Goal: Task Accomplishment & Management: Manage account settings

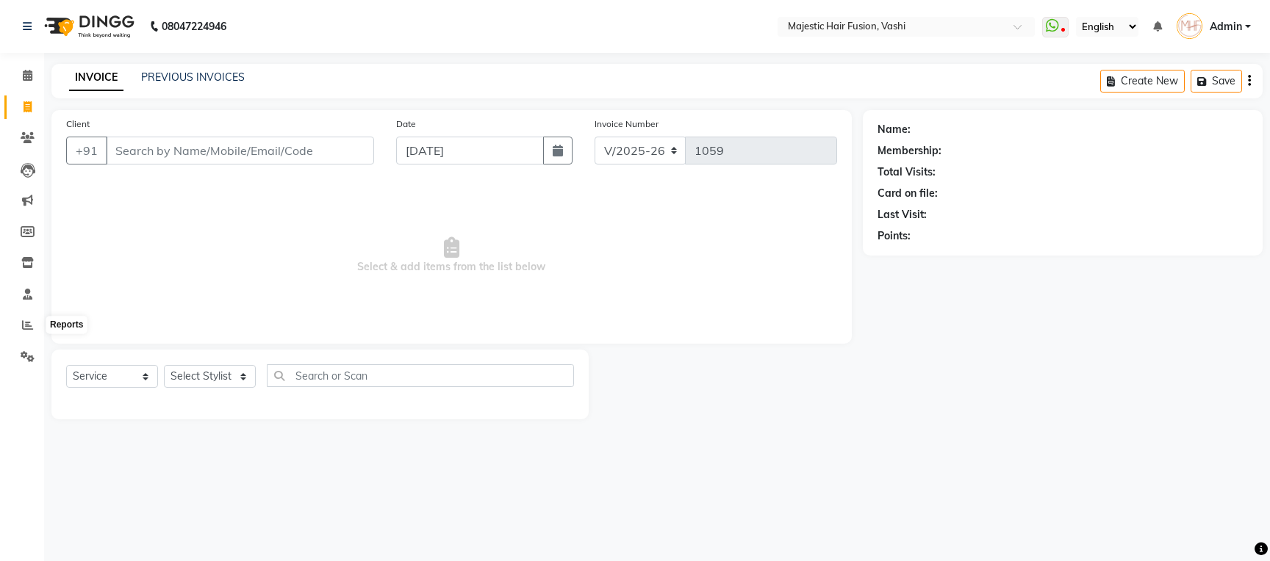
select select "559"
select select "service"
click at [24, 323] on icon at bounding box center [27, 325] width 11 height 11
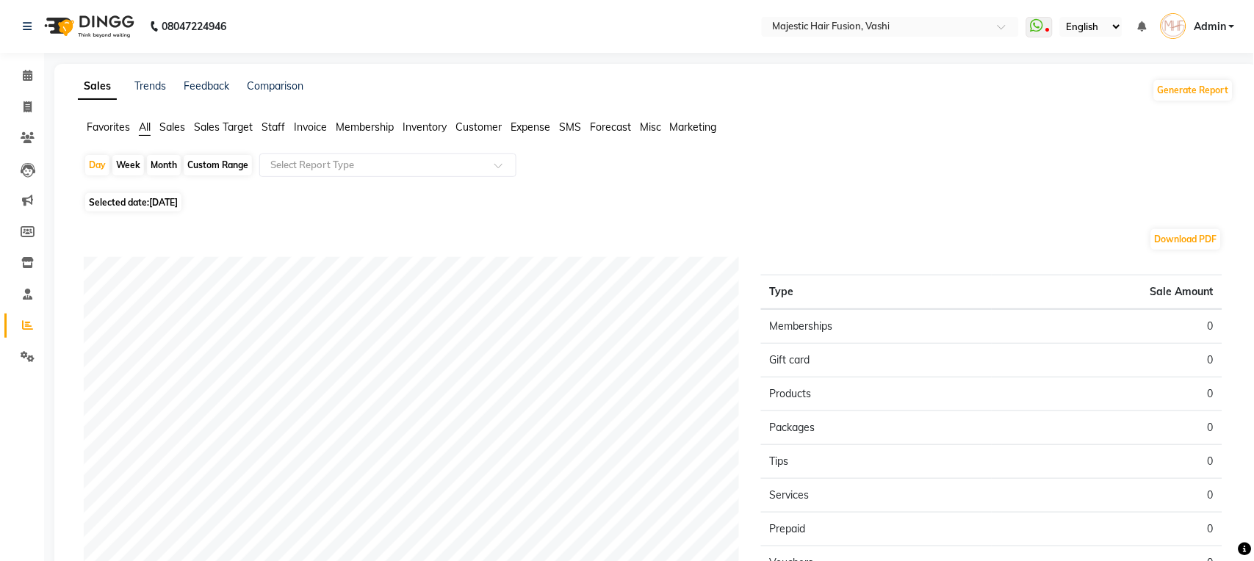
click at [161, 162] on div "Month" at bounding box center [164, 165] width 34 height 21
select select "9"
select select "2025"
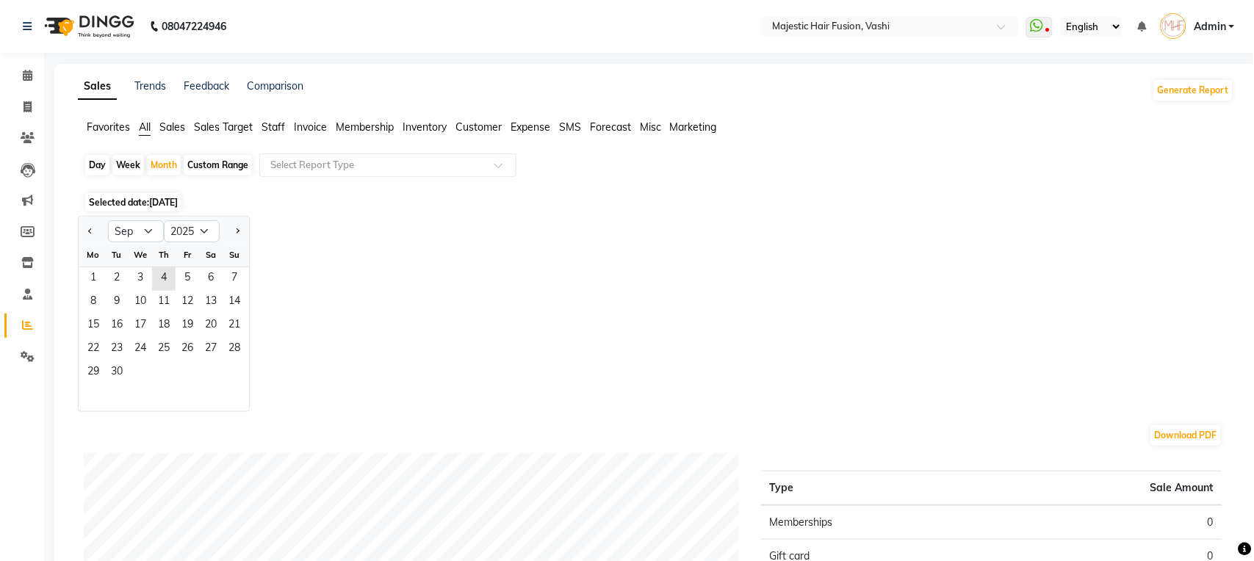
click at [407, 298] on div "Jan Feb Mar Apr May Jun Jul Aug Sep Oct Nov Dec 2015 2016 2017 2018 2019 2020 2…" at bounding box center [656, 314] width 1156 height 196
click at [95, 170] on div "Day" at bounding box center [97, 165] width 24 height 21
select select "9"
select select "2025"
click at [87, 228] on button "Previous month" at bounding box center [90, 232] width 12 height 24
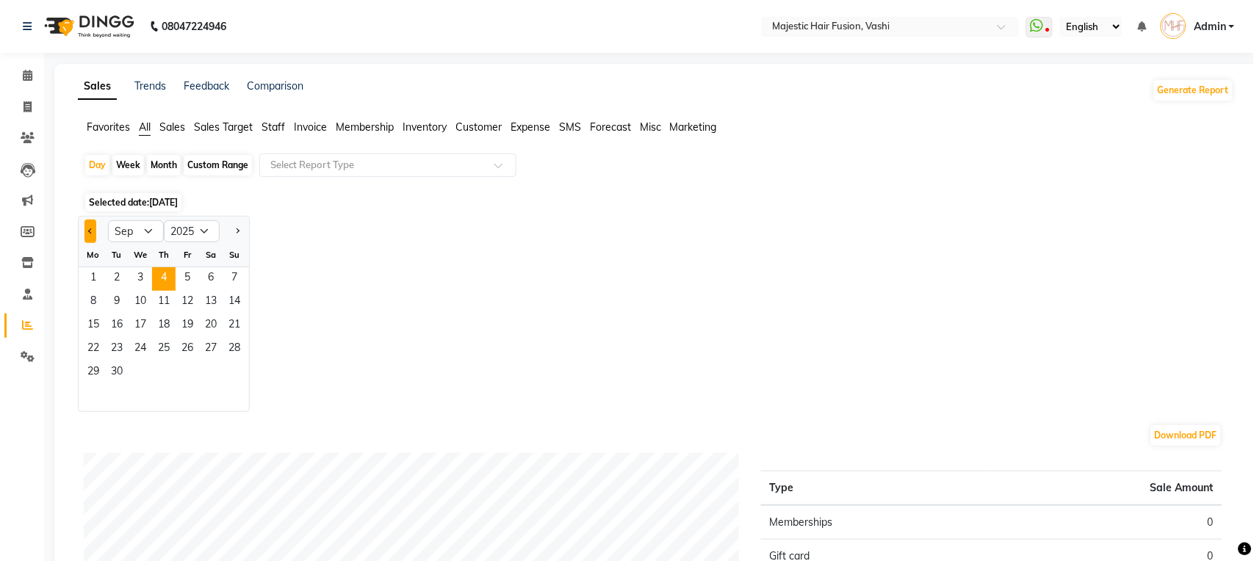
select select "8"
click at [161, 300] on span "7" at bounding box center [164, 303] width 24 height 24
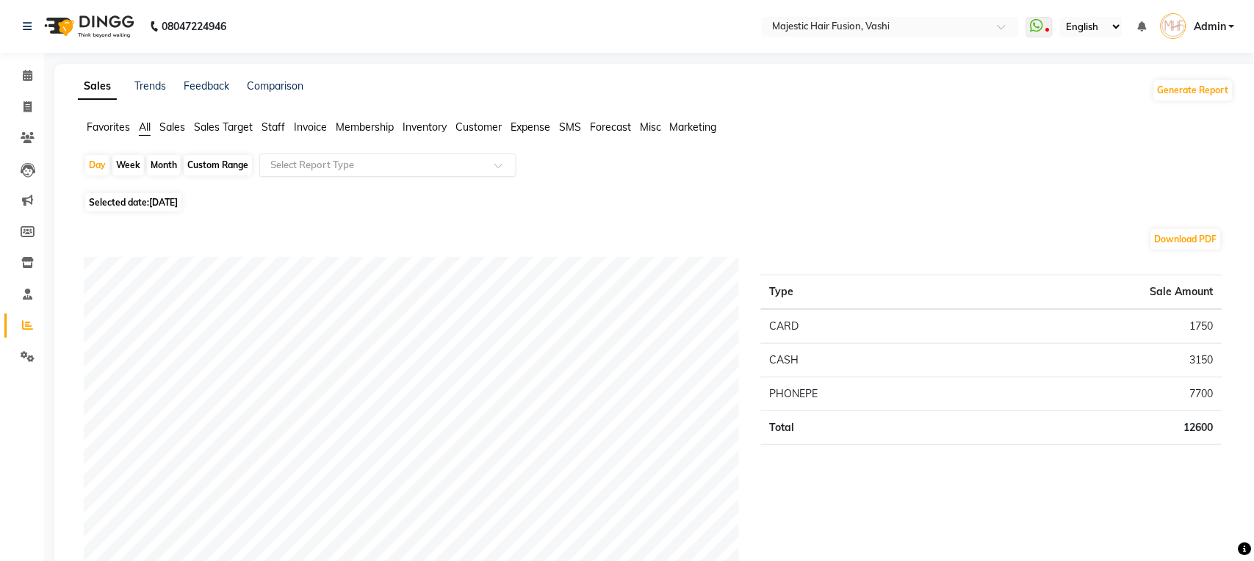
click at [496, 163] on span at bounding box center [503, 169] width 18 height 15
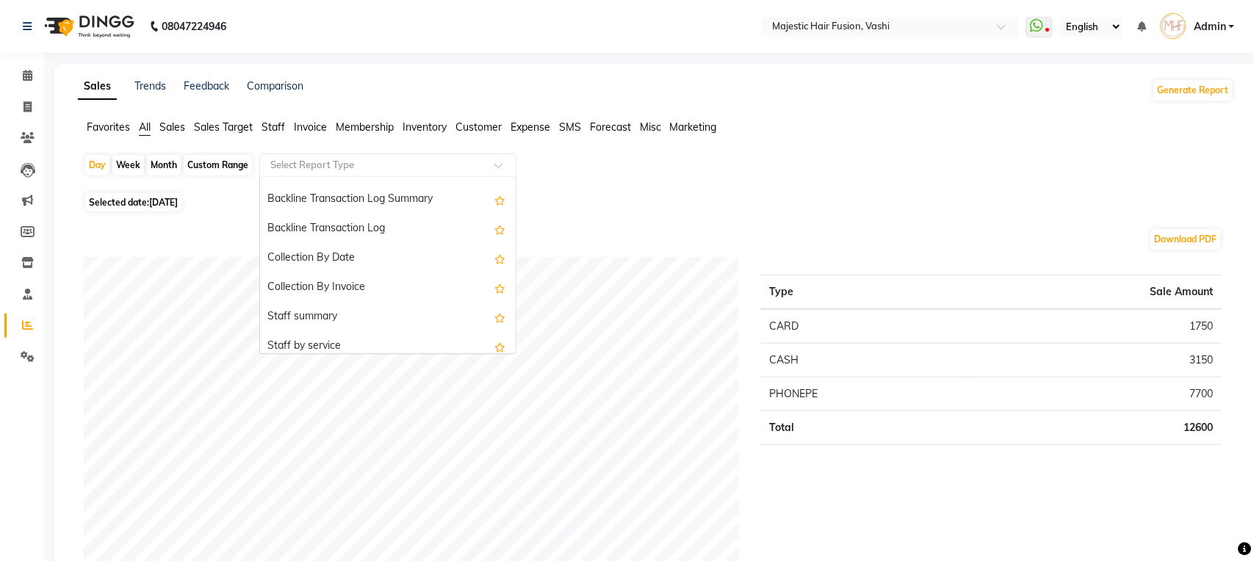
scroll to position [447, 0]
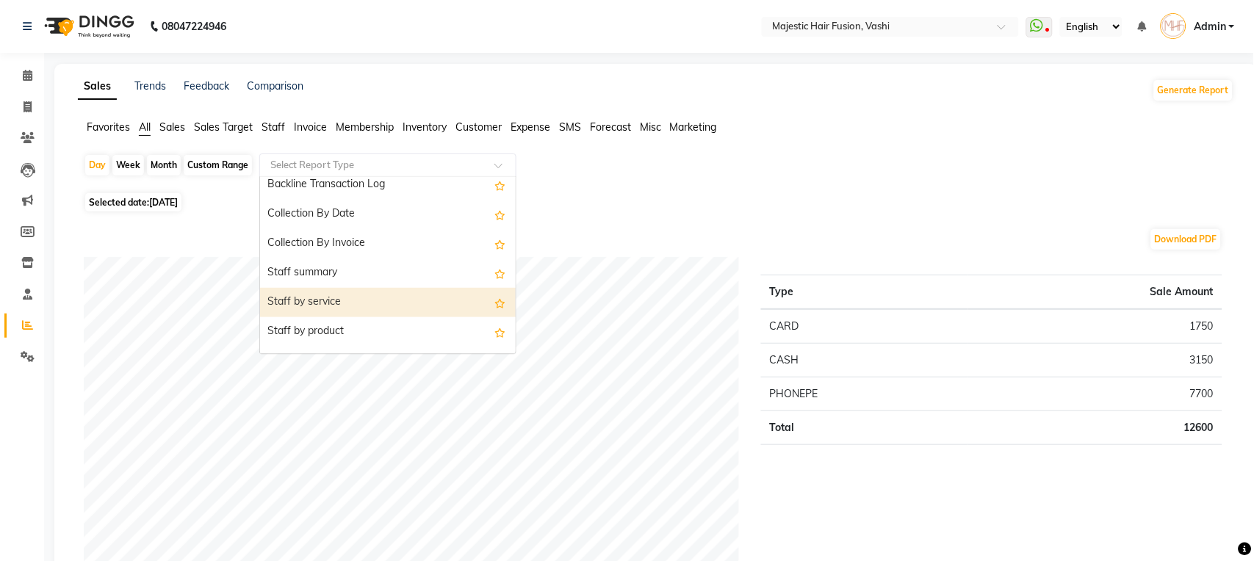
click at [413, 295] on div "Staff by service" at bounding box center [388, 302] width 256 height 29
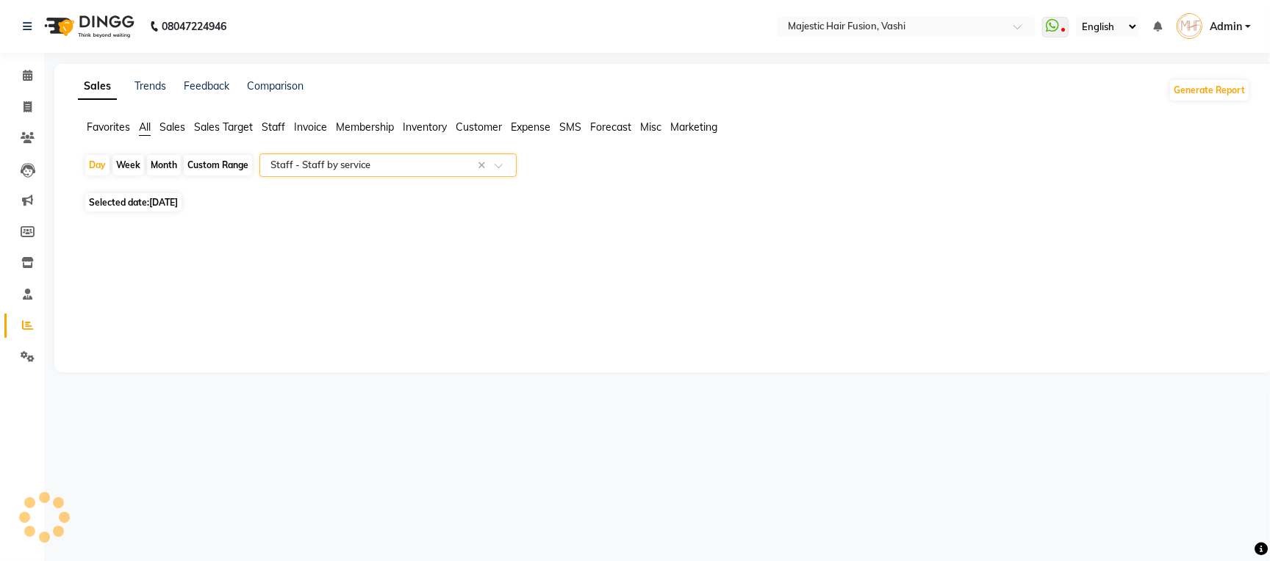
select select "full_report"
select select "csv"
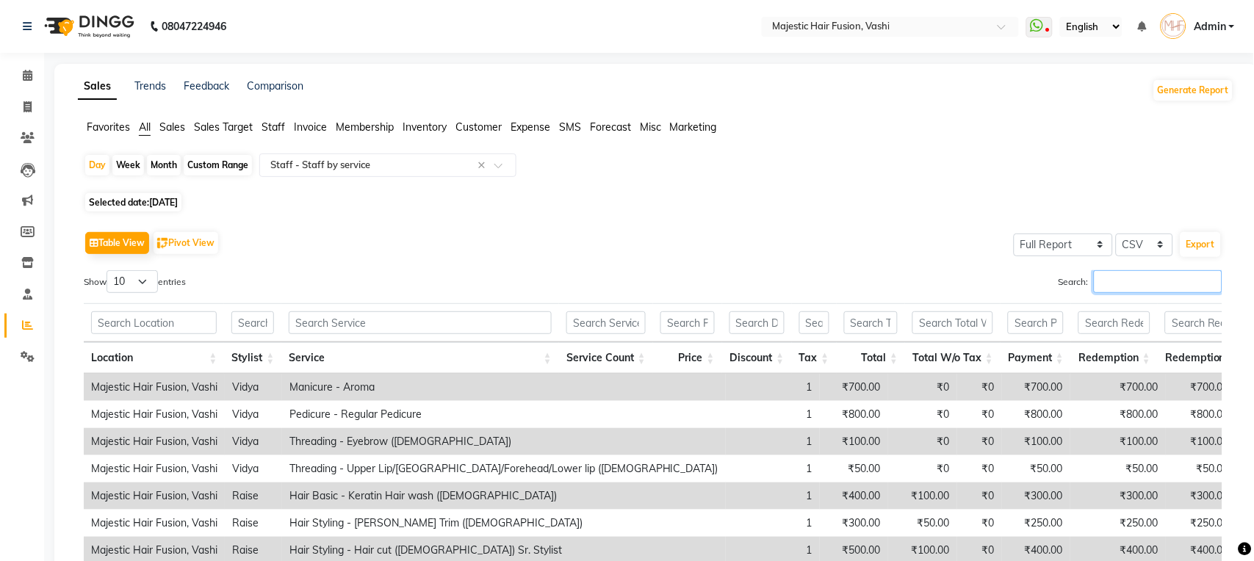
click at [1145, 279] on input "Search:" at bounding box center [1158, 281] width 129 height 23
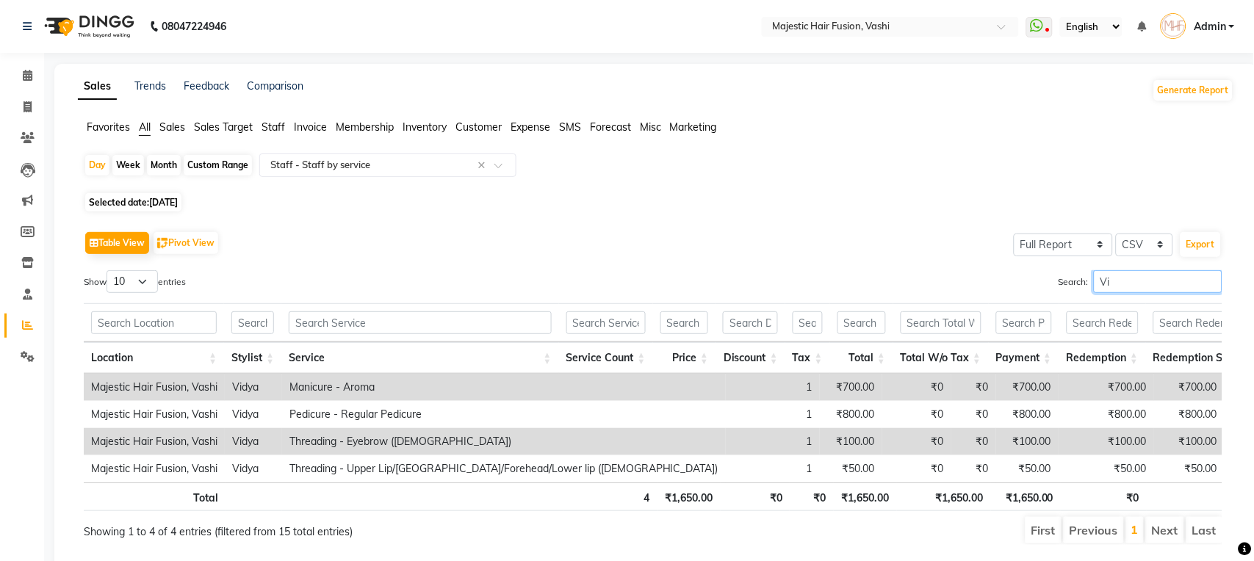
type input "V"
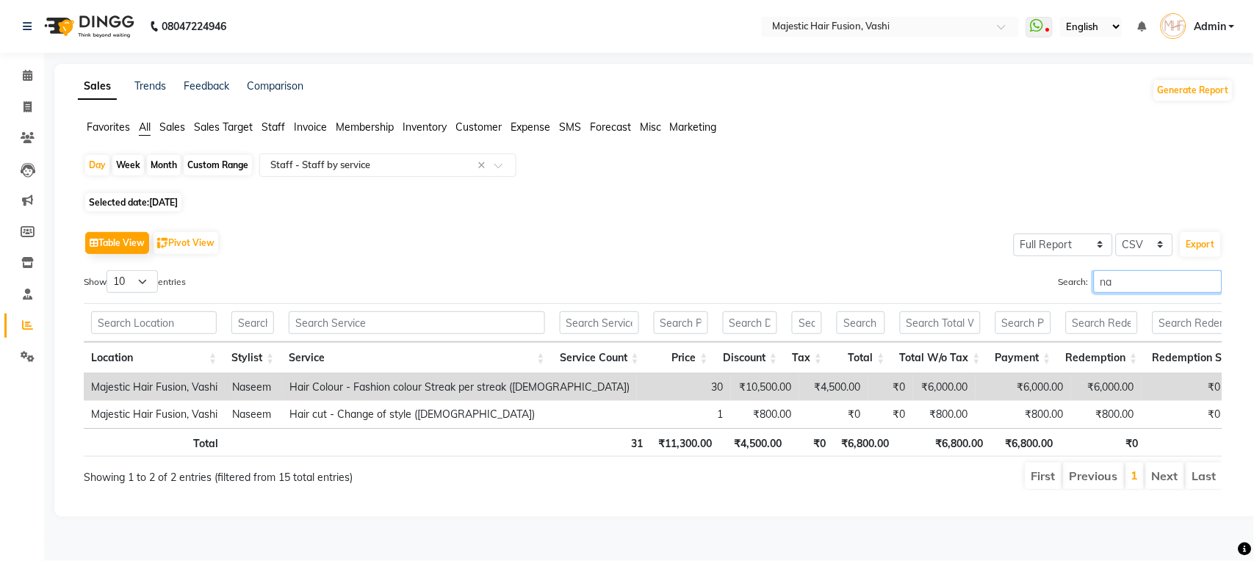
type input "n"
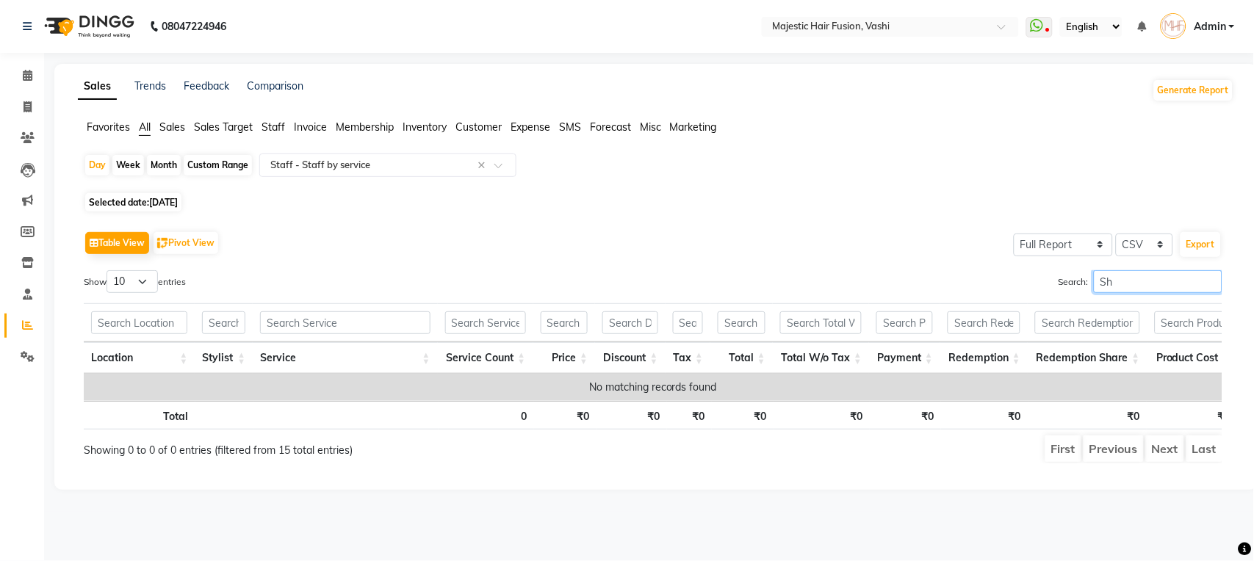
type input "S"
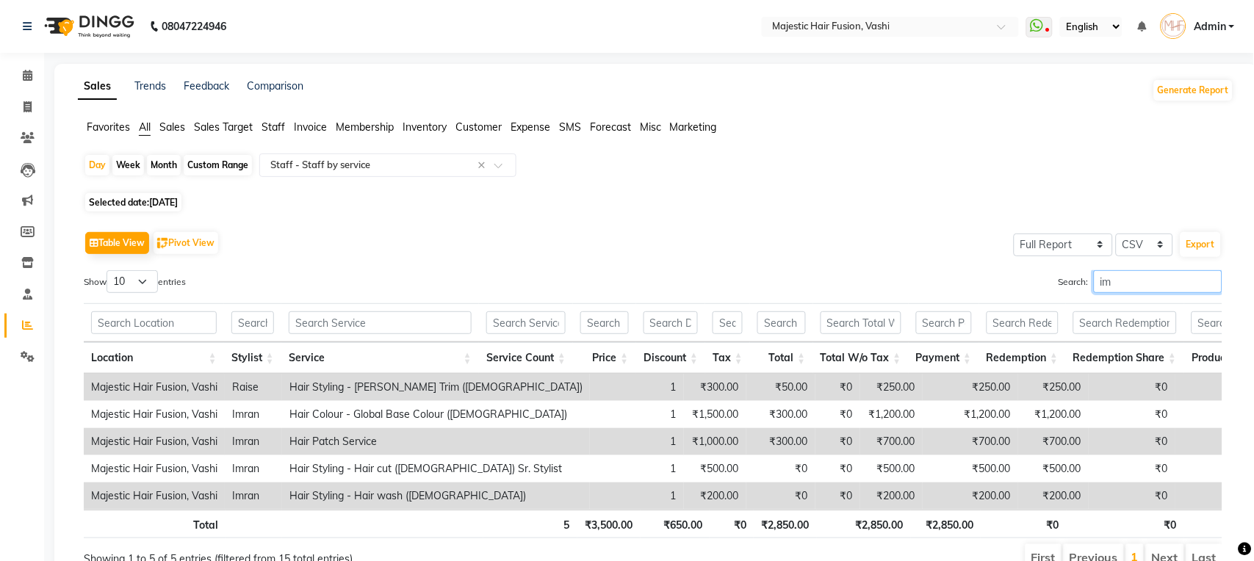
type input "i"
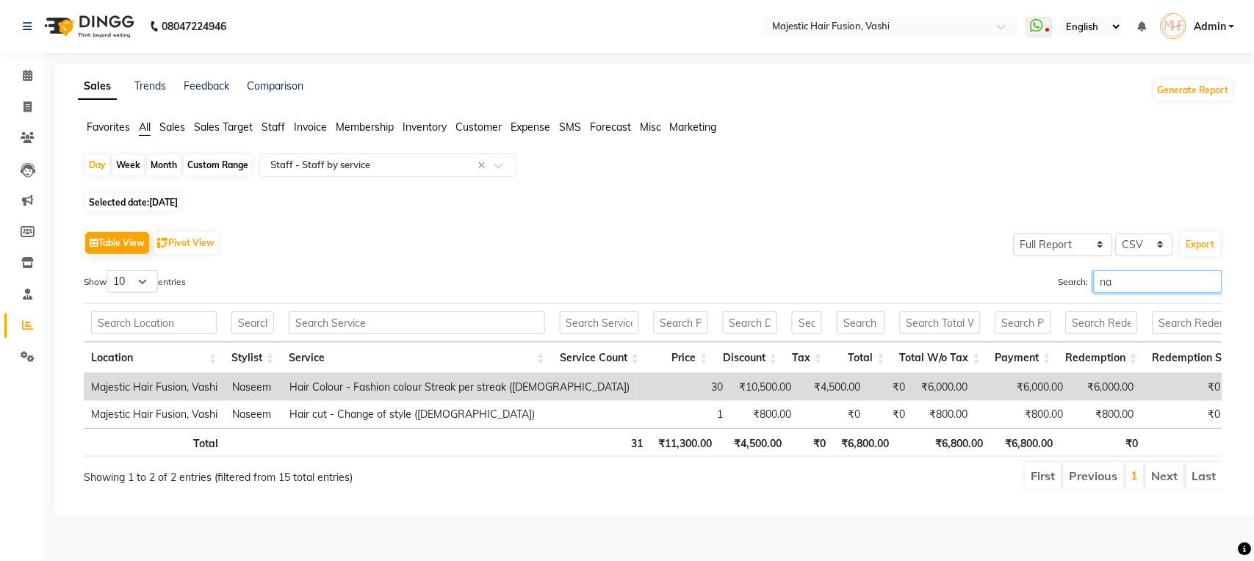
type input "n"
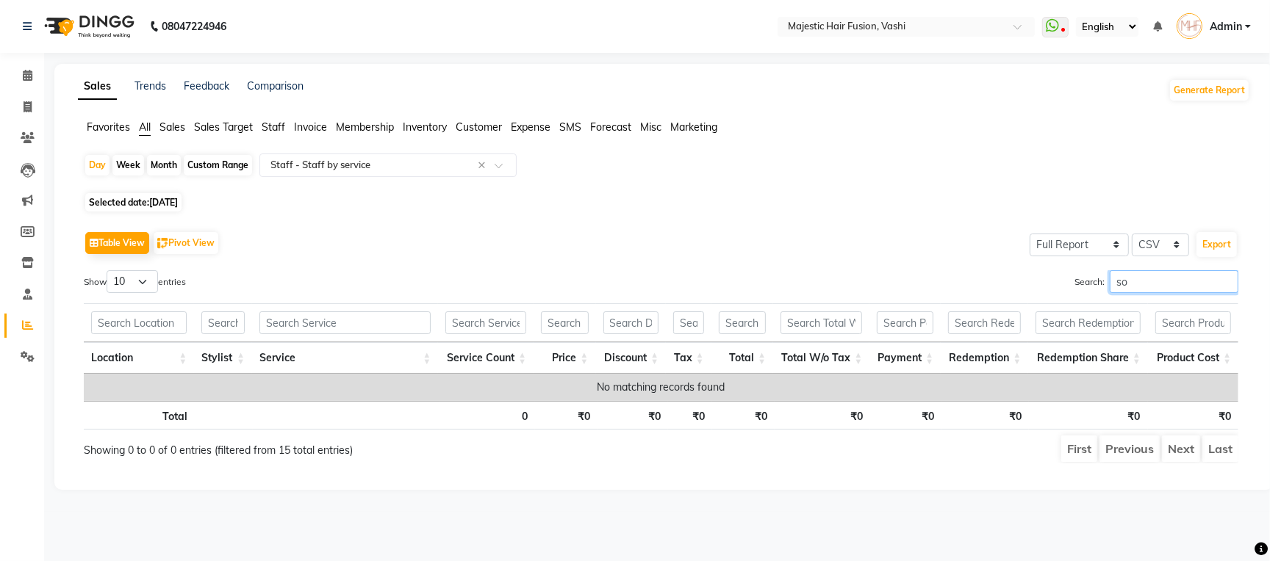
type input "s"
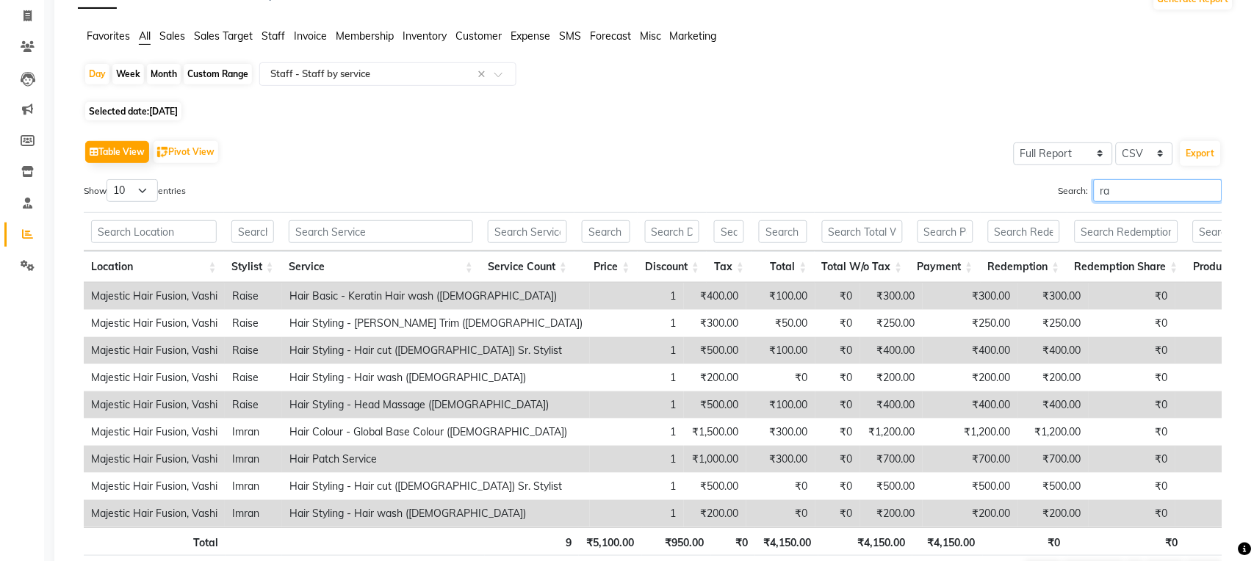
scroll to position [130, 0]
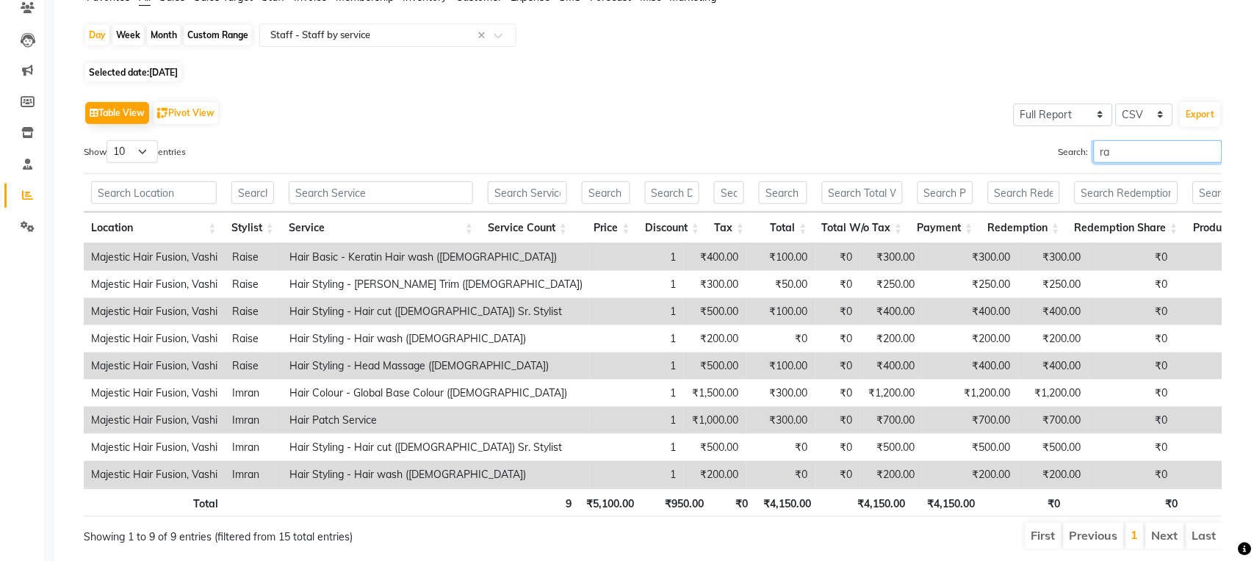
type input "r"
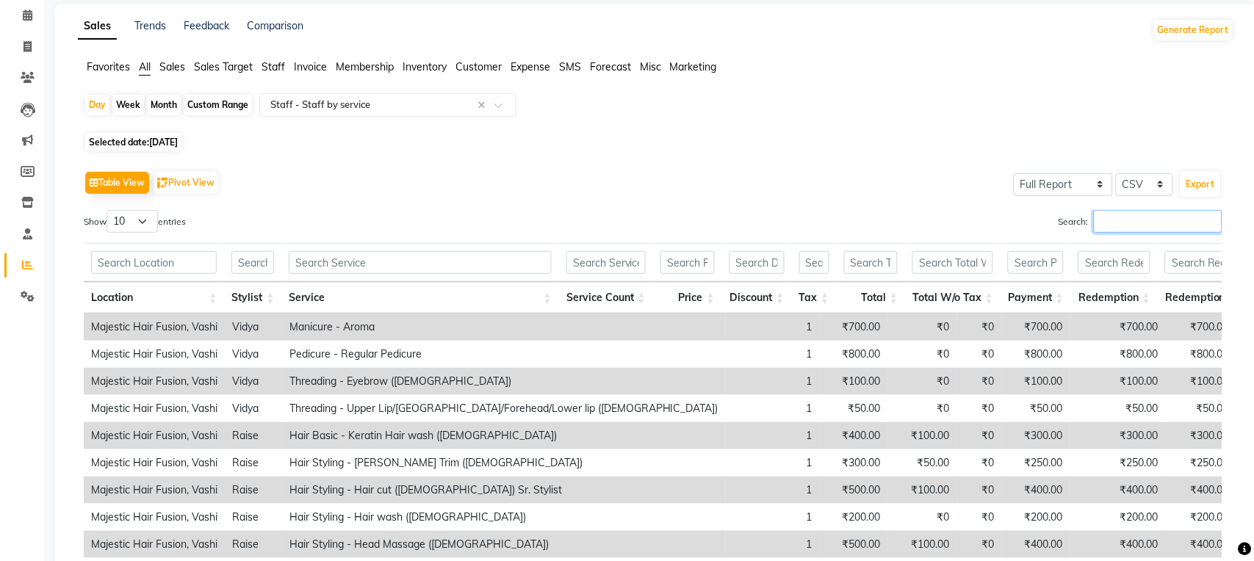
scroll to position [0, 0]
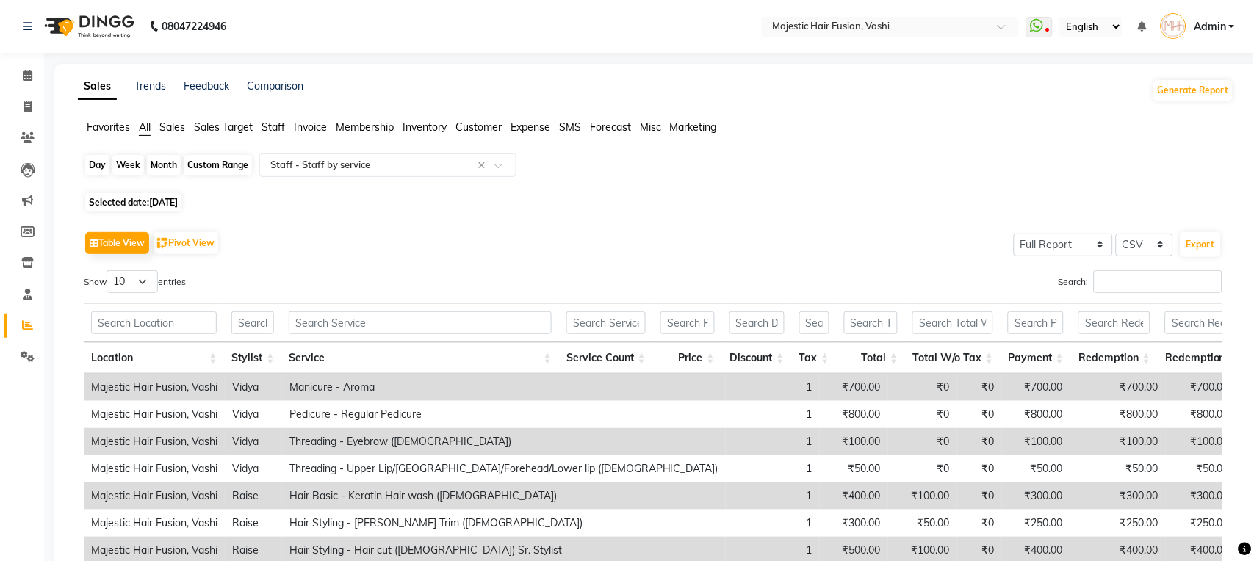
click at [95, 162] on div "Day" at bounding box center [97, 165] width 24 height 21
select select "8"
select select "2025"
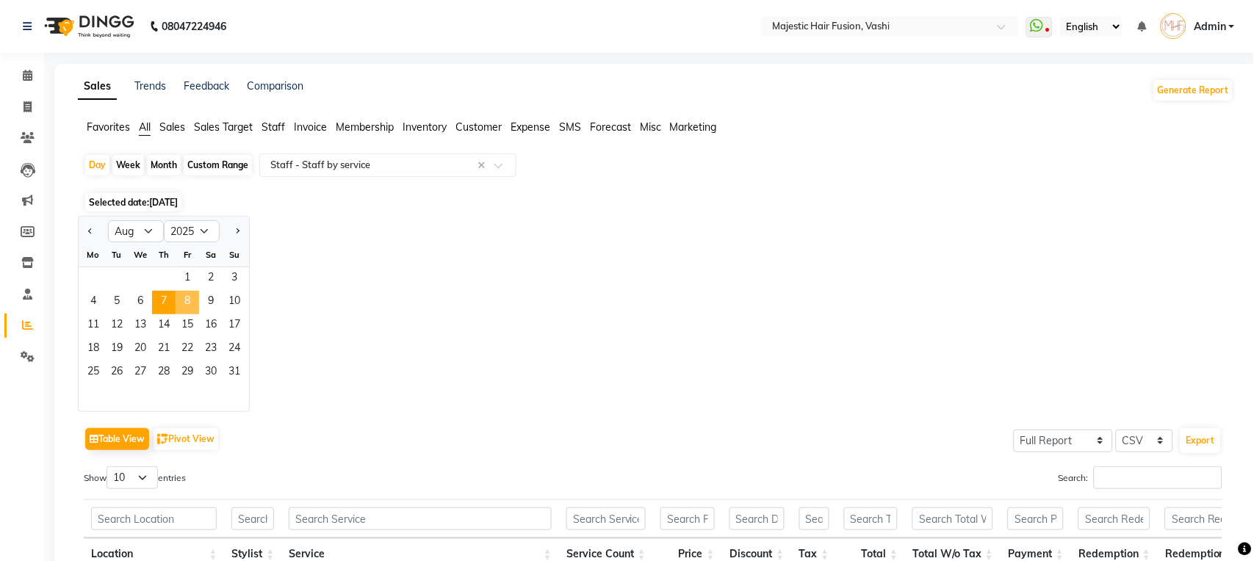
click at [191, 303] on span "8" at bounding box center [188, 303] width 24 height 24
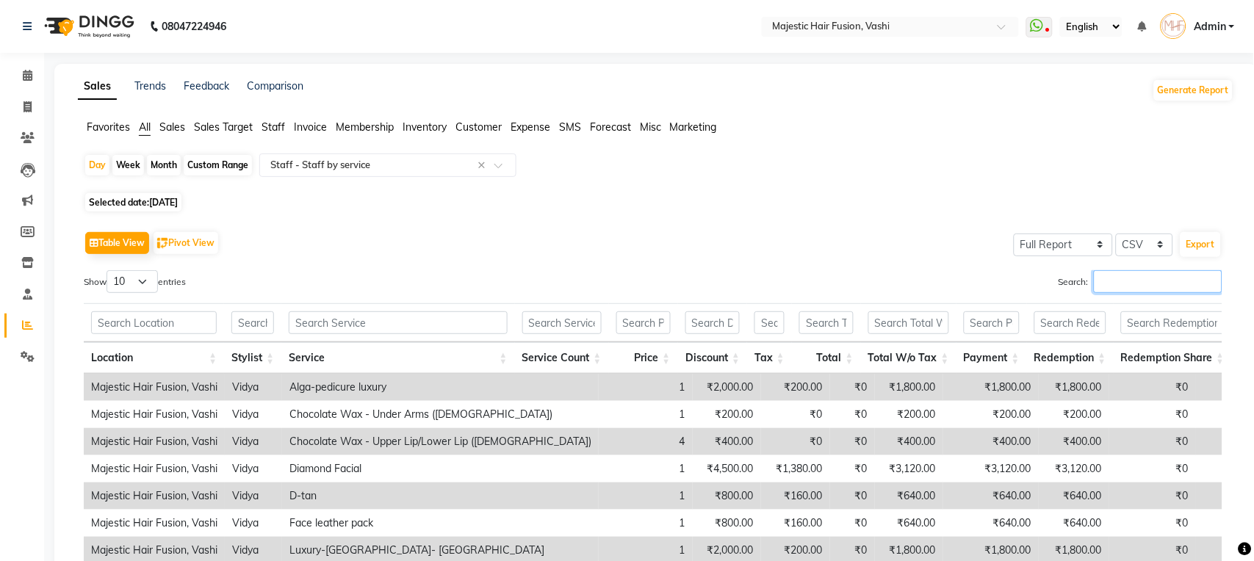
click at [1157, 281] on input "Search:" at bounding box center [1158, 281] width 129 height 23
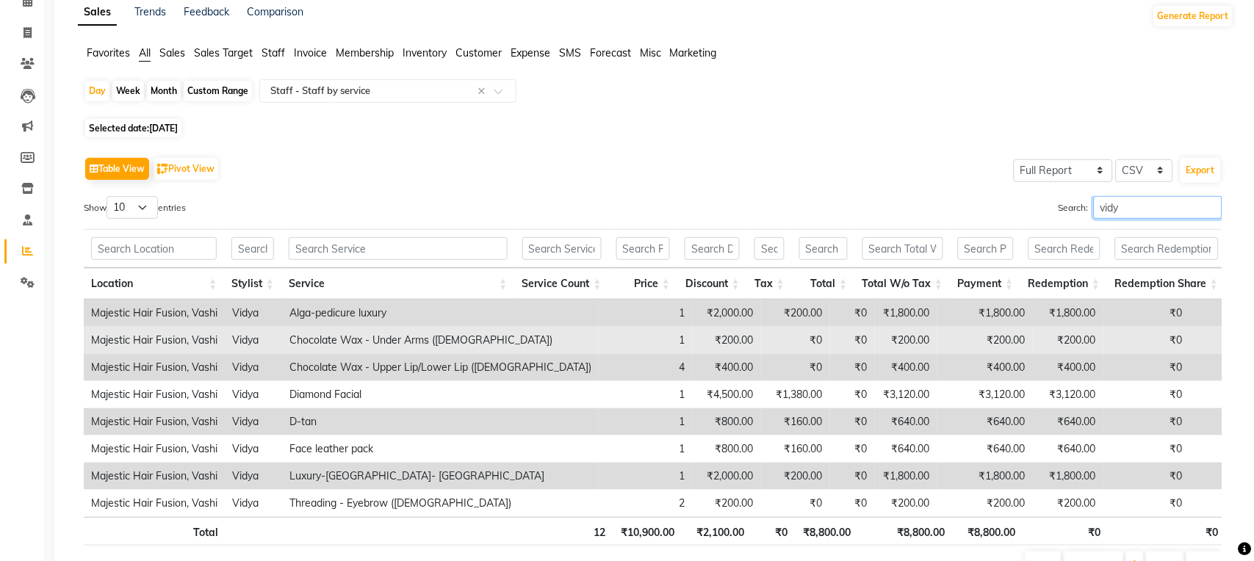
scroll to position [130, 0]
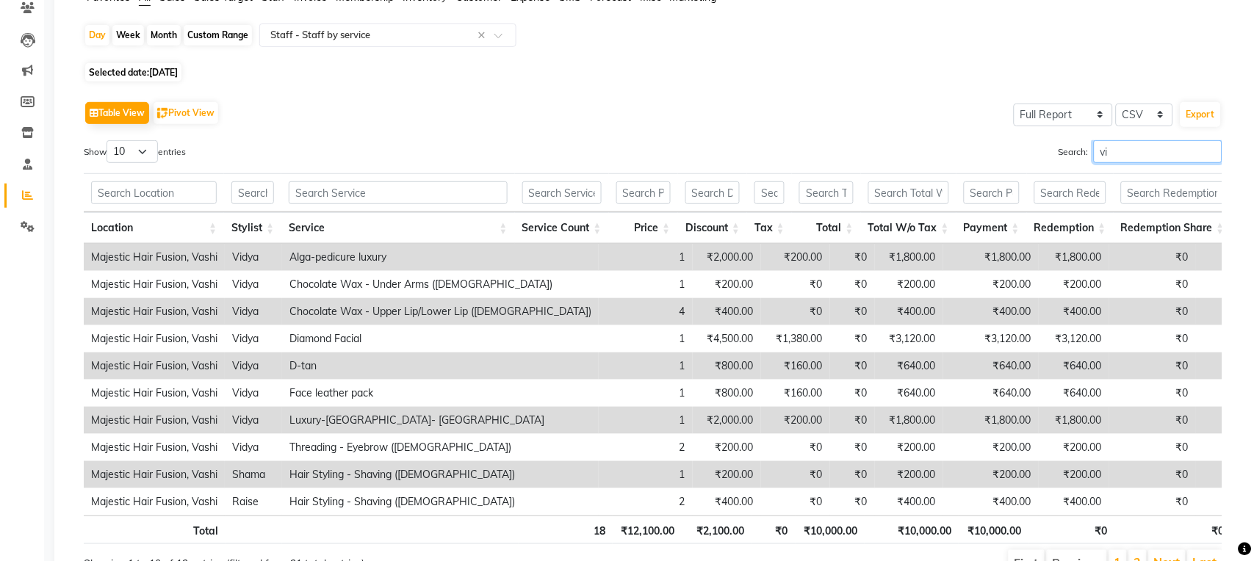
type input "v"
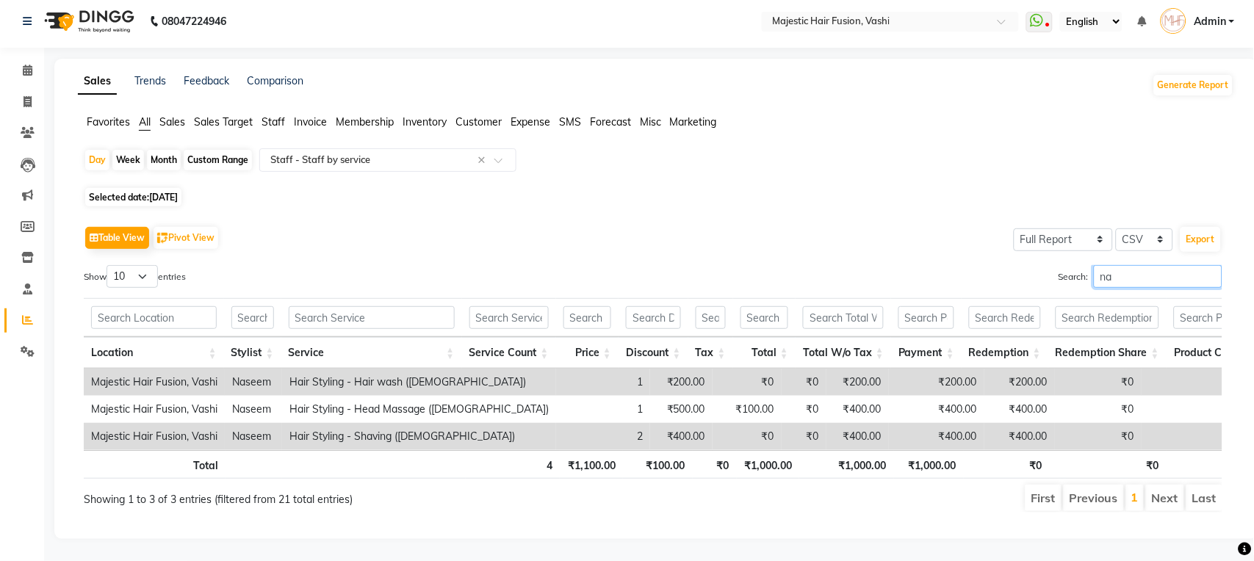
scroll to position [37, 0]
type input "n"
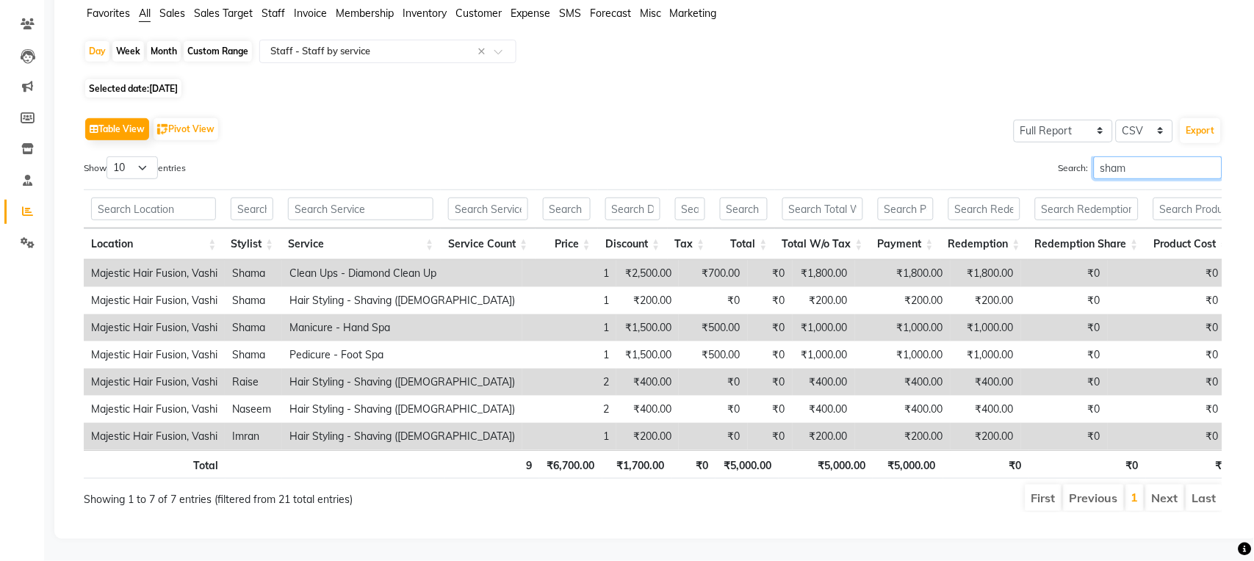
scroll to position [64, 0]
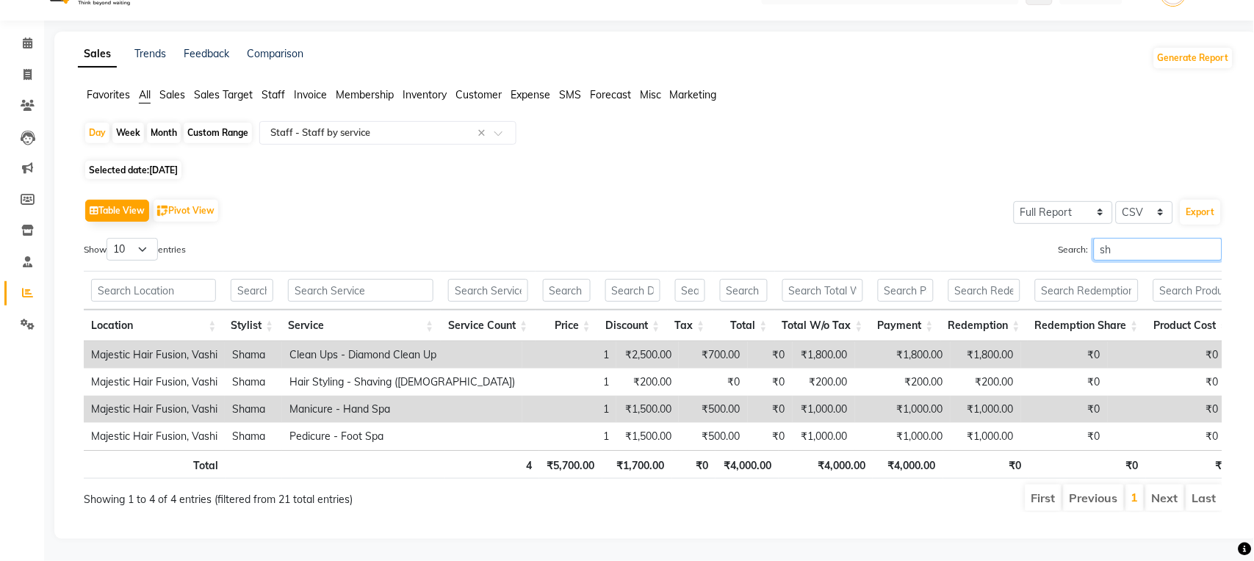
type input "s"
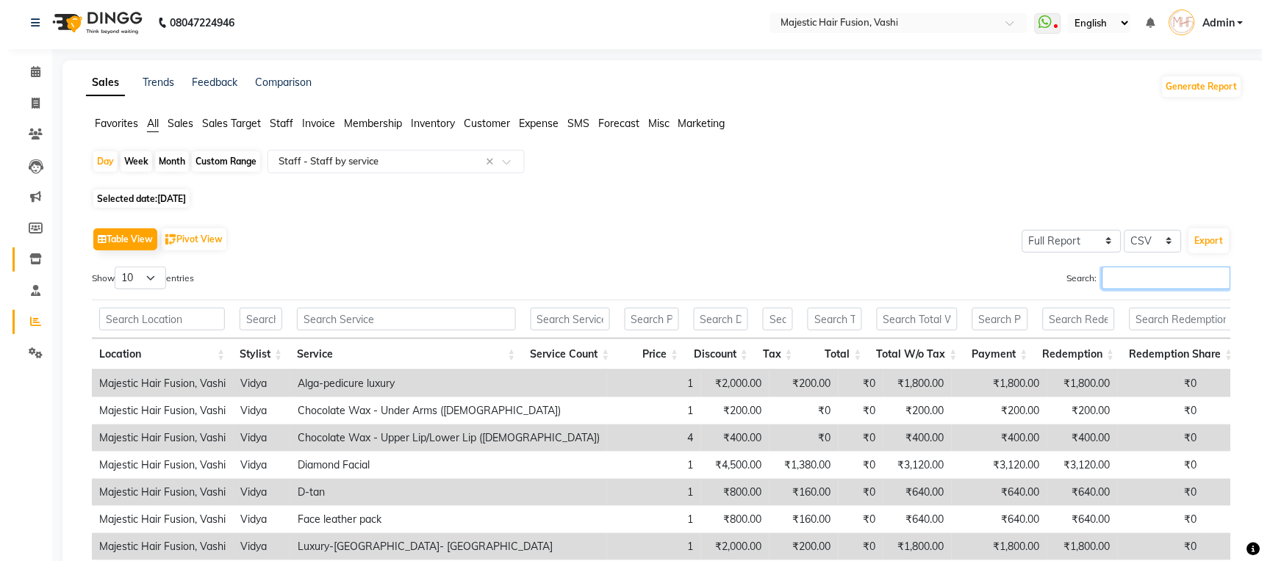
scroll to position [0, 0]
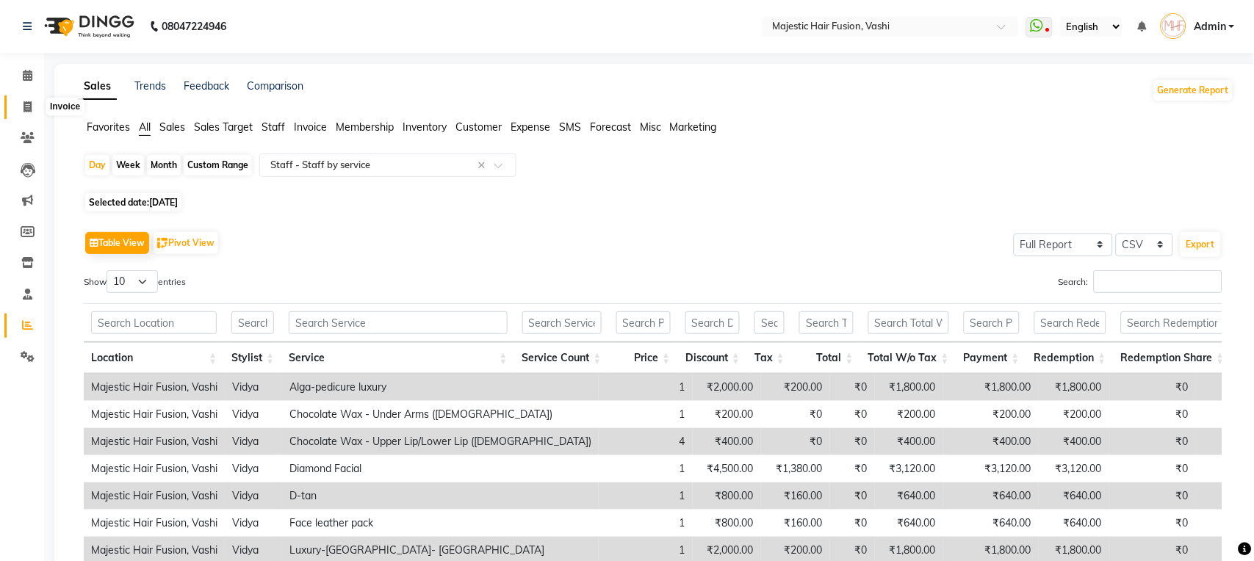
click at [28, 105] on icon at bounding box center [28, 106] width 8 height 11
select select "service"
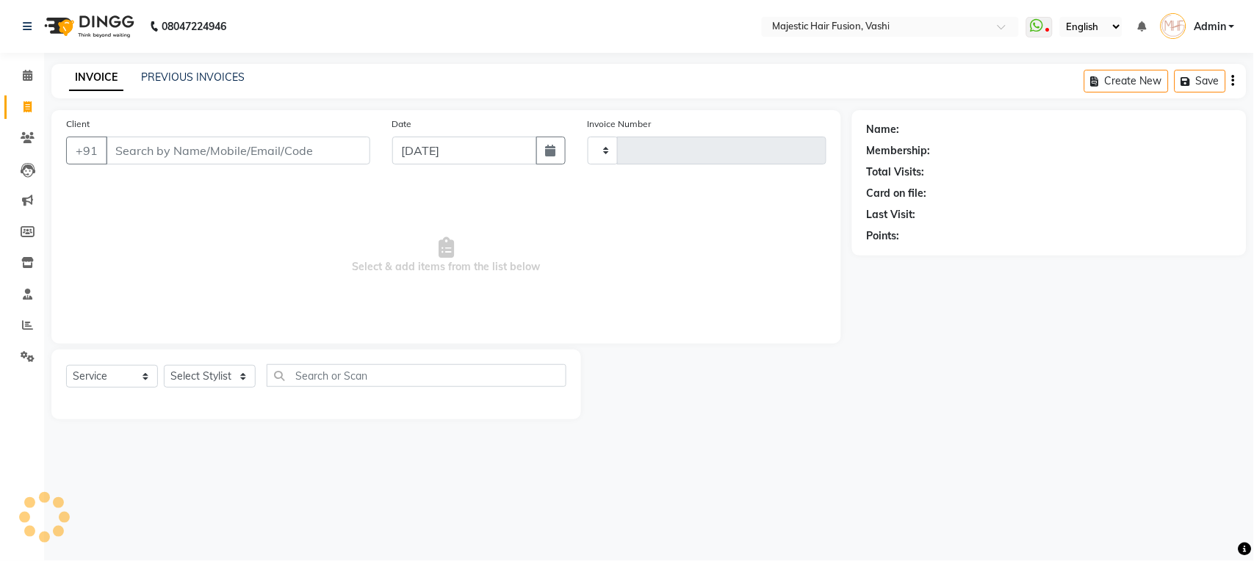
type input "1059"
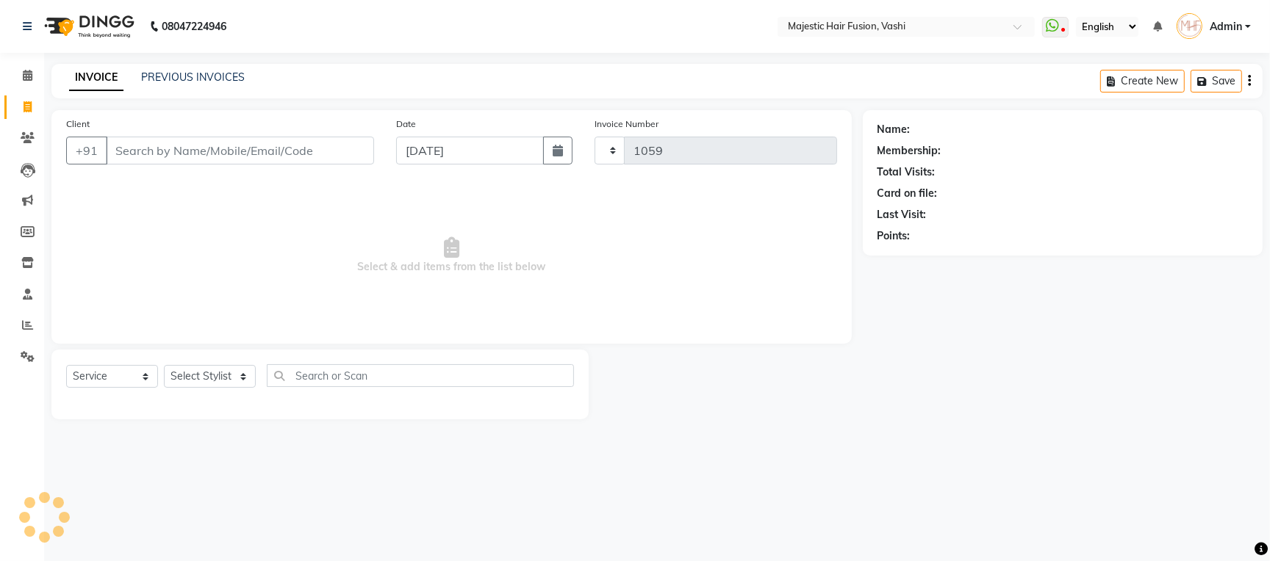
select select "559"
click at [187, 151] on input "Client" at bounding box center [240, 151] width 268 height 28
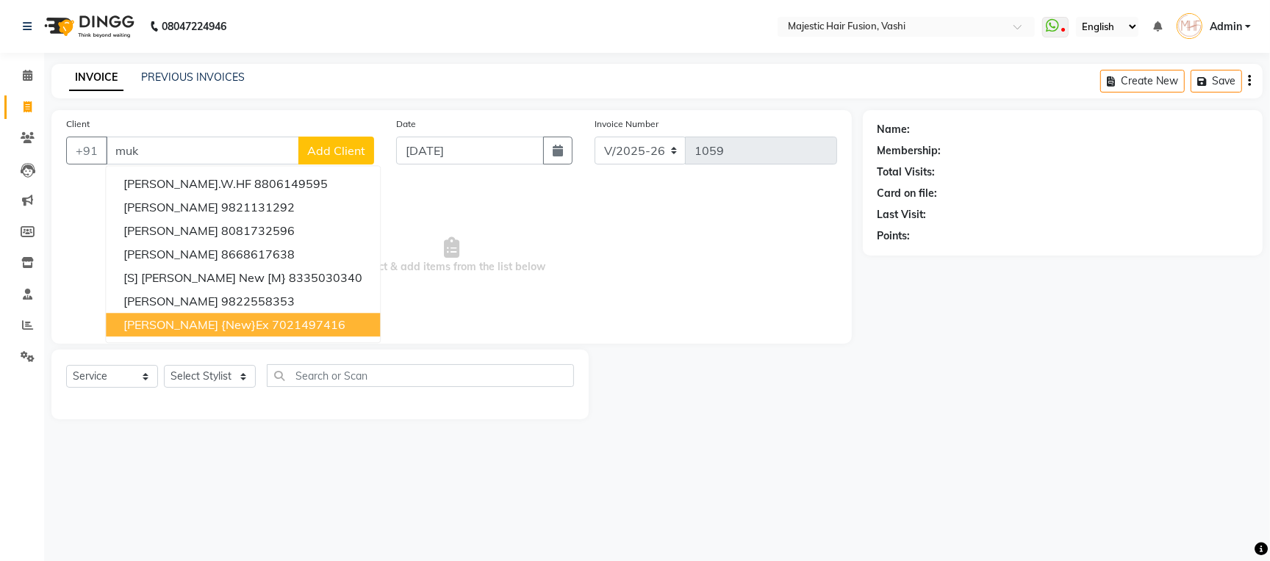
click at [165, 328] on span "Mukta {New}ex" at bounding box center [195, 324] width 145 height 15
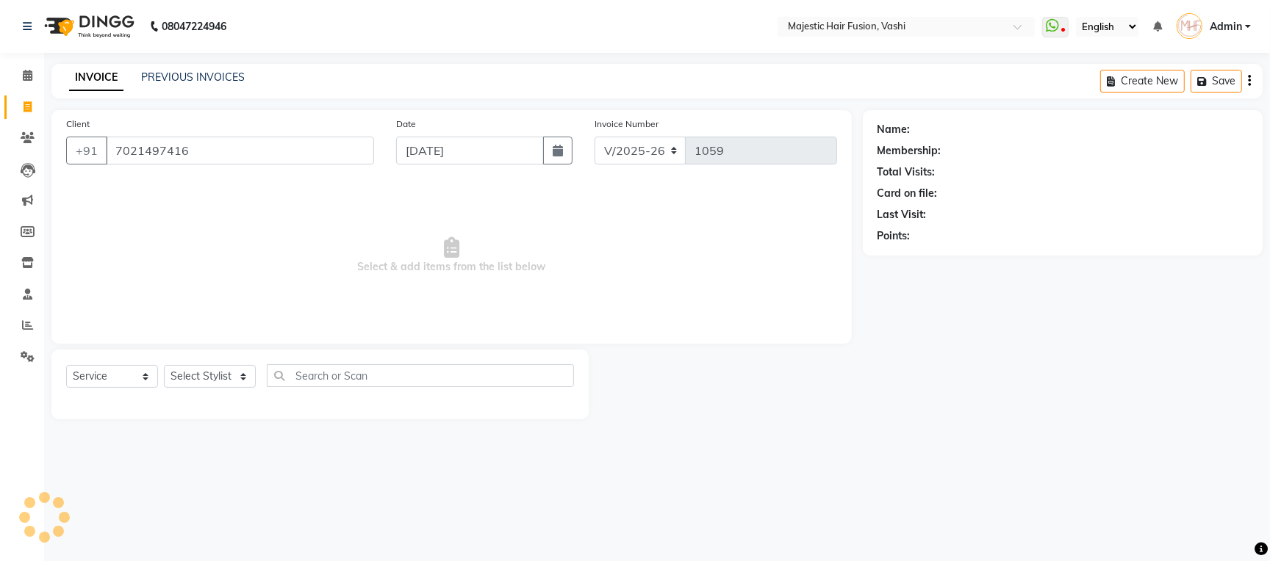
type input "7021497416"
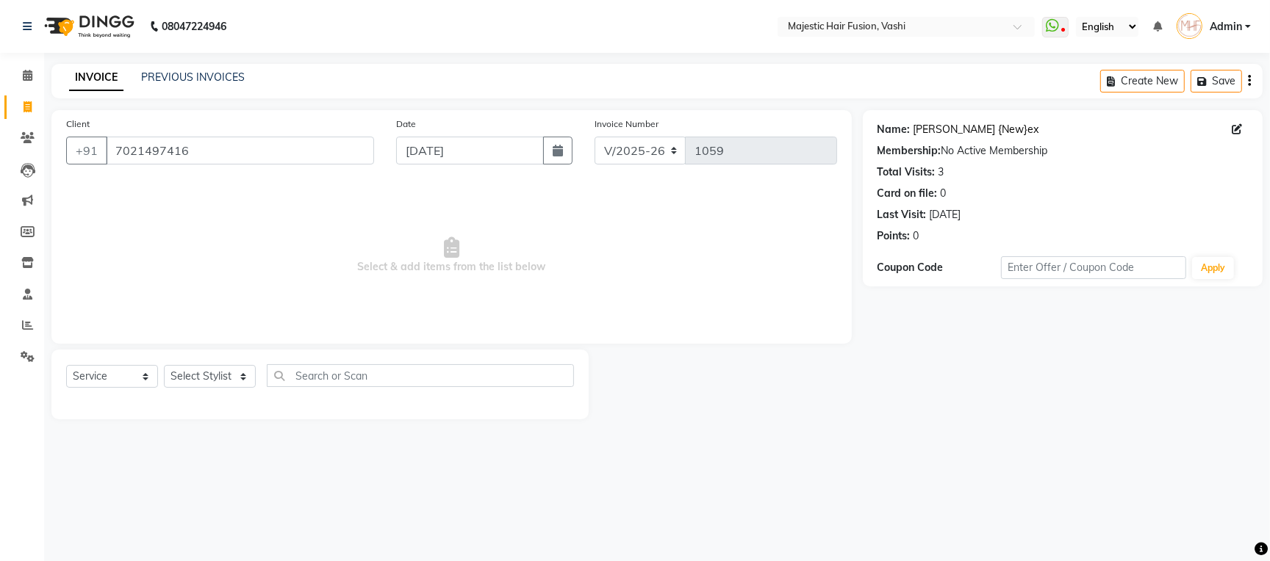
click at [963, 136] on link "Mukta {New}ex" at bounding box center [976, 129] width 126 height 15
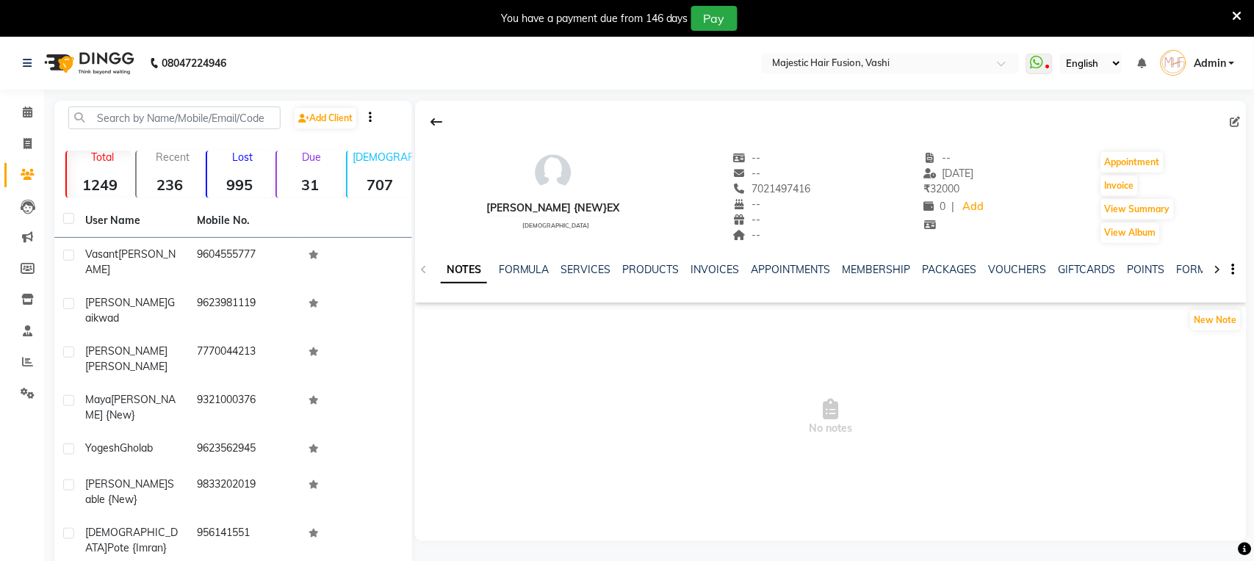
click at [580, 260] on div "NOTES FORMULA SERVICES PRODUCTS INVOICES APPOINTMENTS MEMBERSHIP PACKAGES VOUCH…" at bounding box center [831, 270] width 832 height 51
click at [582, 271] on link "SERVICES" at bounding box center [586, 269] width 50 height 13
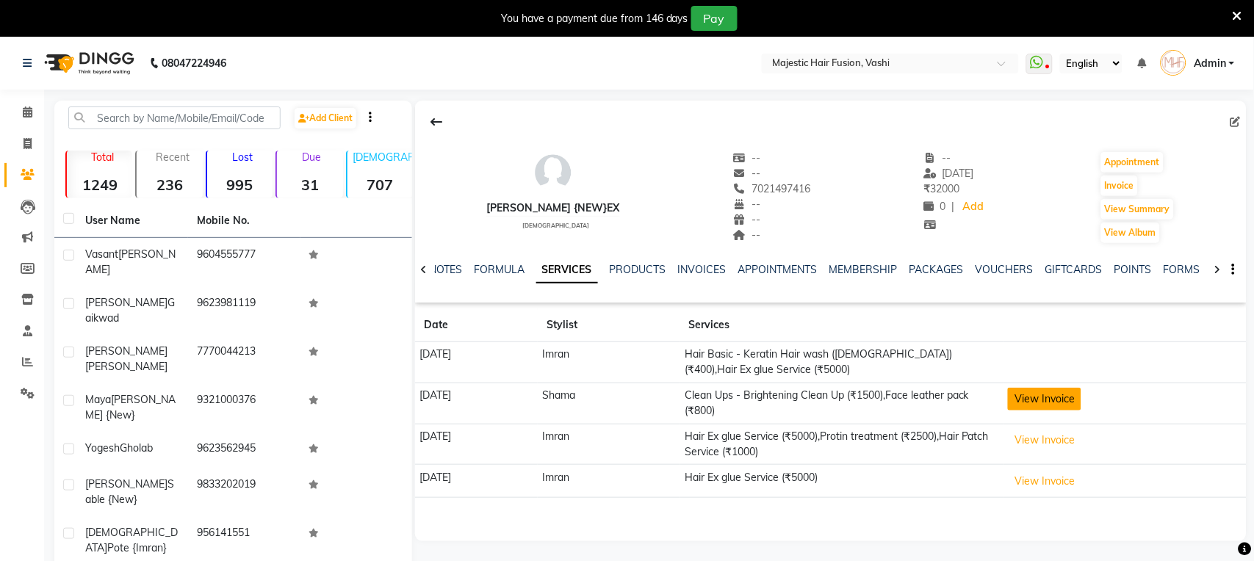
click at [1062, 395] on button "View Invoice" at bounding box center [1044, 399] width 73 height 23
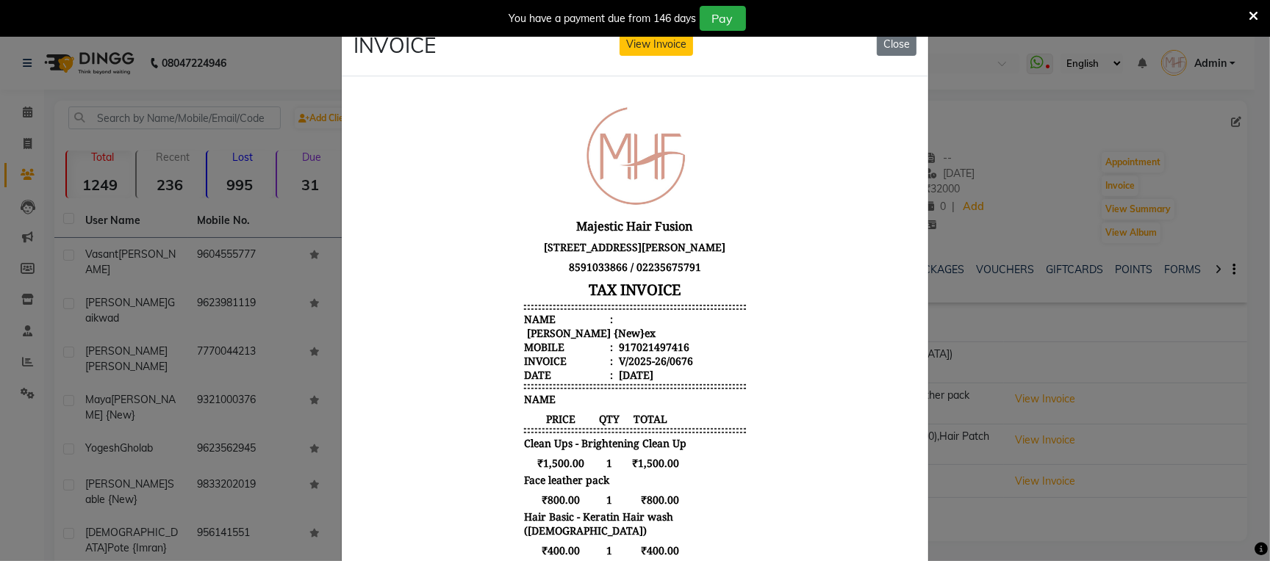
click at [1253, 15] on icon at bounding box center [1253, 16] width 10 height 13
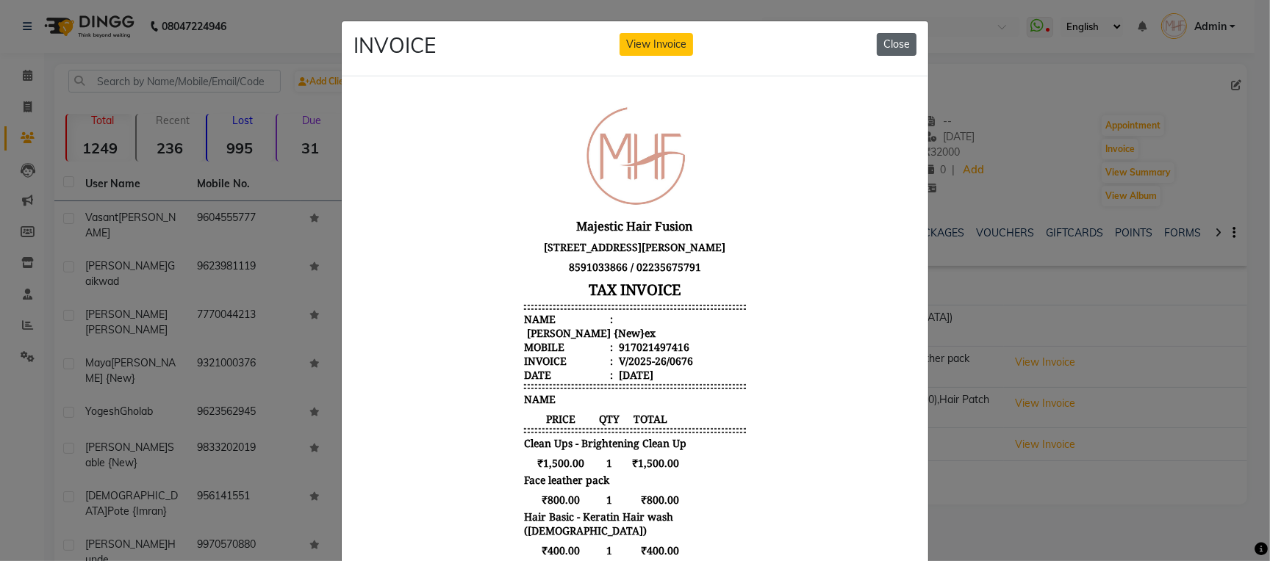
click at [884, 44] on button "Close" at bounding box center [896, 44] width 40 height 23
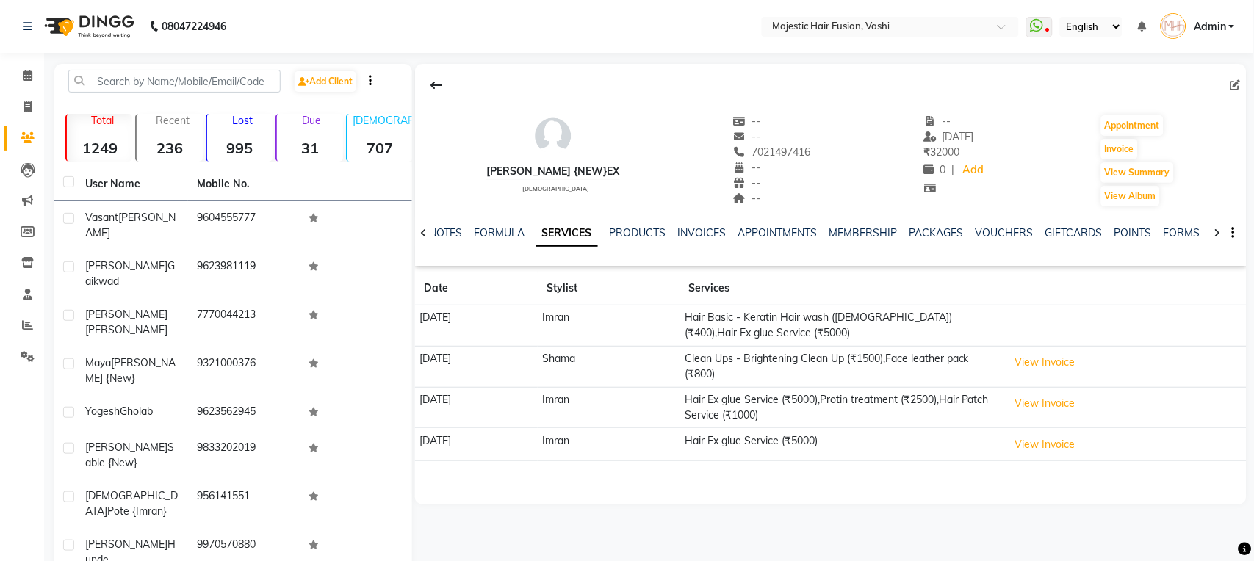
click at [890, 326] on td "Hair Basic - Keratin Hair wash (Female) (₹400),Hair Ex glue Service (₹5000)" at bounding box center [841, 326] width 323 height 41
click at [1073, 364] on button "View Invoice" at bounding box center [1044, 362] width 73 height 23
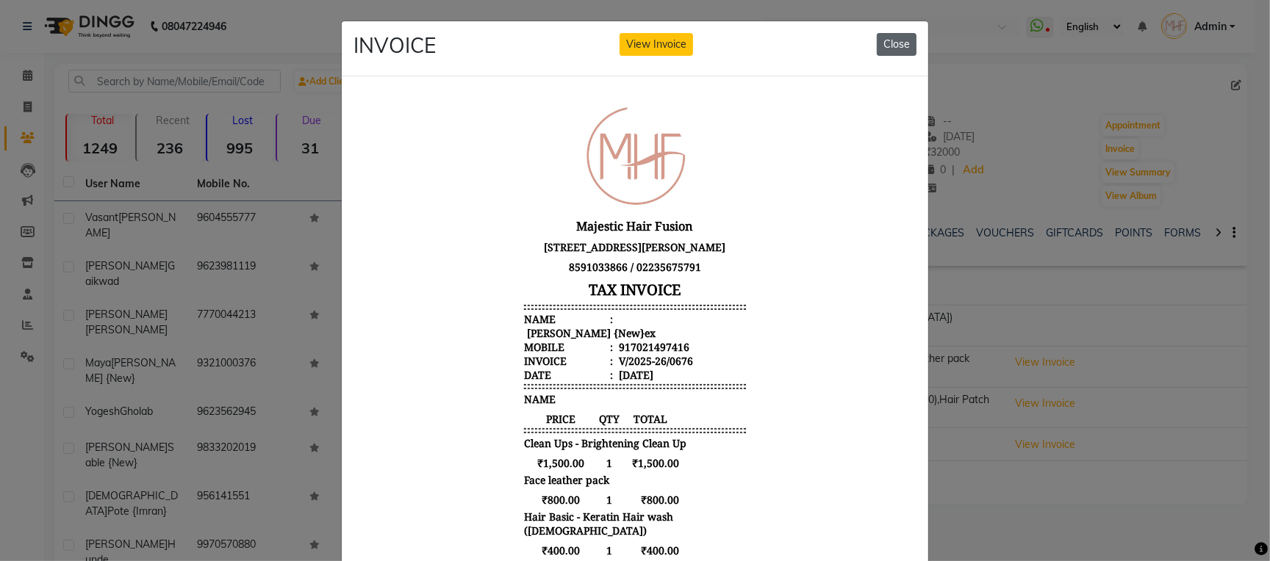
click at [890, 44] on button "Close" at bounding box center [896, 44] width 40 height 23
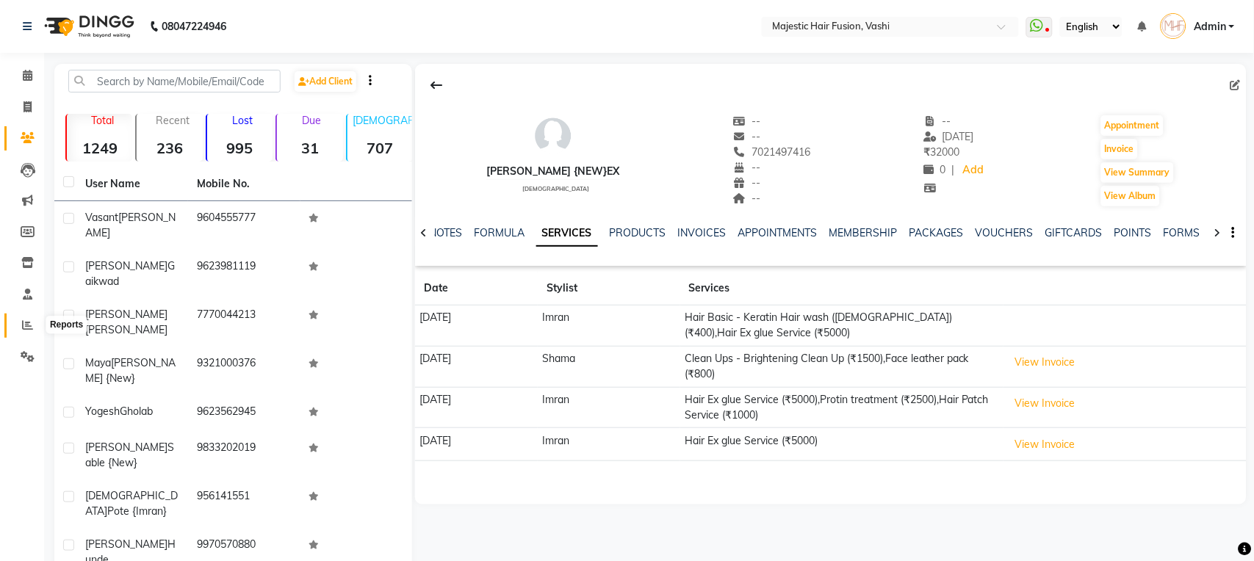
click at [26, 328] on icon at bounding box center [27, 325] width 11 height 11
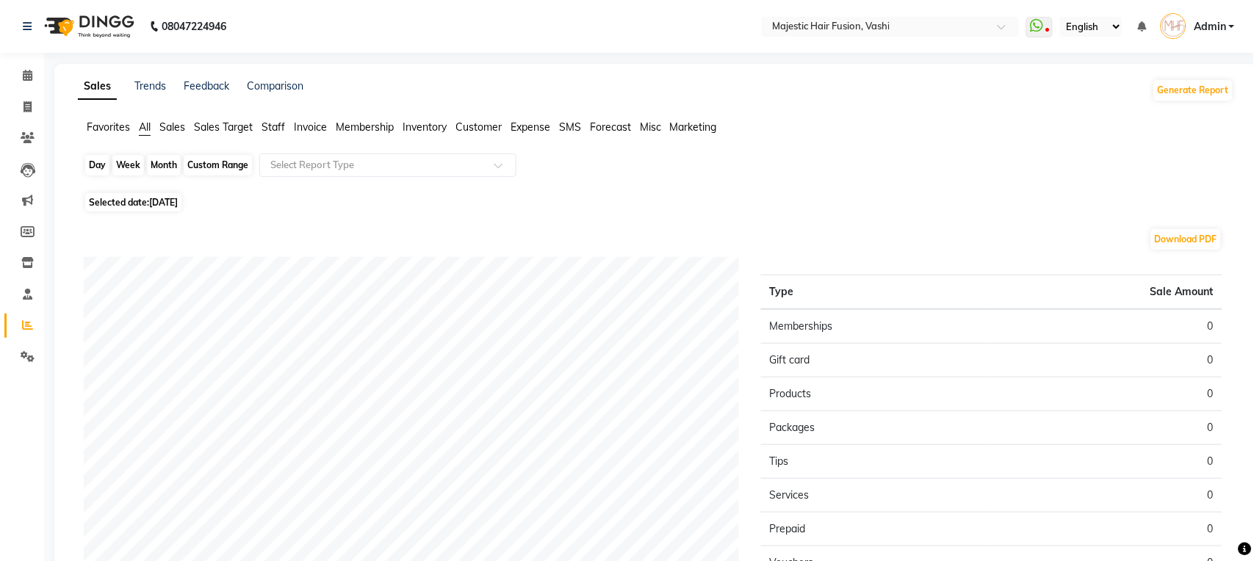
click at [91, 165] on div "Day" at bounding box center [97, 165] width 24 height 21
select select "9"
select select "2025"
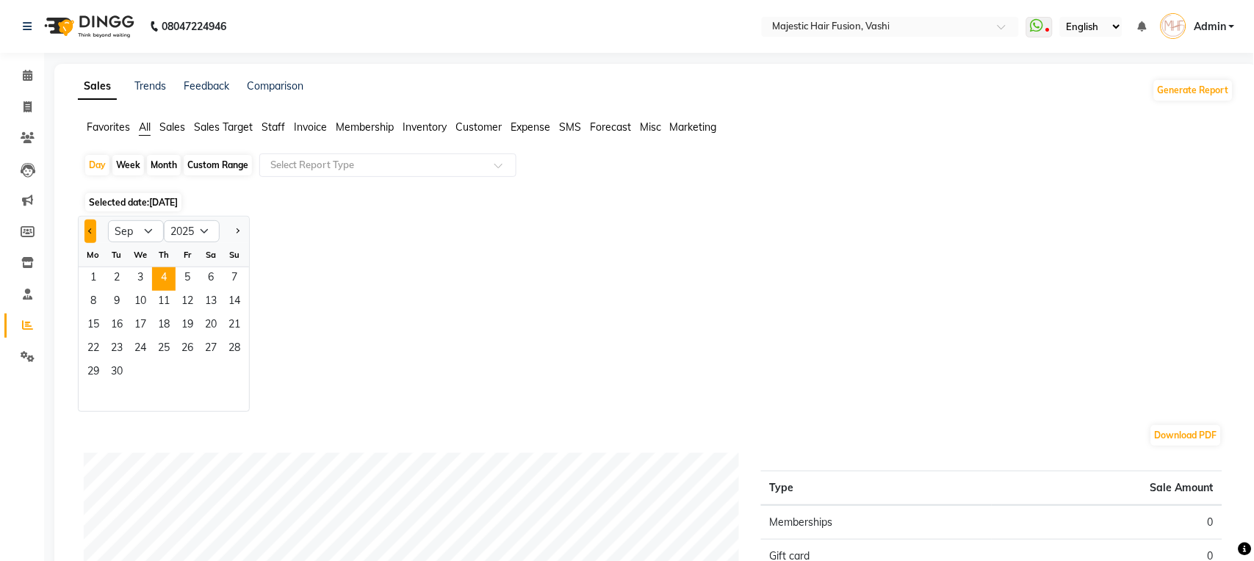
click at [89, 230] on span "Previous month" at bounding box center [90, 230] width 5 height 5
select select "8"
click at [187, 309] on span "8" at bounding box center [188, 303] width 24 height 24
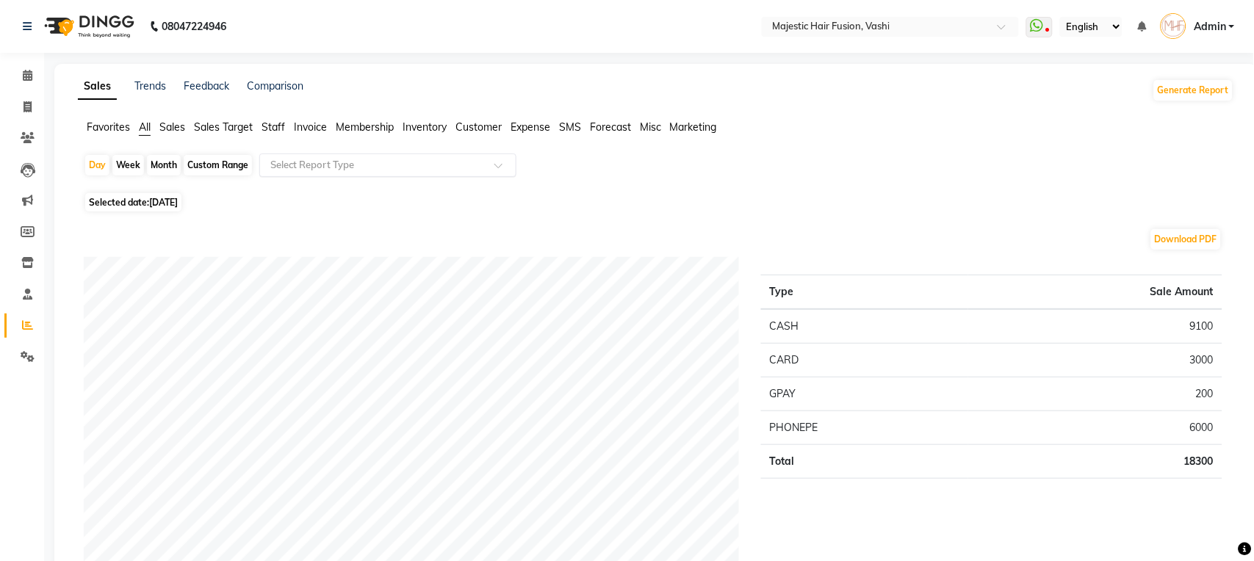
click at [400, 168] on input "text" at bounding box center [373, 165] width 212 height 15
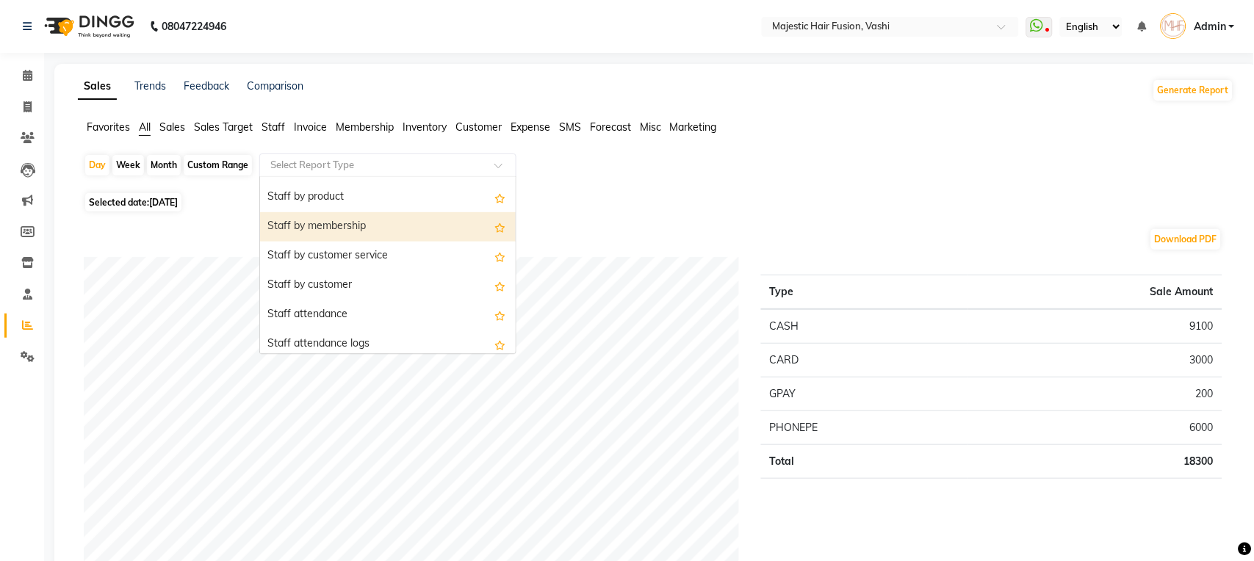
scroll to position [427, 0]
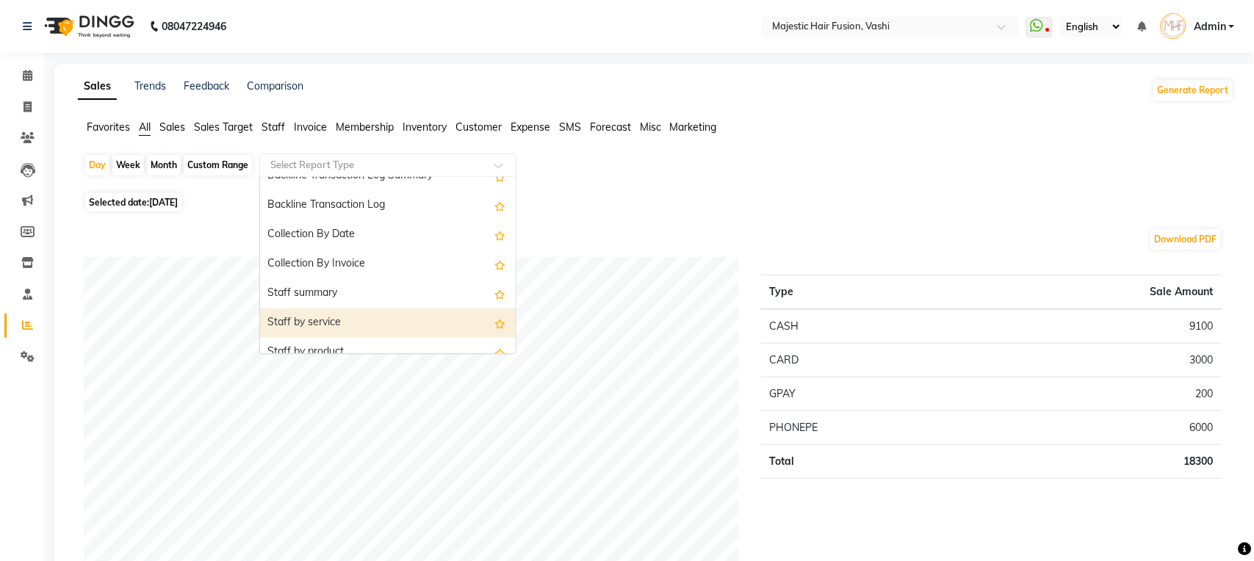
click at [405, 317] on div "Staff by service" at bounding box center [388, 323] width 256 height 29
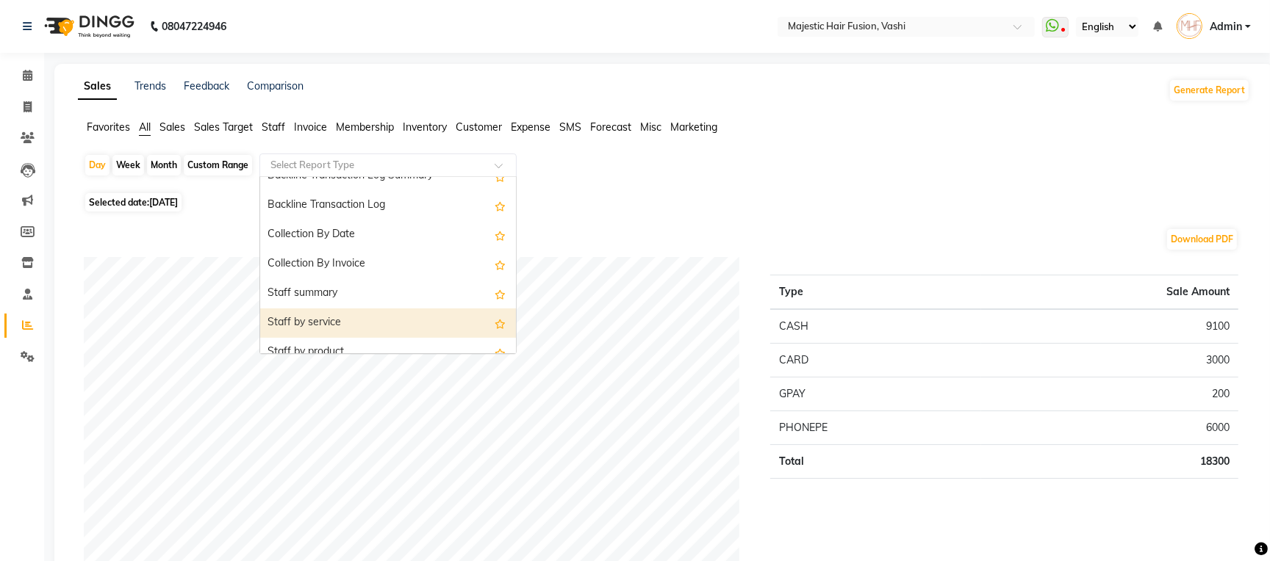
select select "full_report"
select select "csv"
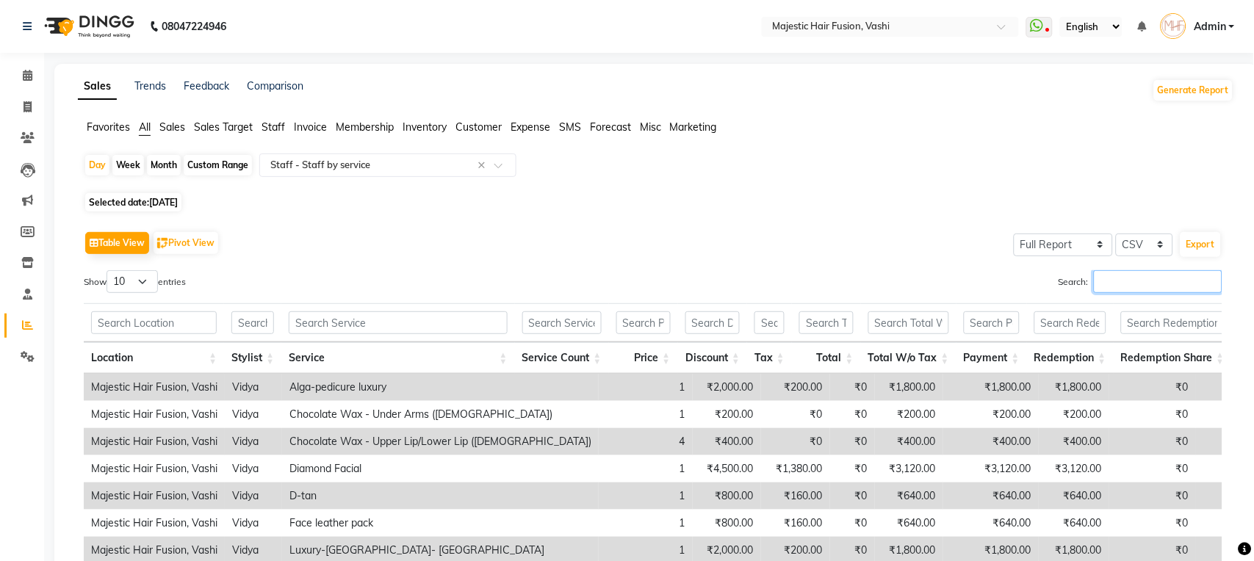
click at [1138, 286] on input "Search:" at bounding box center [1158, 281] width 129 height 23
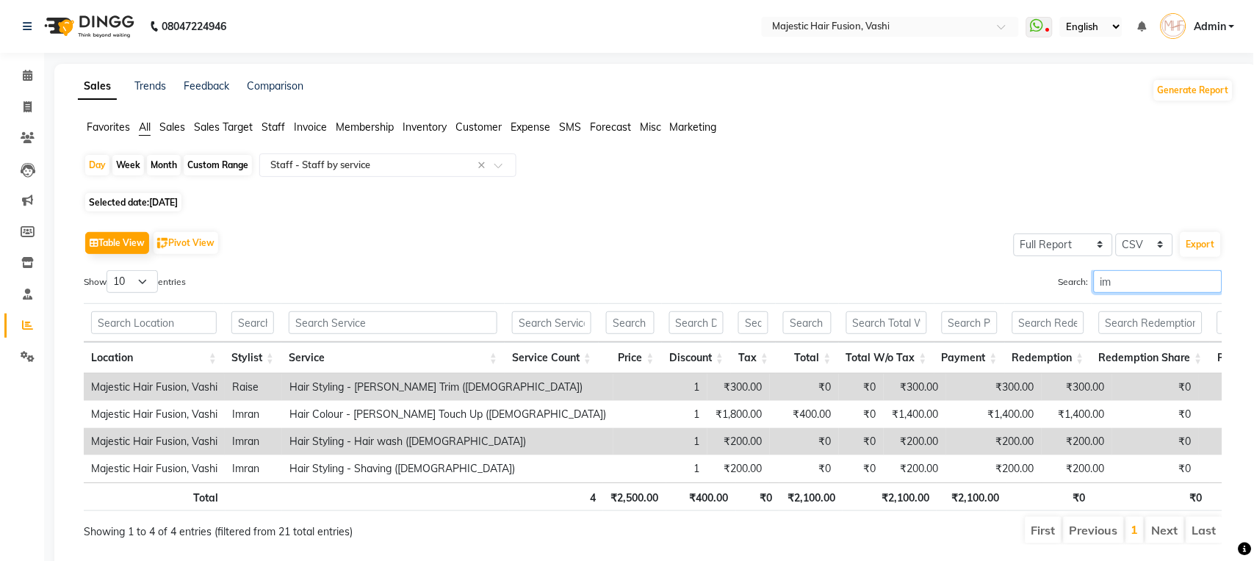
type input "i"
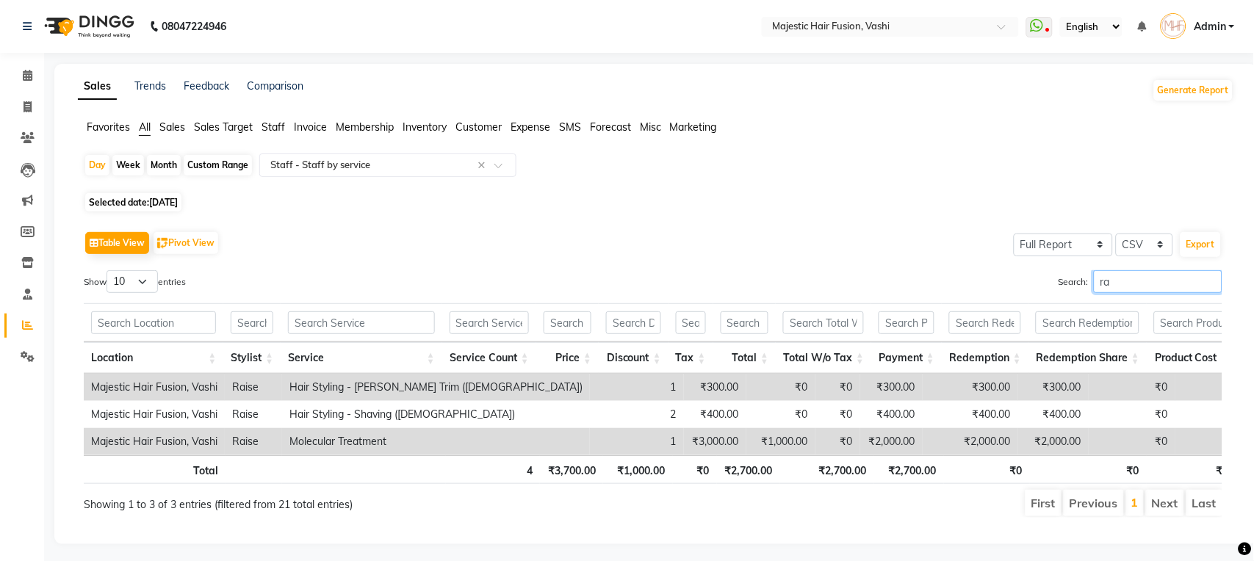
type input "r"
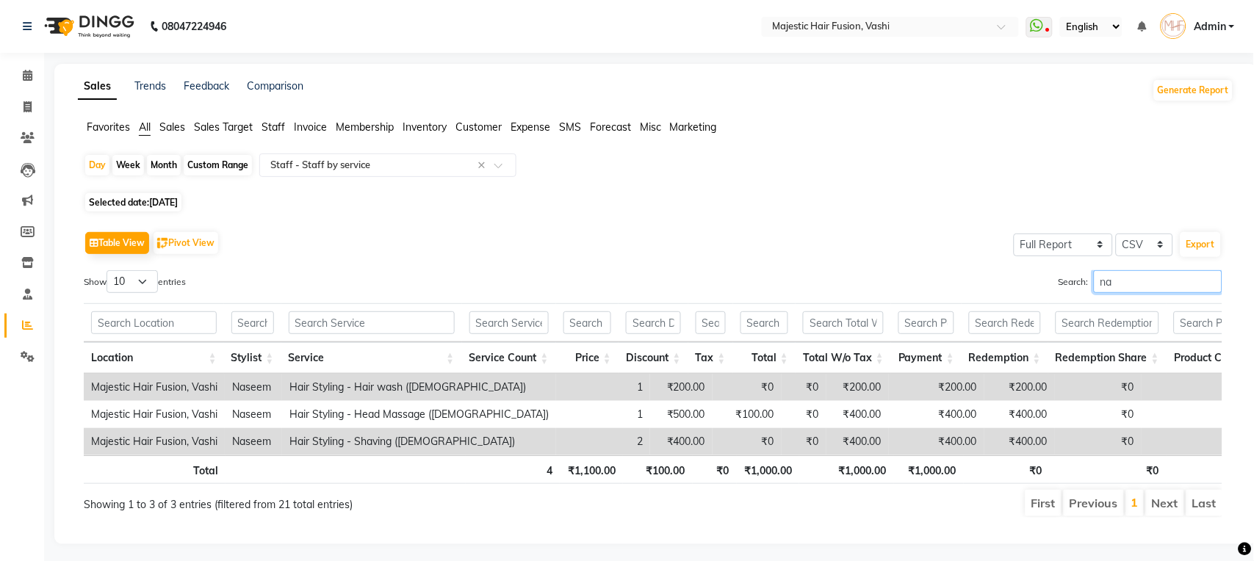
type input "n"
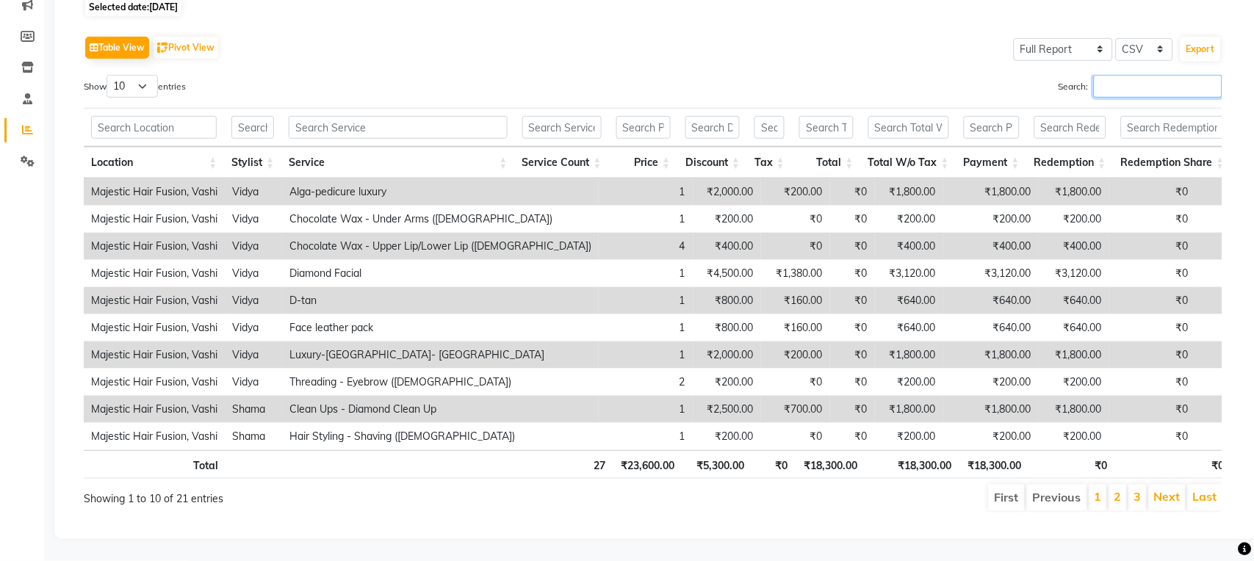
scroll to position [0, 0]
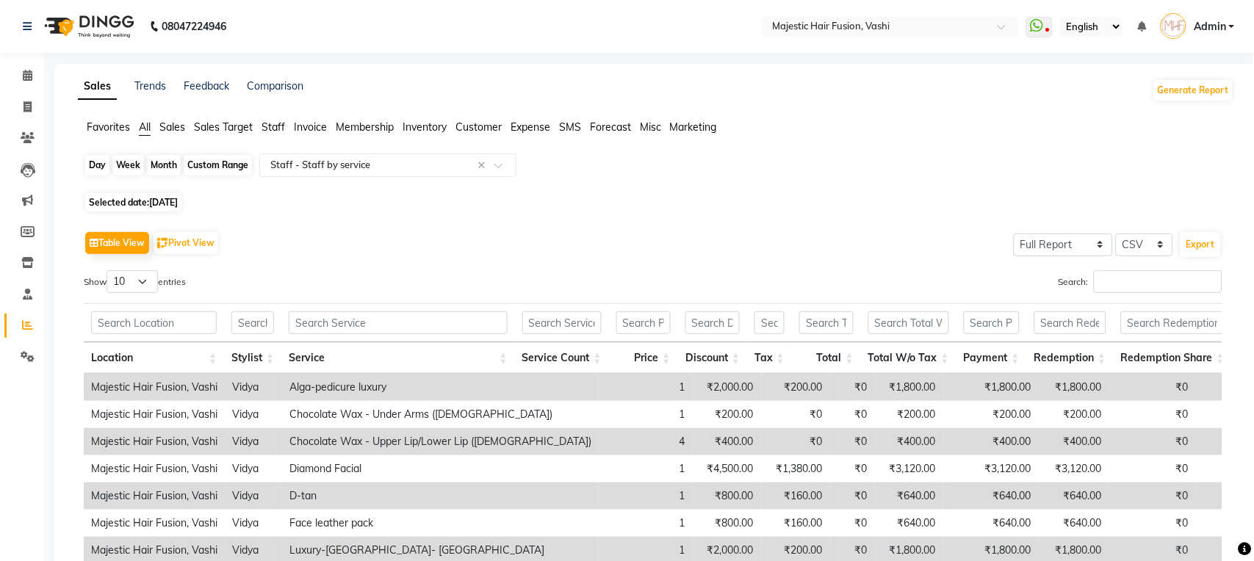
click at [93, 163] on div "Day" at bounding box center [97, 165] width 24 height 21
select select "8"
select select "2025"
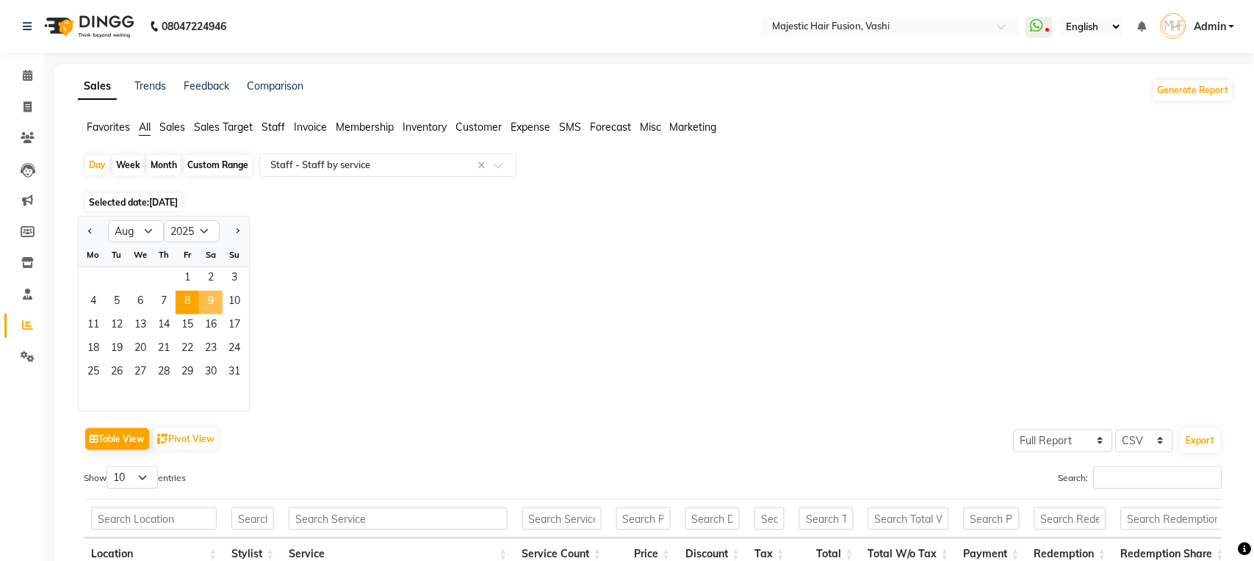
click at [209, 303] on span "9" at bounding box center [211, 303] width 24 height 24
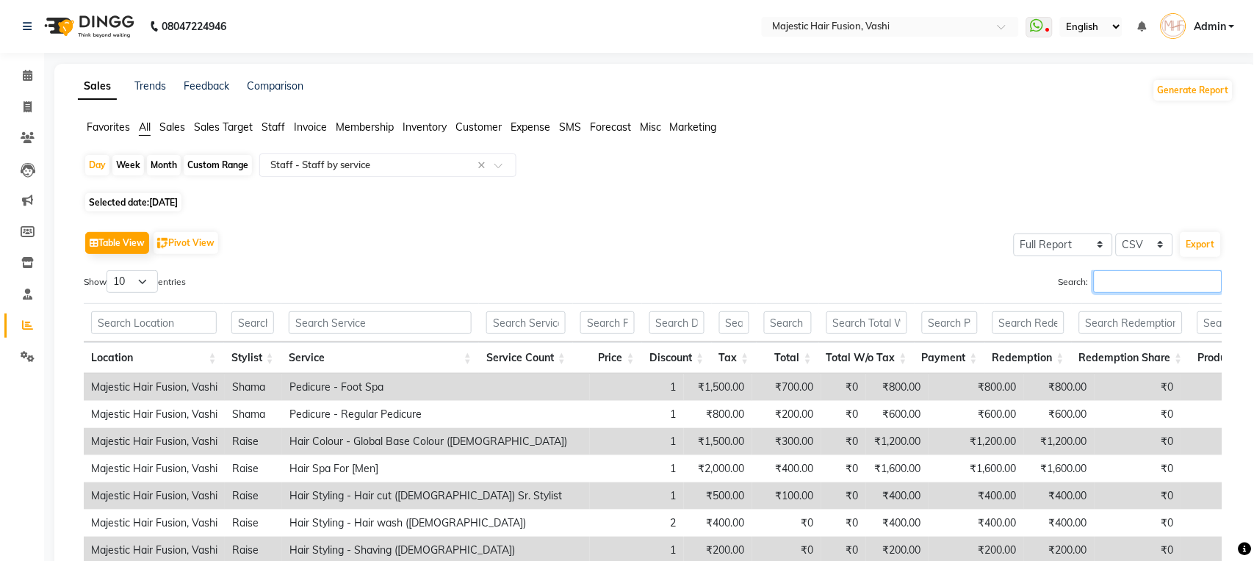
click at [1136, 287] on input "Search:" at bounding box center [1158, 281] width 129 height 23
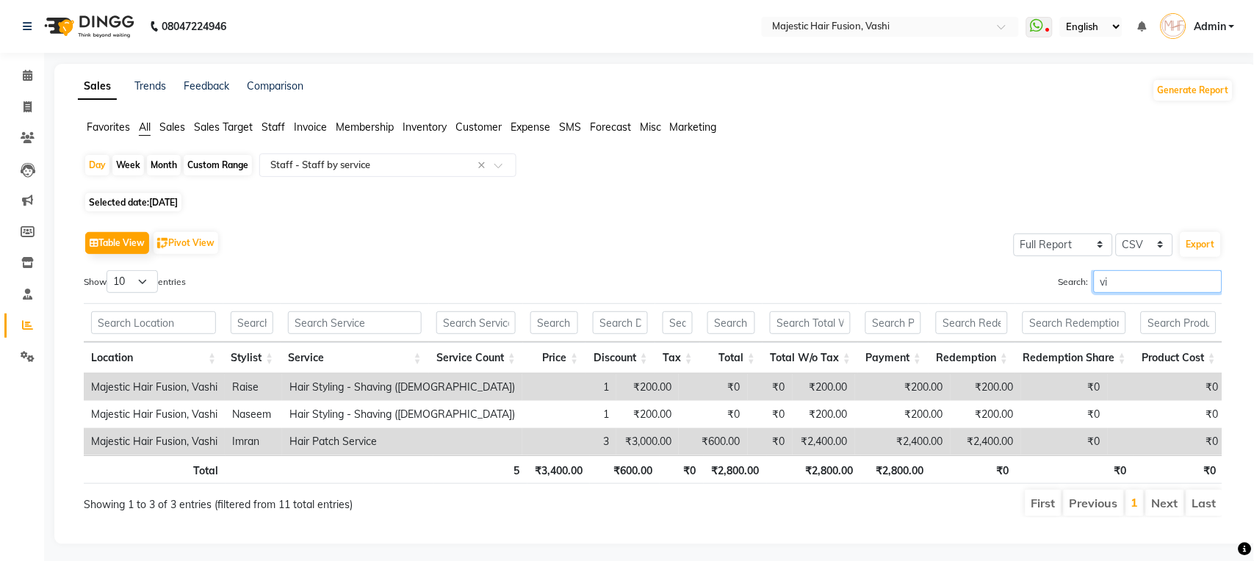
type input "v"
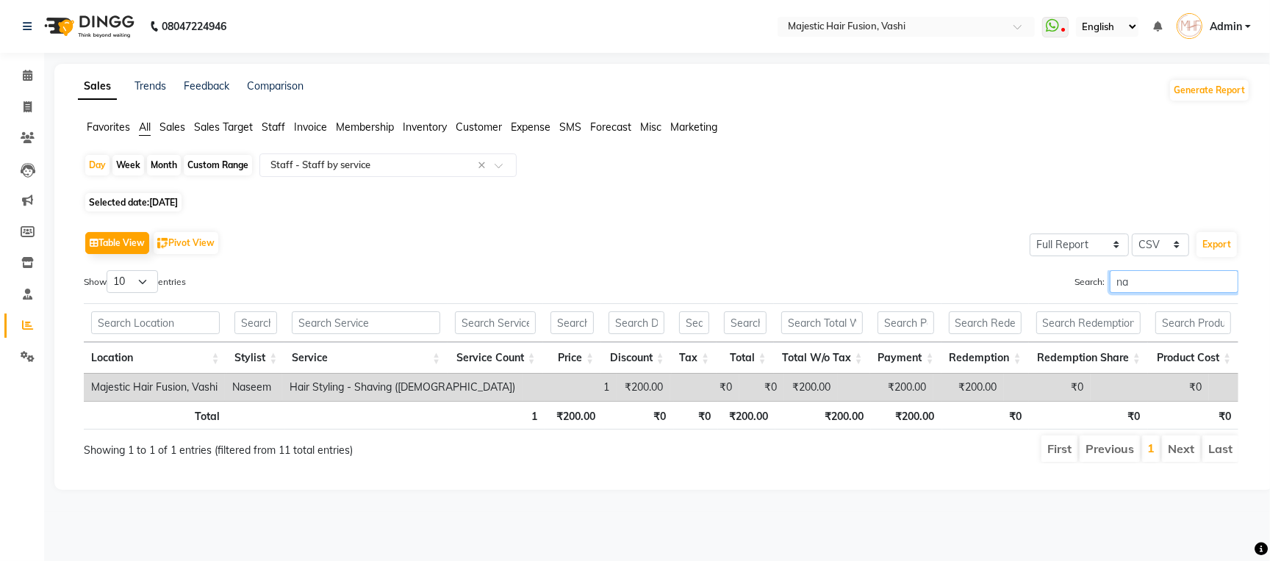
type input "n"
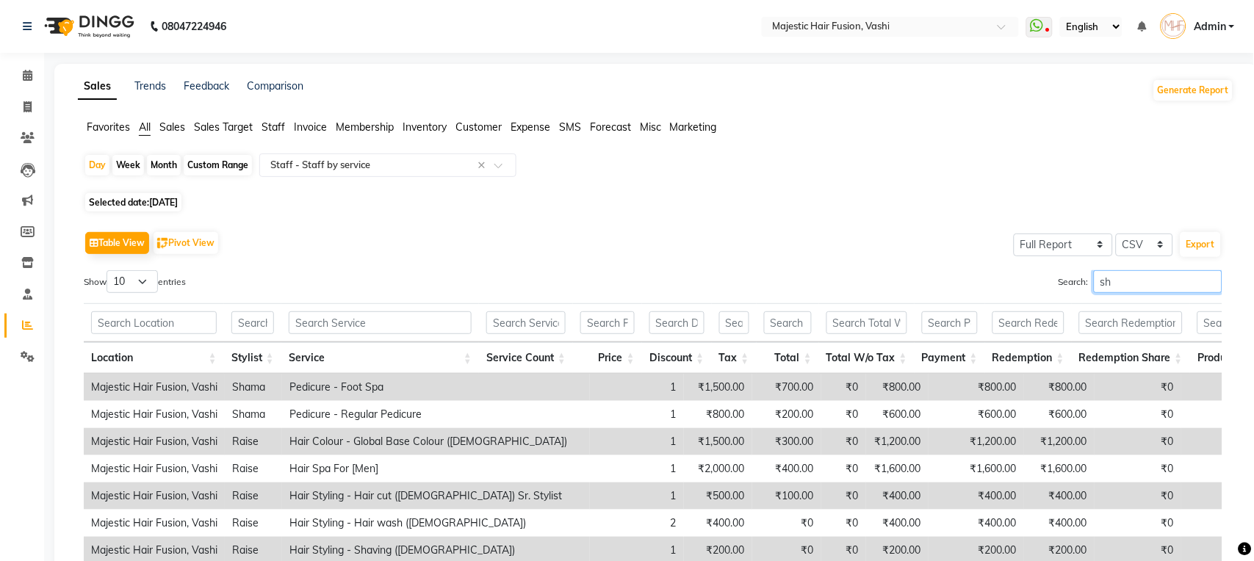
type input "s"
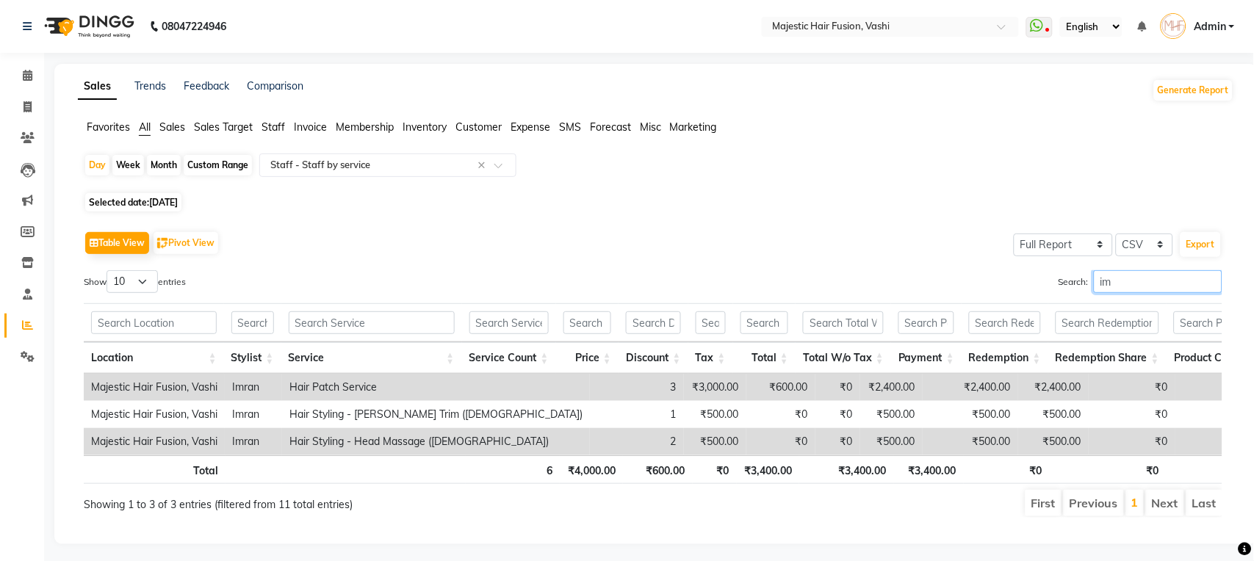
type input "i"
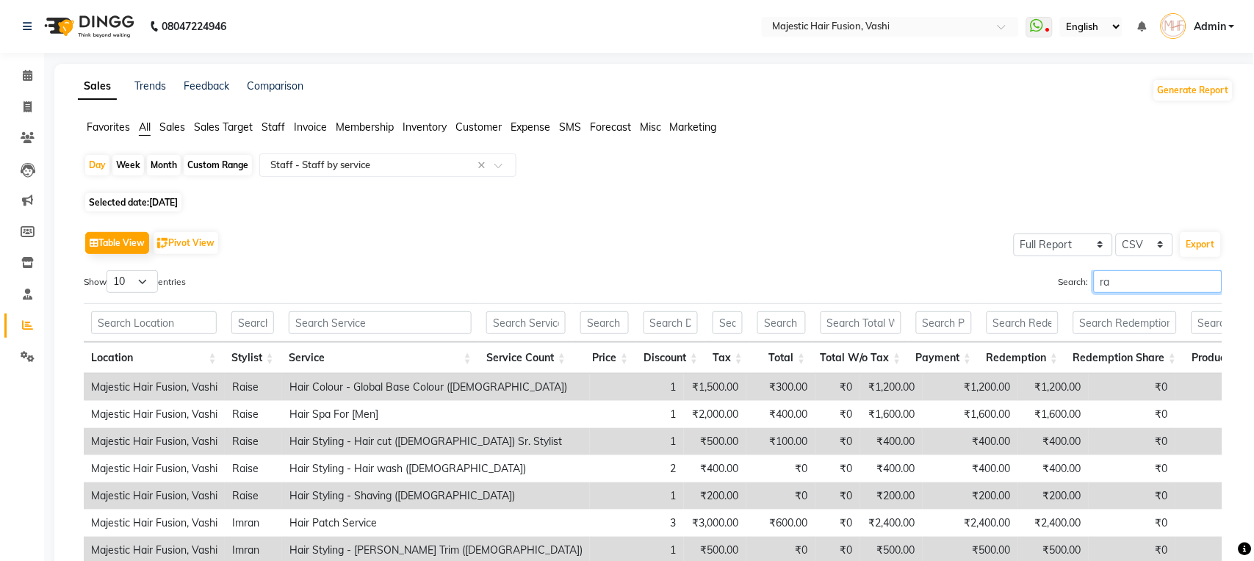
type input "r"
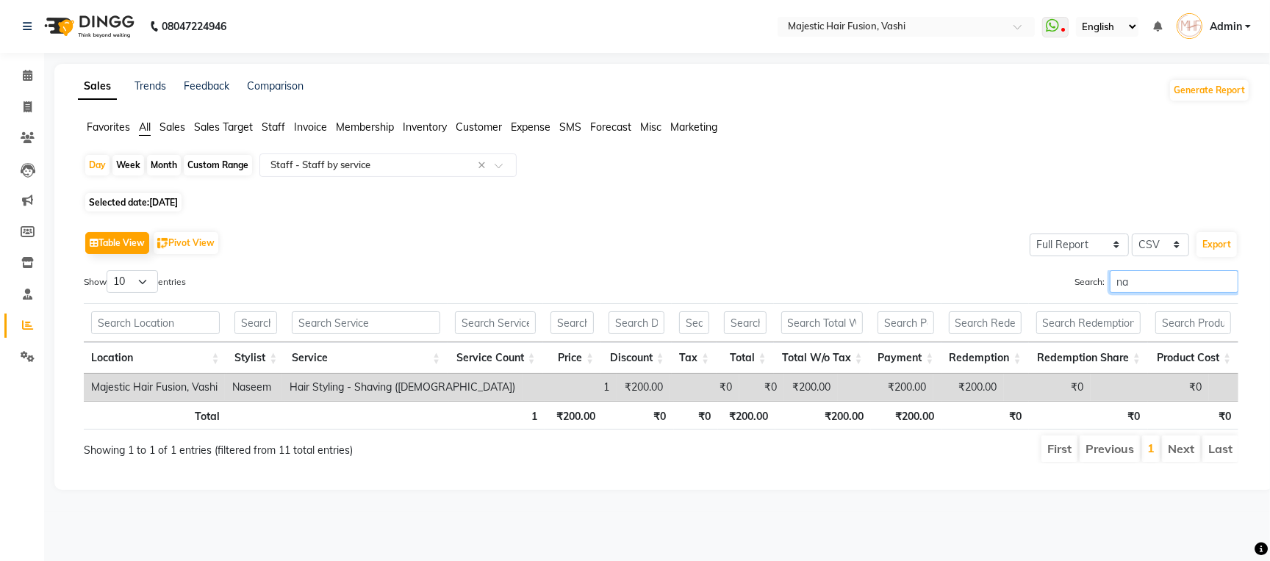
type input "n"
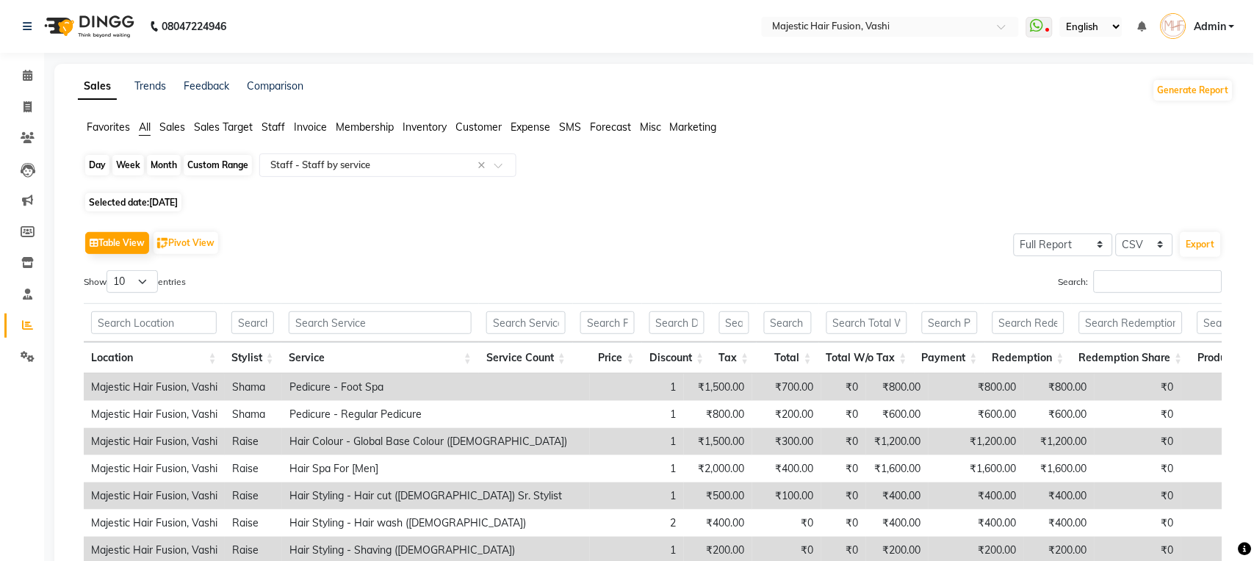
click at [98, 168] on div "Day" at bounding box center [97, 165] width 24 height 21
select select "8"
select select "2025"
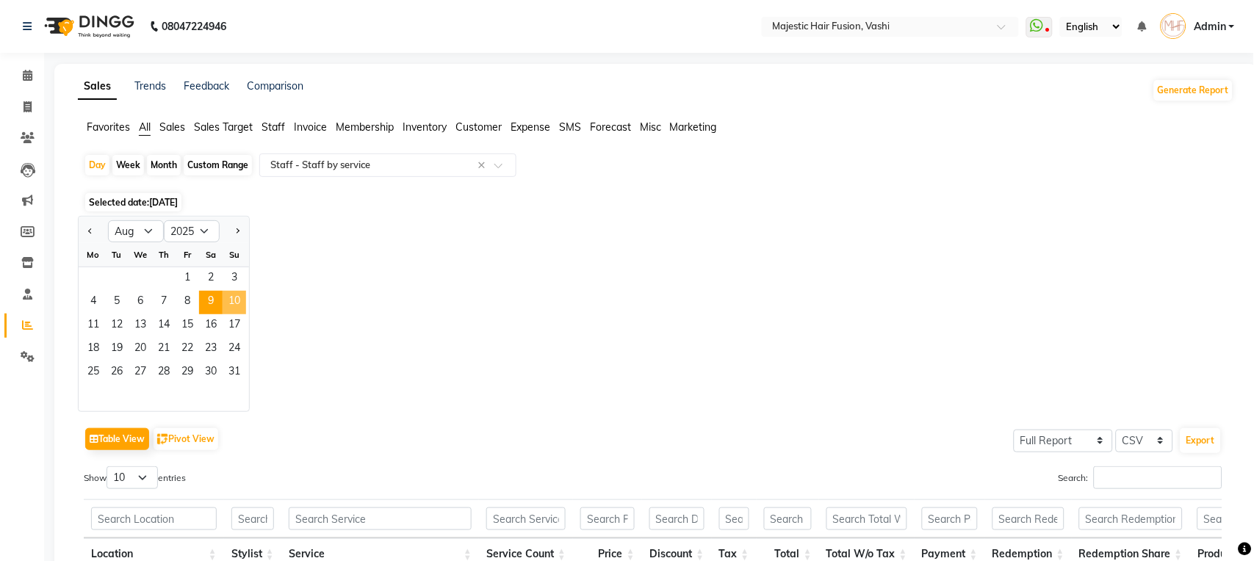
click at [235, 299] on span "10" at bounding box center [235, 303] width 24 height 24
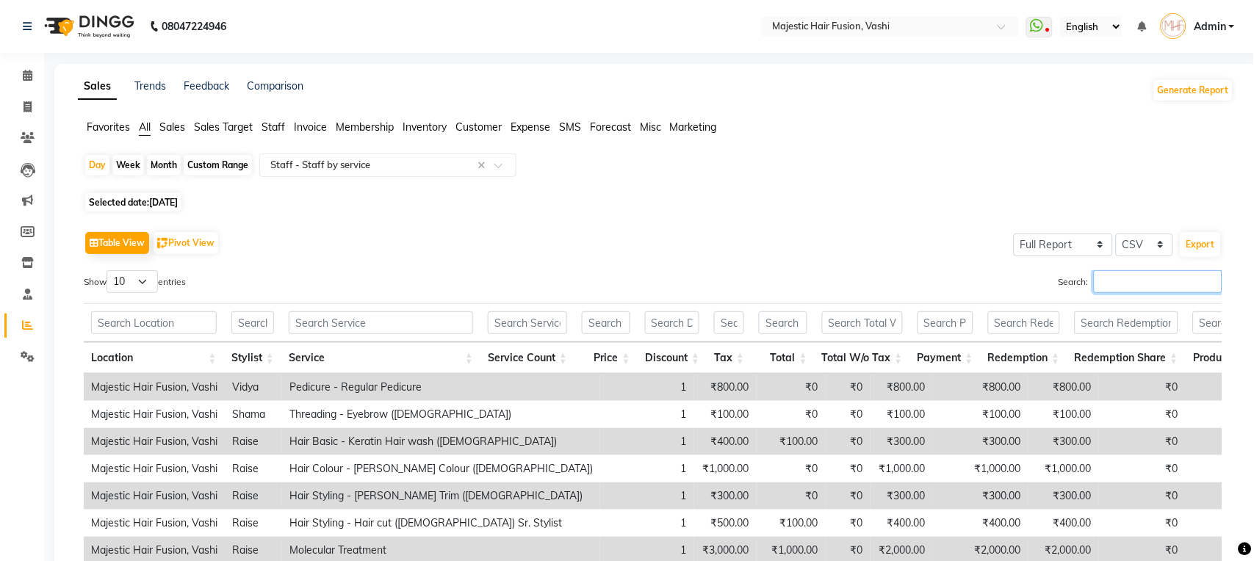
click at [1103, 278] on input "Search:" at bounding box center [1158, 281] width 129 height 23
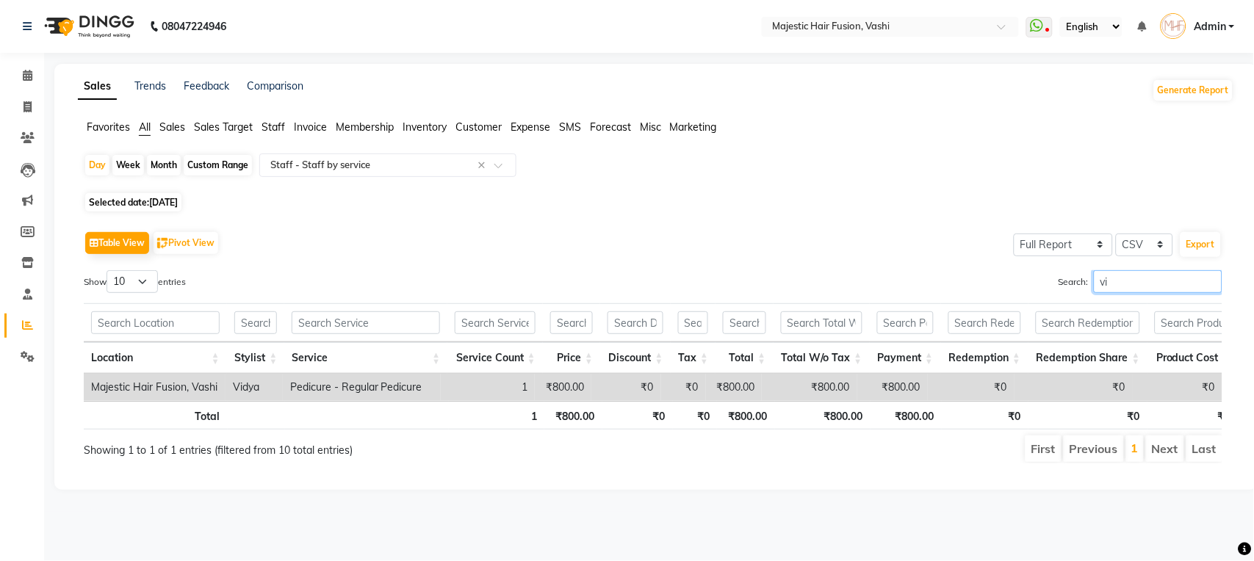
type input "v"
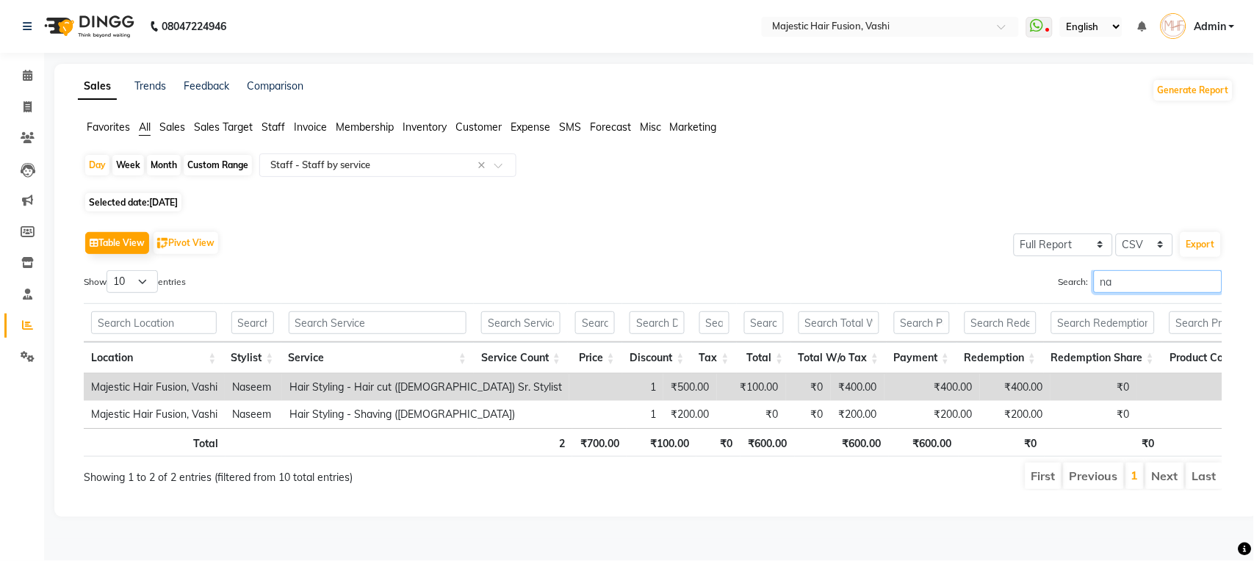
type input "n"
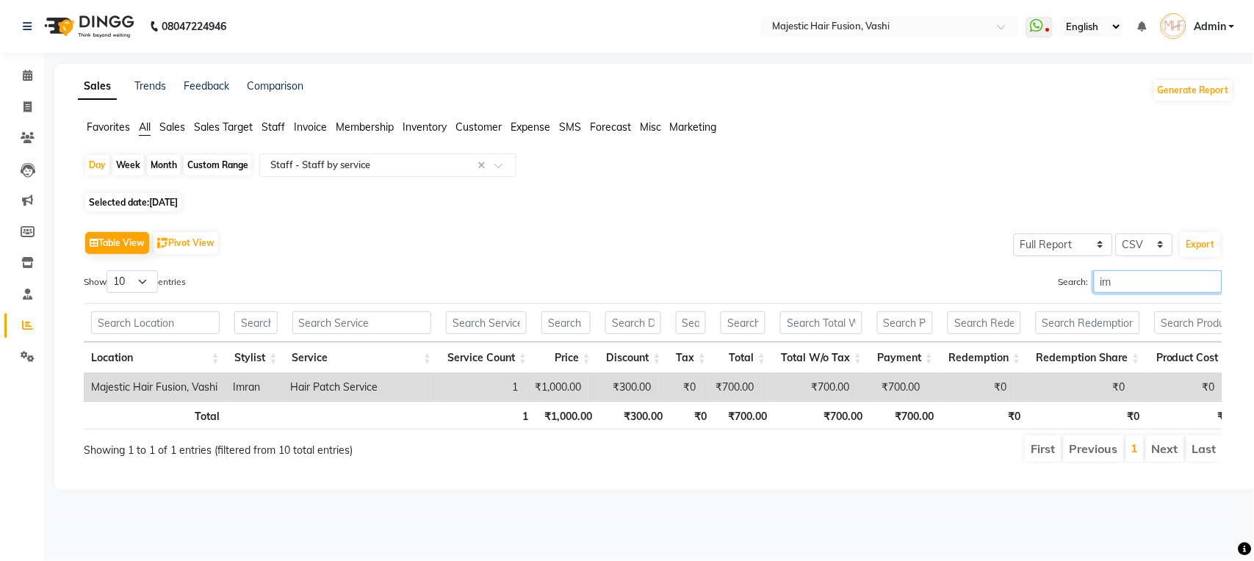
type input "i"
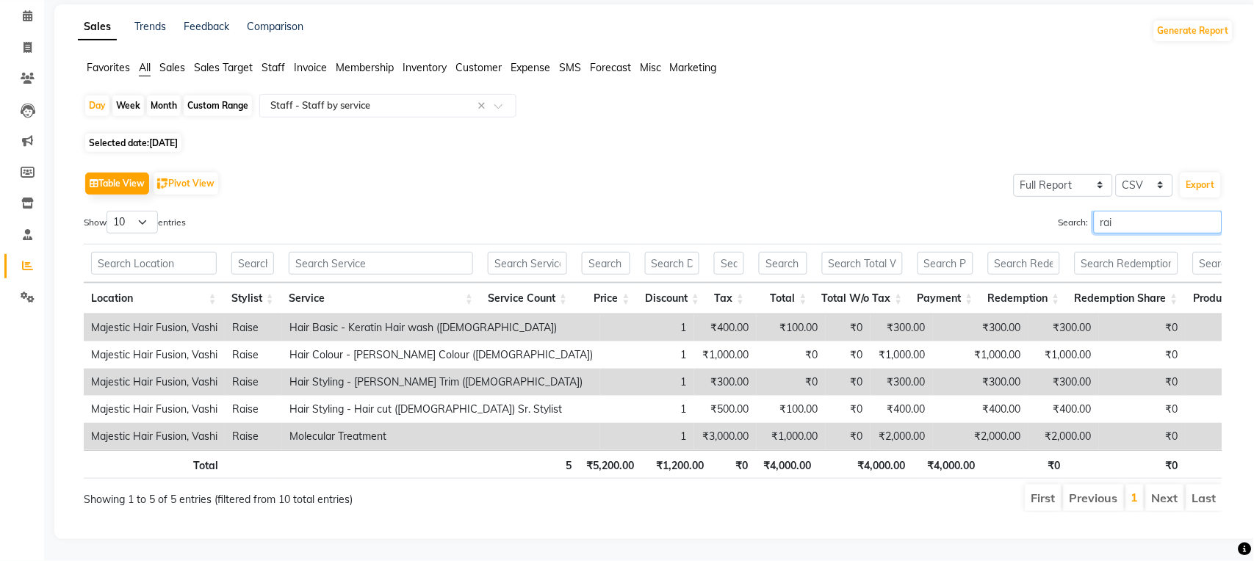
scroll to position [91, 0]
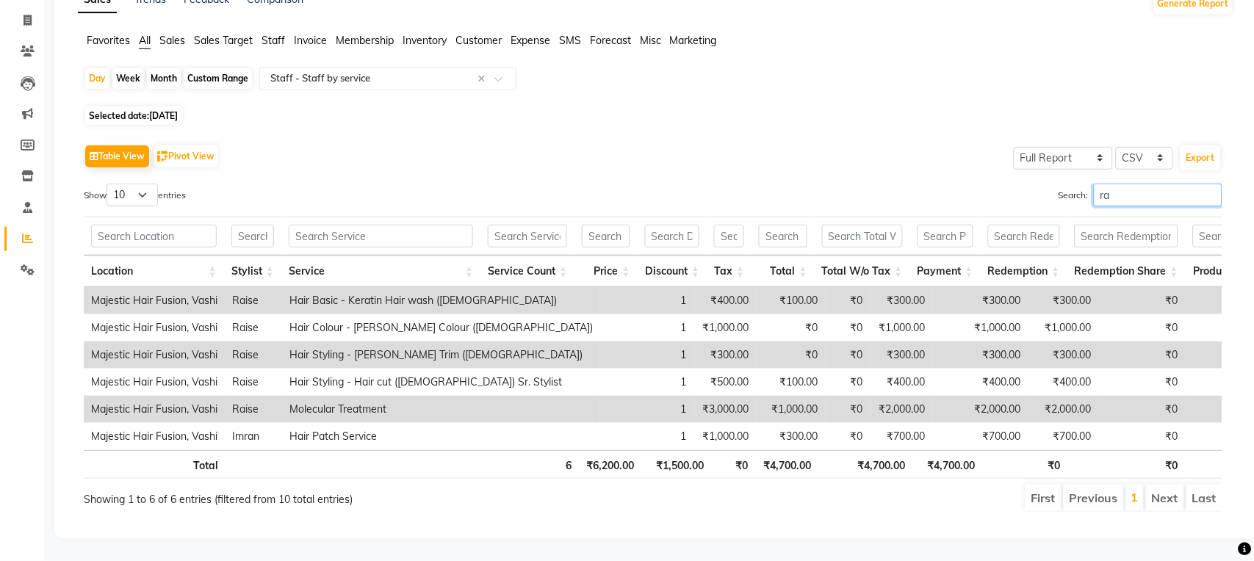
type input "r"
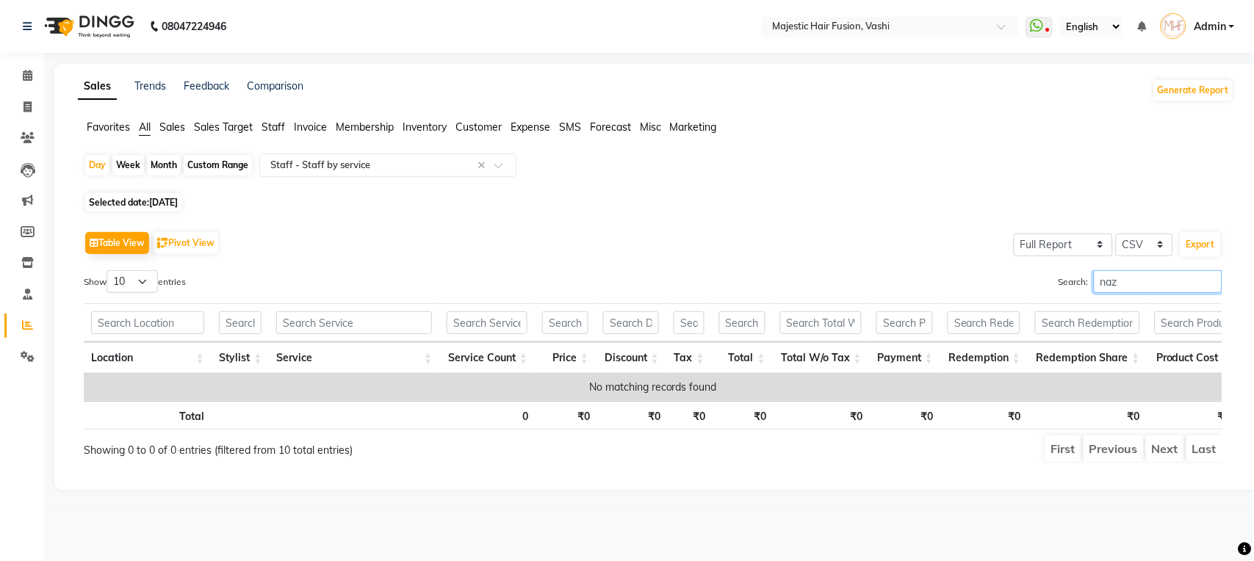
scroll to position [0, 0]
type input "n"
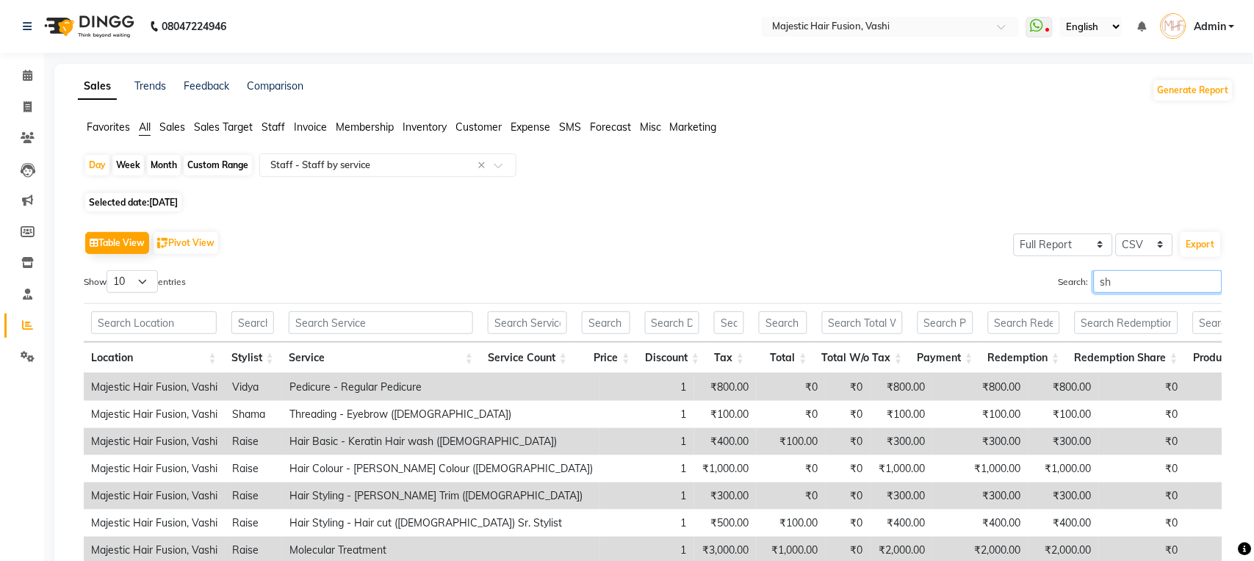
type input "s"
click at [95, 165] on div "Day" at bounding box center [97, 165] width 24 height 21
select select "8"
select select "2025"
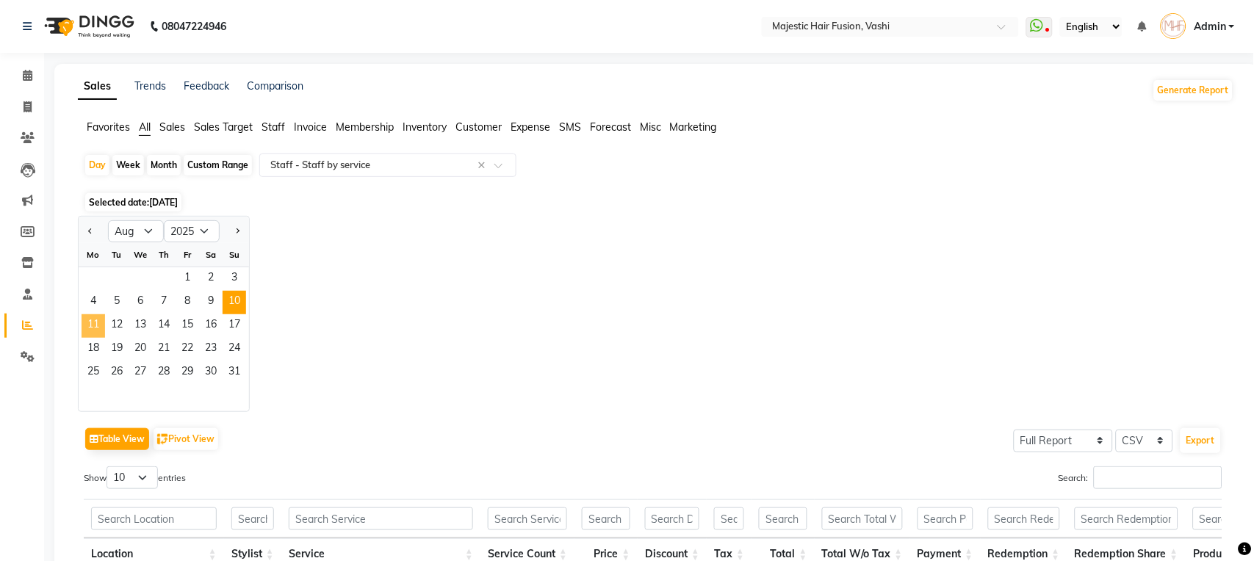
click at [91, 325] on span "11" at bounding box center [94, 326] width 24 height 24
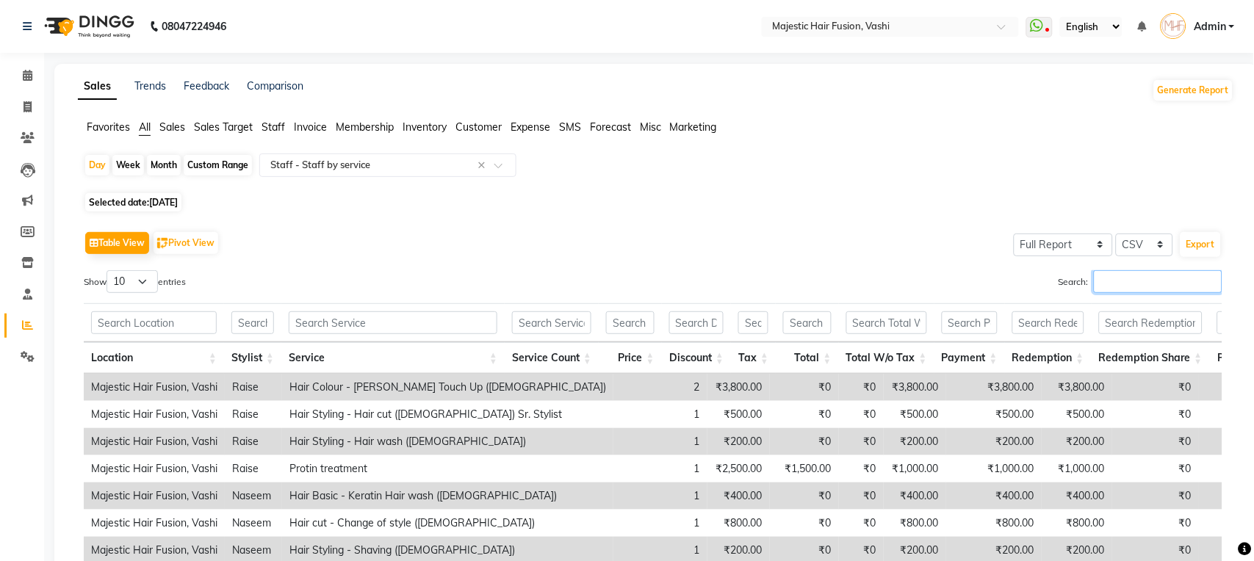
click at [1145, 274] on input "Search:" at bounding box center [1158, 281] width 129 height 23
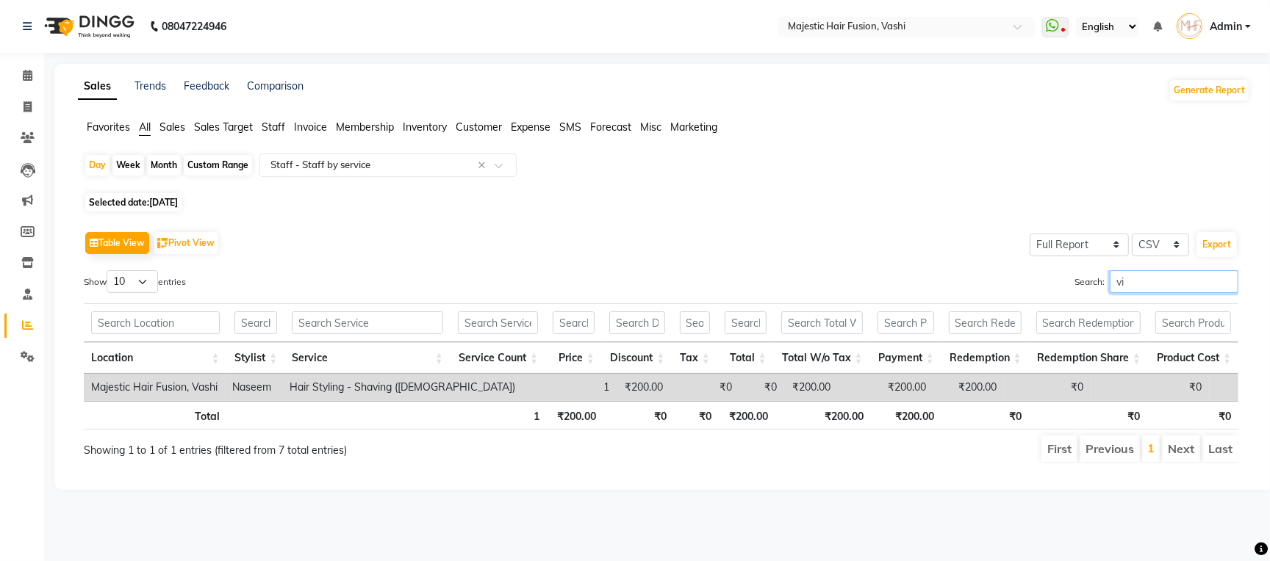
type input "v"
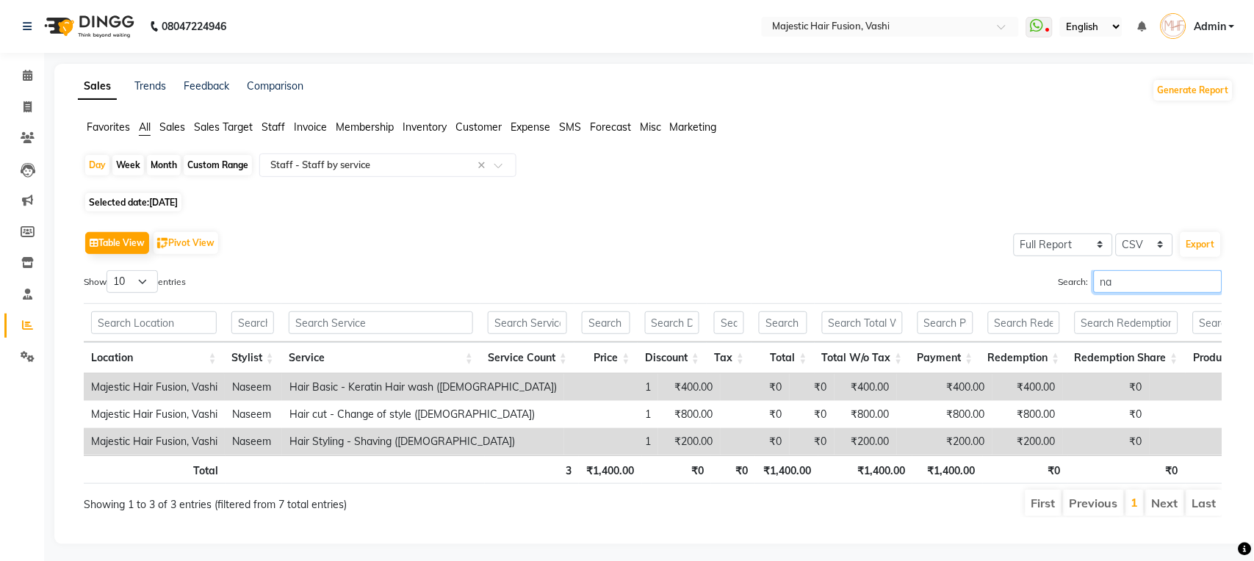
type input "n"
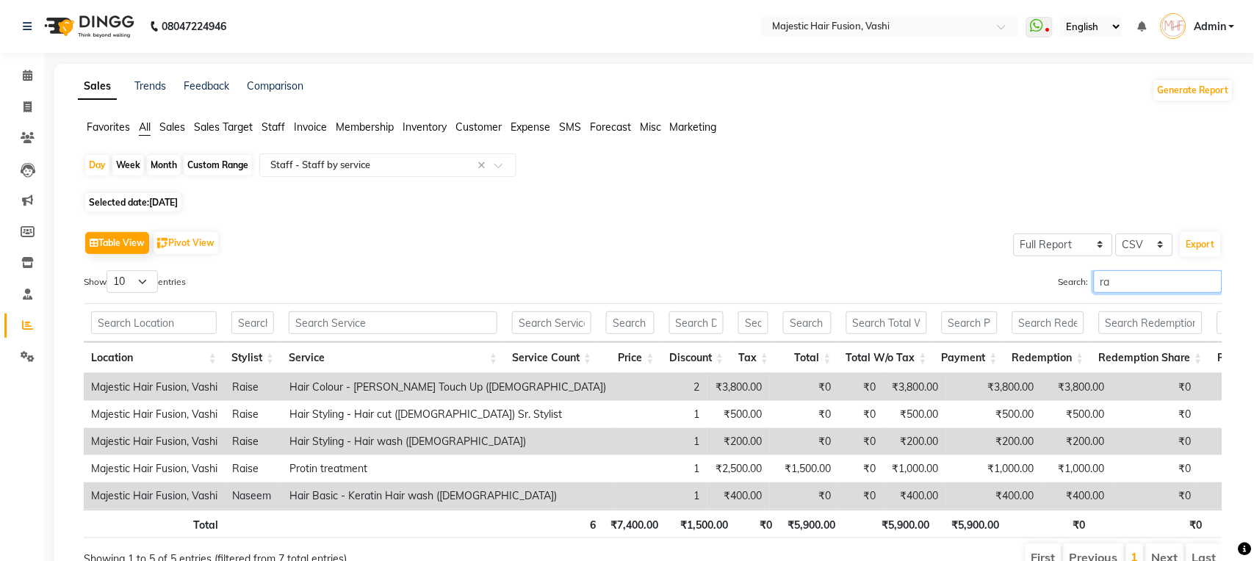
type input "r"
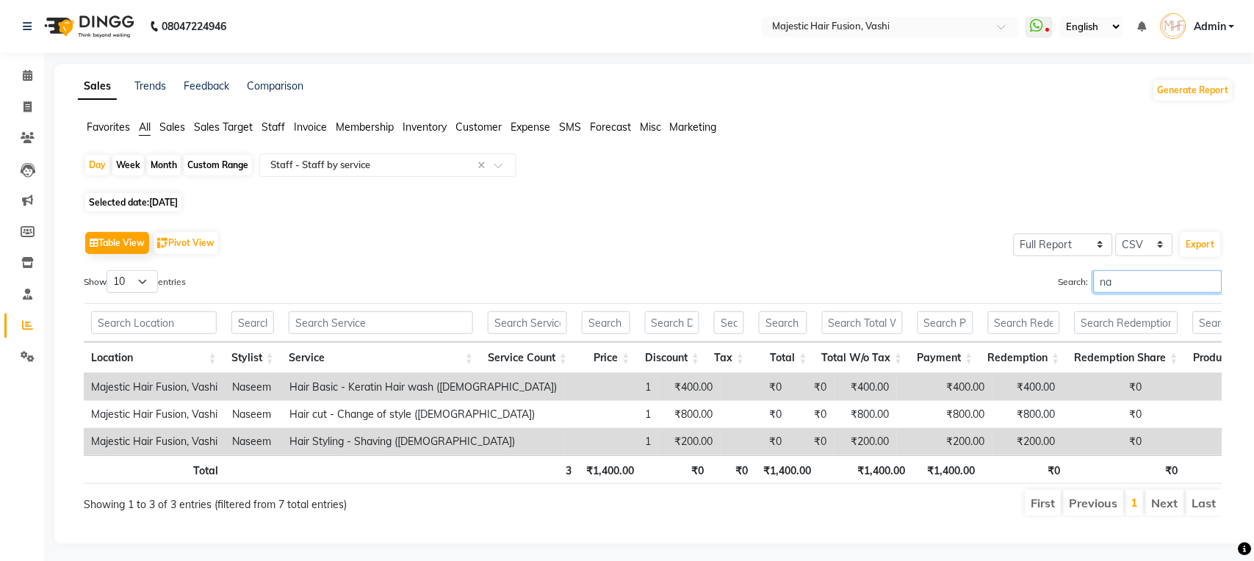
type input "n"
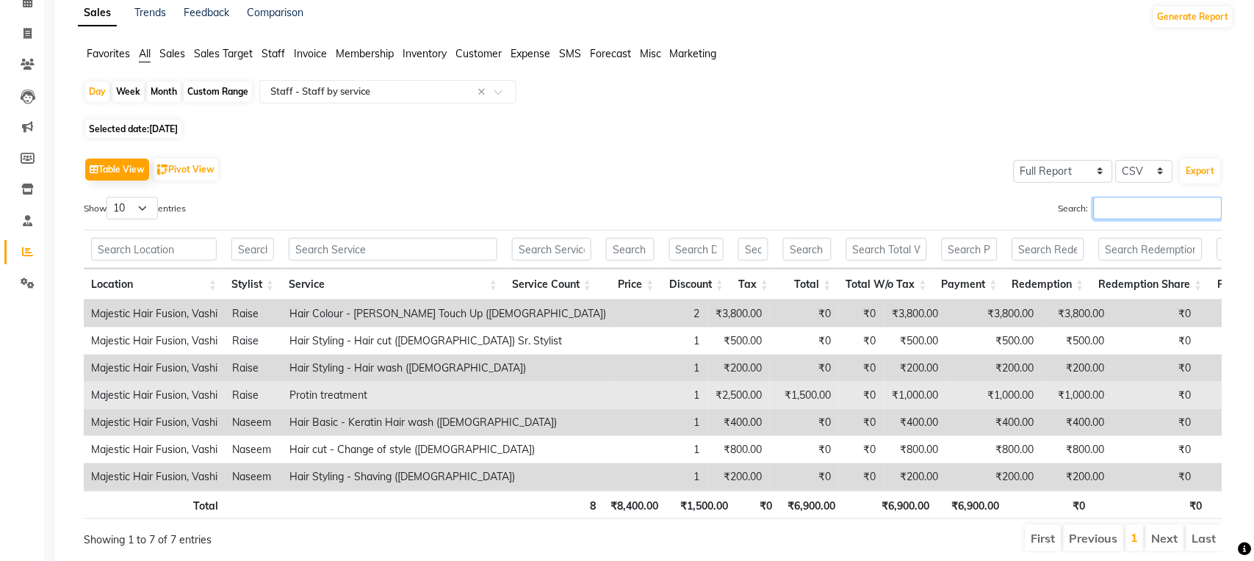
scroll to position [15, 0]
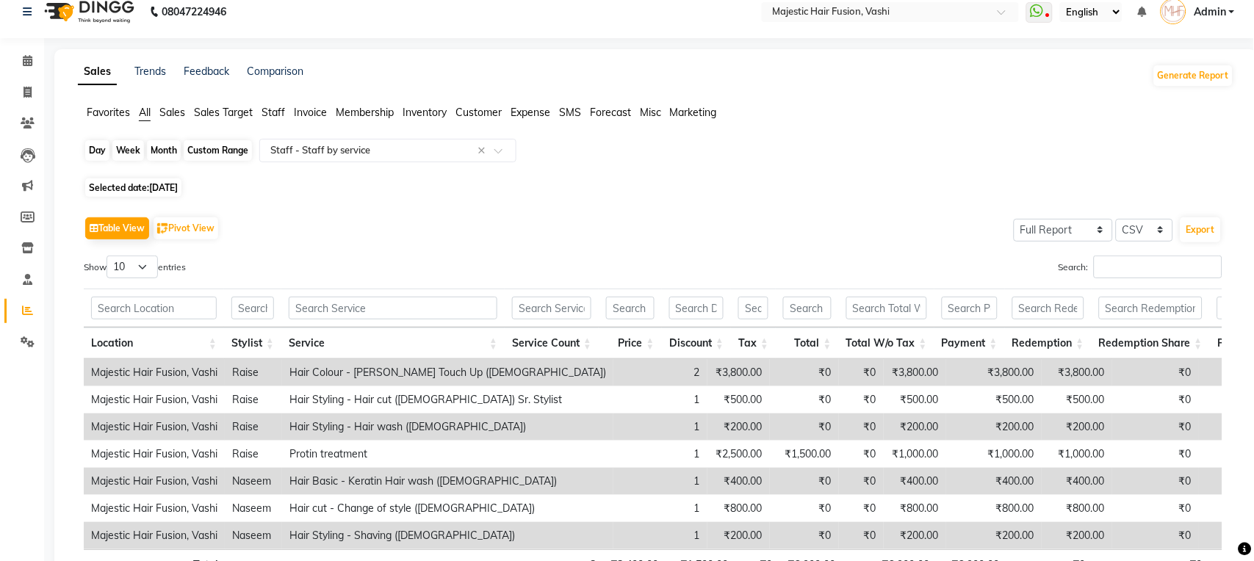
click at [98, 153] on div "Day" at bounding box center [97, 150] width 24 height 21
select select "8"
select select "2025"
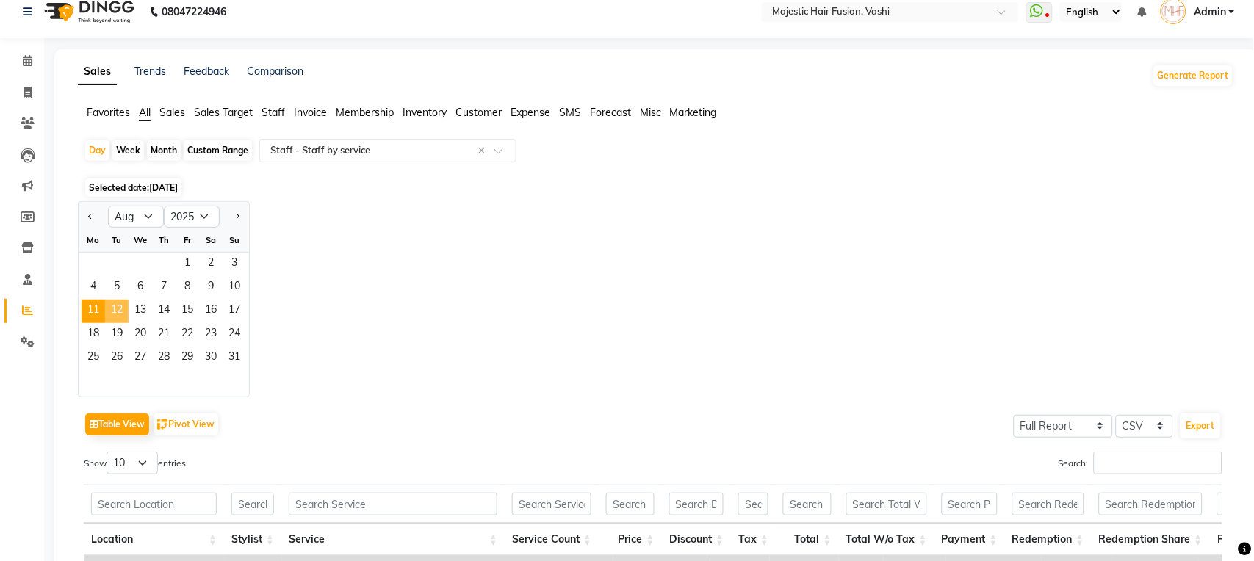
click at [119, 312] on span "12" at bounding box center [117, 312] width 24 height 24
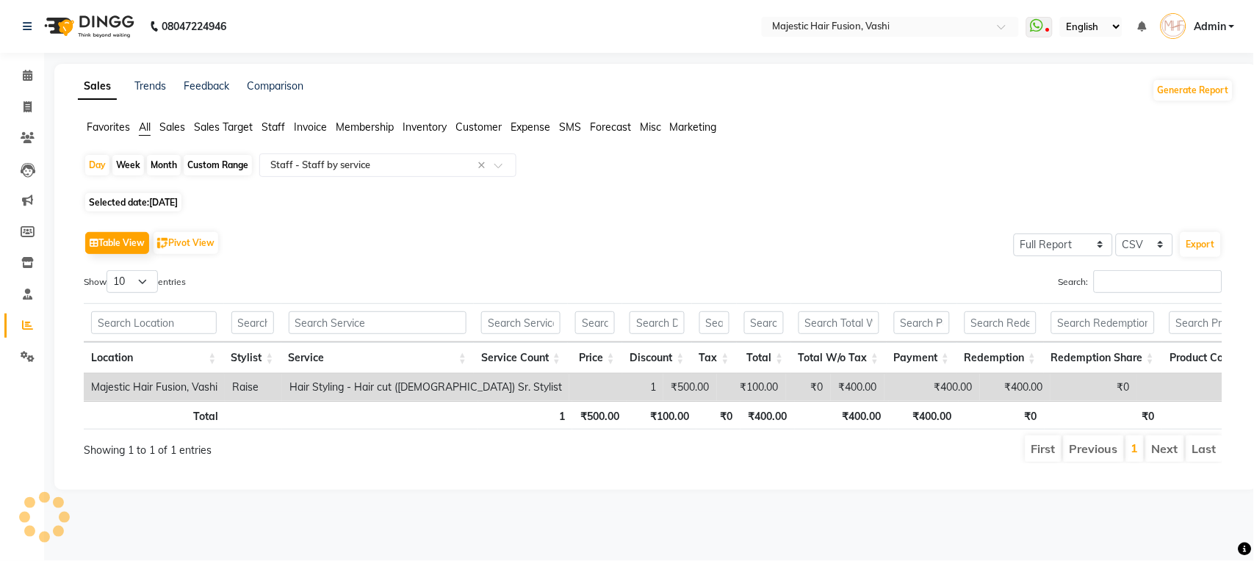
scroll to position [0, 0]
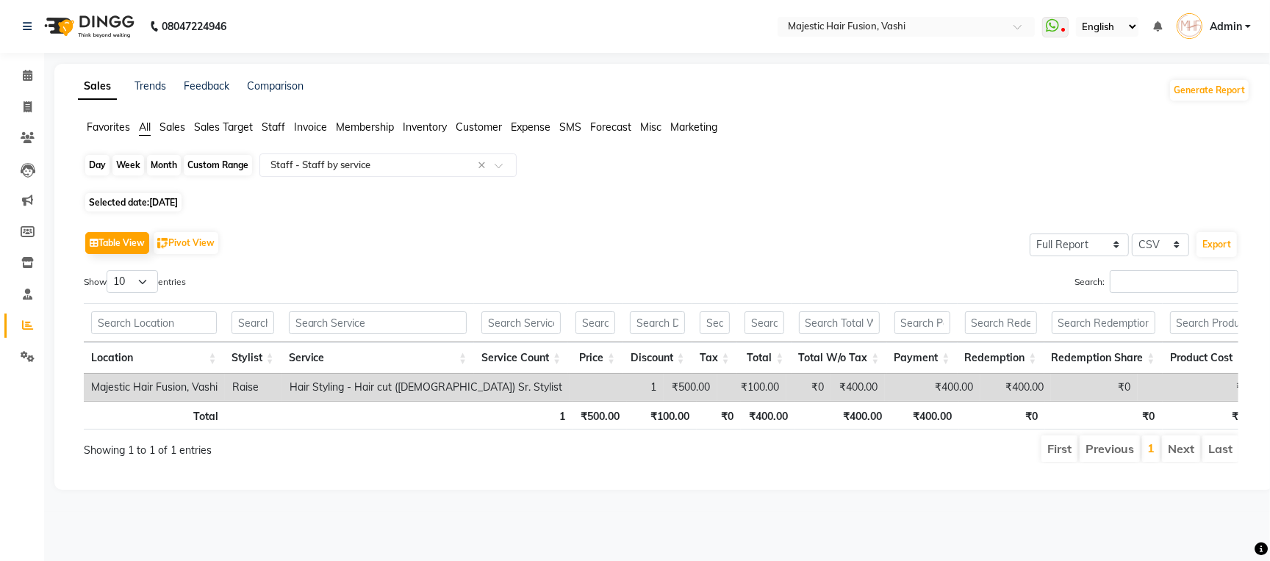
click at [94, 163] on div "Day" at bounding box center [97, 165] width 24 height 21
select select "8"
select select "2025"
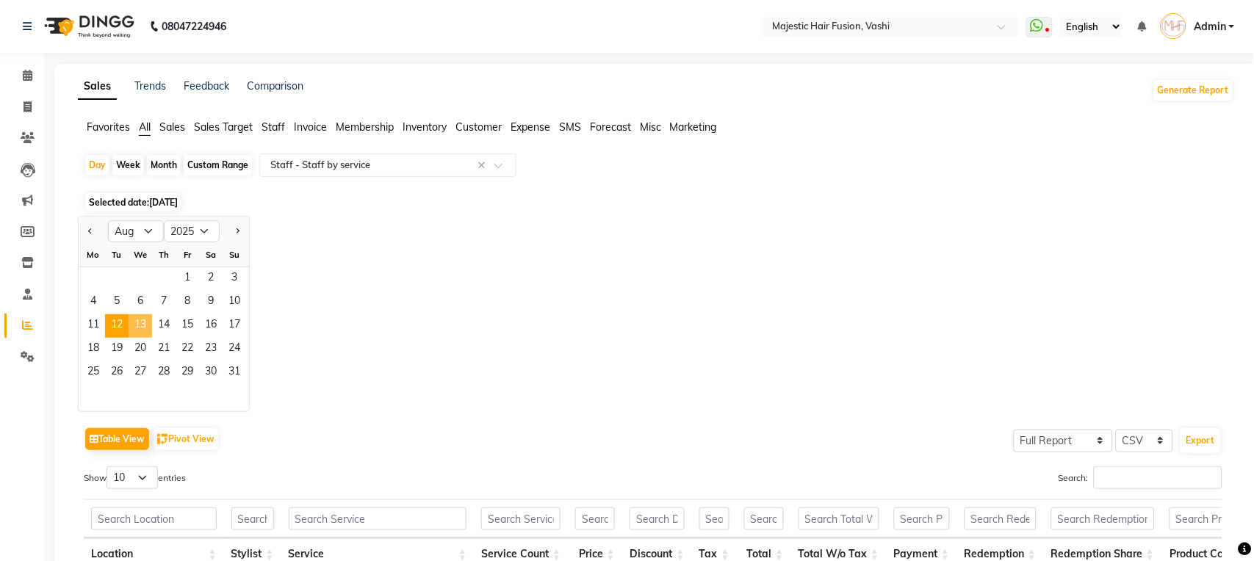
click at [142, 322] on span "13" at bounding box center [141, 326] width 24 height 24
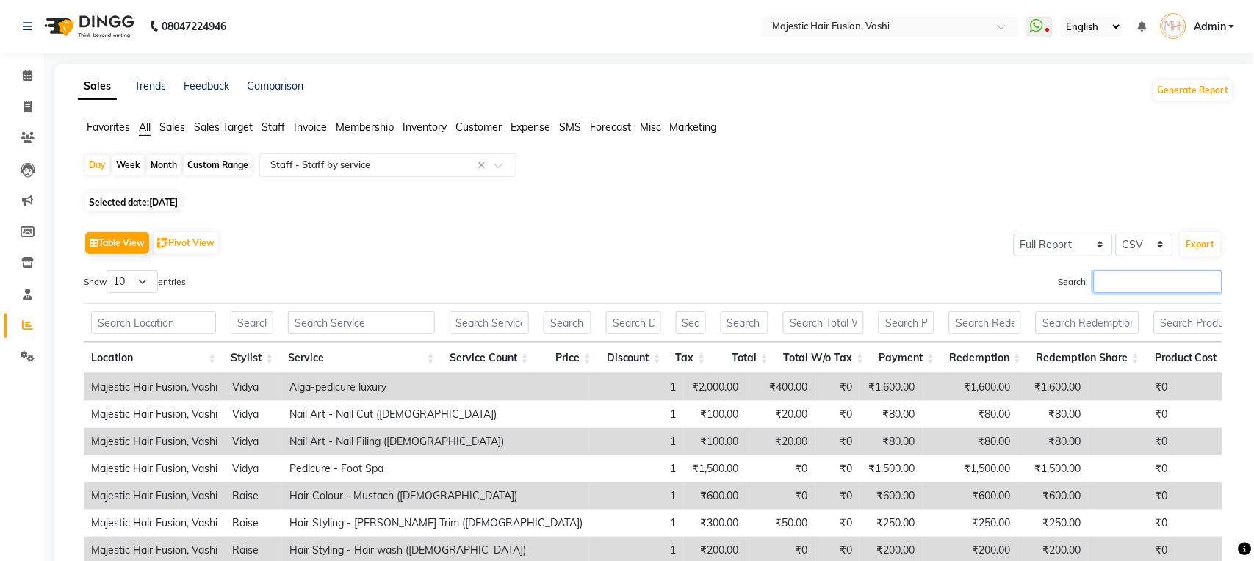
click at [1132, 285] on input "Search:" at bounding box center [1158, 281] width 129 height 23
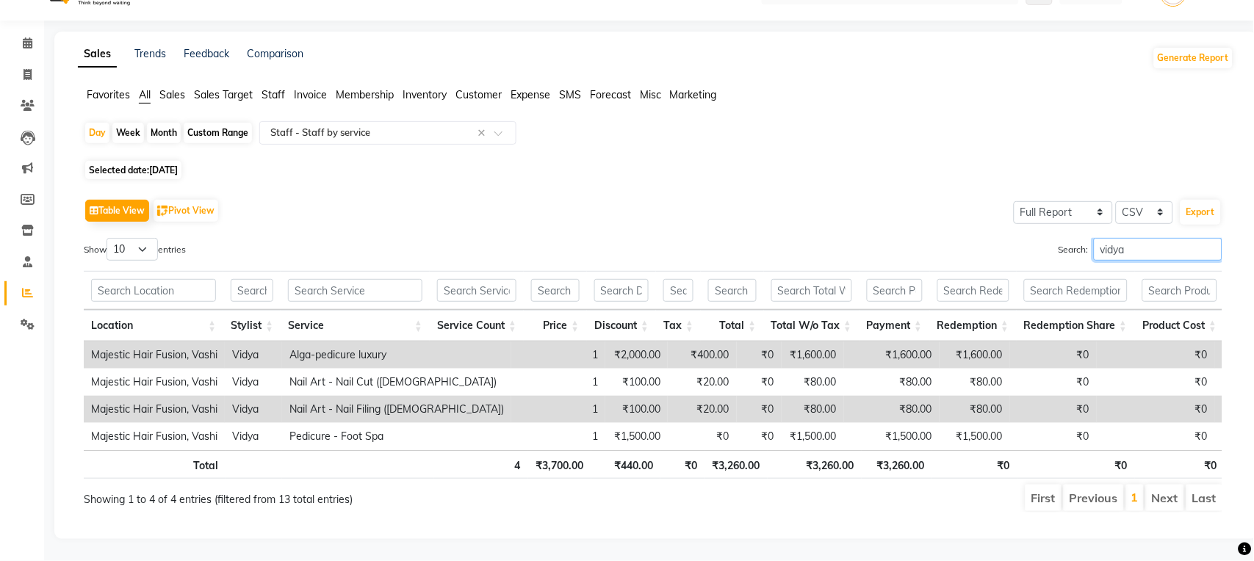
scroll to position [64, 0]
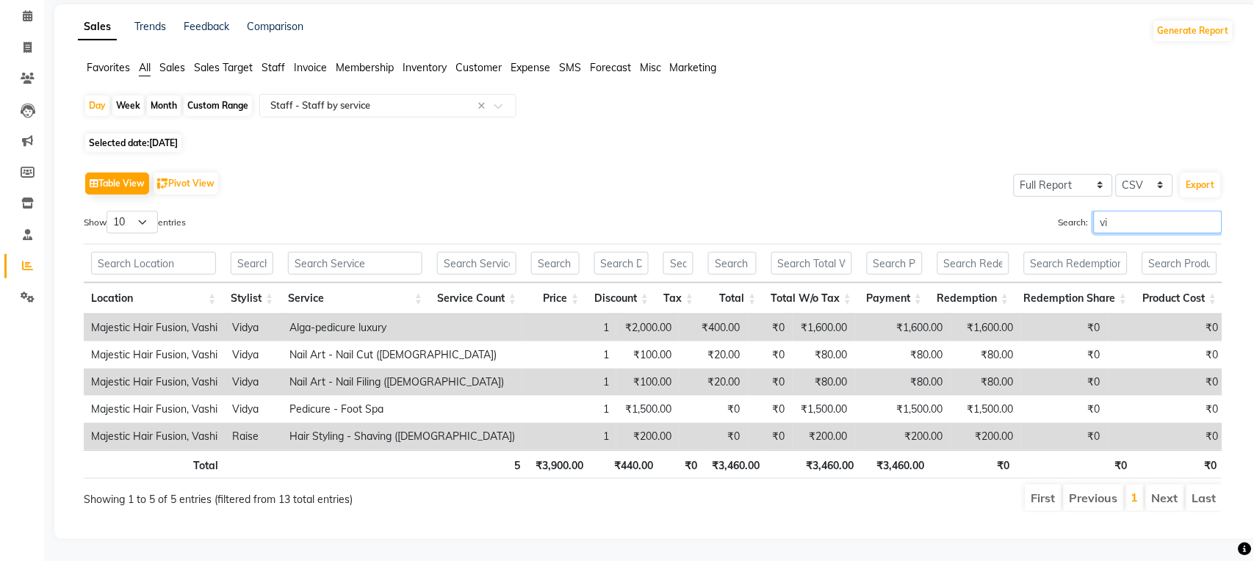
type input "v"
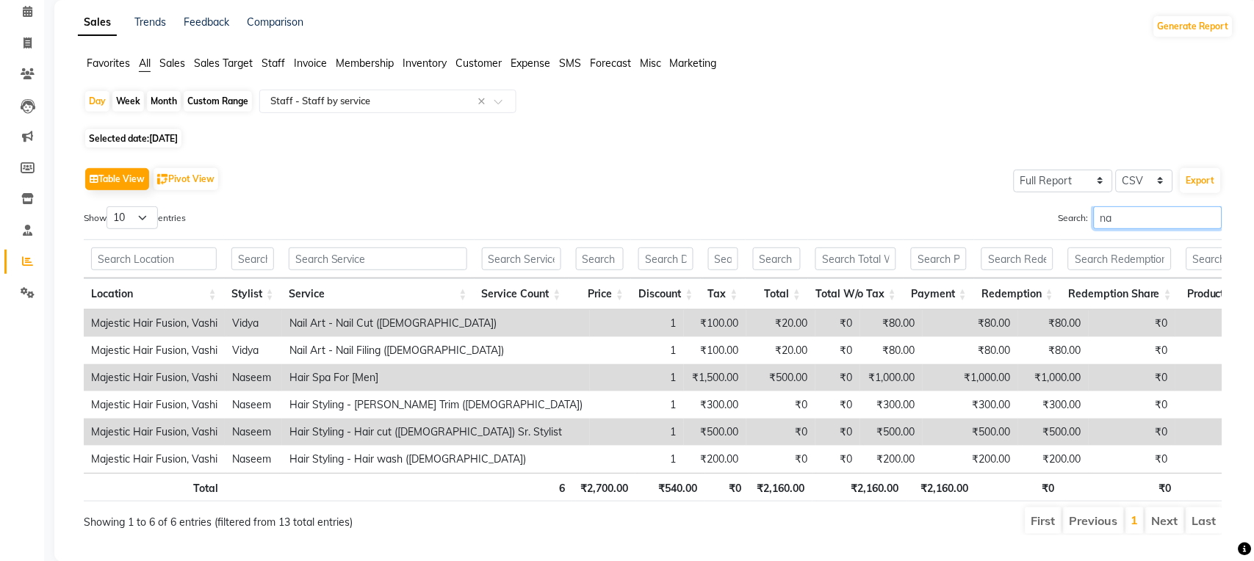
type input "n"
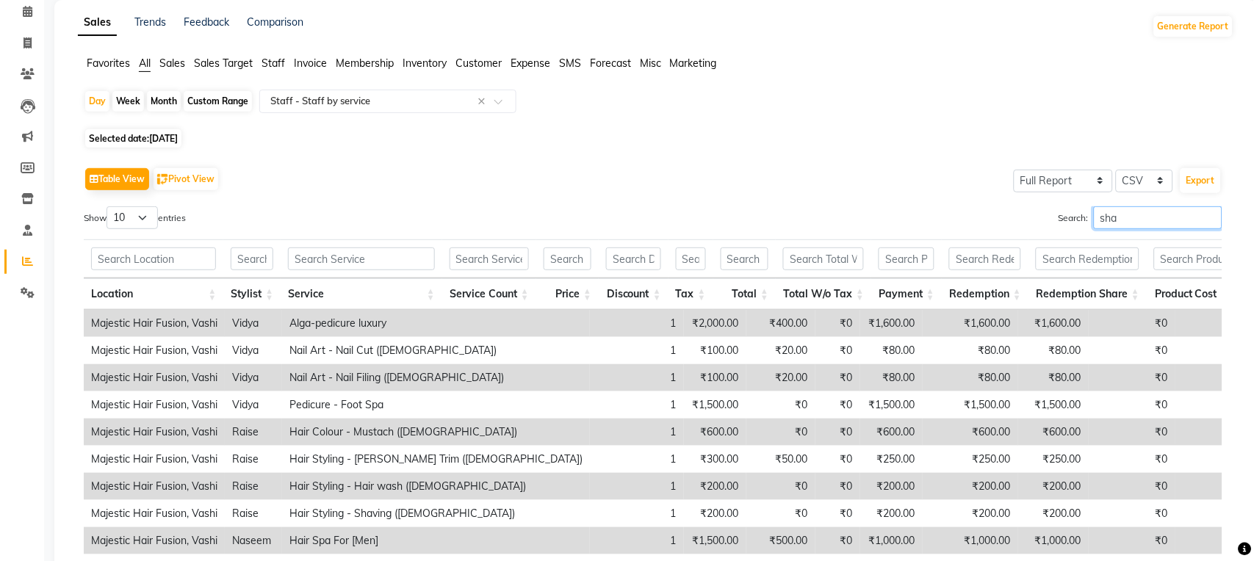
scroll to position [0, 0]
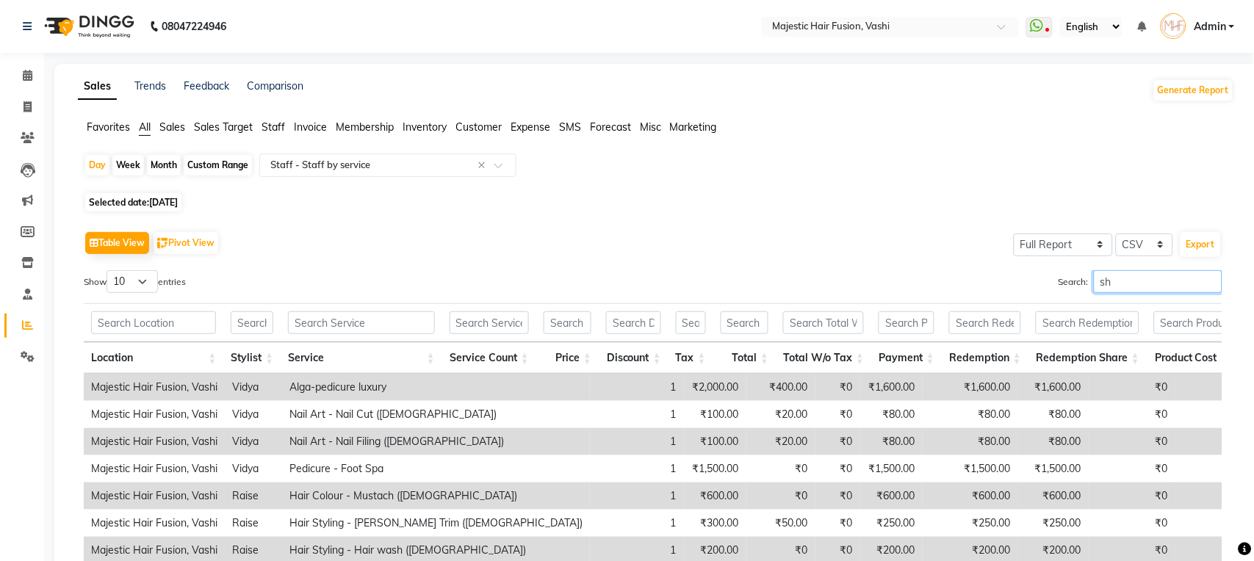
type input "s"
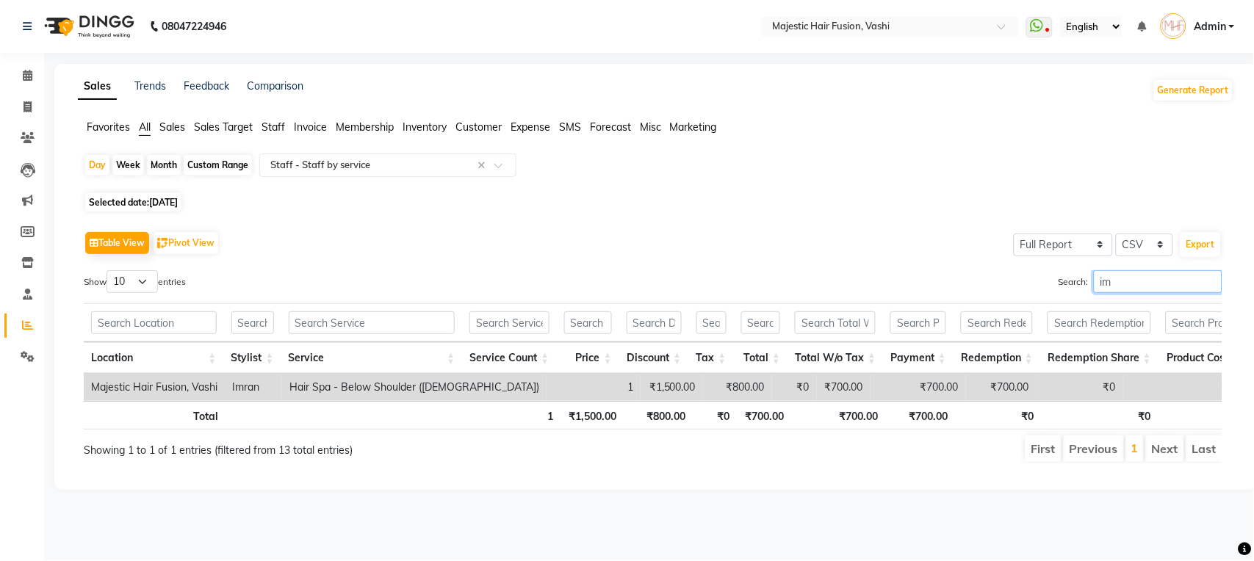
type input "i"
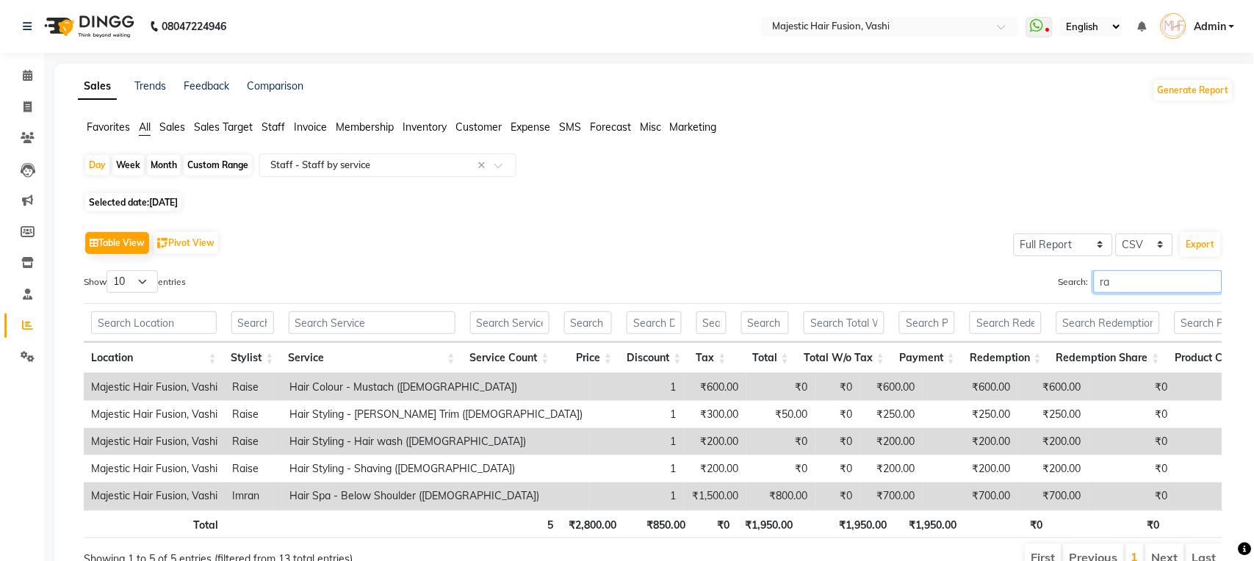
type input "r"
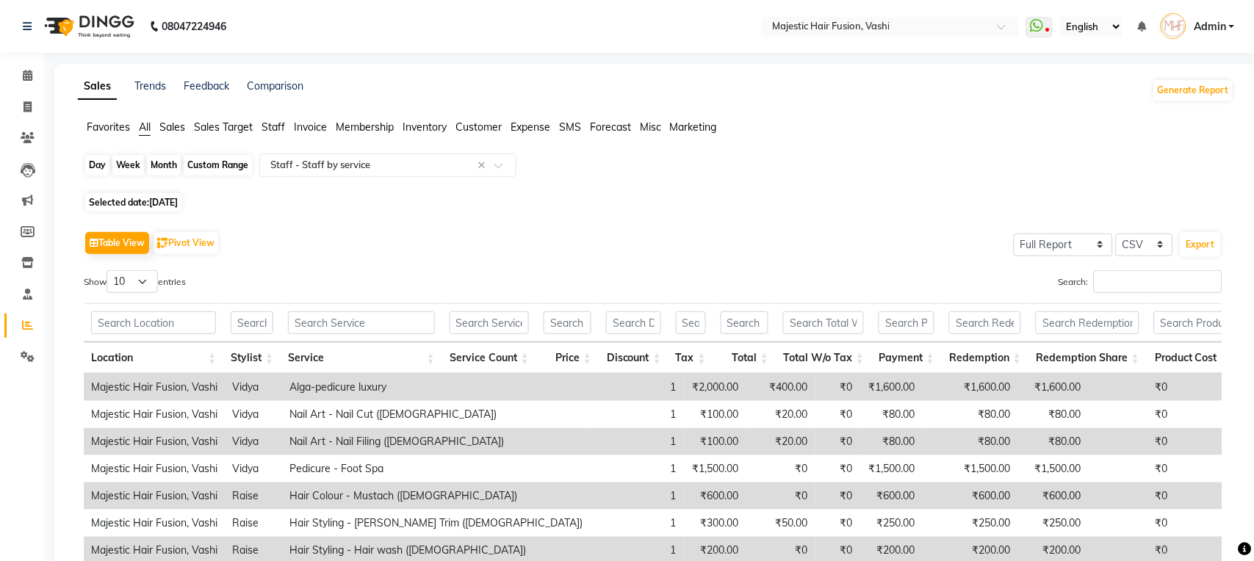
click at [102, 165] on div "Day" at bounding box center [97, 165] width 24 height 21
select select "8"
select select "2025"
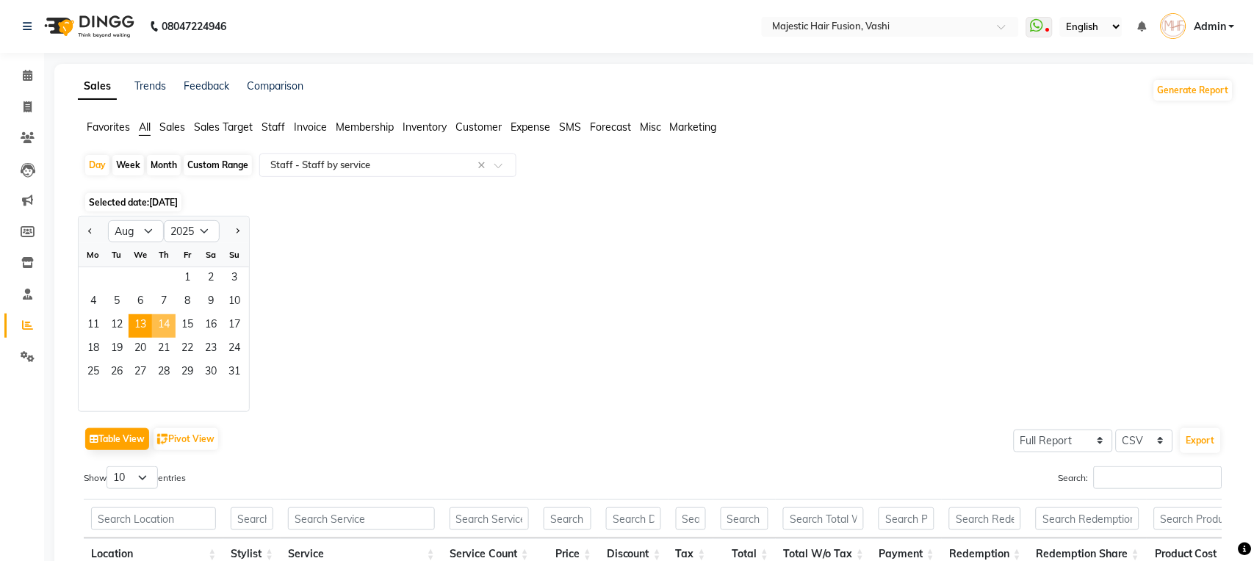
click at [162, 325] on span "14" at bounding box center [164, 326] width 24 height 24
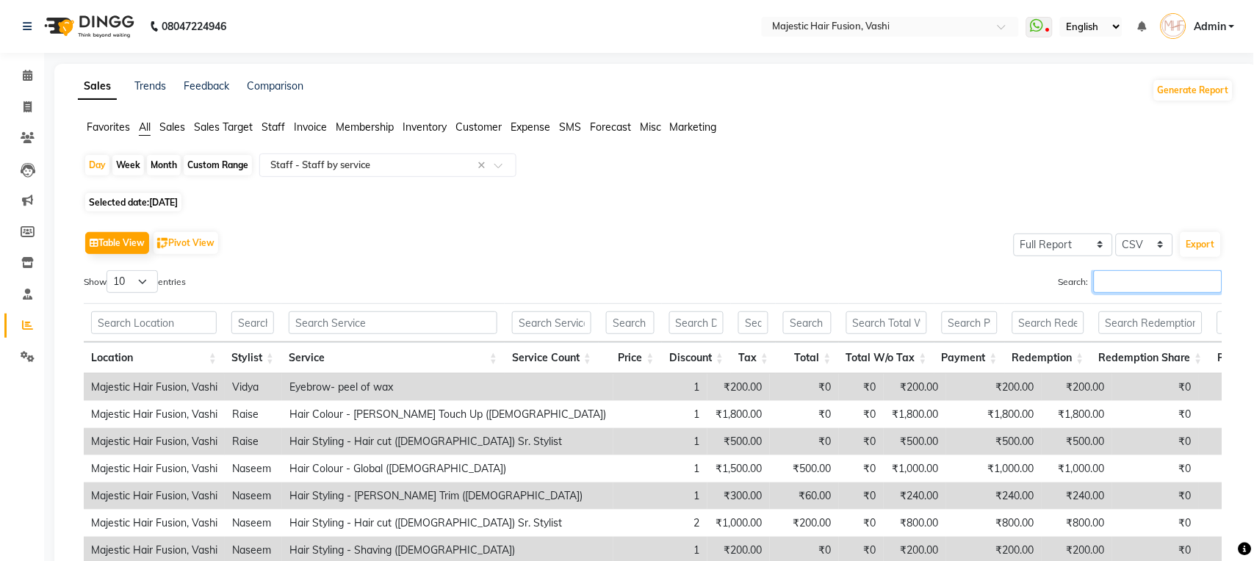
click at [1131, 282] on input "Search:" at bounding box center [1158, 281] width 129 height 23
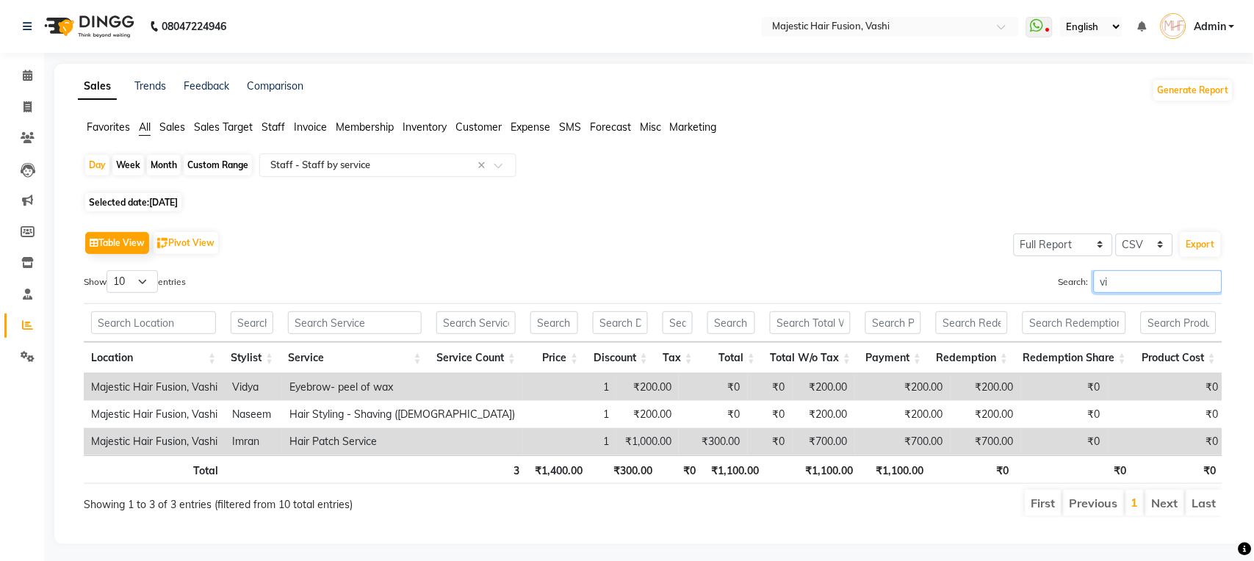
type input "v"
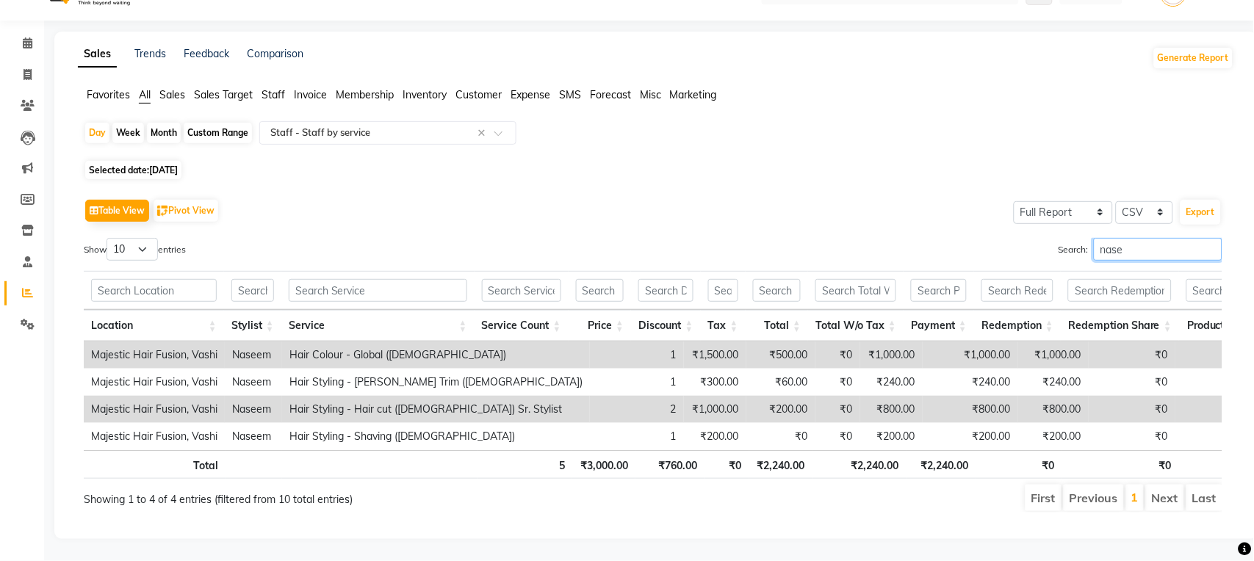
scroll to position [64, 0]
type input "n"
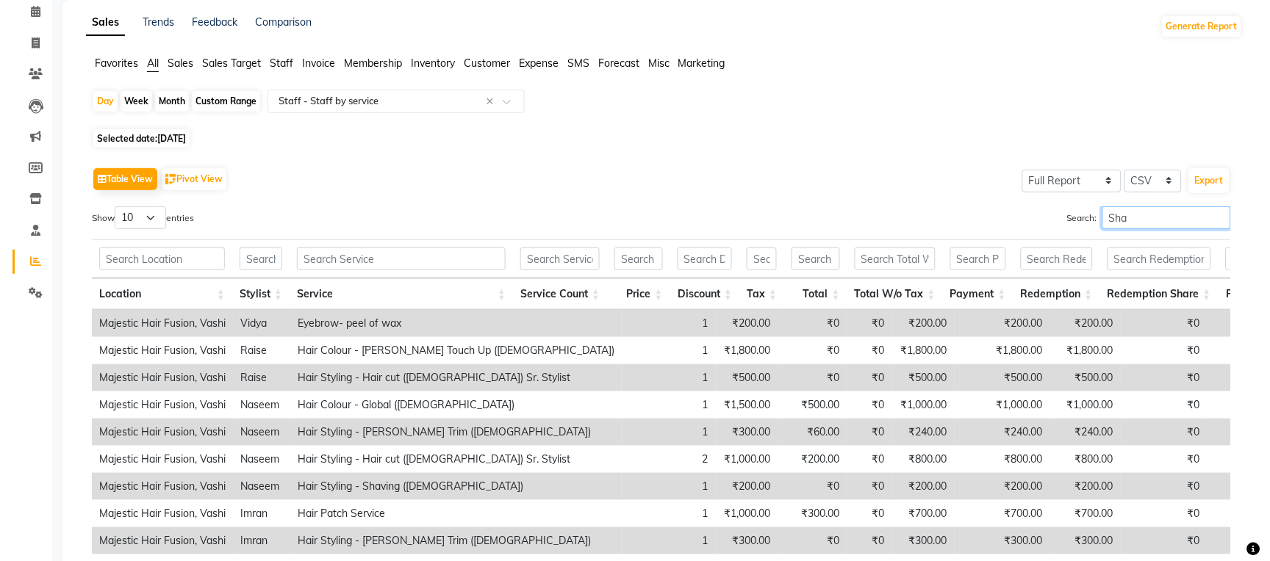
scroll to position [0, 0]
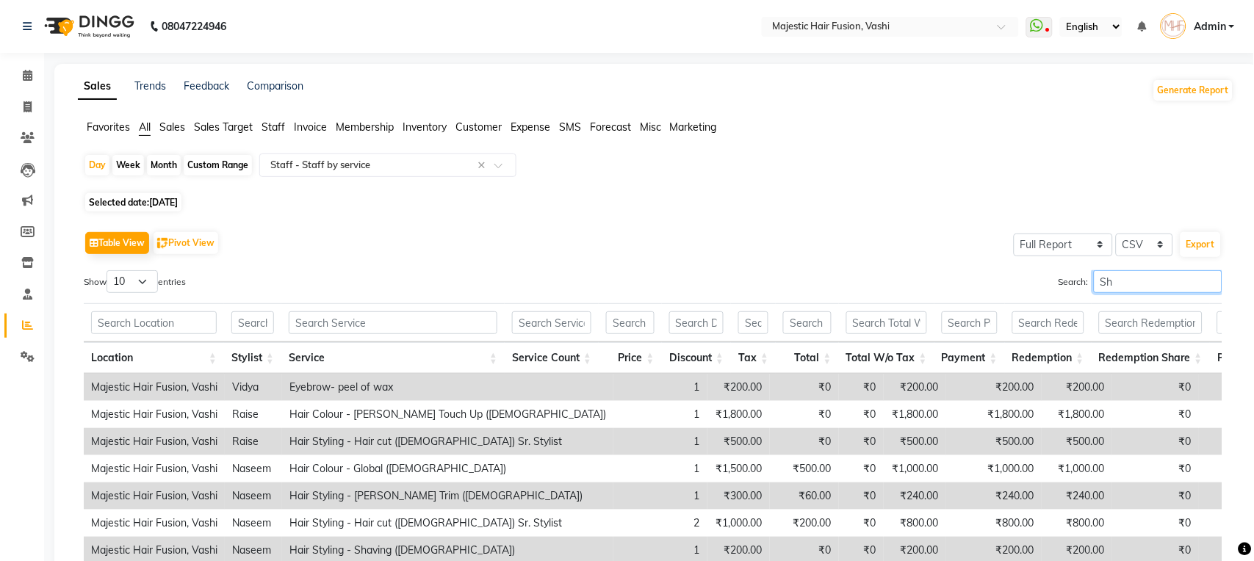
type input "S"
click at [26, 105] on icon at bounding box center [28, 106] width 8 height 11
select select "service"
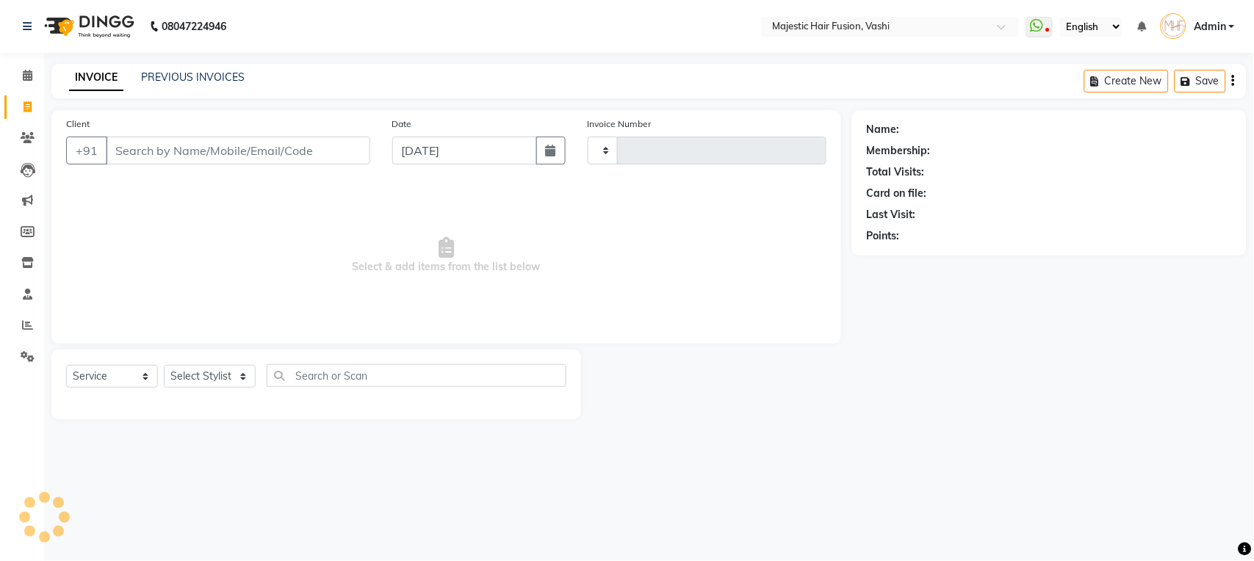
type input "1059"
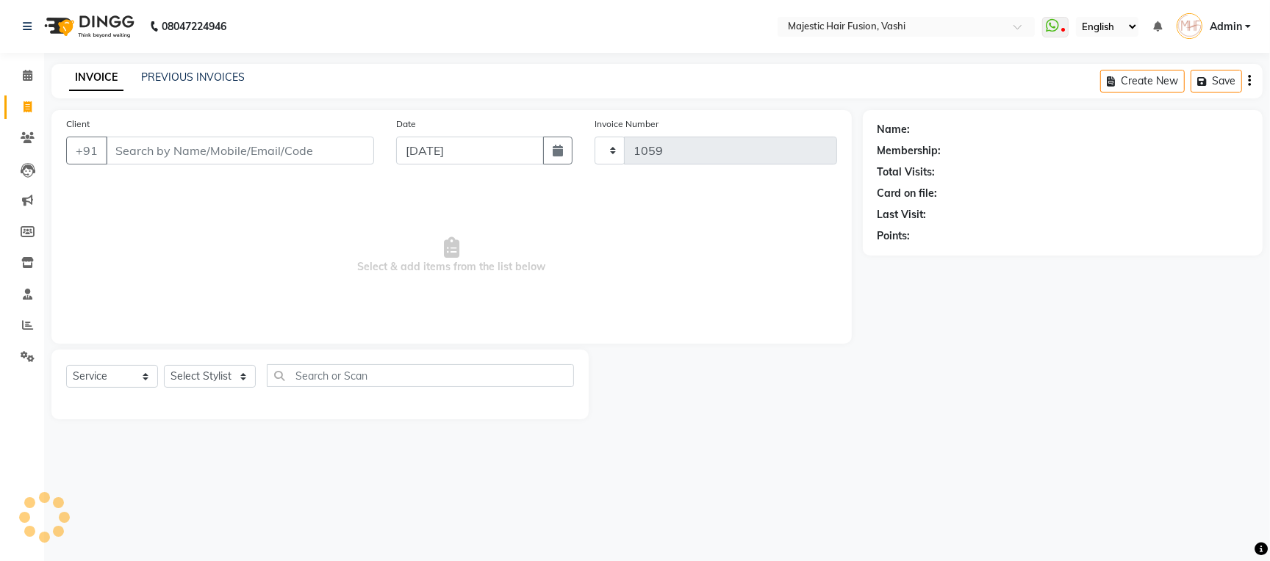
select select "559"
click at [143, 150] on input "Client" at bounding box center [240, 151] width 268 height 28
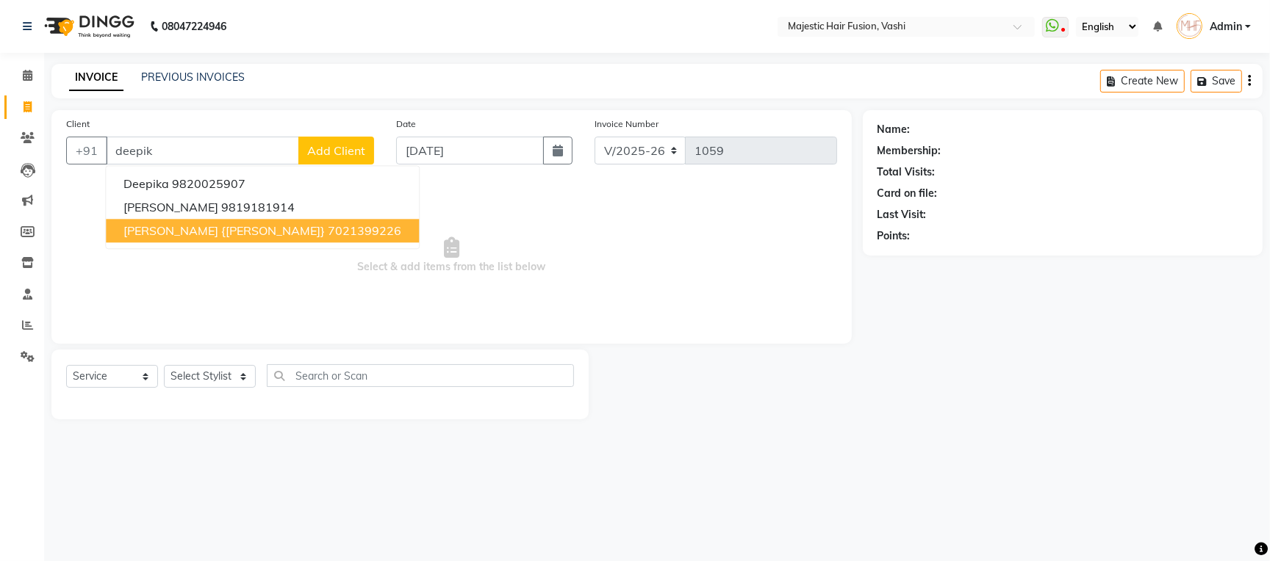
click at [240, 237] on span "Deepika Jadhav {Uran}" at bounding box center [223, 230] width 201 height 15
type input "7021399226"
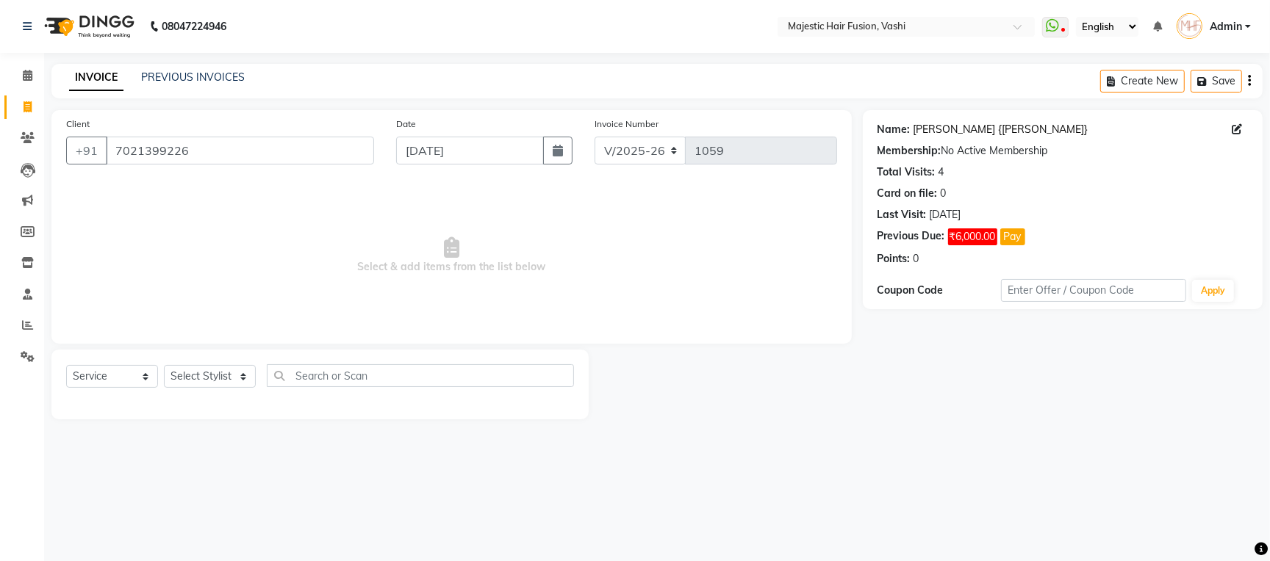
click at [957, 127] on link "Deepika Jadhav {Uran}" at bounding box center [1000, 129] width 175 height 15
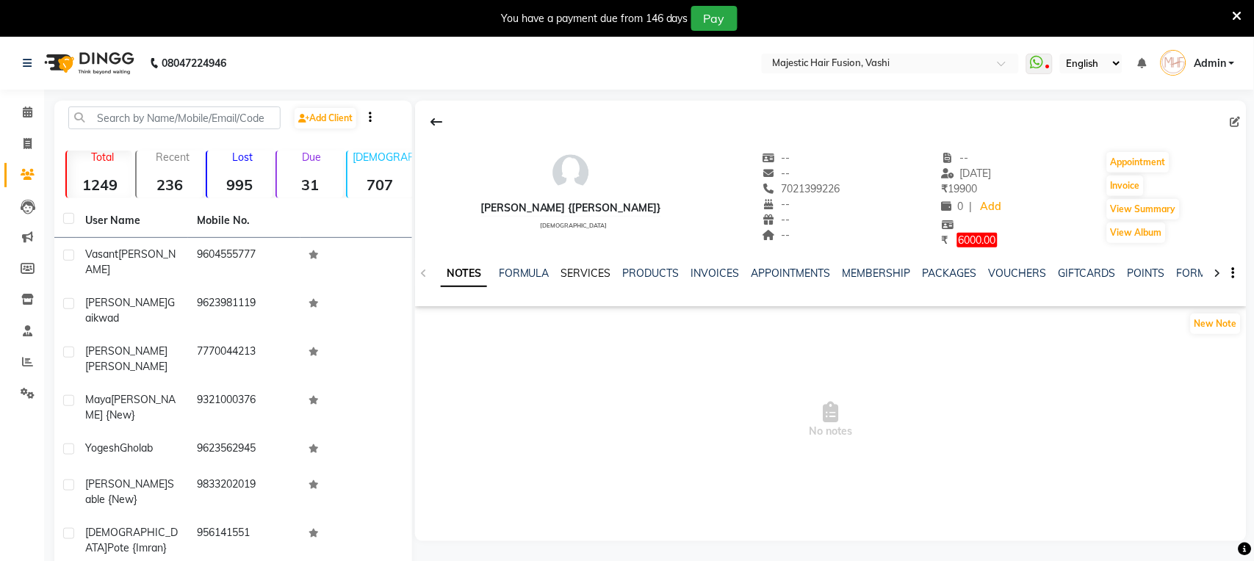
click at [585, 275] on link "SERVICES" at bounding box center [586, 273] width 50 height 13
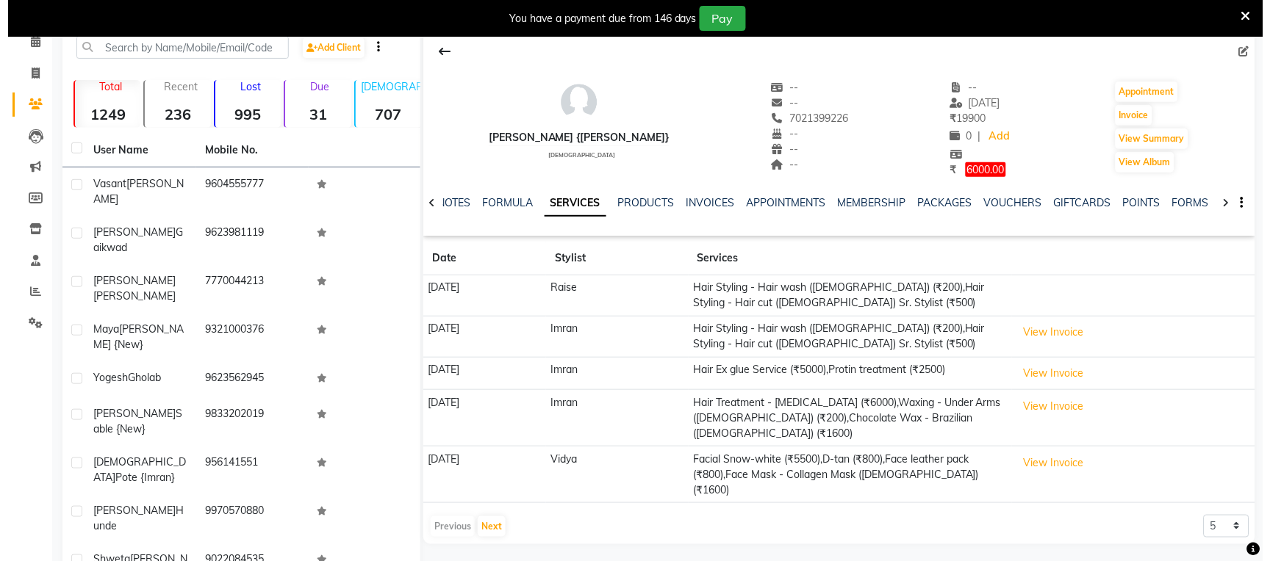
scroll to position [130, 0]
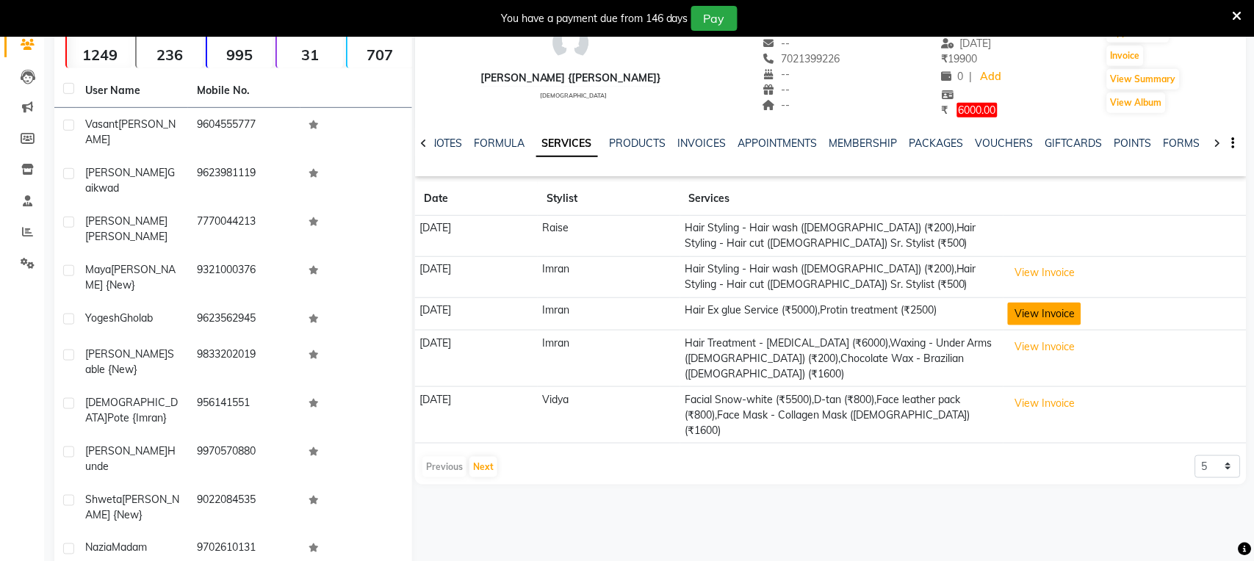
click at [1050, 313] on button "View Invoice" at bounding box center [1044, 314] width 73 height 23
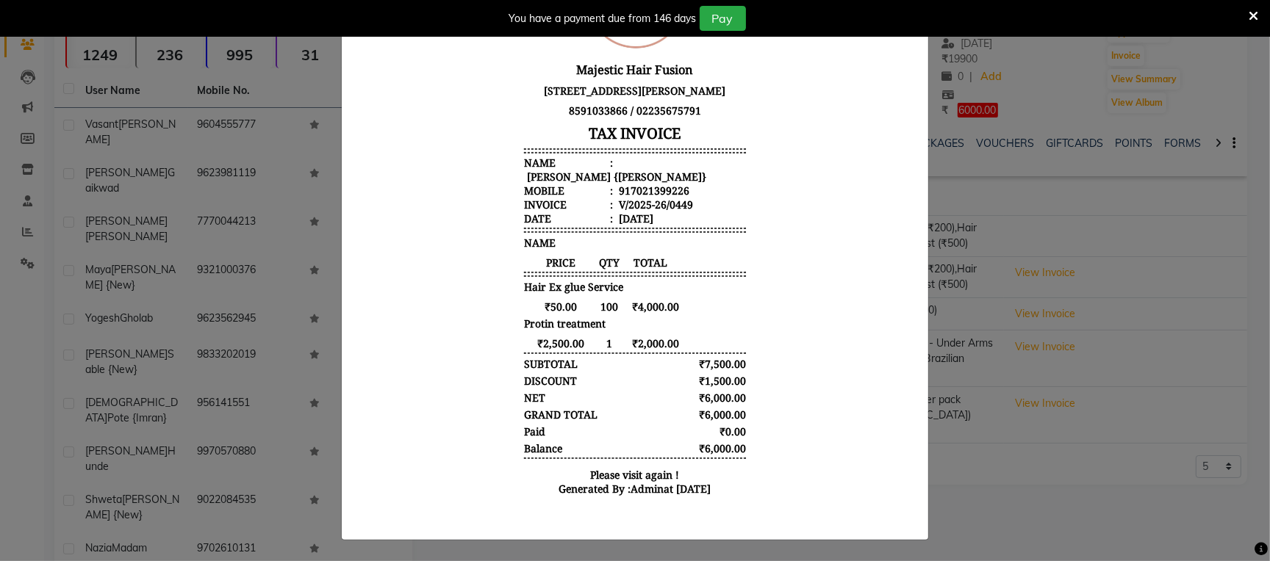
scroll to position [0, 0]
click at [1253, 15] on div "You have a payment due from 146 days Pay" at bounding box center [635, 18] width 1270 height 37
click at [1253, 15] on icon at bounding box center [1253, 16] width 10 height 13
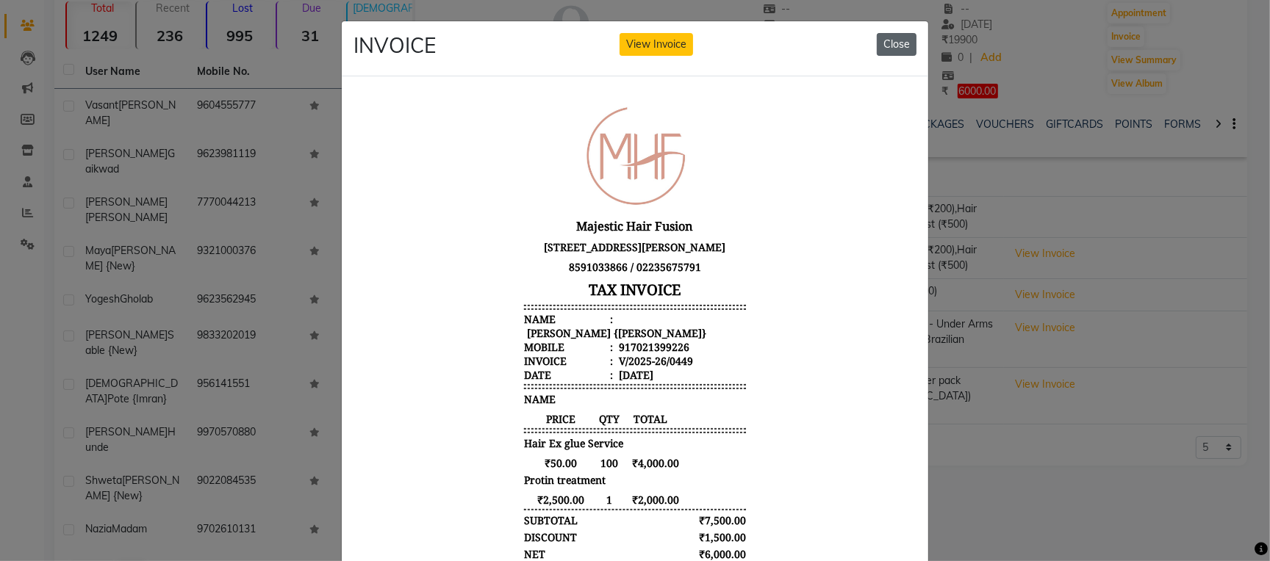
click at [886, 47] on button "Close" at bounding box center [896, 44] width 40 height 23
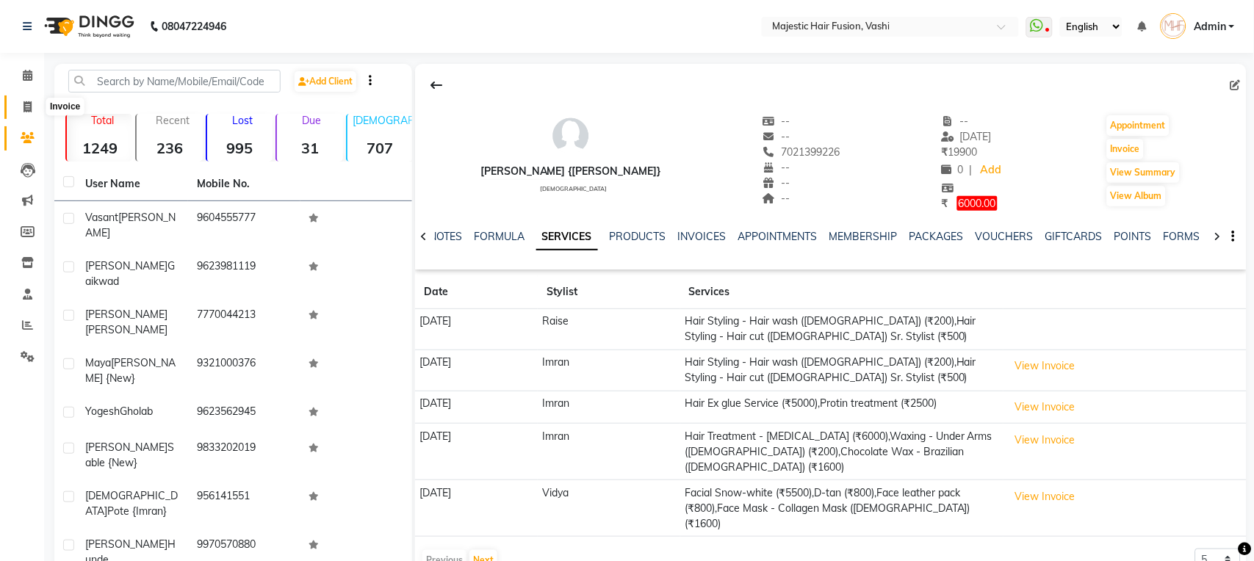
click at [24, 104] on icon at bounding box center [28, 106] width 8 height 11
select select "559"
select select "service"
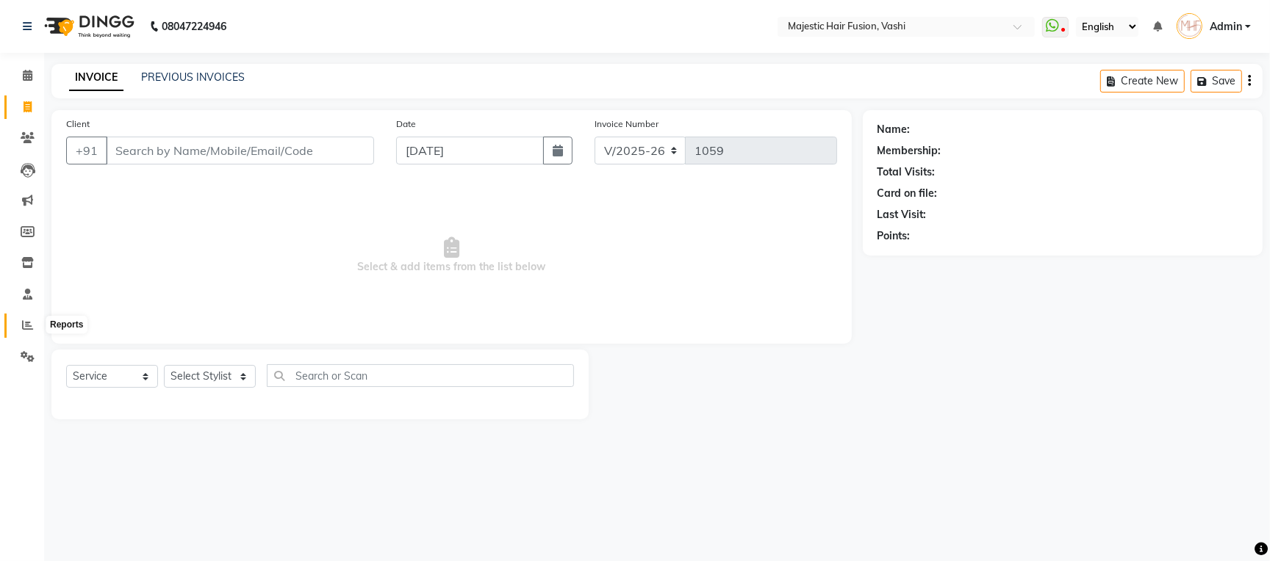
click at [23, 333] on span at bounding box center [28, 325] width 26 height 17
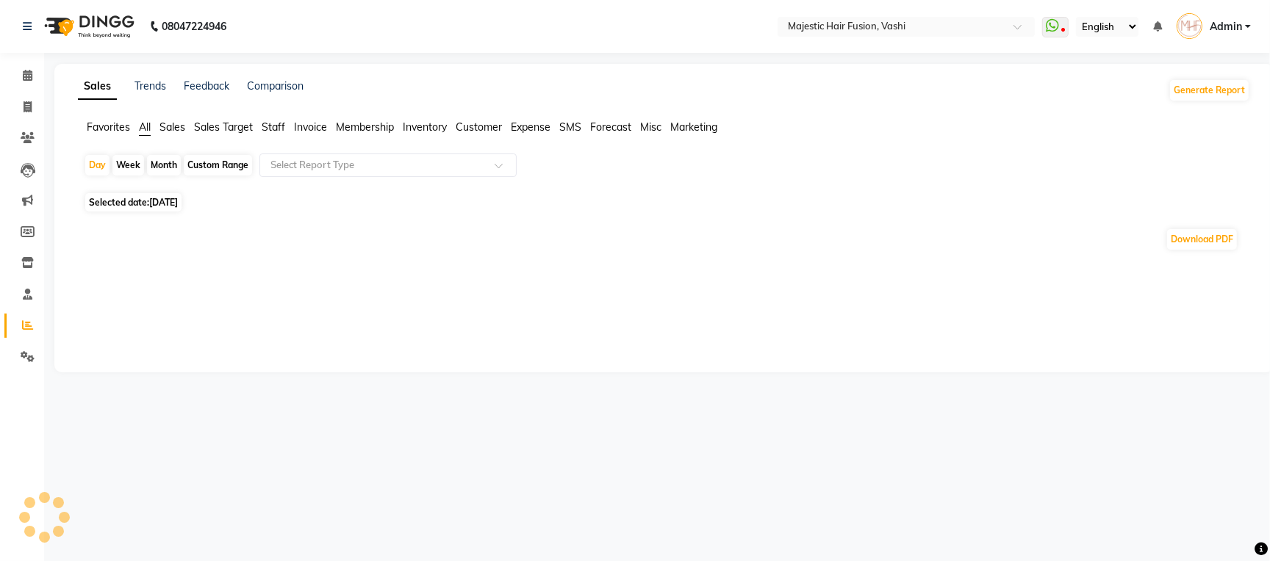
click at [154, 161] on div "Month" at bounding box center [164, 165] width 34 height 21
select select "9"
select select "2025"
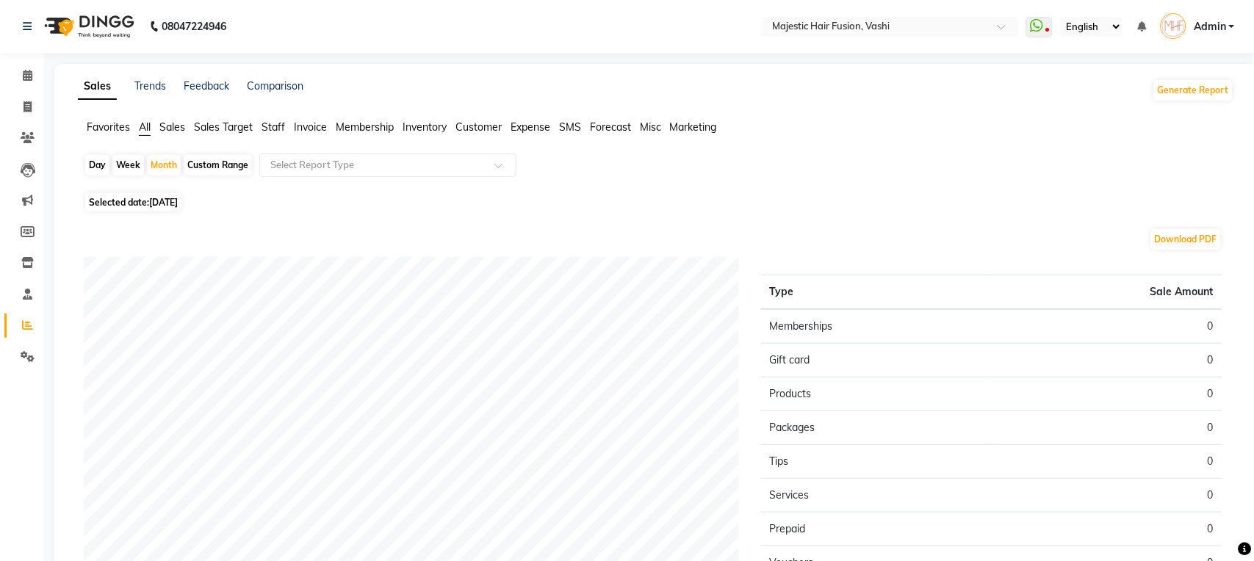
click at [95, 160] on div "Day" at bounding box center [97, 165] width 24 height 21
select select "9"
select select "2025"
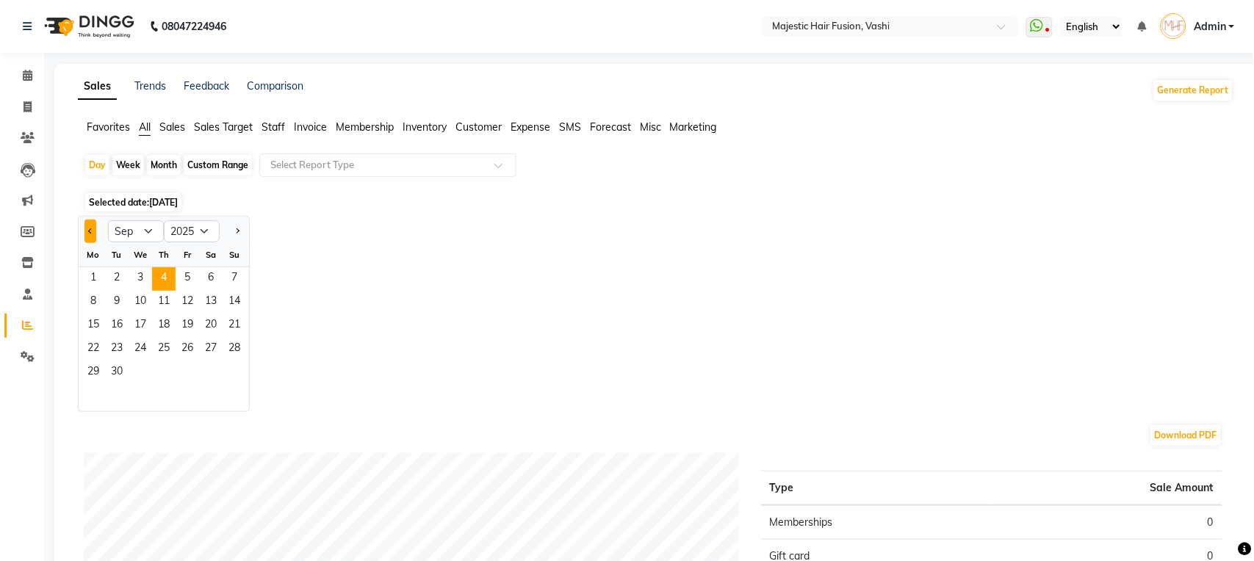
click at [90, 226] on button "Previous month" at bounding box center [90, 232] width 12 height 24
select select "8"
click at [170, 327] on span "14" at bounding box center [164, 326] width 24 height 24
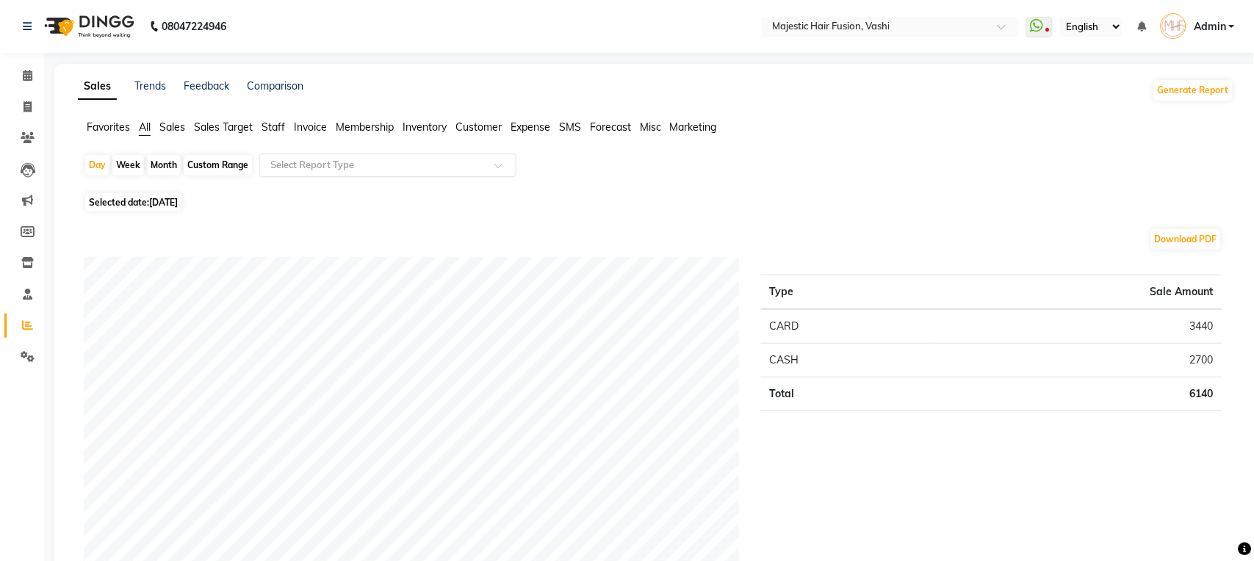
click at [388, 164] on input "text" at bounding box center [373, 165] width 212 height 15
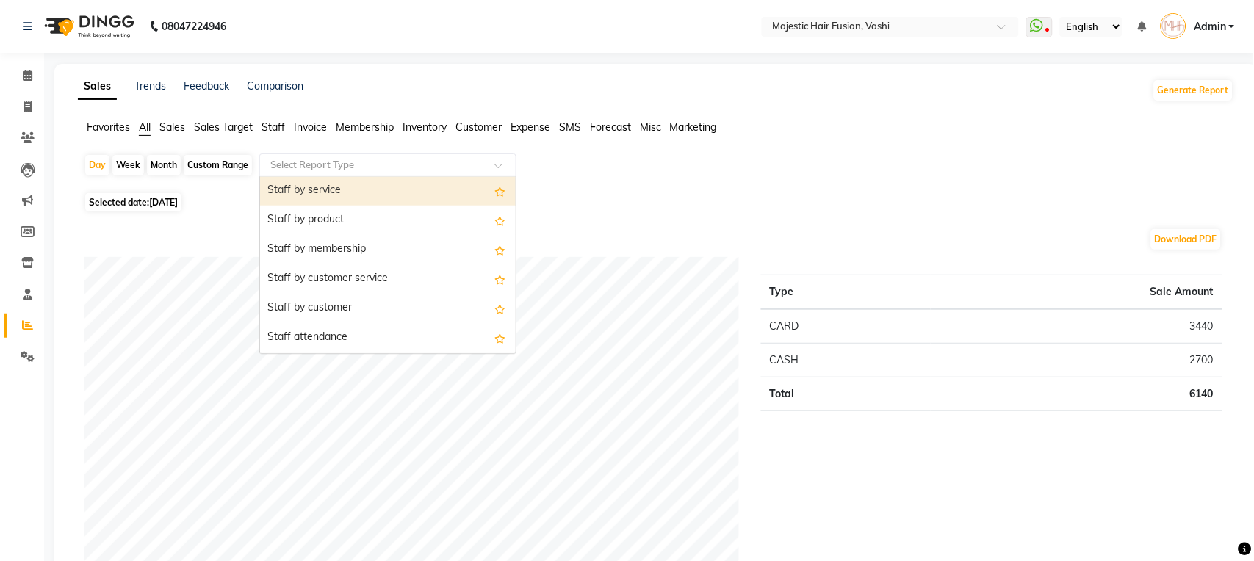
click at [386, 192] on div "Staff by service" at bounding box center [388, 190] width 256 height 29
select select "full_report"
select select "csv"
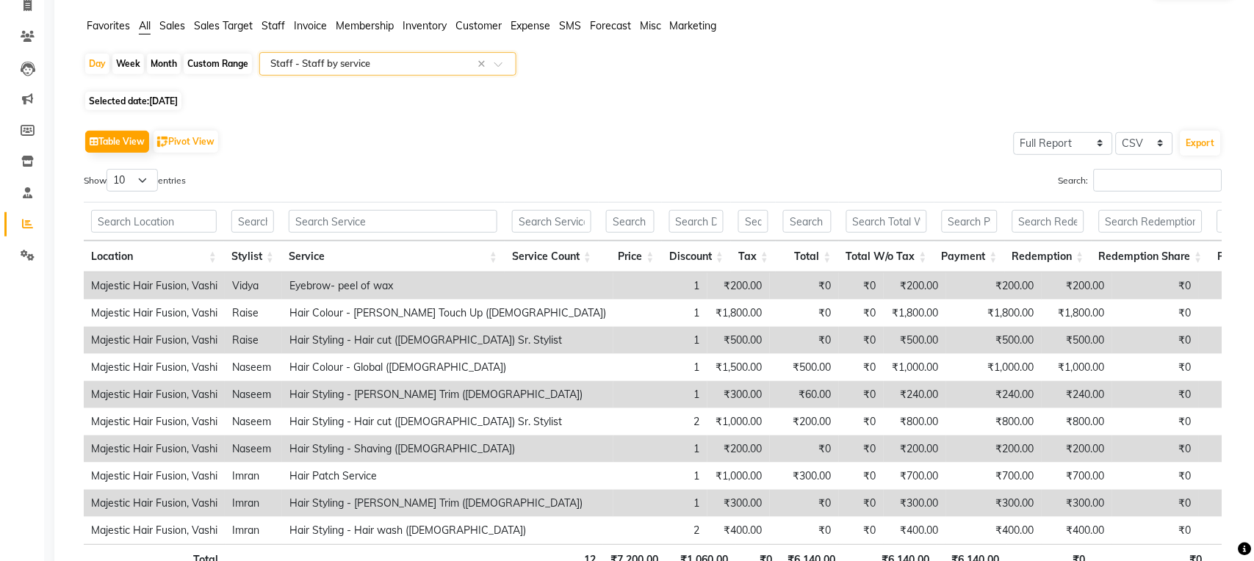
scroll to position [97, 0]
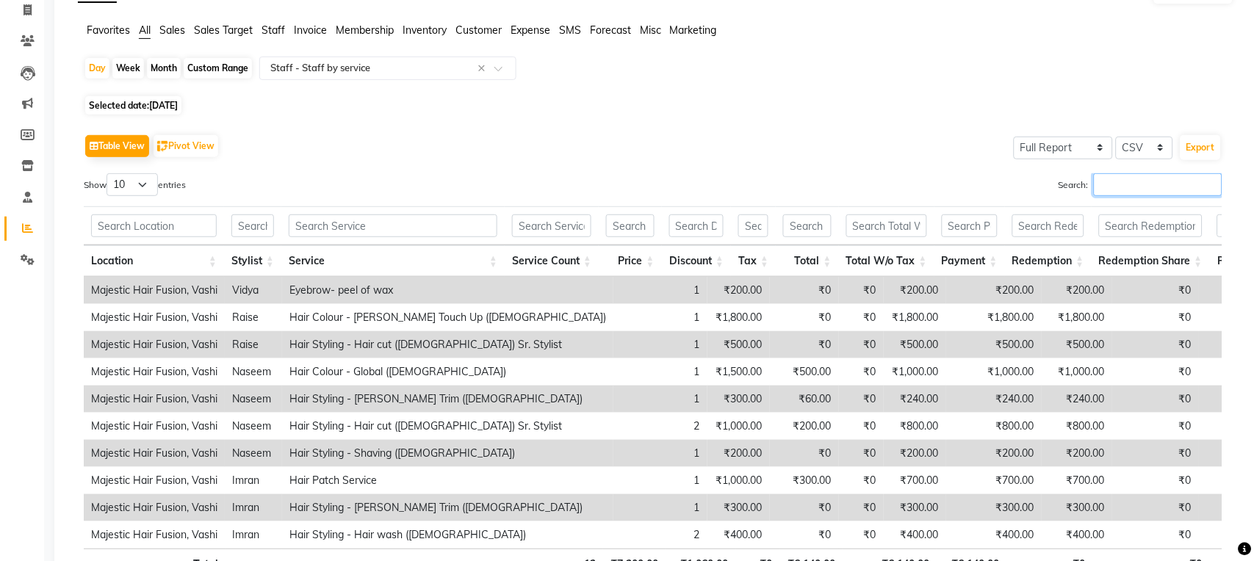
click at [1106, 184] on input "Search:" at bounding box center [1158, 184] width 129 height 23
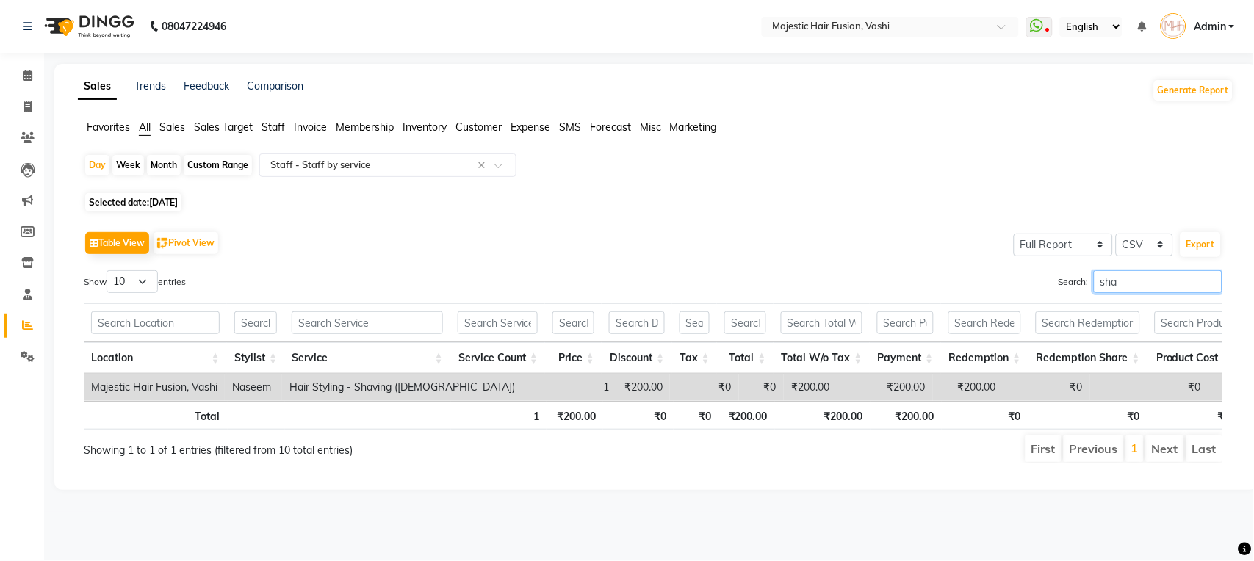
scroll to position [0, 0]
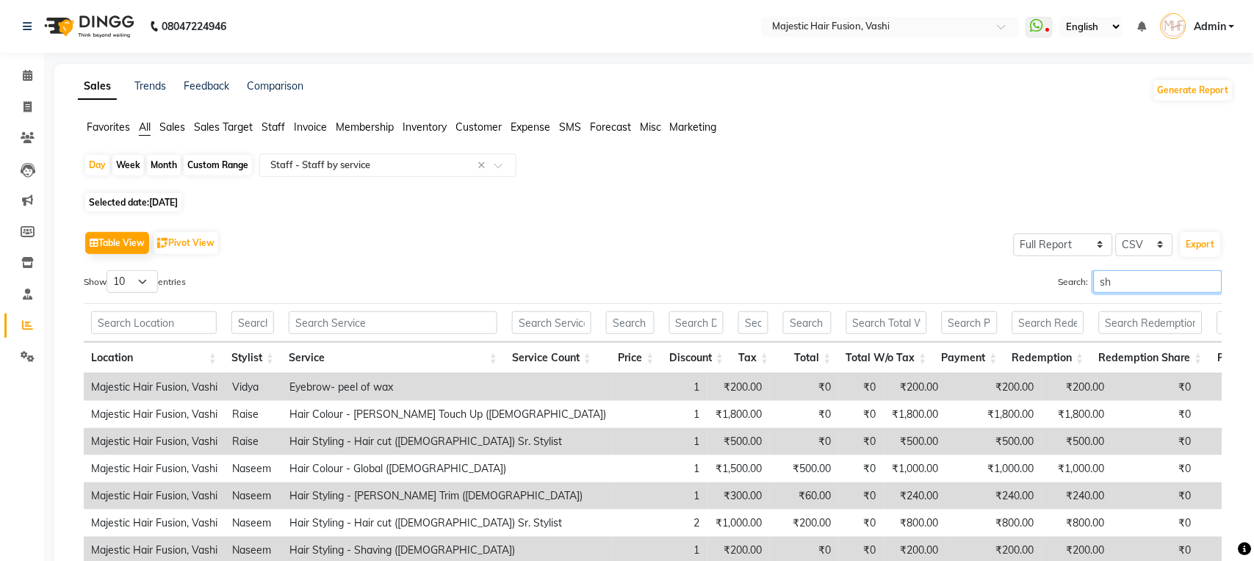
type input "s"
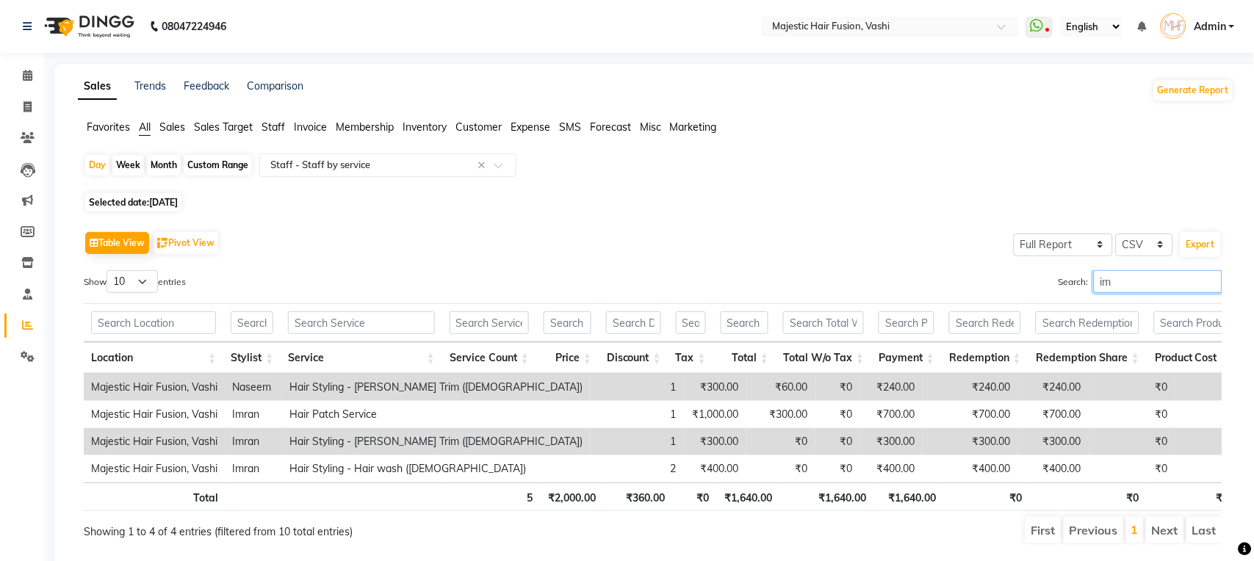
type input "i"
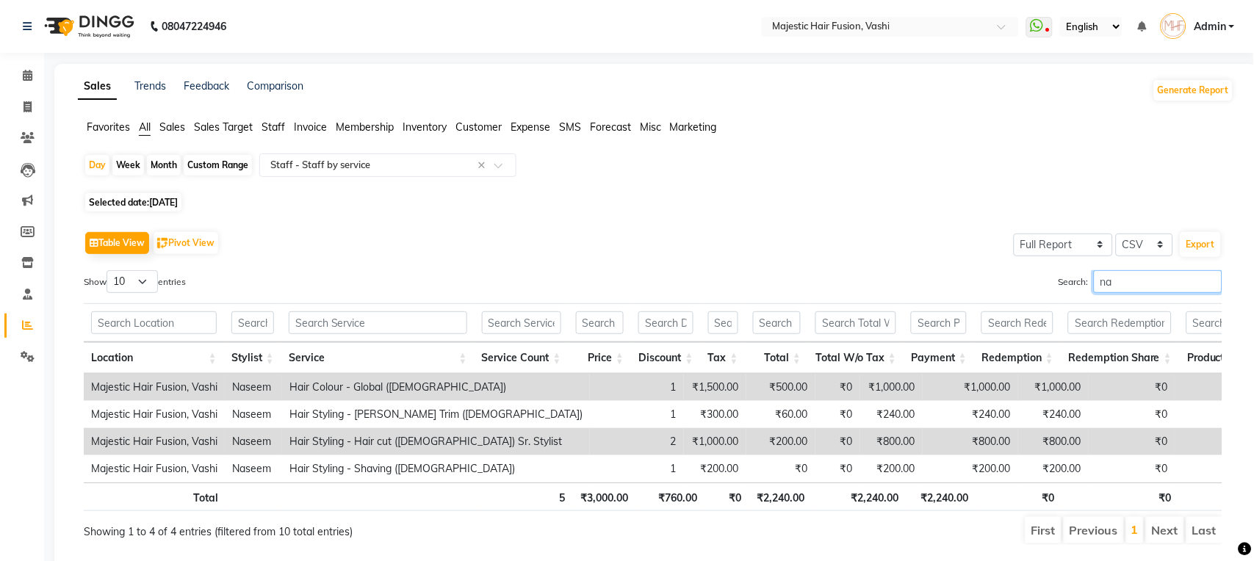
type input "n"
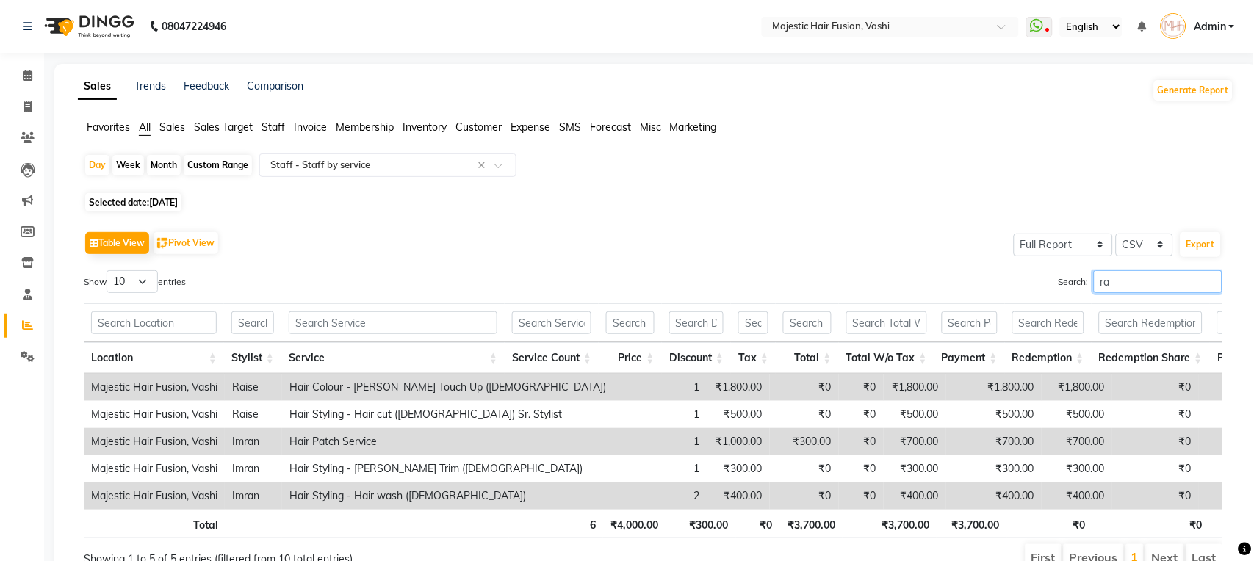
type input "r"
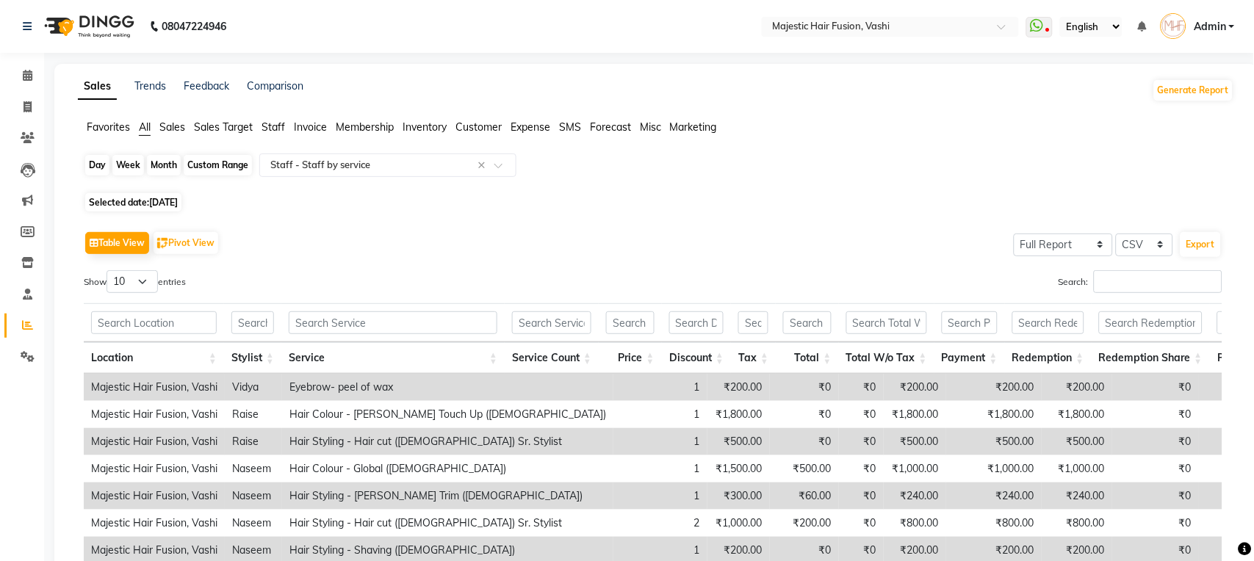
click at [97, 163] on div "Day" at bounding box center [97, 165] width 24 height 21
select select "8"
select select "2025"
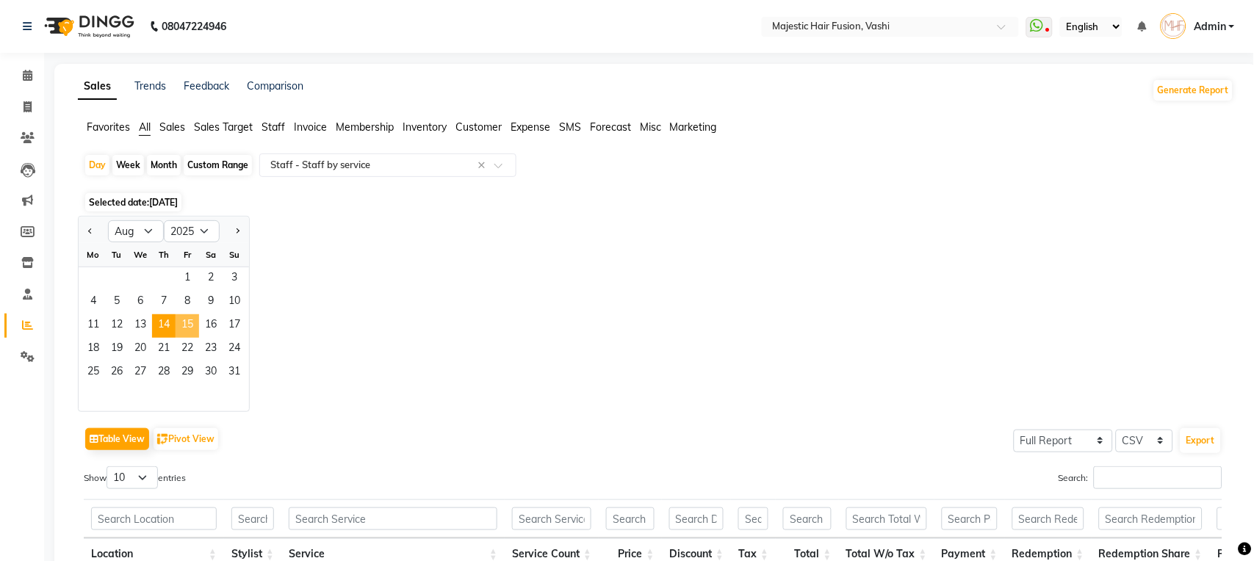
click at [190, 319] on span "15" at bounding box center [188, 326] width 24 height 24
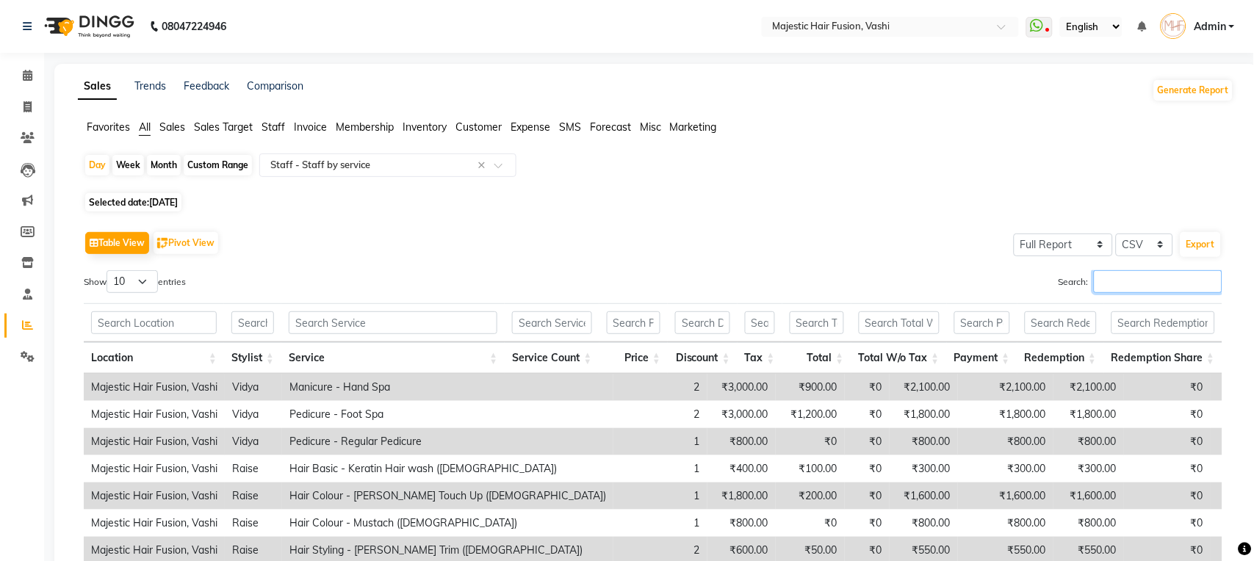
click at [1109, 273] on input "Search:" at bounding box center [1158, 281] width 129 height 23
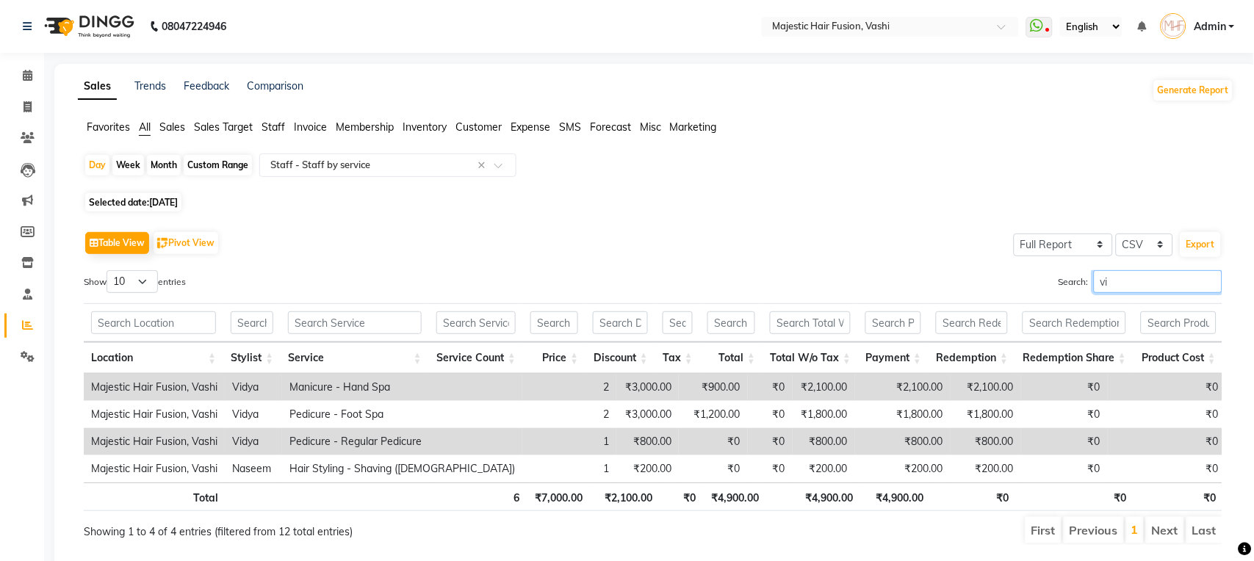
type input "v"
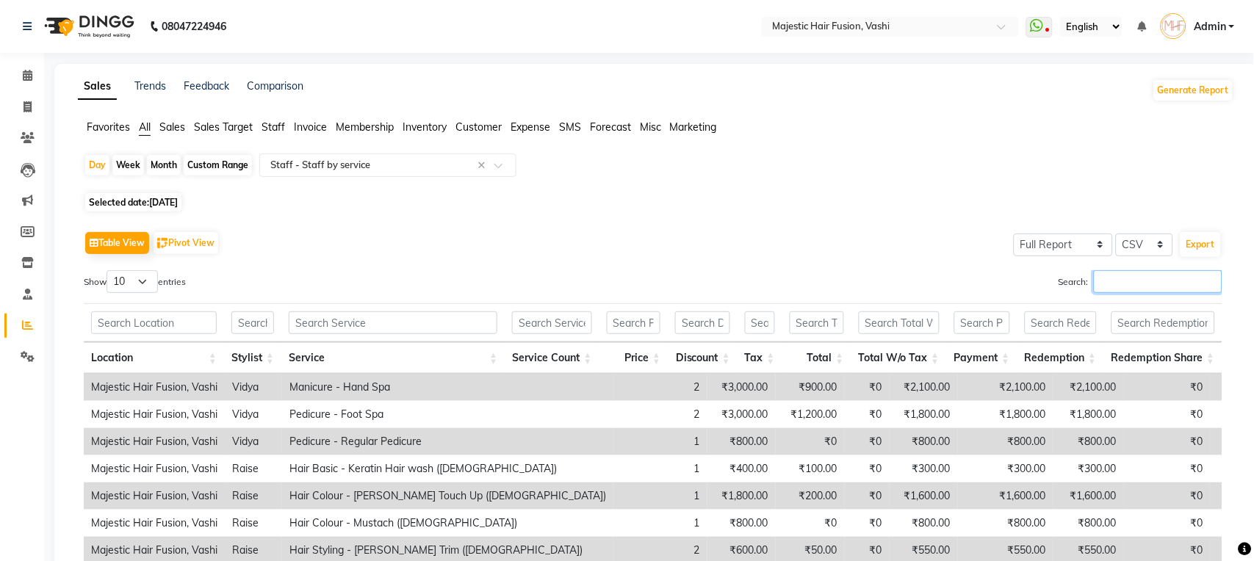
type input "s"
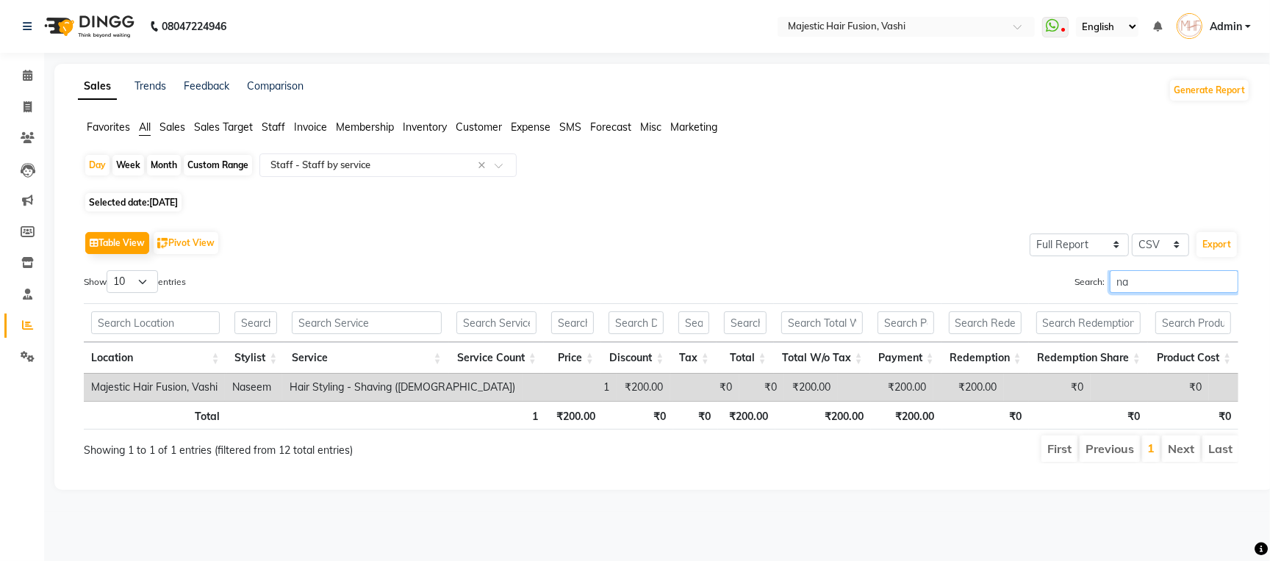
type input "n"
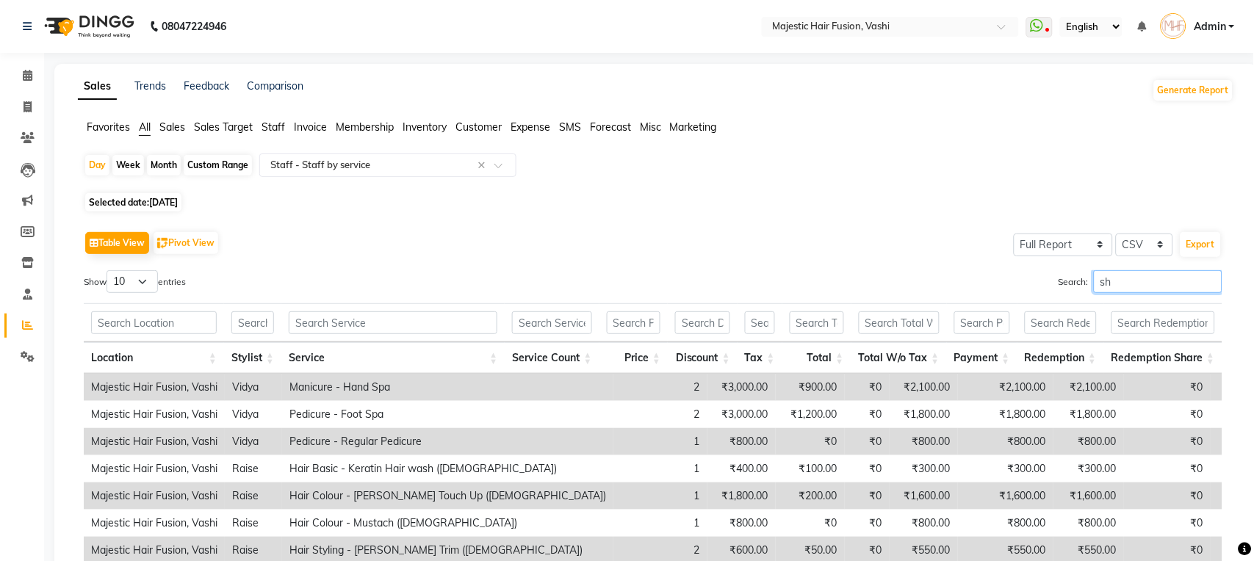
type input "s"
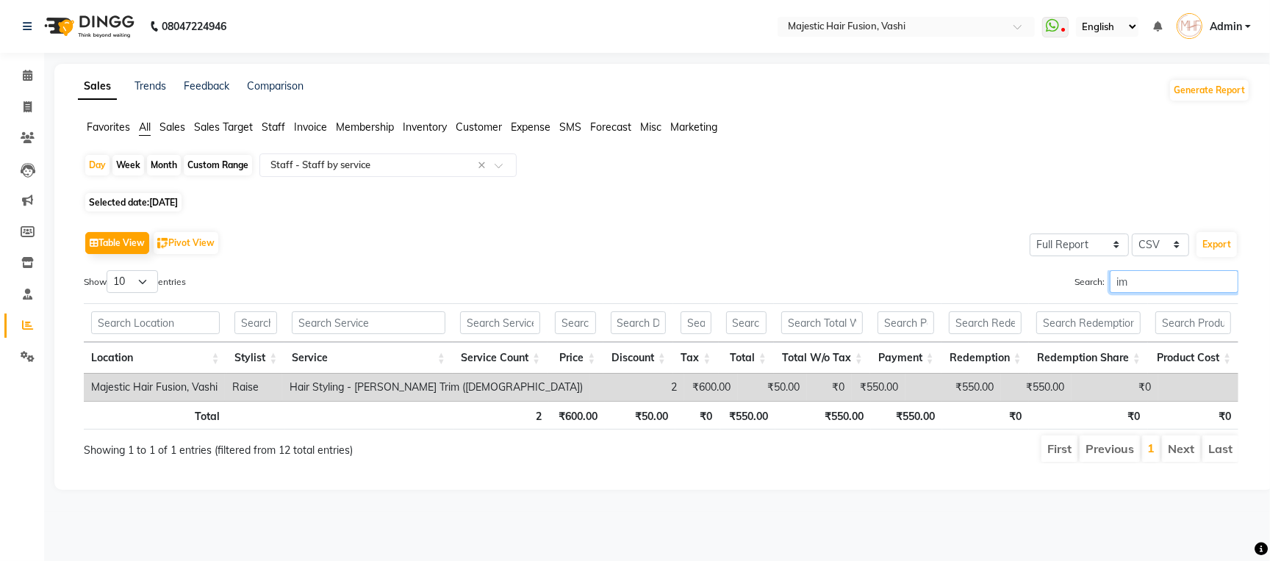
type input "i"
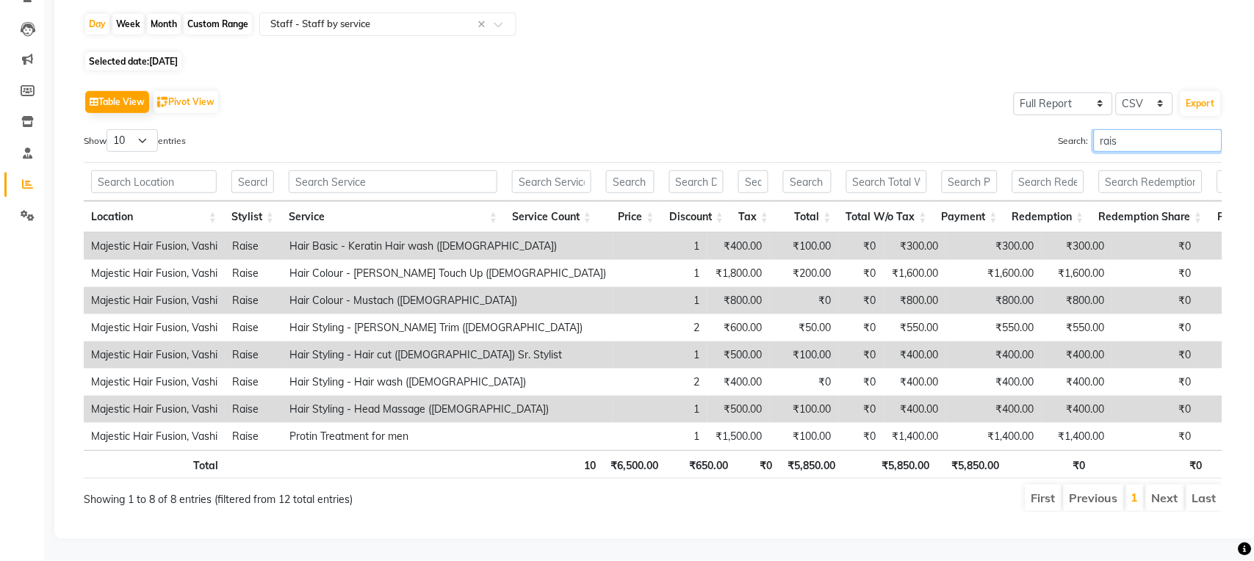
scroll to position [172, 0]
type input "r"
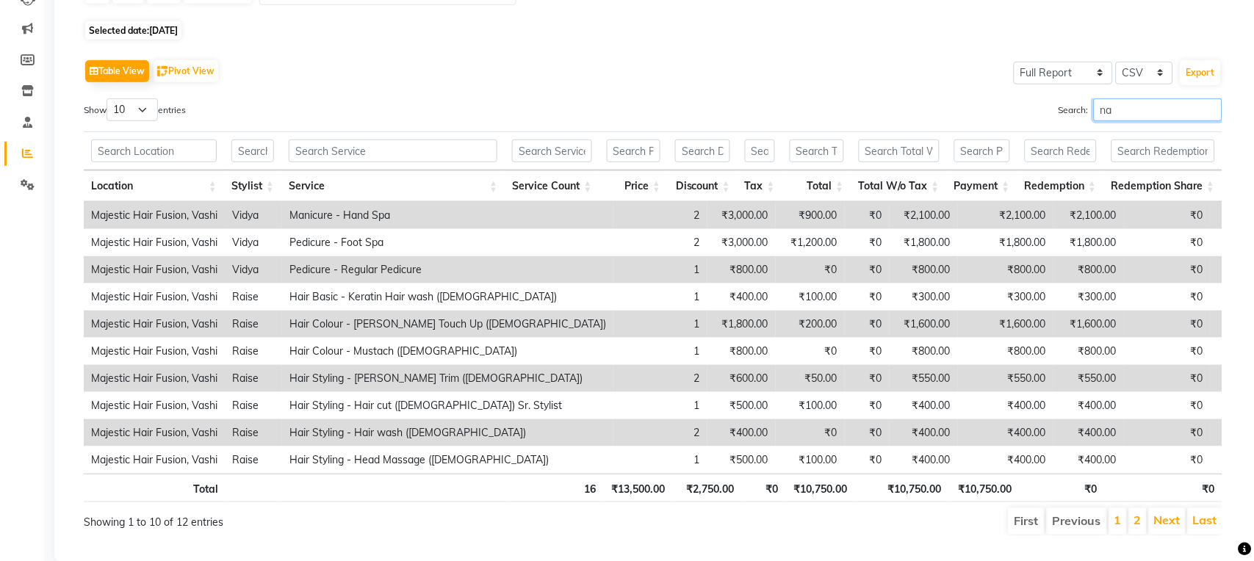
scroll to position [0, 0]
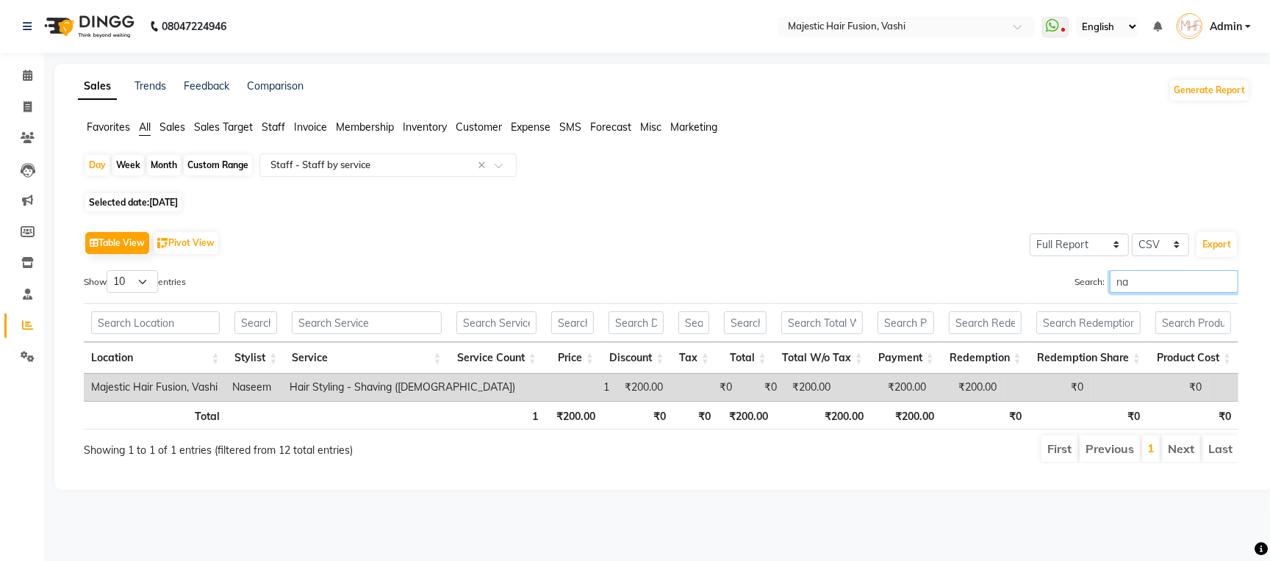
type input "n"
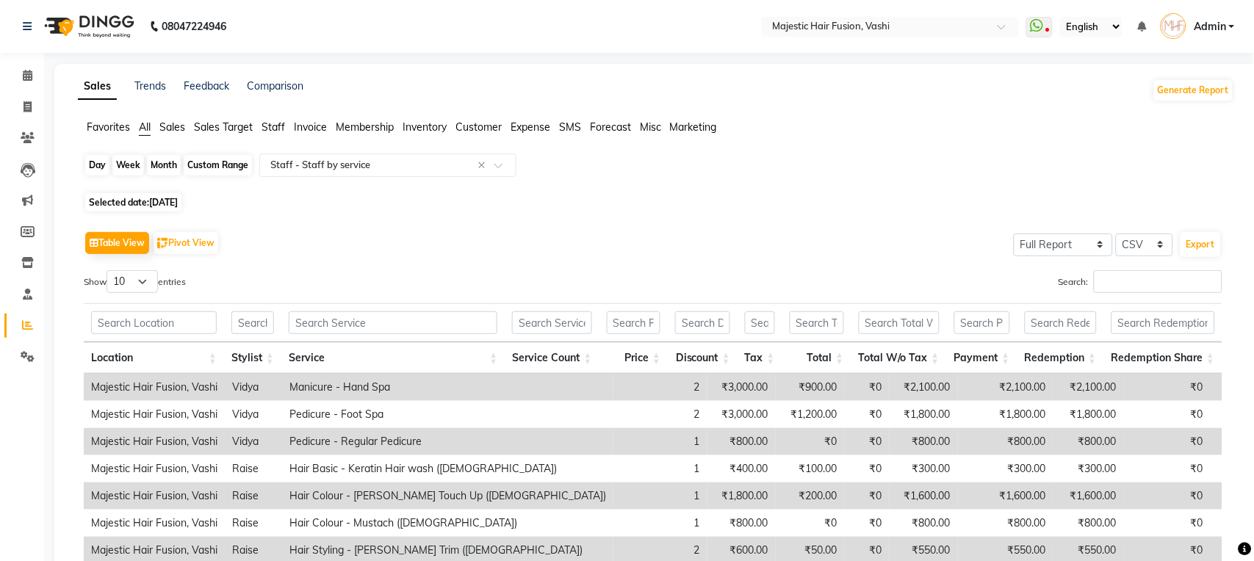
click at [93, 165] on div "Day" at bounding box center [97, 165] width 24 height 21
select select "8"
select select "2025"
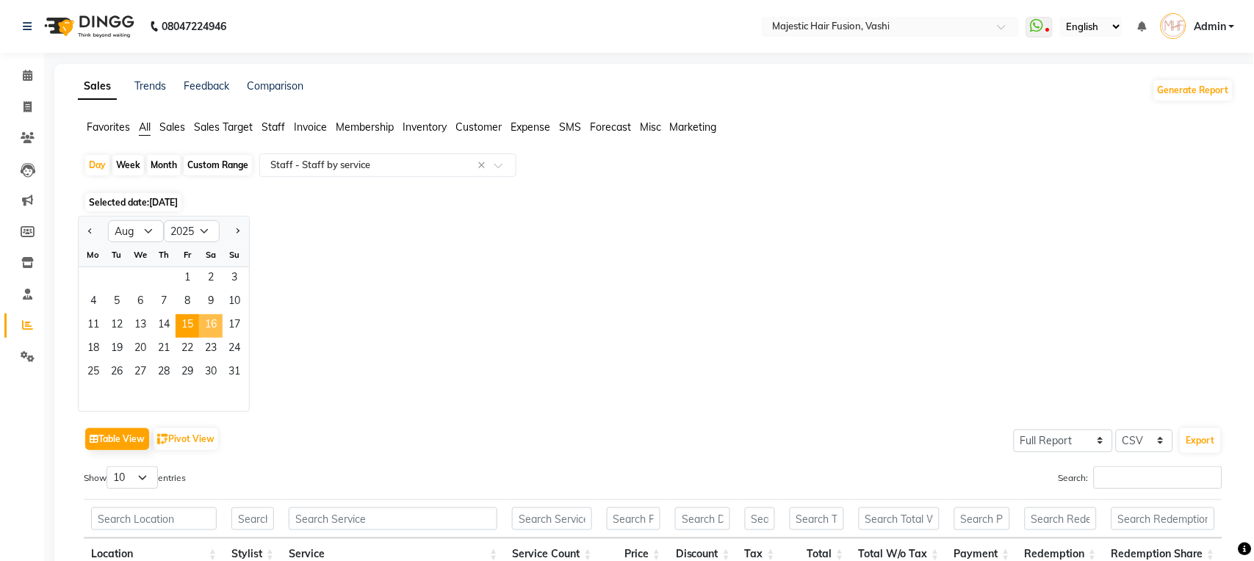
click at [210, 325] on span "16" at bounding box center [211, 326] width 24 height 24
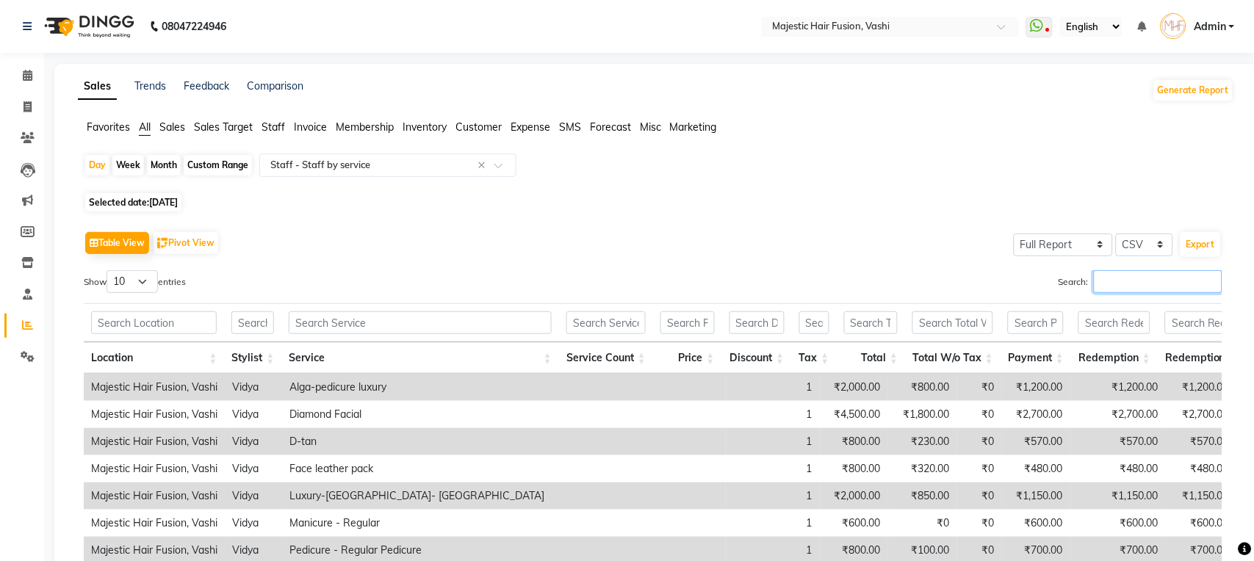
click at [1128, 277] on input "Search:" at bounding box center [1158, 281] width 129 height 23
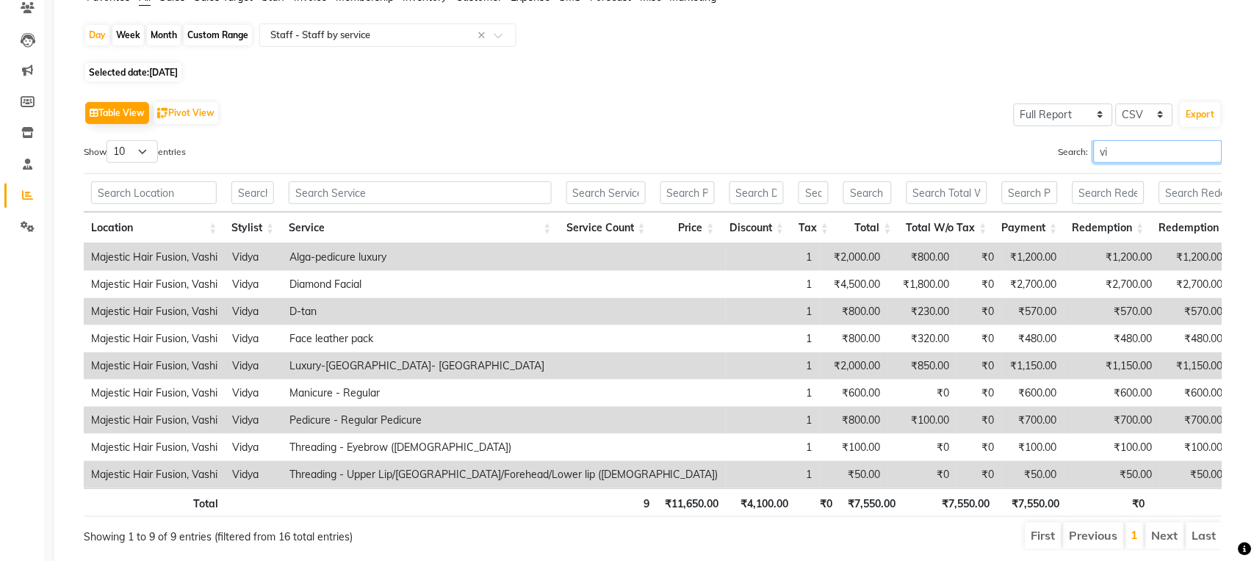
type input "v"
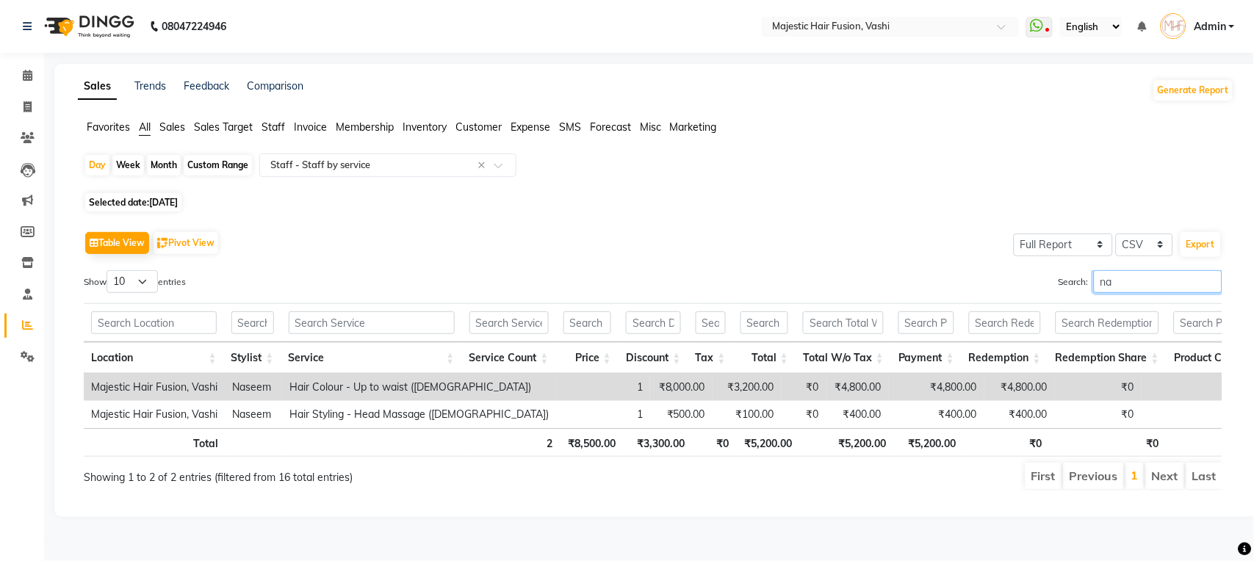
scroll to position [9, 0]
type input "n"
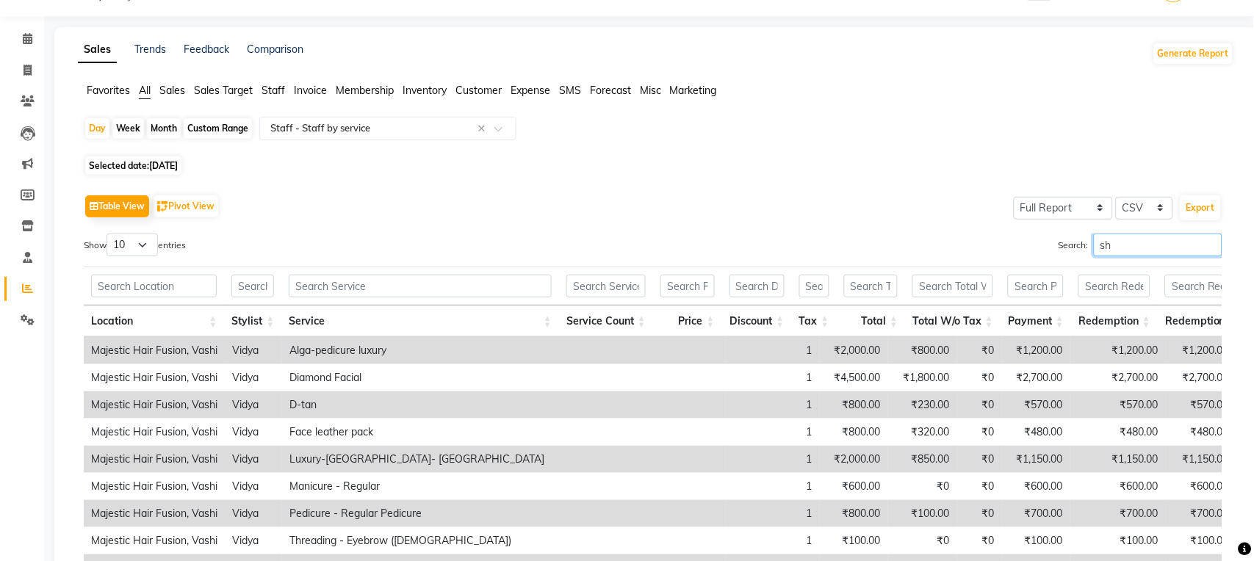
scroll to position [130, 0]
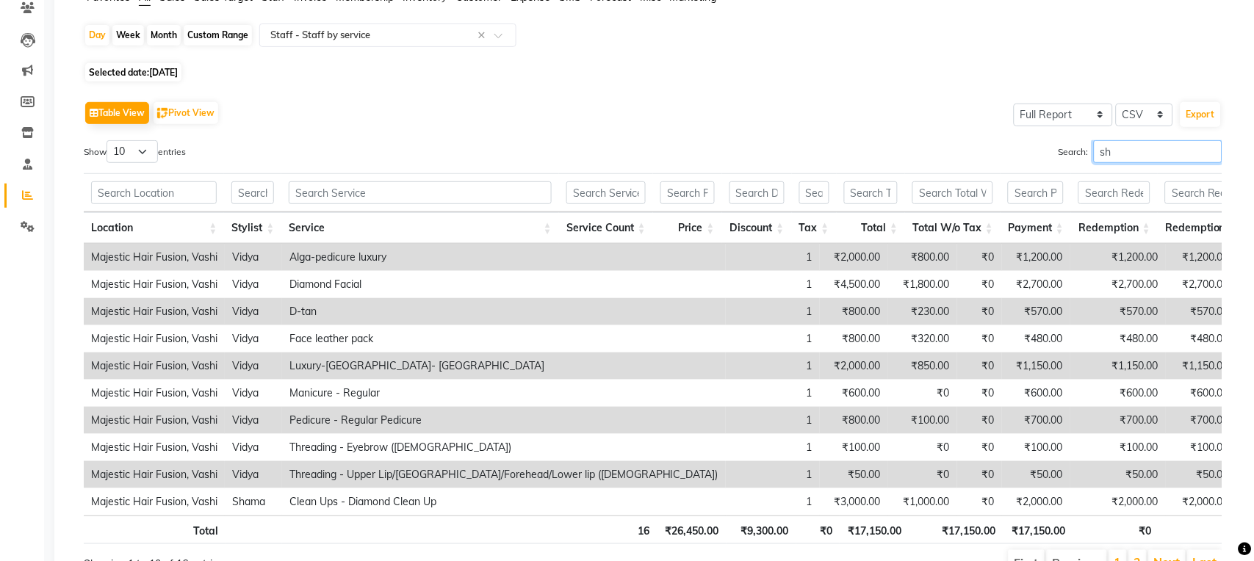
type input "s"
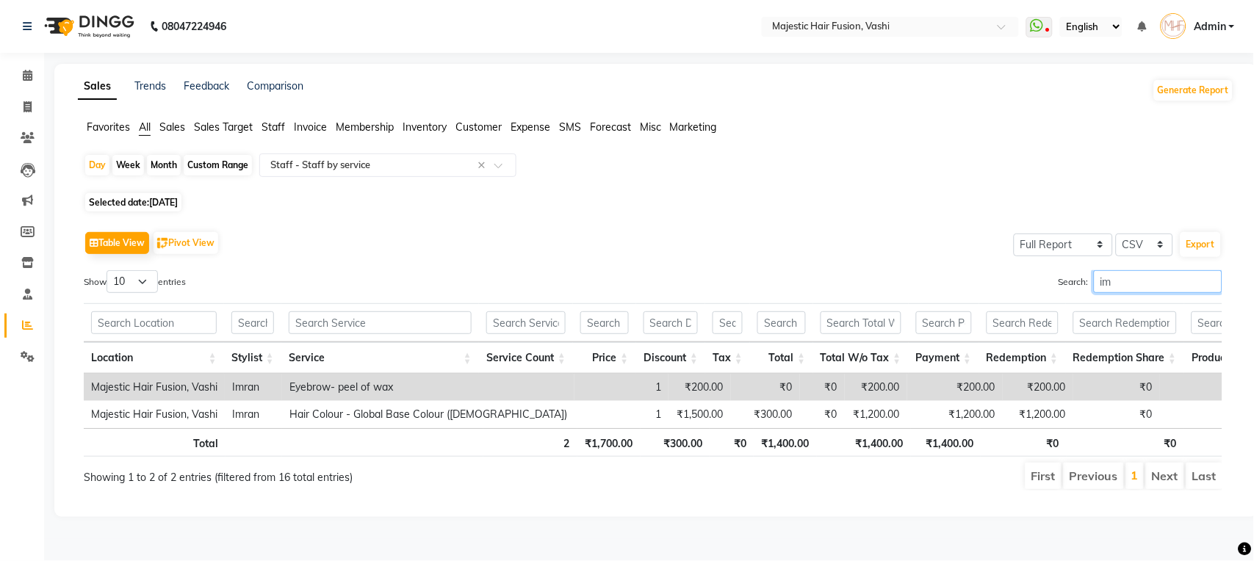
type input "i"
type input "r"
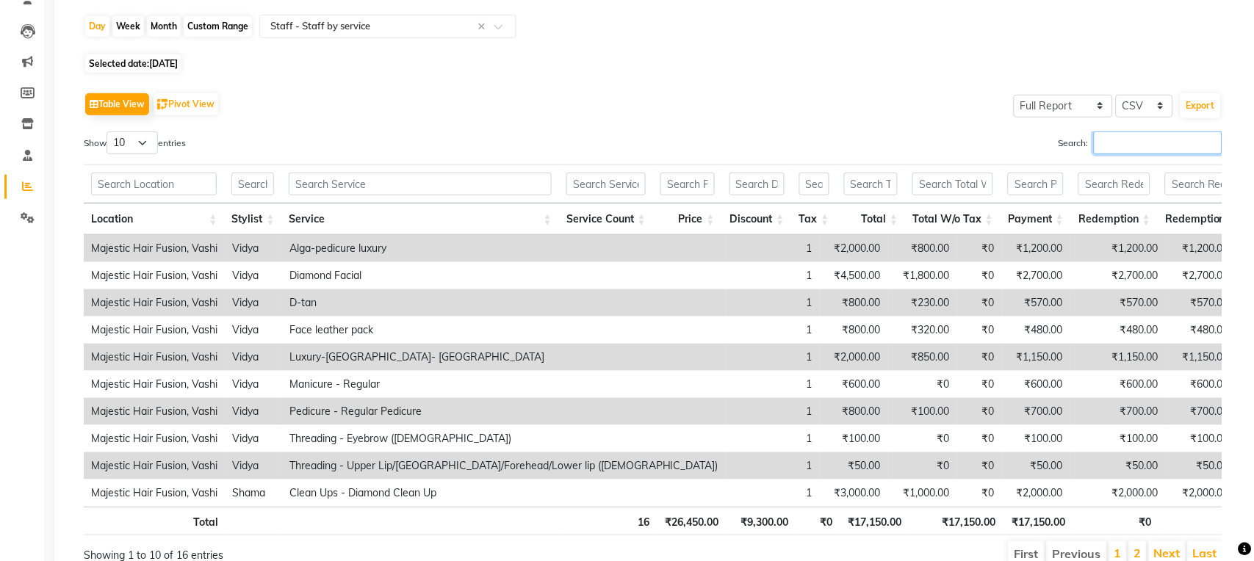
scroll to position [97, 0]
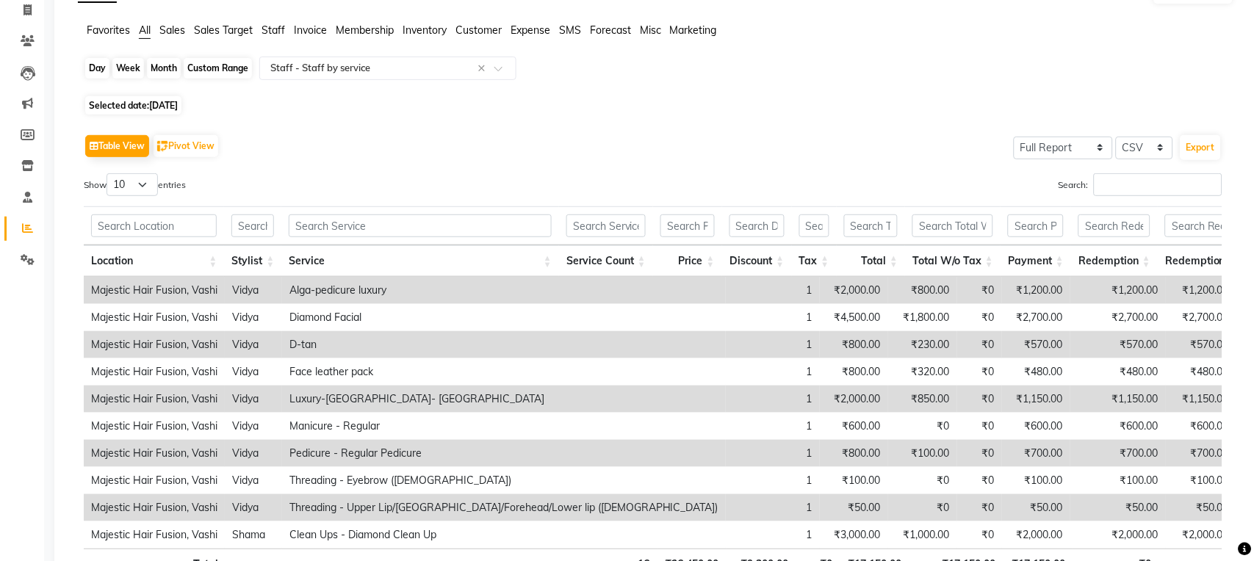
click at [93, 68] on div "Day" at bounding box center [97, 68] width 24 height 21
select select "8"
select select "2025"
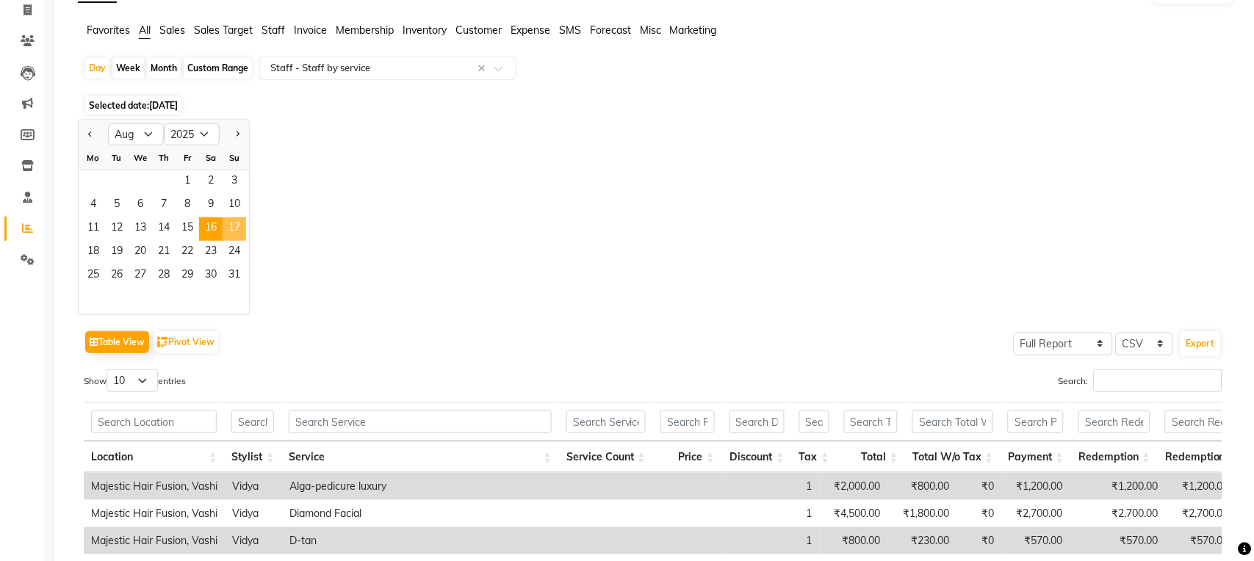
click at [230, 229] on span "17" at bounding box center [235, 229] width 24 height 24
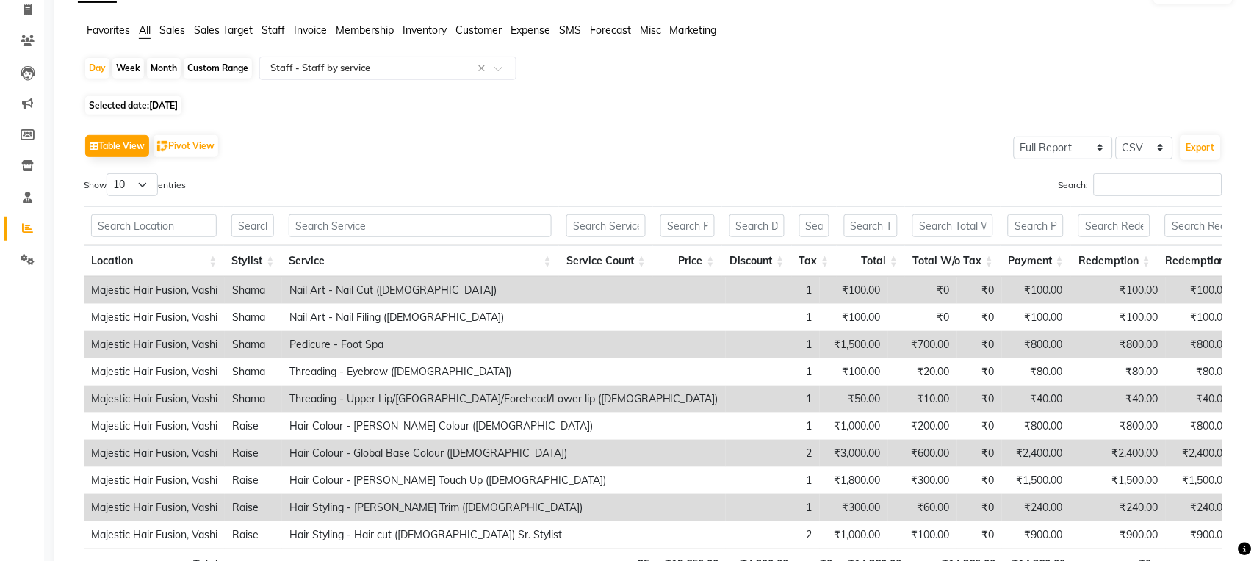
scroll to position [0, 0]
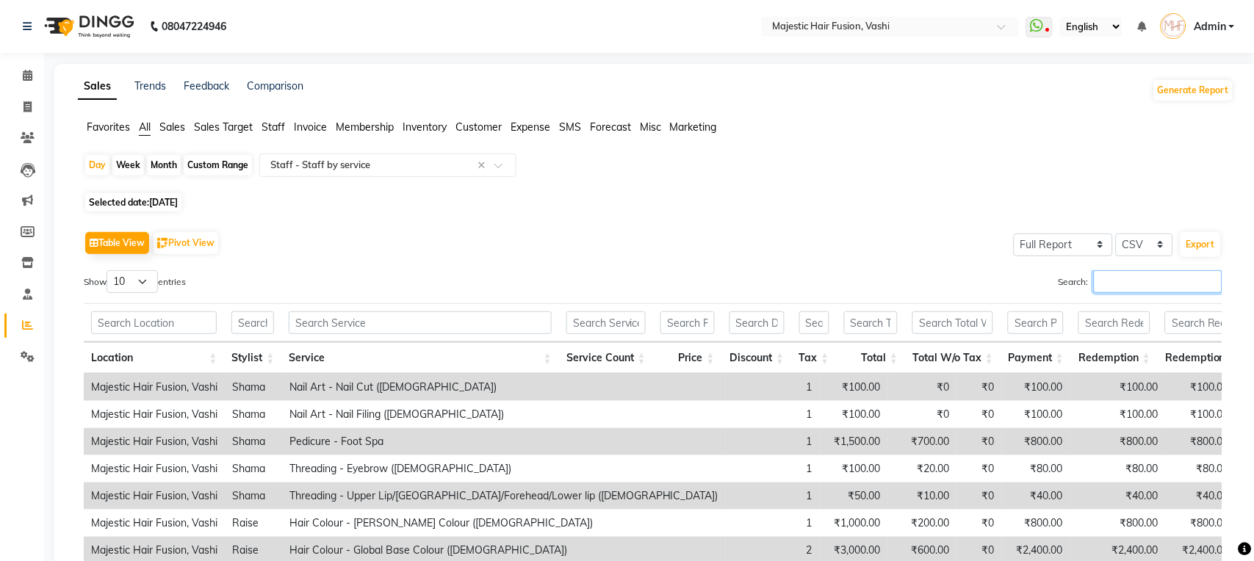
click at [1141, 279] on input "Search:" at bounding box center [1158, 281] width 129 height 23
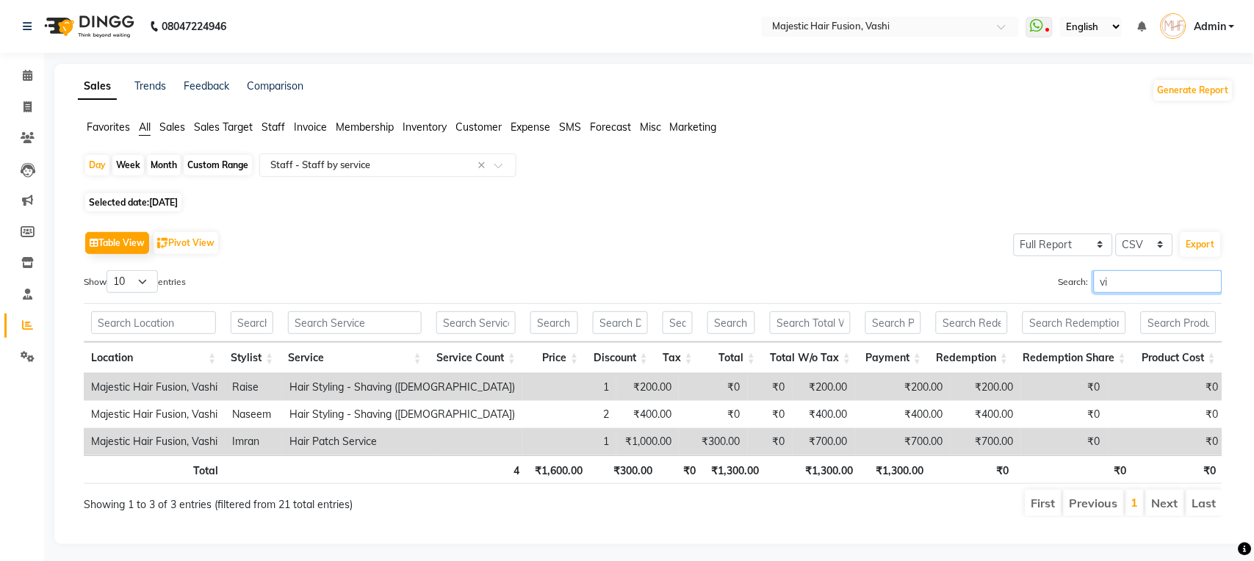
type input "v"
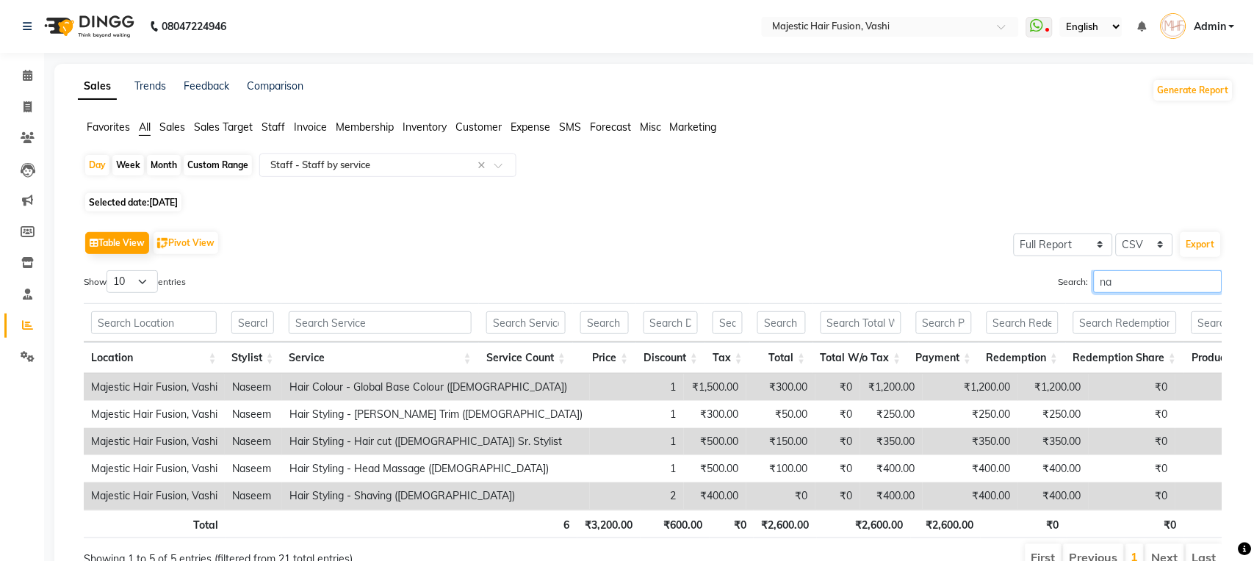
type input "n"
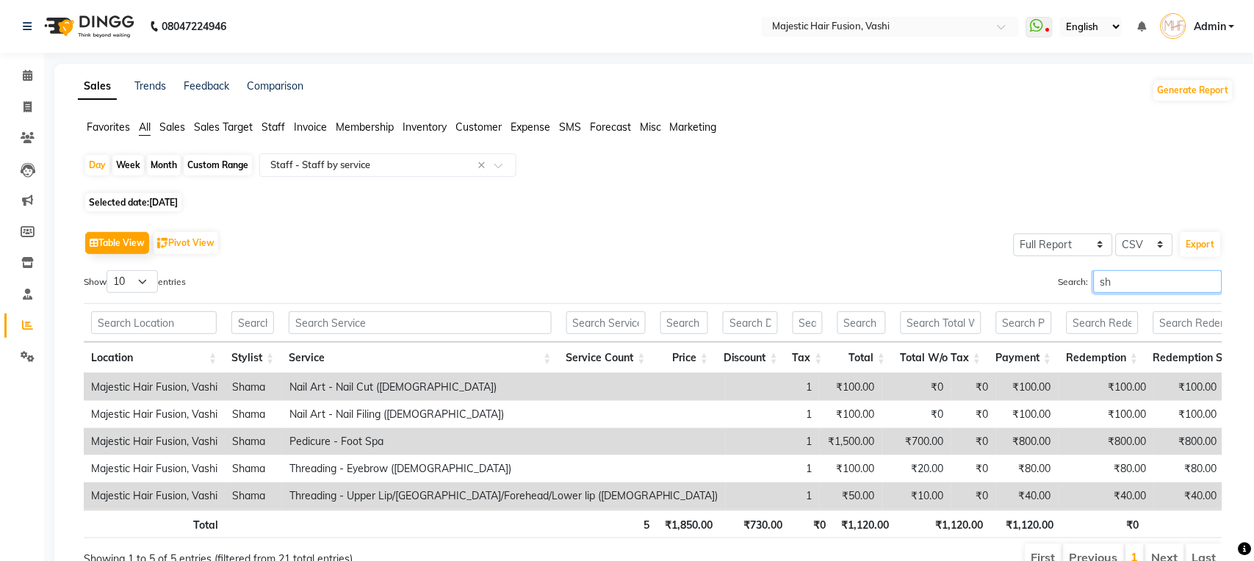
type input "s"
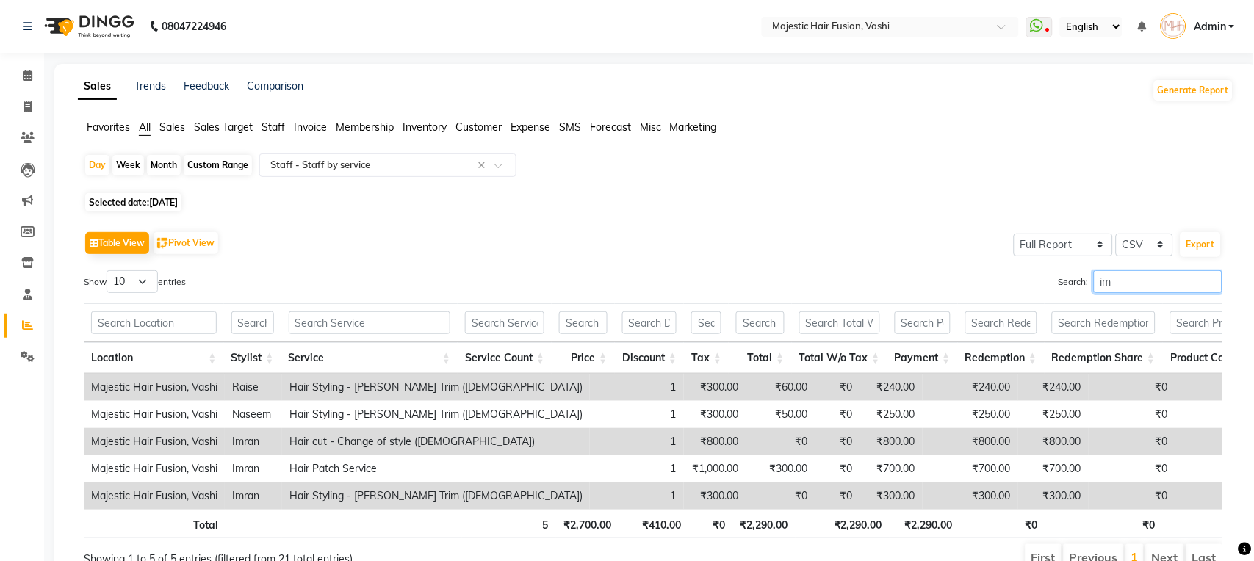
type input "i"
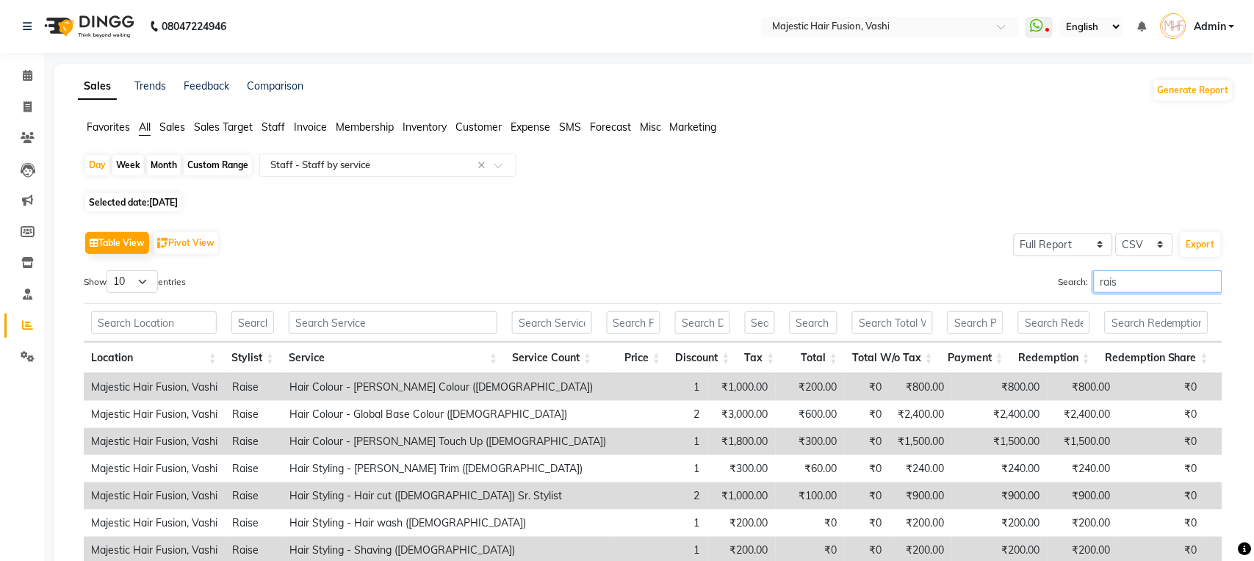
scroll to position [130, 0]
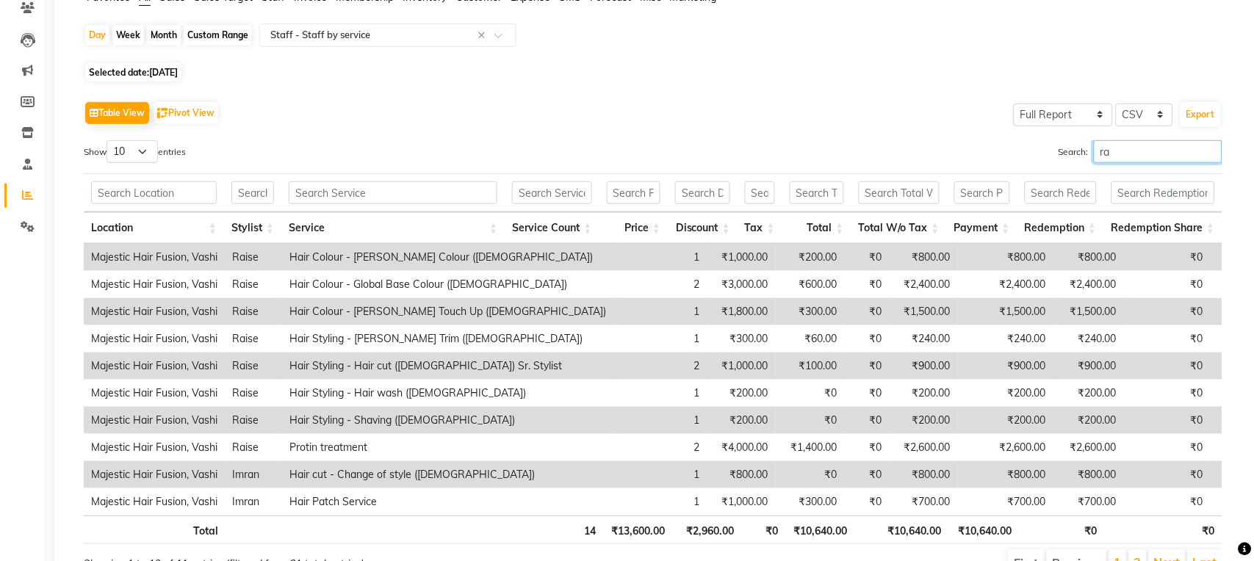
type input "r"
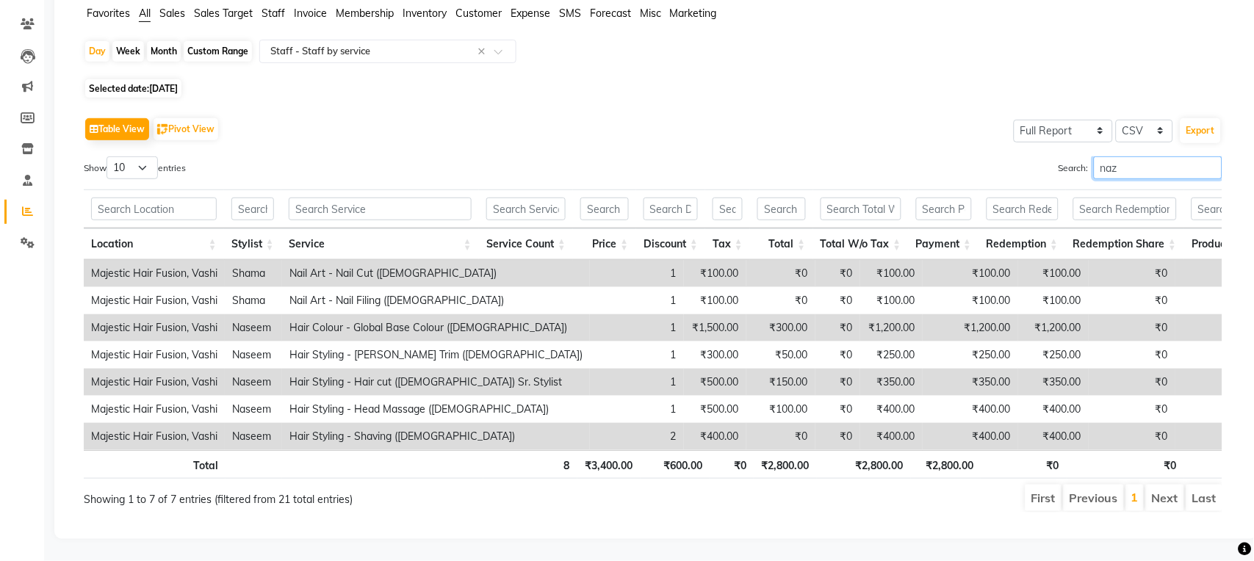
scroll to position [0, 0]
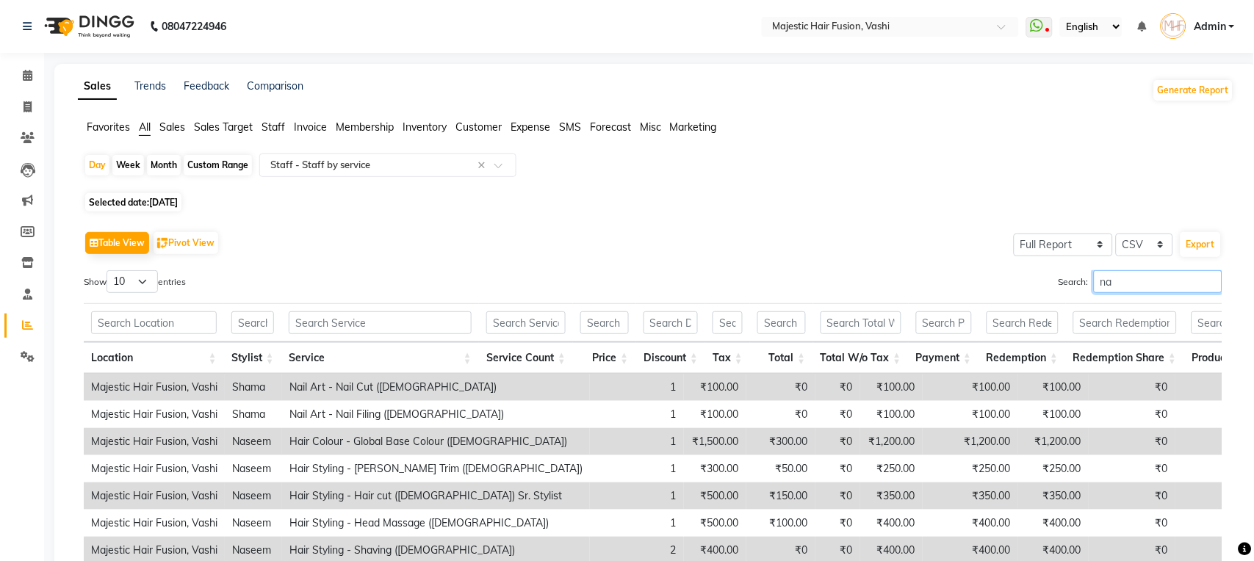
type input "n"
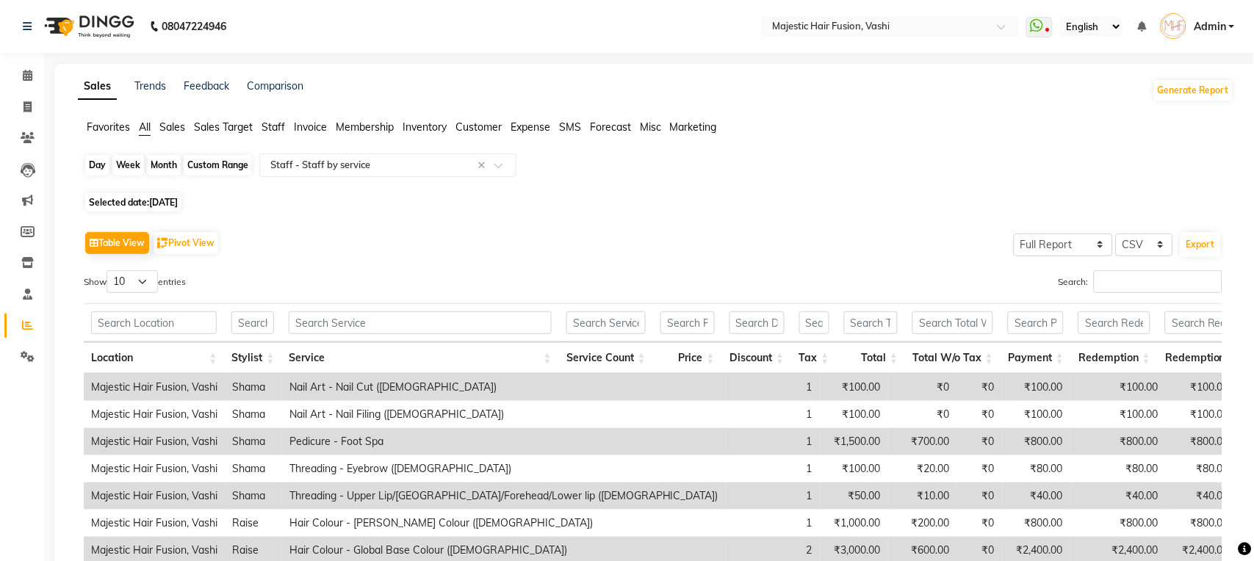
click at [87, 163] on div "Day" at bounding box center [97, 165] width 24 height 21
select select "8"
select select "2025"
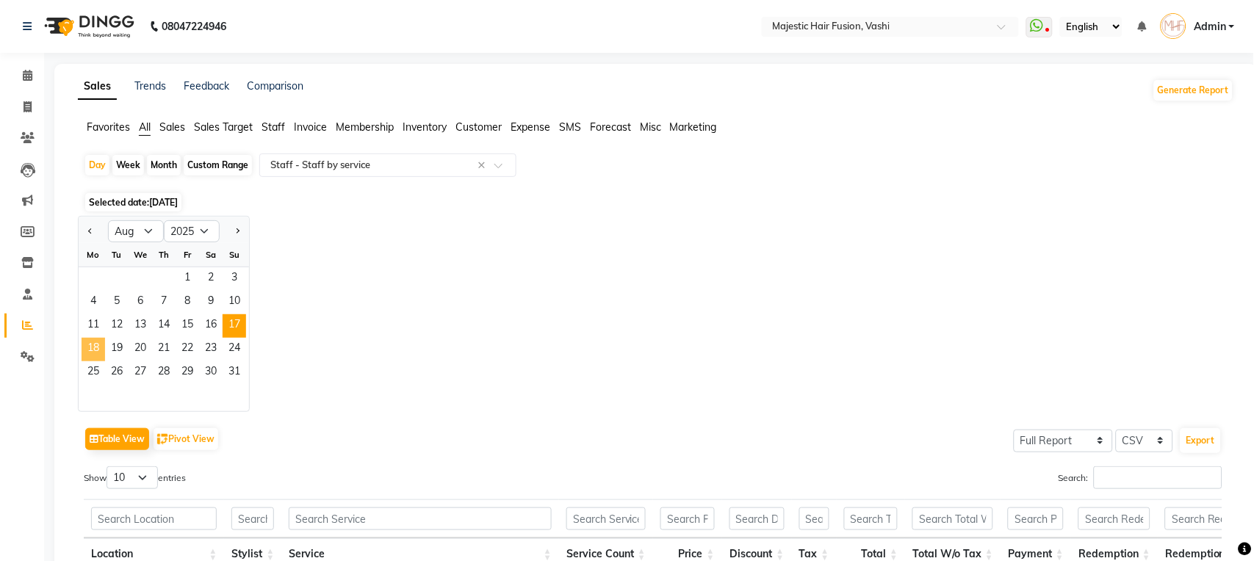
click at [93, 348] on span "18" at bounding box center [94, 350] width 24 height 24
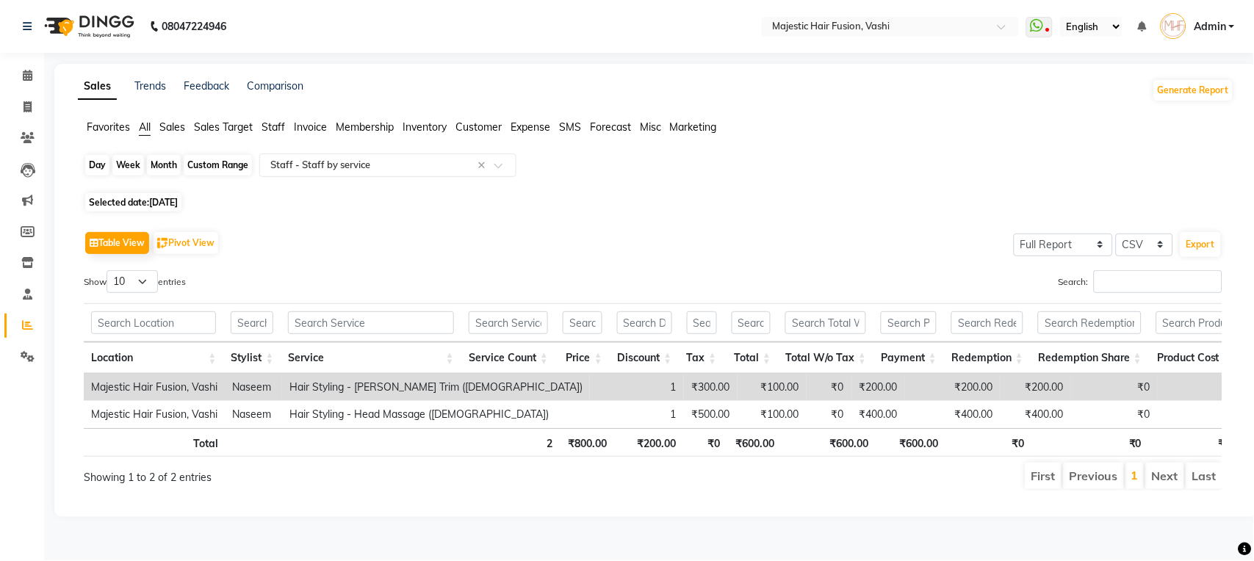
click at [98, 161] on div "Day" at bounding box center [97, 165] width 24 height 21
select select "8"
select select "2025"
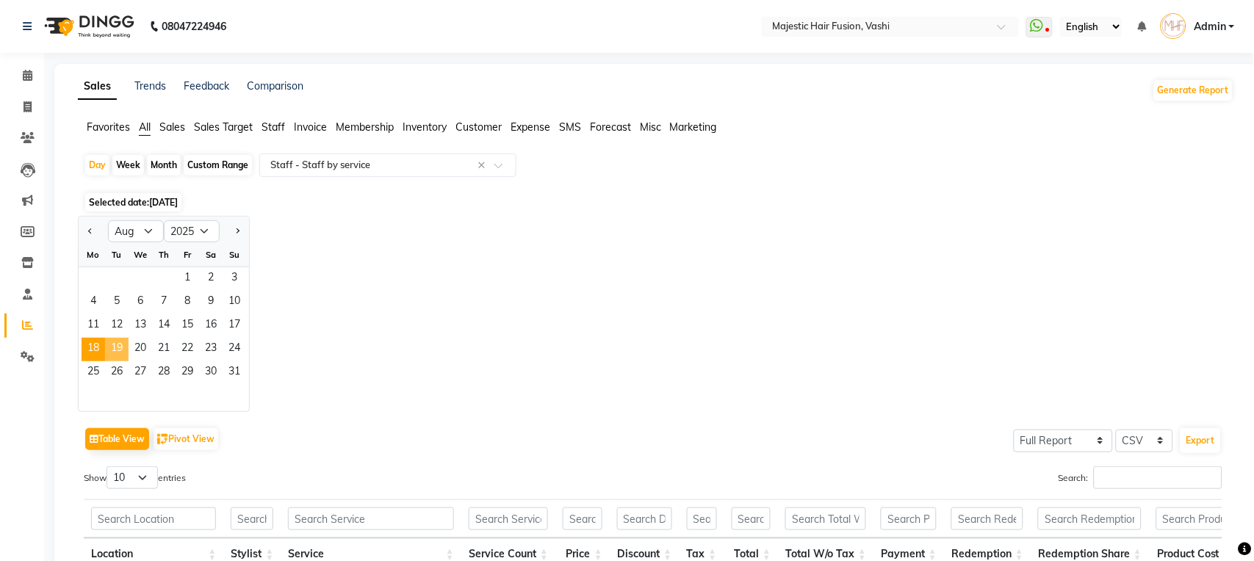
click at [115, 348] on span "19" at bounding box center [117, 350] width 24 height 24
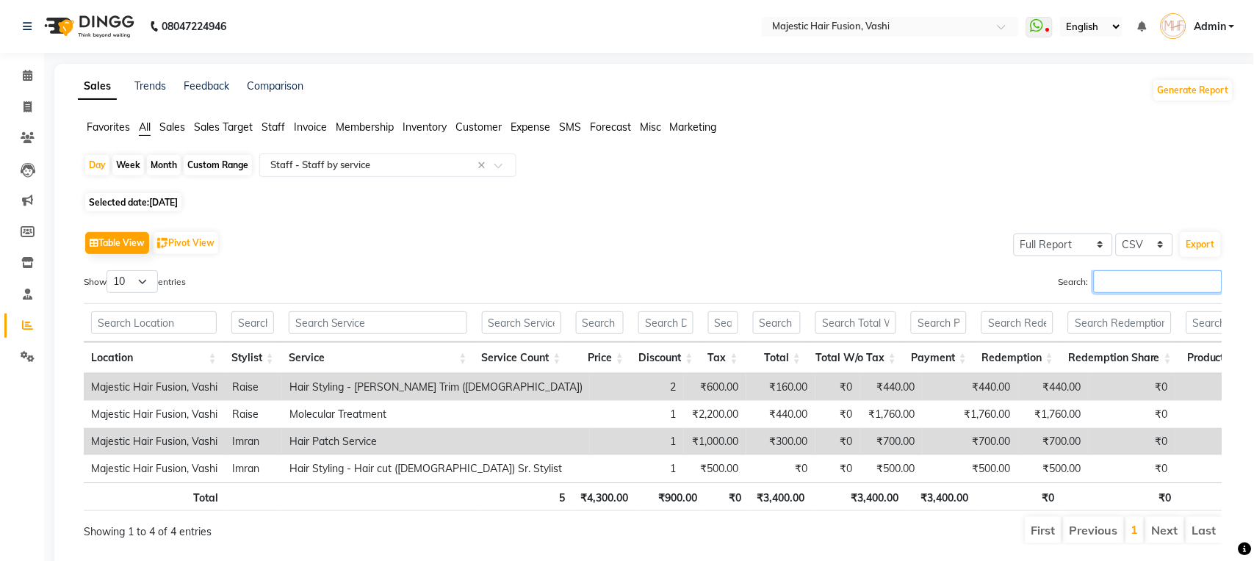
click at [1131, 276] on input "Search:" at bounding box center [1158, 281] width 129 height 23
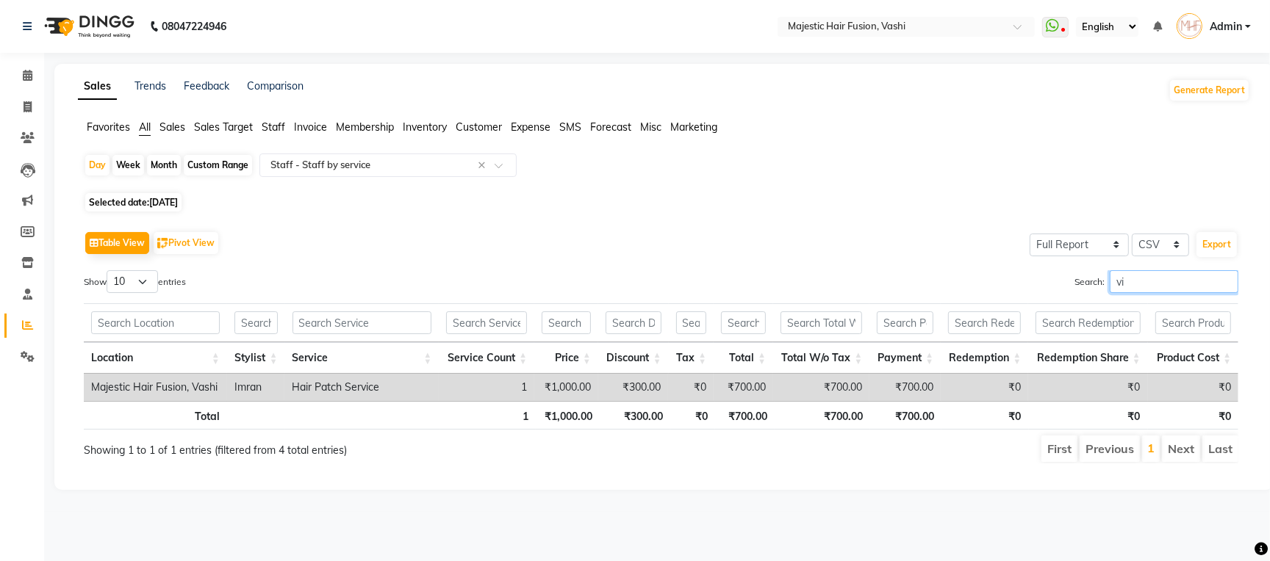
type input "v"
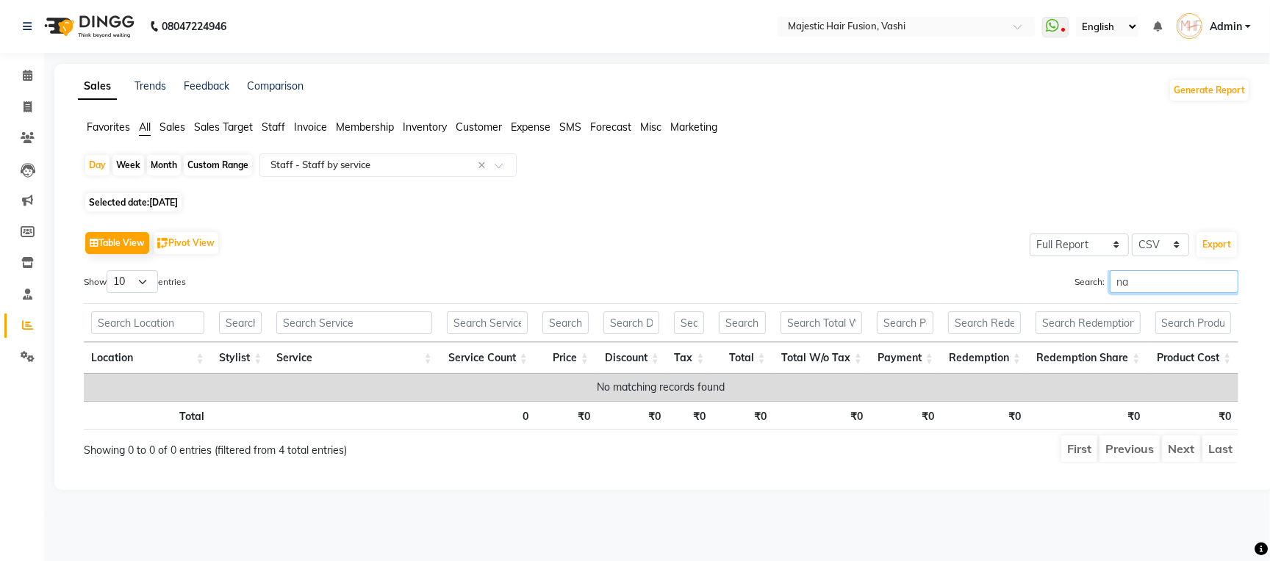
type input "n"
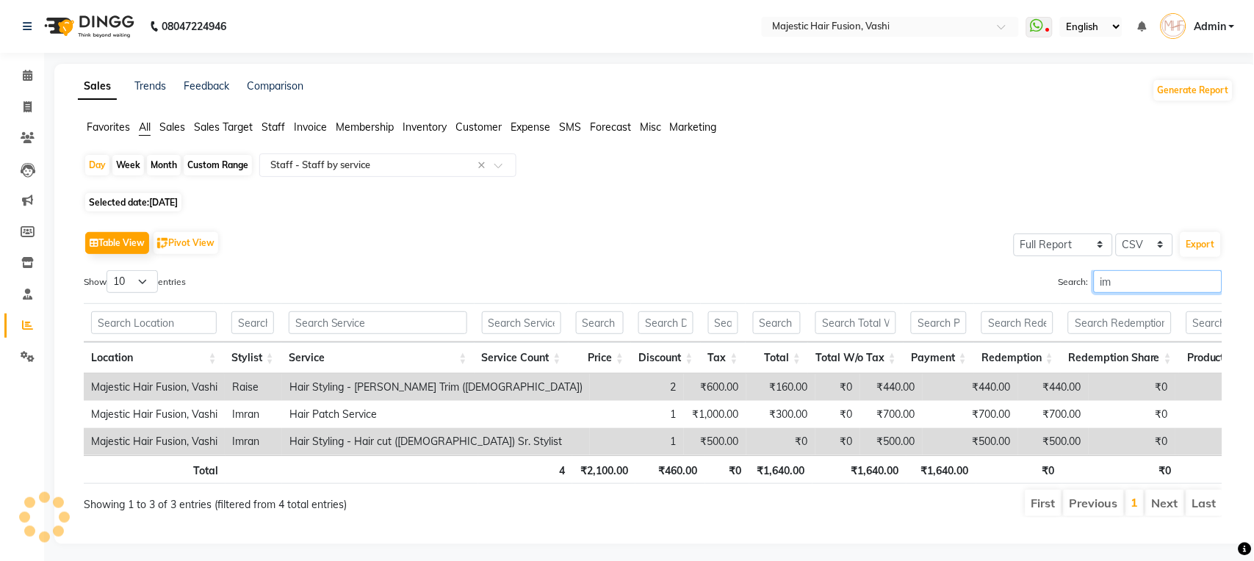
type input "i"
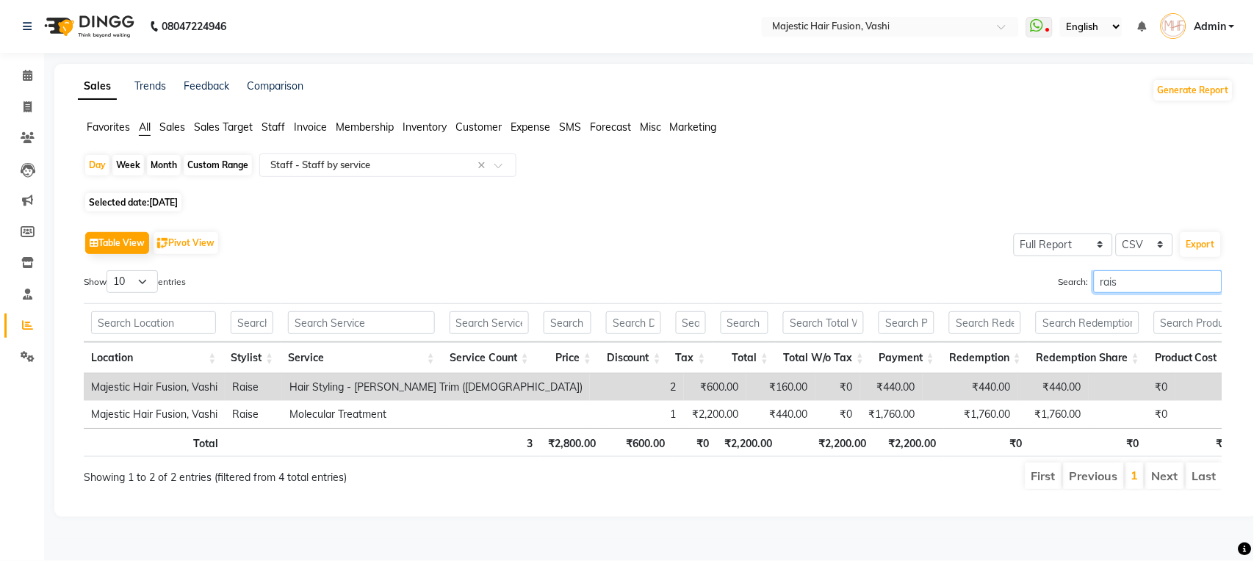
scroll to position [9, 0]
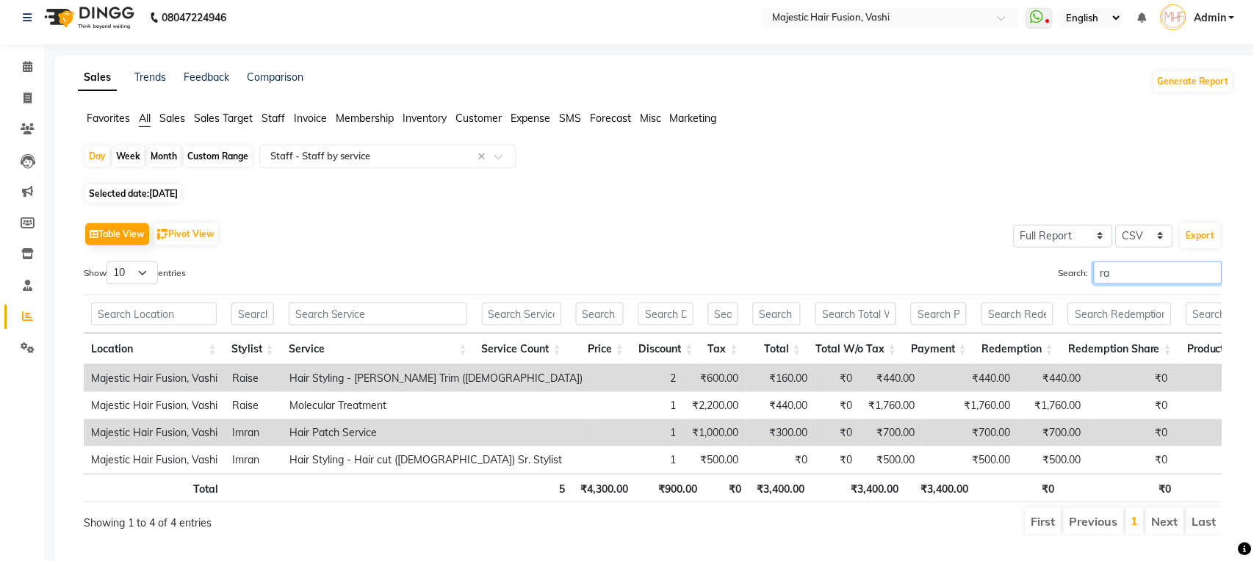
type input "r"
click at [98, 156] on div "Day" at bounding box center [97, 156] width 24 height 21
select select "8"
select select "2025"
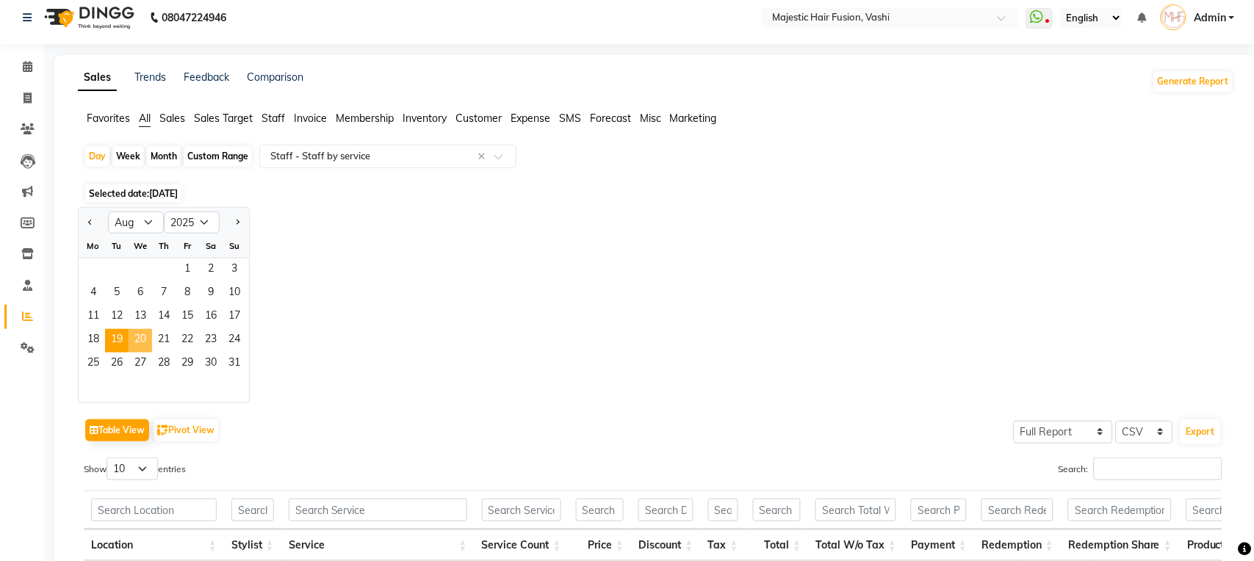
click at [142, 341] on span "20" at bounding box center [141, 341] width 24 height 24
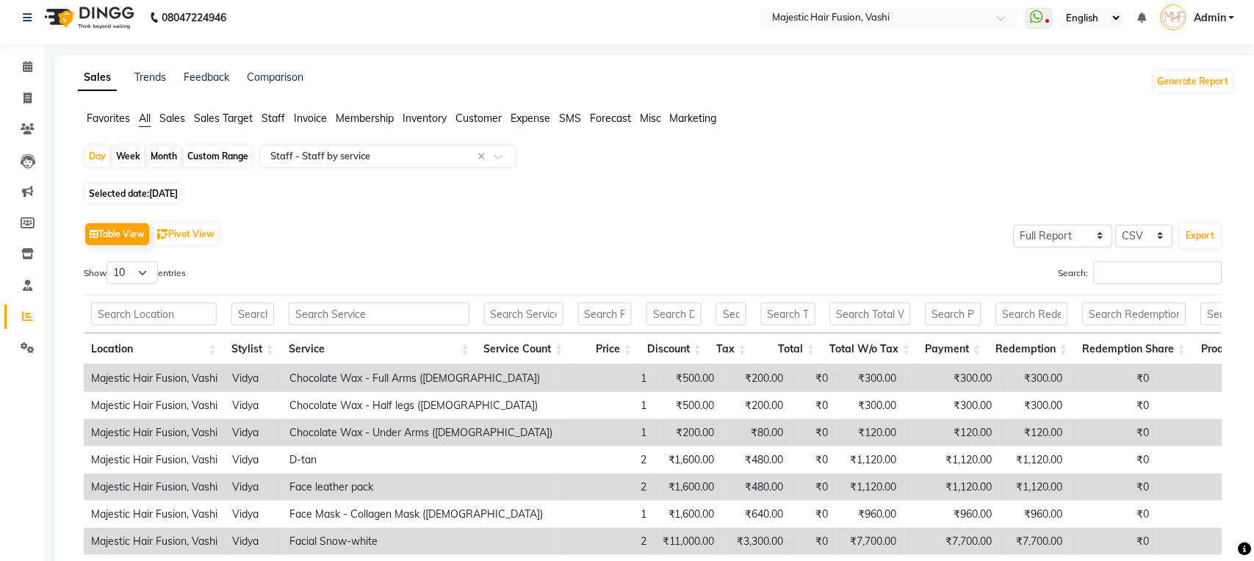
scroll to position [0, 0]
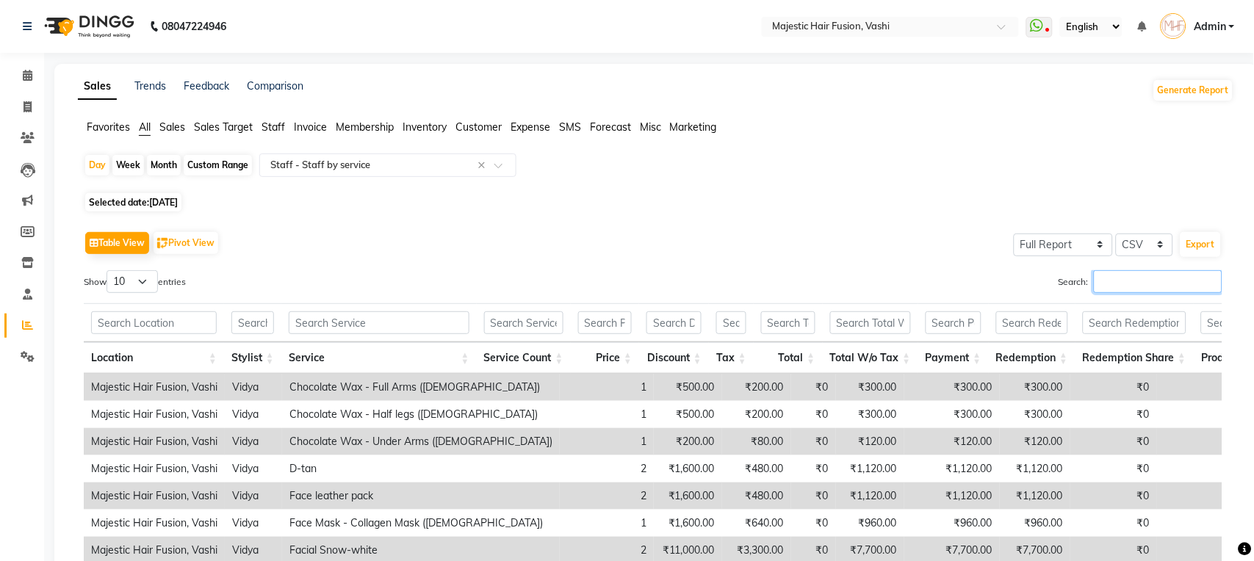
click at [1146, 283] on input "Search:" at bounding box center [1158, 281] width 129 height 23
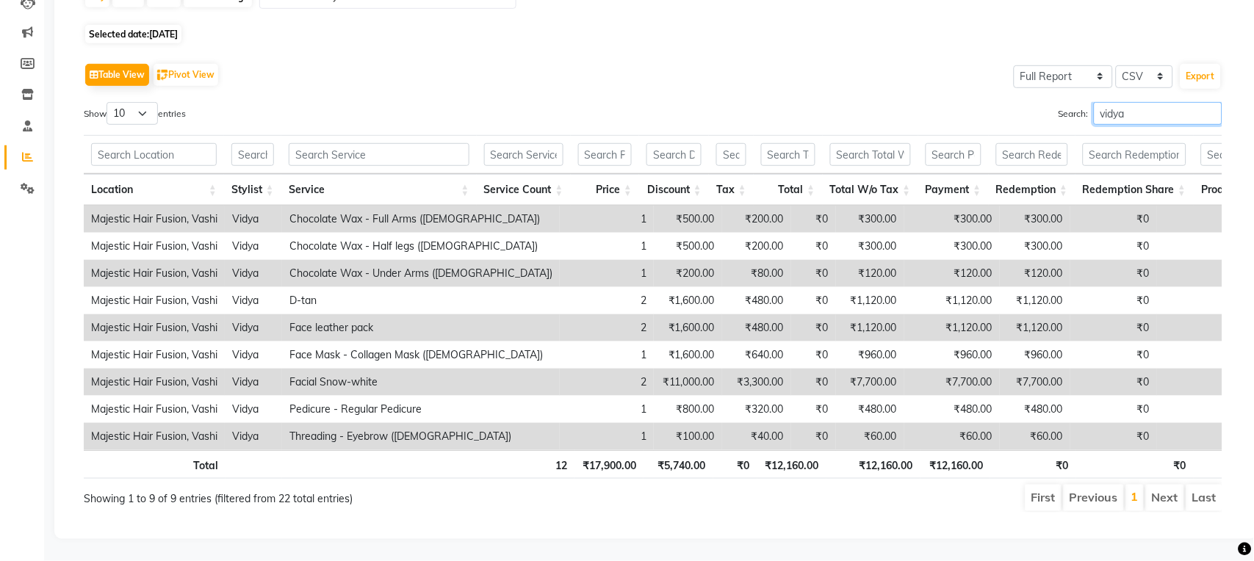
scroll to position [199, 0]
type input "v"
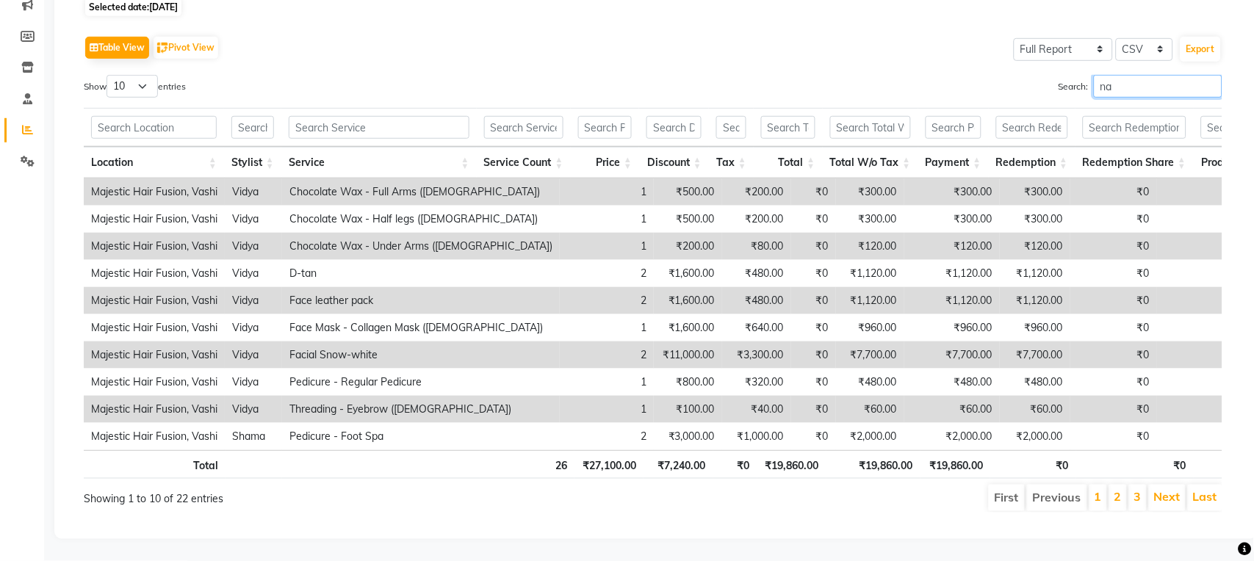
scroll to position [64, 0]
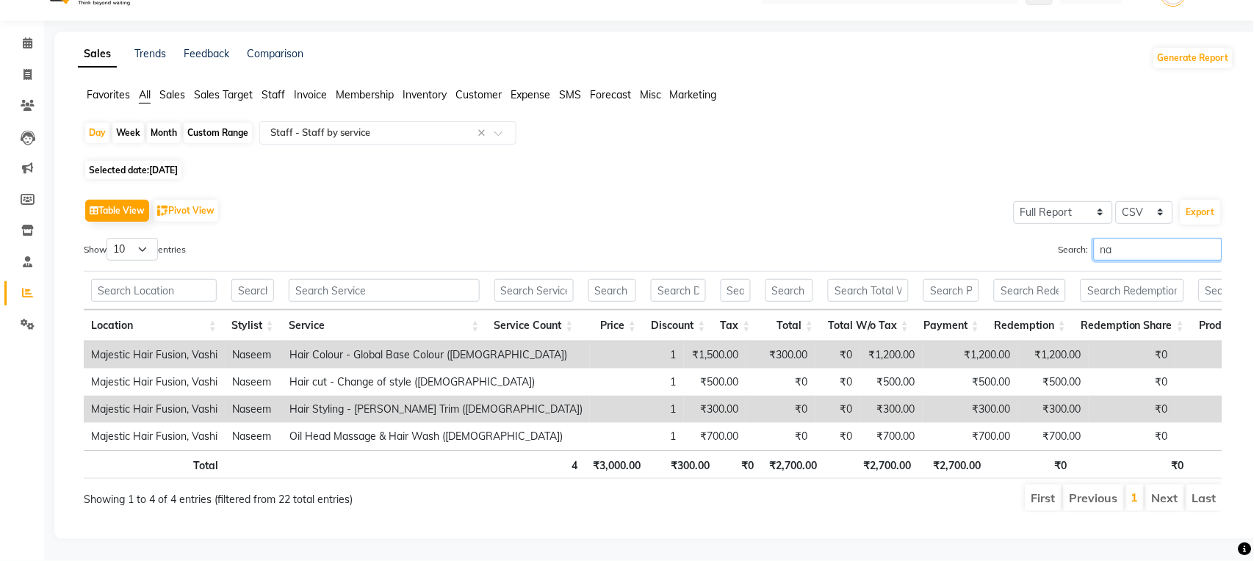
type input "n"
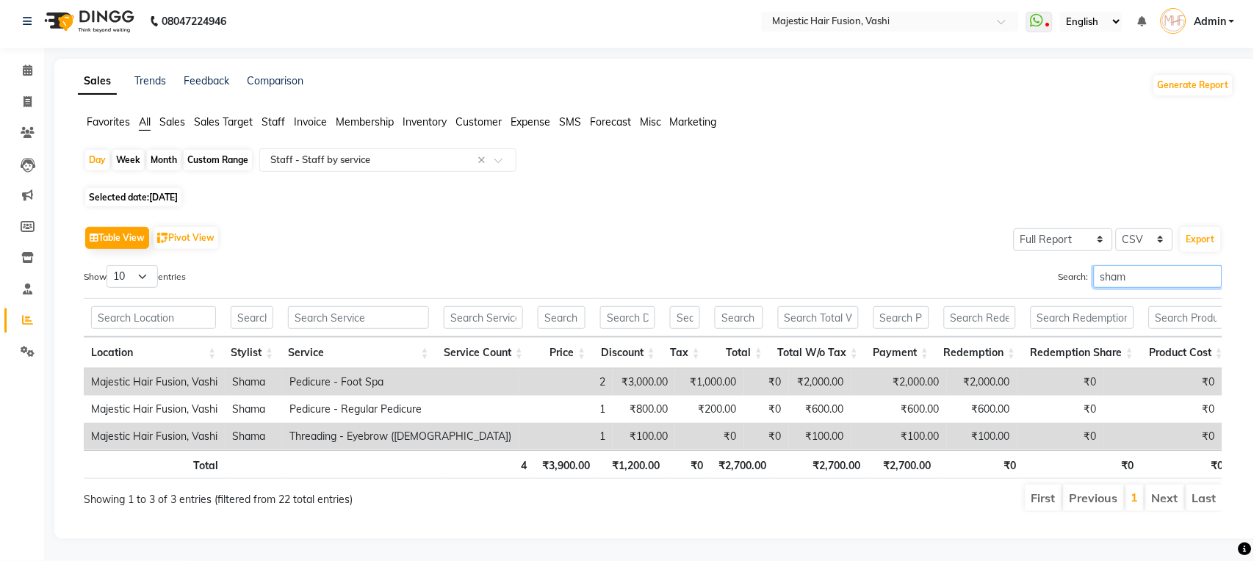
scroll to position [37, 0]
type input "s"
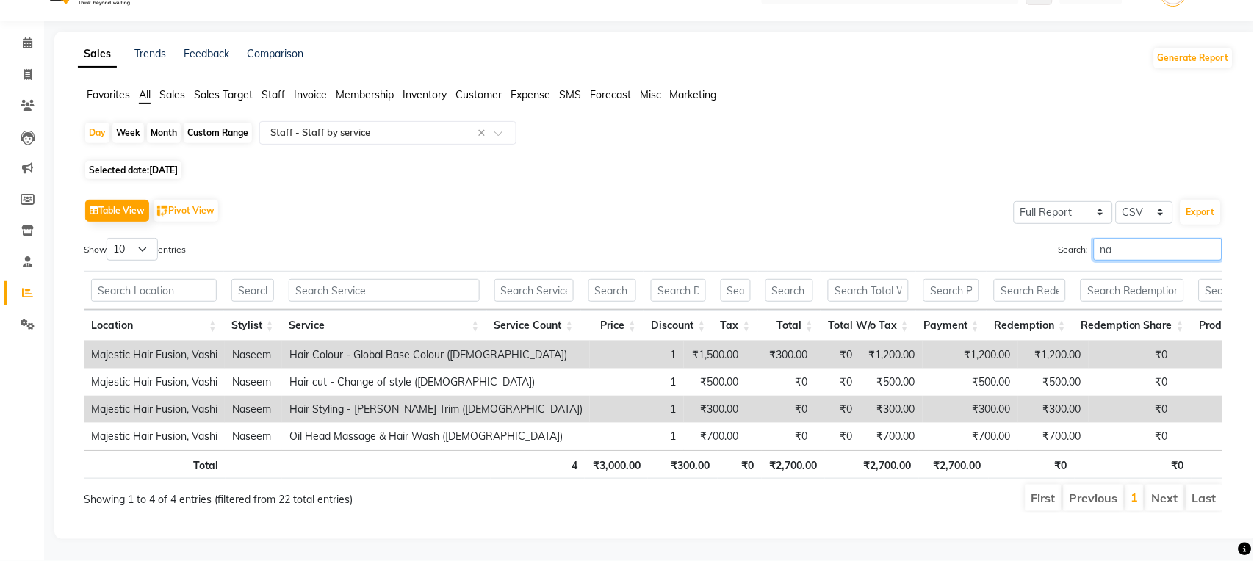
scroll to position [64, 0]
type input "n"
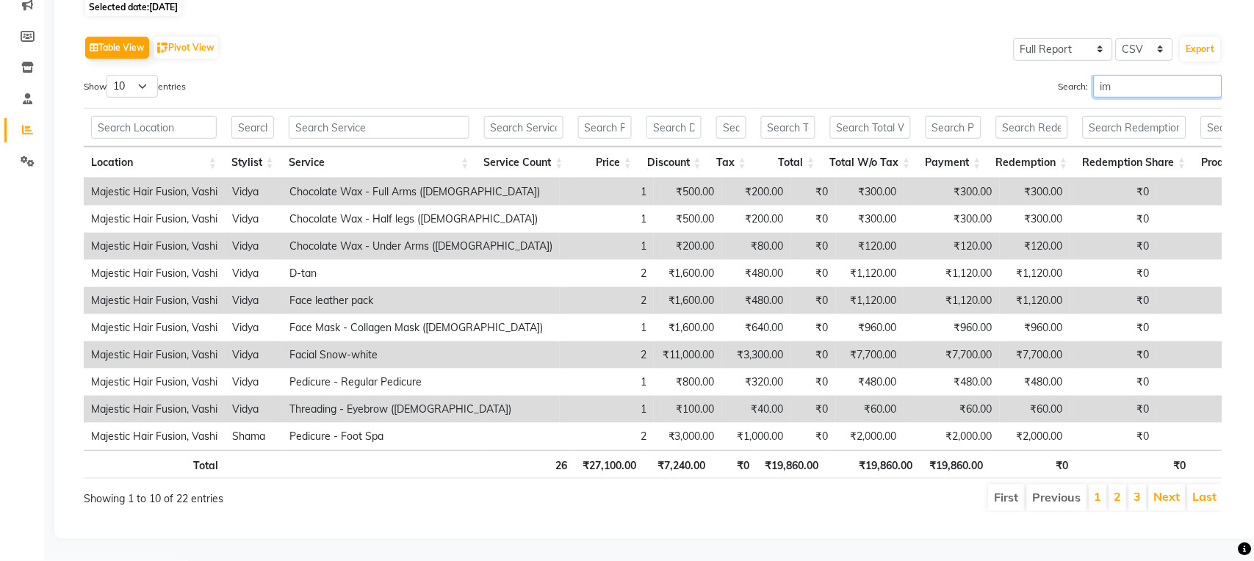
scroll to position [0, 0]
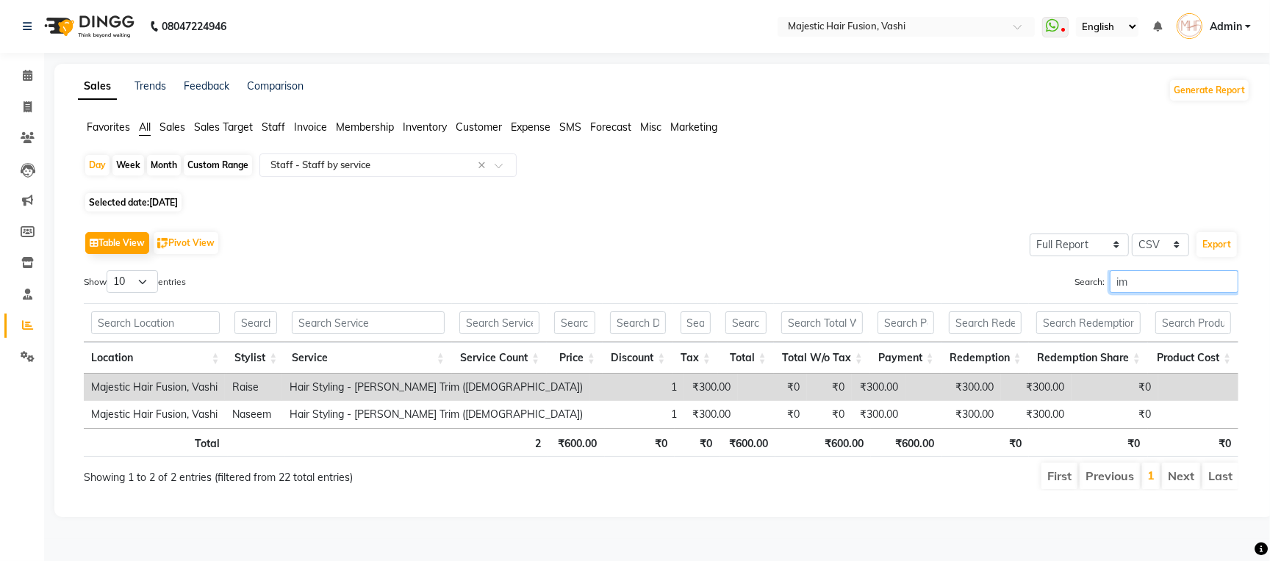
type input "i"
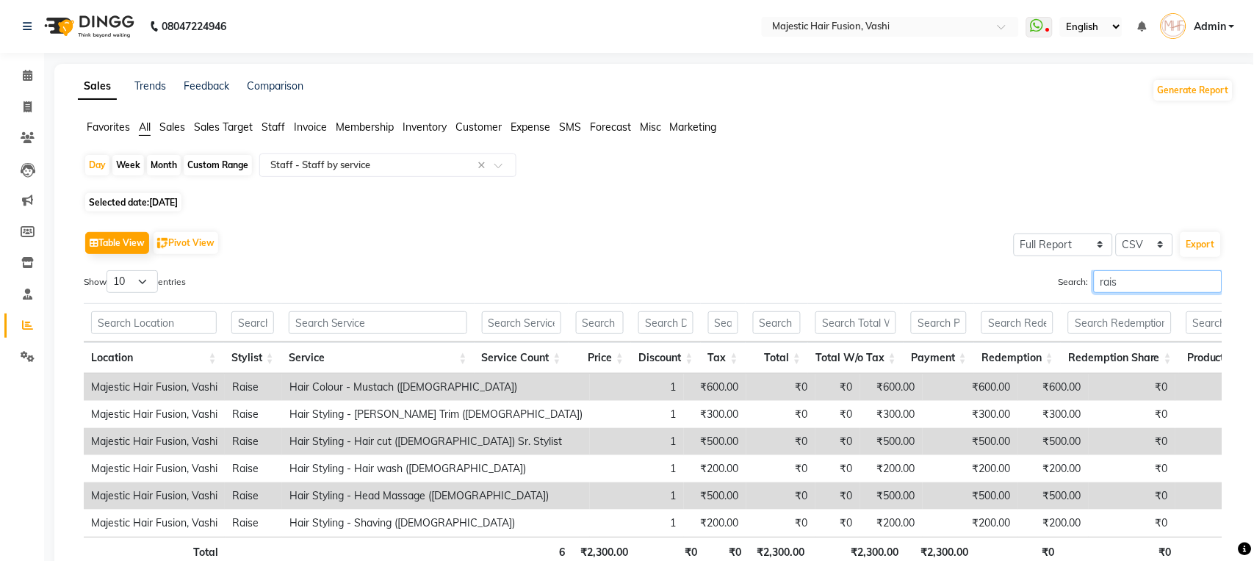
scroll to position [118, 0]
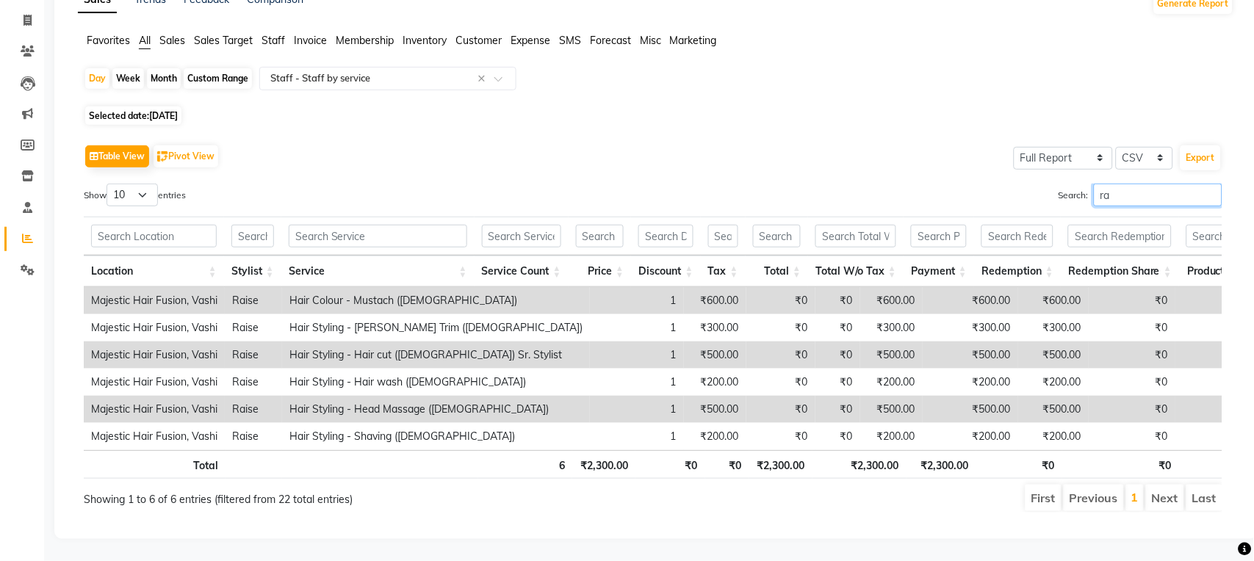
type input "r"
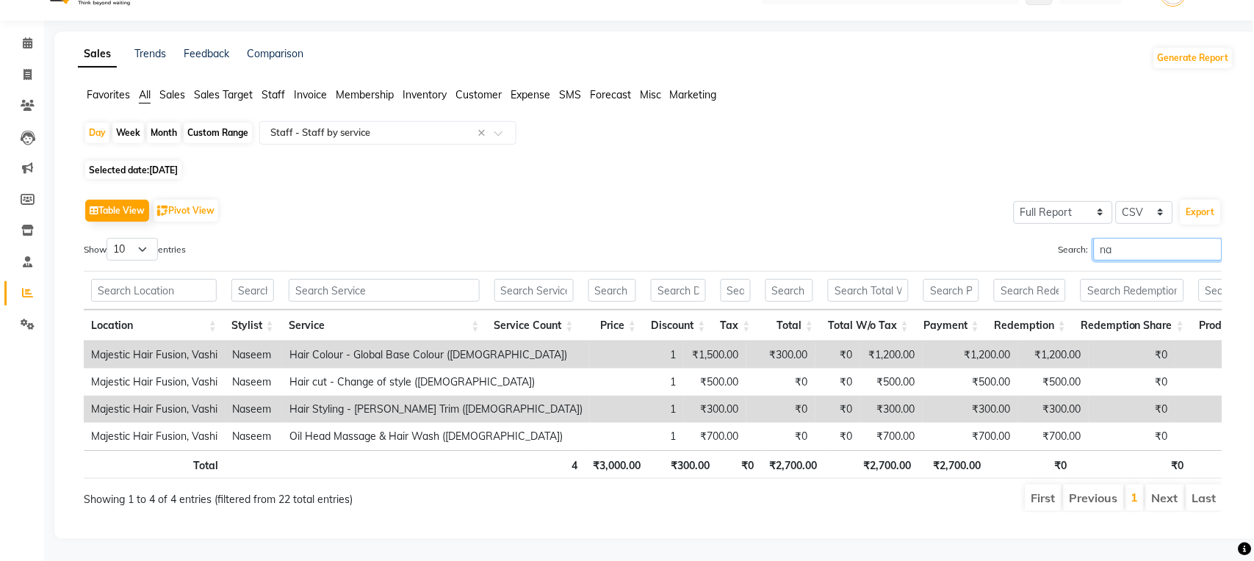
scroll to position [64, 0]
type input "n"
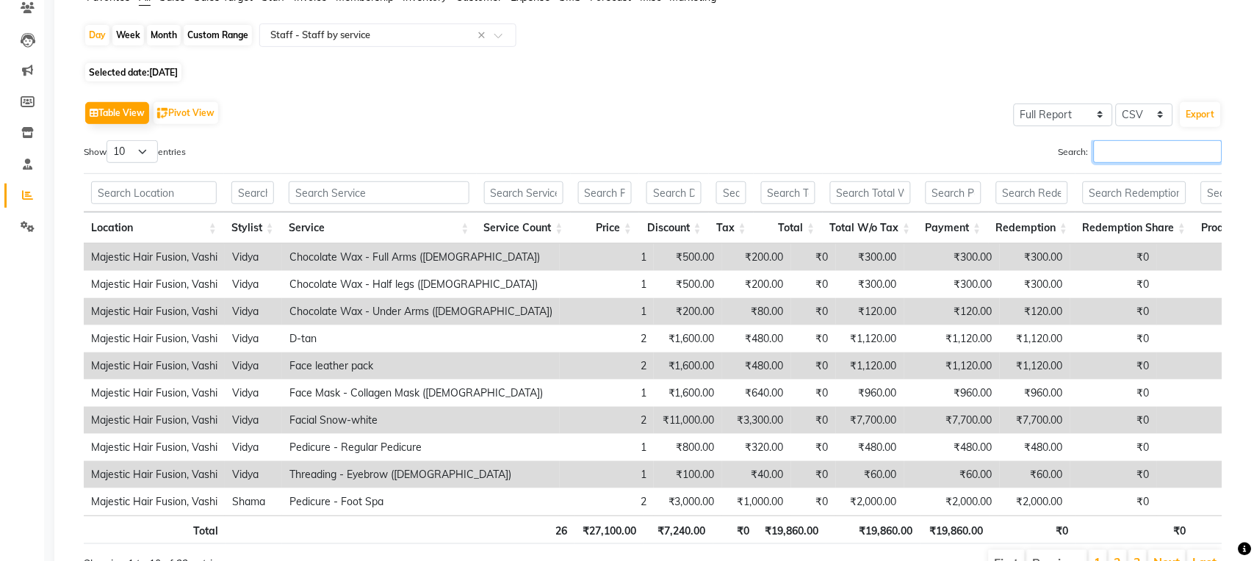
scroll to position [0, 0]
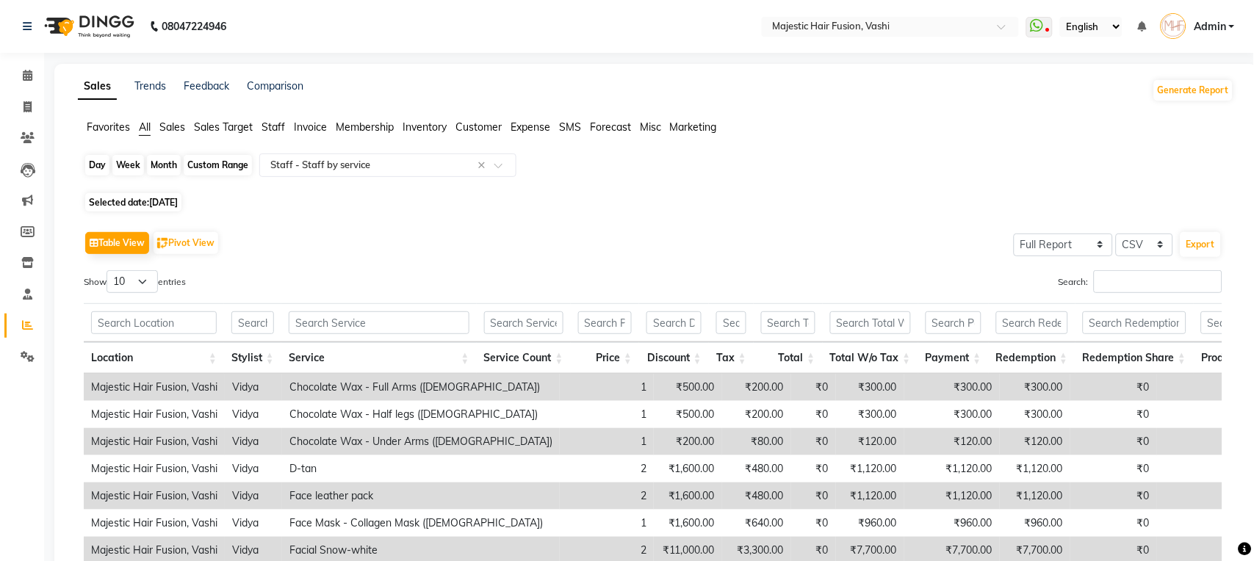
click at [93, 165] on div "Day" at bounding box center [97, 165] width 24 height 21
select select "8"
select select "2025"
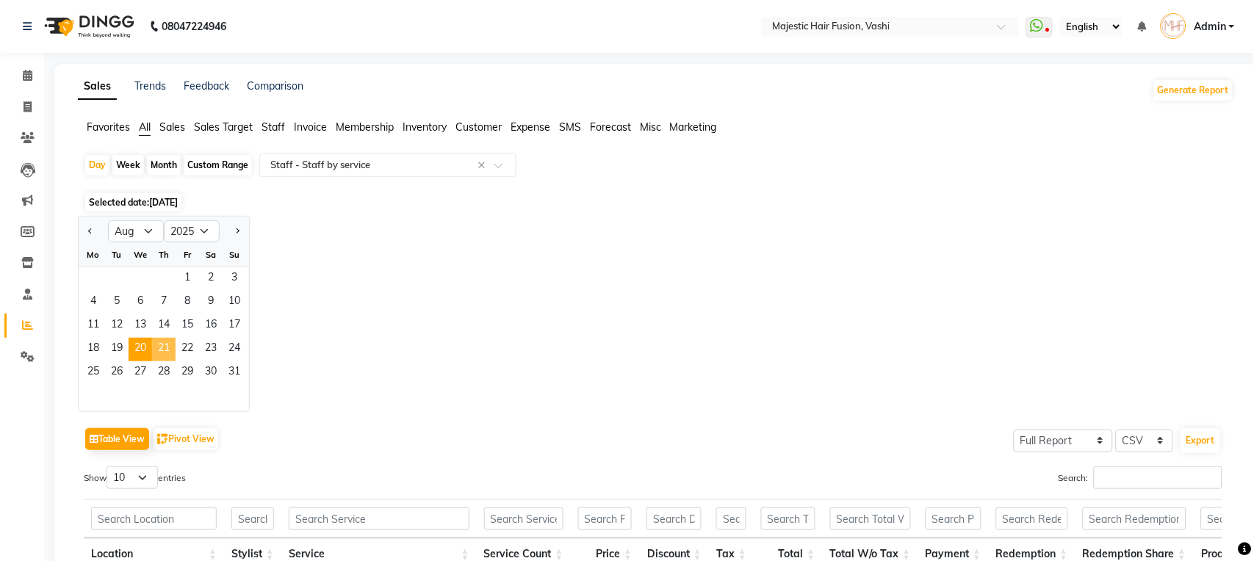
click at [166, 348] on span "21" at bounding box center [164, 350] width 24 height 24
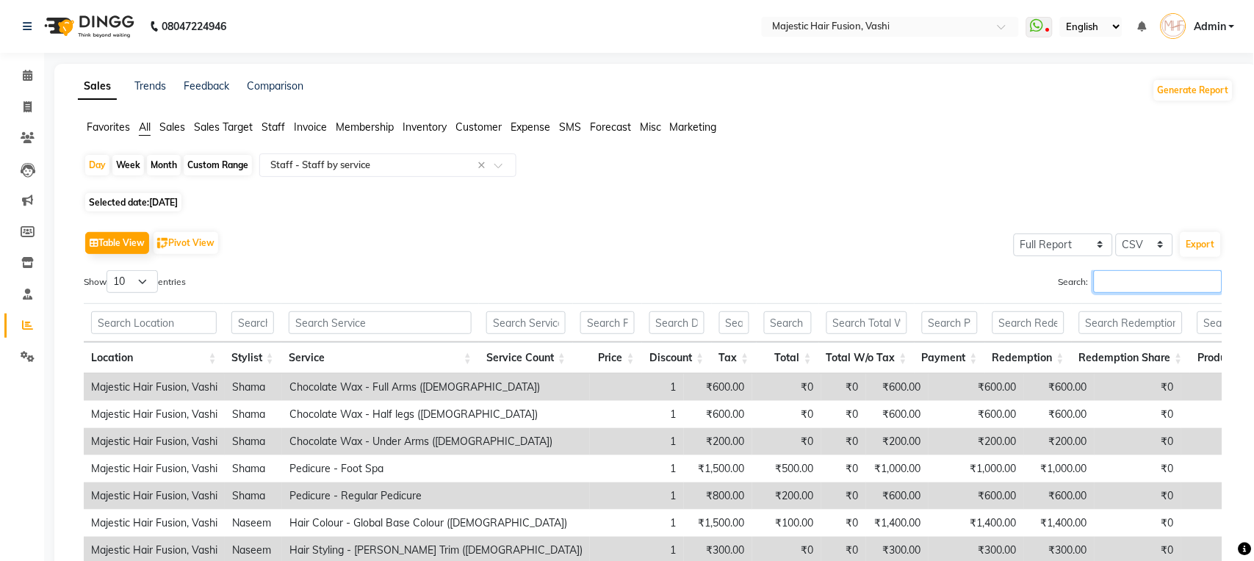
click at [1114, 281] on input "Search:" at bounding box center [1158, 281] width 129 height 23
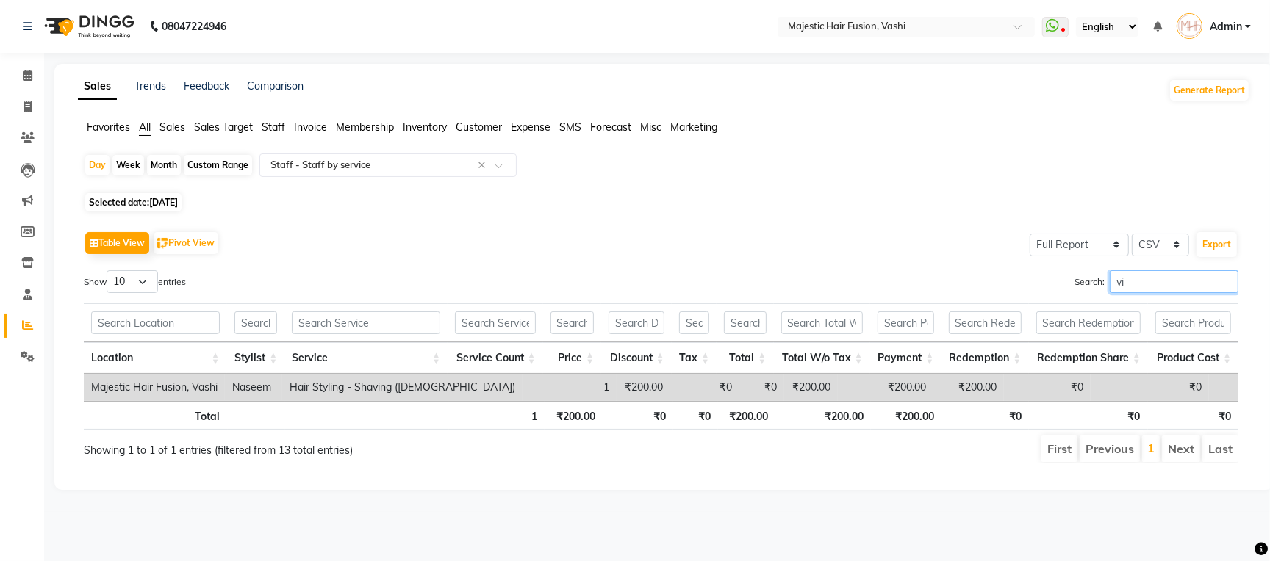
type input "v"
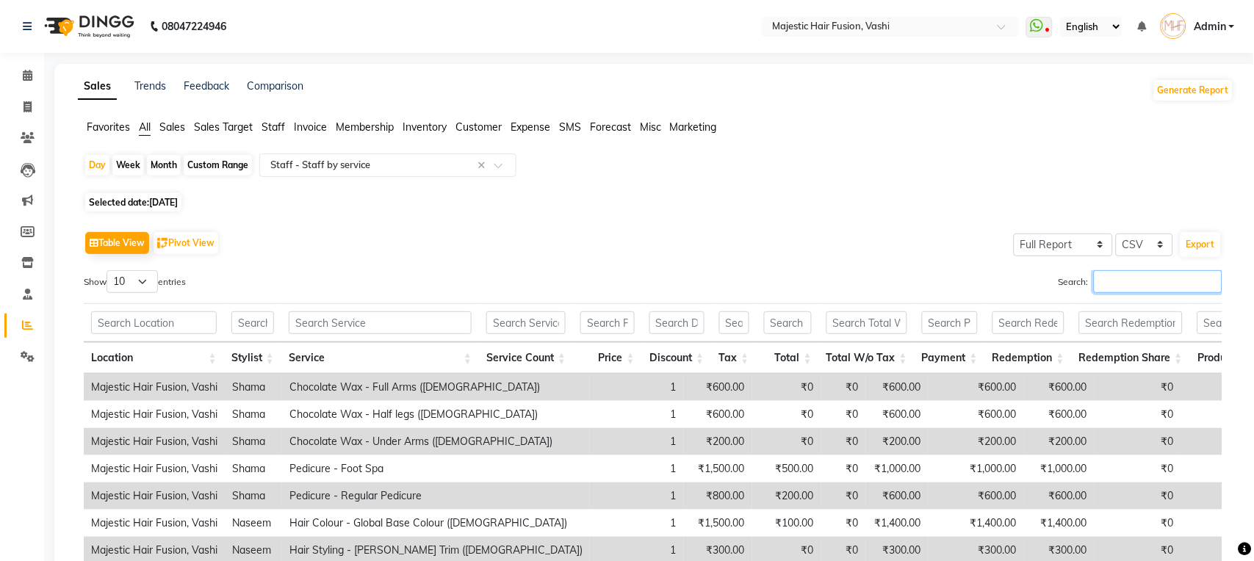
type input "s"
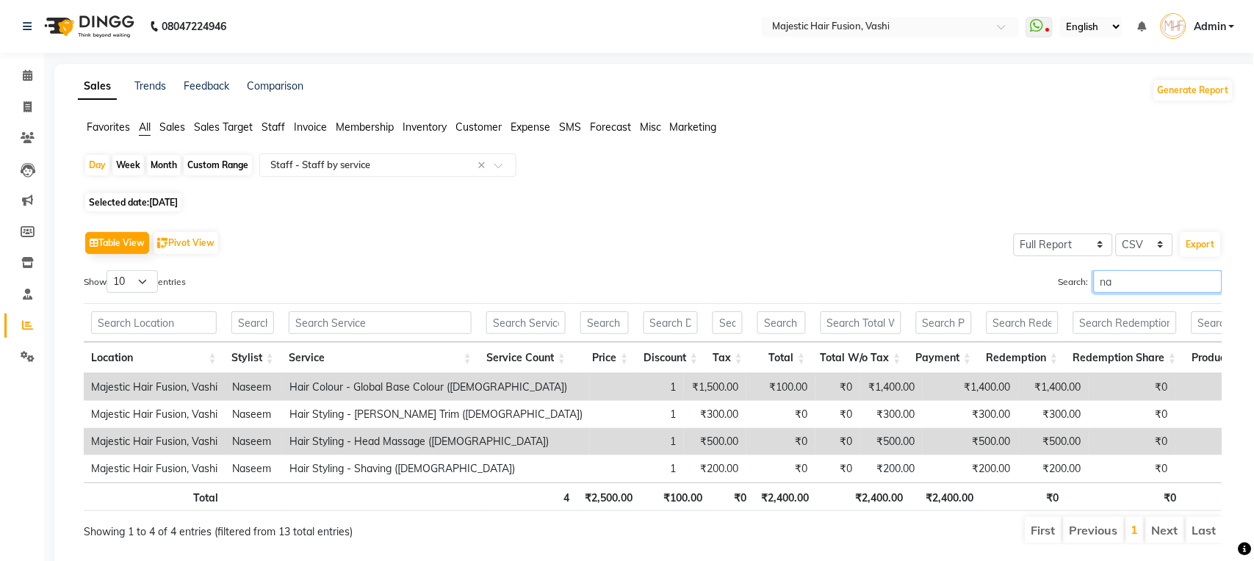
type input "n"
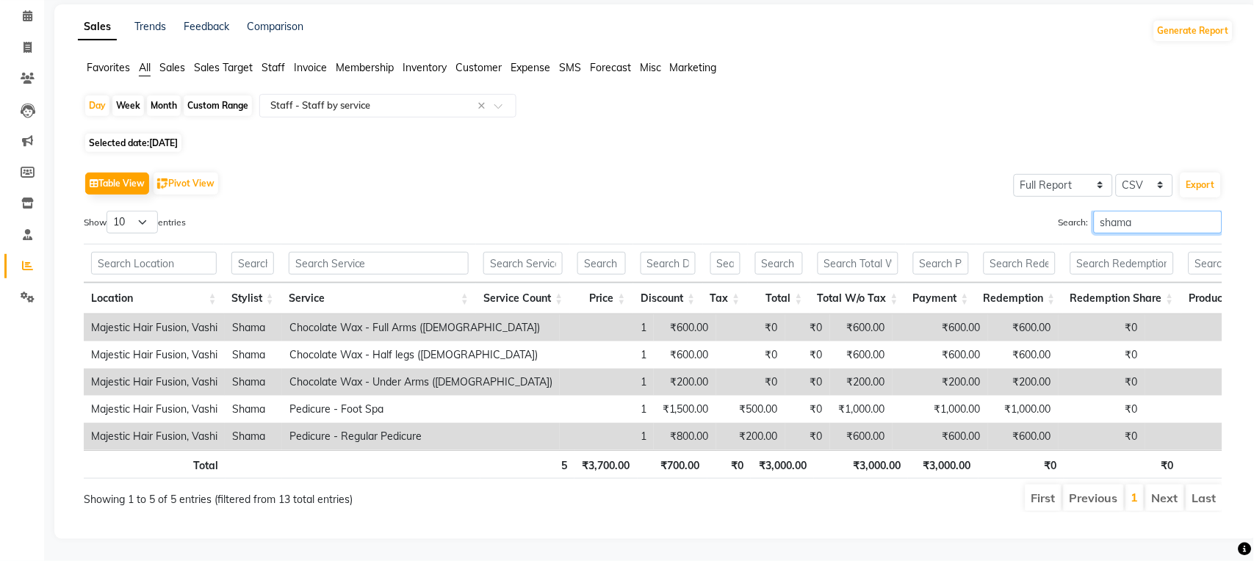
scroll to position [91, 0]
type input "s"
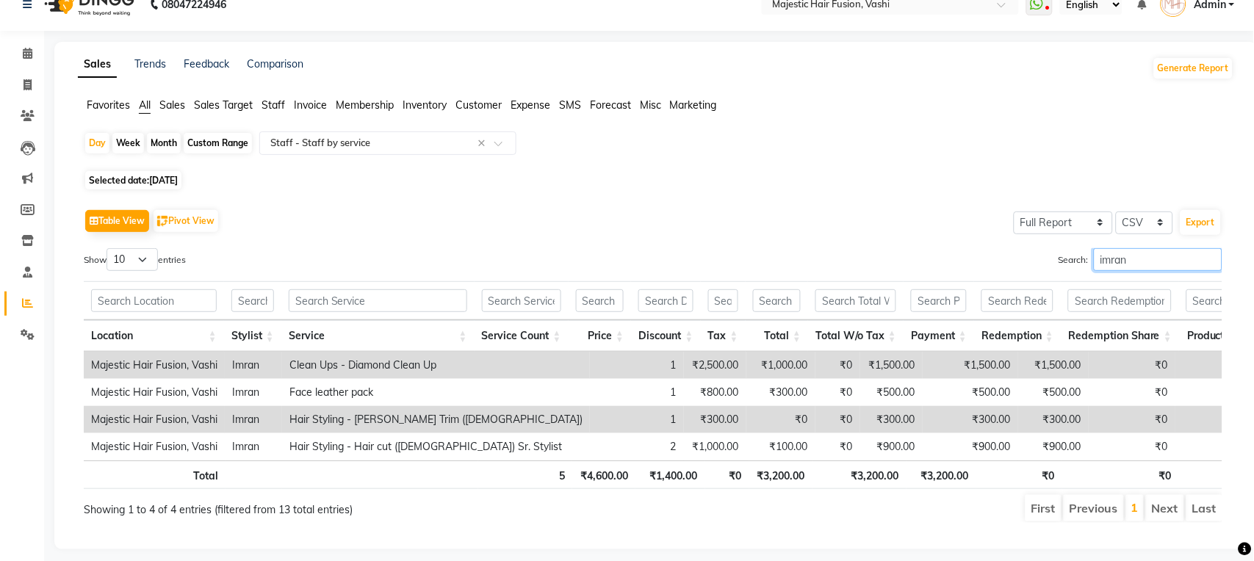
scroll to position [0, 0]
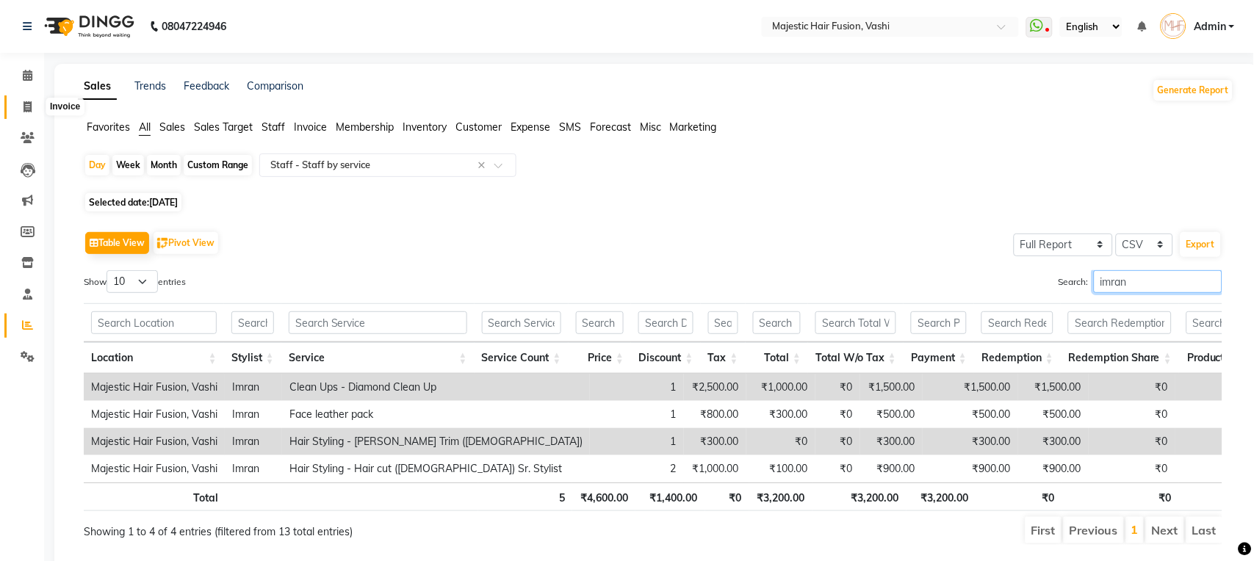
type input "imran"
click at [24, 107] on icon at bounding box center [28, 106] width 8 height 11
select select "service"
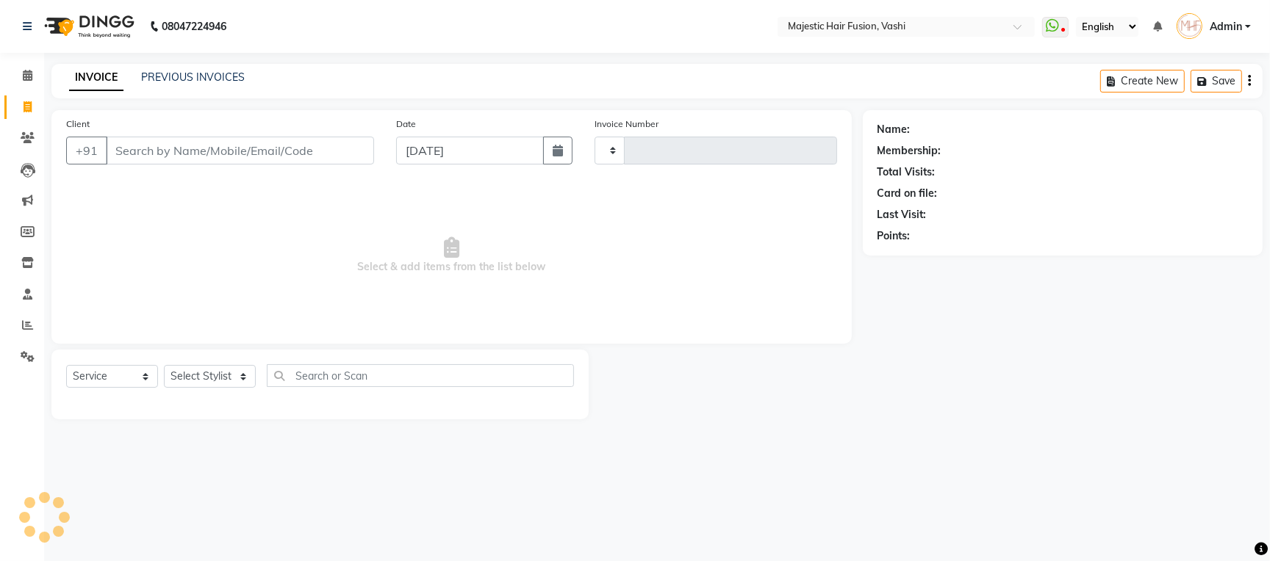
type input "1059"
select select "559"
click at [206, 73] on link "PREVIOUS INVOICES" at bounding box center [193, 77] width 104 height 13
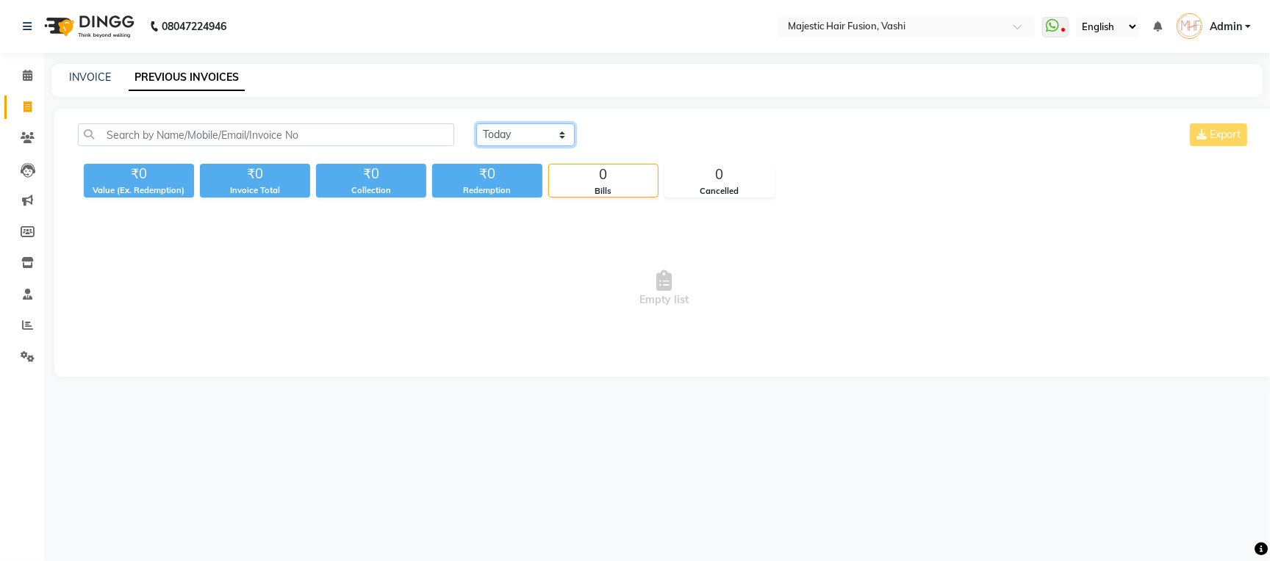
click at [495, 132] on select "[DATE] [DATE] Custom Range" at bounding box center [525, 134] width 98 height 23
select select "range"
click at [476, 123] on select "[DATE] [DATE] Custom Range" at bounding box center [525, 134] width 98 height 23
click at [648, 129] on input "[DATE]" at bounding box center [645, 135] width 103 height 21
select select "9"
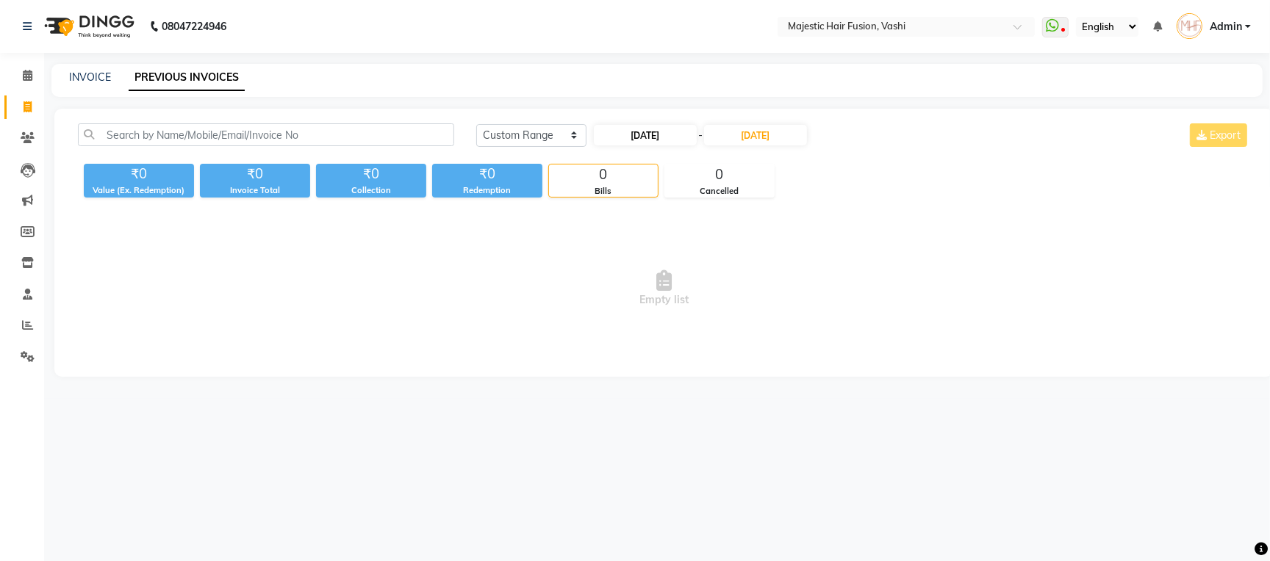
select select "2025"
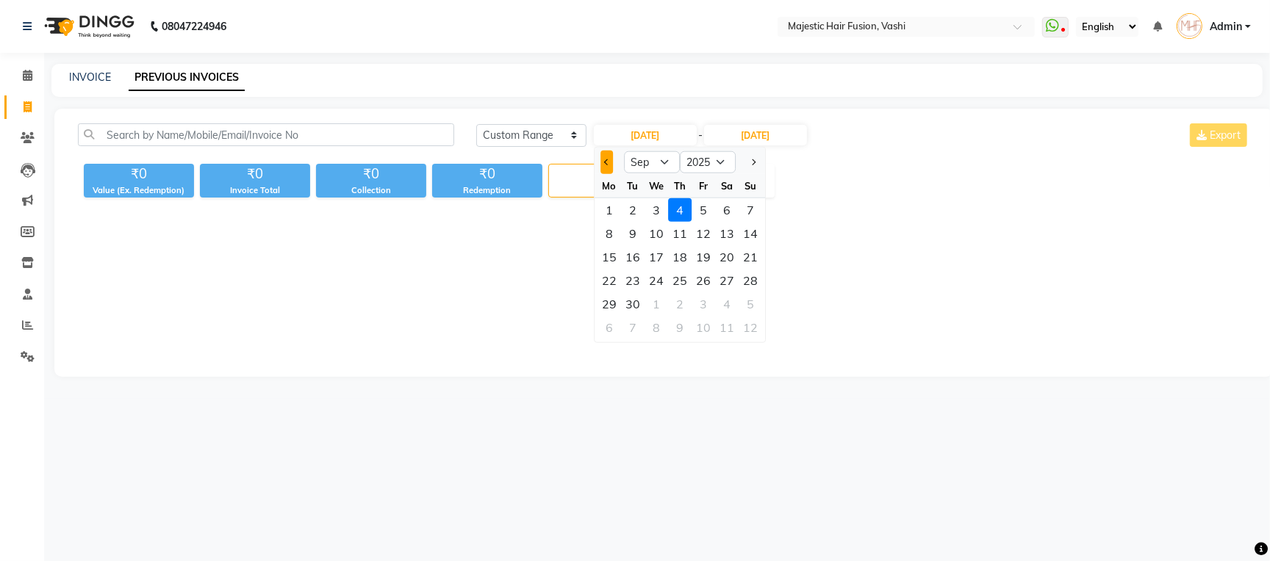
click at [608, 159] on span "Previous month" at bounding box center [607, 162] width 6 height 6
select select "8"
click at [677, 279] on div "21" at bounding box center [680, 281] width 24 height 24
type input "21-08-2025"
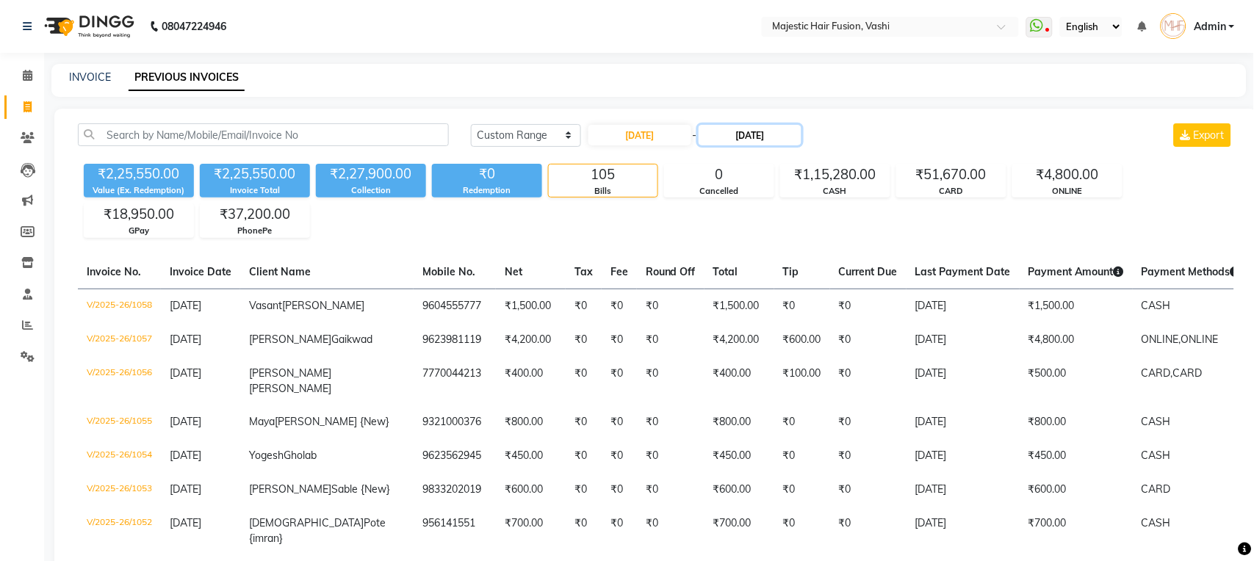
click at [744, 135] on input "[DATE]" at bounding box center [750, 135] width 103 height 21
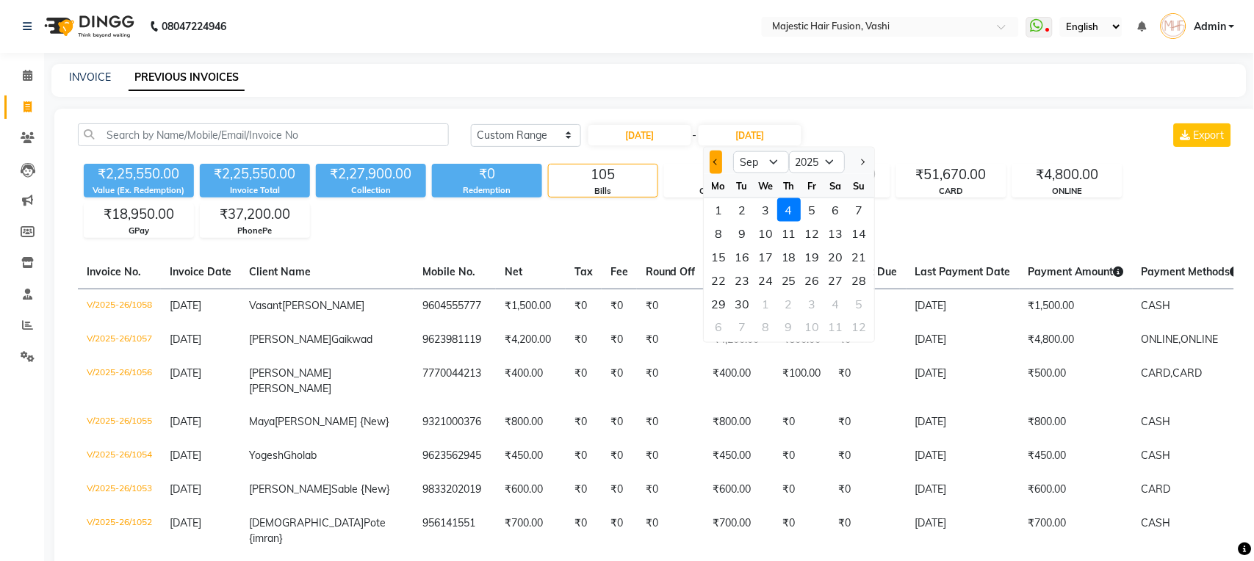
click at [719, 161] on span "Previous month" at bounding box center [716, 162] width 6 height 6
select select "8"
click at [791, 274] on div "21" at bounding box center [789, 281] width 24 height 24
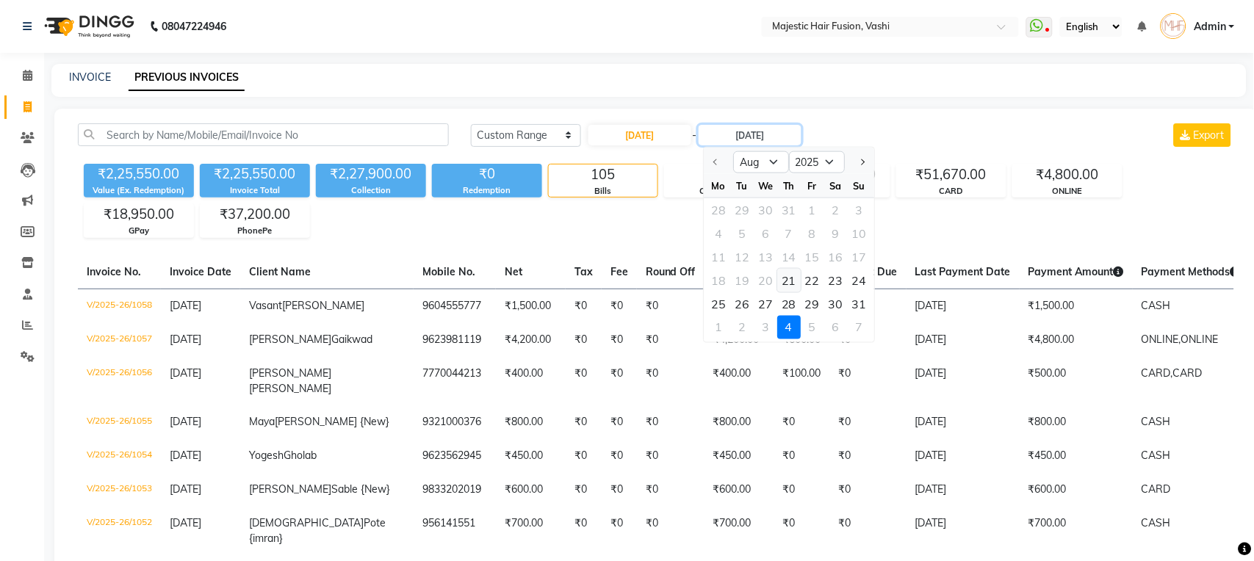
type input "21-08-2025"
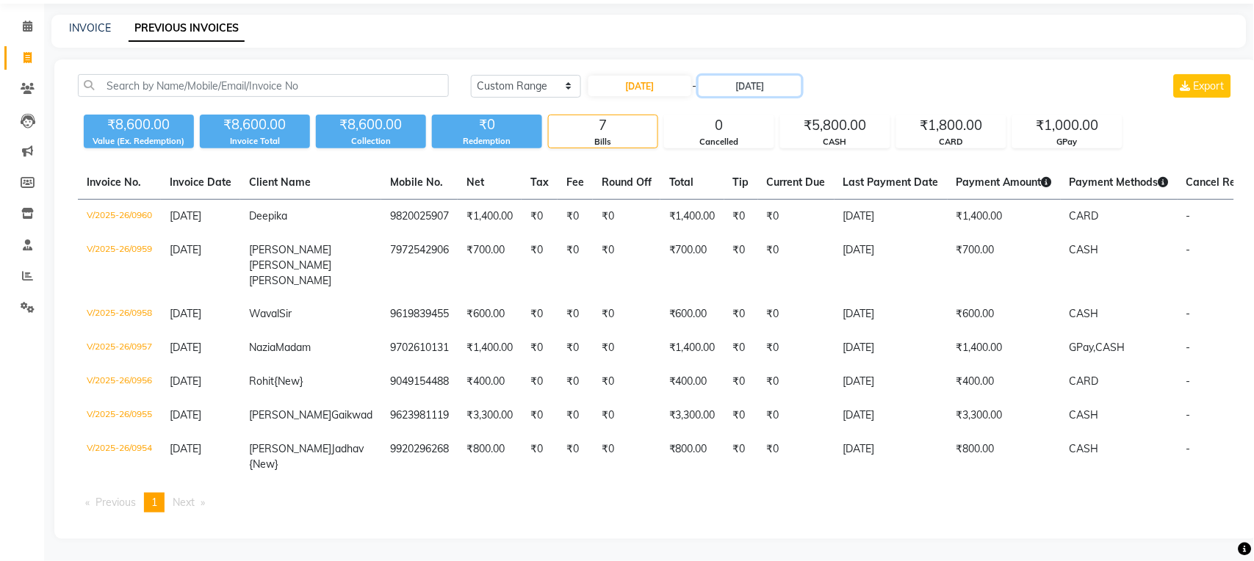
scroll to position [111, 0]
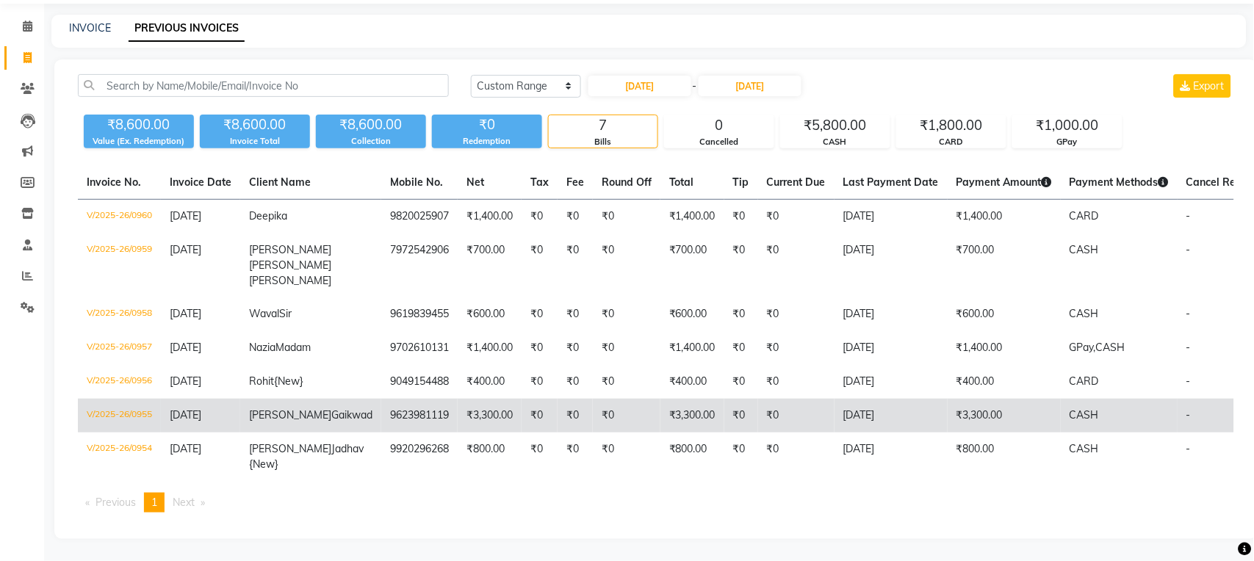
click at [660, 399] on td "₹3,300.00" at bounding box center [692, 416] width 64 height 34
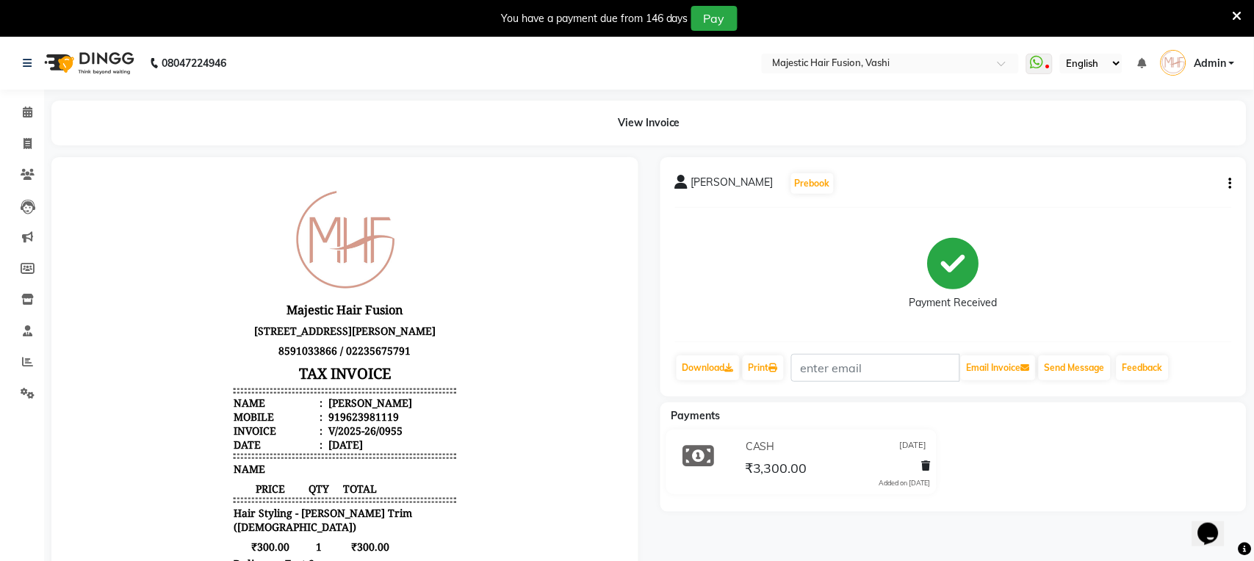
click at [1239, 10] on icon at bounding box center [1238, 16] width 10 height 13
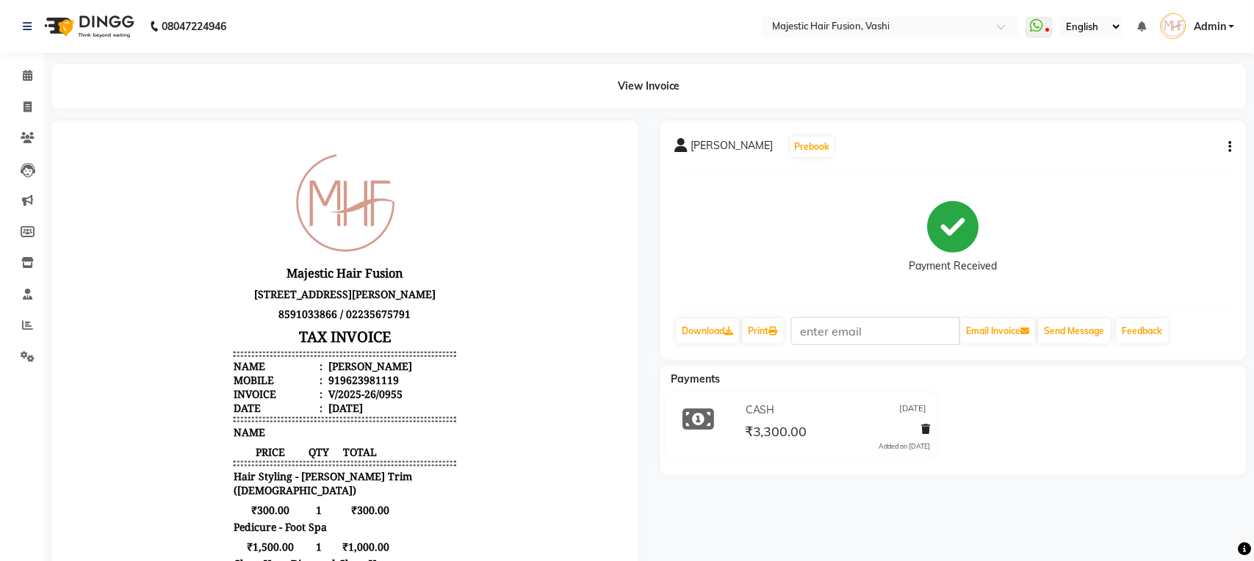
click at [1229, 147] on icon "button" at bounding box center [1230, 147] width 3 height 1
click at [1164, 159] on div "Edit Invoice" at bounding box center [1157, 165] width 101 height 18
select select "service"
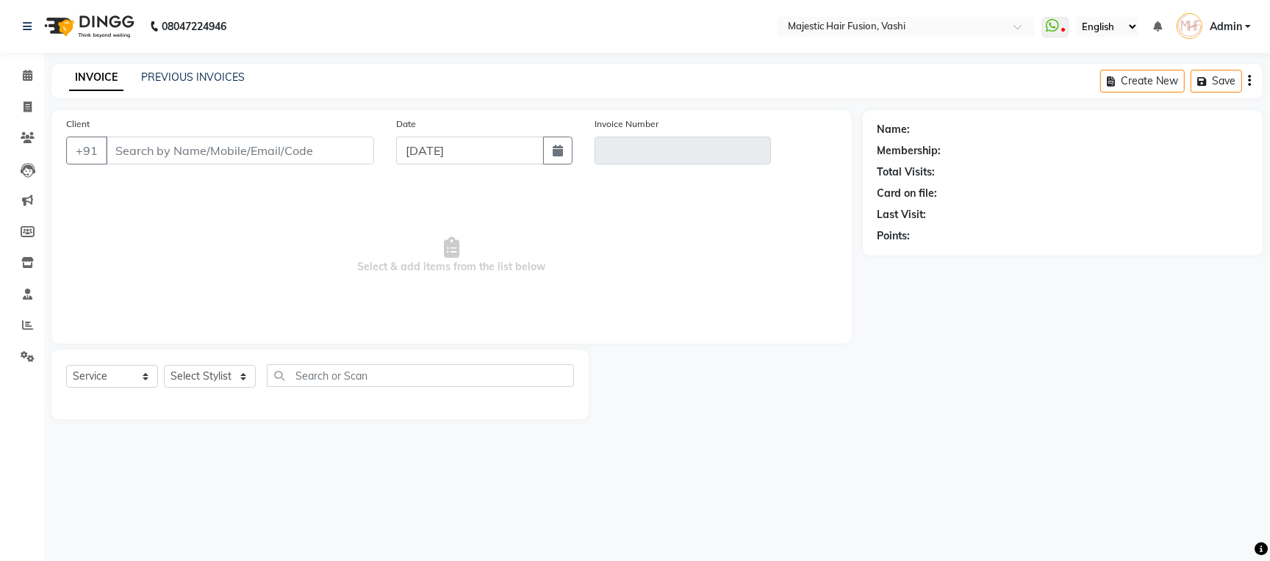
type input "9623981119"
type input "V/2025-26/0955"
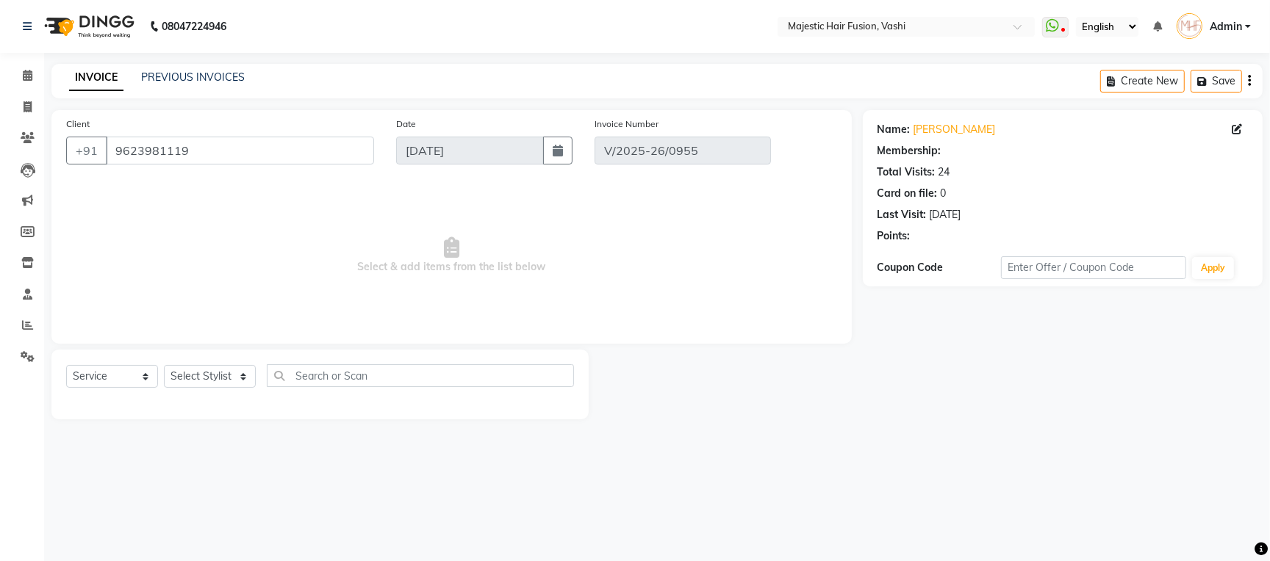
type input "[DATE]"
select select "select"
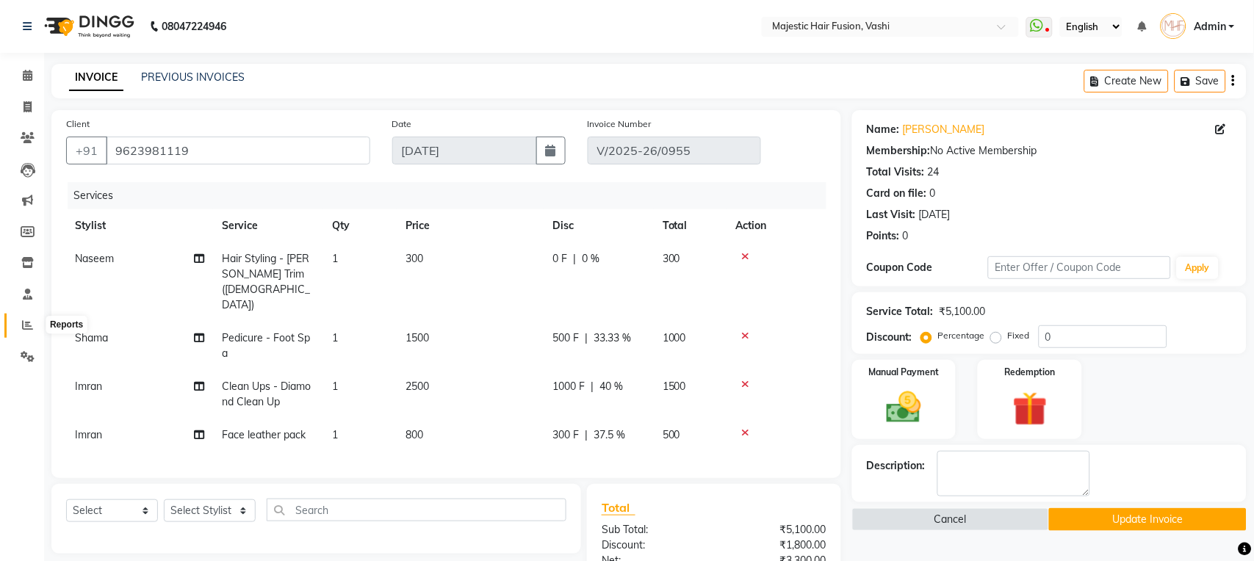
click at [29, 322] on icon at bounding box center [27, 325] width 11 height 11
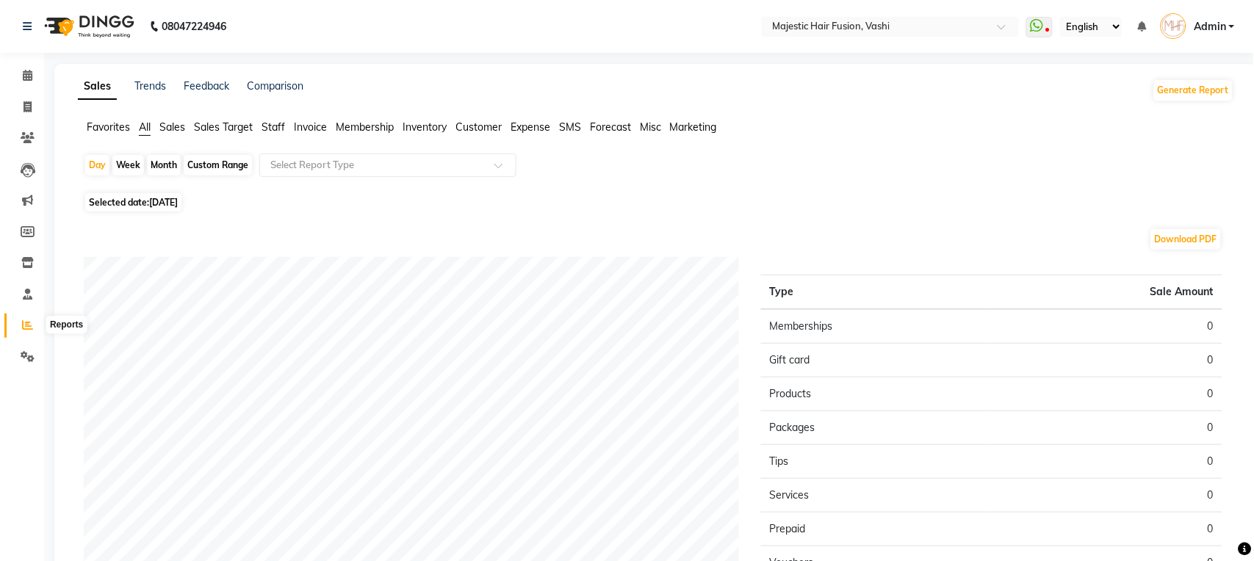
click at [26, 320] on icon at bounding box center [27, 325] width 11 height 11
click at [94, 162] on div "Day" at bounding box center [97, 165] width 24 height 21
select select "9"
select select "2025"
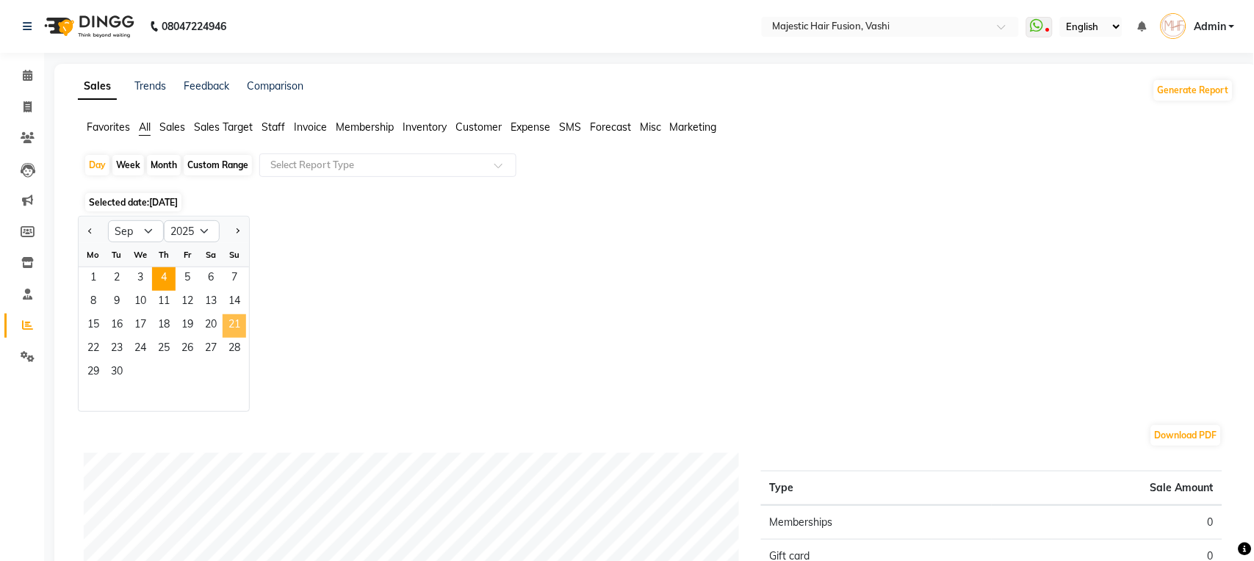
click at [229, 327] on span "21" at bounding box center [235, 326] width 24 height 24
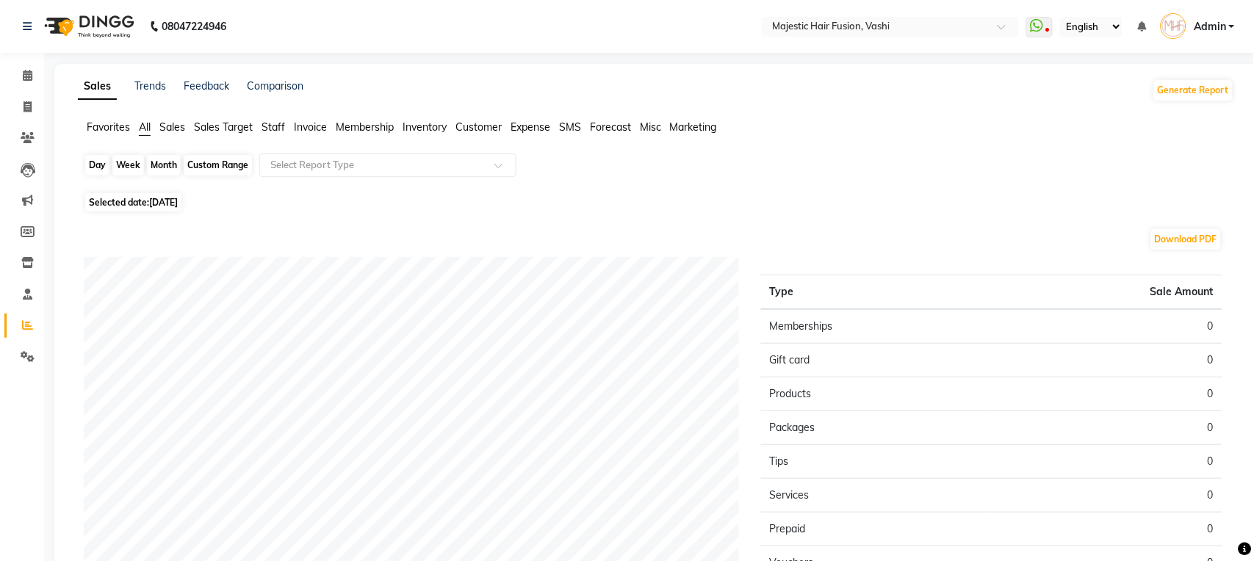
click at [88, 165] on div "Day" at bounding box center [97, 165] width 24 height 21
select select "9"
select select "2025"
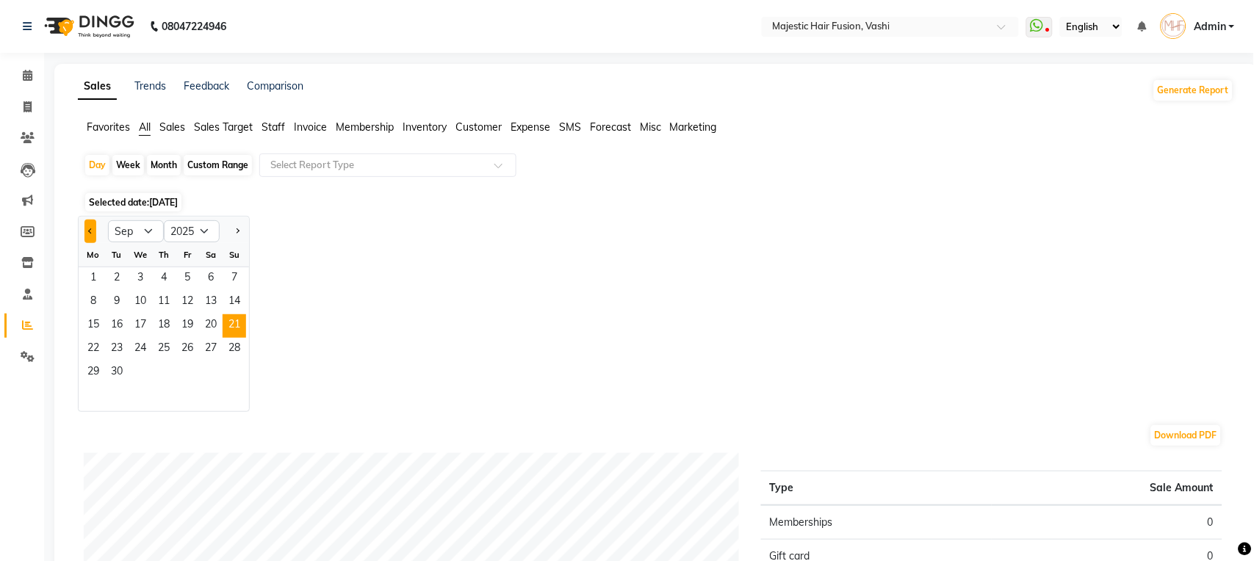
click at [87, 227] on button "Previous month" at bounding box center [90, 232] width 12 height 24
select select "8"
click at [159, 347] on span "21" at bounding box center [164, 350] width 24 height 24
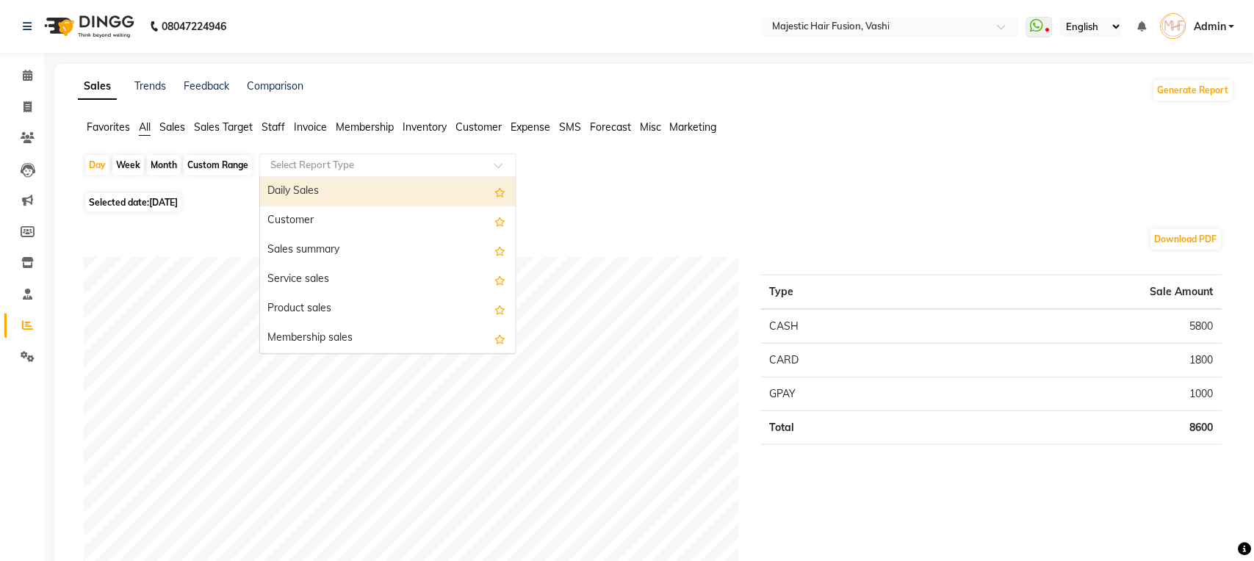
click at [461, 160] on input "text" at bounding box center [373, 165] width 212 height 15
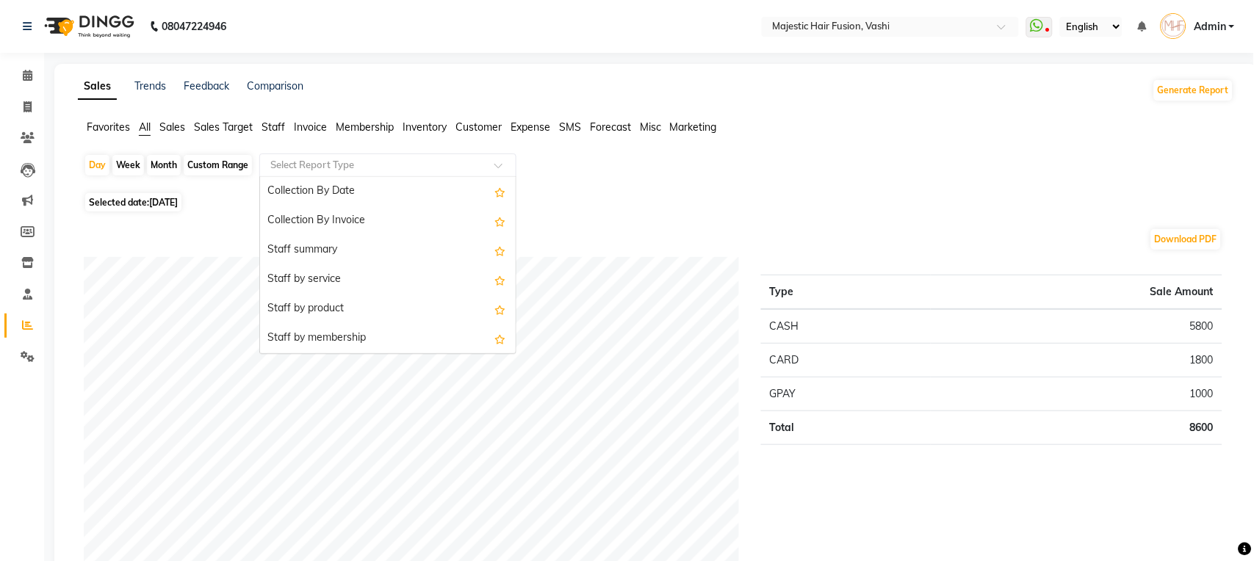
scroll to position [492, 0]
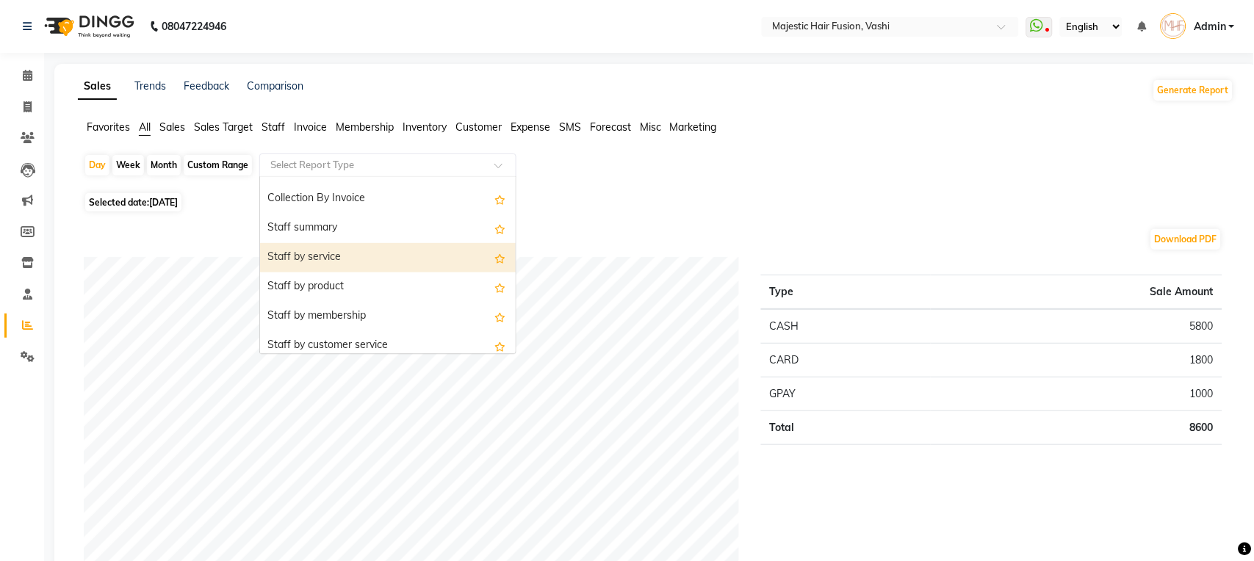
click at [383, 256] on div "Staff by service" at bounding box center [388, 257] width 256 height 29
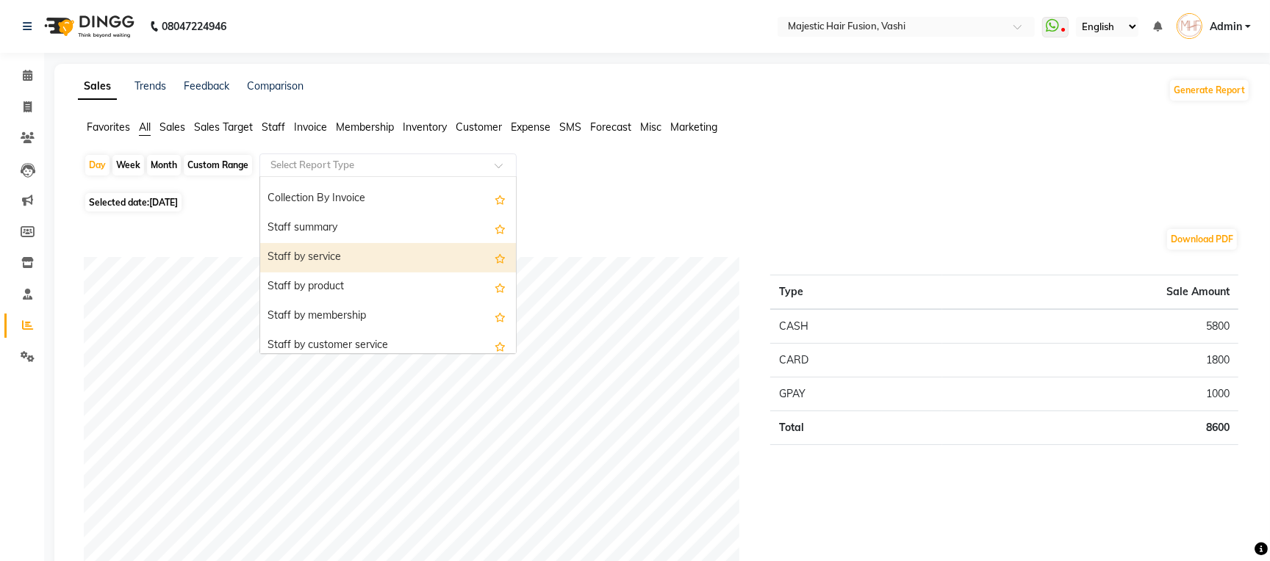
select select "full_report"
select select "csv"
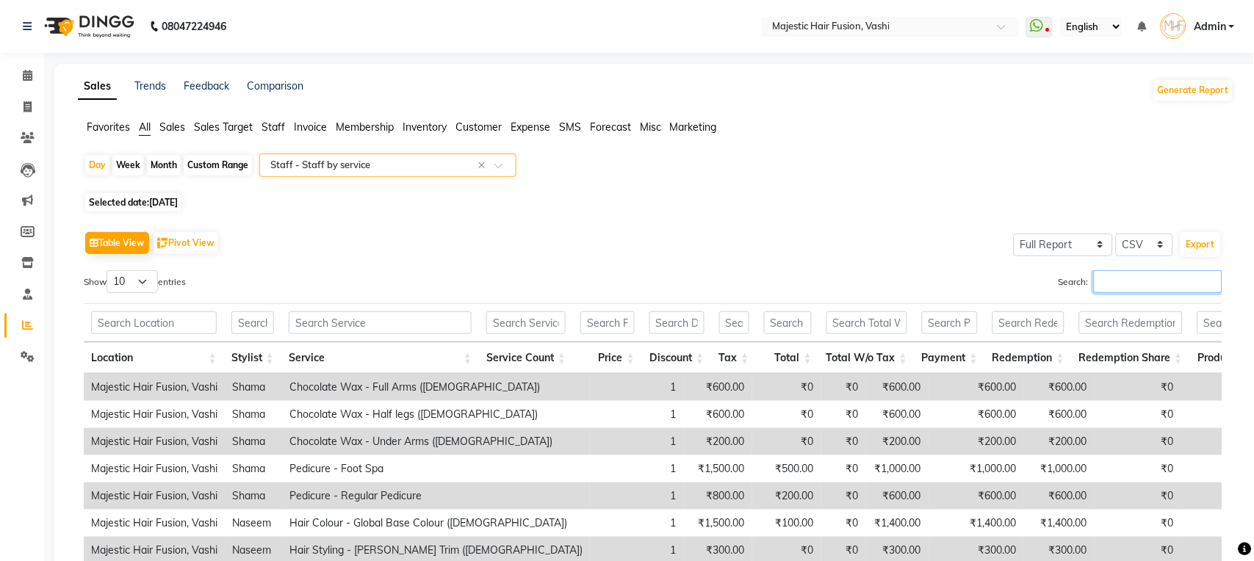
click at [1126, 281] on input "Search:" at bounding box center [1158, 281] width 129 height 23
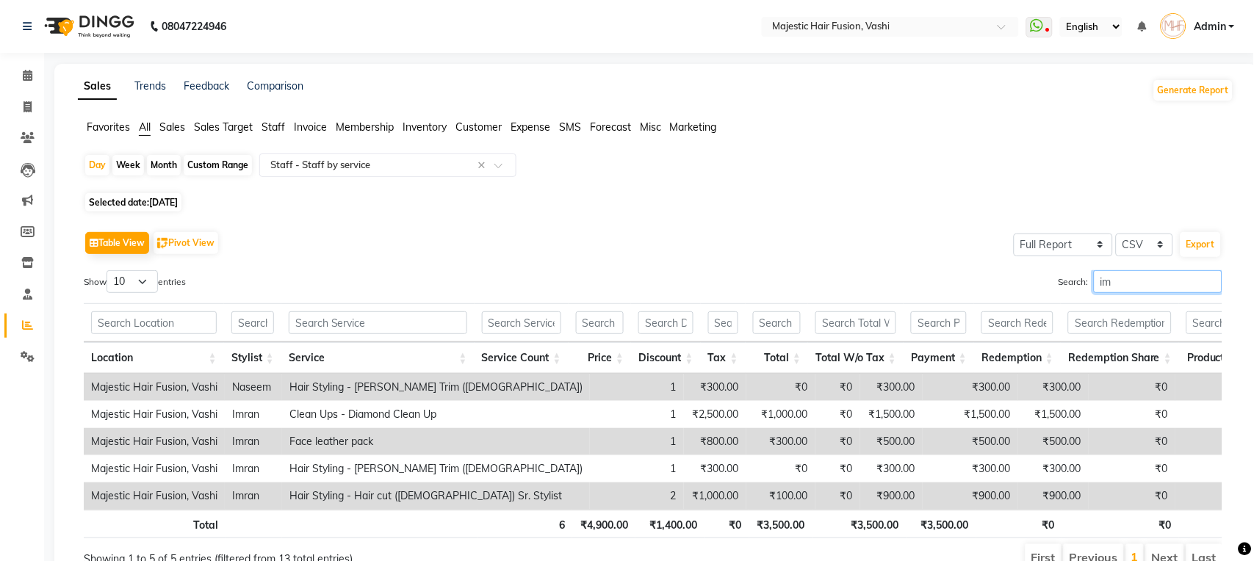
type input "i"
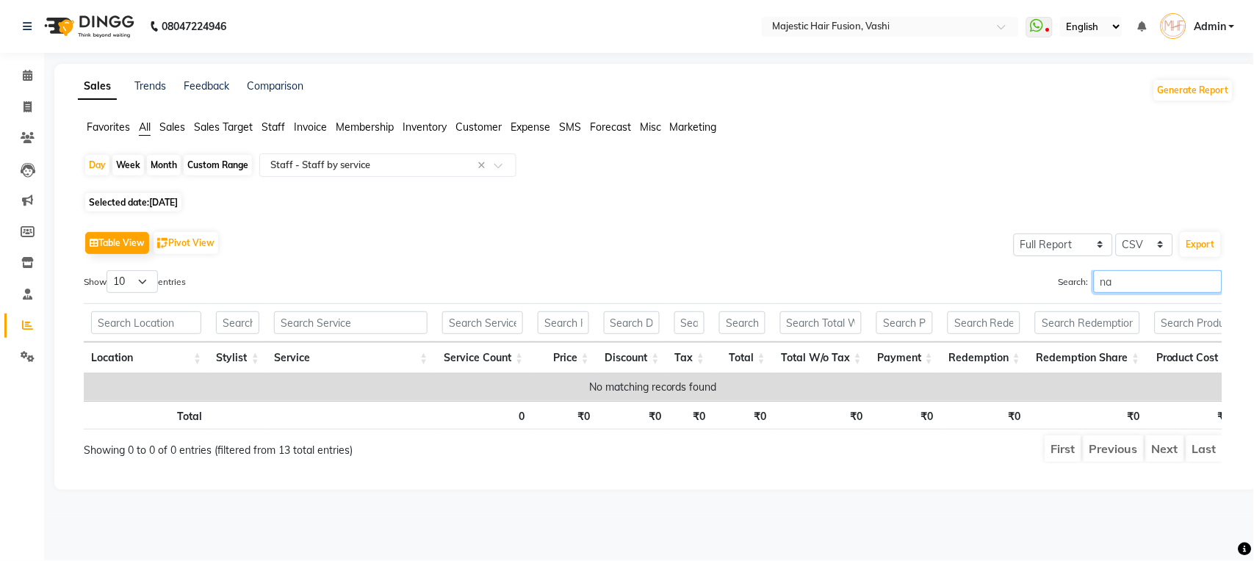
type input "n"
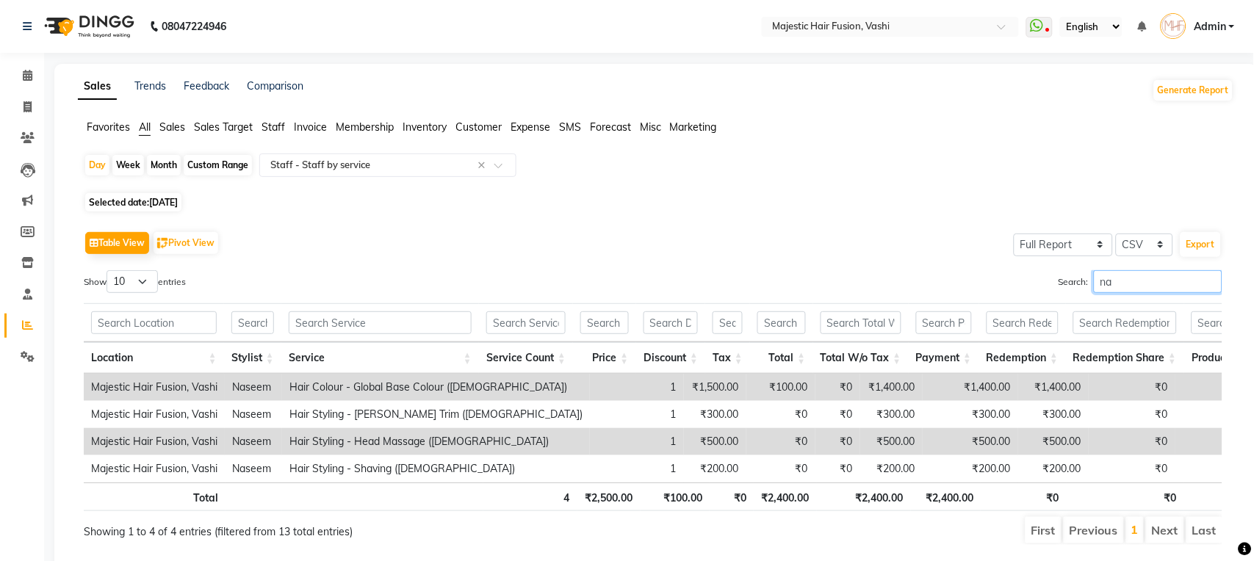
type input "n"
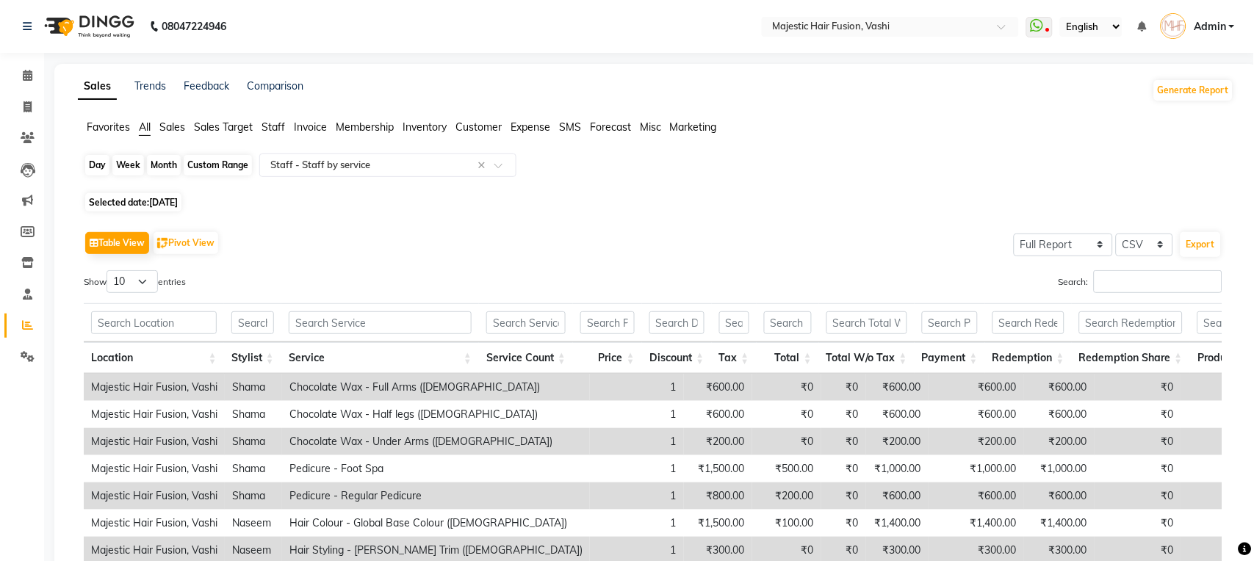
click at [91, 164] on div "Day" at bounding box center [97, 165] width 24 height 21
select select "8"
select select "2025"
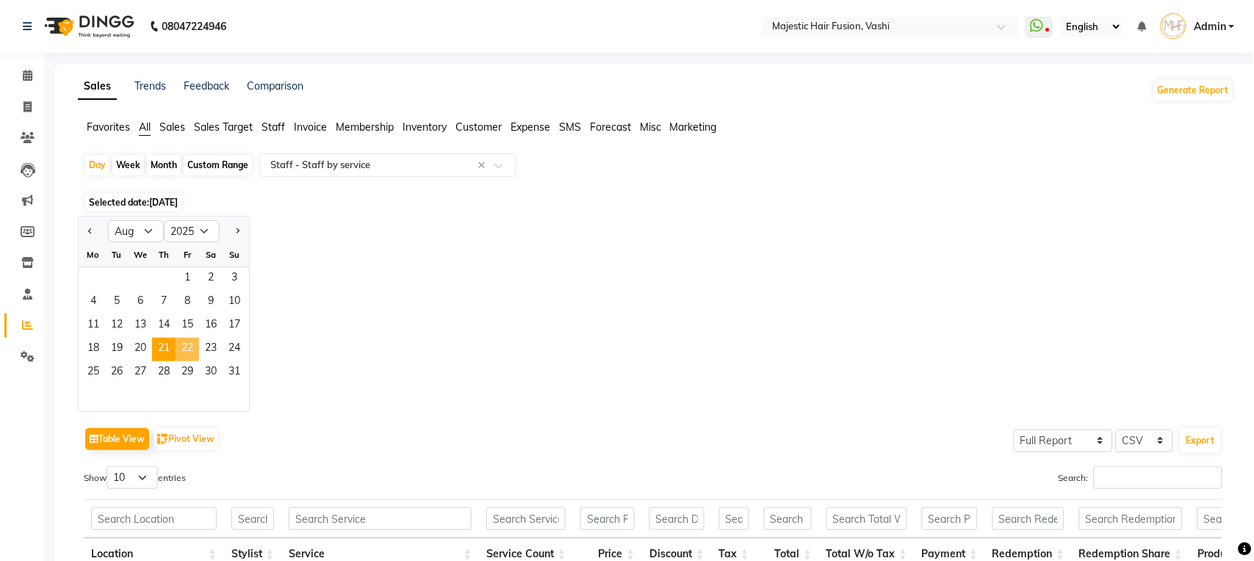
click at [184, 348] on span "22" at bounding box center [188, 350] width 24 height 24
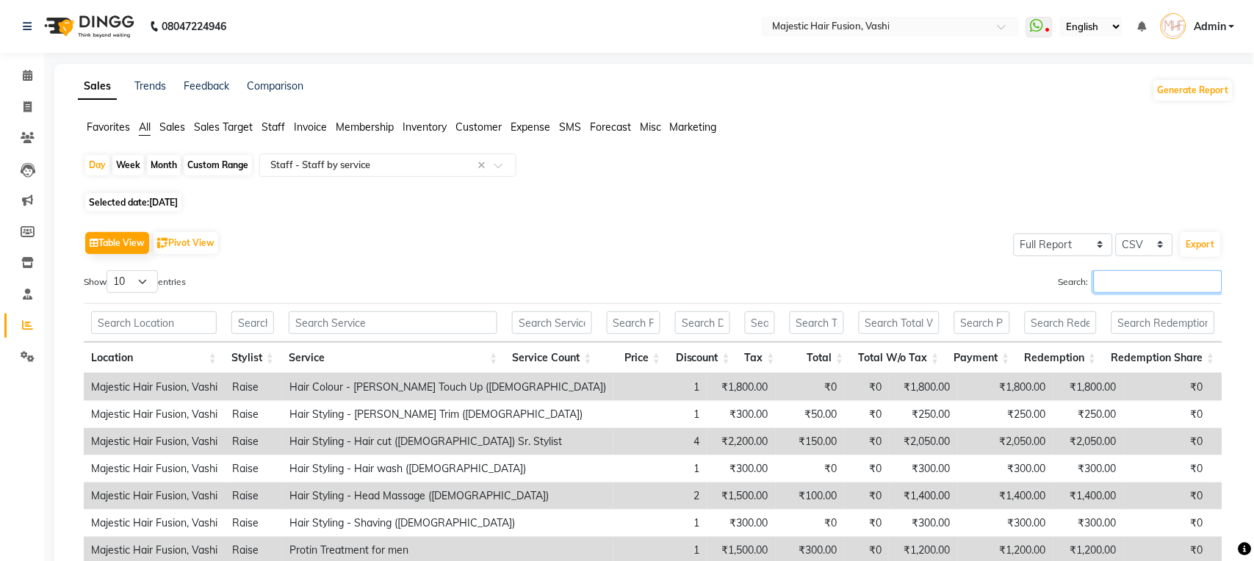
click at [1110, 273] on input "Search:" at bounding box center [1158, 281] width 129 height 23
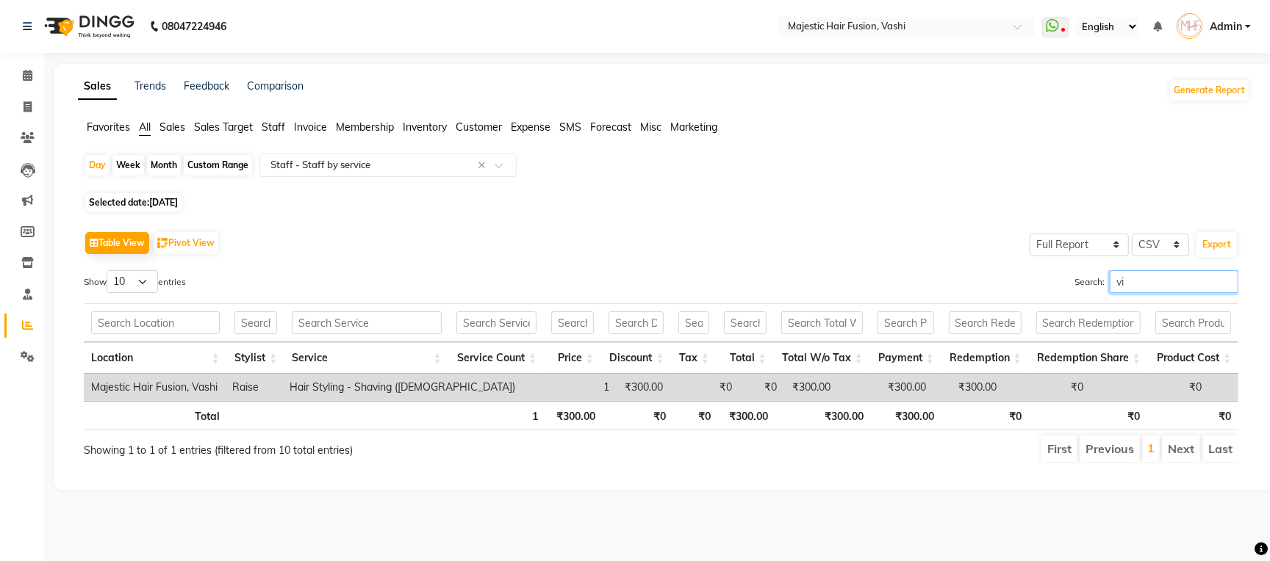
type input "v"
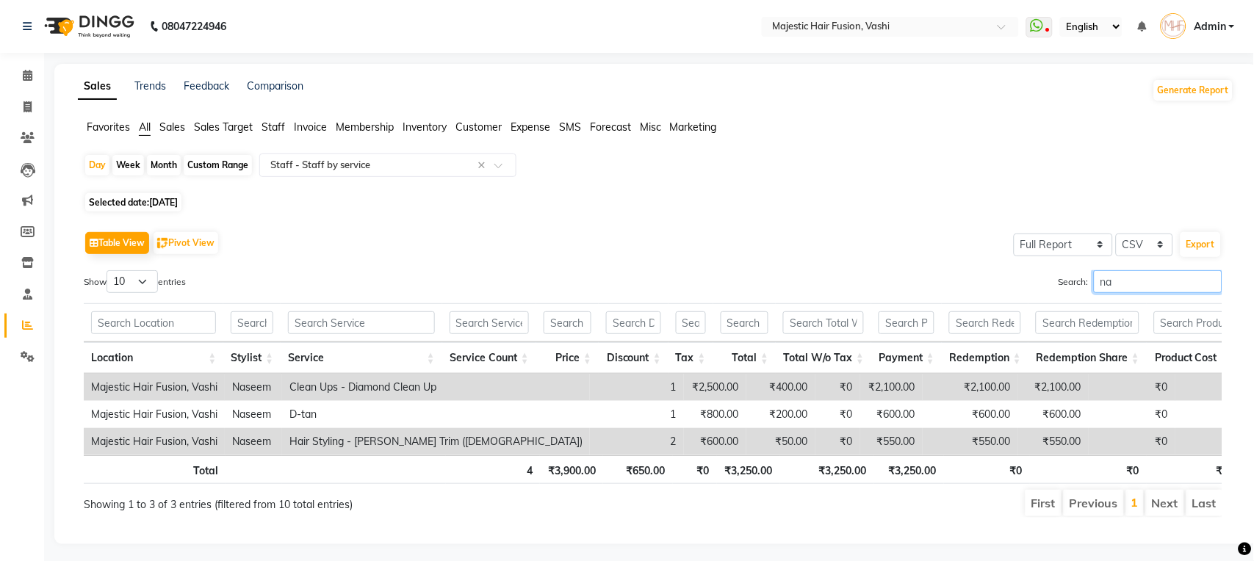
type input "n"
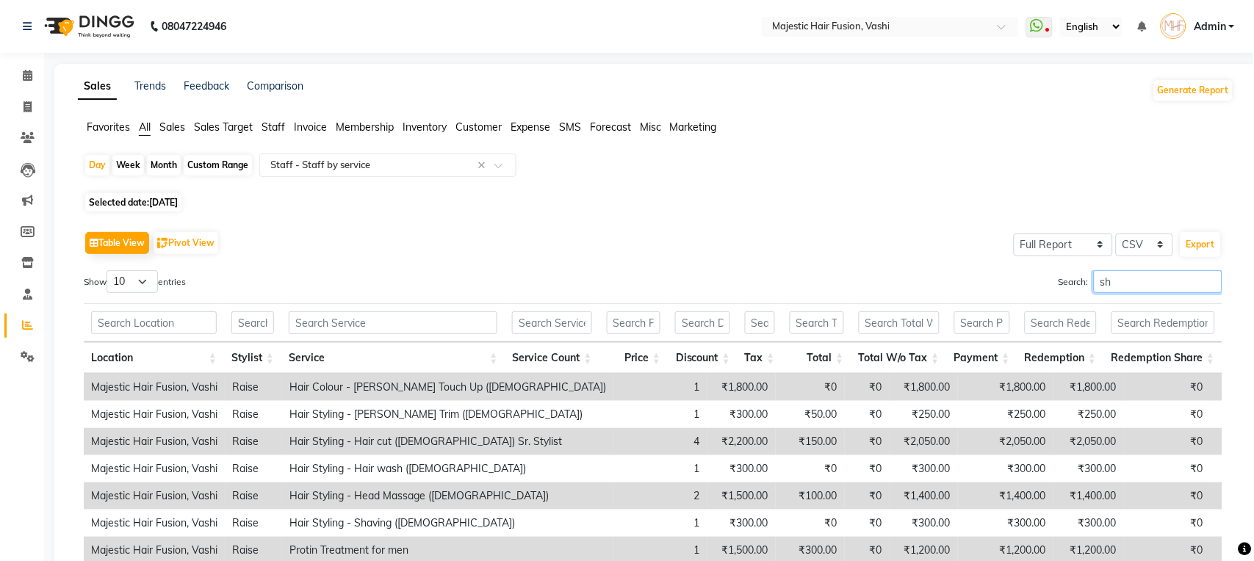
type input "s"
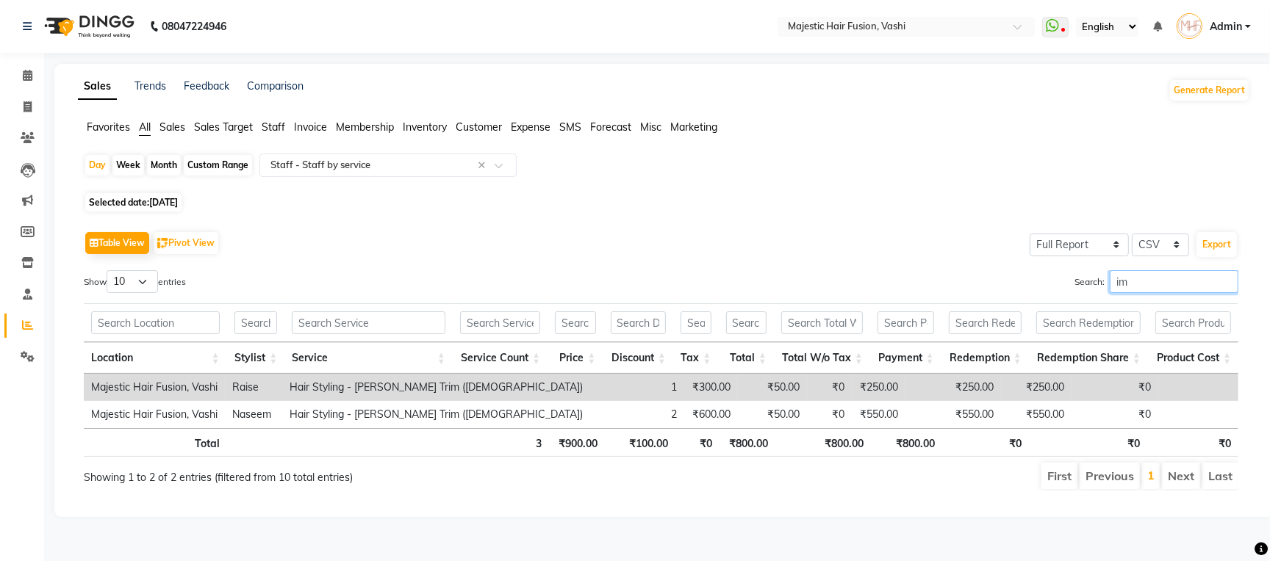
type input "i"
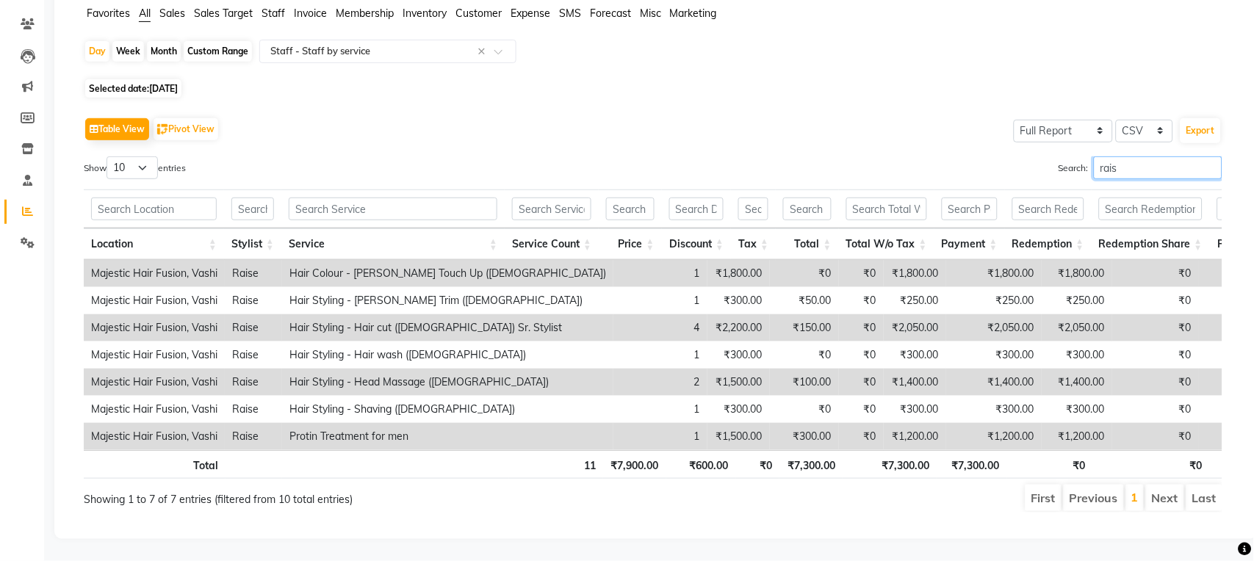
scroll to position [145, 0]
type input "r"
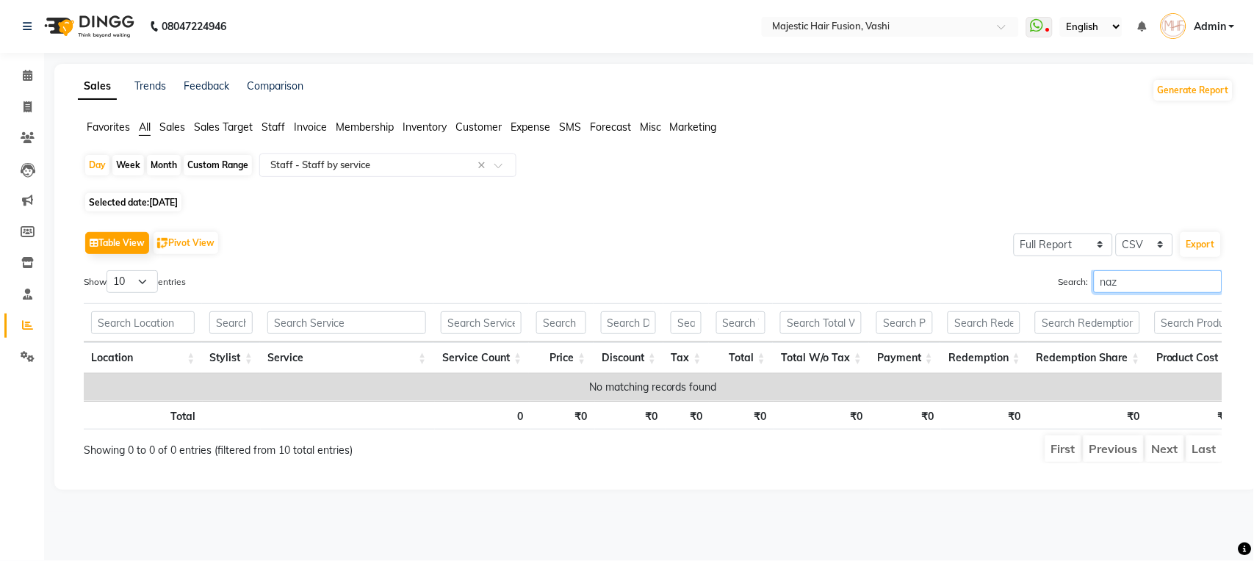
scroll to position [0, 0]
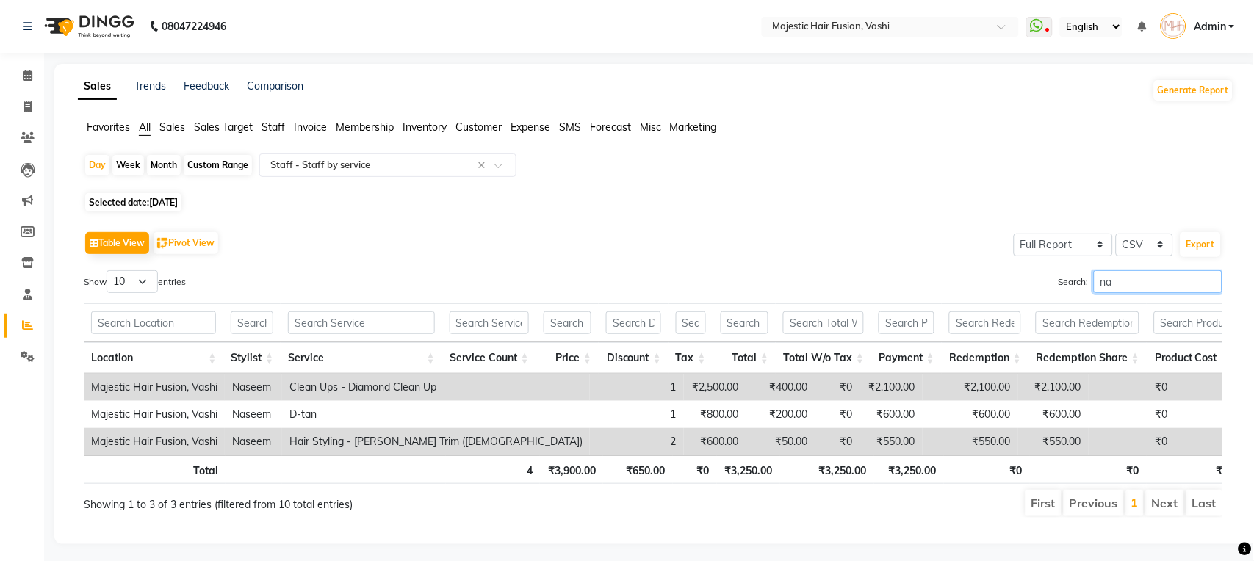
type input "n"
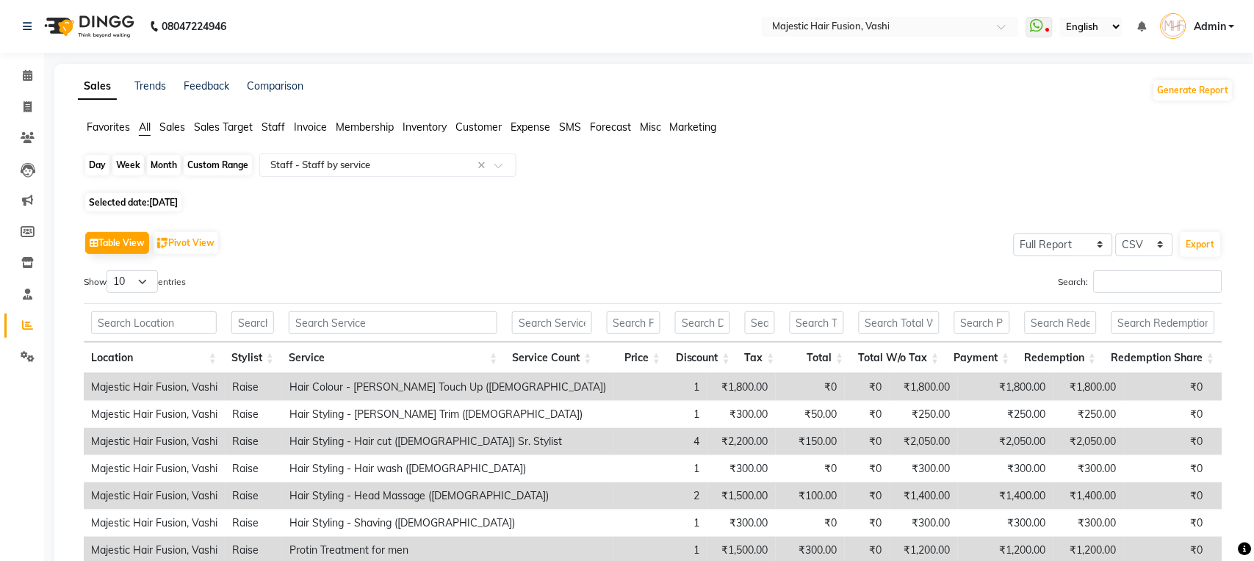
click at [91, 163] on div "Day" at bounding box center [97, 165] width 24 height 21
select select "8"
select select "2025"
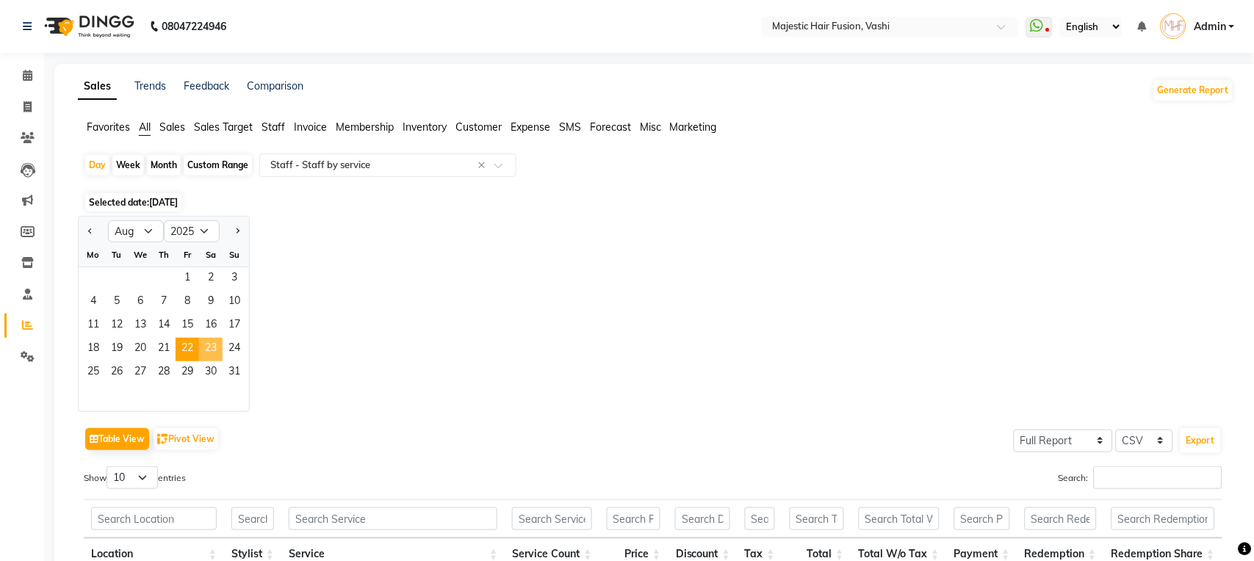
click at [210, 343] on span "23" at bounding box center [211, 350] width 24 height 24
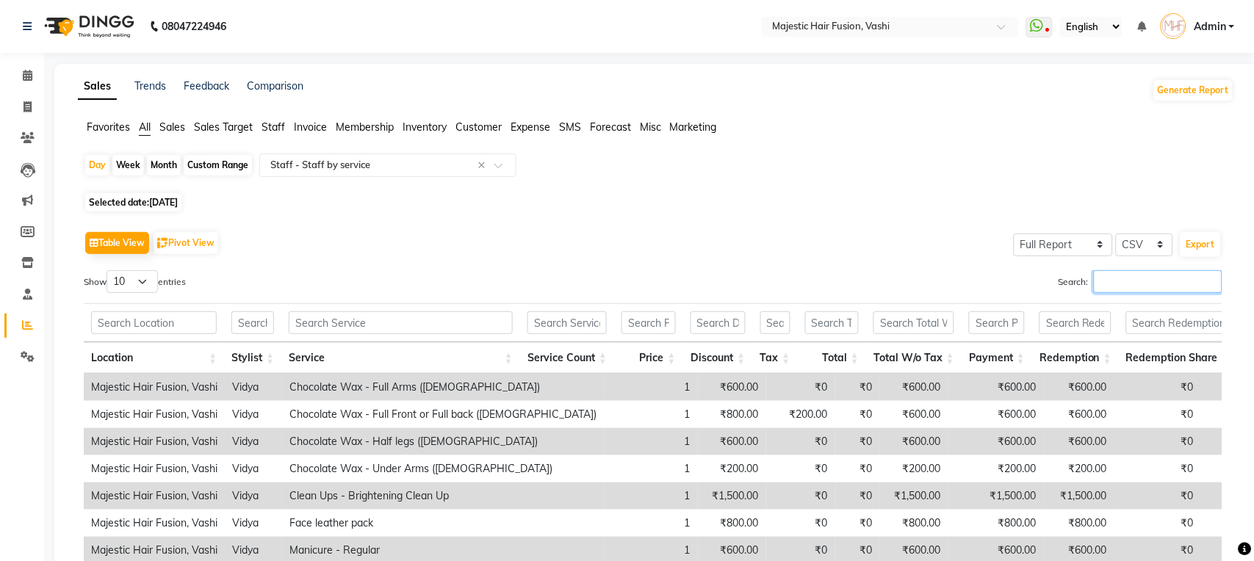
click at [1139, 285] on input "Search:" at bounding box center [1158, 281] width 129 height 23
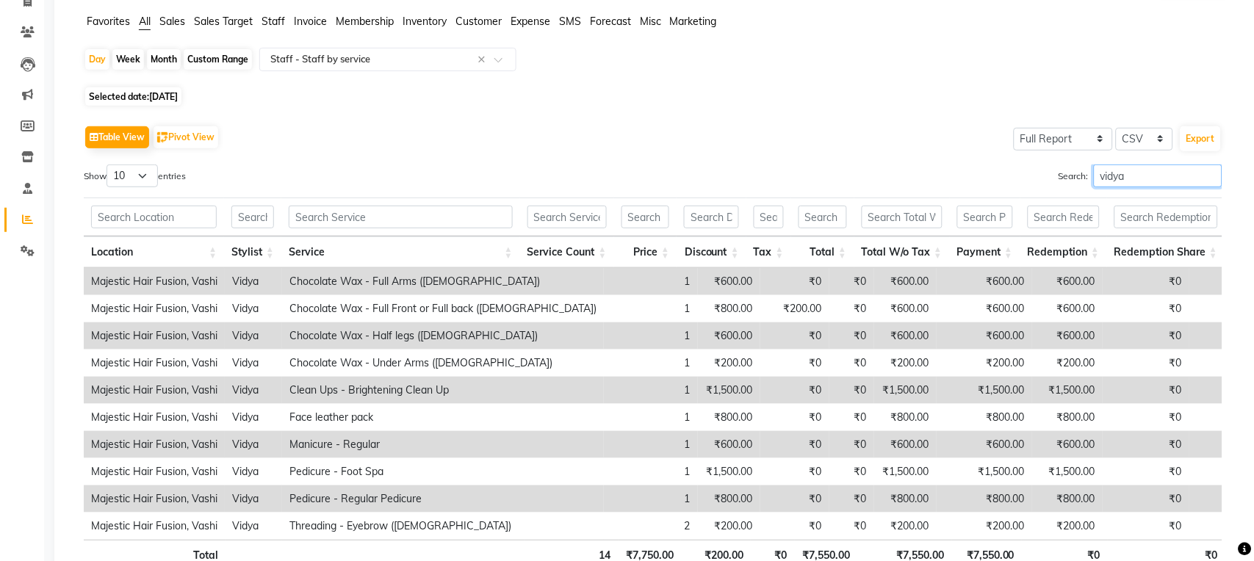
scroll to position [227, 0]
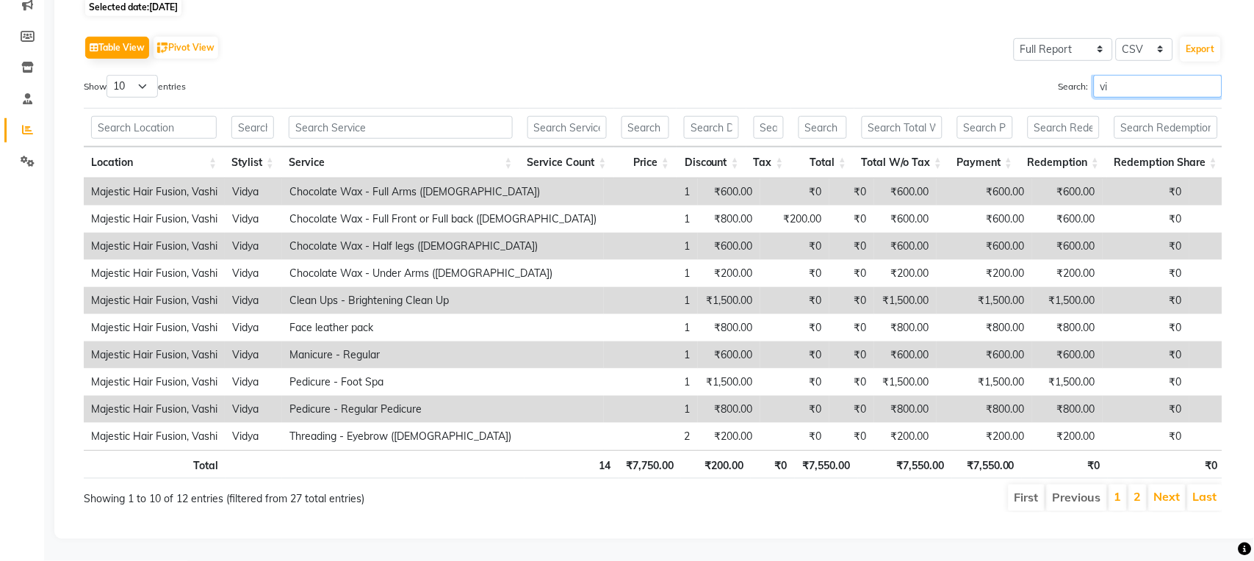
type input "v"
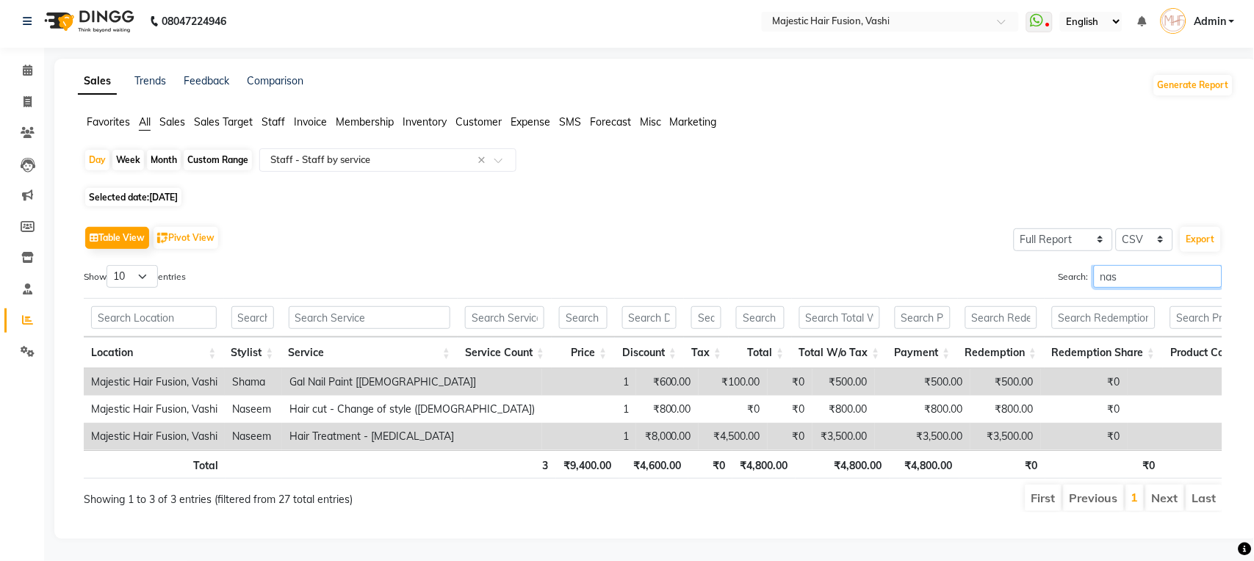
scroll to position [9, 0]
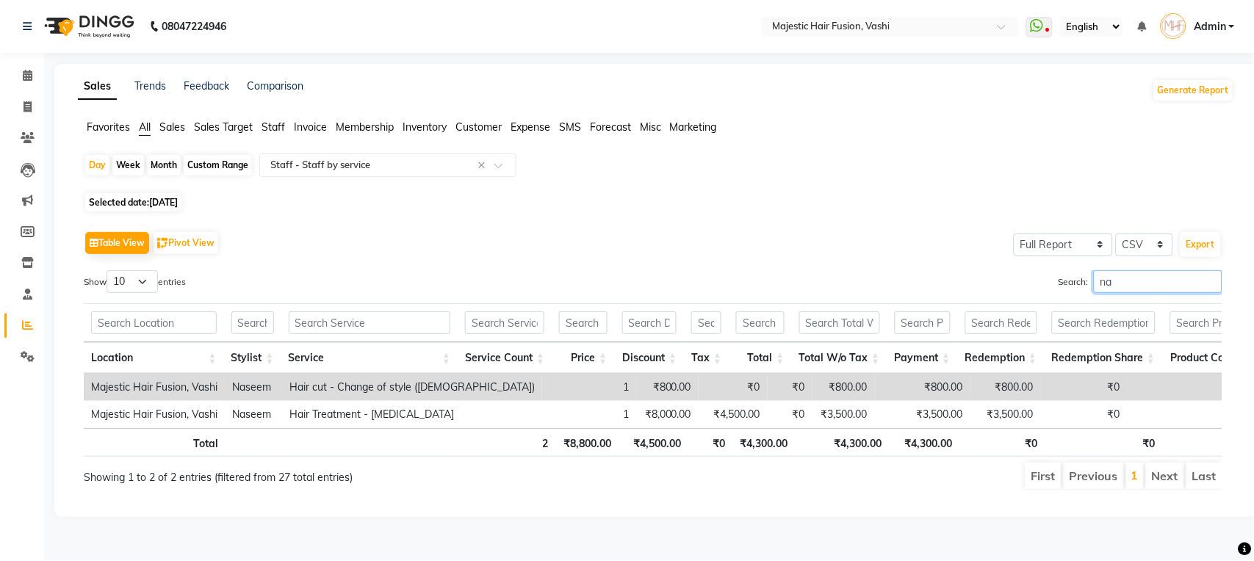
type input "n"
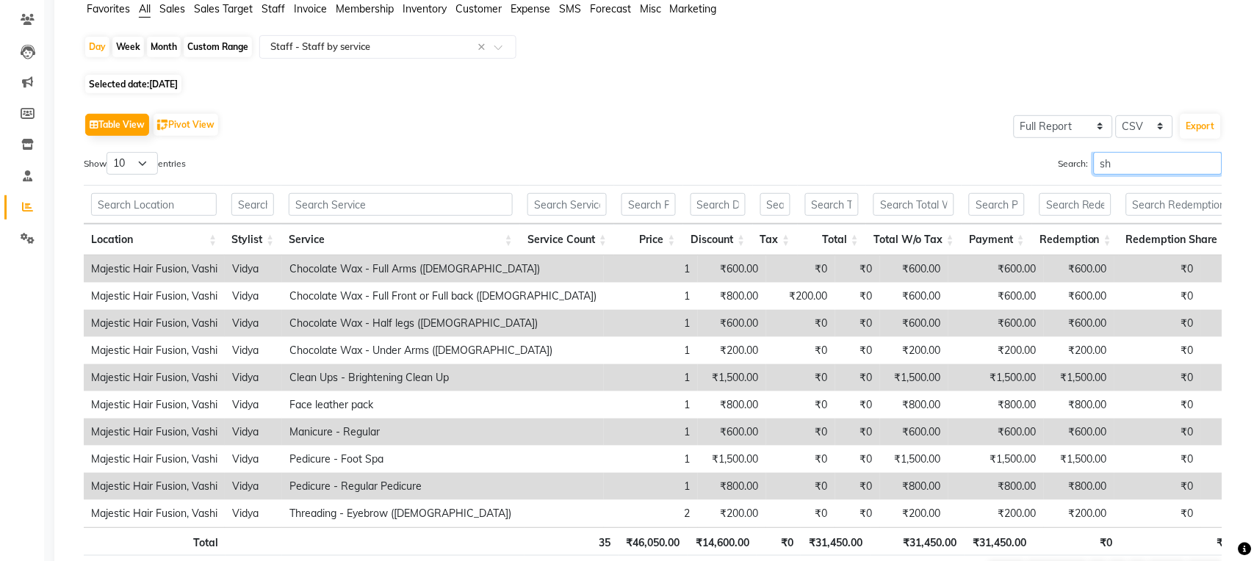
scroll to position [227, 0]
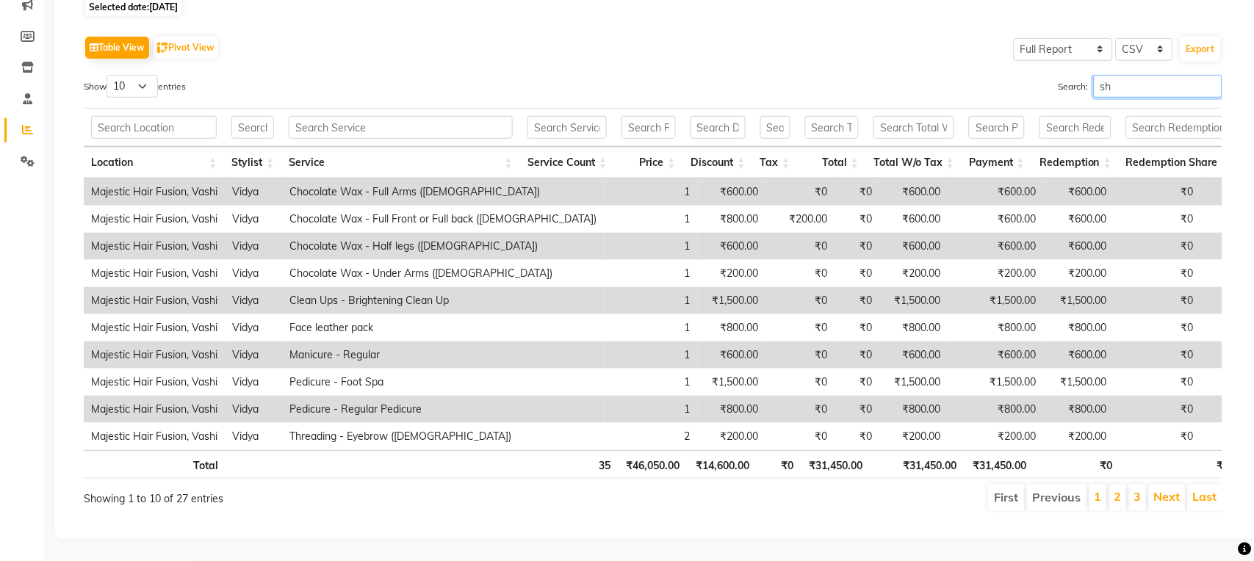
type input "s"
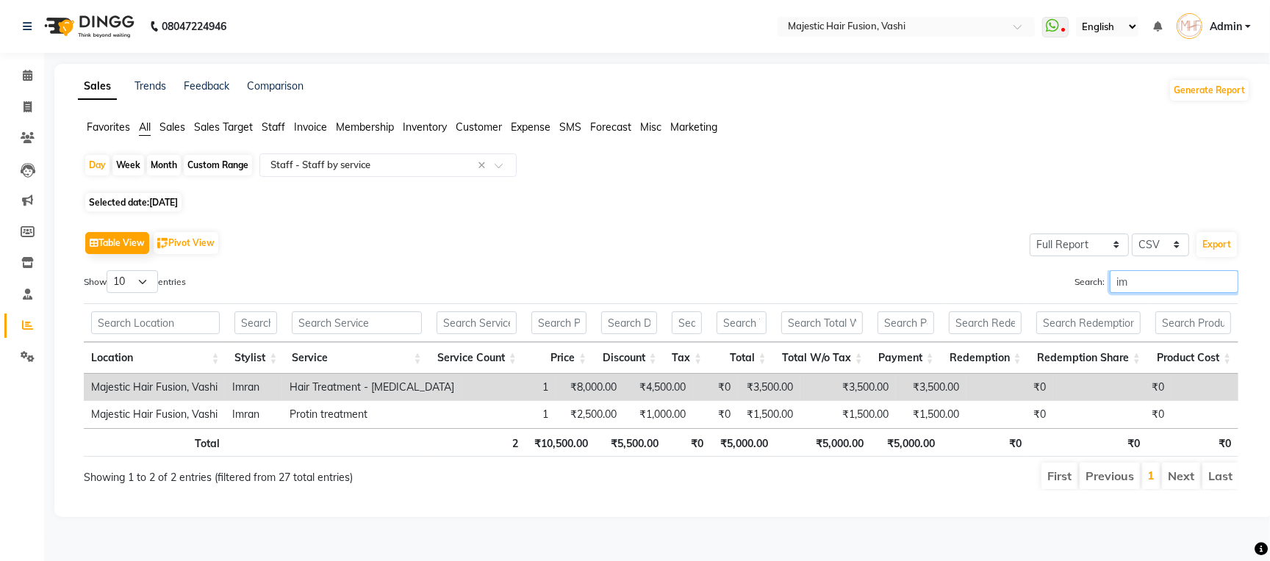
type input "i"
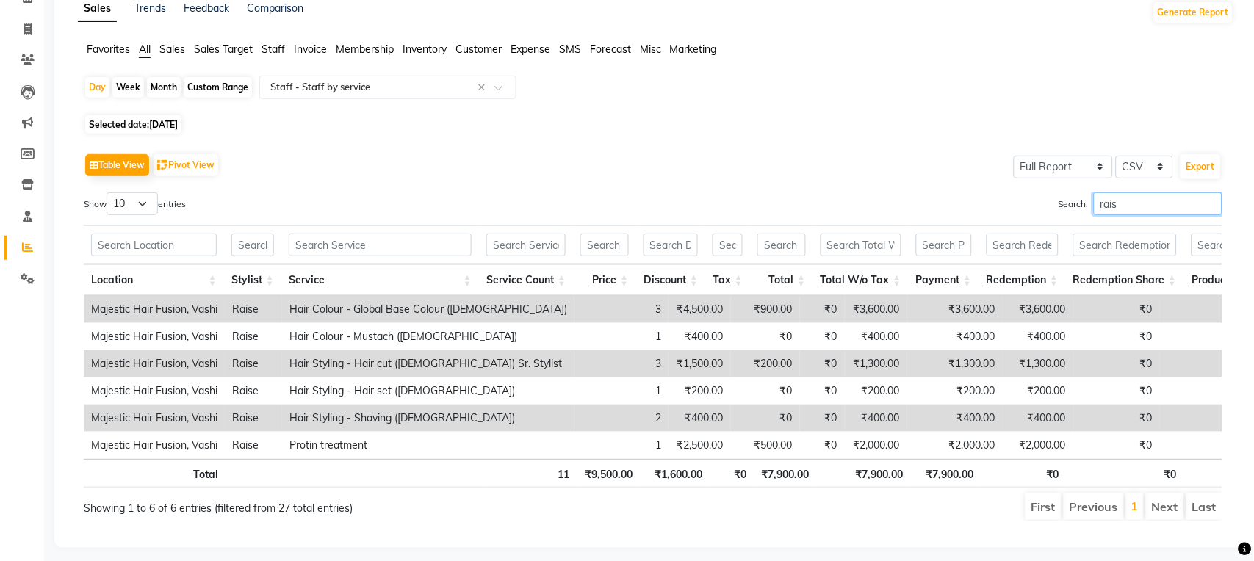
scroll to position [118, 0]
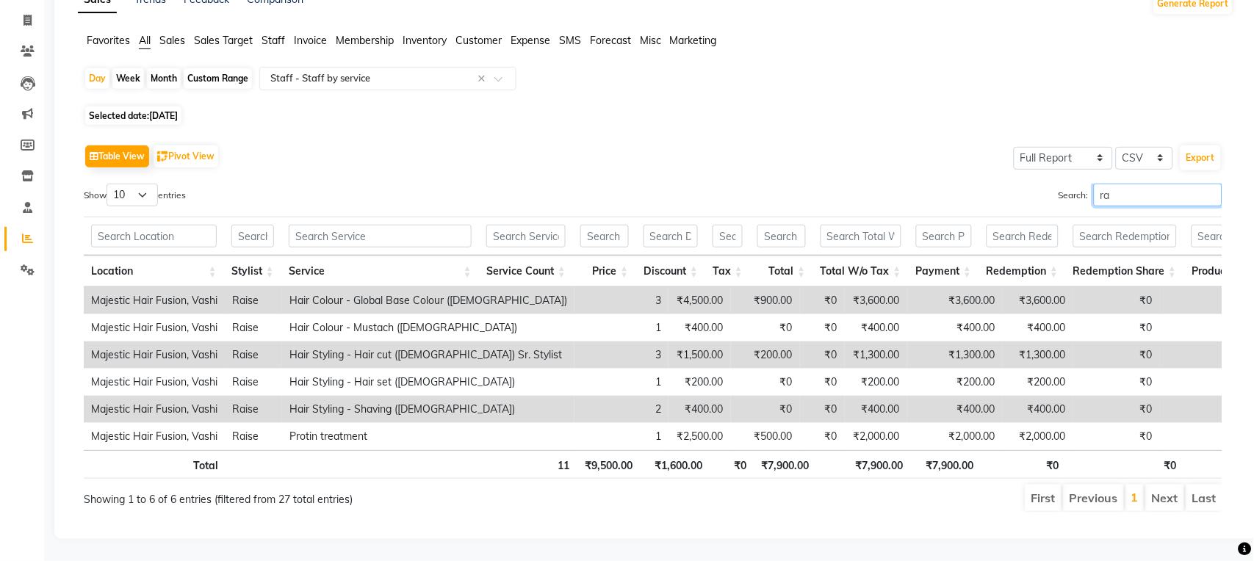
type input "r"
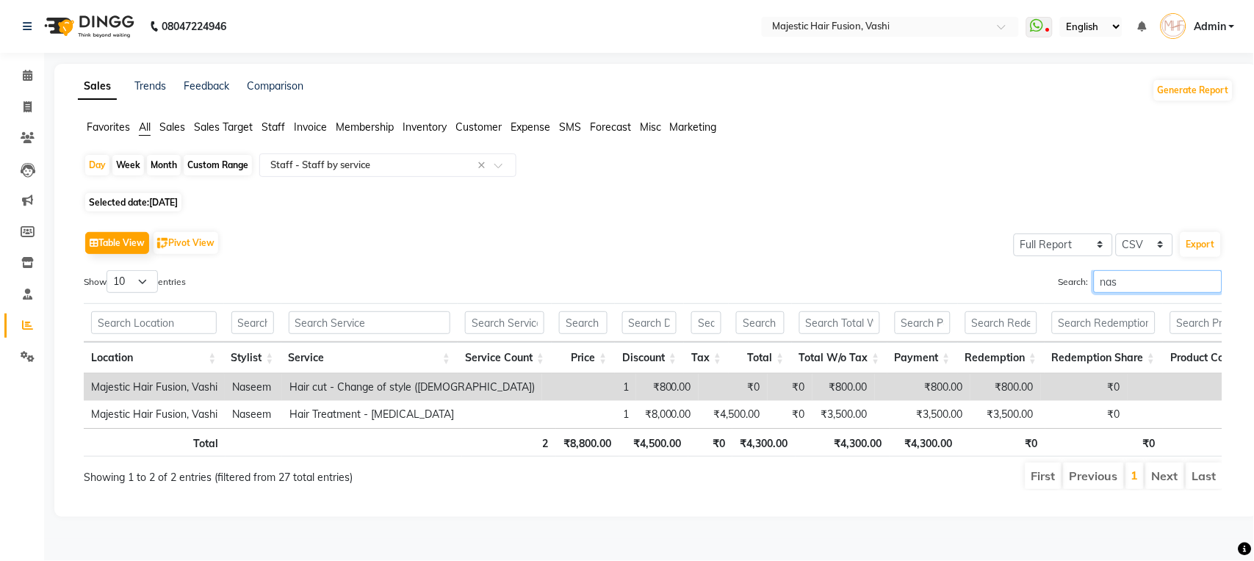
scroll to position [9, 0]
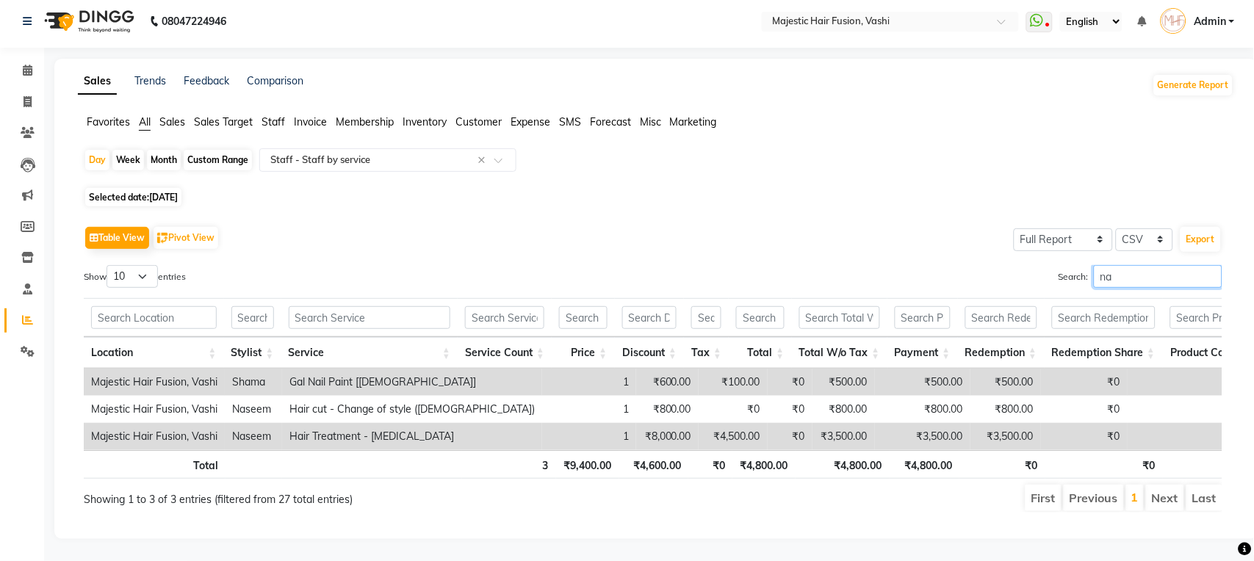
type input "n"
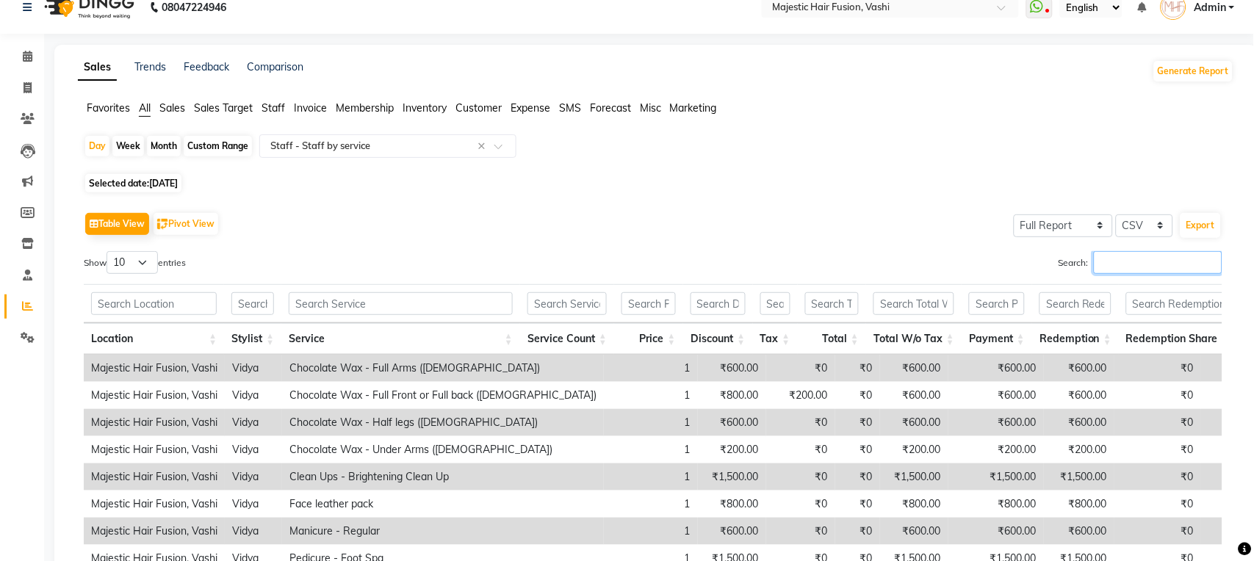
scroll to position [0, 0]
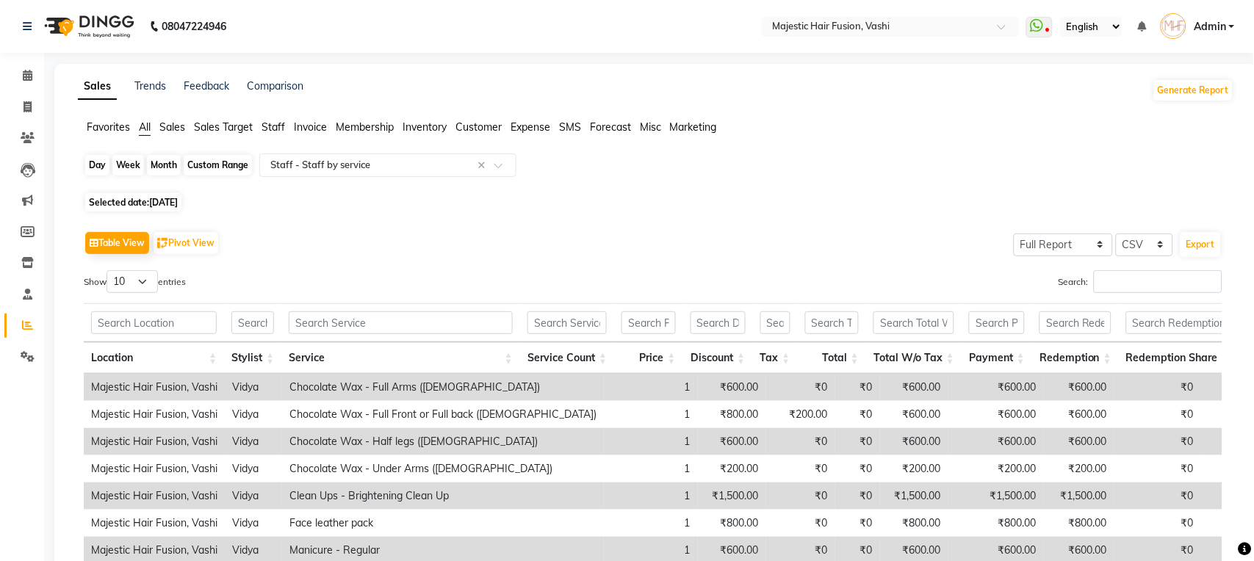
click at [89, 162] on div "Day" at bounding box center [97, 165] width 24 height 21
select select "8"
select select "2025"
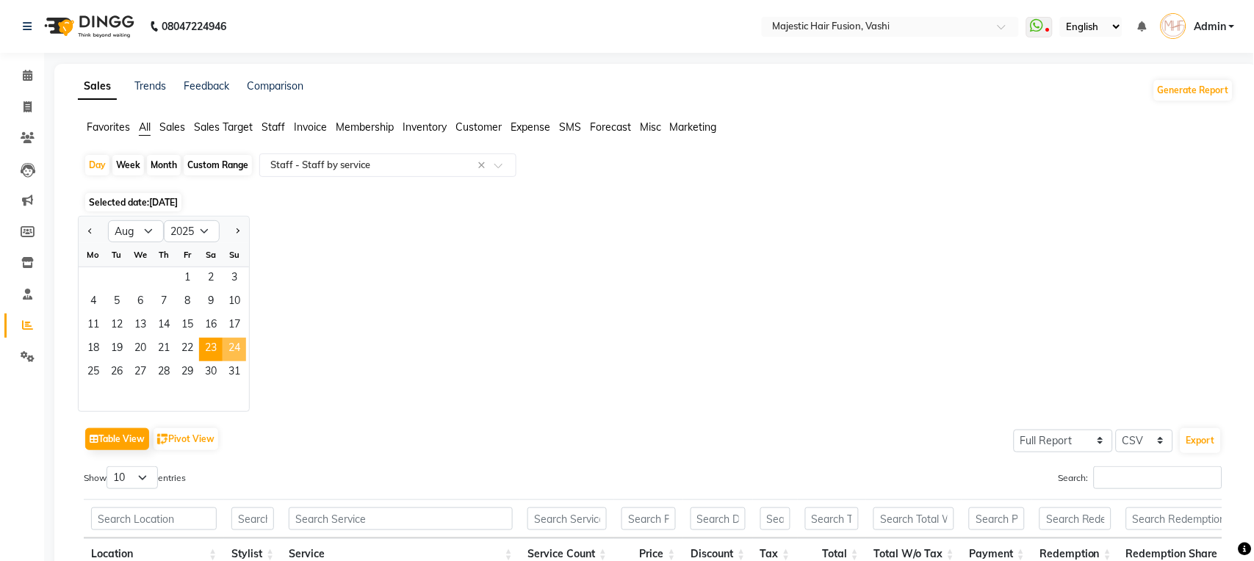
click at [237, 347] on span "24" at bounding box center [235, 350] width 24 height 24
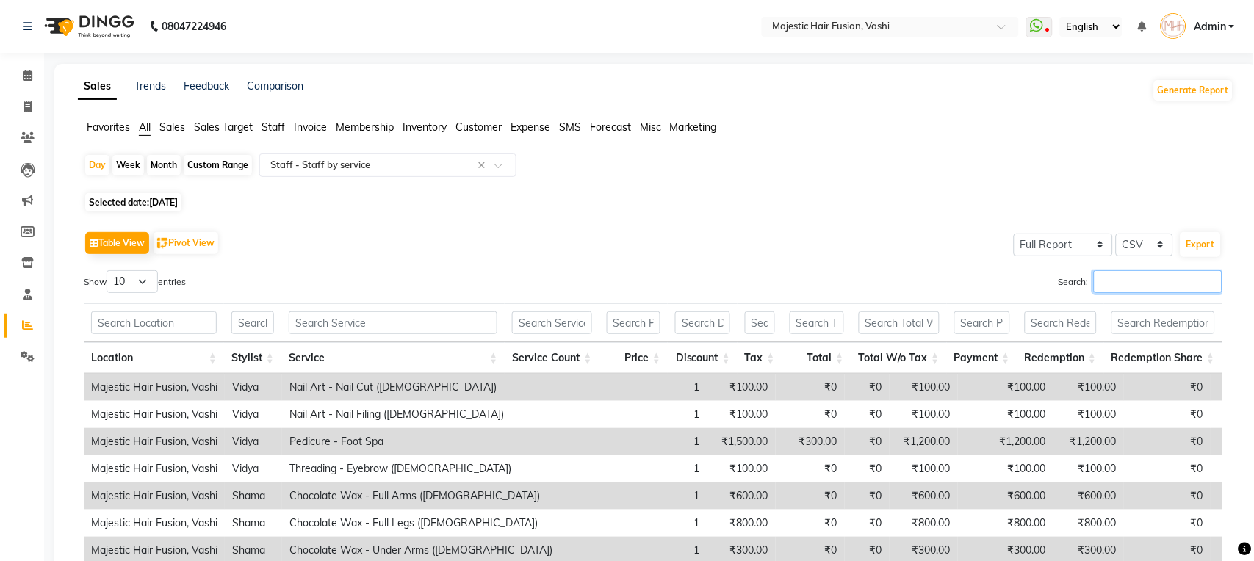
click at [1117, 285] on input "Search:" at bounding box center [1158, 281] width 129 height 23
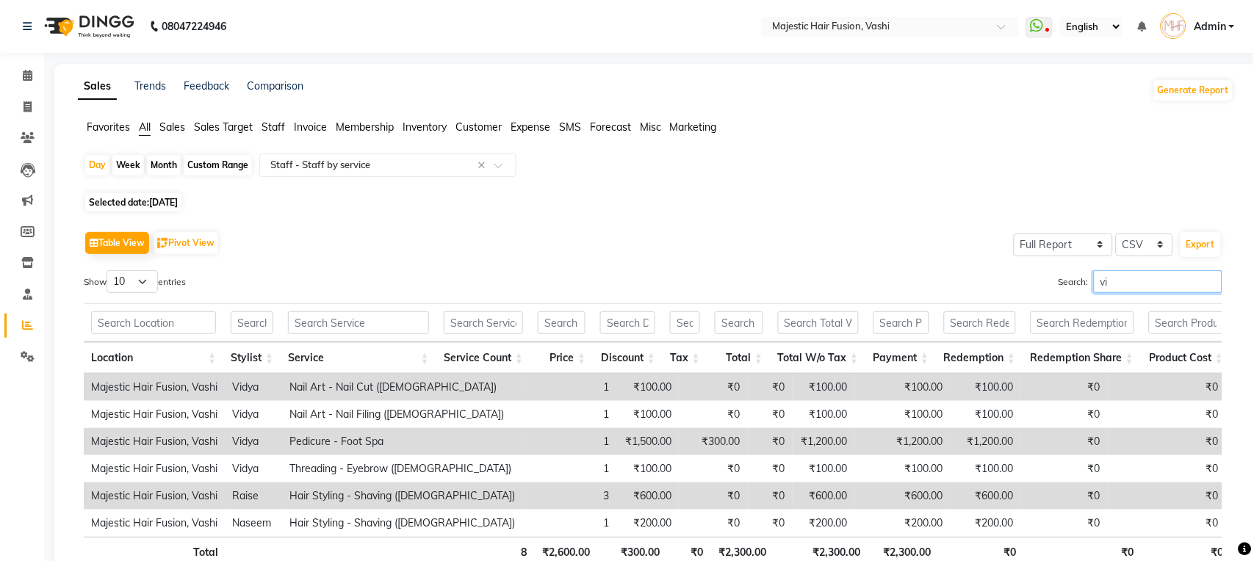
type input "v"
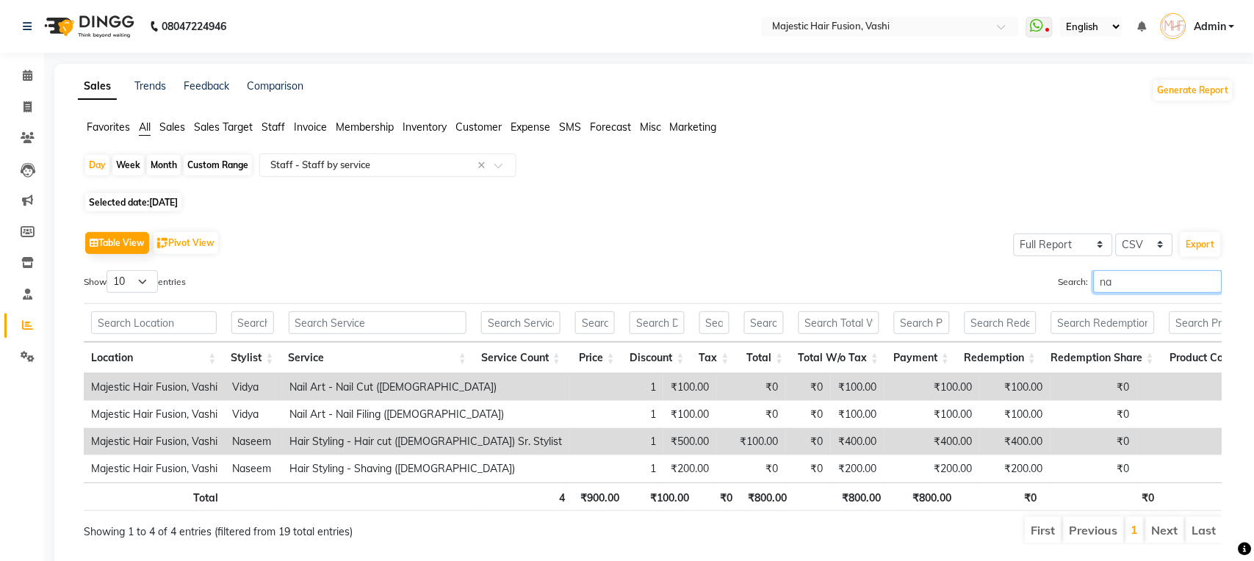
type input "n"
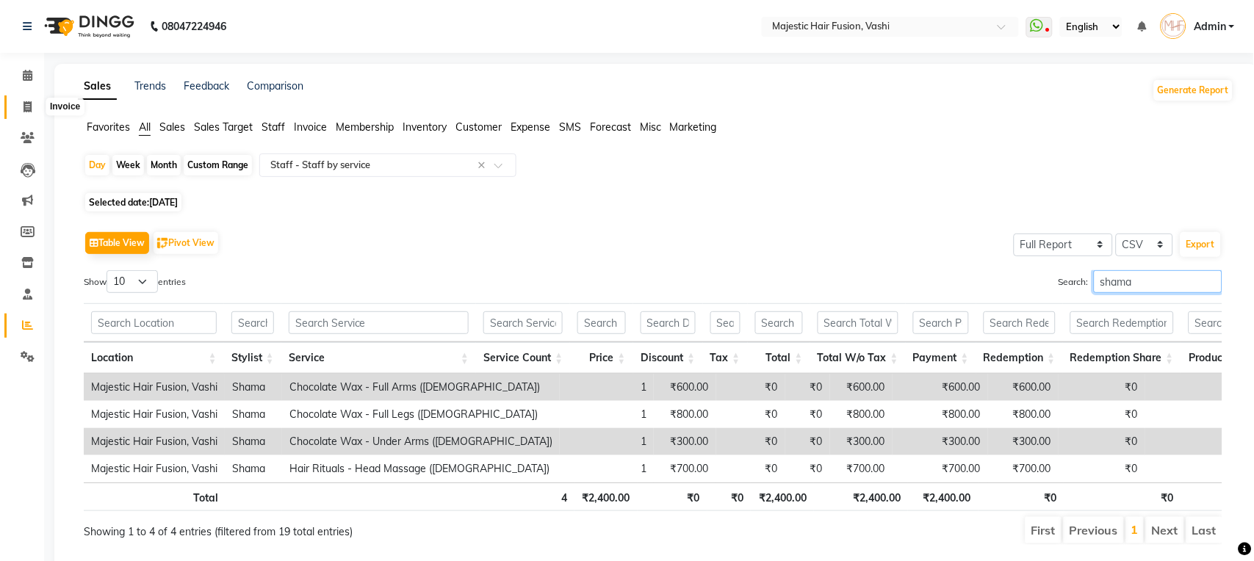
type input "shama"
click at [28, 107] on icon at bounding box center [28, 106] width 8 height 11
select select "service"
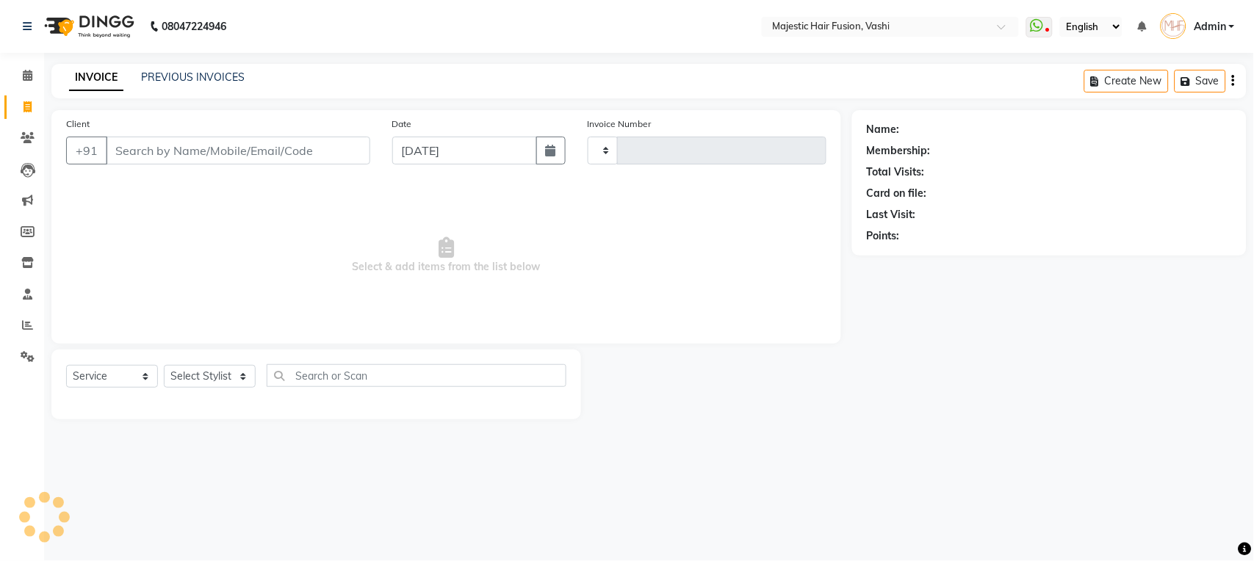
type input "1059"
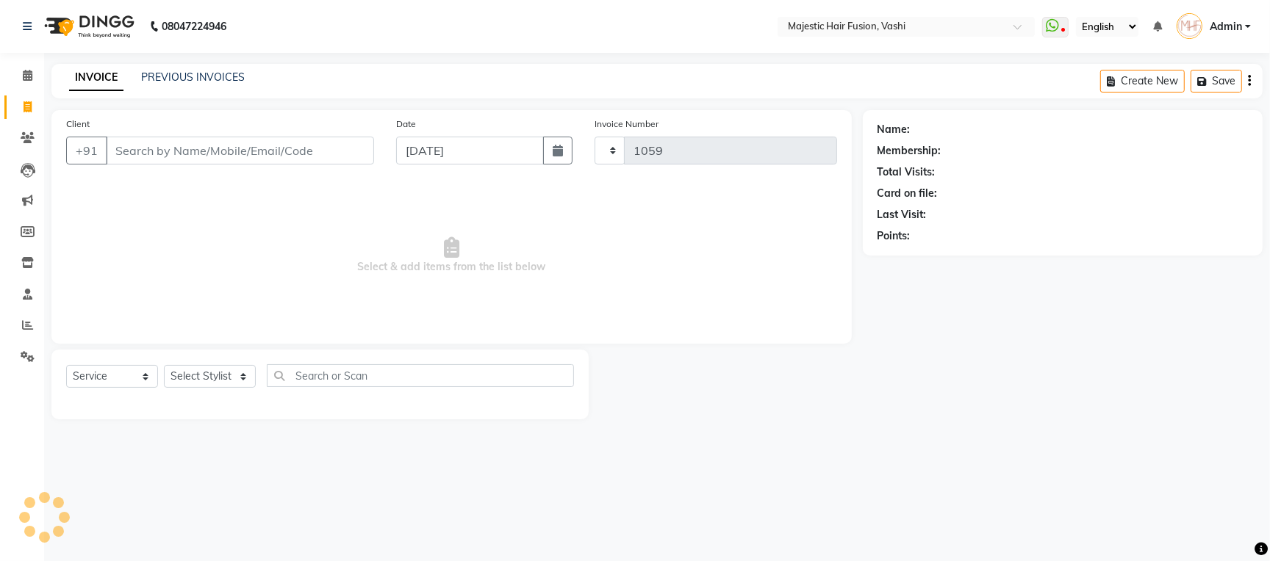
select select "559"
click at [195, 76] on link "PREVIOUS INVOICES" at bounding box center [193, 77] width 104 height 13
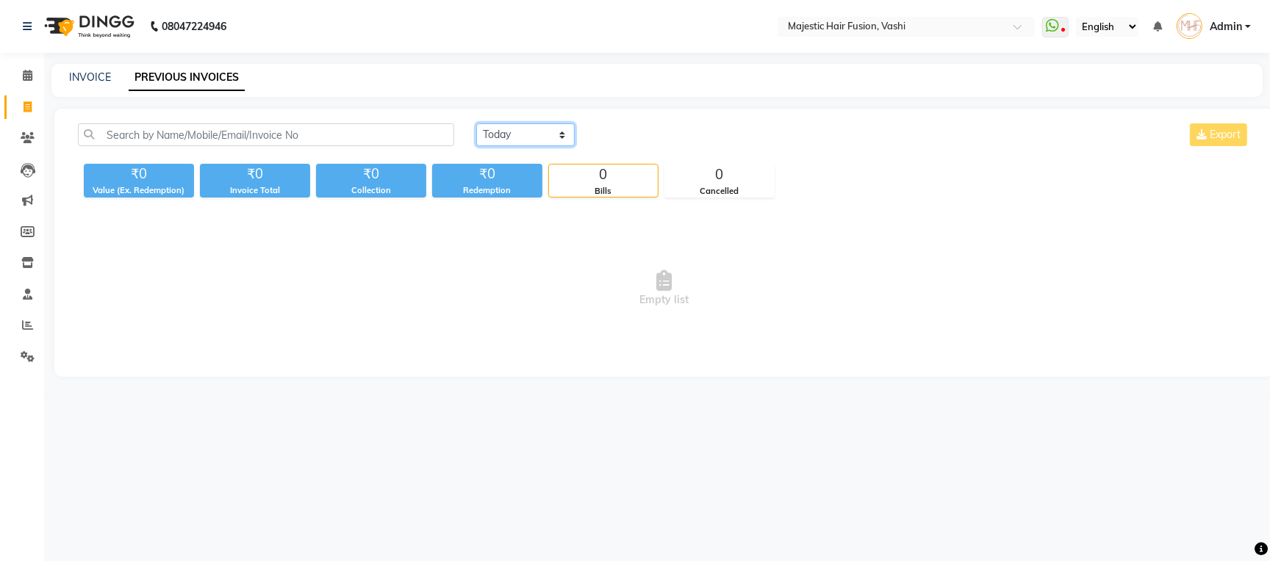
click at [555, 129] on select "[DATE] [DATE] Custom Range" at bounding box center [525, 134] width 98 height 23
select select "range"
click at [476, 123] on select "[DATE] [DATE] Custom Range" at bounding box center [525, 134] width 98 height 23
click at [624, 130] on input "[DATE]" at bounding box center [645, 135] width 103 height 21
select select "9"
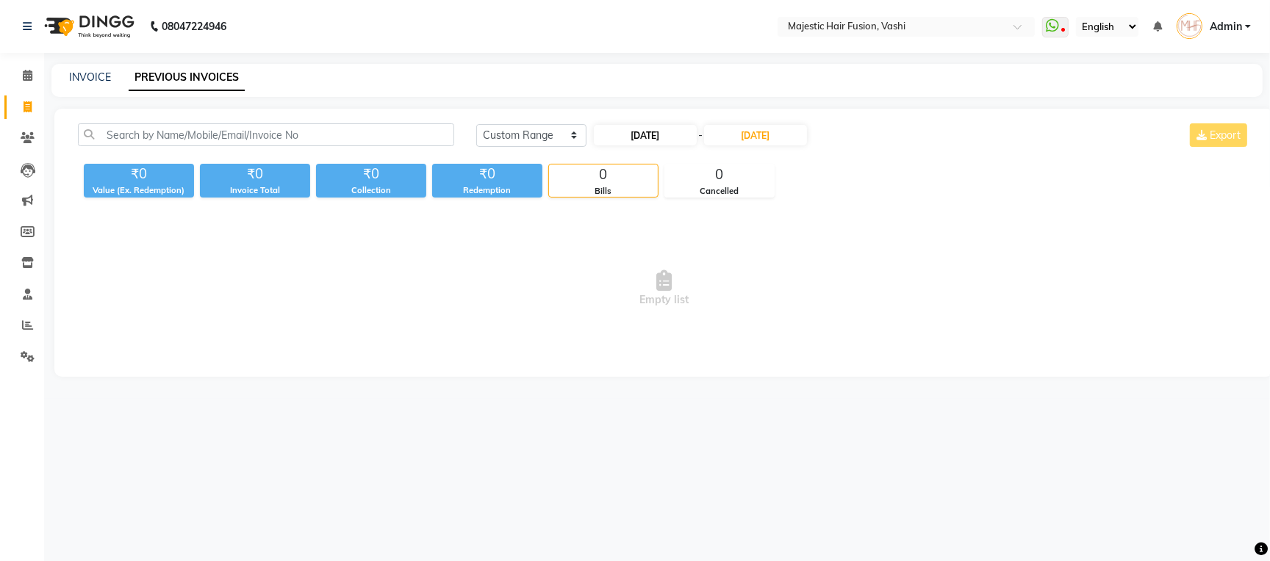
select select "2025"
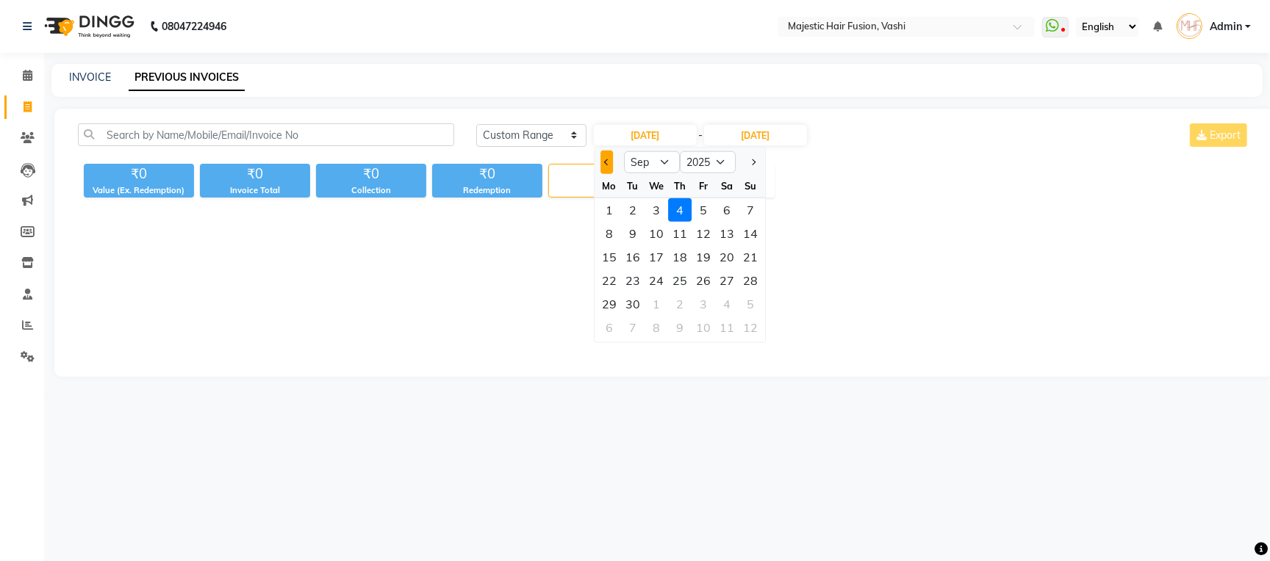
click at [604, 159] on span "Previous month" at bounding box center [607, 162] width 6 height 6
select select "8"
click at [761, 135] on input "[DATE]" at bounding box center [755, 135] width 103 height 21
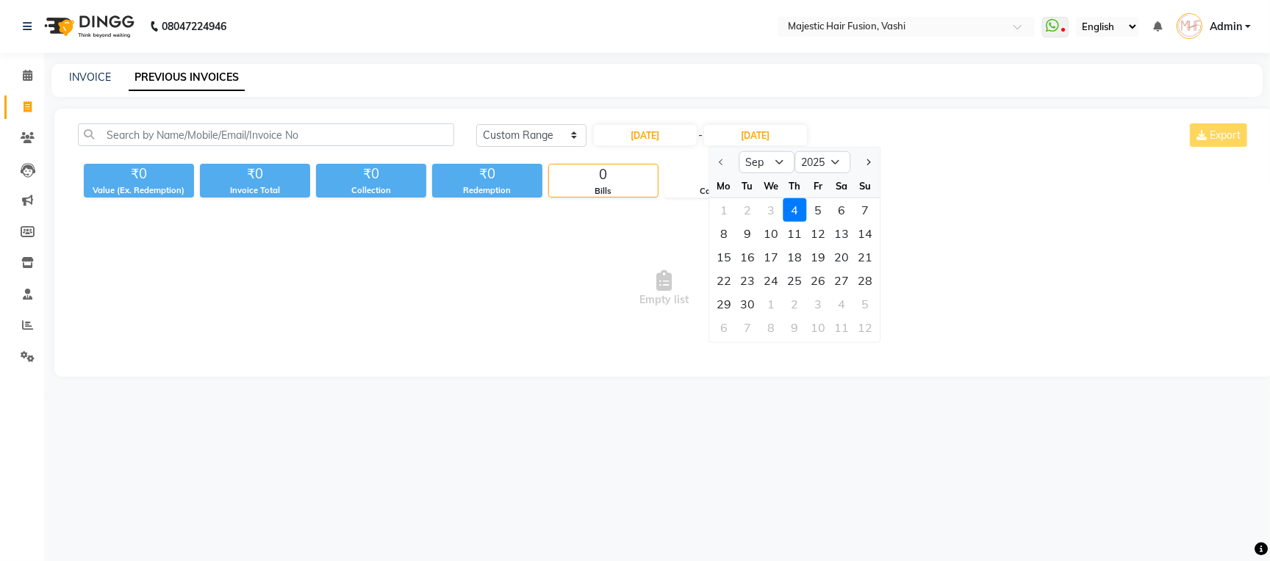
click at [716, 158] on div at bounding box center [723, 163] width 29 height 24
click at [721, 157] on div at bounding box center [723, 163] width 29 height 24
click at [721, 161] on div at bounding box center [723, 163] width 29 height 24
click at [719, 159] on div at bounding box center [723, 163] width 29 height 24
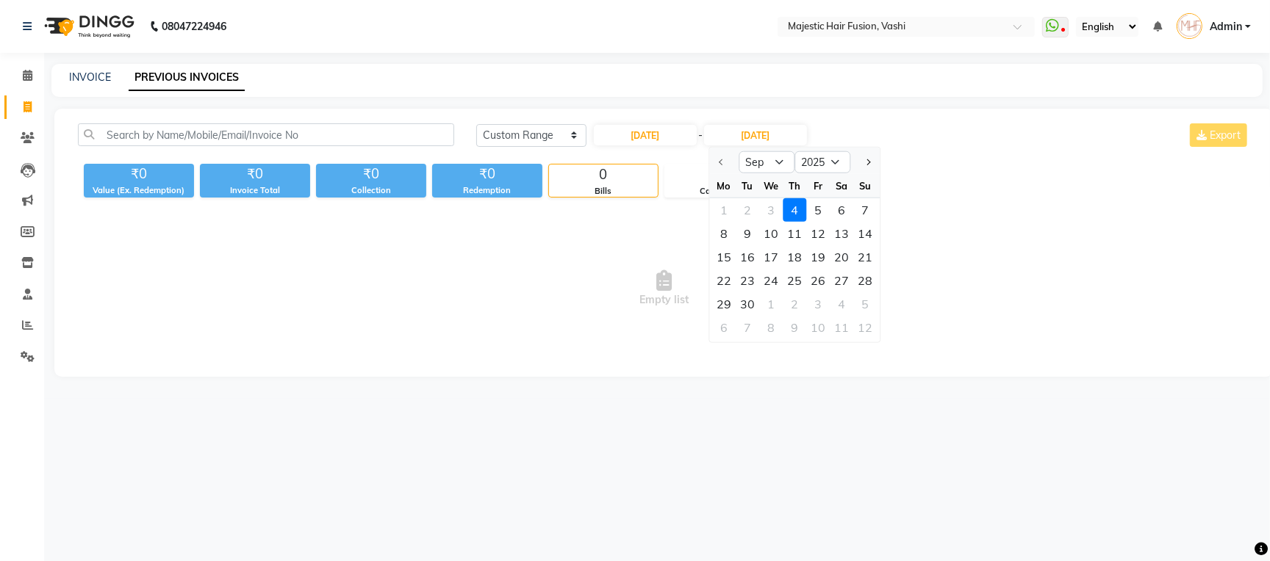
click at [719, 159] on div at bounding box center [723, 163] width 29 height 24
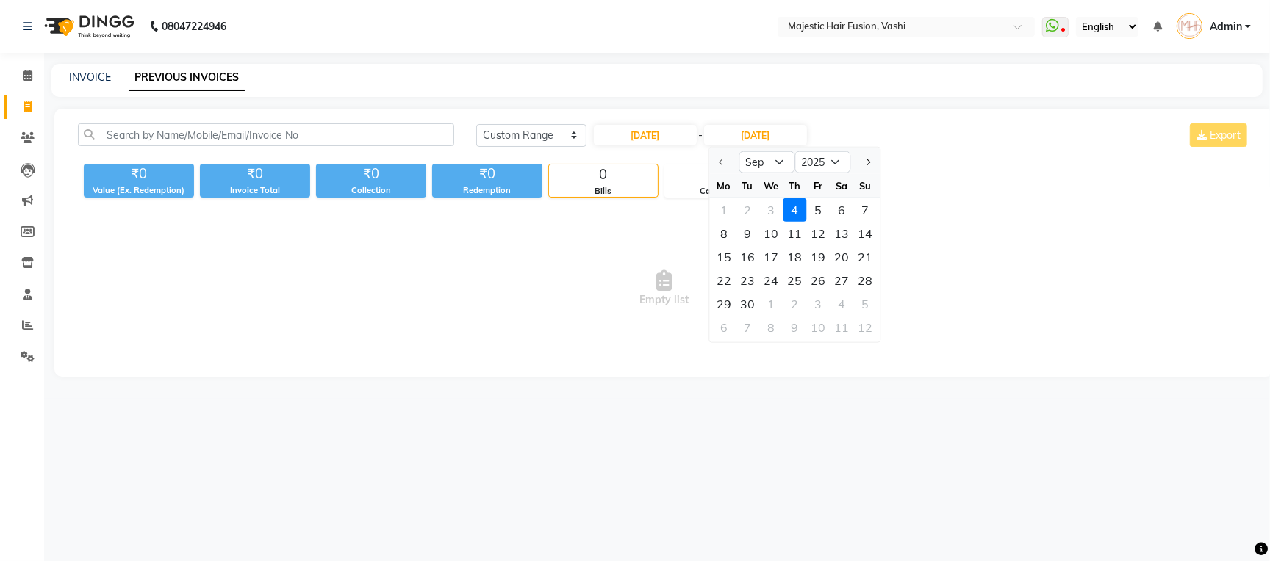
click at [719, 159] on div at bounding box center [723, 163] width 29 height 24
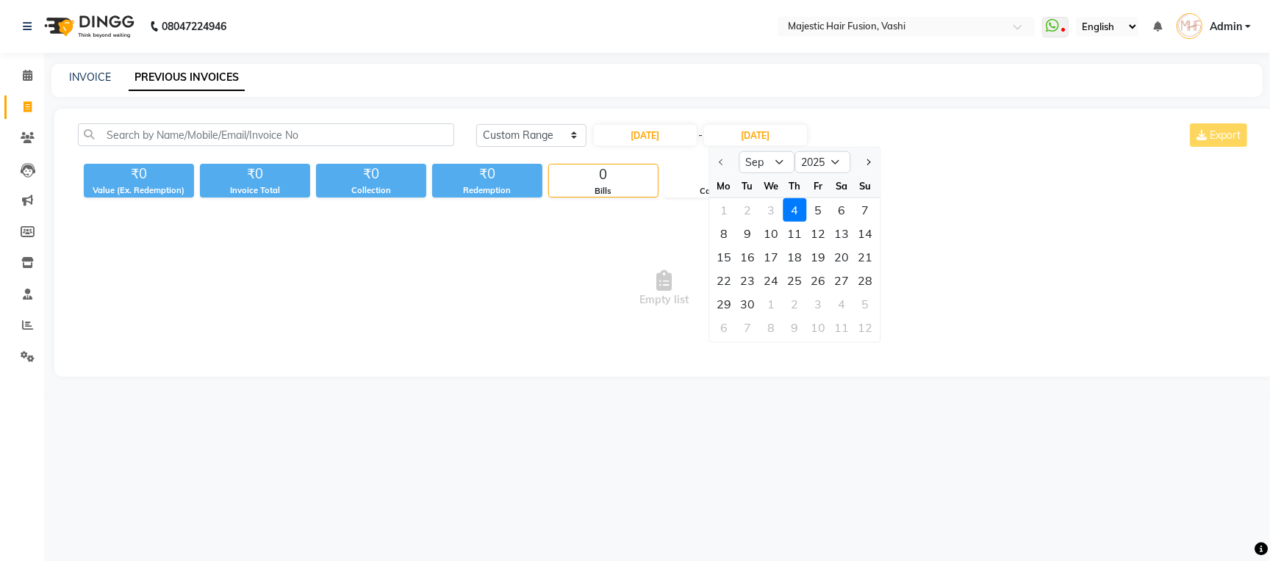
click at [719, 159] on div at bounding box center [723, 163] width 29 height 24
click at [717, 158] on div at bounding box center [723, 163] width 29 height 24
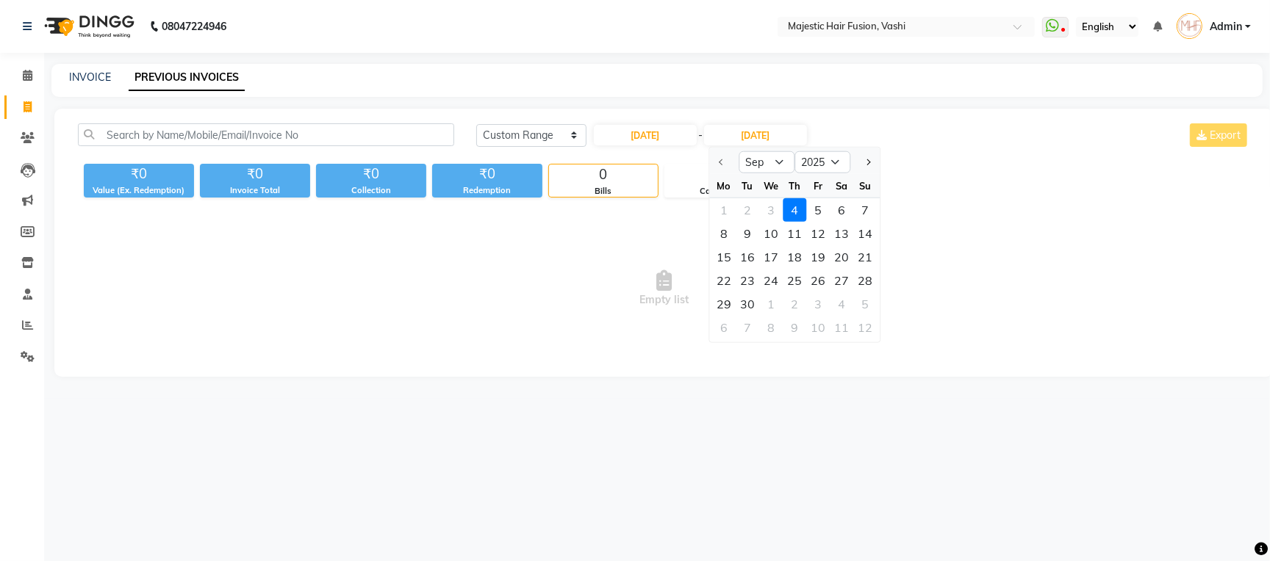
click at [717, 158] on div at bounding box center [723, 163] width 29 height 24
click at [89, 79] on link "INVOICE" at bounding box center [90, 77] width 42 height 13
select select "559"
select select "service"
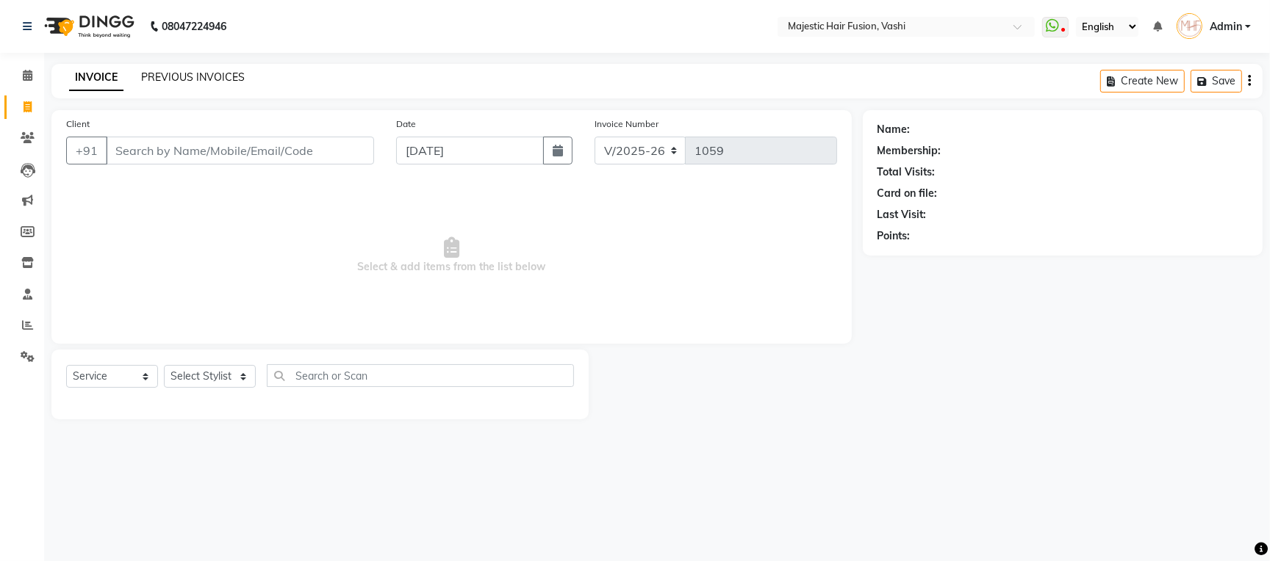
click at [209, 77] on link "PREVIOUS INVOICES" at bounding box center [193, 77] width 104 height 13
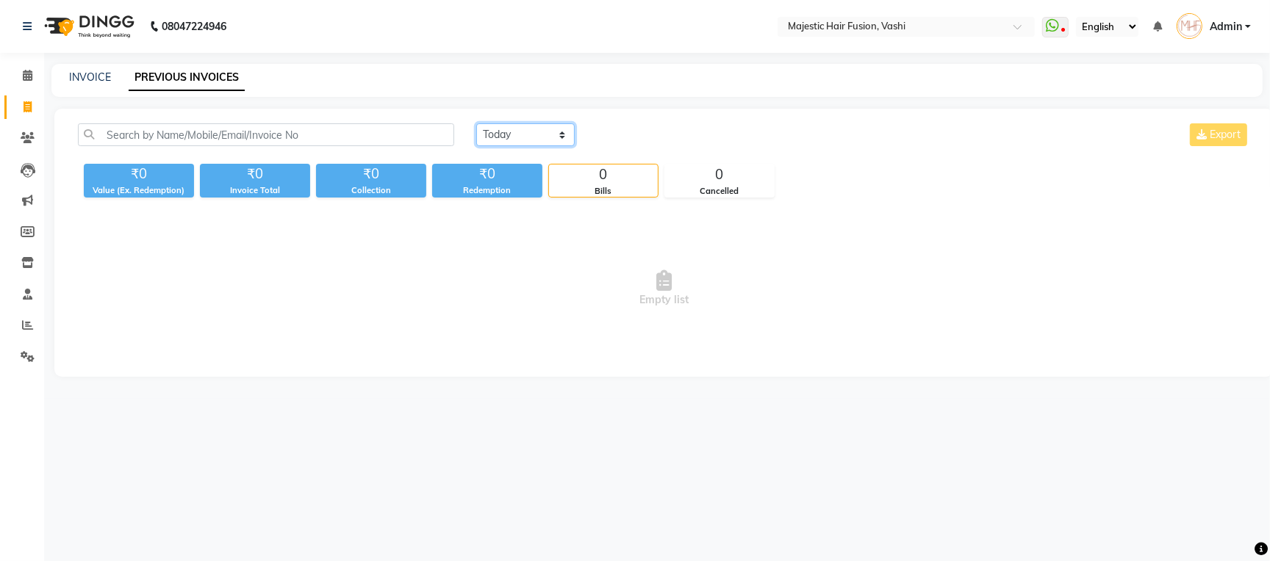
click at [521, 133] on select "[DATE] [DATE] Custom Range" at bounding box center [525, 134] width 98 height 23
select select "range"
click at [476, 123] on select "[DATE] [DATE] Custom Range" at bounding box center [525, 134] width 98 height 23
click at [651, 133] on input "[DATE]" at bounding box center [645, 135] width 103 height 21
select select "9"
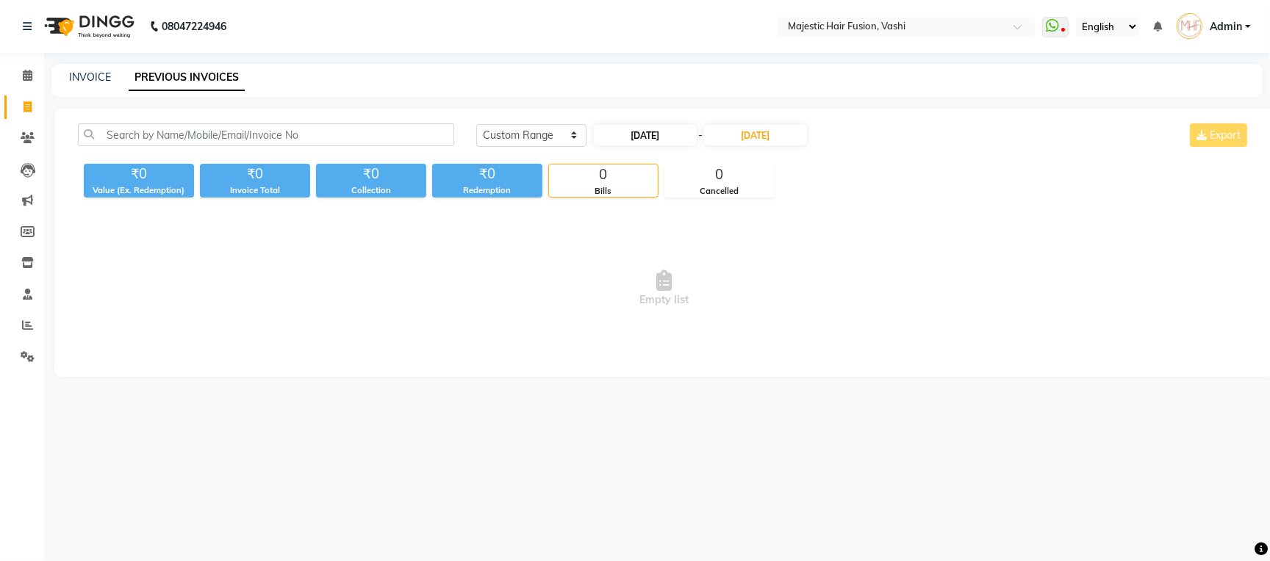
select select "2025"
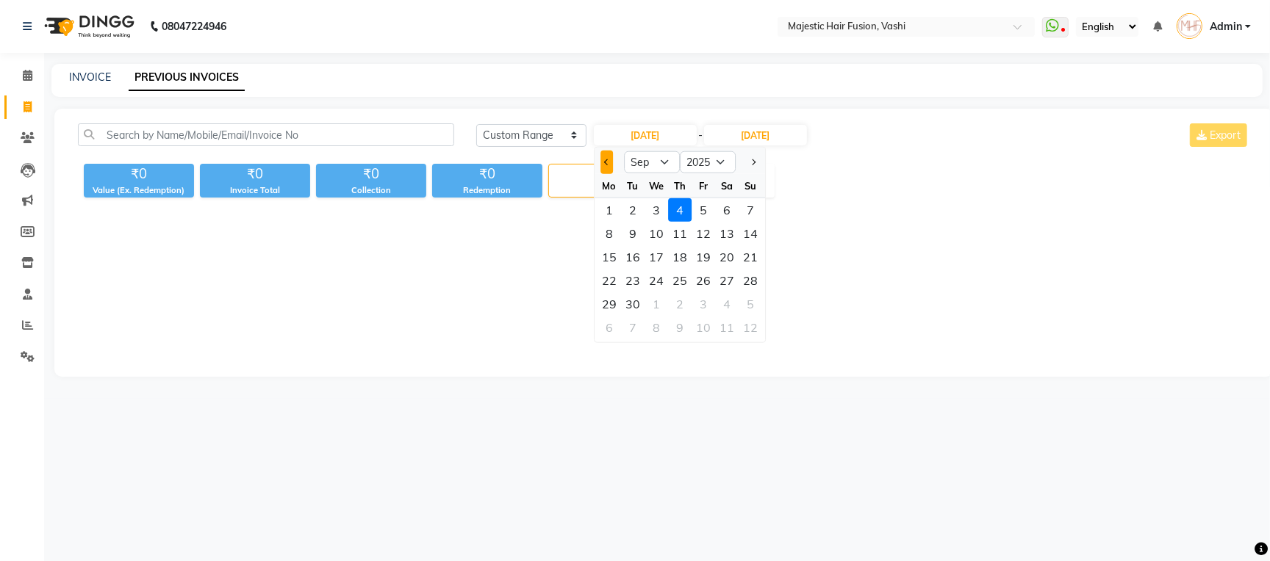
click at [606, 160] on span "Previous month" at bounding box center [607, 162] width 6 height 6
select select "8"
click at [751, 281] on div "24" at bounding box center [750, 281] width 24 height 24
type input "24-08-2025"
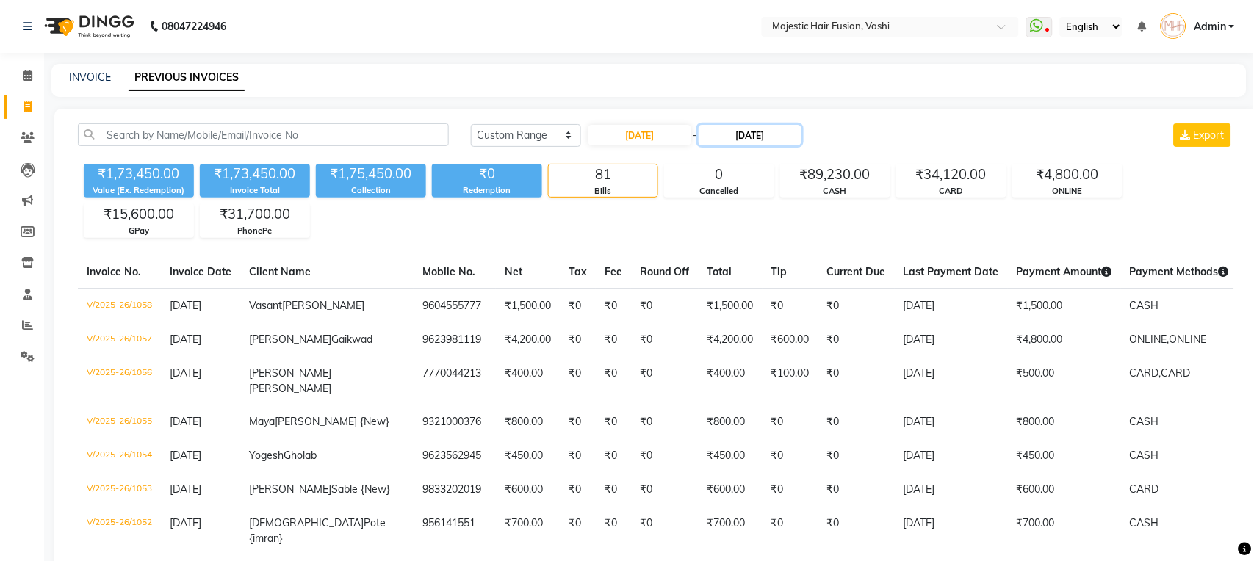
click at [738, 134] on input "[DATE]" at bounding box center [750, 135] width 103 height 21
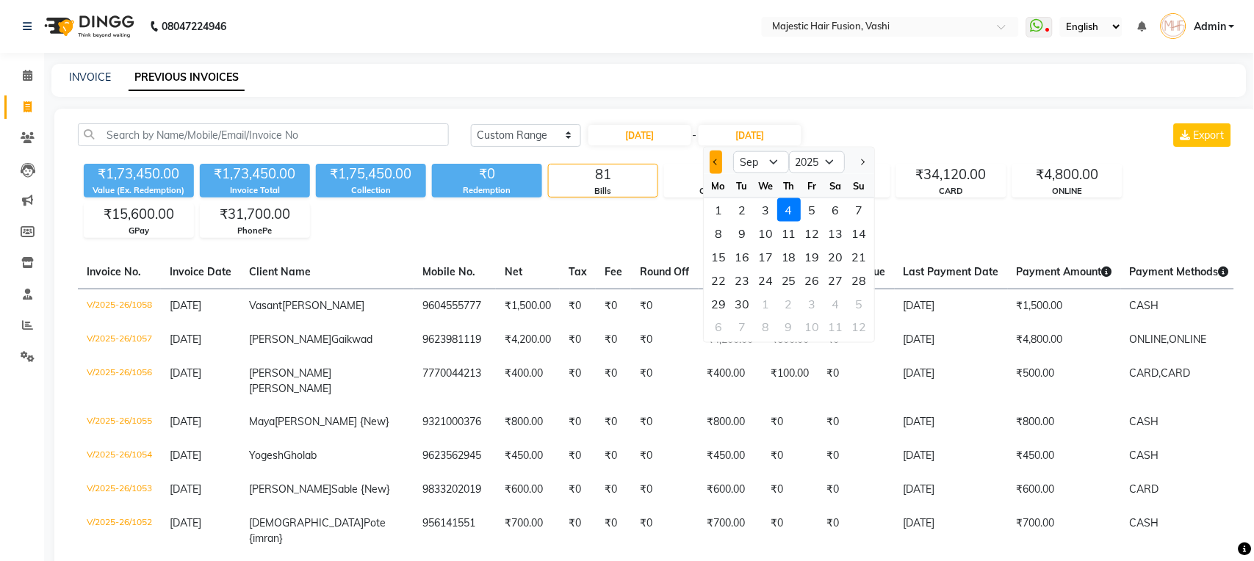
click at [710, 162] on button "Previous month" at bounding box center [716, 163] width 12 height 24
select select "8"
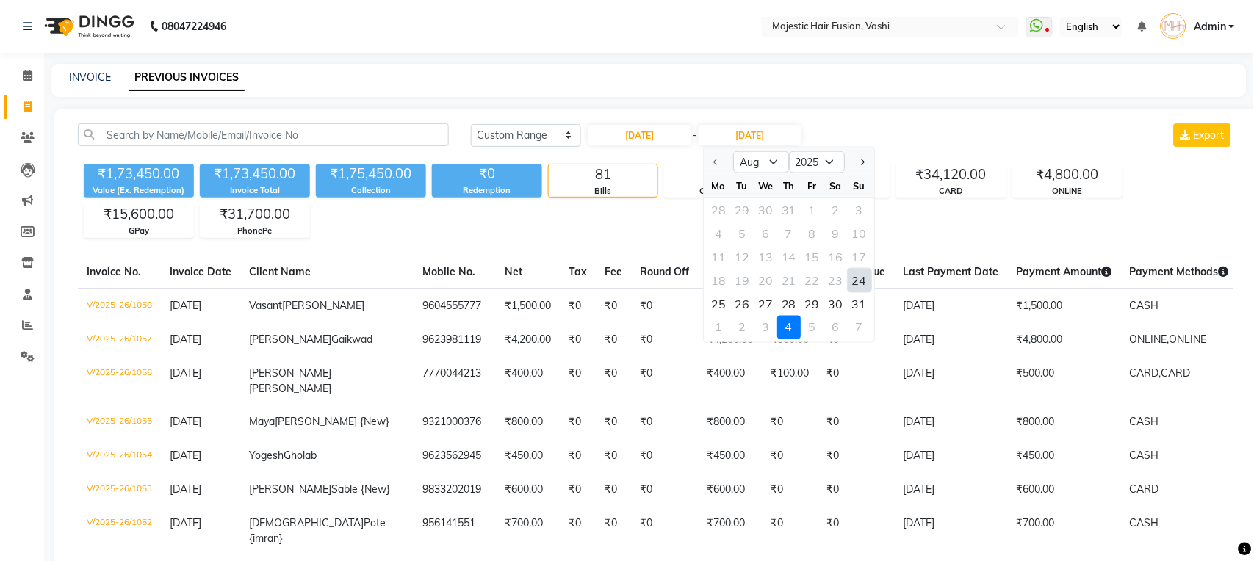
click at [856, 278] on div "24" at bounding box center [860, 281] width 24 height 24
type input "24-08-2025"
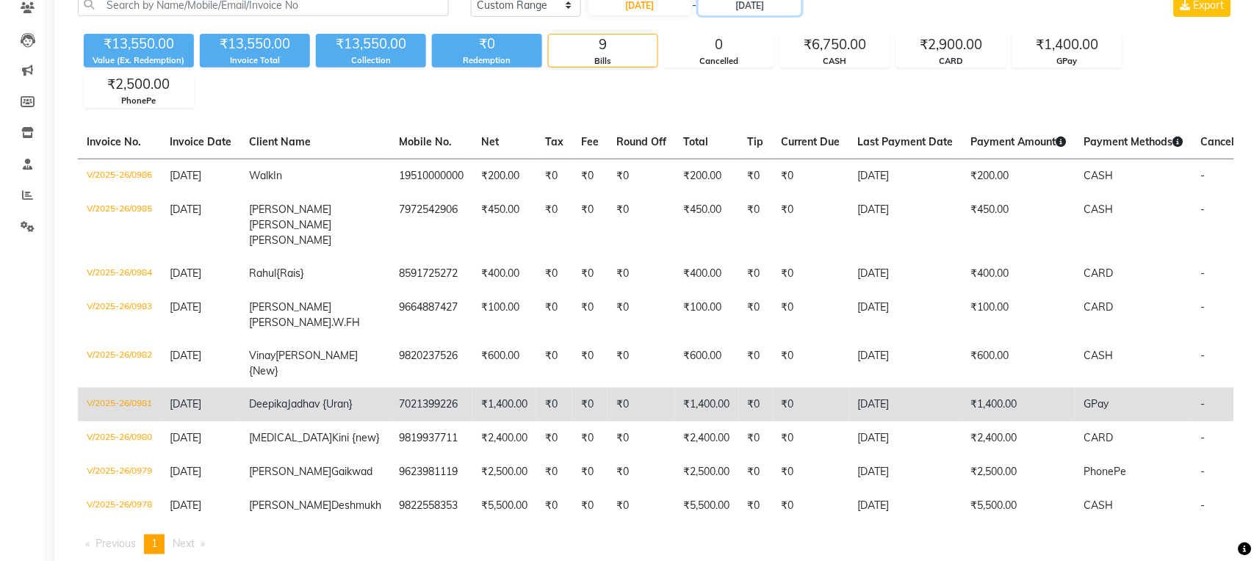
scroll to position [202, 0]
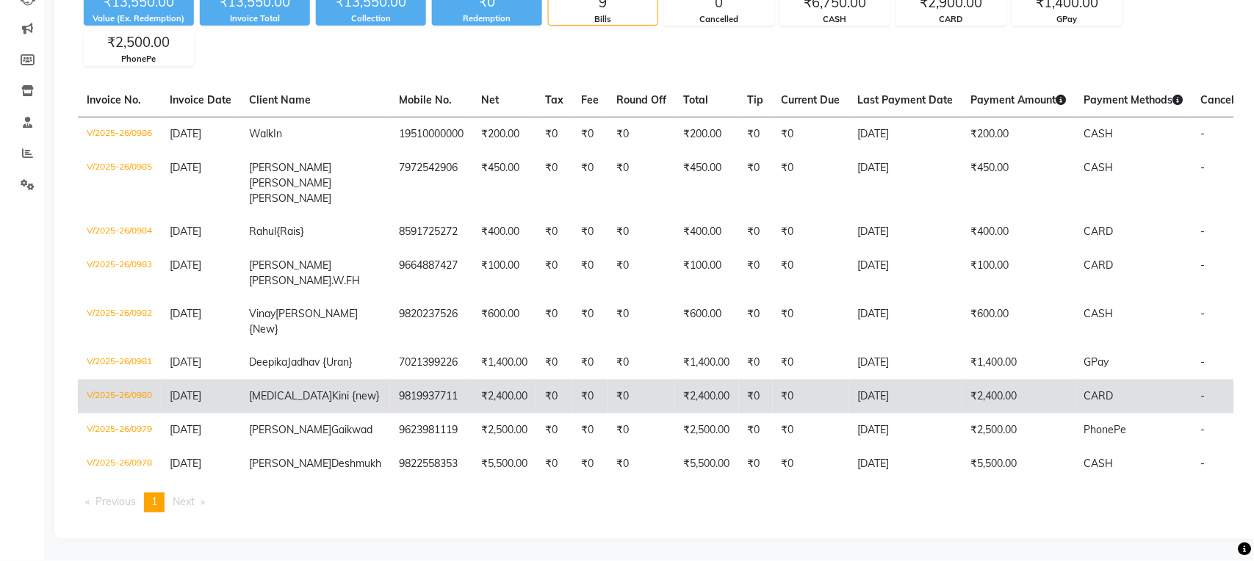
click at [332, 389] on span "Kini {new}" at bounding box center [356, 395] width 48 height 13
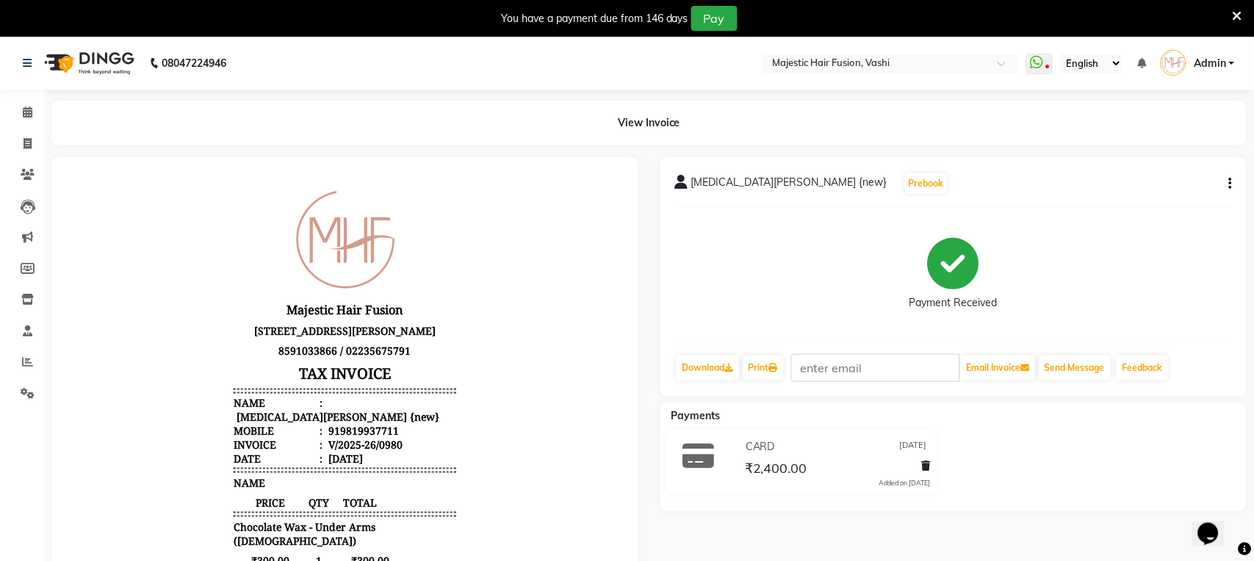
click at [1238, 15] on icon at bounding box center [1238, 16] width 10 height 13
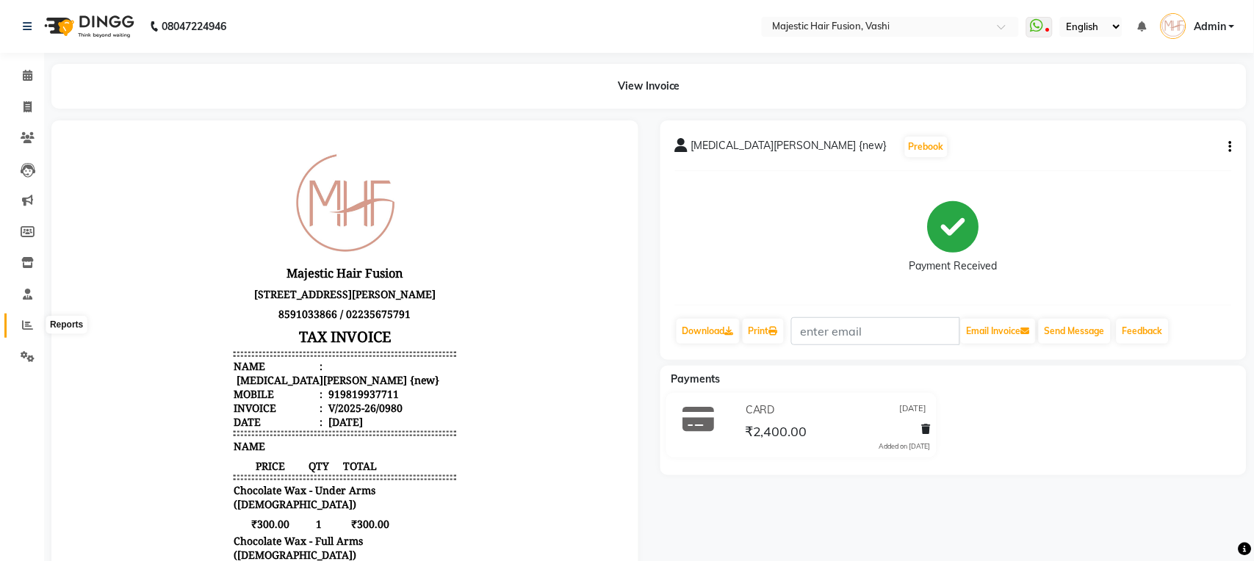
click at [30, 328] on icon at bounding box center [27, 325] width 11 height 11
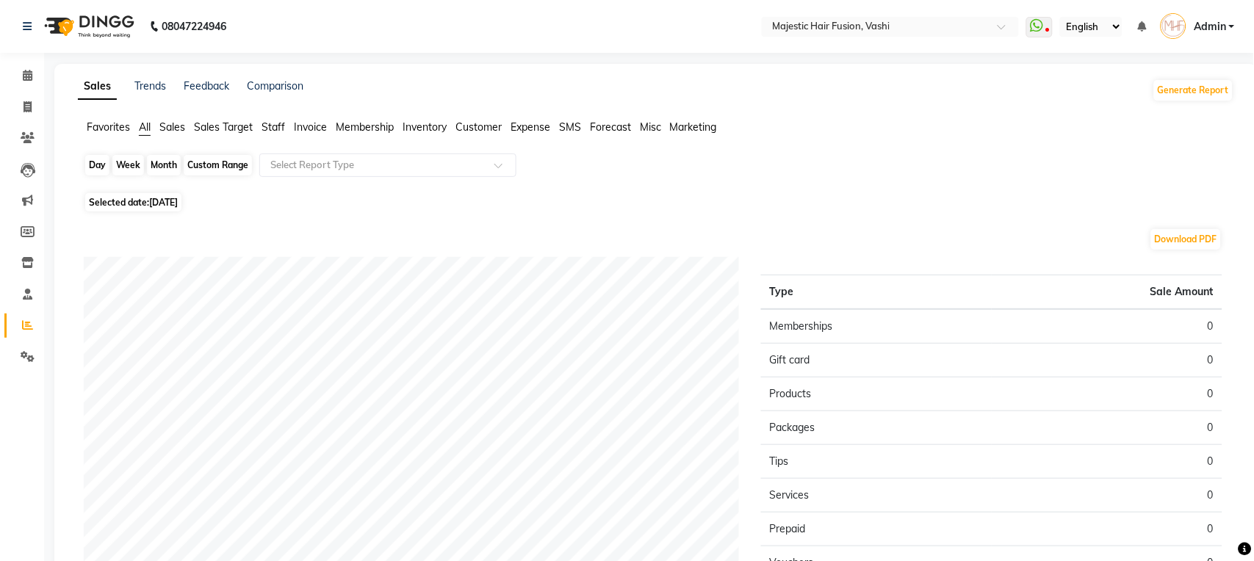
click at [89, 164] on div "Day" at bounding box center [97, 165] width 24 height 21
select select "9"
select select "2025"
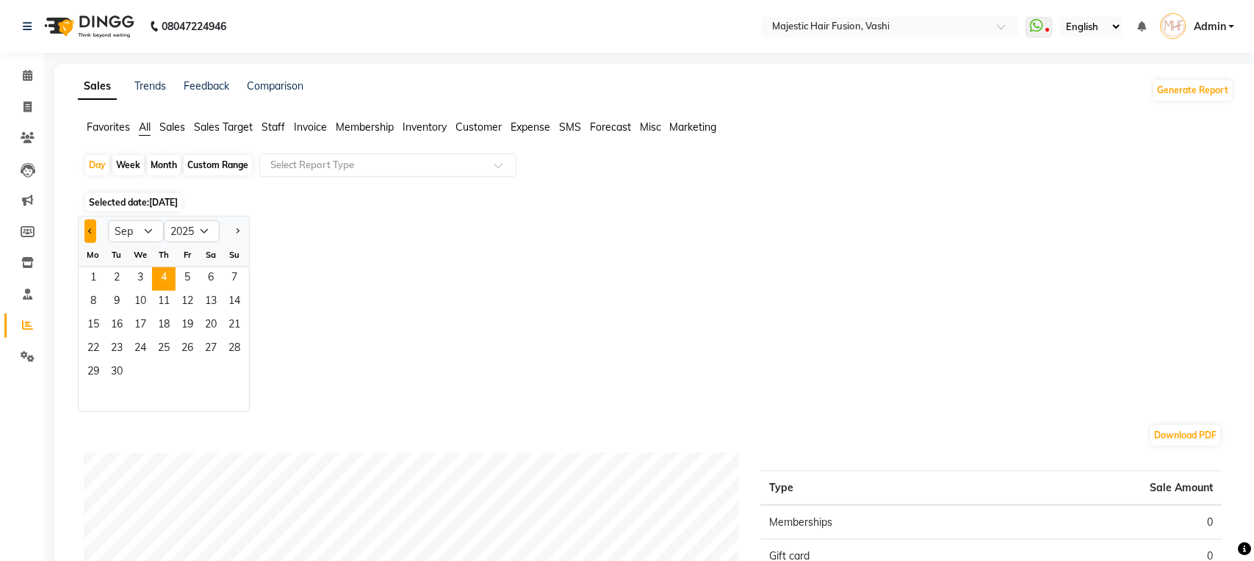
click at [89, 230] on span "Previous month" at bounding box center [90, 230] width 5 height 5
select select "8"
click at [239, 350] on span "24" at bounding box center [235, 350] width 24 height 24
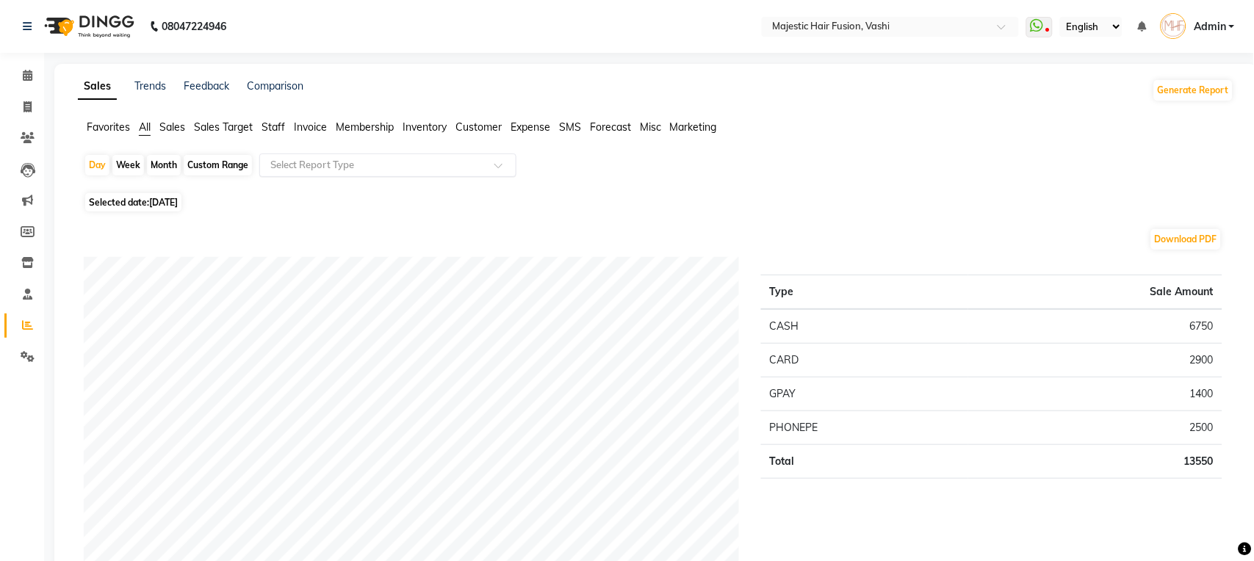
click at [496, 165] on span at bounding box center [503, 169] width 18 height 15
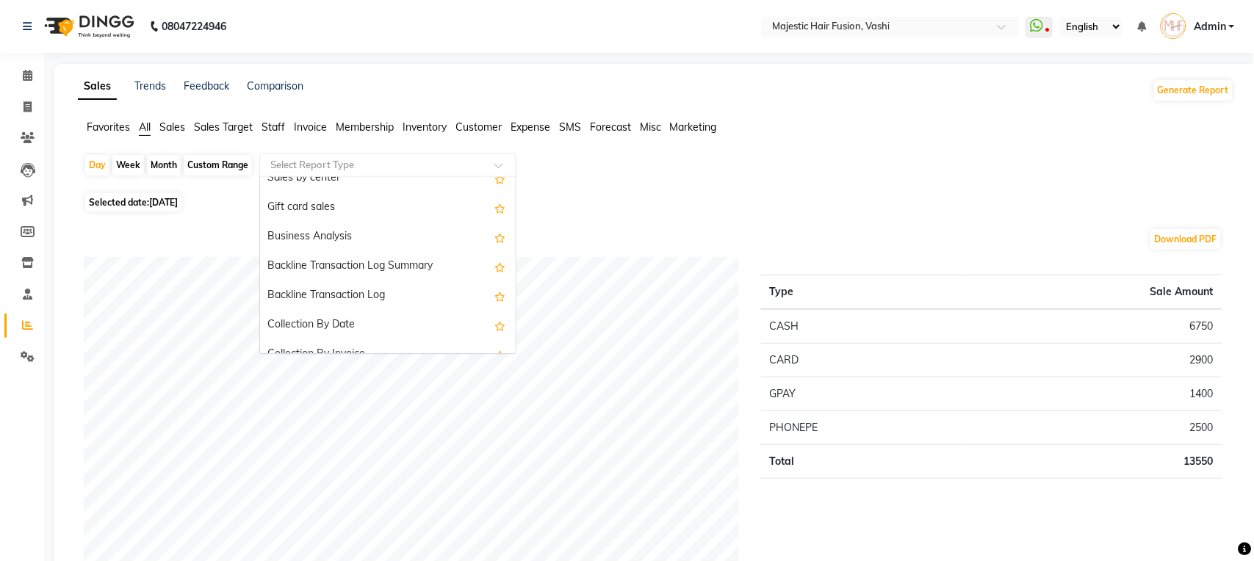
scroll to position [470, 0]
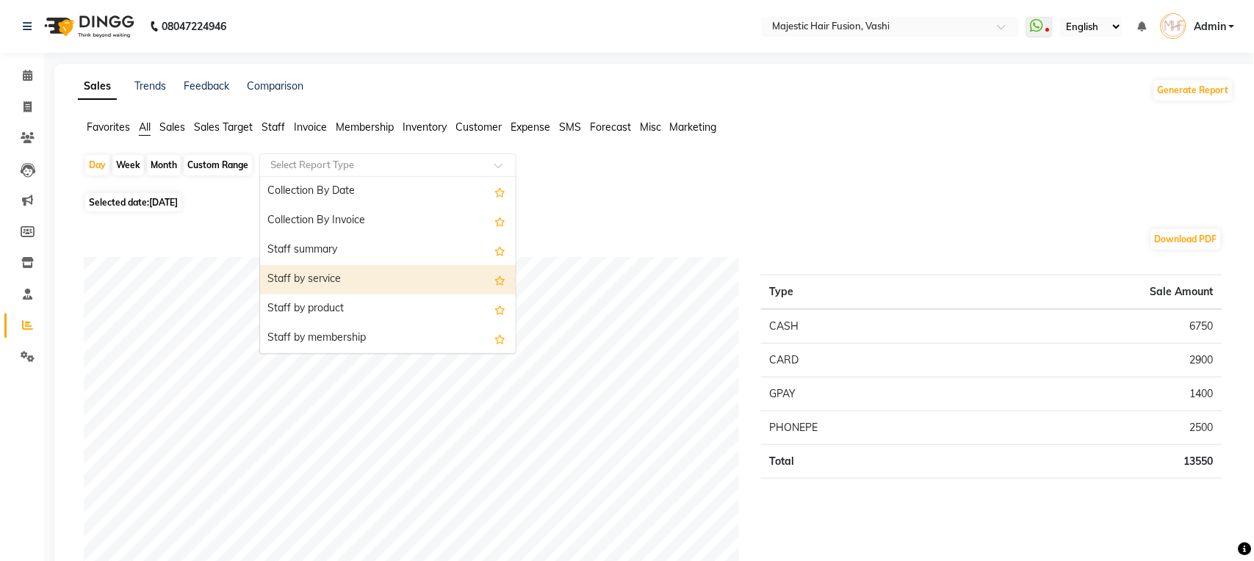
click at [388, 282] on div "Staff by service" at bounding box center [388, 279] width 256 height 29
select select "full_report"
select select "csv"
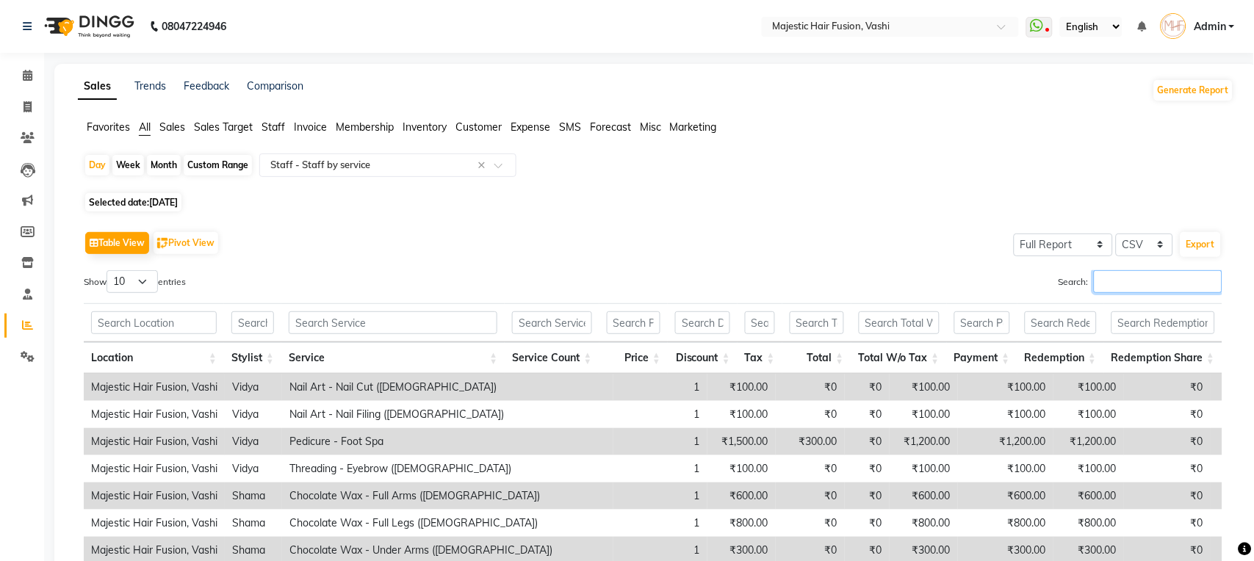
click at [1109, 277] on input "Search:" at bounding box center [1158, 281] width 129 height 23
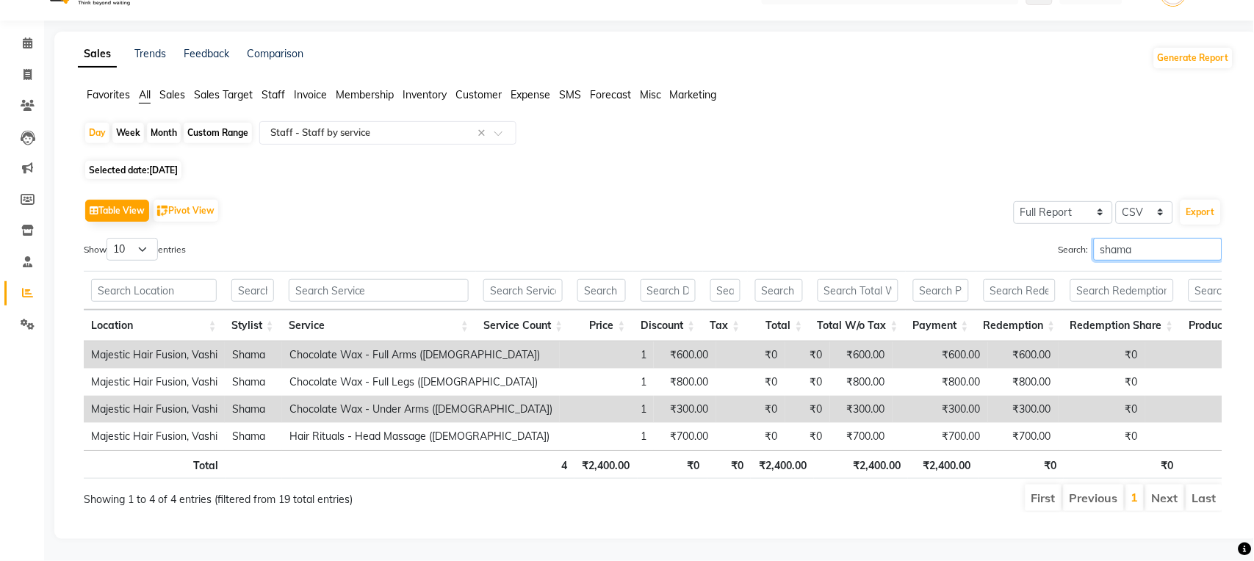
scroll to position [64, 0]
type input "s"
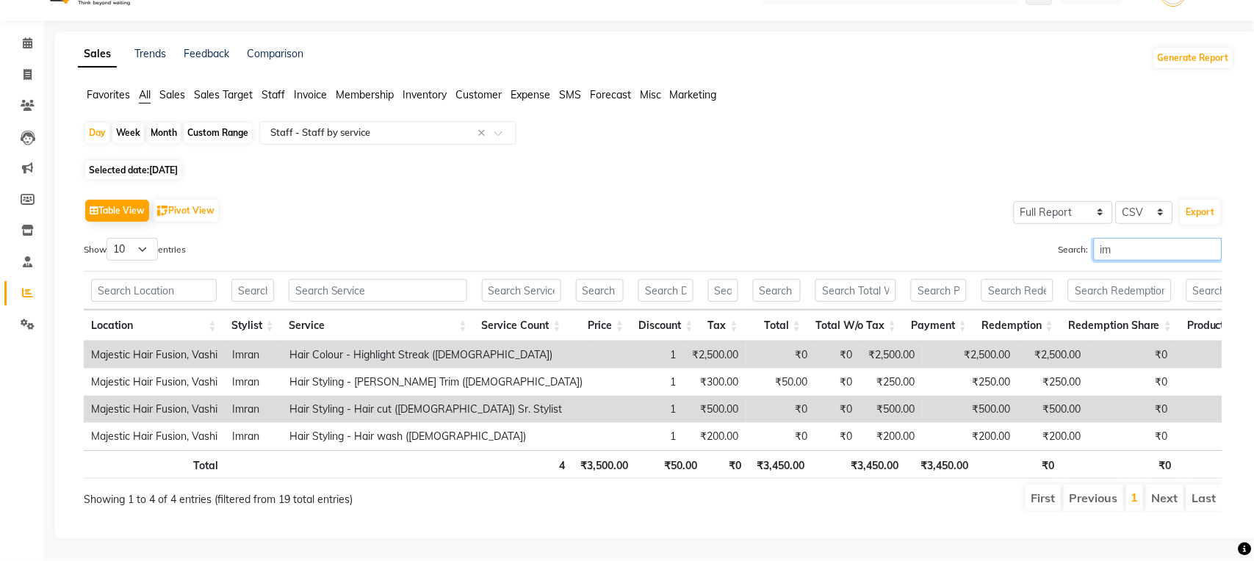
type input "i"
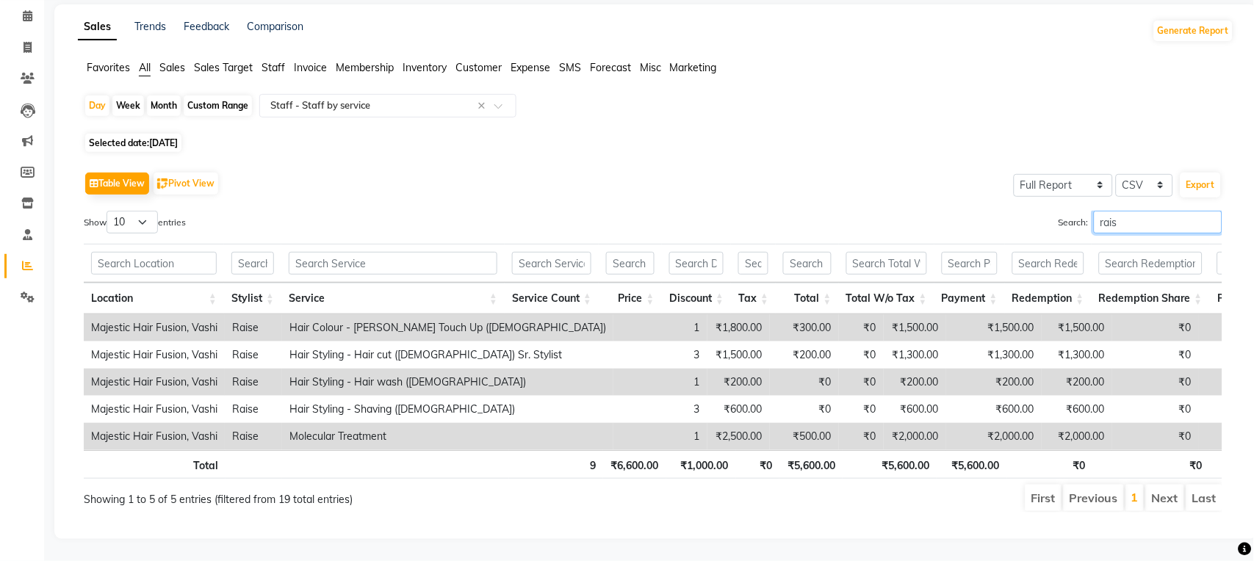
scroll to position [91, 0]
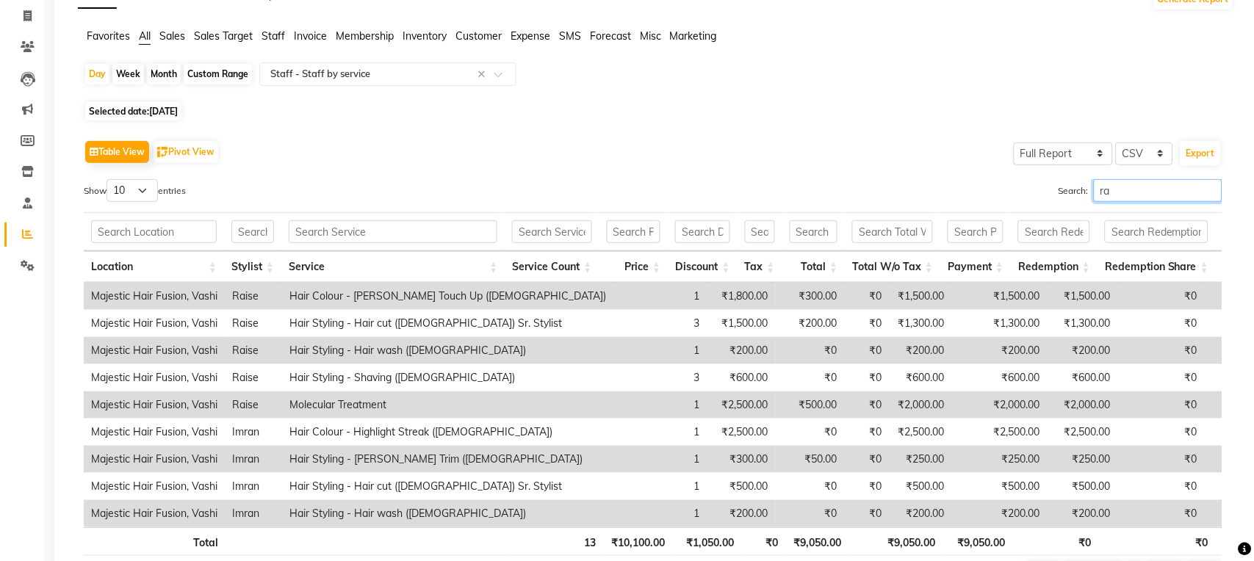
type input "r"
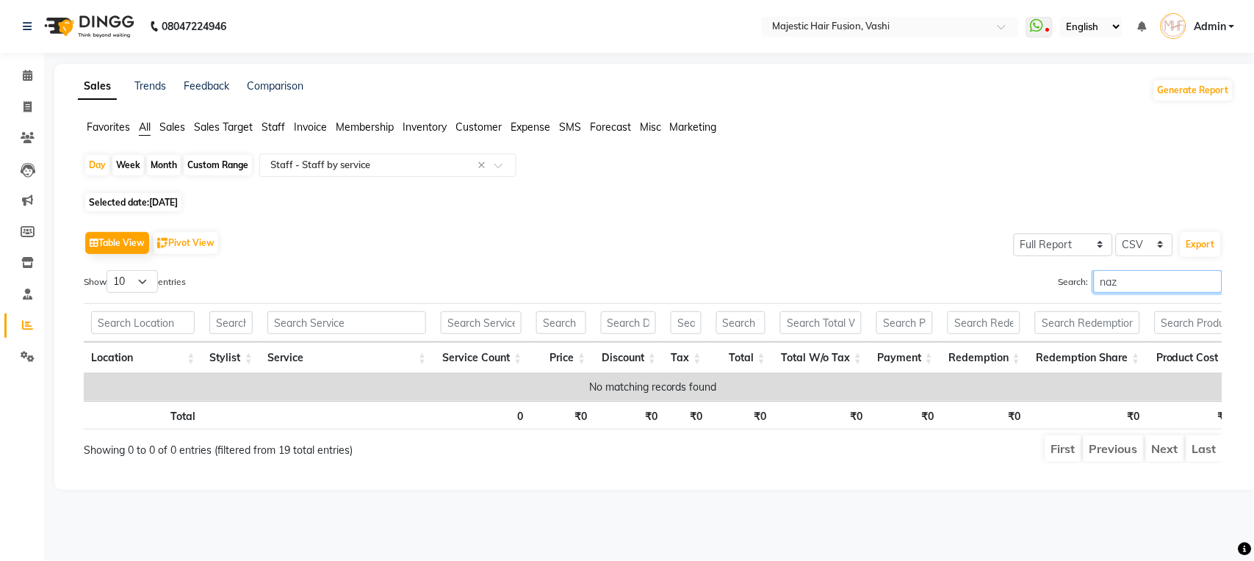
scroll to position [0, 0]
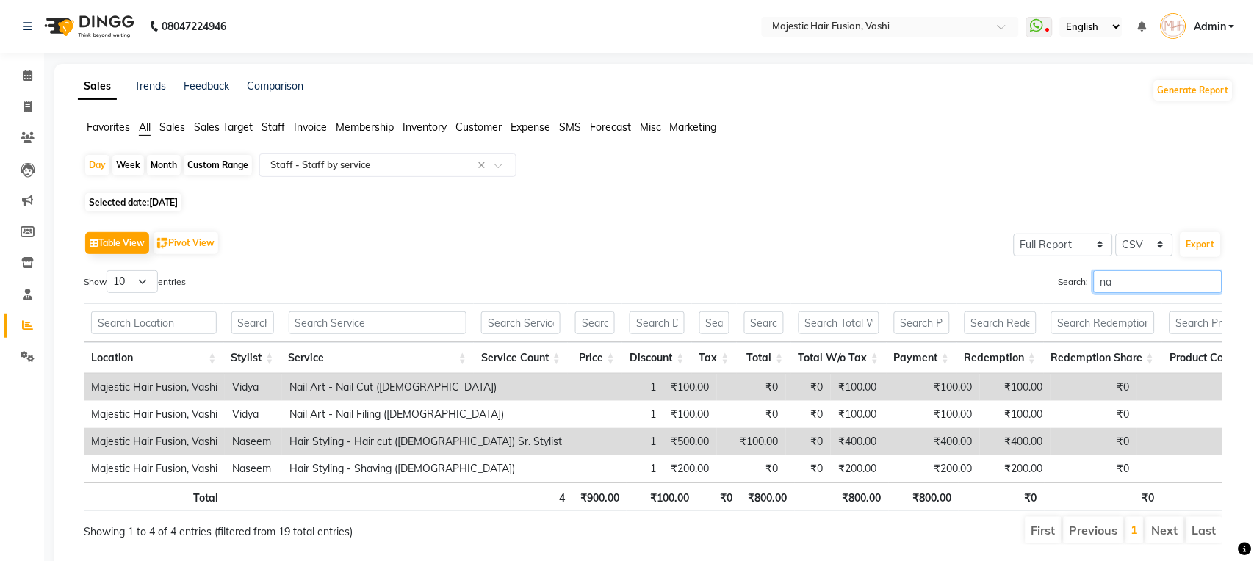
type input "n"
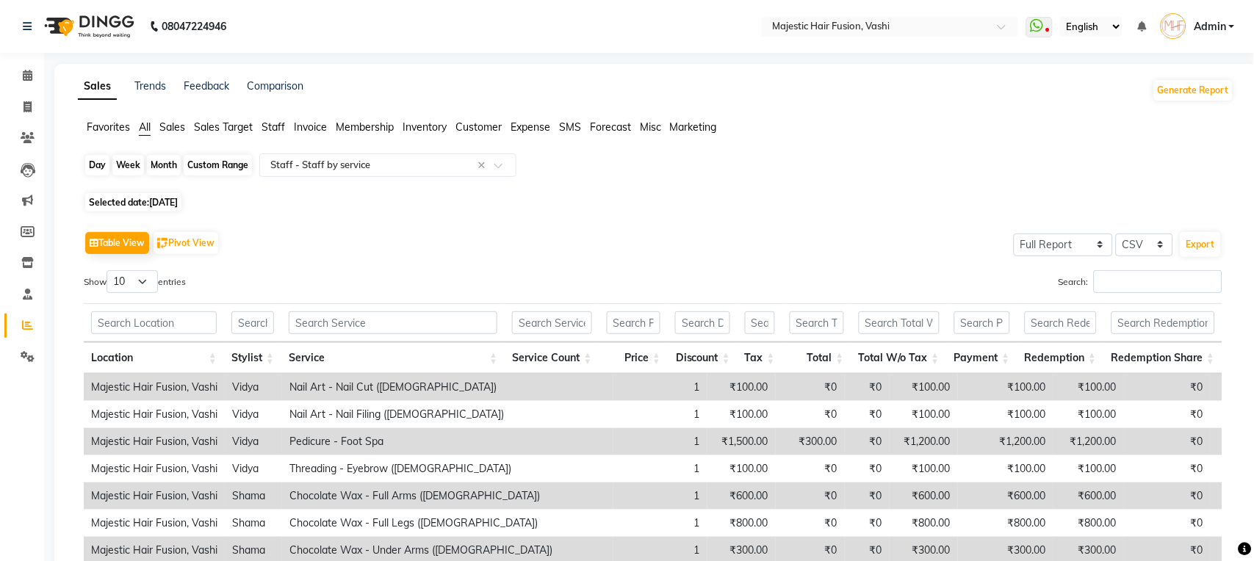
click at [94, 165] on div "Day" at bounding box center [97, 165] width 24 height 21
select select "8"
select select "2025"
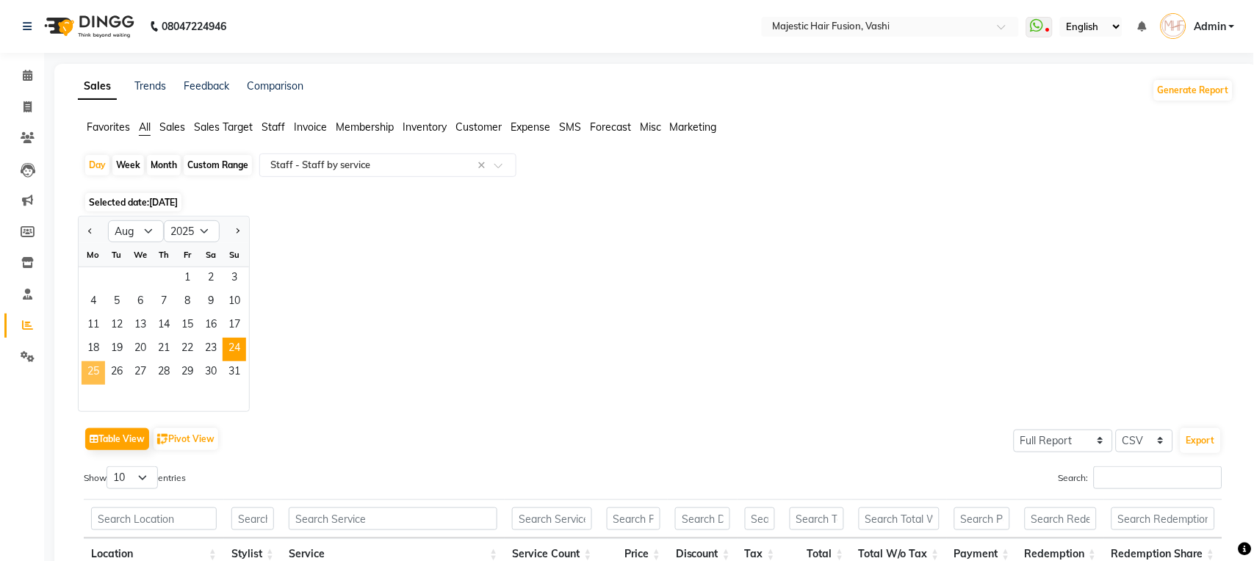
click at [91, 365] on span "25" at bounding box center [94, 373] width 24 height 24
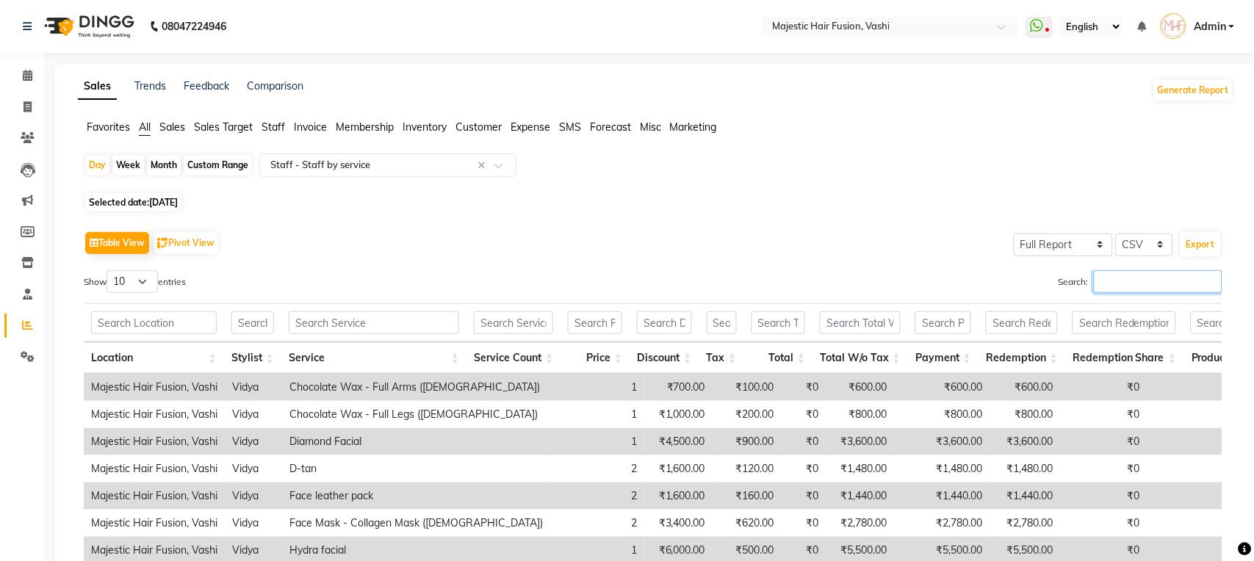
click at [1131, 289] on input "Search:" at bounding box center [1158, 281] width 129 height 23
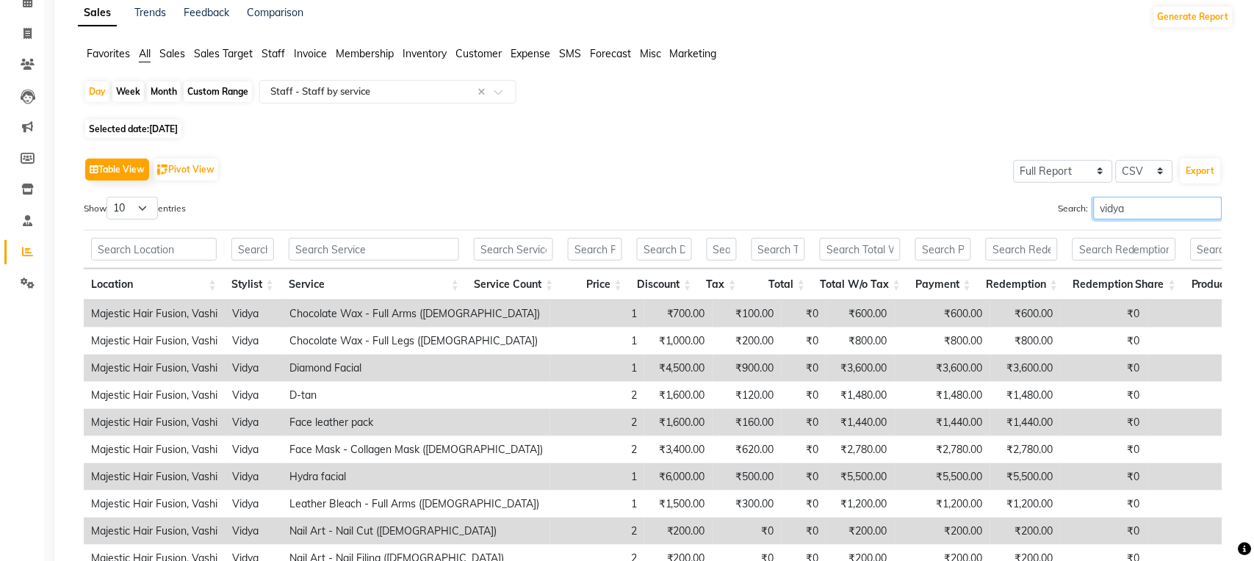
scroll to position [130, 0]
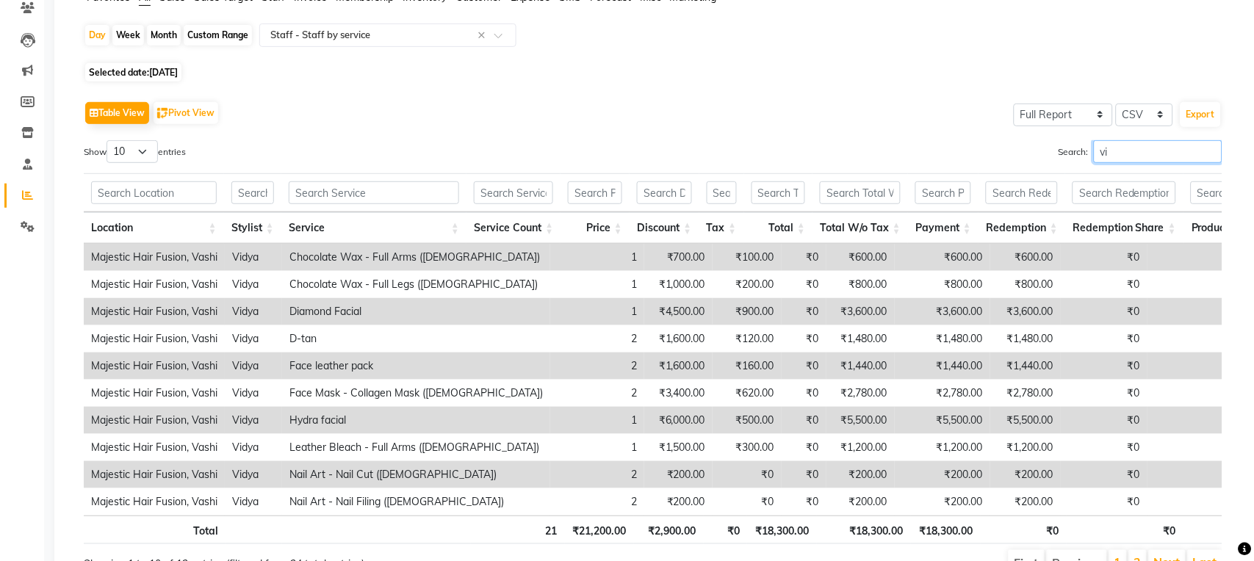
type input "v"
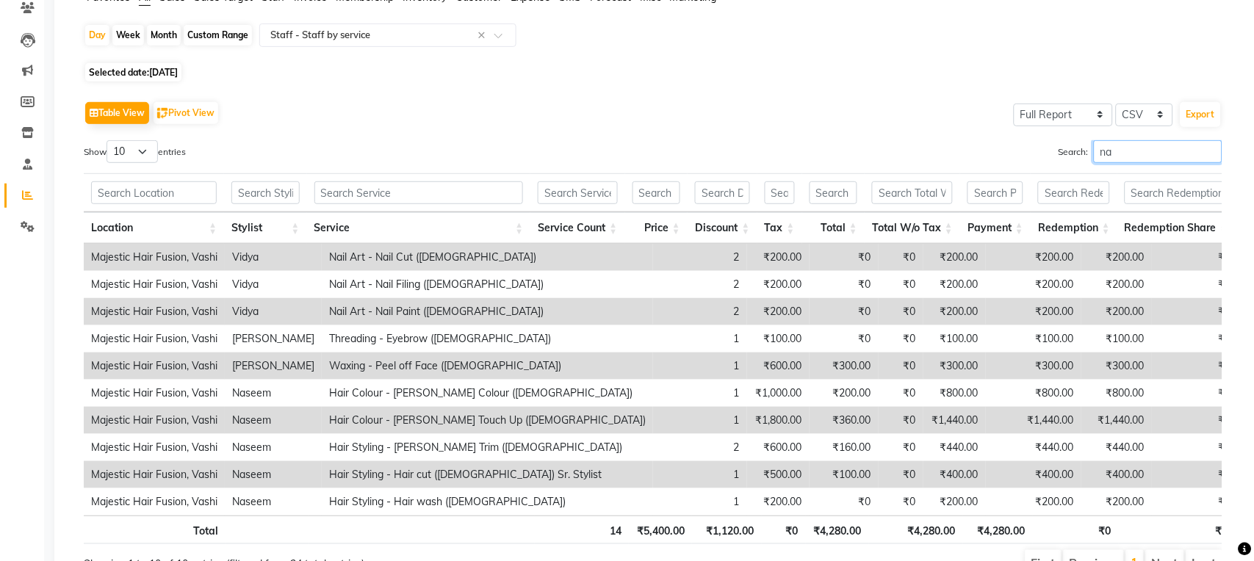
type input "n"
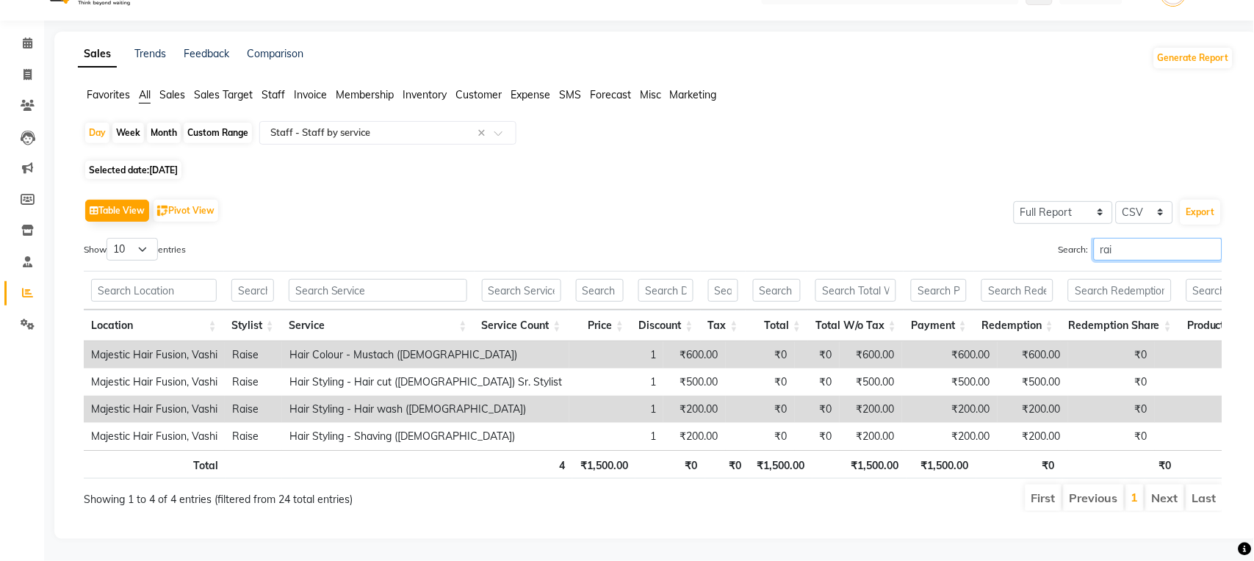
scroll to position [64, 0]
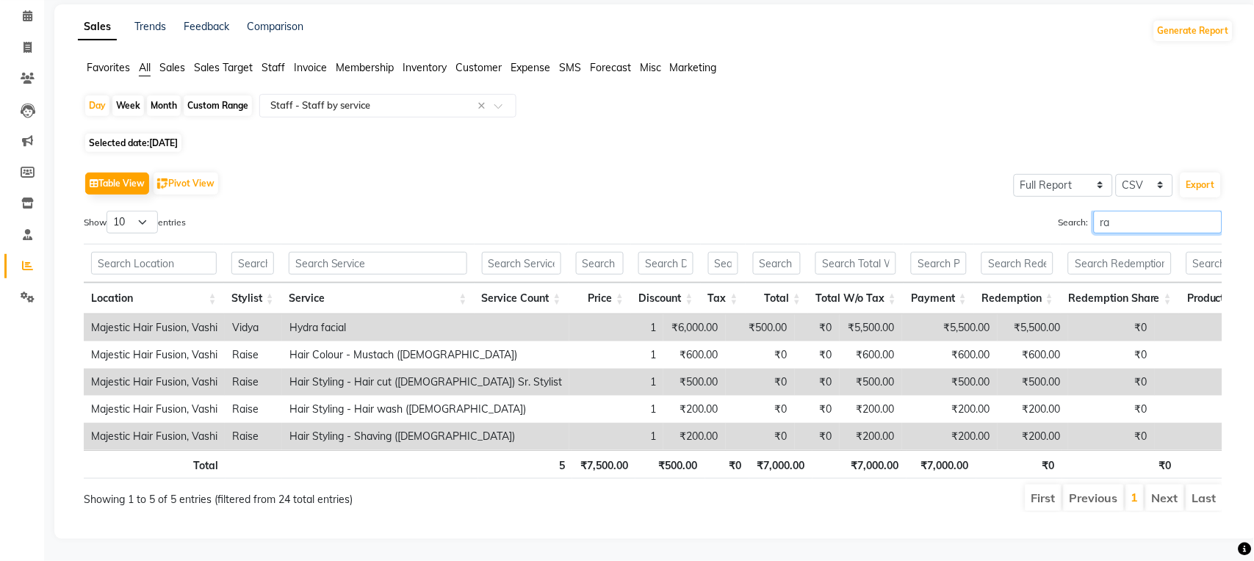
type input "r"
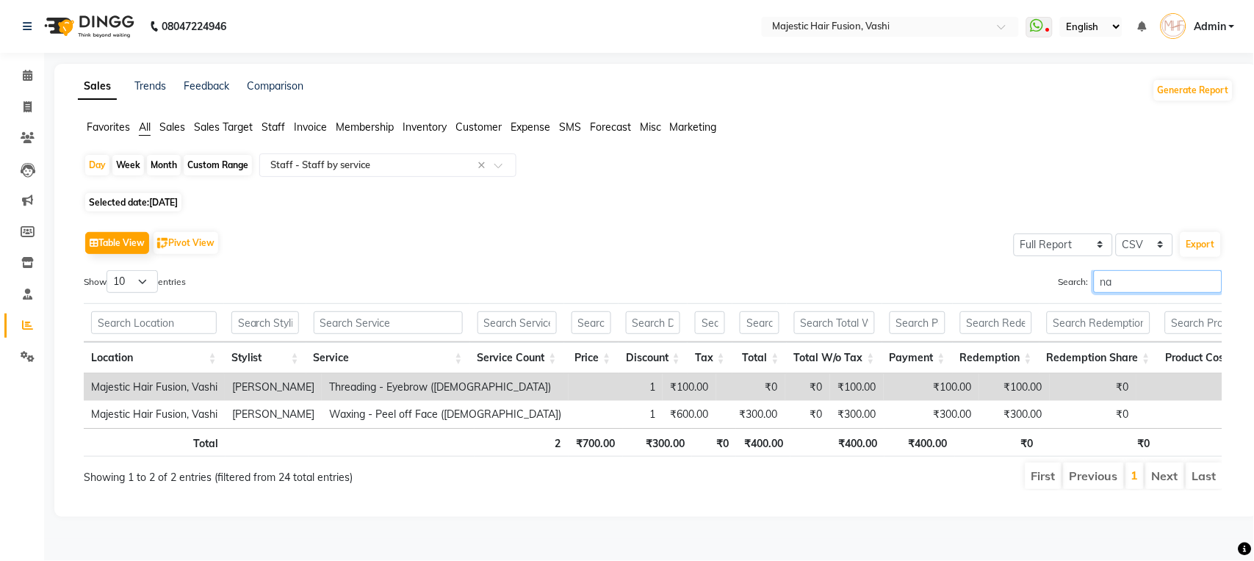
scroll to position [130, 0]
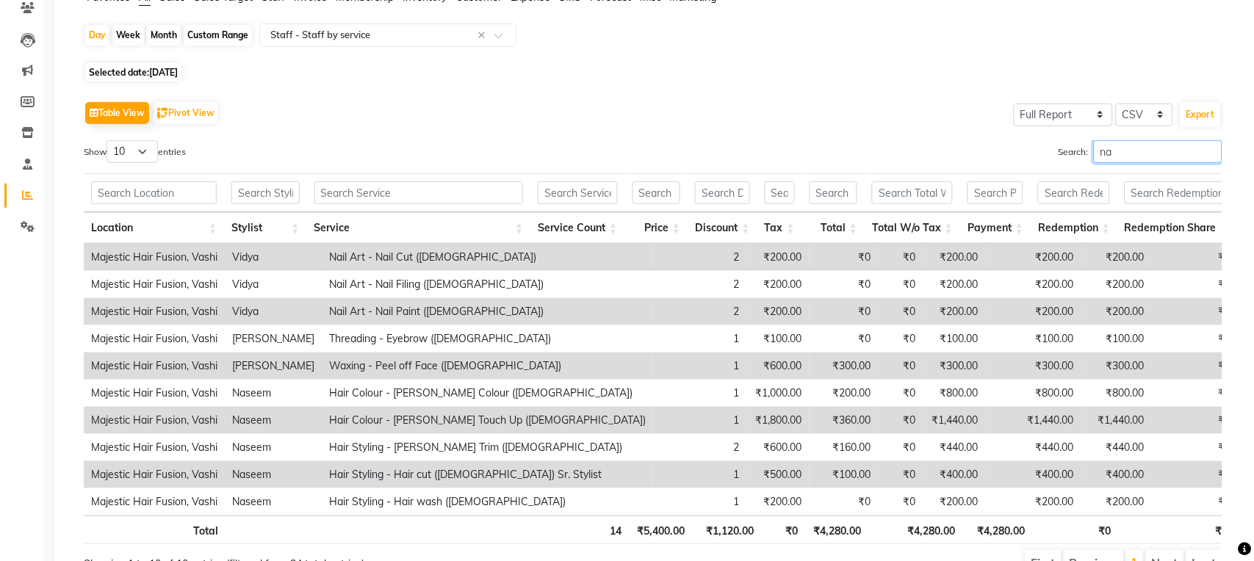
type input "n"
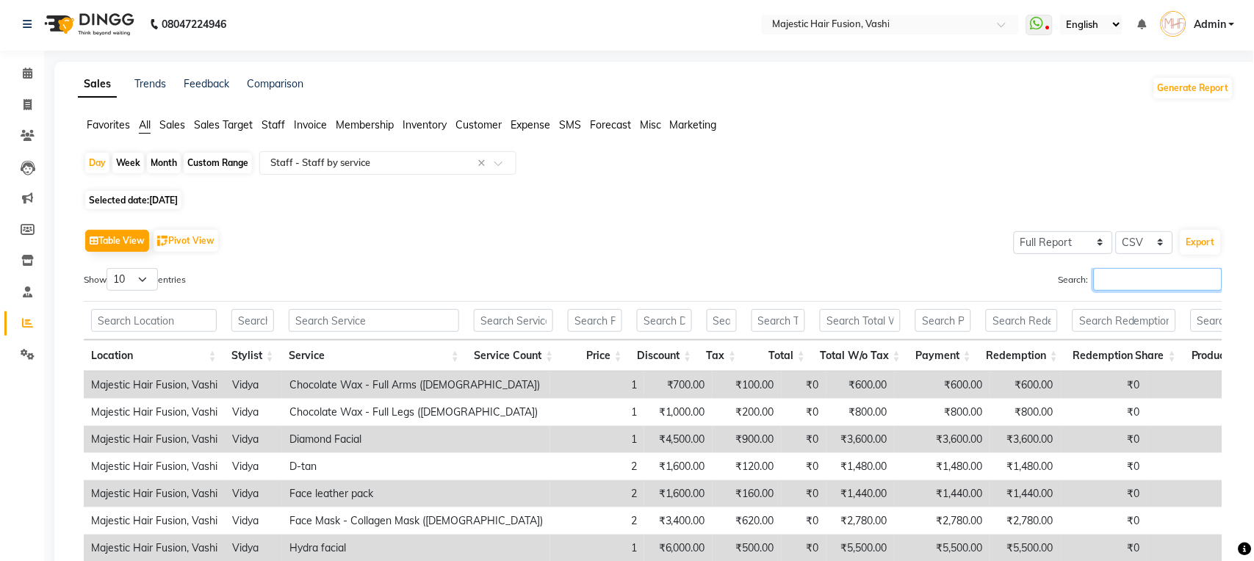
scroll to position [0, 0]
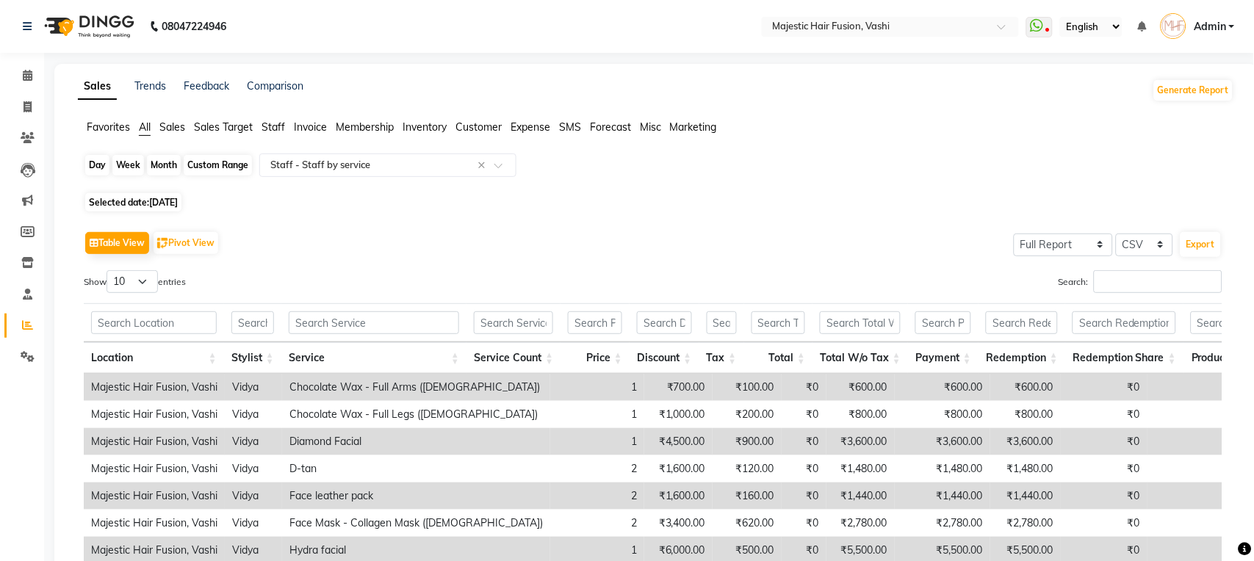
click at [98, 161] on div "Day" at bounding box center [97, 165] width 24 height 21
select select "8"
select select "2025"
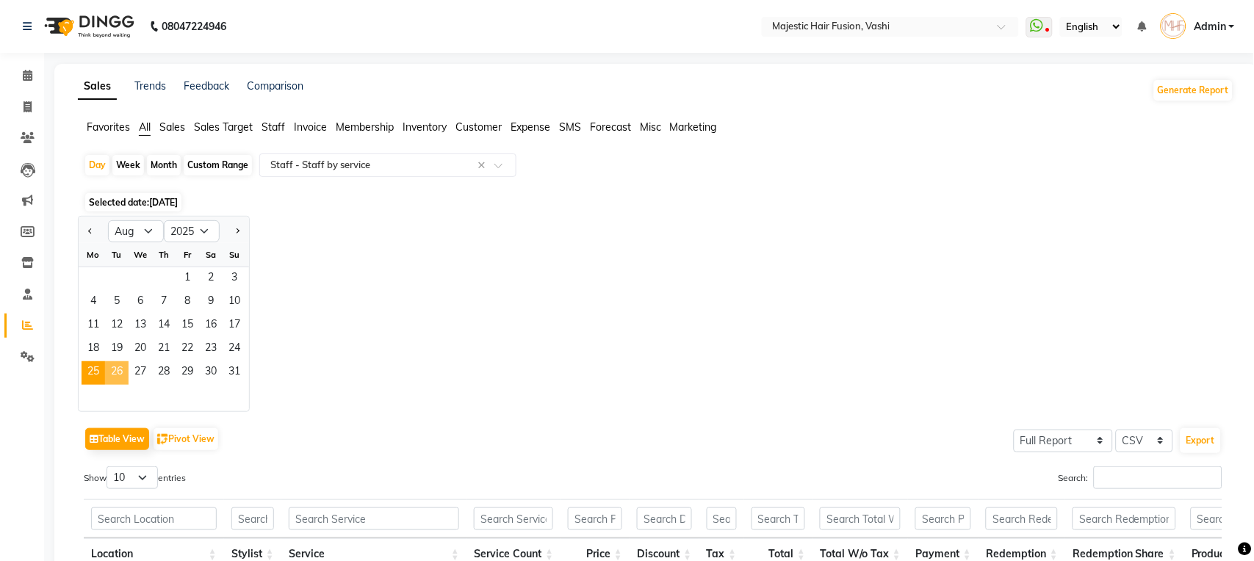
click at [120, 372] on span "26" at bounding box center [117, 373] width 24 height 24
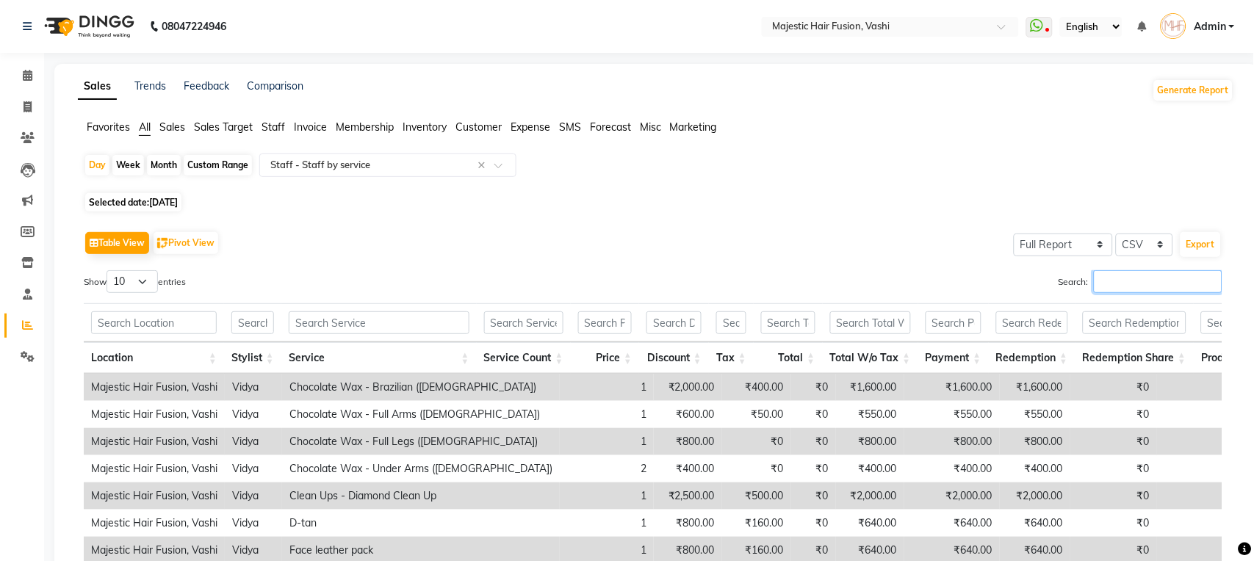
click at [1115, 283] on input "Search:" at bounding box center [1158, 281] width 129 height 23
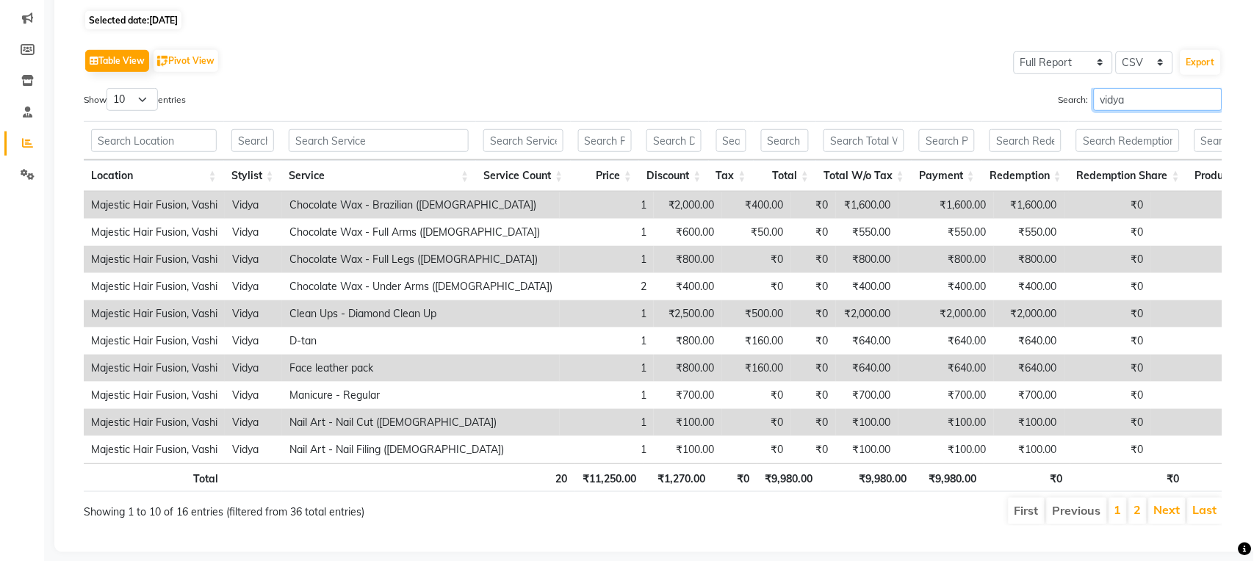
scroll to position [227, 0]
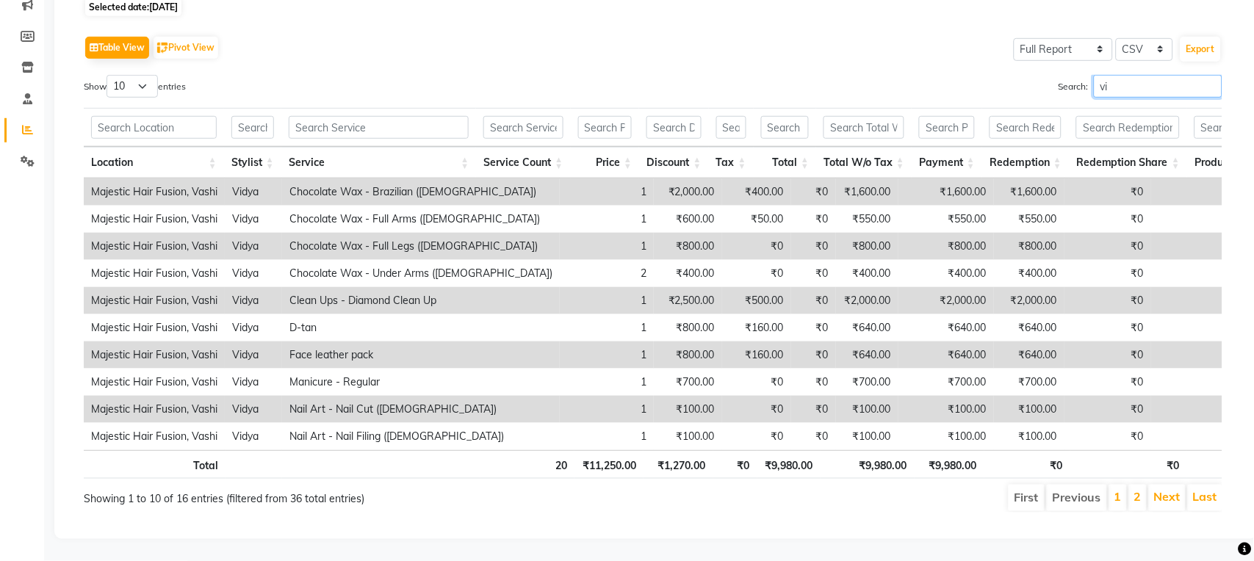
type input "v"
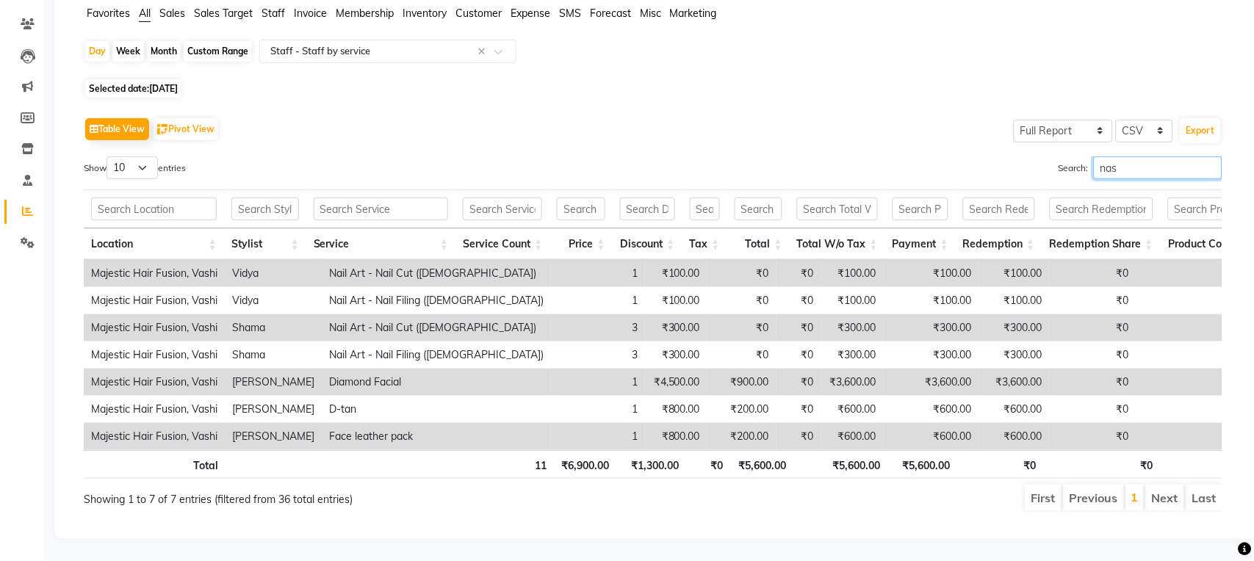
scroll to position [0, 0]
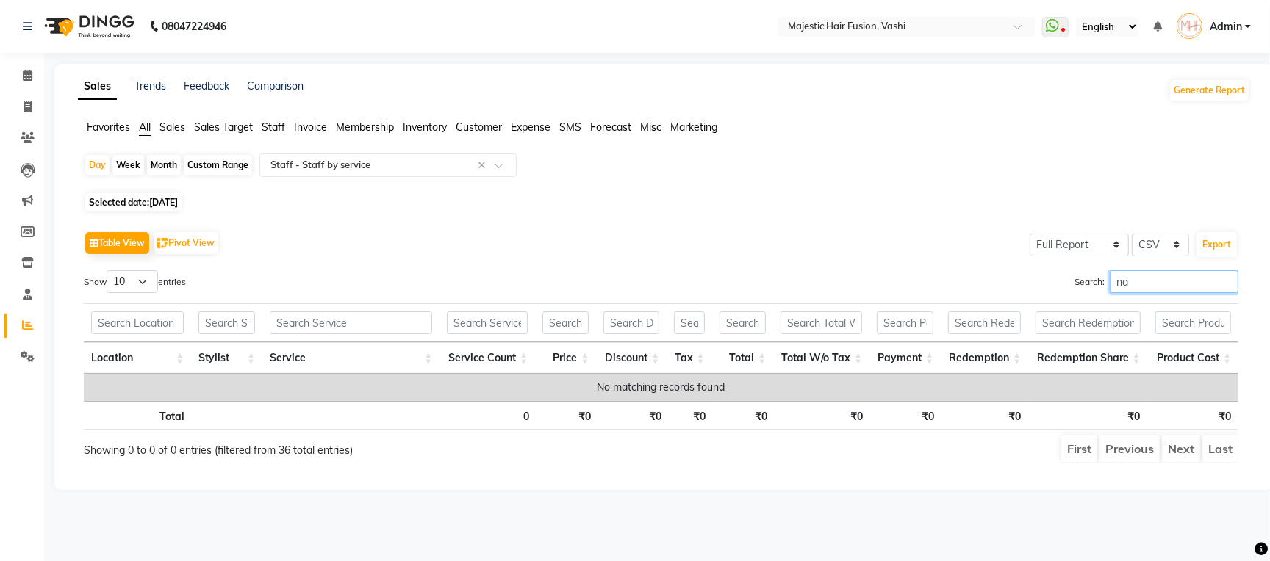
type input "n"
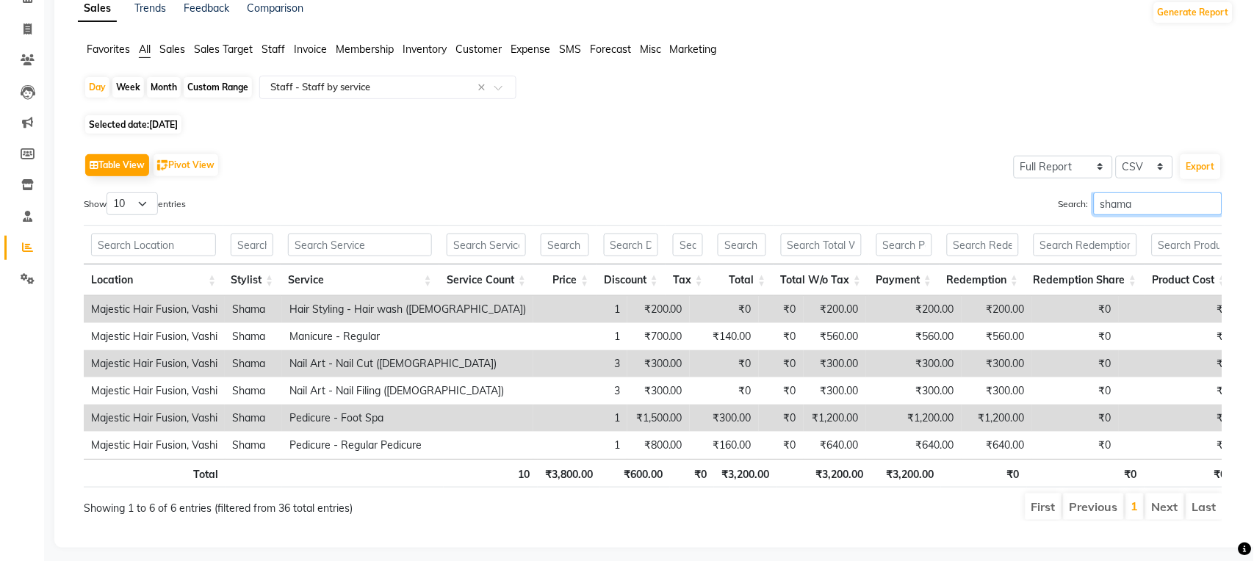
scroll to position [118, 0]
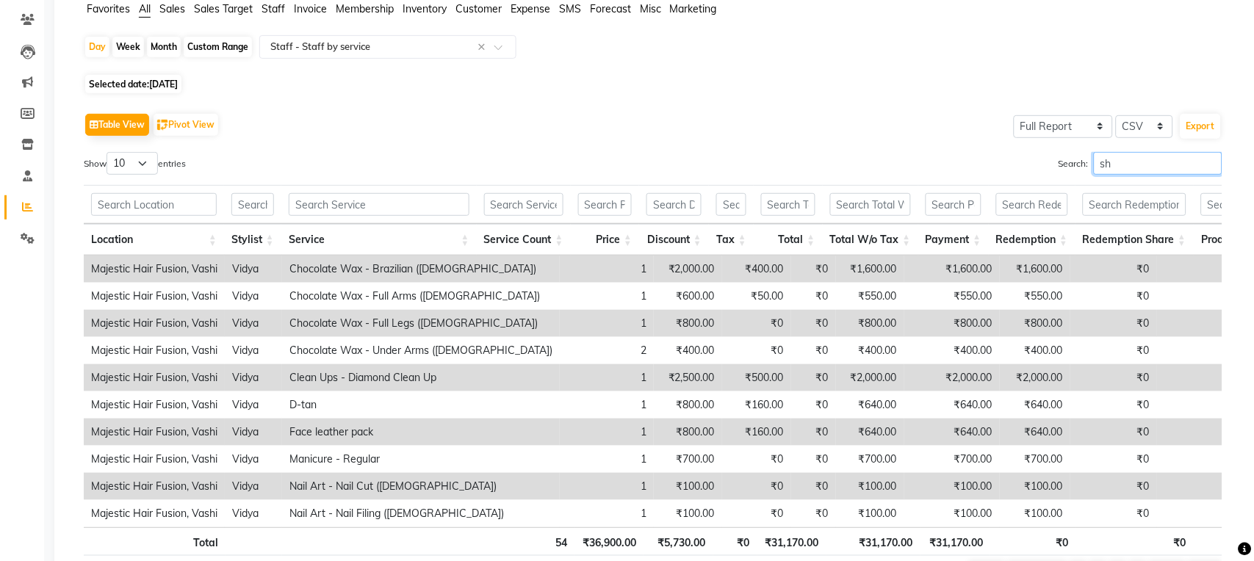
type input "s"
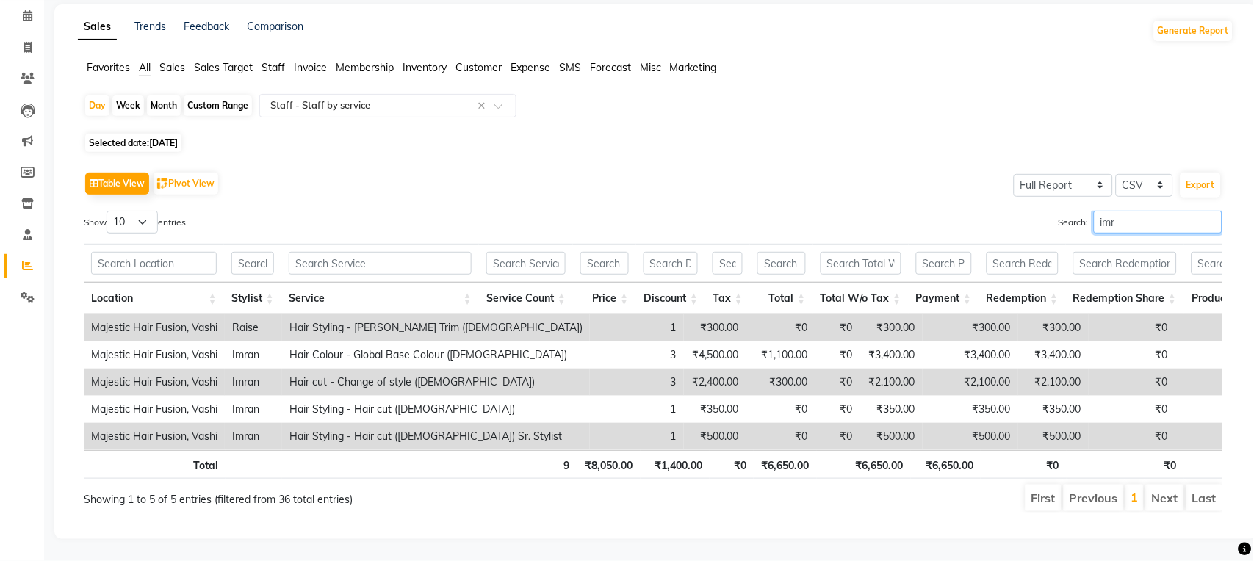
scroll to position [64, 0]
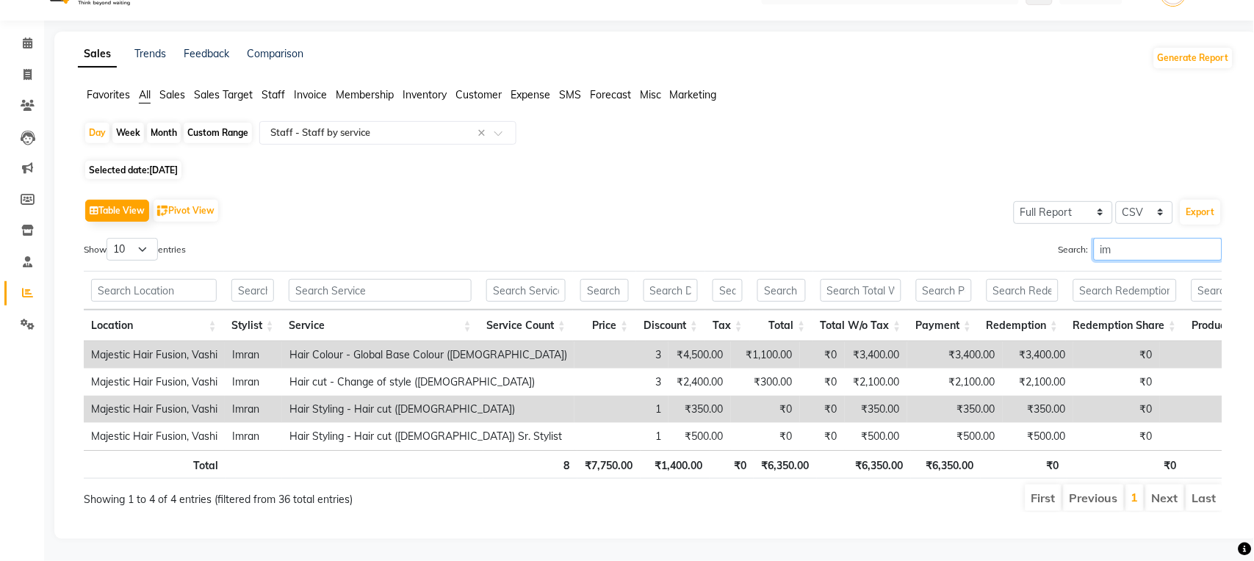
type input "i"
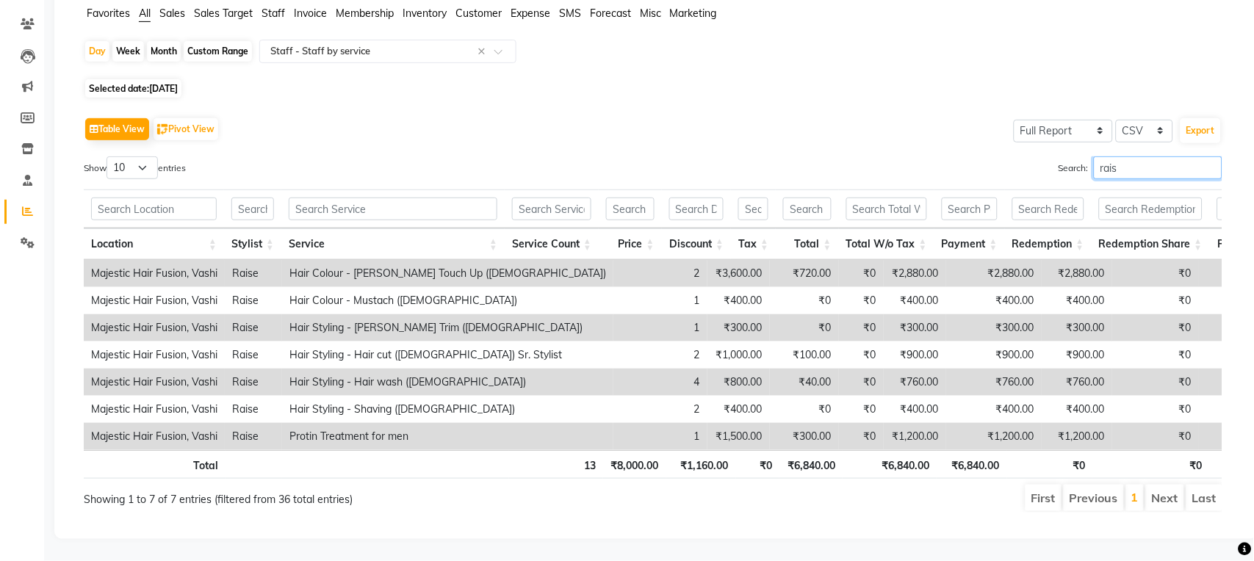
scroll to position [145, 0]
type input "r"
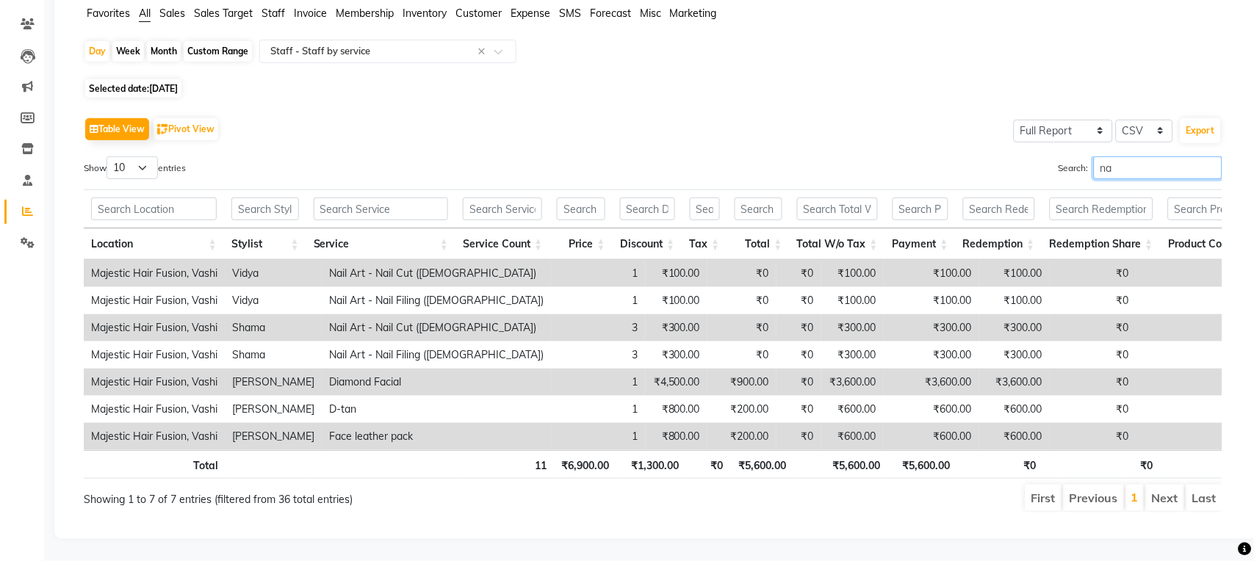
type input "n"
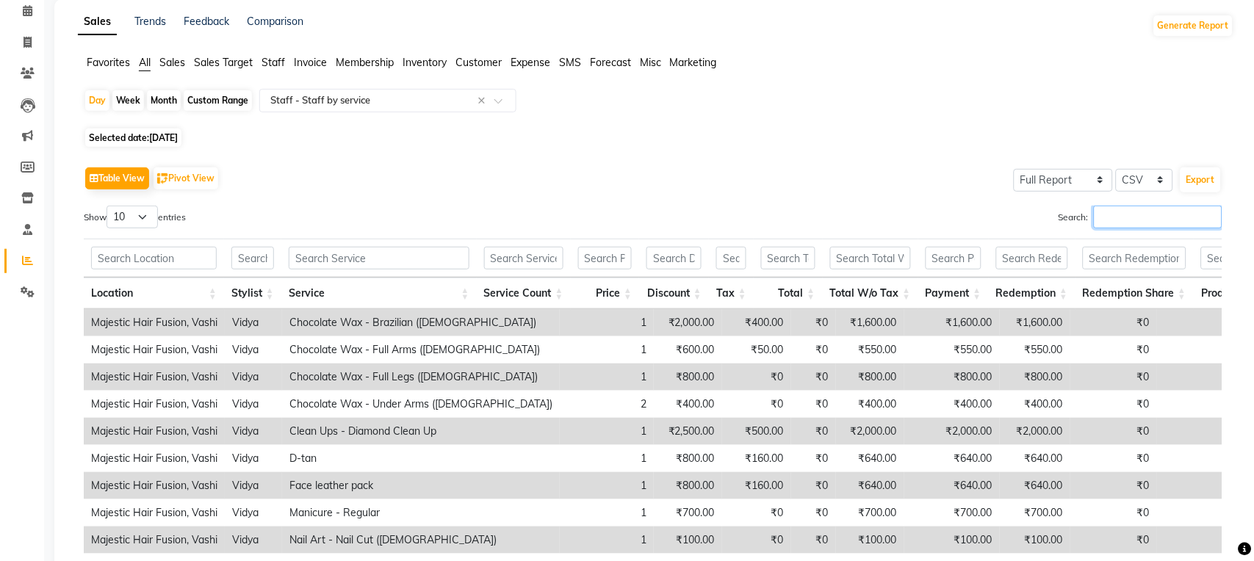
scroll to position [0, 0]
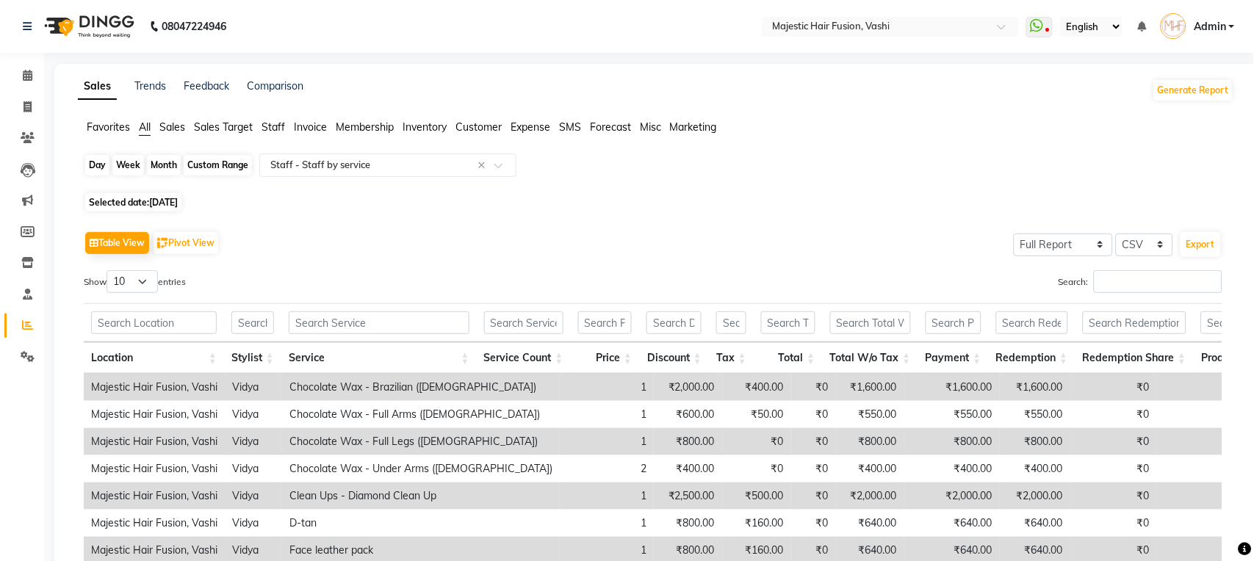
click at [98, 164] on div "Day" at bounding box center [97, 165] width 24 height 21
select select "8"
select select "2025"
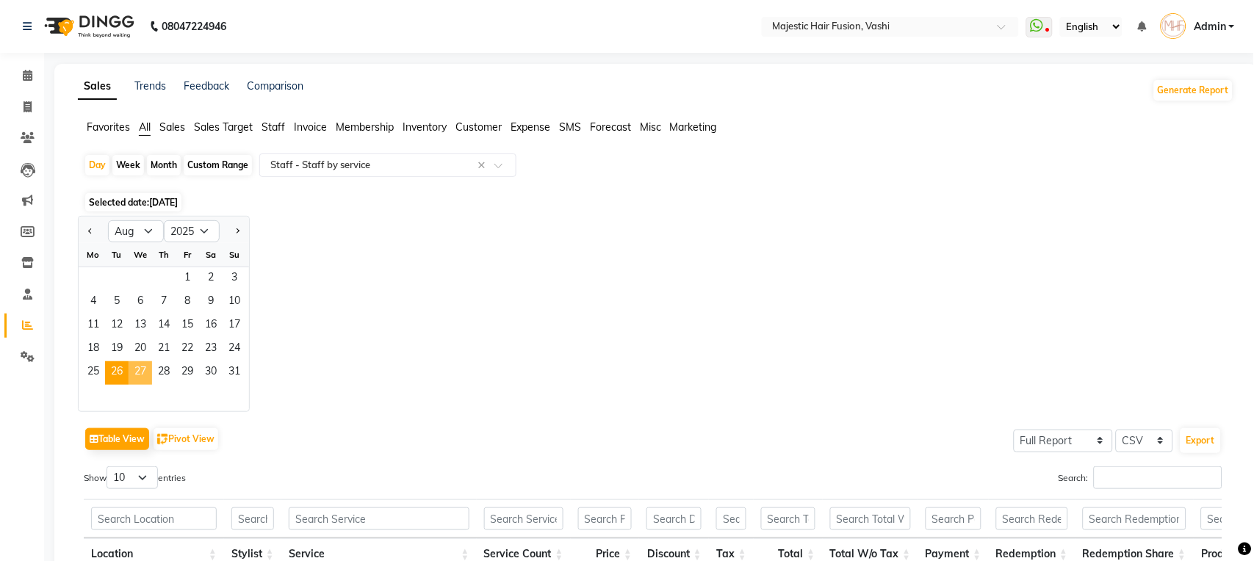
click at [136, 370] on span "27" at bounding box center [141, 373] width 24 height 24
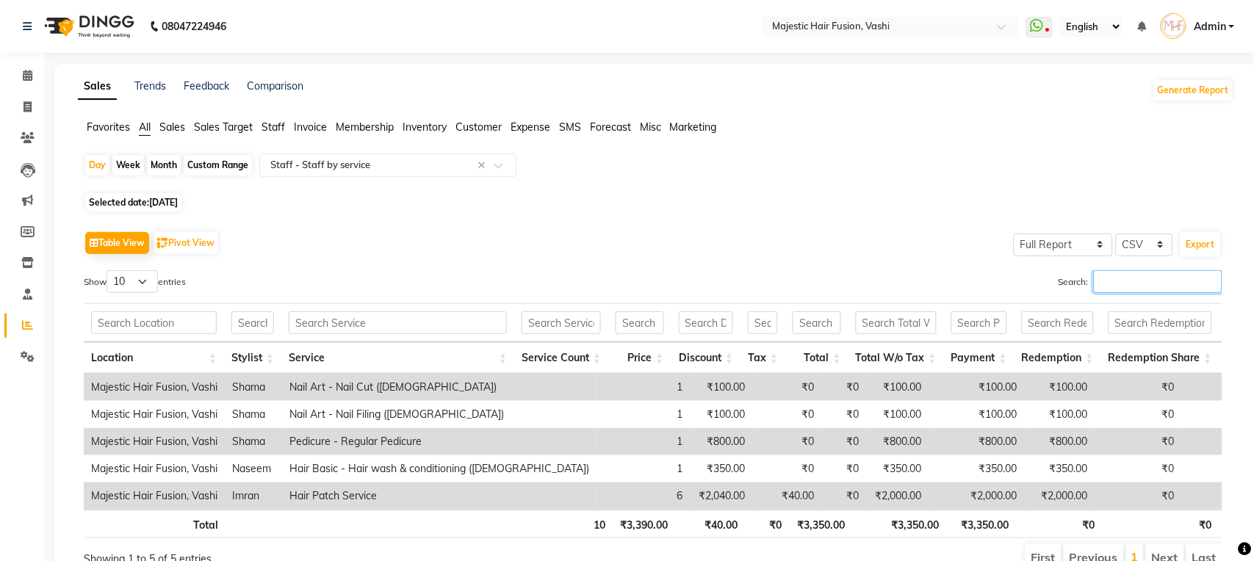
click at [1122, 281] on input "Search:" at bounding box center [1158, 281] width 129 height 23
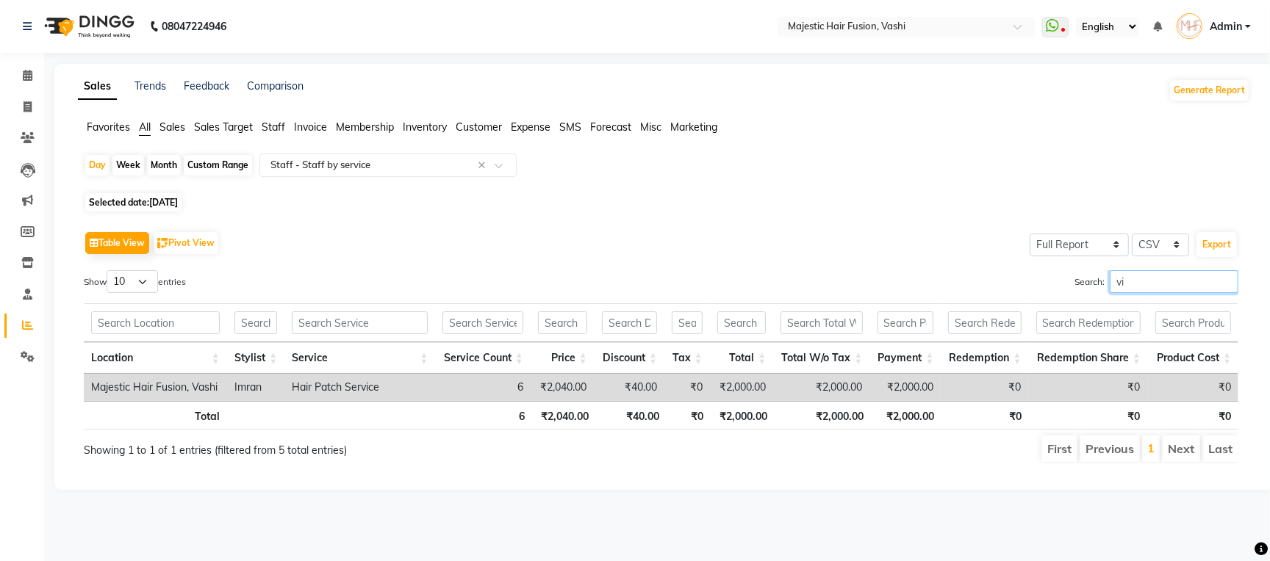
type input "v"
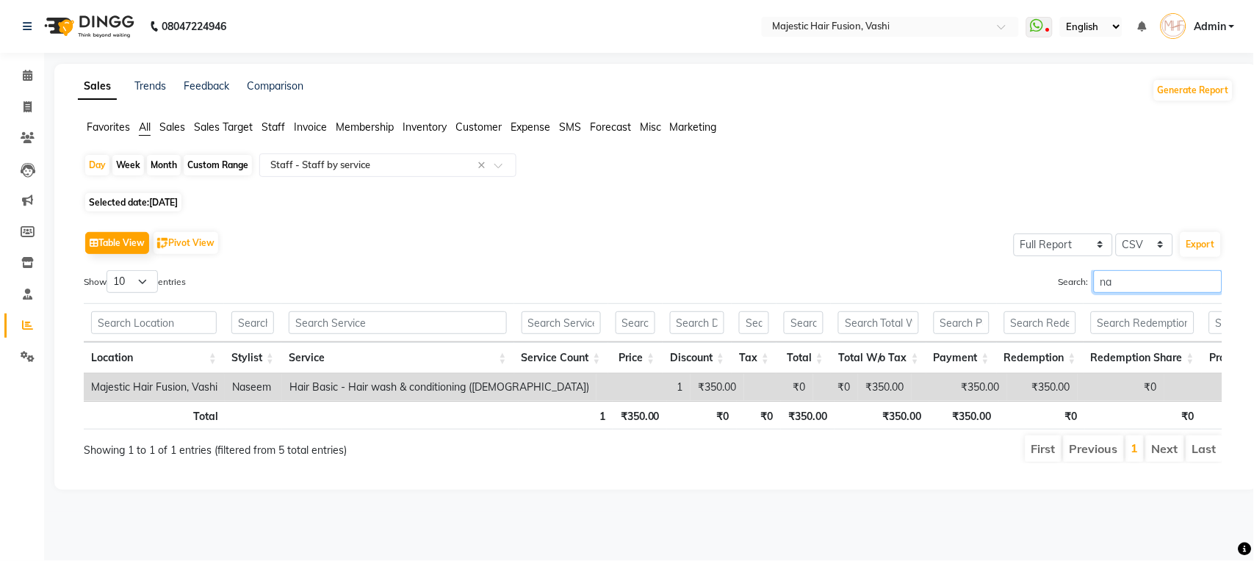
type input "n"
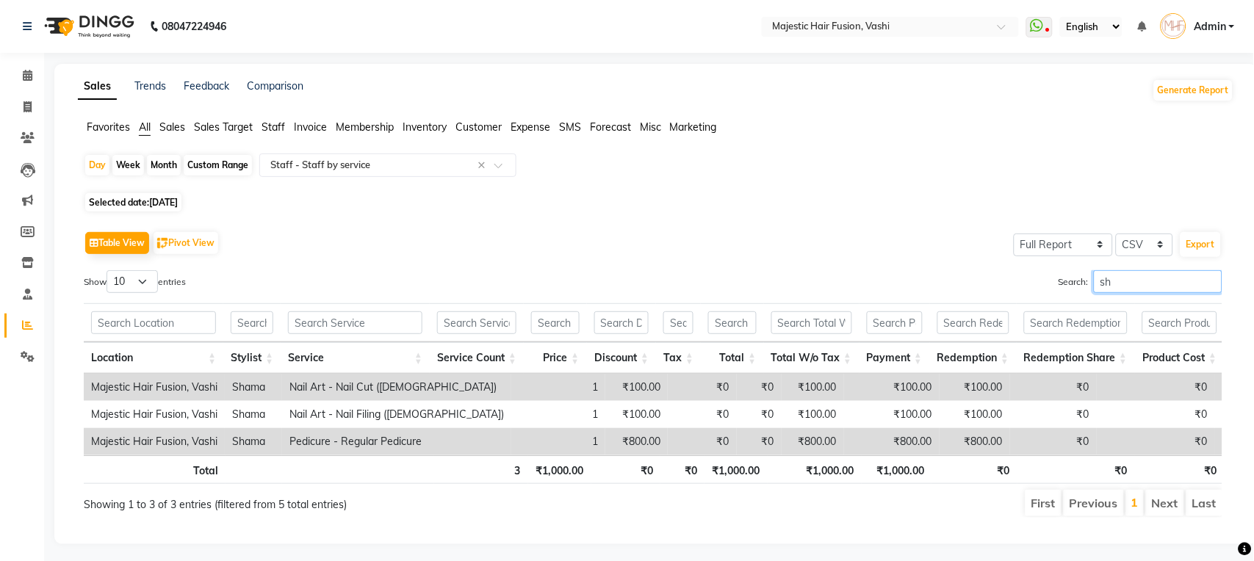
type input "s"
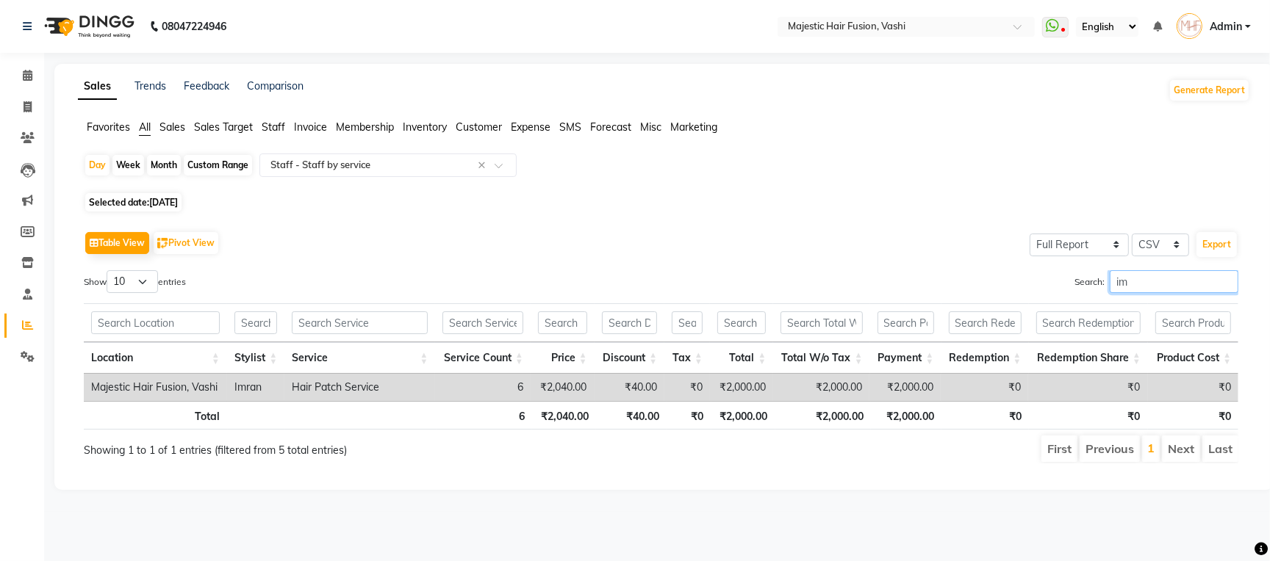
type input "i"
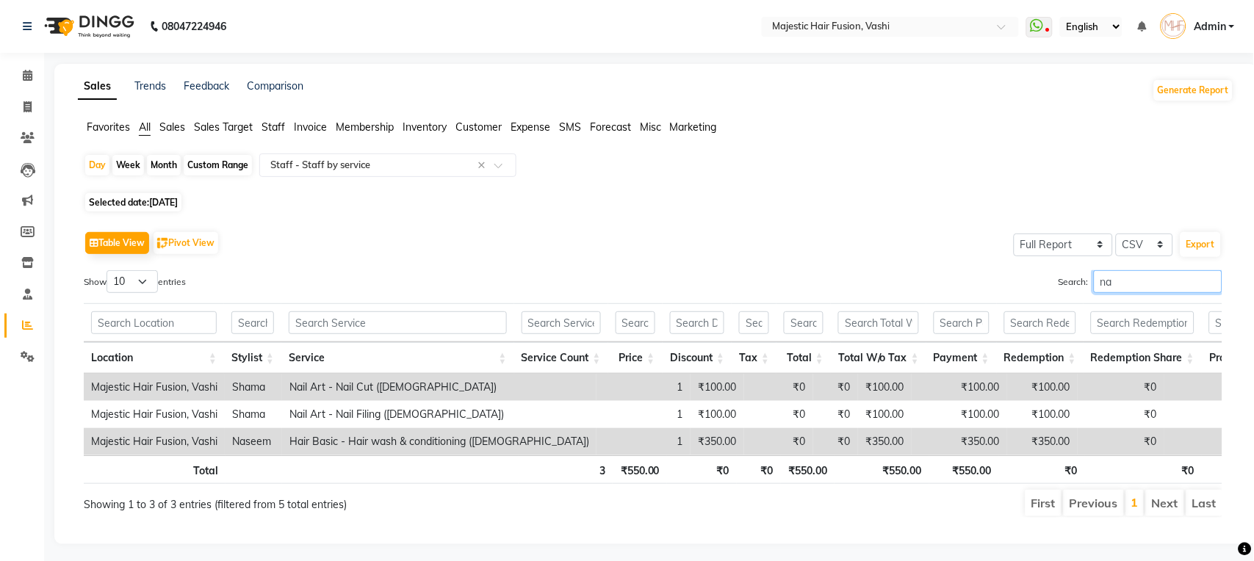
type input "n"
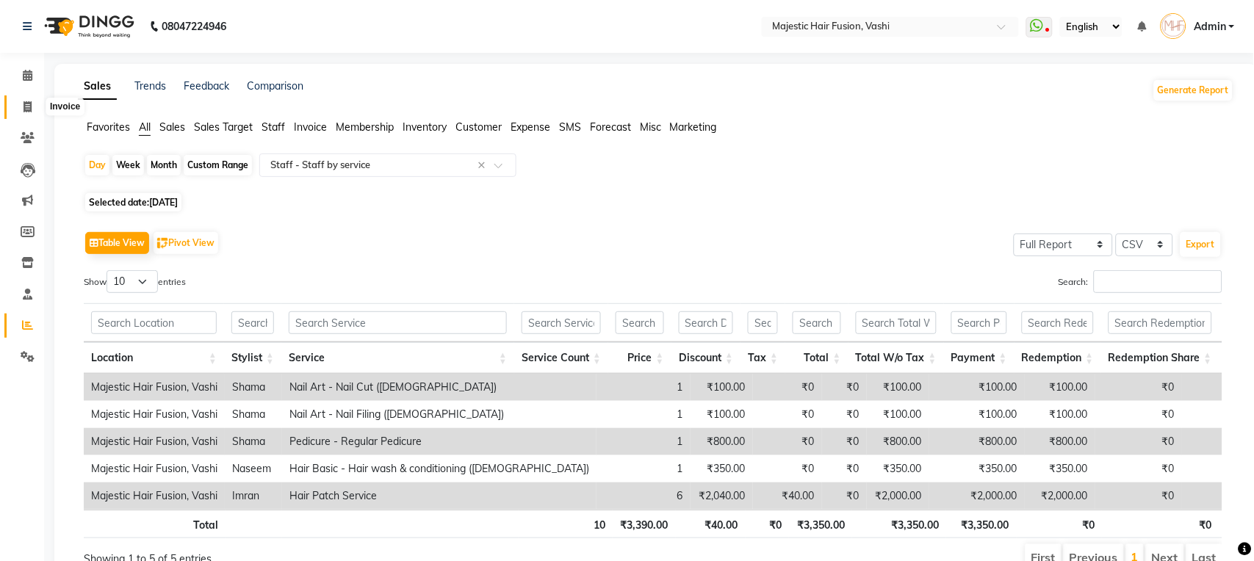
click at [24, 104] on icon at bounding box center [28, 106] width 8 height 11
select select "service"
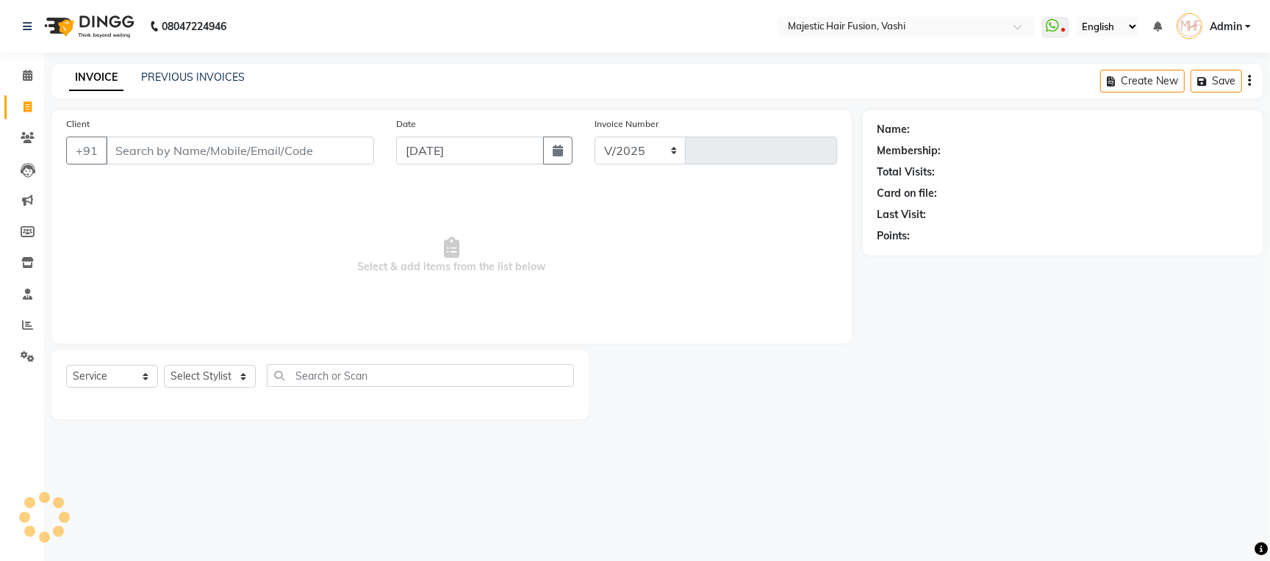
select select "559"
type input "1059"
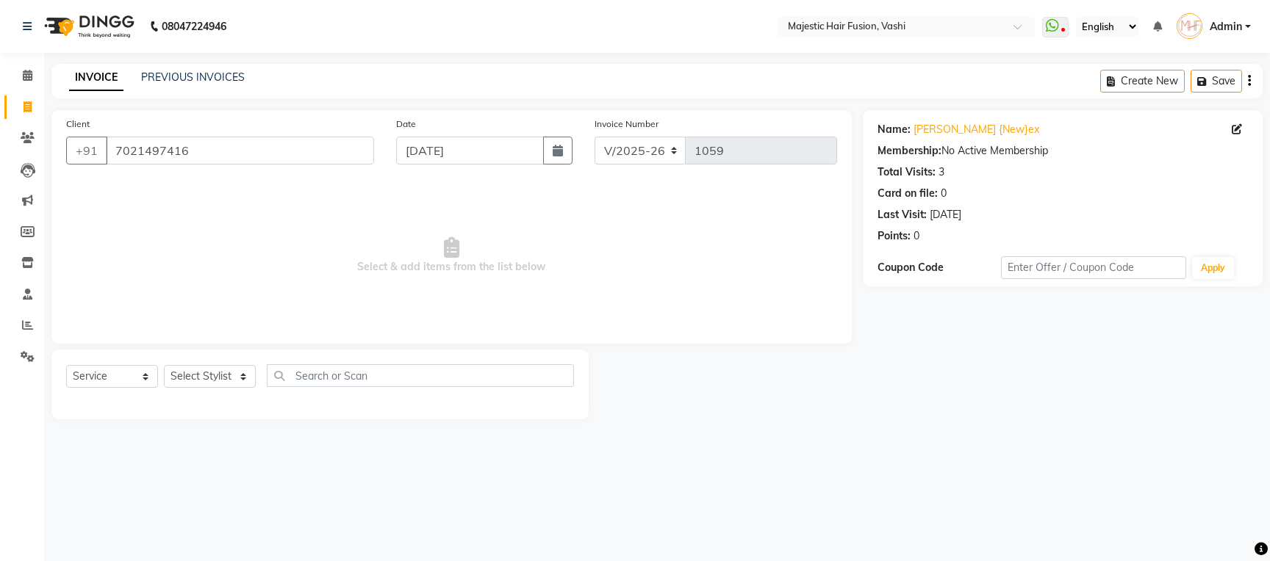
select select "559"
select select "service"
click at [156, 87] on div "INVOICE PREVIOUS INVOICES Create New Save" at bounding box center [656, 81] width 1211 height 35
click at [167, 80] on link "PREVIOUS INVOICES" at bounding box center [193, 77] width 104 height 13
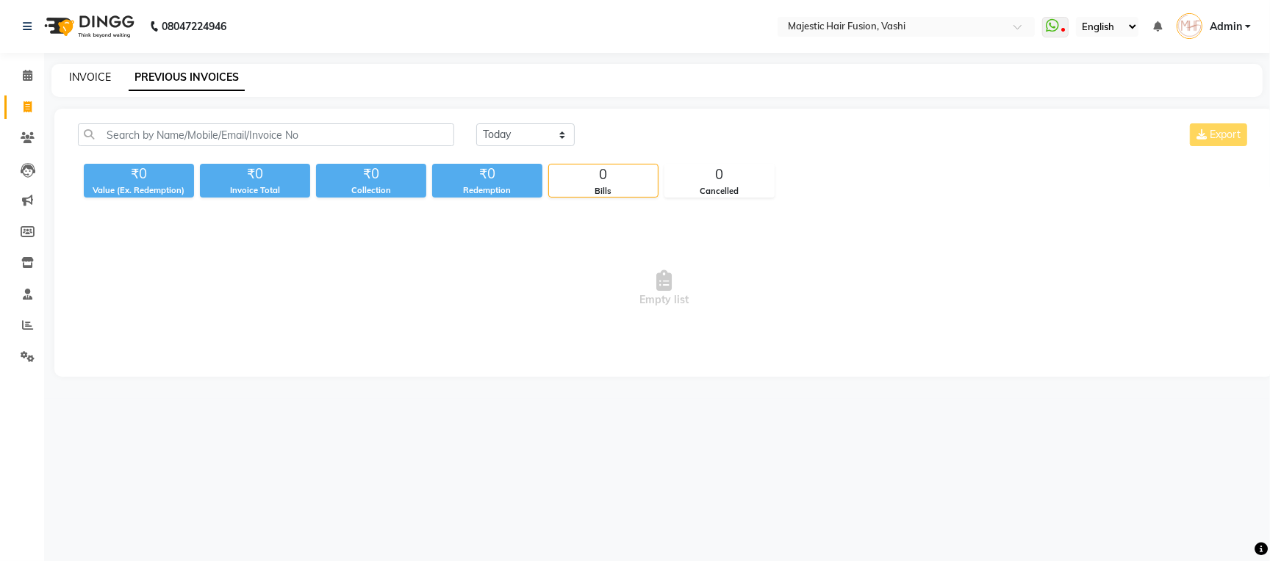
click at [98, 78] on link "INVOICE" at bounding box center [90, 77] width 42 height 13
select select "service"
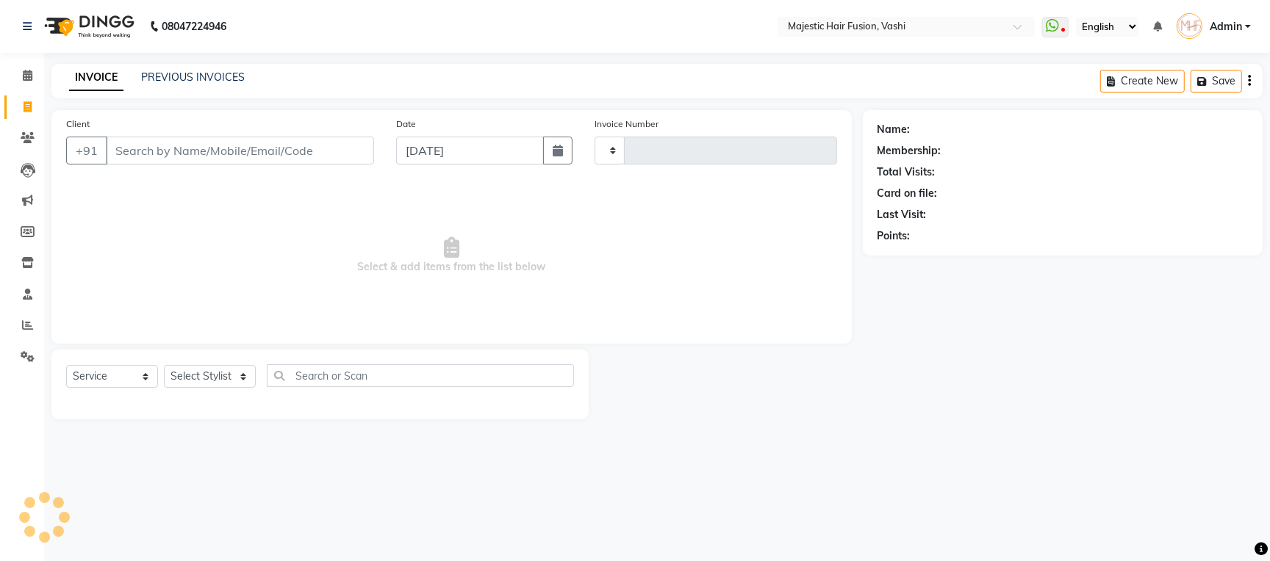
type input "1059"
select select "559"
click at [154, 74] on link "PREVIOUS INVOICES" at bounding box center [193, 77] width 104 height 13
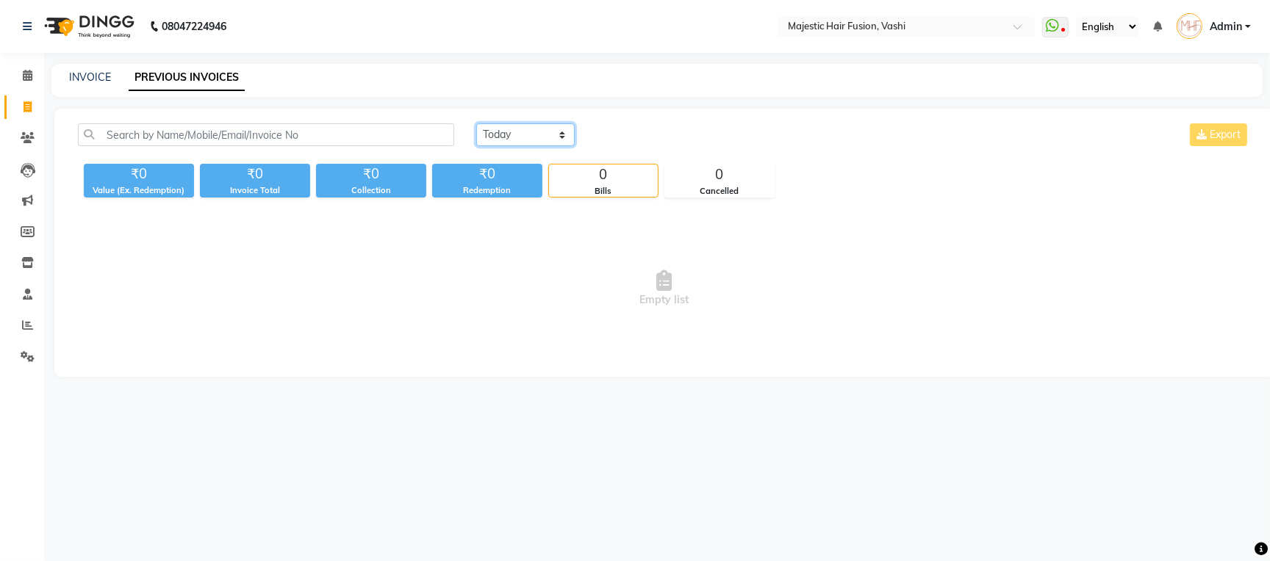
click at [544, 135] on select "[DATE] [DATE] Custom Range" at bounding box center [525, 134] width 98 height 23
select select "range"
click at [476, 123] on select "[DATE] [DATE] Custom Range" at bounding box center [525, 134] width 98 height 23
click at [644, 129] on input "[DATE]" at bounding box center [645, 135] width 103 height 21
select select "9"
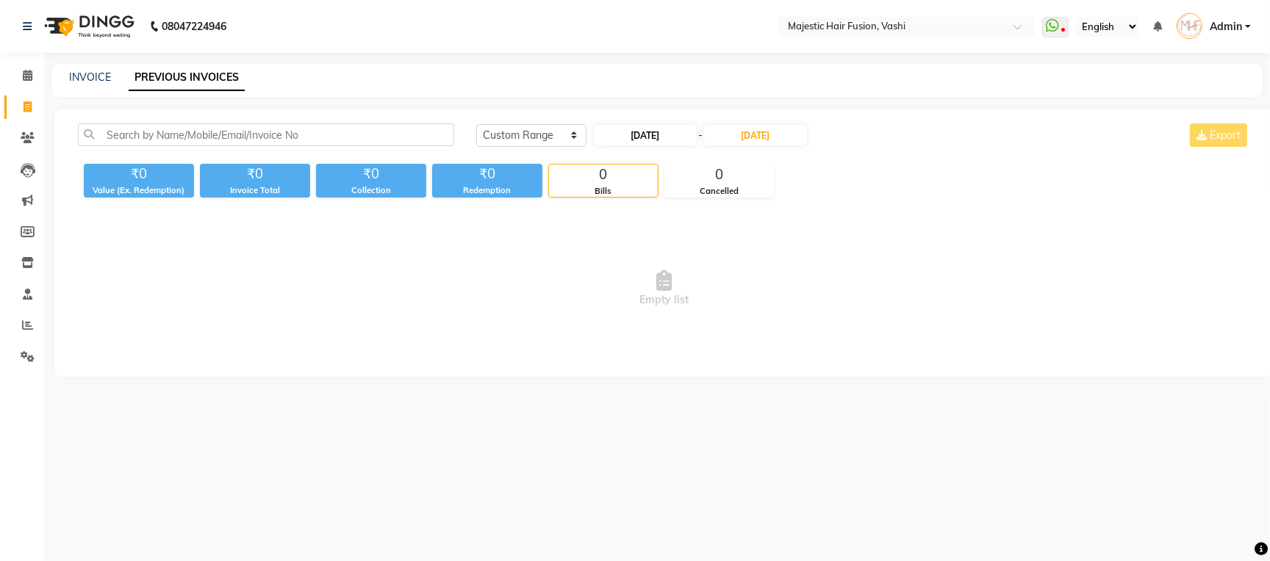
select select "2025"
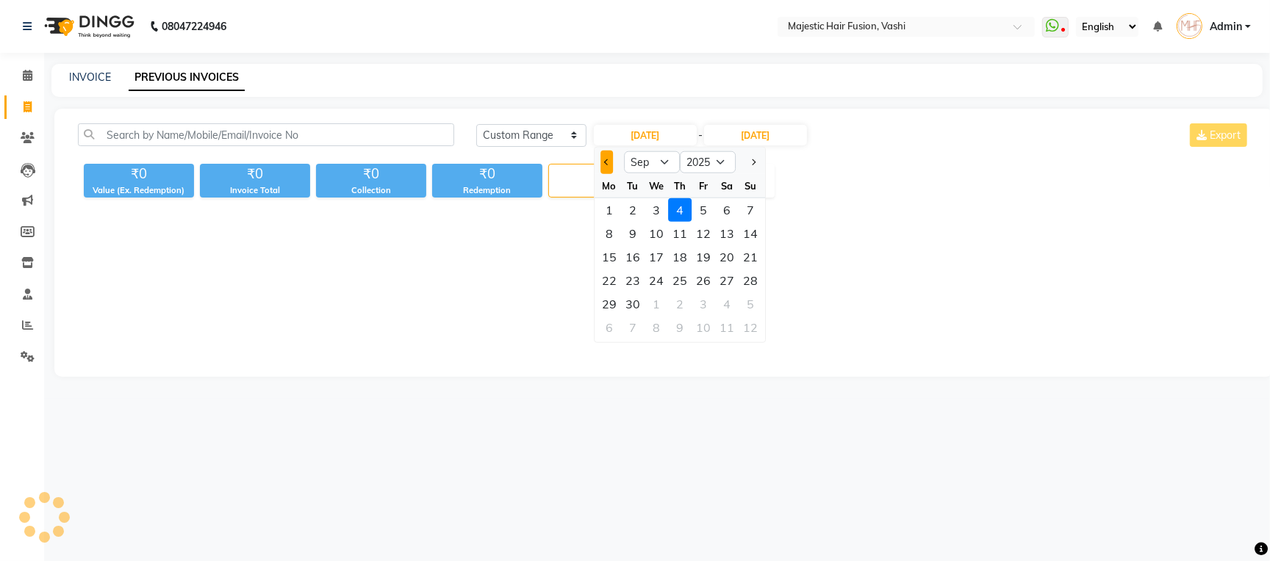
click at [606, 159] on span "Previous month" at bounding box center [607, 162] width 6 height 6
select select "8"
click at [658, 303] on div "27" at bounding box center [656, 304] width 24 height 24
type input "[DATE]"
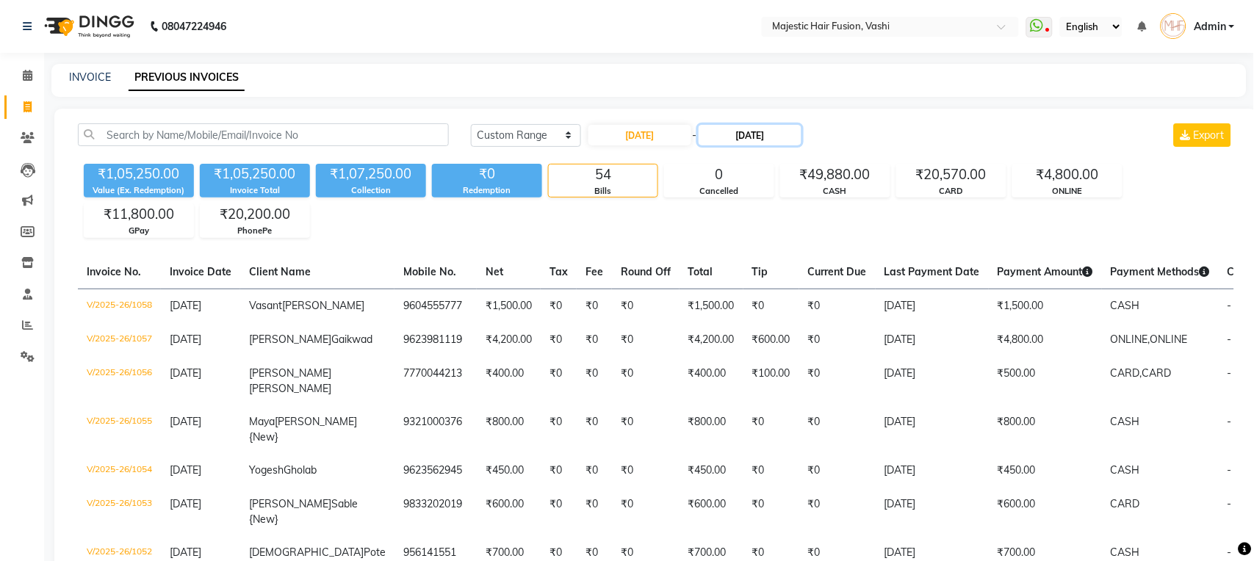
click at [746, 139] on input "[DATE]" at bounding box center [750, 135] width 103 height 21
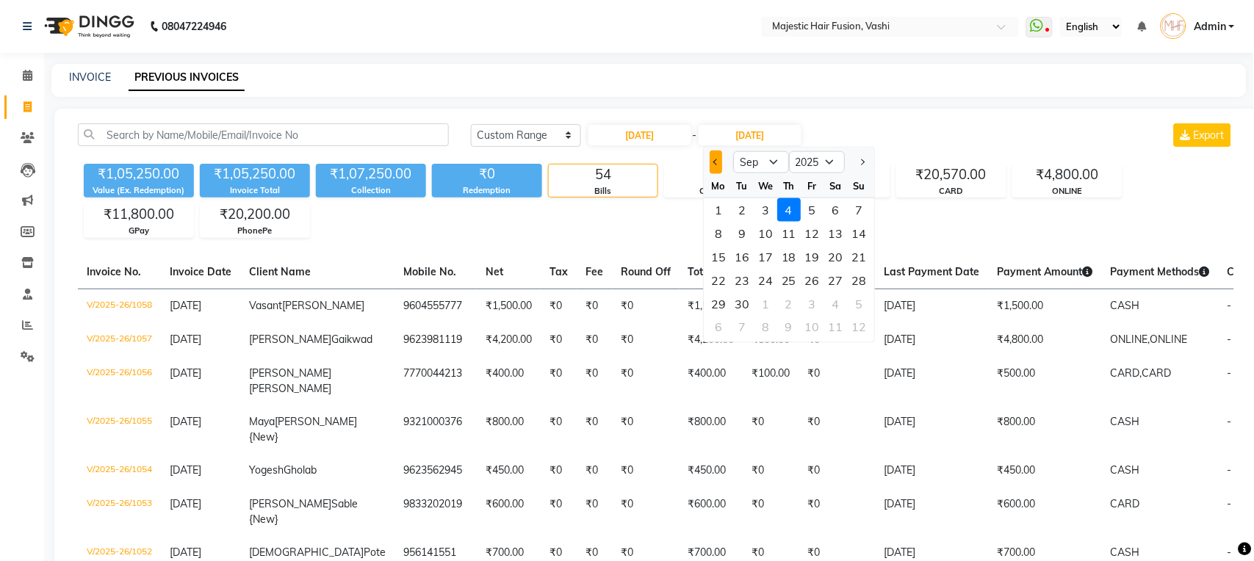
click at [716, 165] on span "Previous month" at bounding box center [716, 162] width 6 height 6
select select "8"
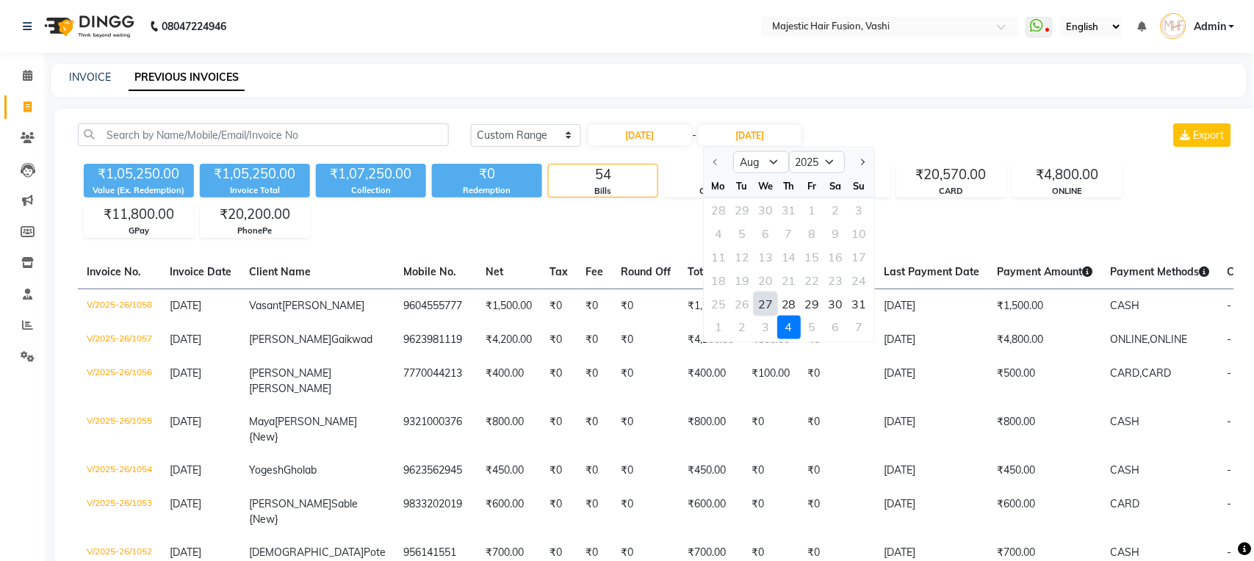
click at [762, 295] on div "27" at bounding box center [766, 304] width 24 height 24
type input "[DATE]"
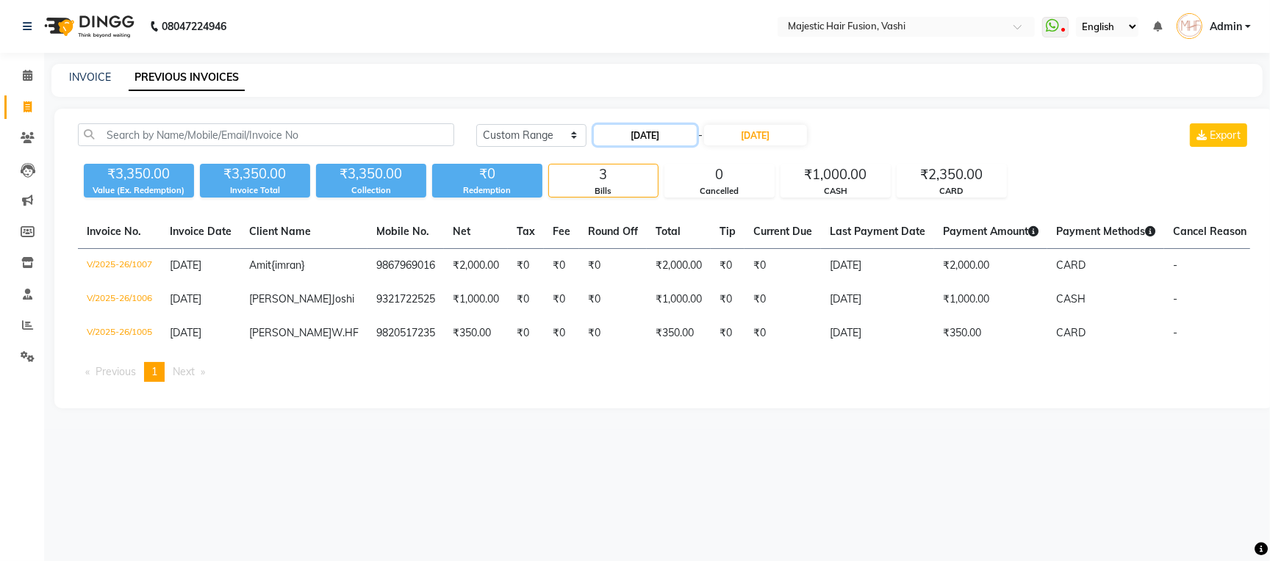
click at [637, 137] on input "[DATE]" at bounding box center [645, 135] width 103 height 21
select select "8"
select select "2025"
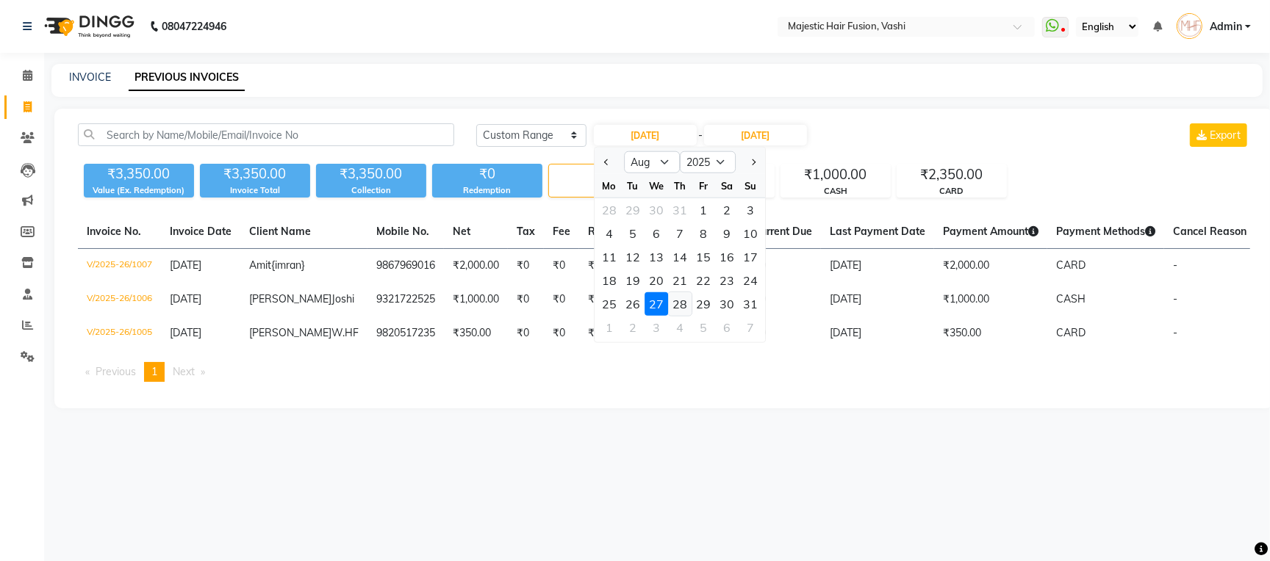
click at [682, 300] on div "28" at bounding box center [680, 304] width 24 height 24
type input "[DATE]"
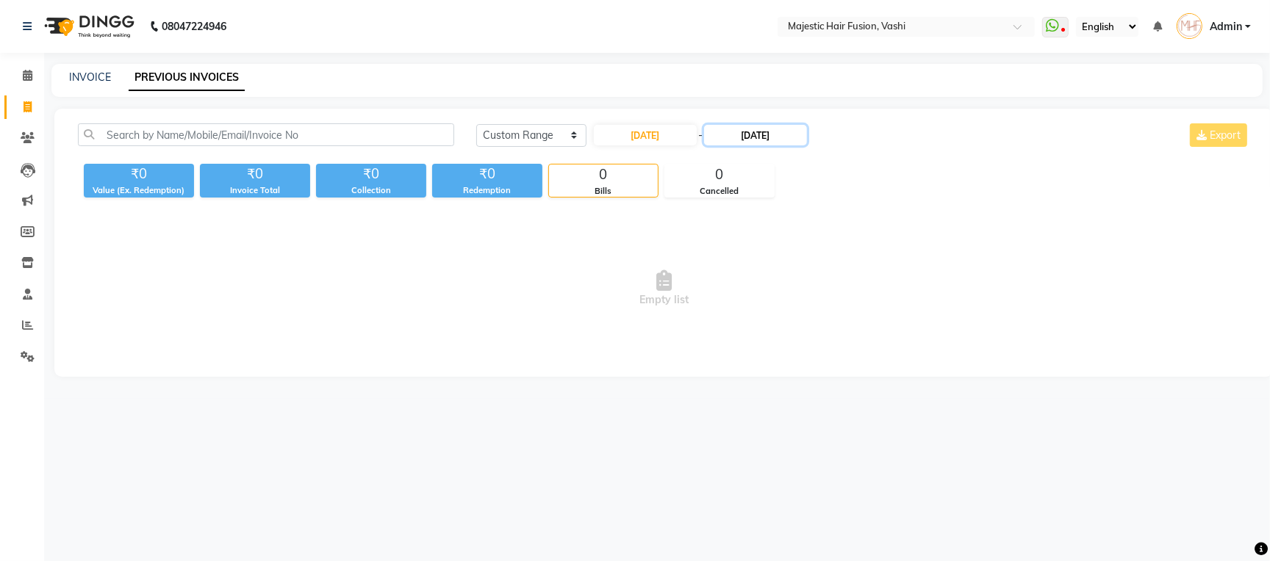
click at [780, 137] on input "[DATE]" at bounding box center [755, 135] width 103 height 21
click at [792, 303] on div "28" at bounding box center [794, 304] width 24 height 24
type input "[DATE]"
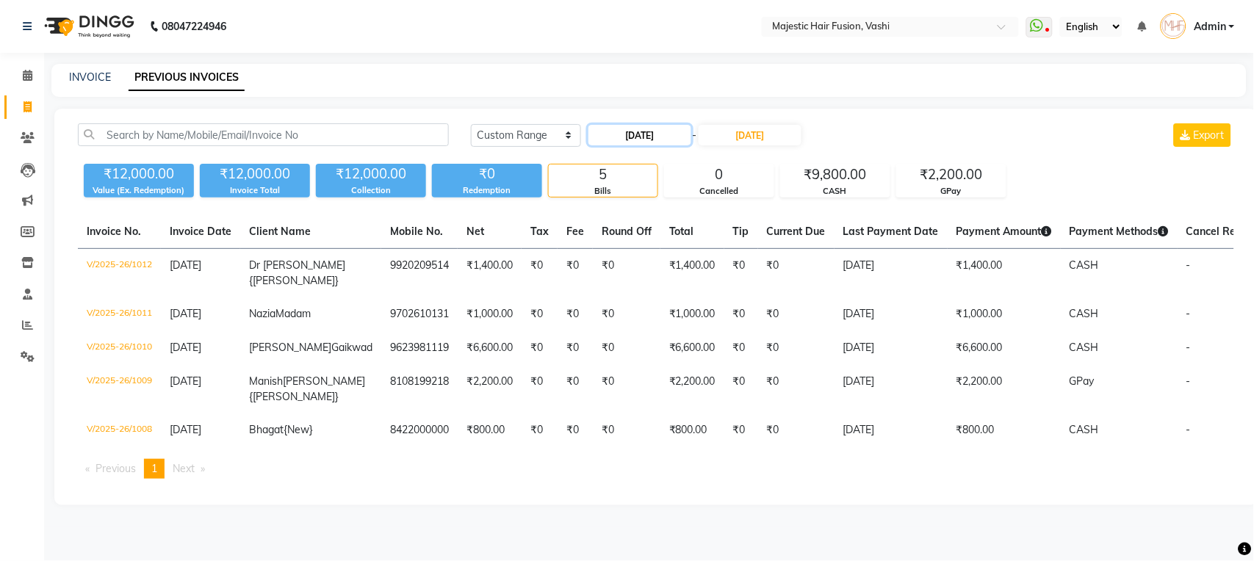
click at [661, 135] on input "[DATE]" at bounding box center [639, 135] width 103 height 21
select select "8"
select select "2025"
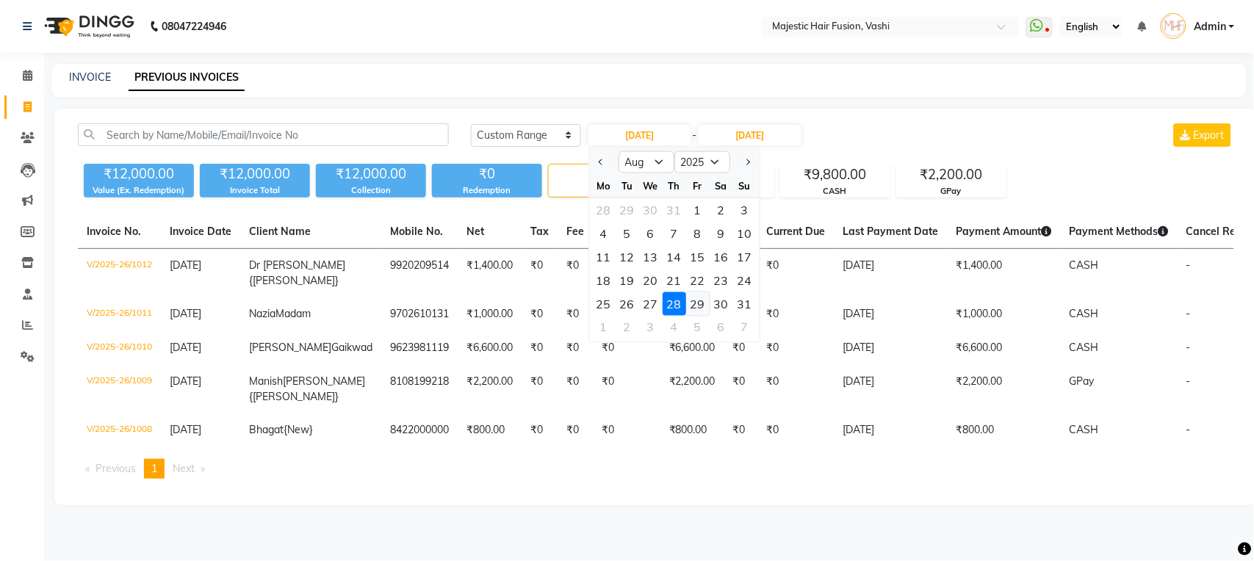
click at [696, 303] on div "29" at bounding box center [698, 304] width 24 height 24
type input "[DATE]"
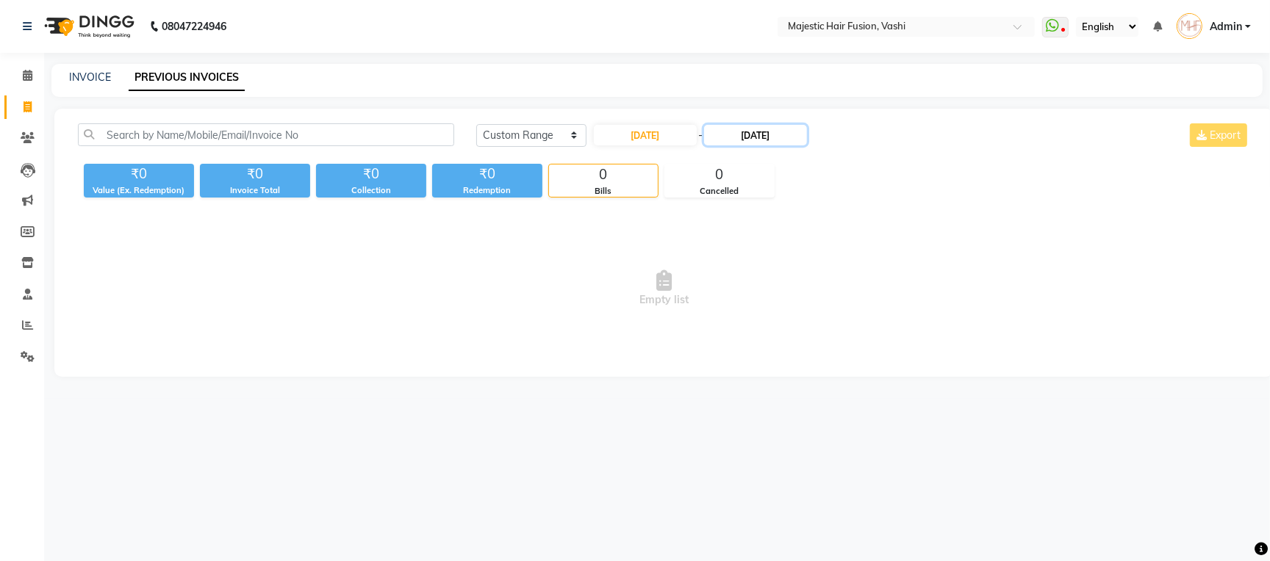
click at [752, 139] on input "[DATE]" at bounding box center [755, 135] width 103 height 21
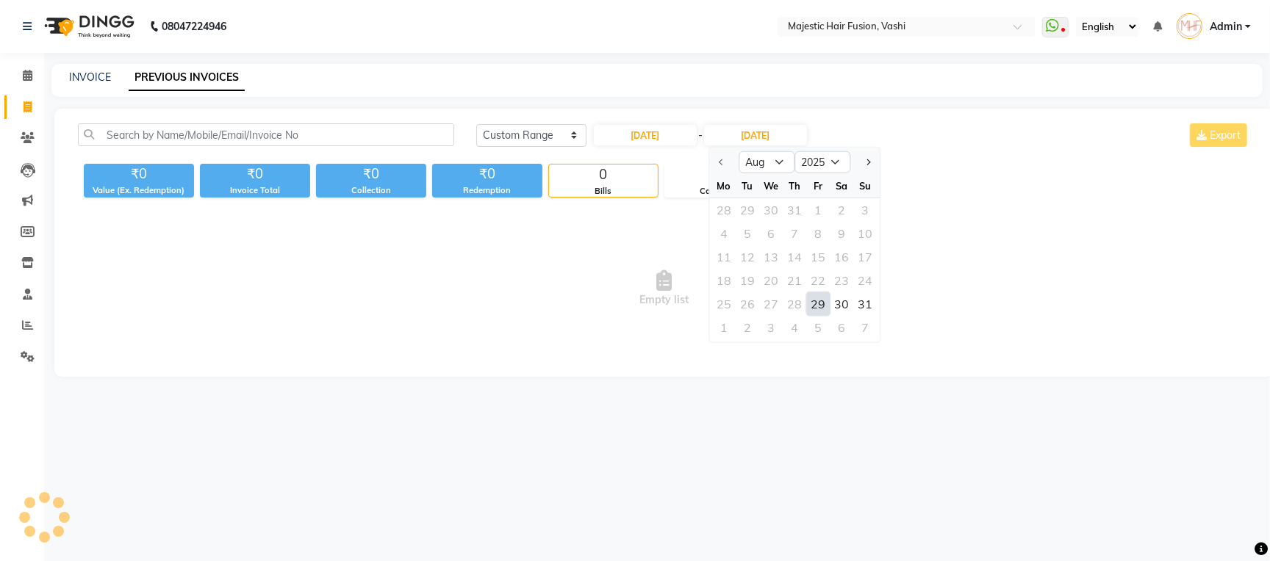
click at [813, 298] on div "29" at bounding box center [818, 304] width 24 height 24
type input "[DATE]"
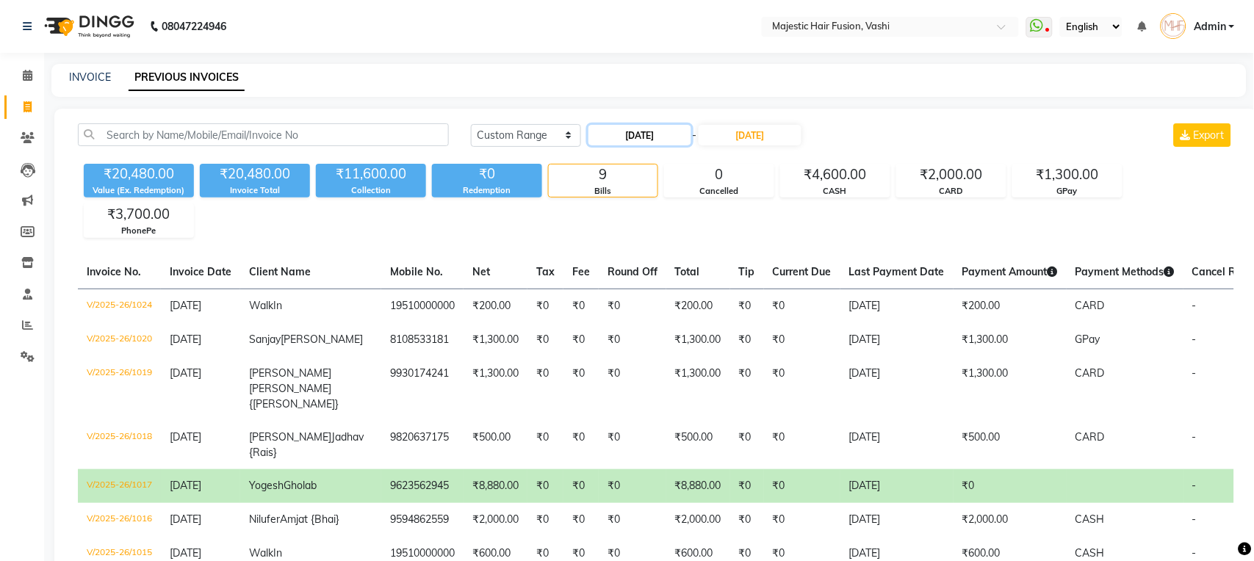
click at [636, 133] on input "[DATE]" at bounding box center [639, 135] width 103 height 21
select select "8"
select select "2025"
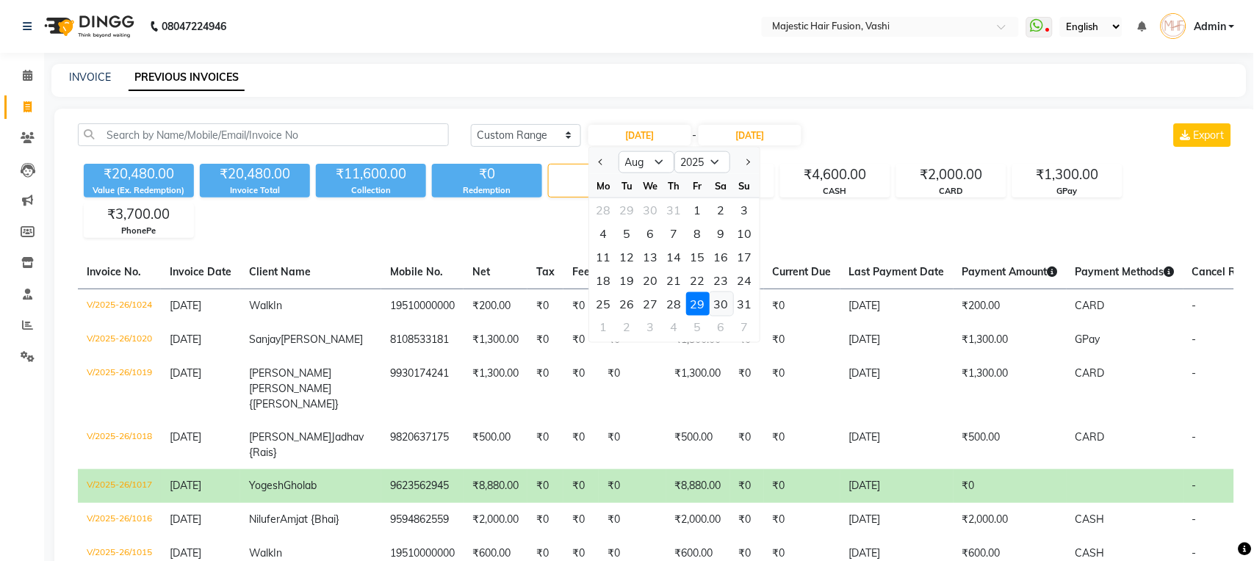
click at [721, 302] on div "30" at bounding box center [722, 304] width 24 height 24
type input "[DATE]"
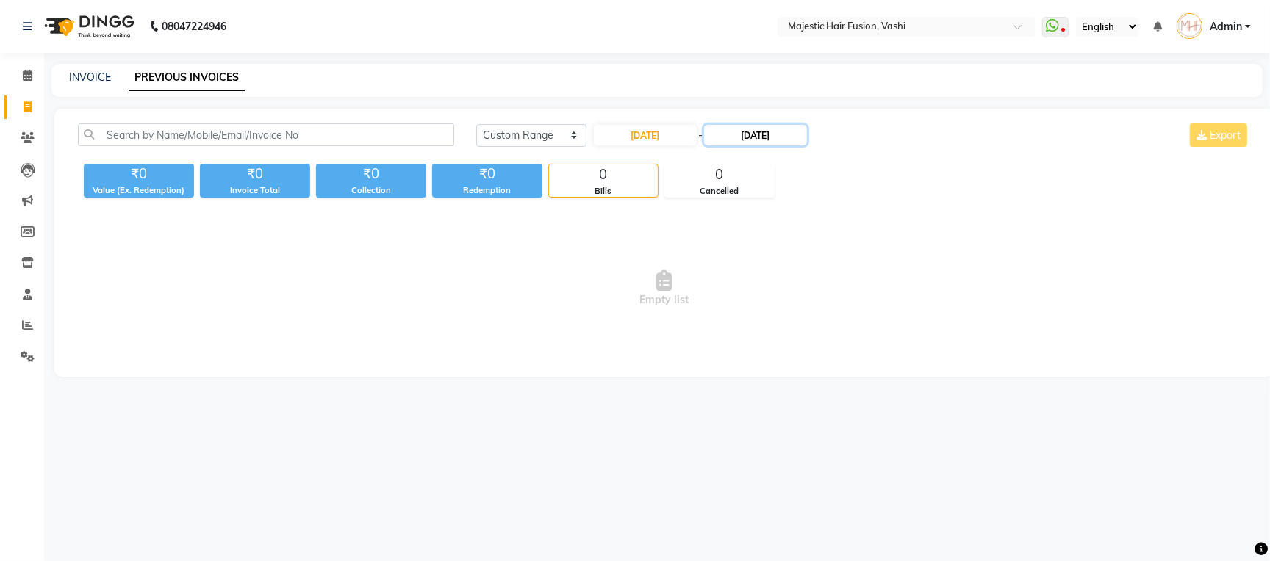
click at [786, 136] on input "[DATE]" at bounding box center [755, 135] width 103 height 21
click at [843, 301] on div "30" at bounding box center [841, 304] width 24 height 24
type input "[DATE]"
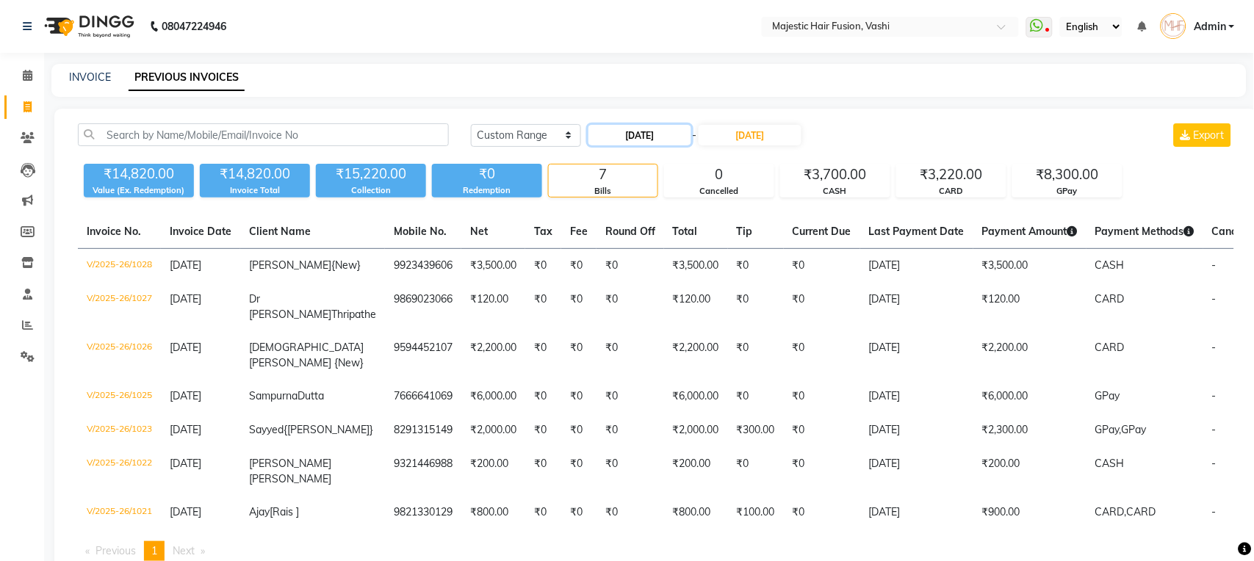
click at [624, 135] on input "[DATE]" at bounding box center [639, 135] width 103 height 21
select select "8"
select select "2025"
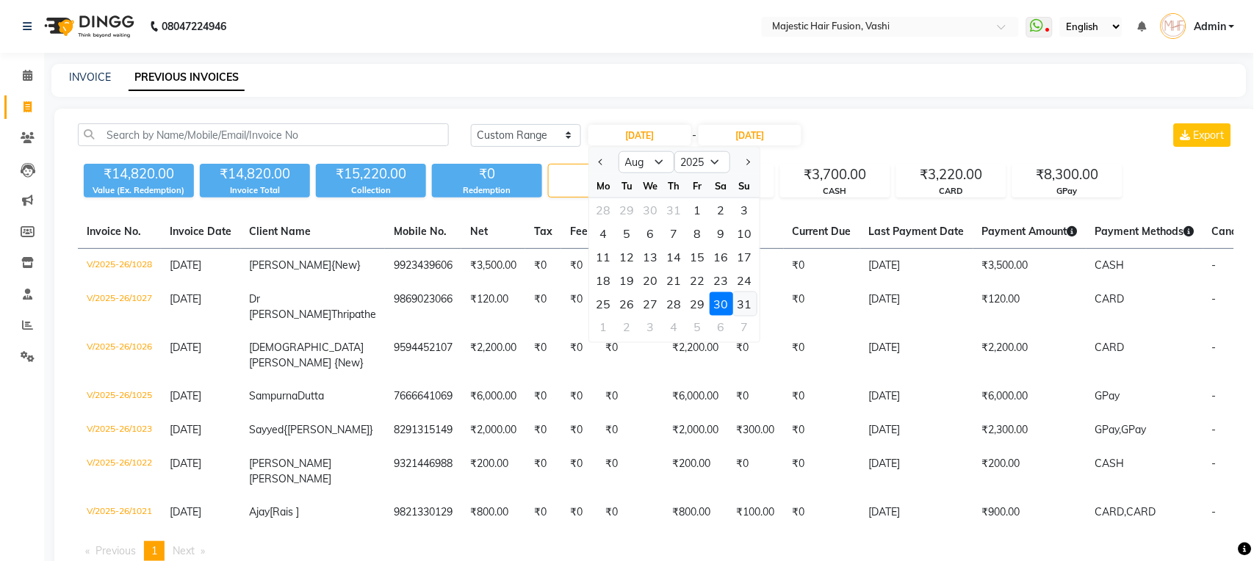
click at [745, 301] on div "31" at bounding box center [745, 304] width 24 height 24
type input "[DATE]"
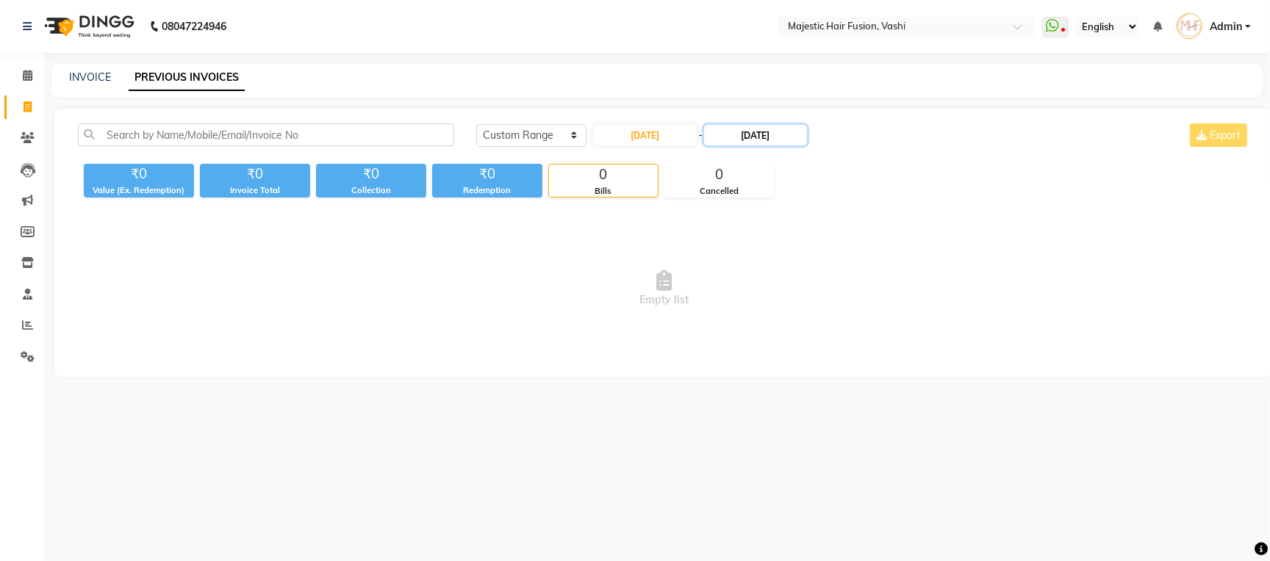
click at [769, 131] on input "[DATE]" at bounding box center [755, 135] width 103 height 21
click at [869, 306] on div "31" at bounding box center [865, 304] width 24 height 24
type input "[DATE]"
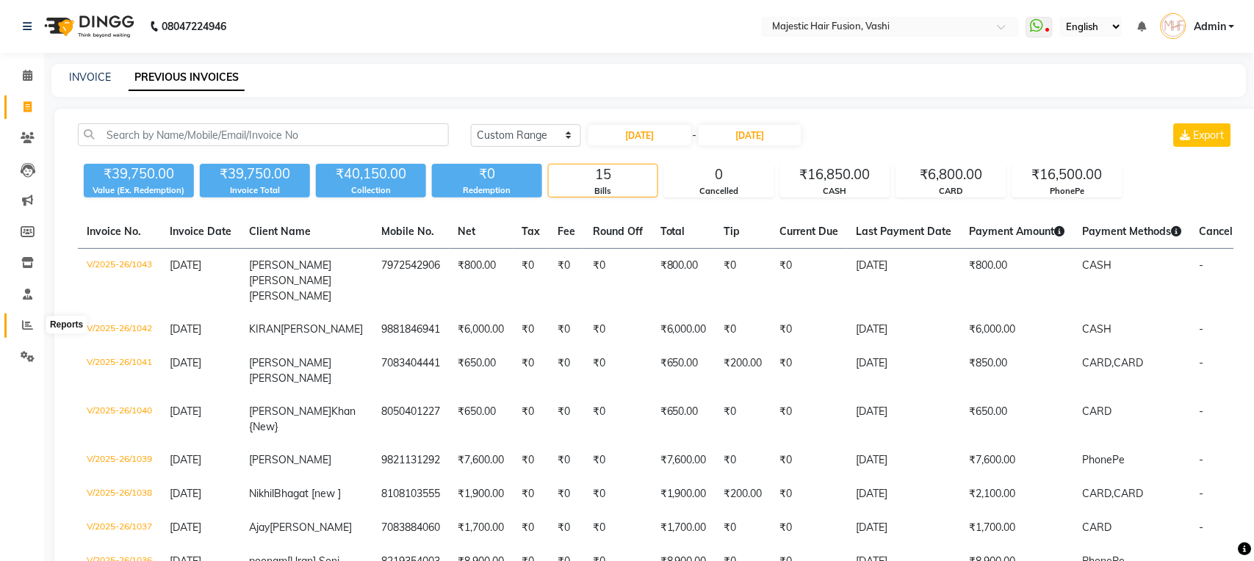
click at [26, 328] on icon at bounding box center [27, 325] width 11 height 11
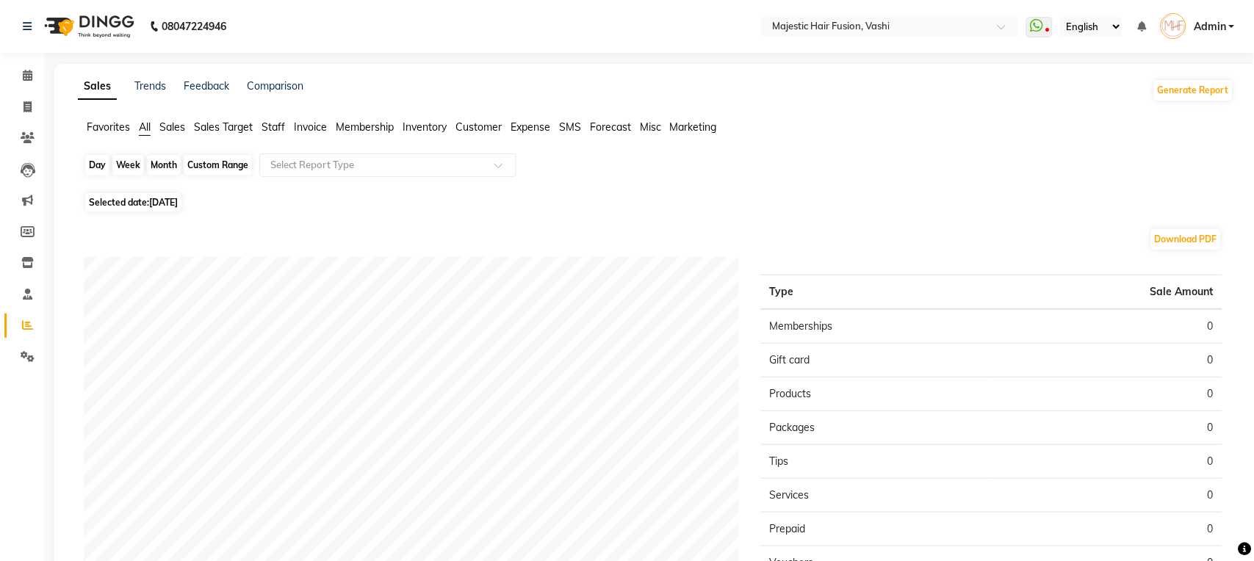
click at [93, 162] on div "Day" at bounding box center [97, 165] width 24 height 21
select select "9"
select select "2025"
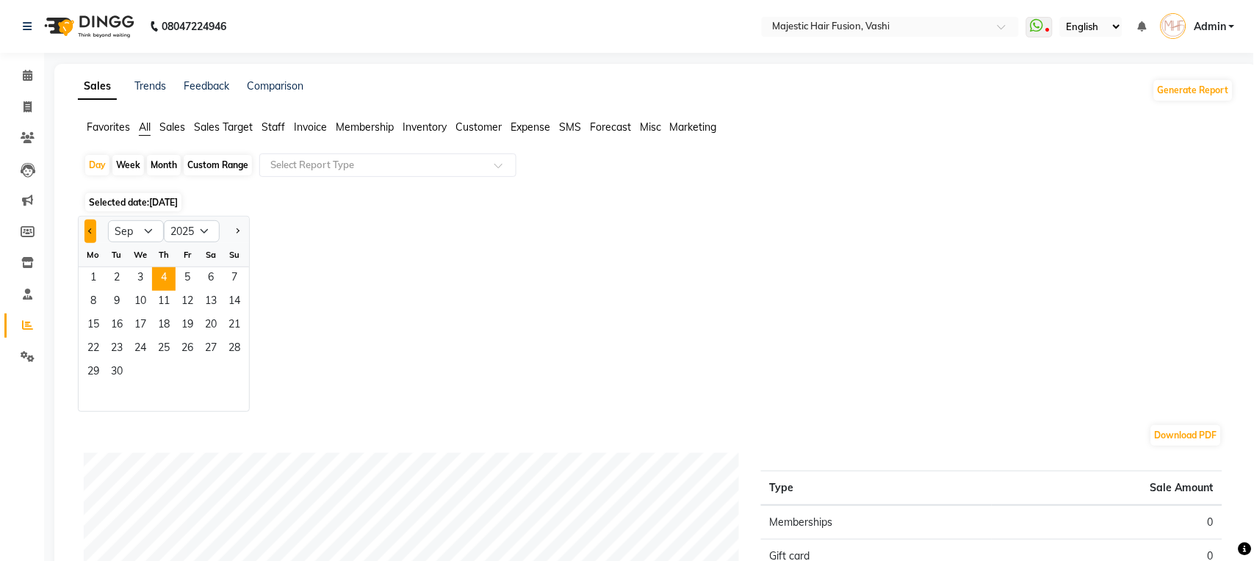
click at [89, 227] on button "Previous month" at bounding box center [90, 232] width 12 height 24
select select "8"
click at [160, 368] on span "28" at bounding box center [164, 373] width 24 height 24
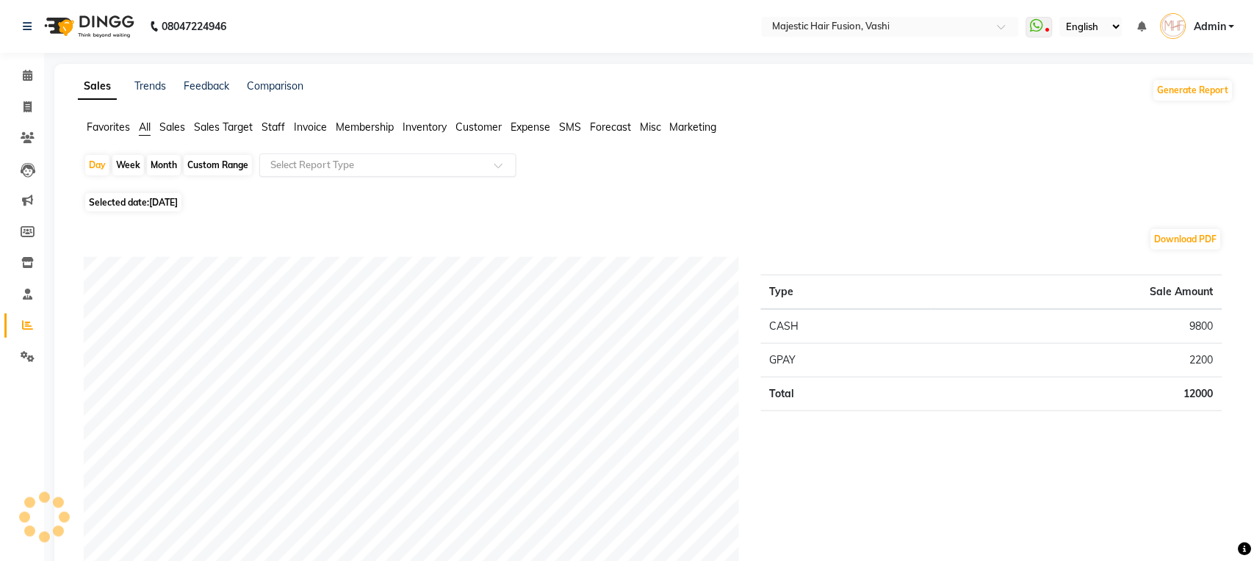
click at [465, 168] on input "text" at bounding box center [373, 165] width 212 height 15
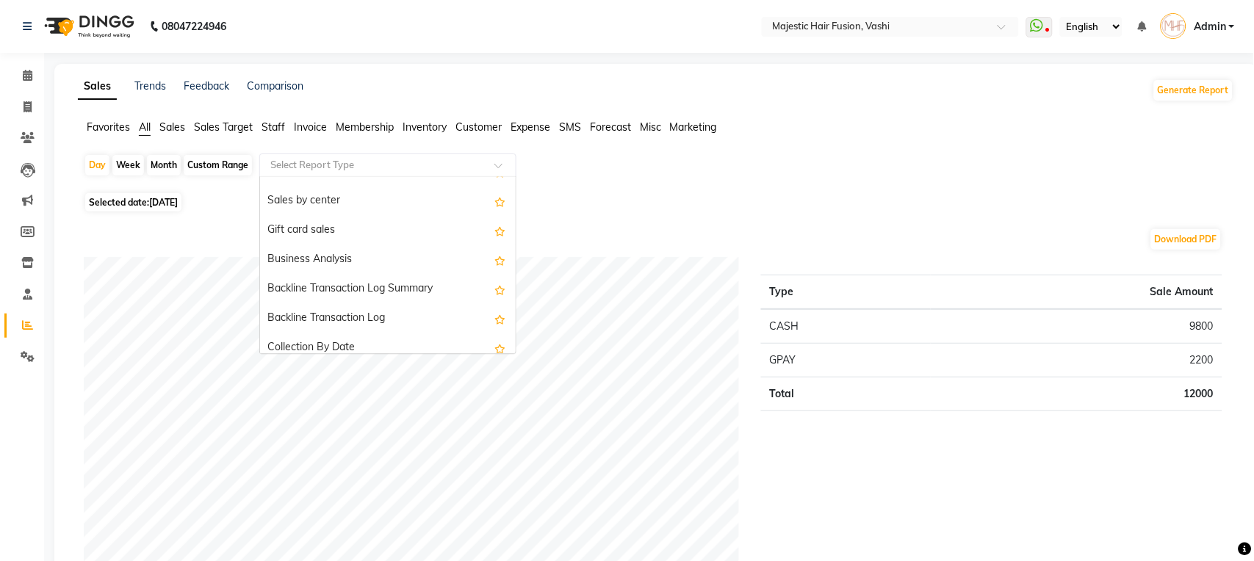
scroll to position [447, 0]
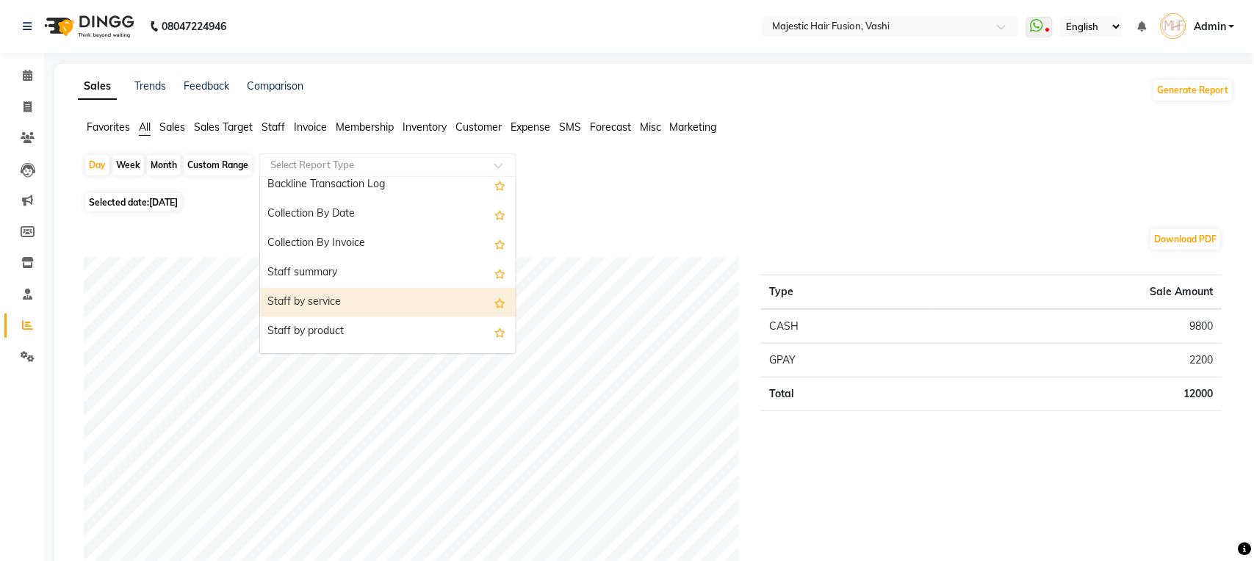
click at [407, 298] on div "Staff by service" at bounding box center [388, 302] width 256 height 29
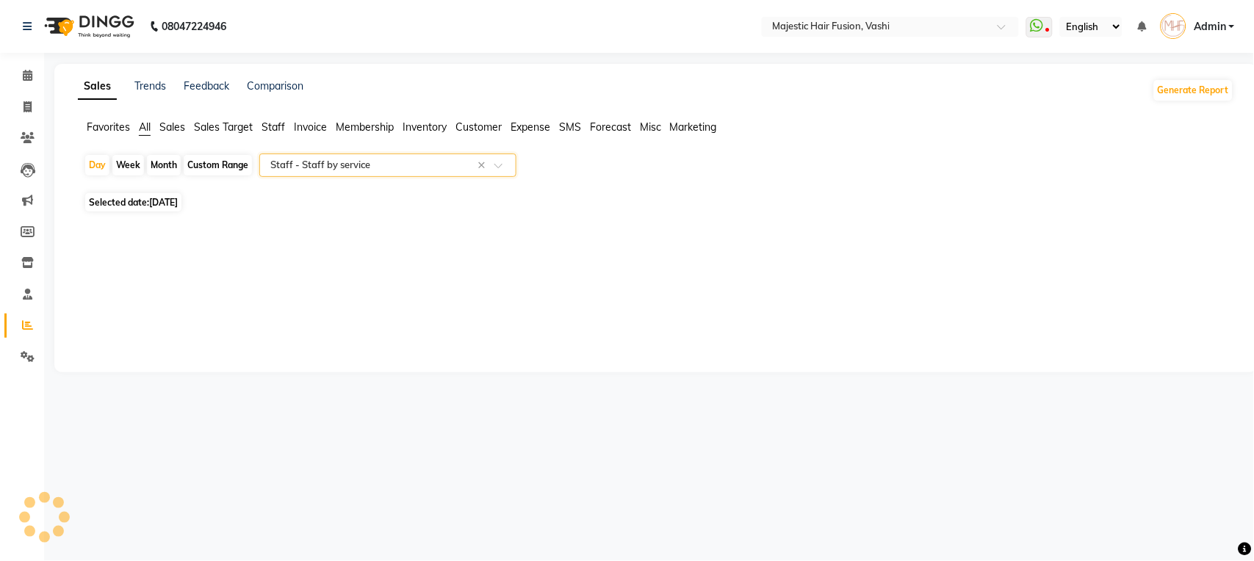
select select "full_report"
select select "csv"
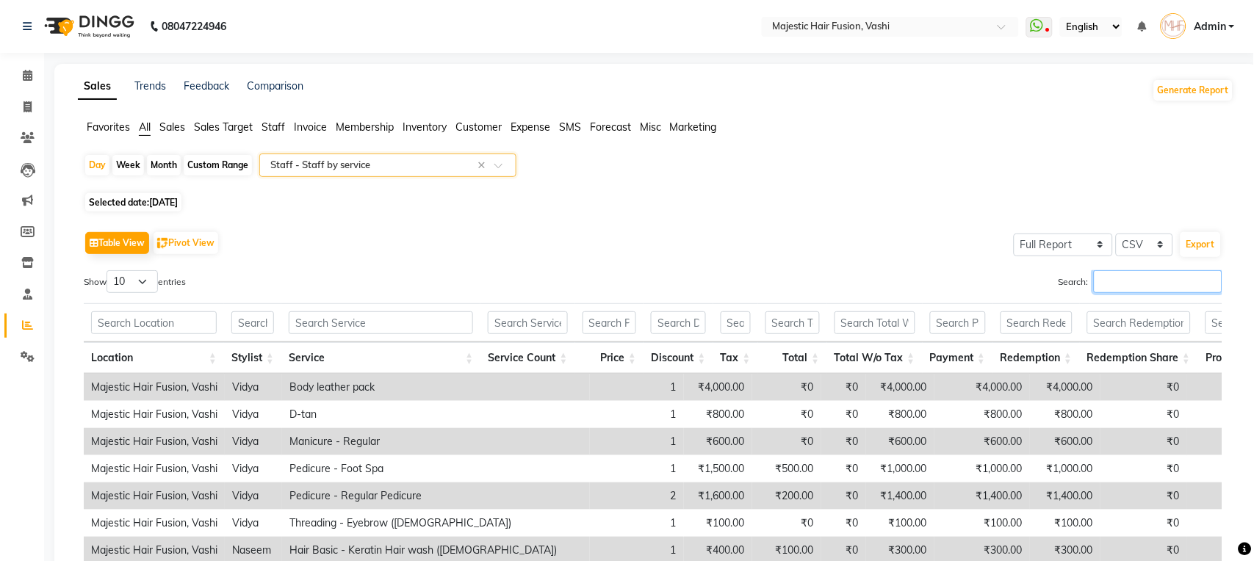
click at [1117, 286] on input "Search:" at bounding box center [1158, 281] width 129 height 23
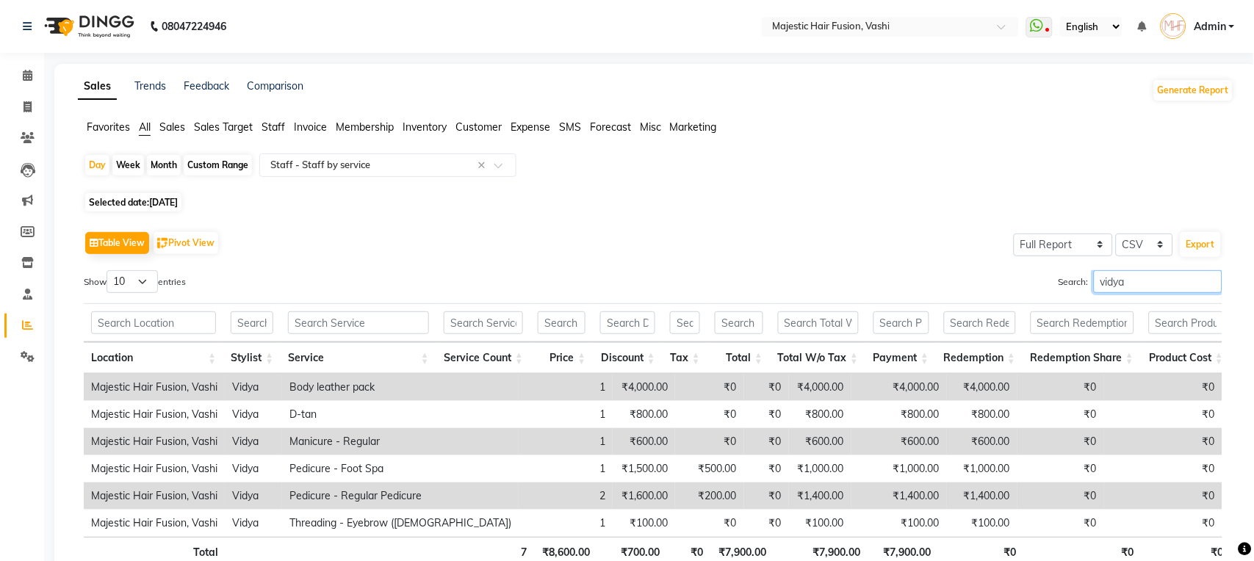
scroll to position [118, 0]
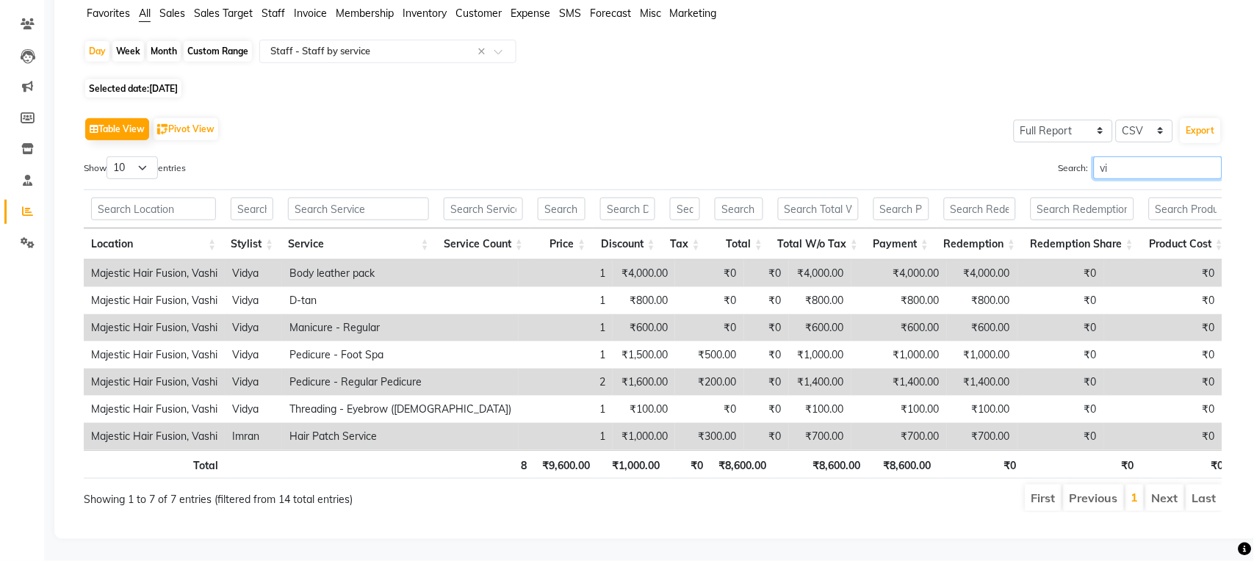
type input "v"
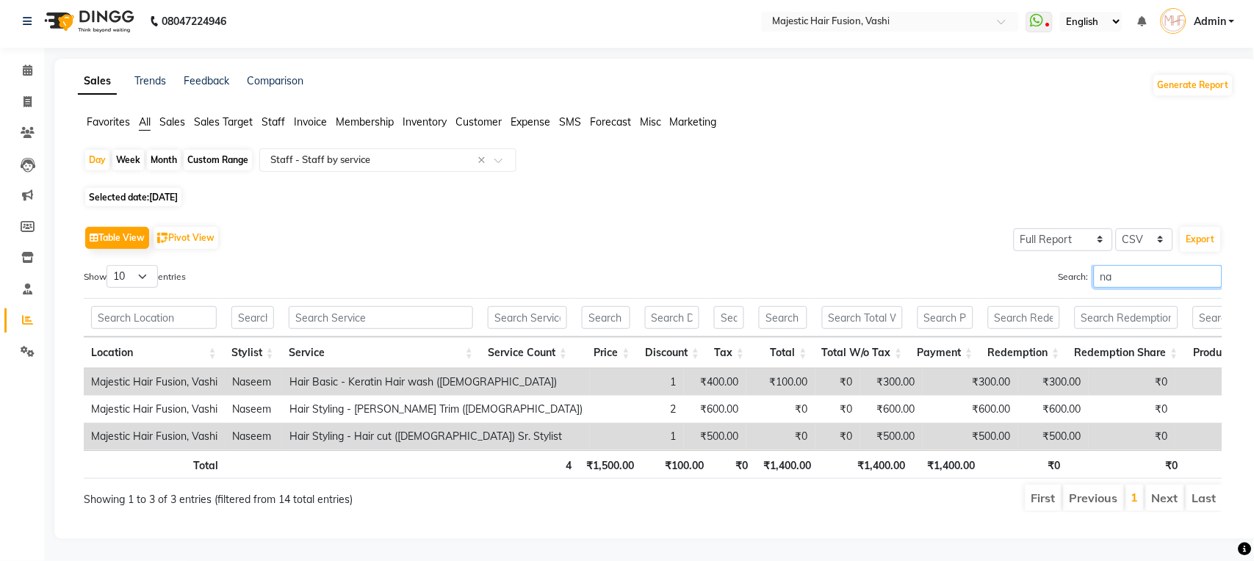
scroll to position [37, 0]
type input "n"
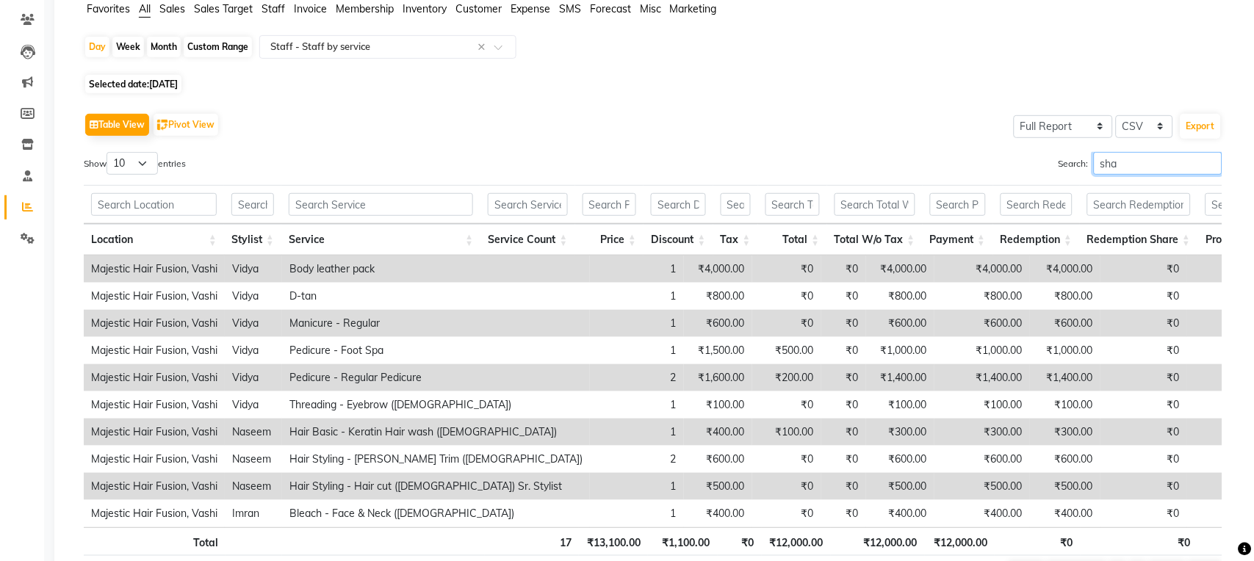
scroll to position [0, 0]
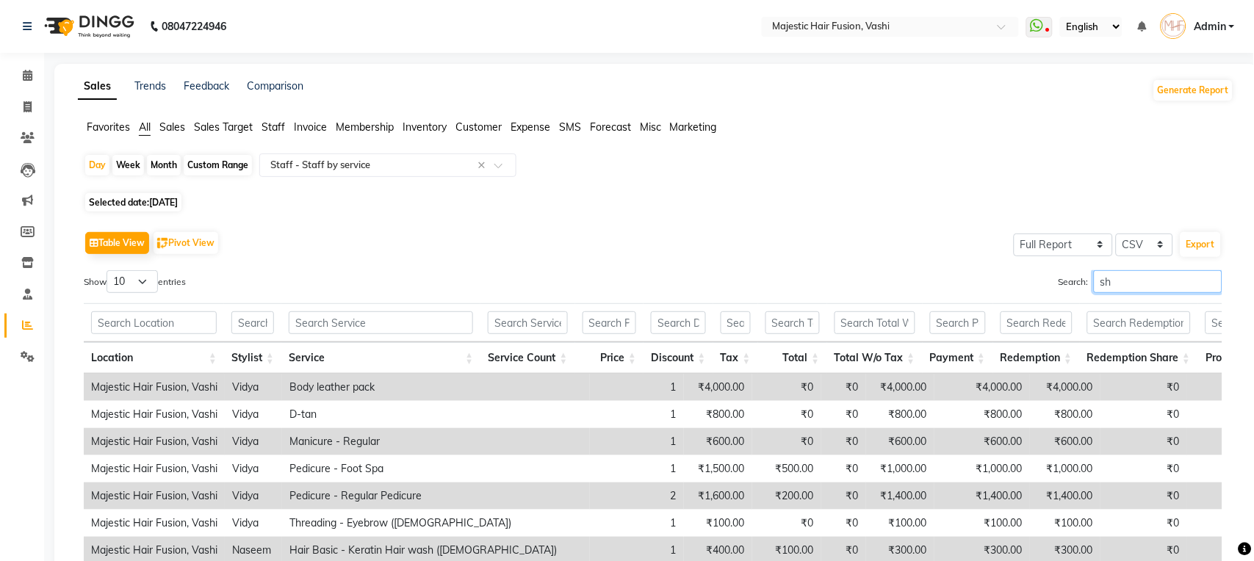
type input "s"
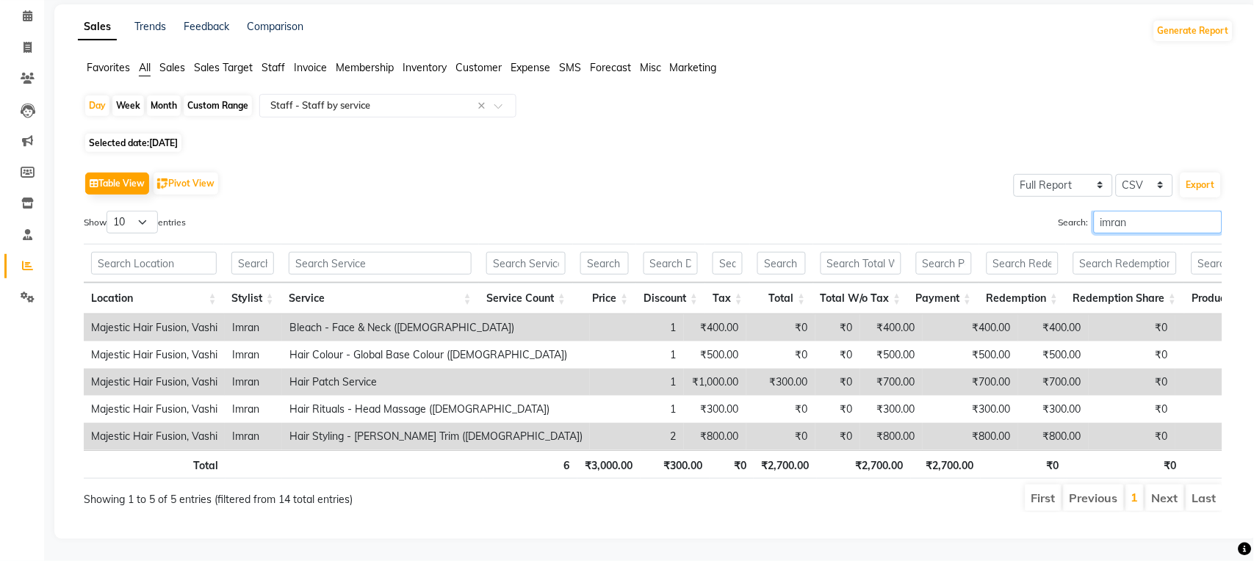
scroll to position [91, 0]
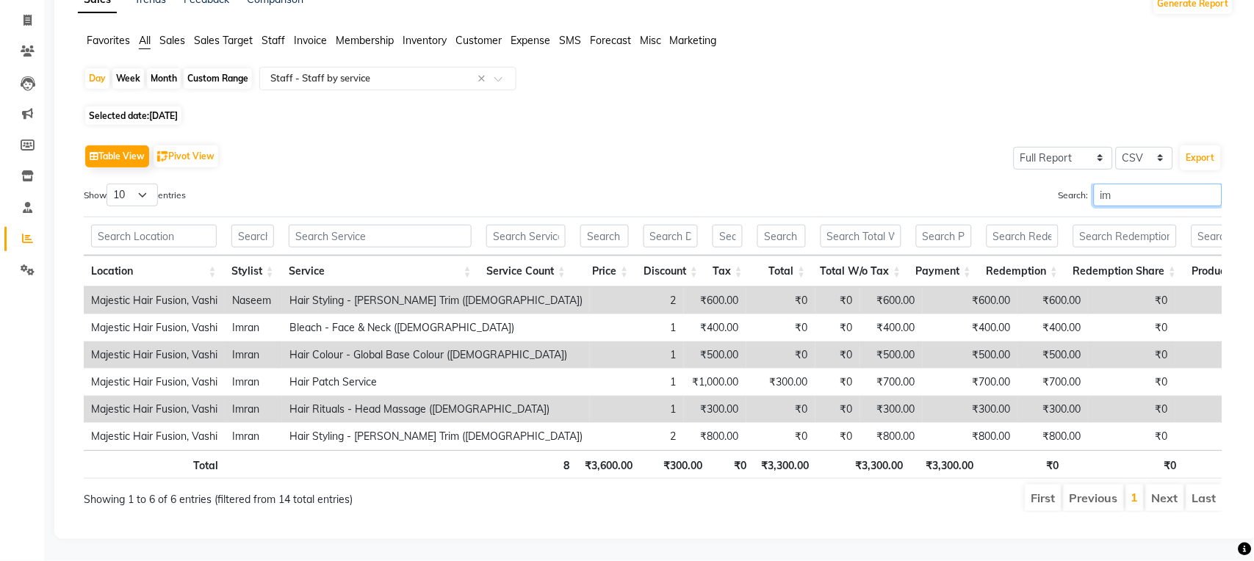
type input "i"
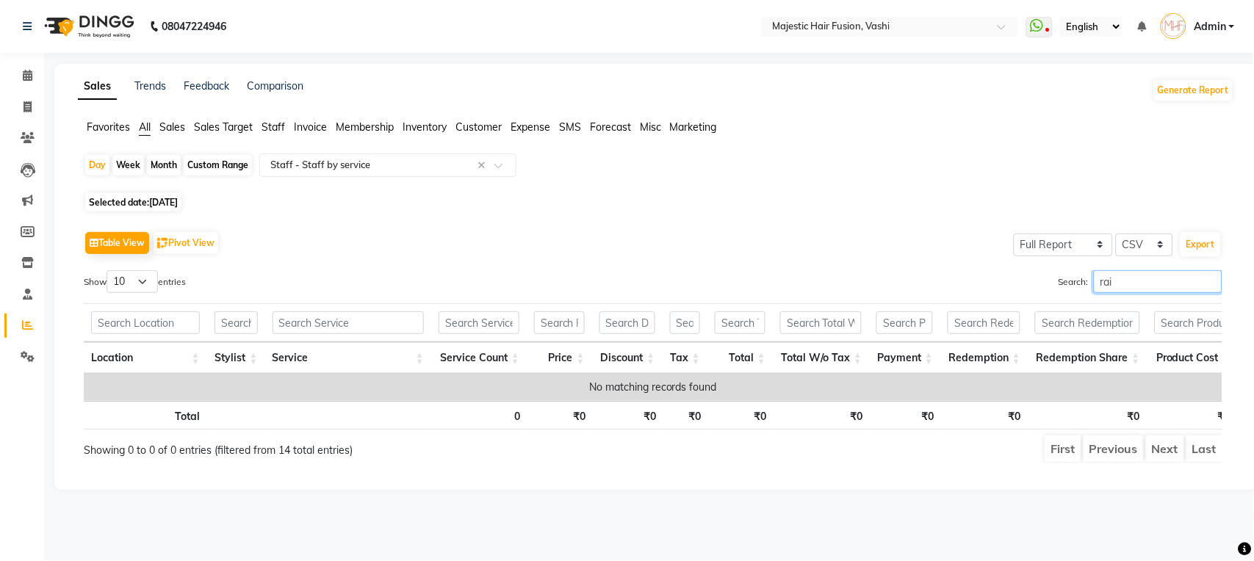
scroll to position [0, 0]
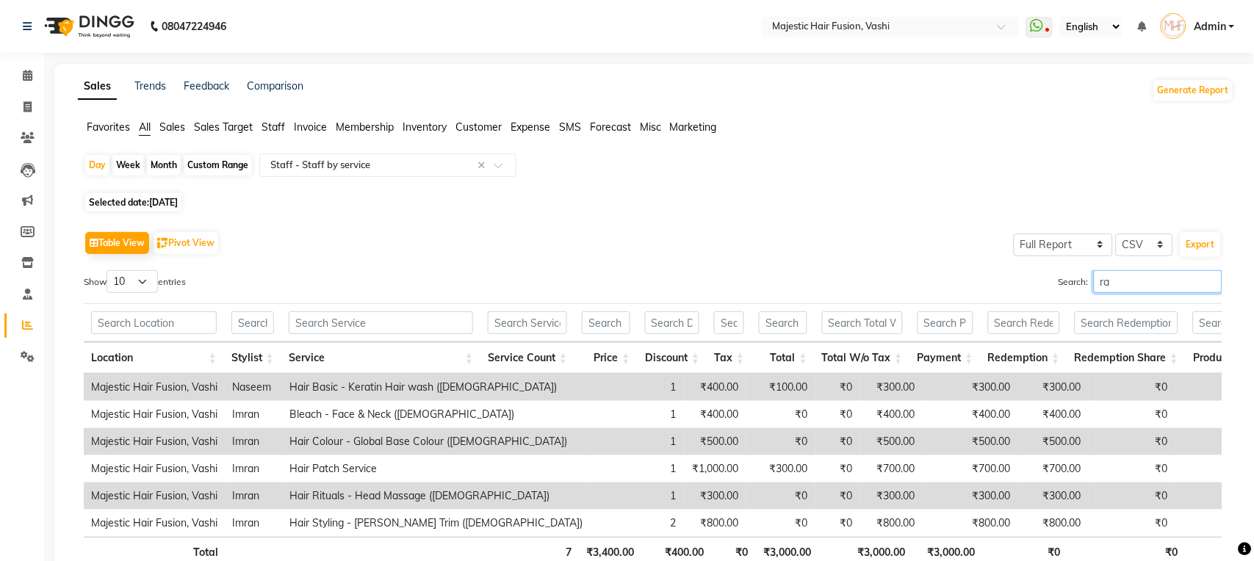
type input "r"
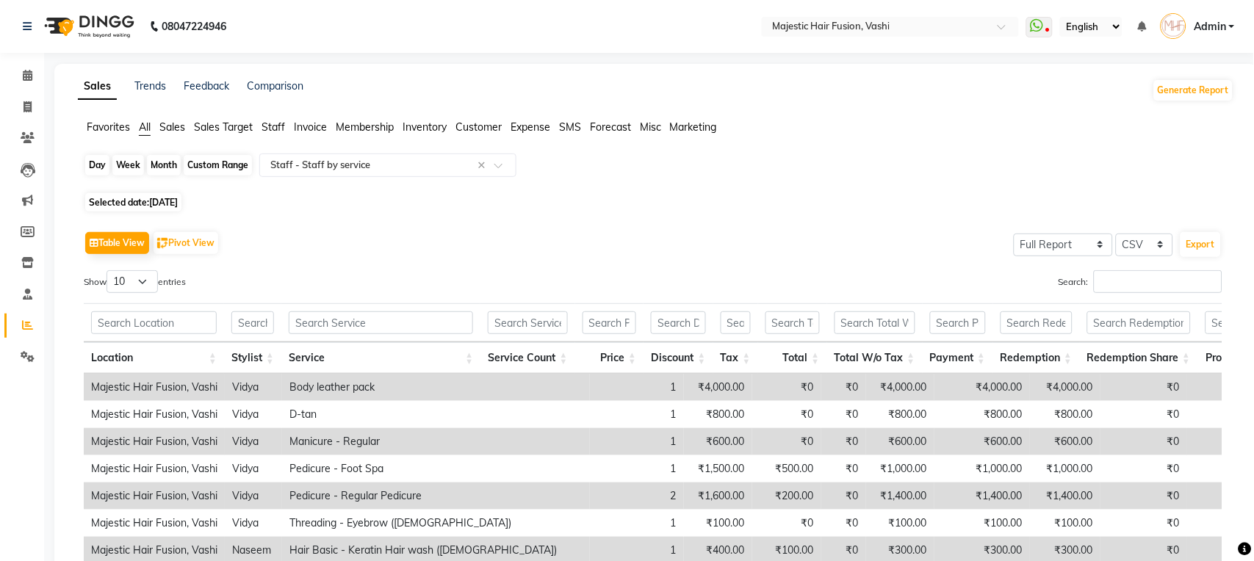
click at [98, 164] on div "Day" at bounding box center [97, 165] width 24 height 21
select select "8"
select select "2025"
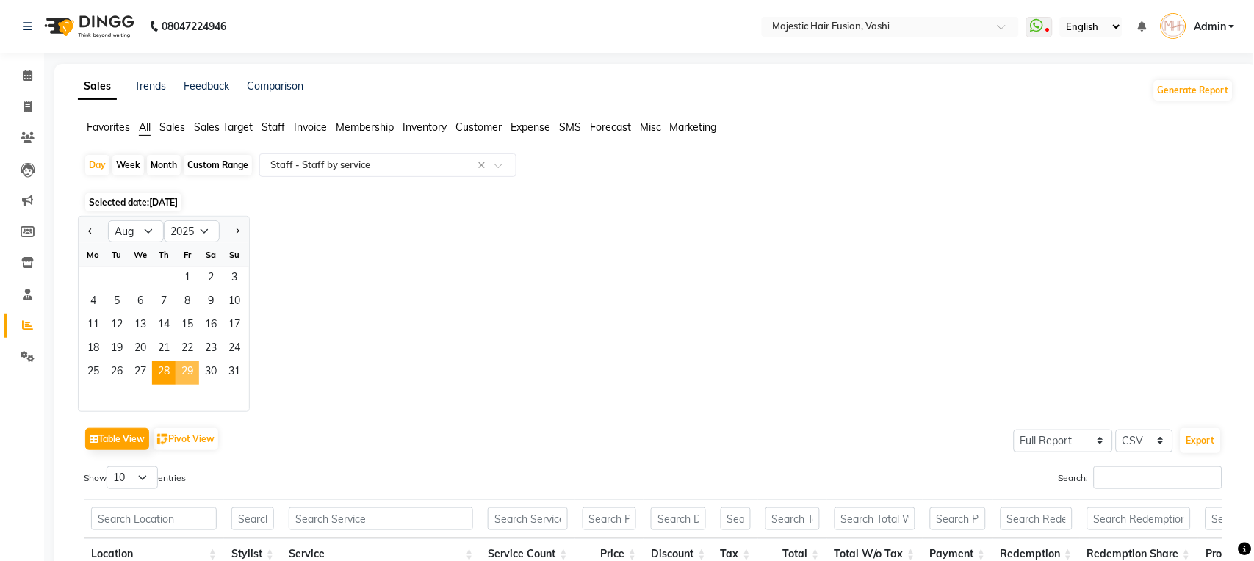
click at [191, 372] on span "29" at bounding box center [188, 373] width 24 height 24
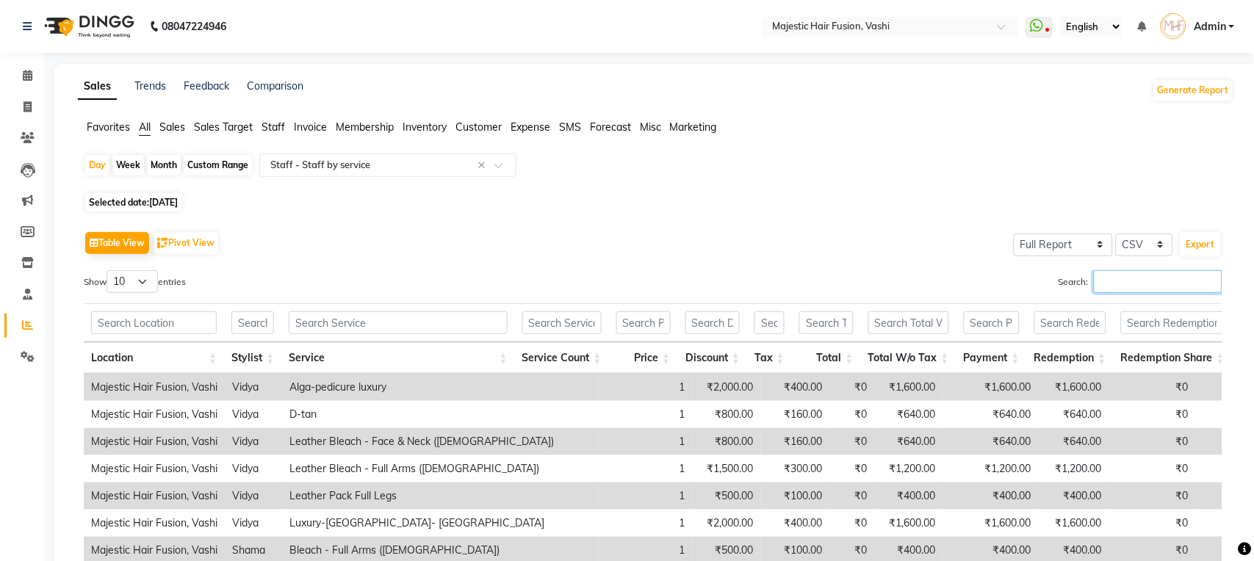
click at [1139, 279] on input "Search:" at bounding box center [1158, 281] width 129 height 23
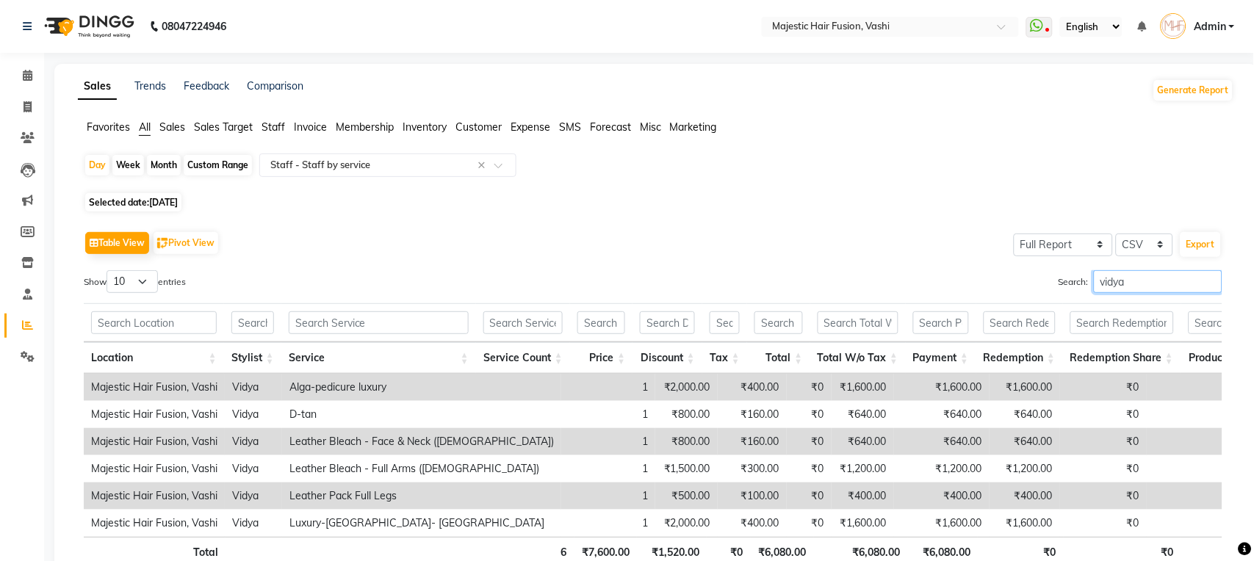
scroll to position [118, 0]
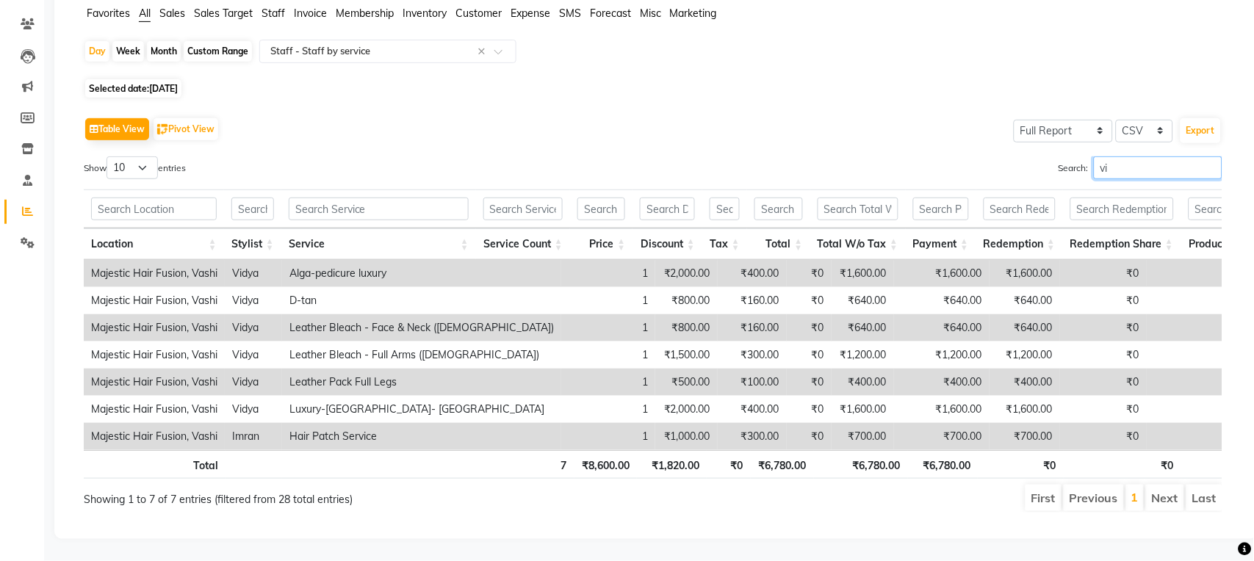
type input "v"
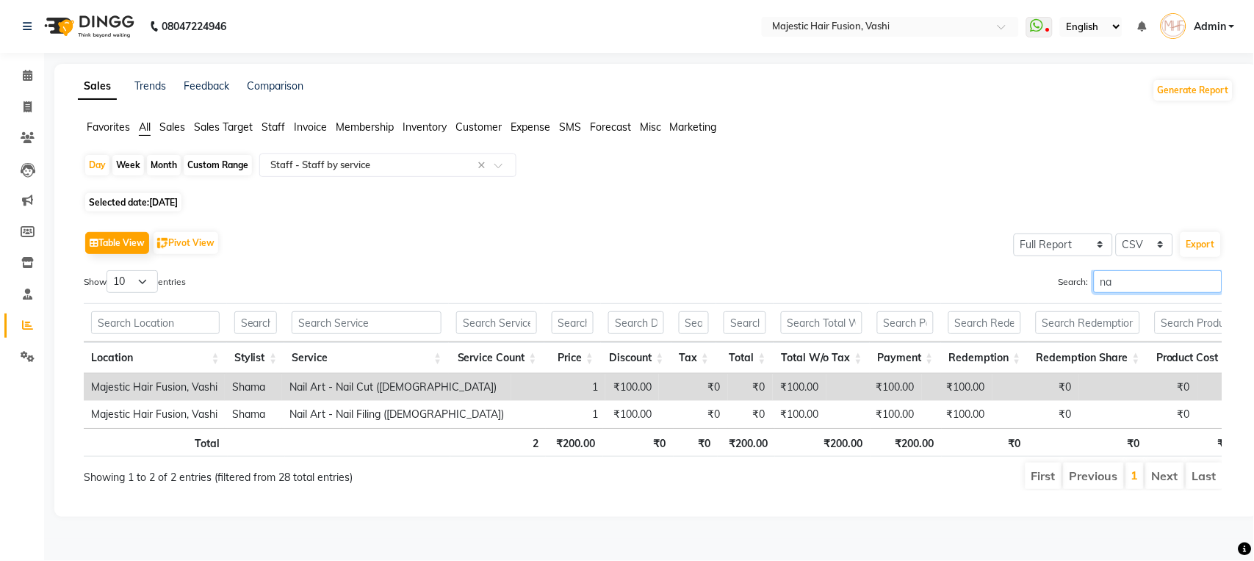
scroll to position [0, 0]
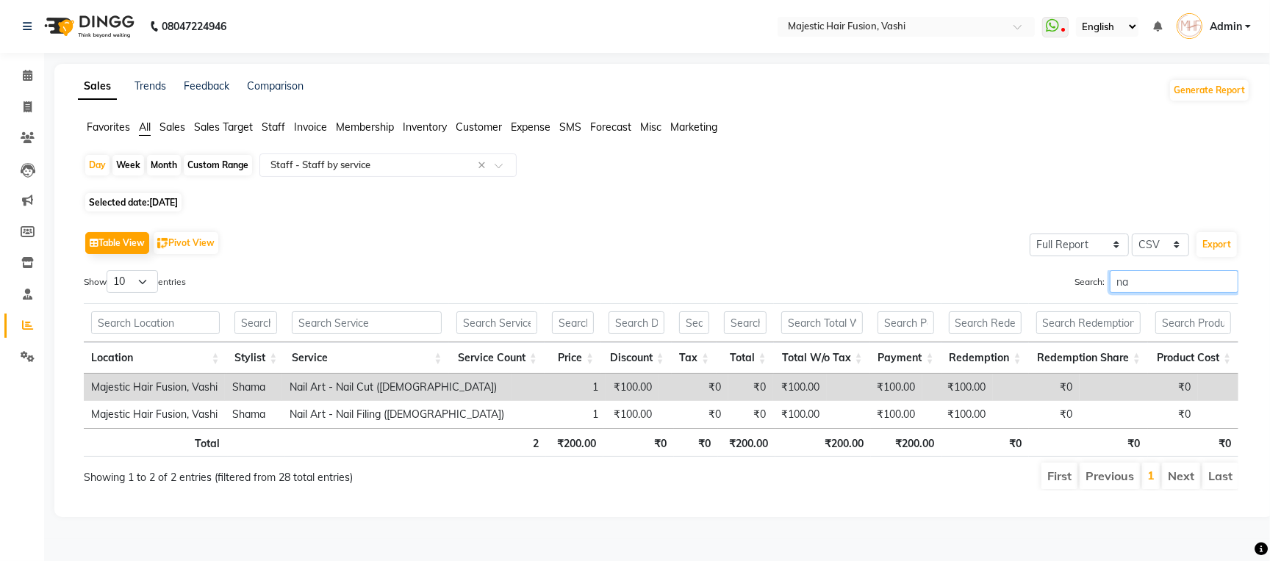
type input "n"
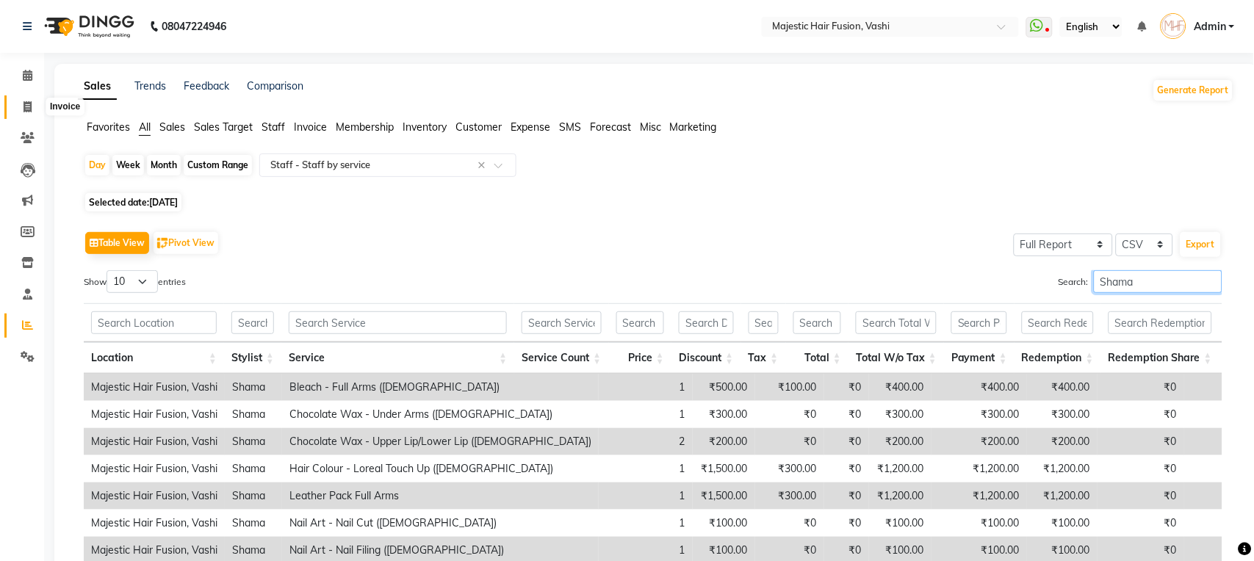
type input "Shama"
click at [25, 106] on icon at bounding box center [28, 106] width 8 height 11
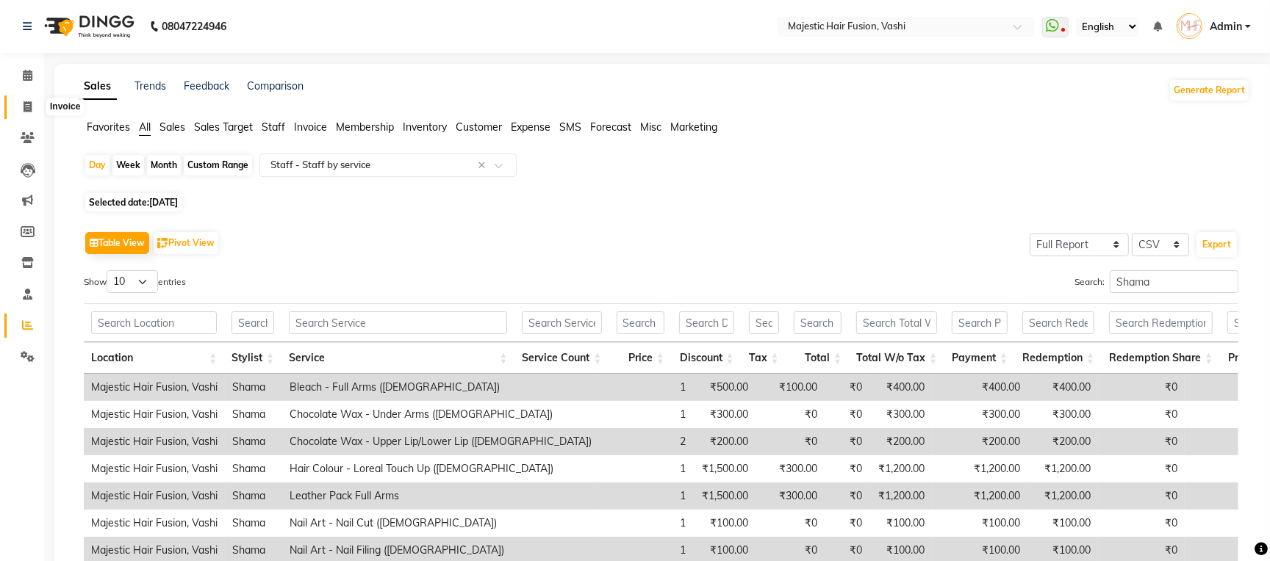
select select "559"
select select "service"
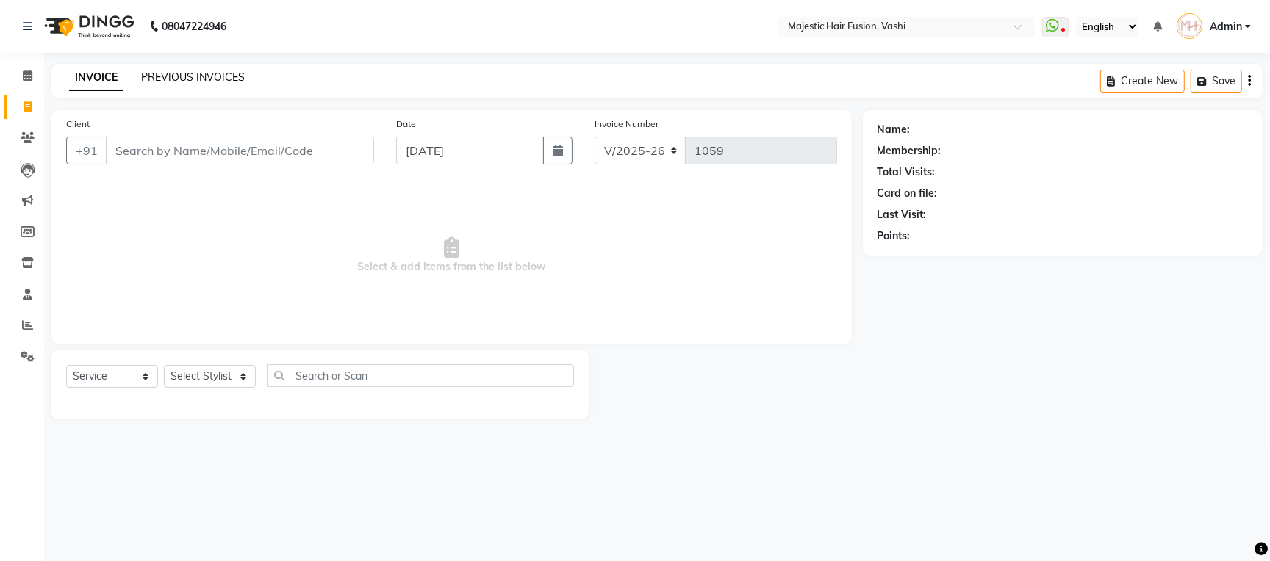
click at [212, 78] on link "PREVIOUS INVOICES" at bounding box center [193, 77] width 104 height 13
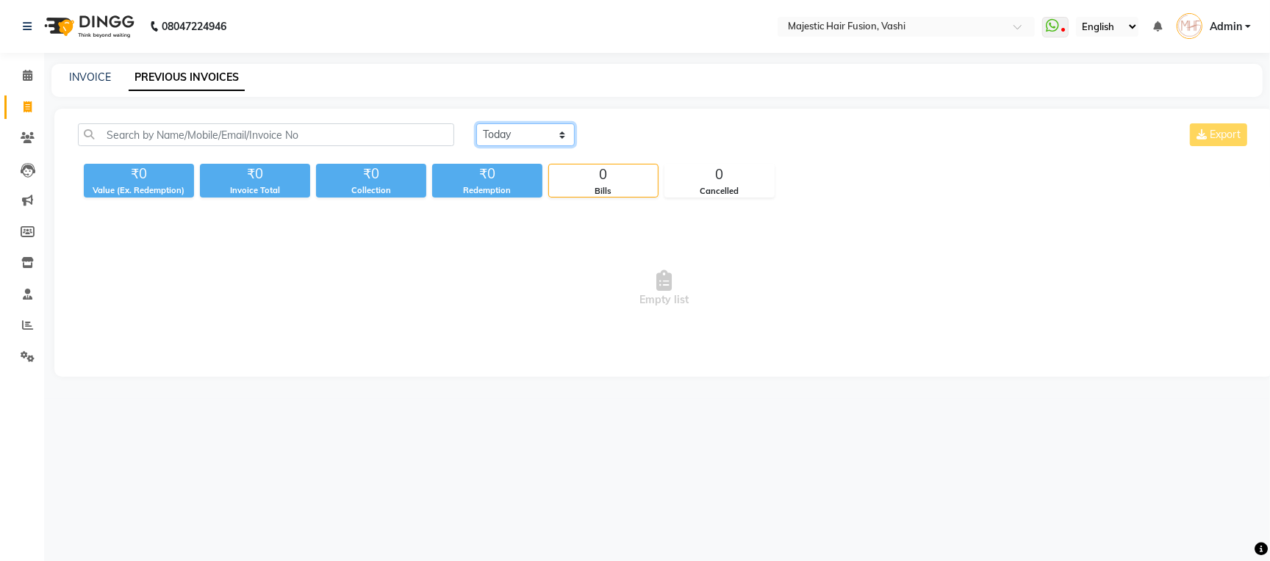
click at [523, 129] on select "[DATE] [DATE] Custom Range" at bounding box center [525, 134] width 98 height 23
select select "range"
click at [476, 123] on select "[DATE] [DATE] Custom Range" at bounding box center [525, 134] width 98 height 23
click at [642, 133] on input "[DATE]" at bounding box center [645, 135] width 103 height 21
select select "9"
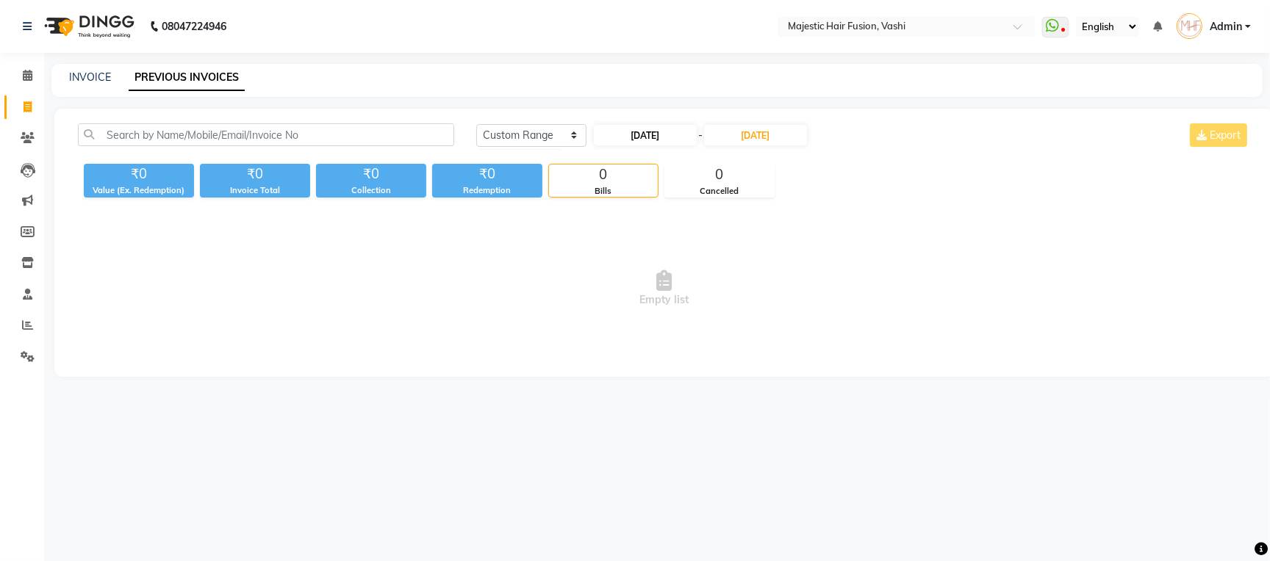
select select "2025"
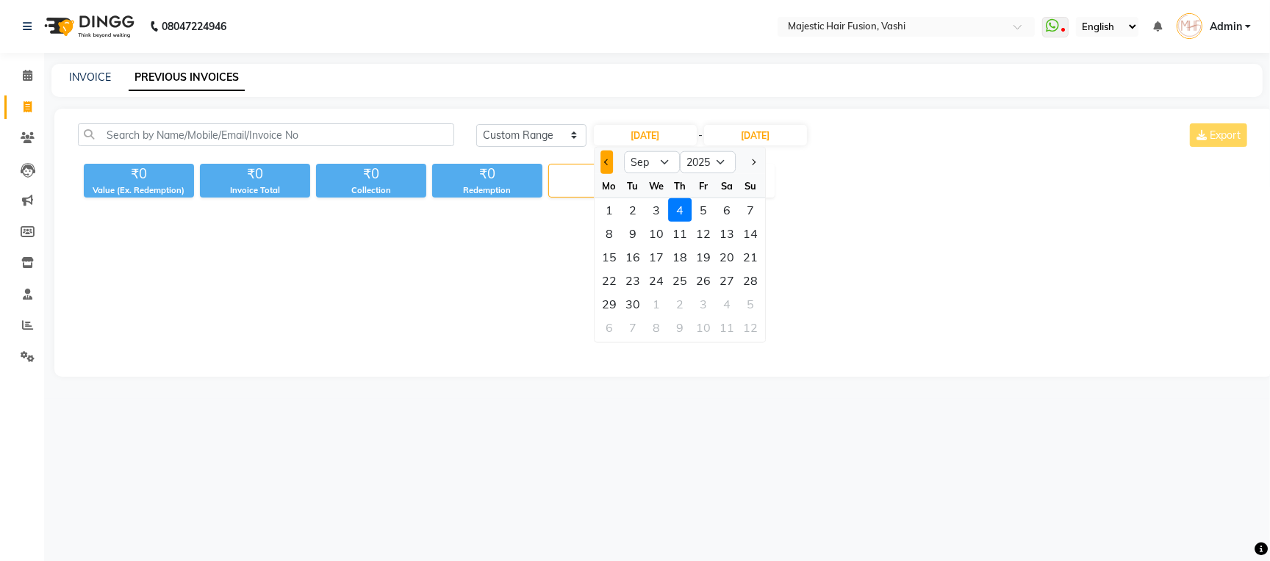
click at [600, 157] on button "Previous month" at bounding box center [606, 163] width 12 height 24
select select "8"
click at [708, 301] on div "29" at bounding box center [703, 304] width 24 height 24
type input "[DATE]"
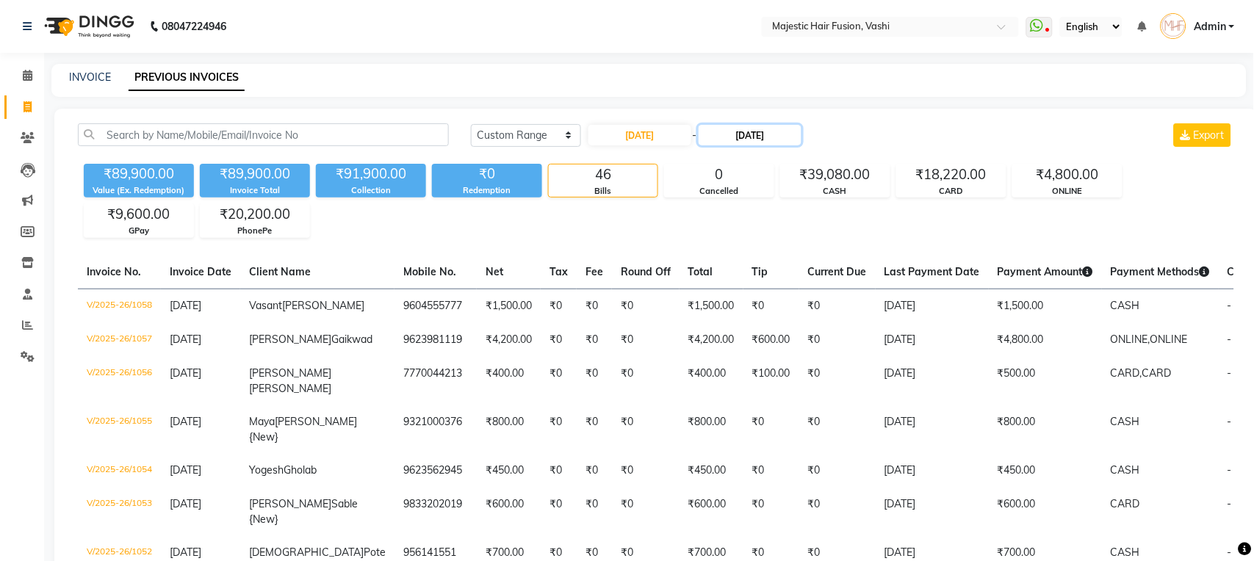
click at [759, 129] on input "[DATE]" at bounding box center [750, 135] width 103 height 21
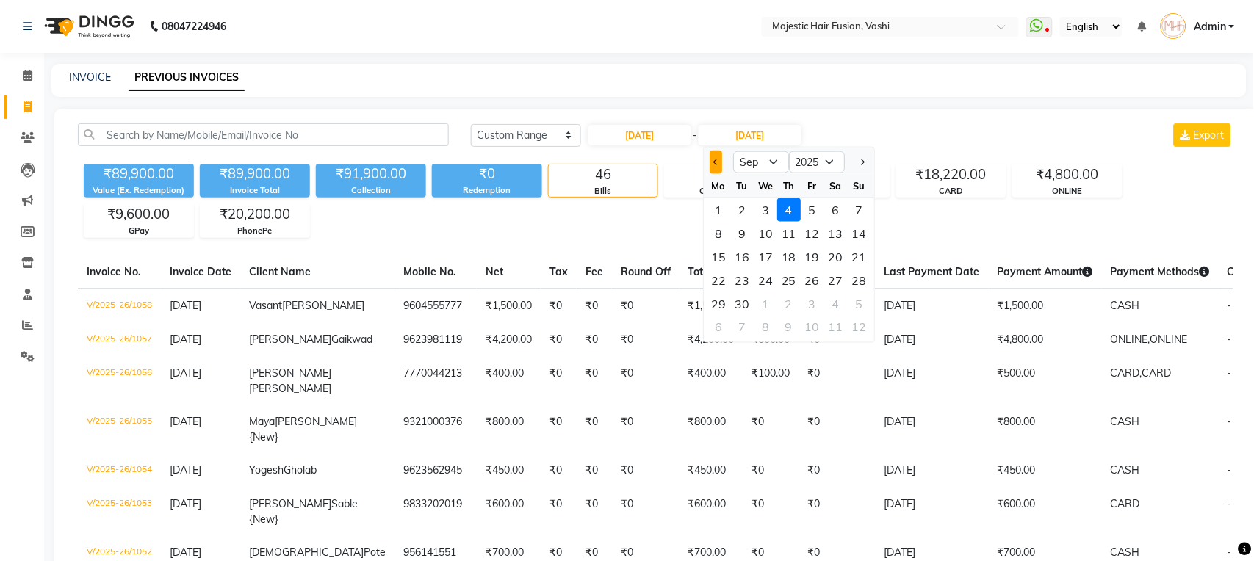
click at [717, 162] on span "Previous month" at bounding box center [716, 162] width 6 height 6
select select "8"
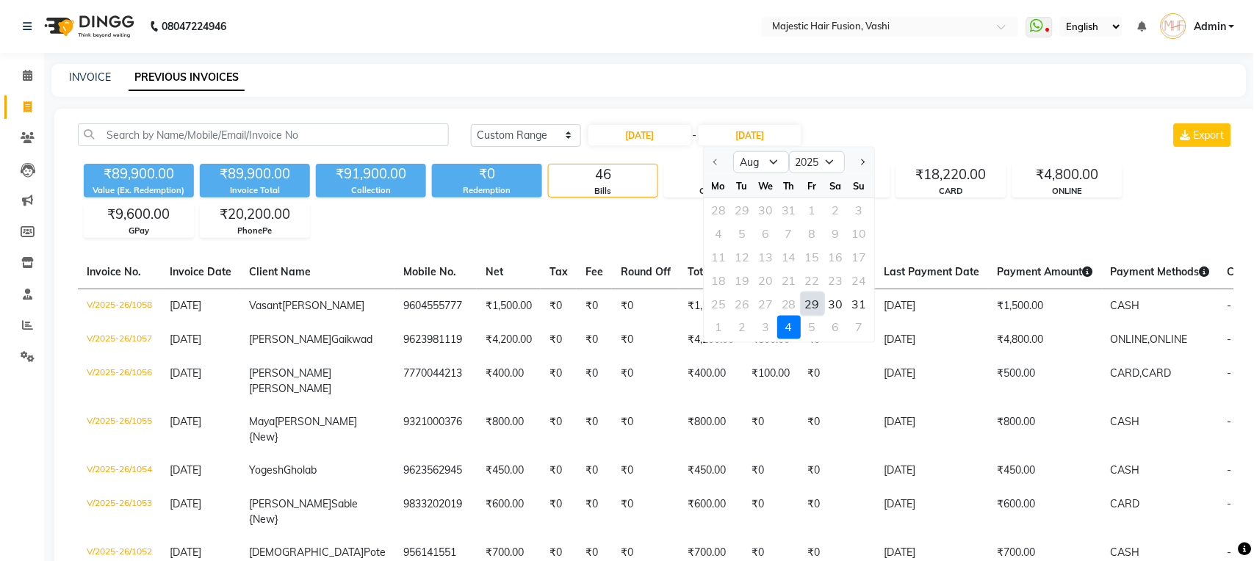
click at [813, 298] on div "29" at bounding box center [813, 304] width 24 height 24
type input "[DATE]"
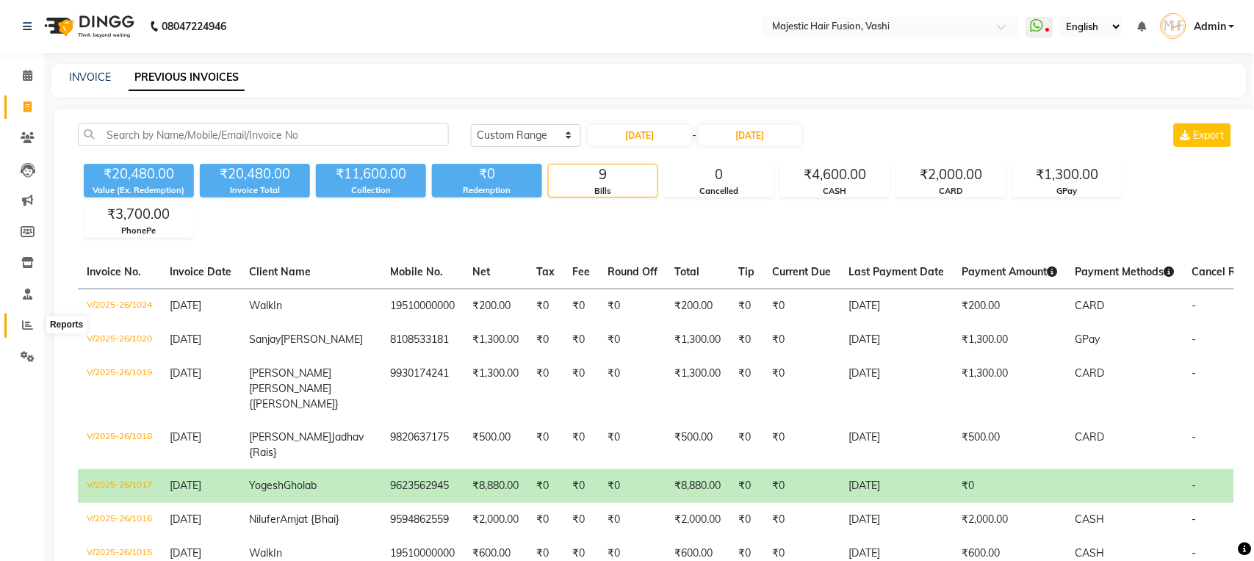
click at [26, 325] on icon at bounding box center [27, 325] width 11 height 11
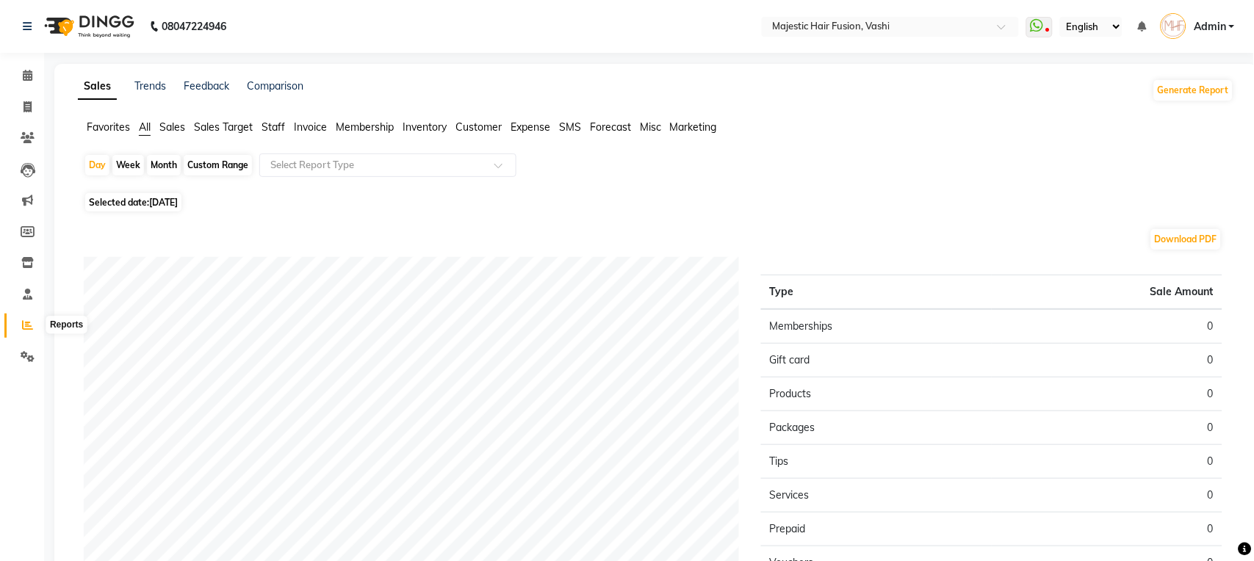
click at [23, 320] on icon at bounding box center [27, 325] width 11 height 11
click at [98, 162] on div "Day" at bounding box center [97, 165] width 24 height 21
select select "9"
select select "2025"
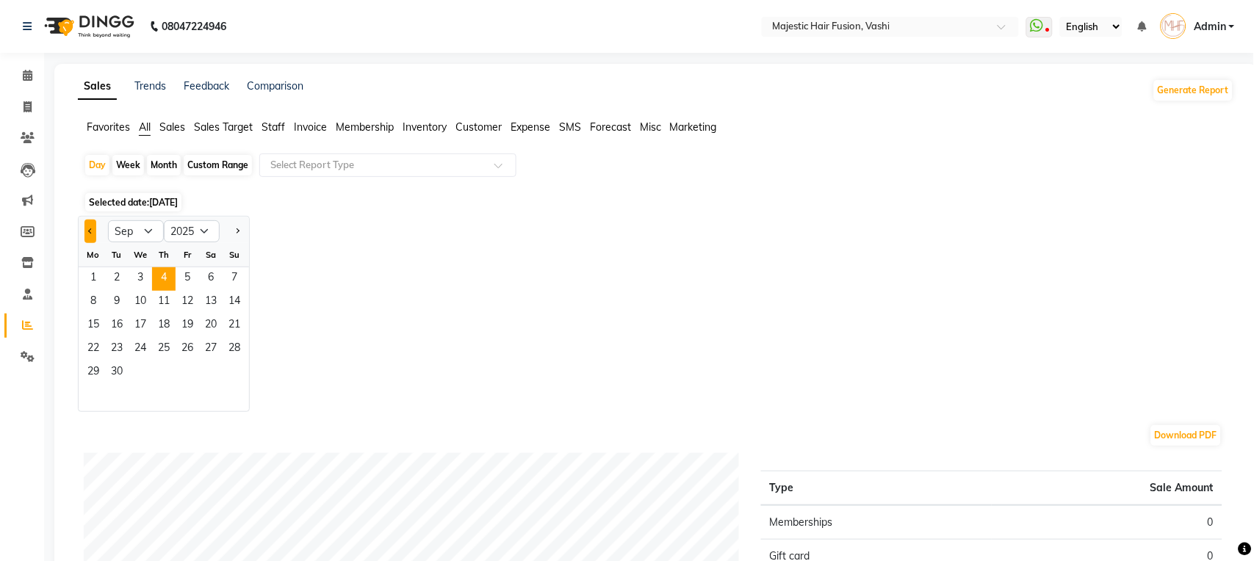
click at [88, 234] on button "Previous month" at bounding box center [90, 232] width 12 height 24
select select "8"
click at [186, 366] on span "29" at bounding box center [188, 373] width 24 height 24
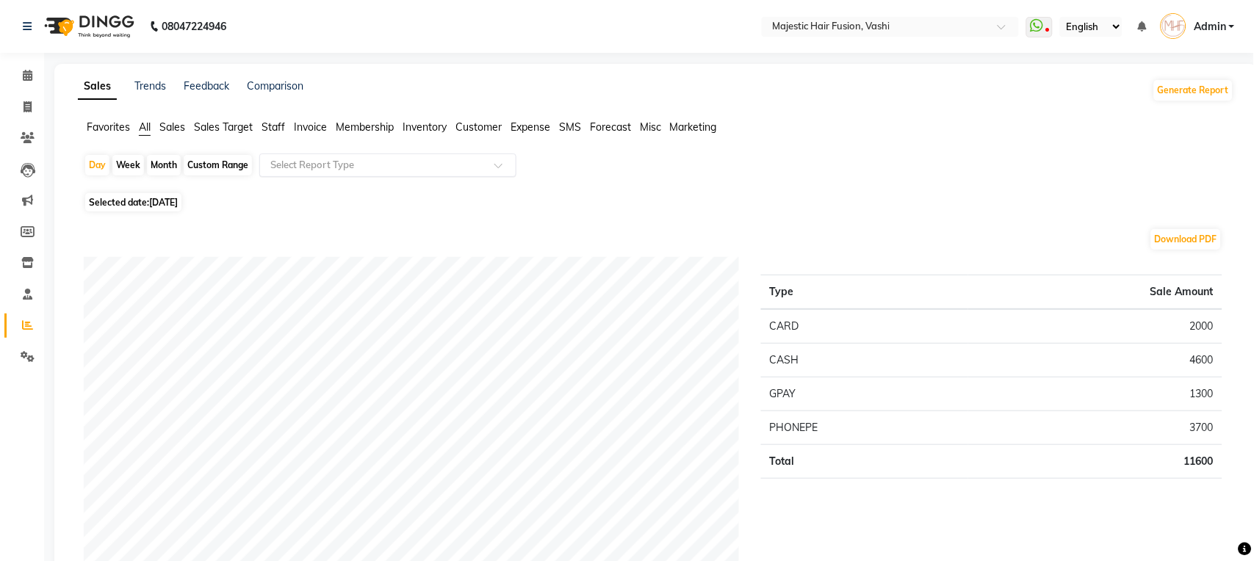
click at [381, 163] on input "text" at bounding box center [373, 165] width 212 height 15
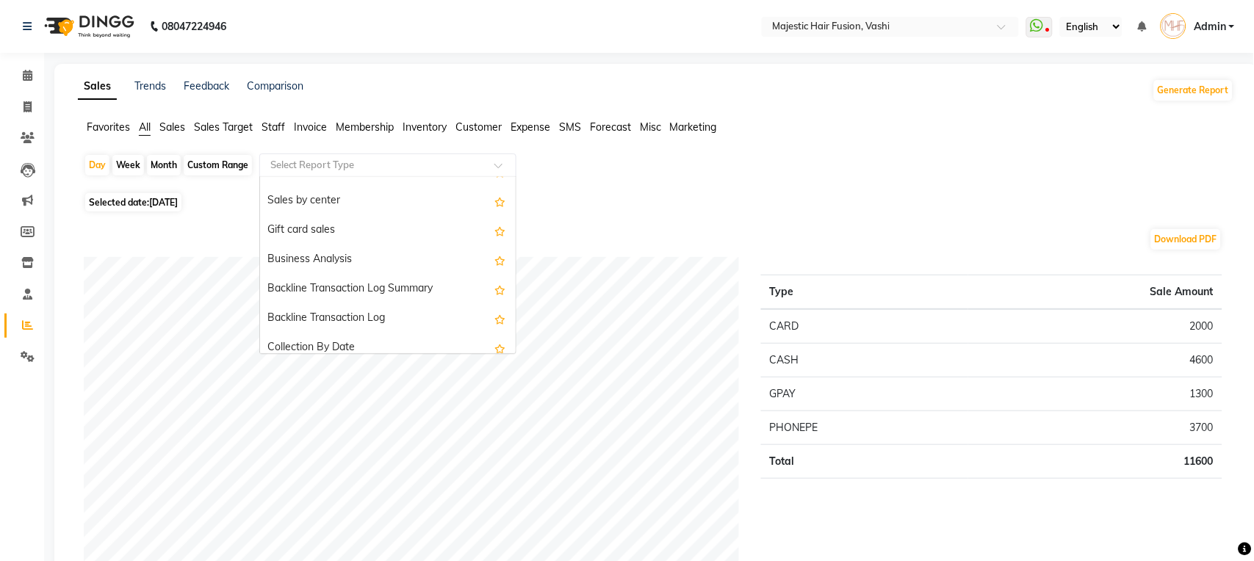
scroll to position [425, 0]
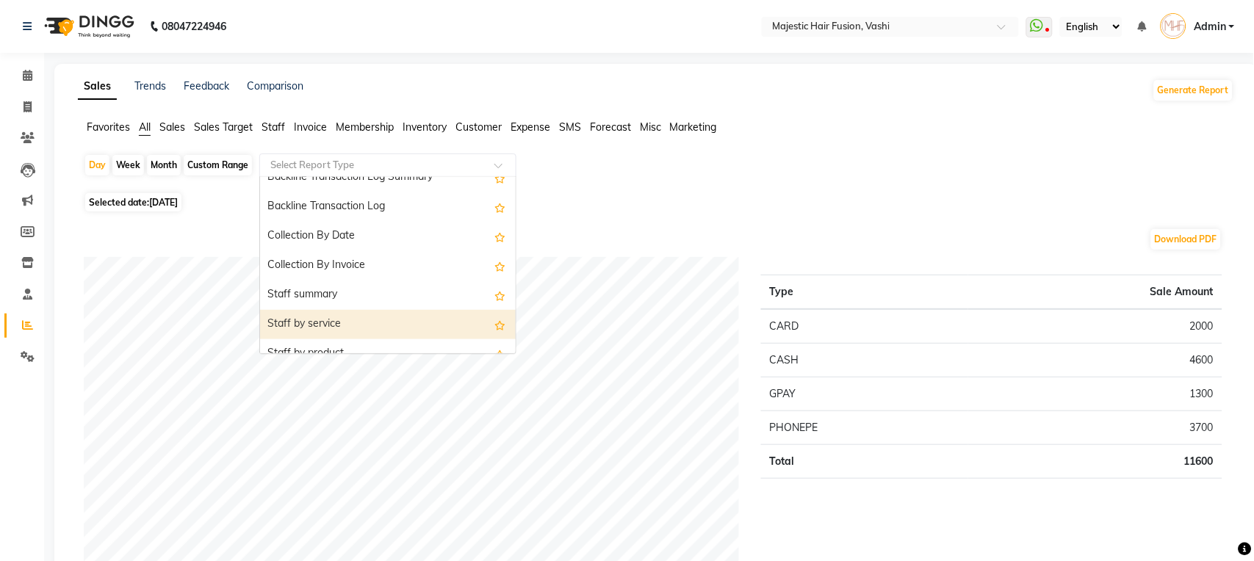
click at [417, 315] on div "Staff by service" at bounding box center [388, 324] width 256 height 29
select select "full_report"
select select "csv"
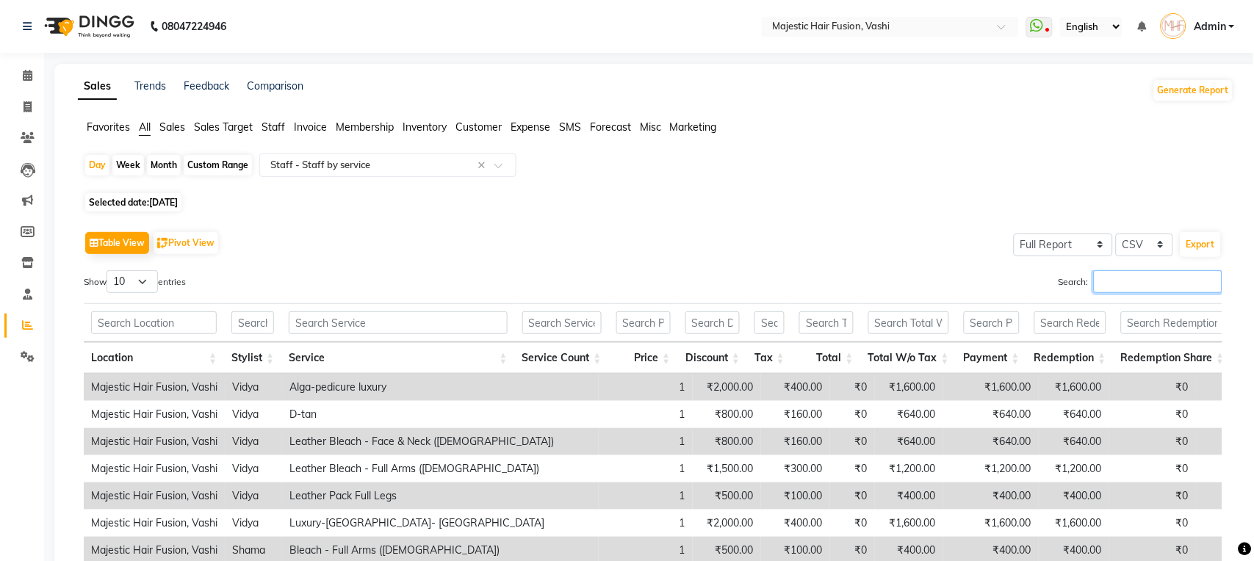
click at [1111, 278] on input "Search:" at bounding box center [1158, 281] width 129 height 23
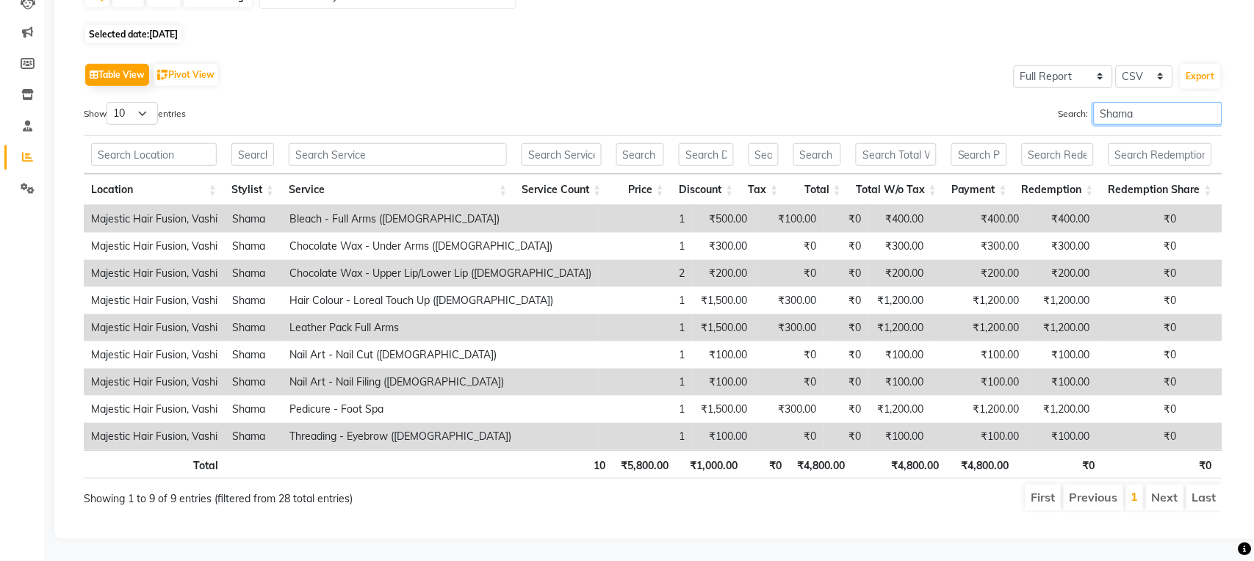
scroll to position [199, 0]
type input "S"
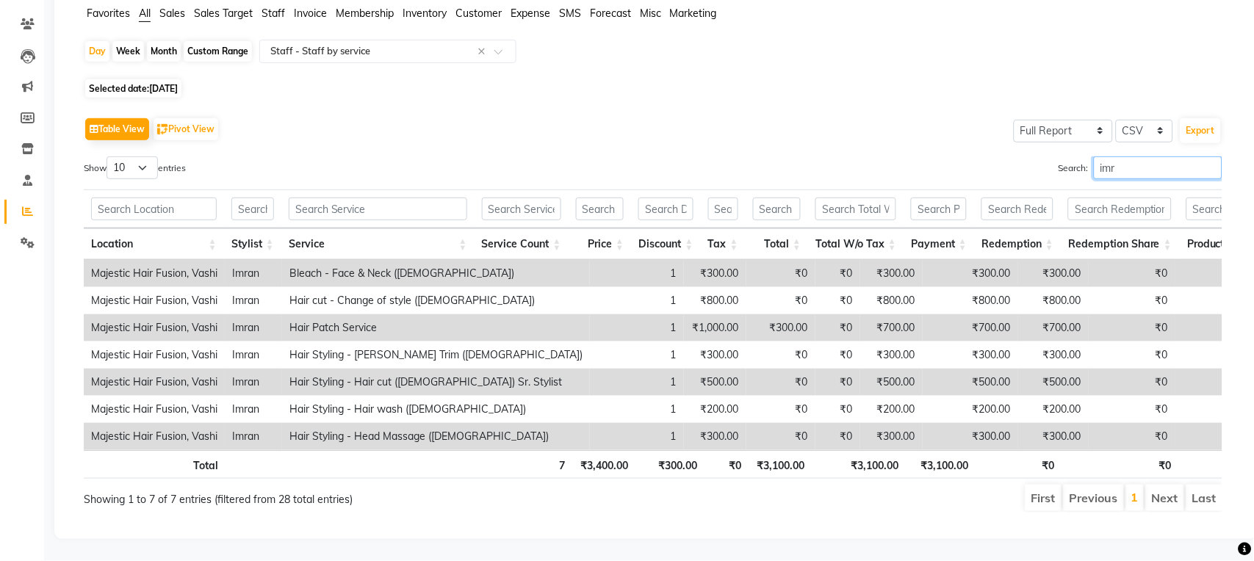
scroll to position [145, 0]
type input "i"
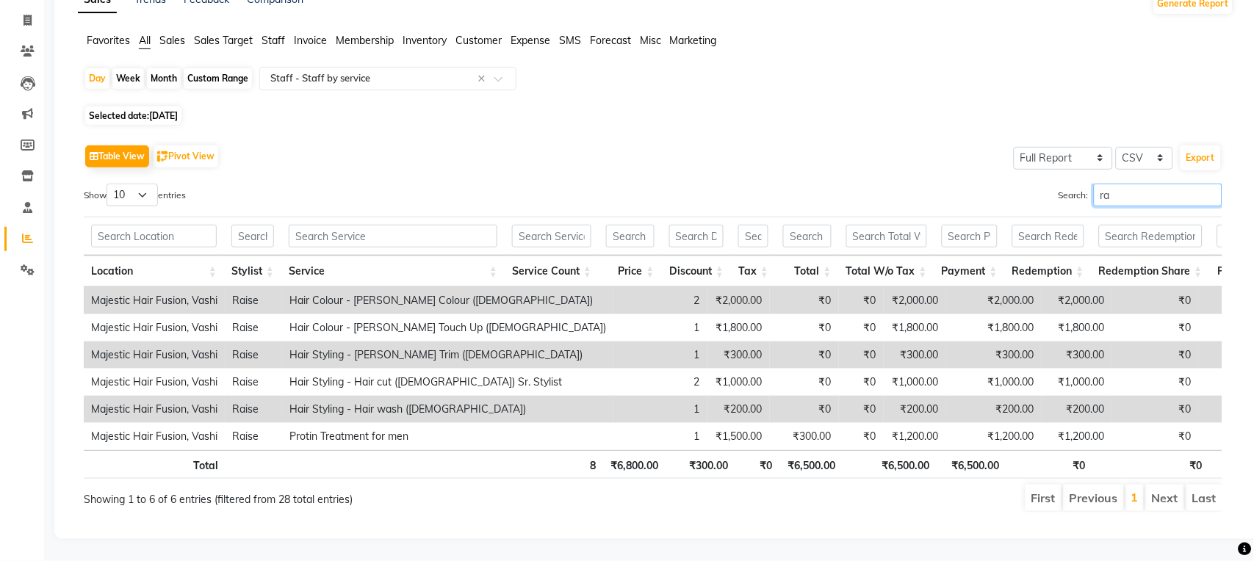
scroll to position [199, 0]
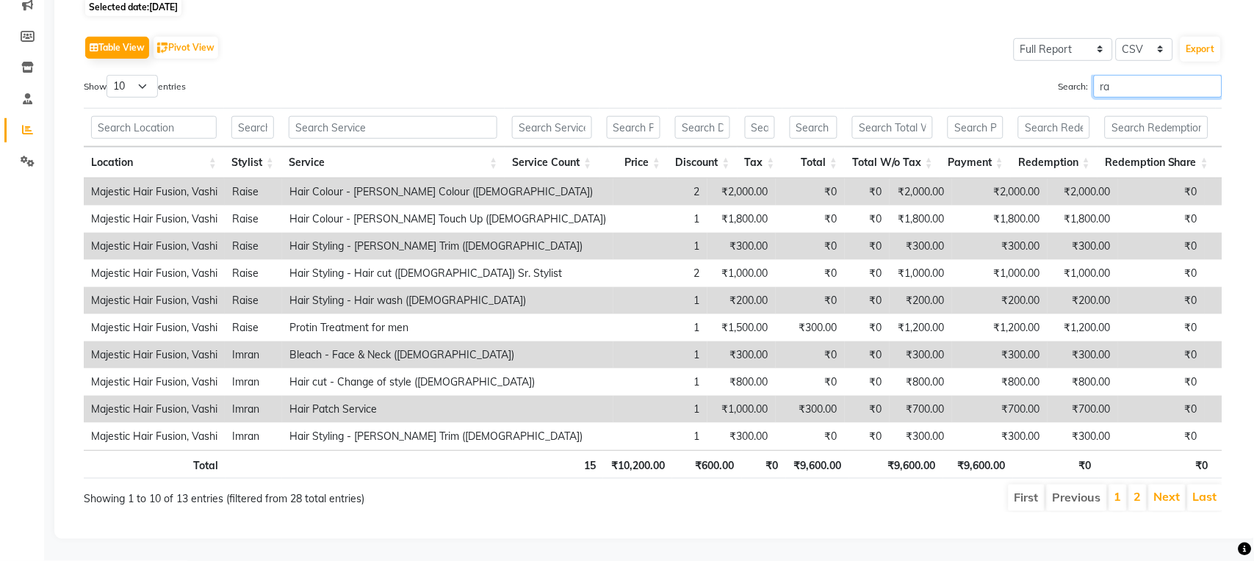
type input "r"
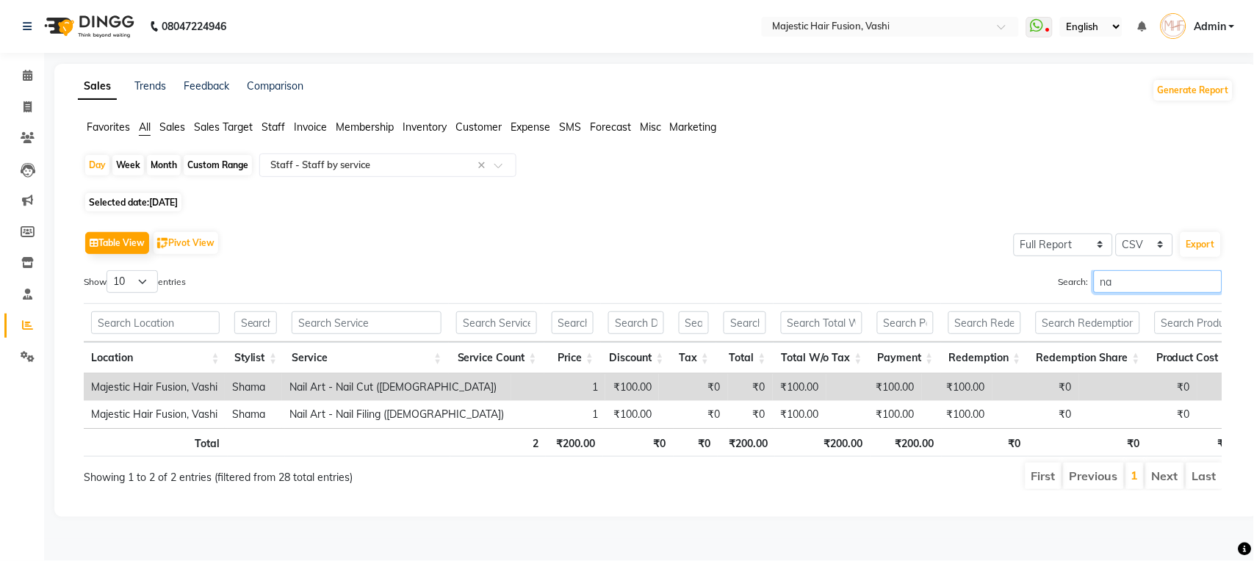
scroll to position [0, 0]
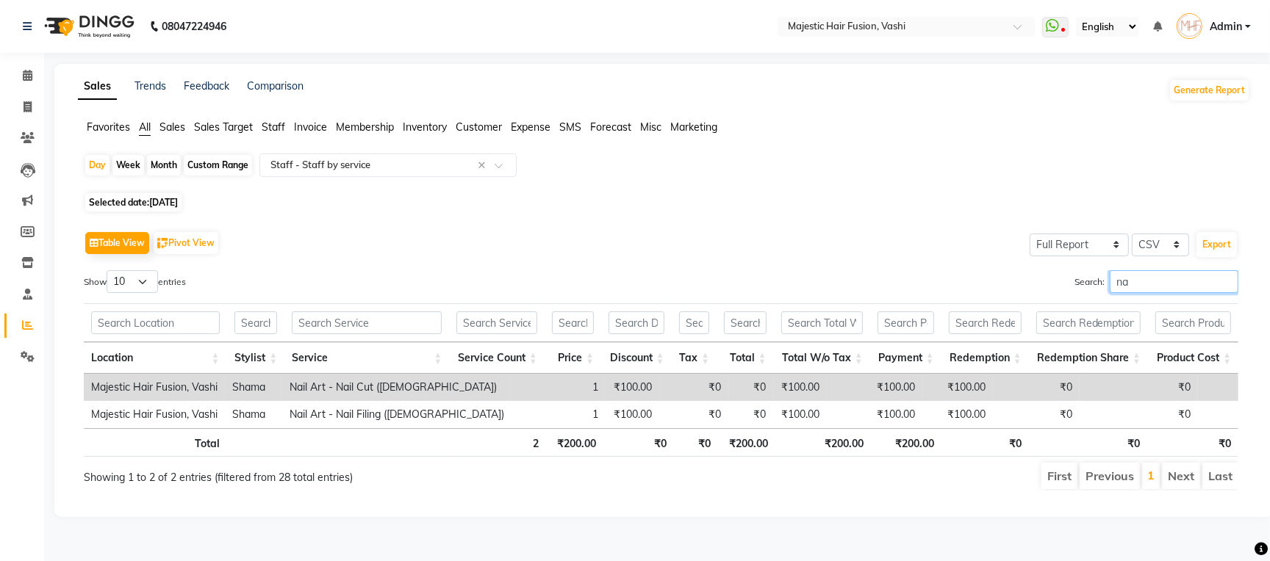
type input "n"
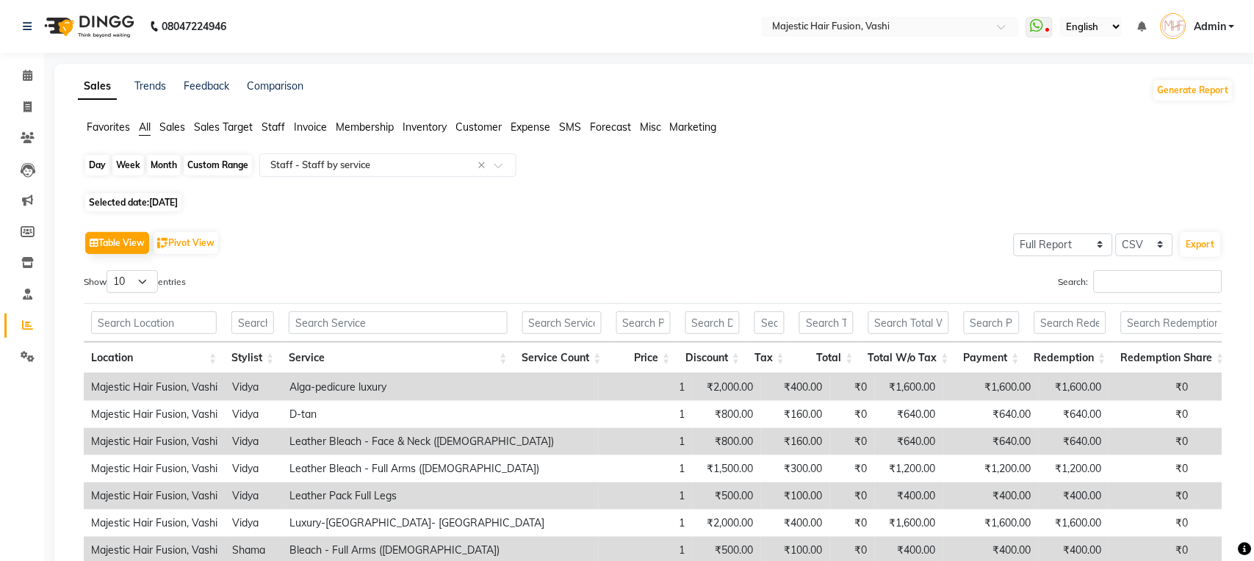
click at [95, 168] on div "Day" at bounding box center [97, 165] width 24 height 21
select select "8"
select select "2025"
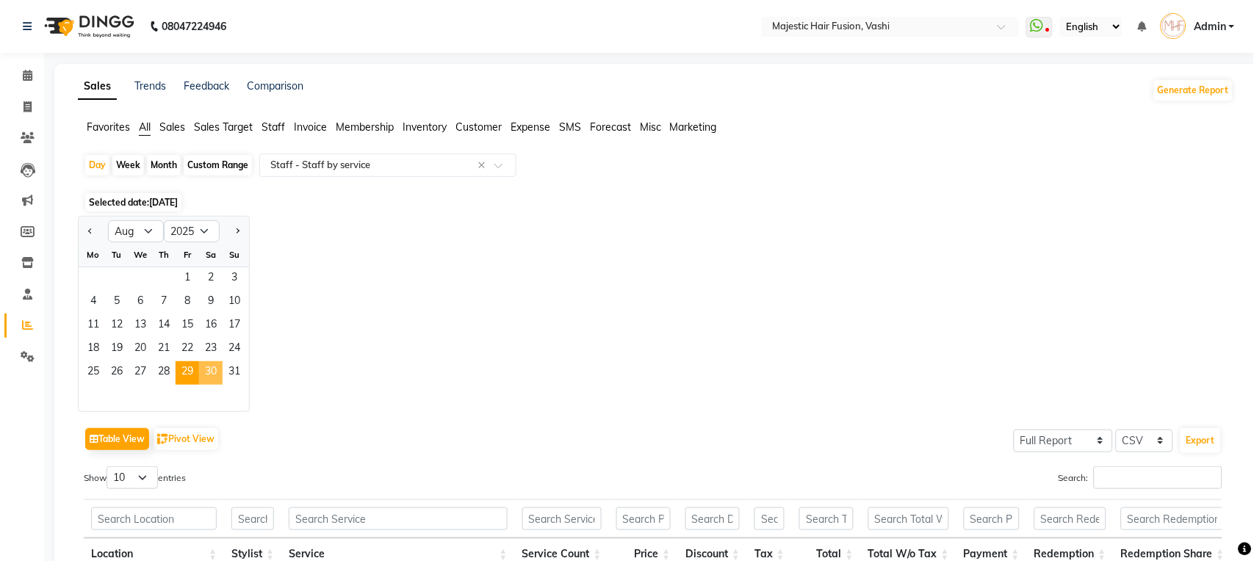
click at [208, 369] on span "30" at bounding box center [211, 373] width 24 height 24
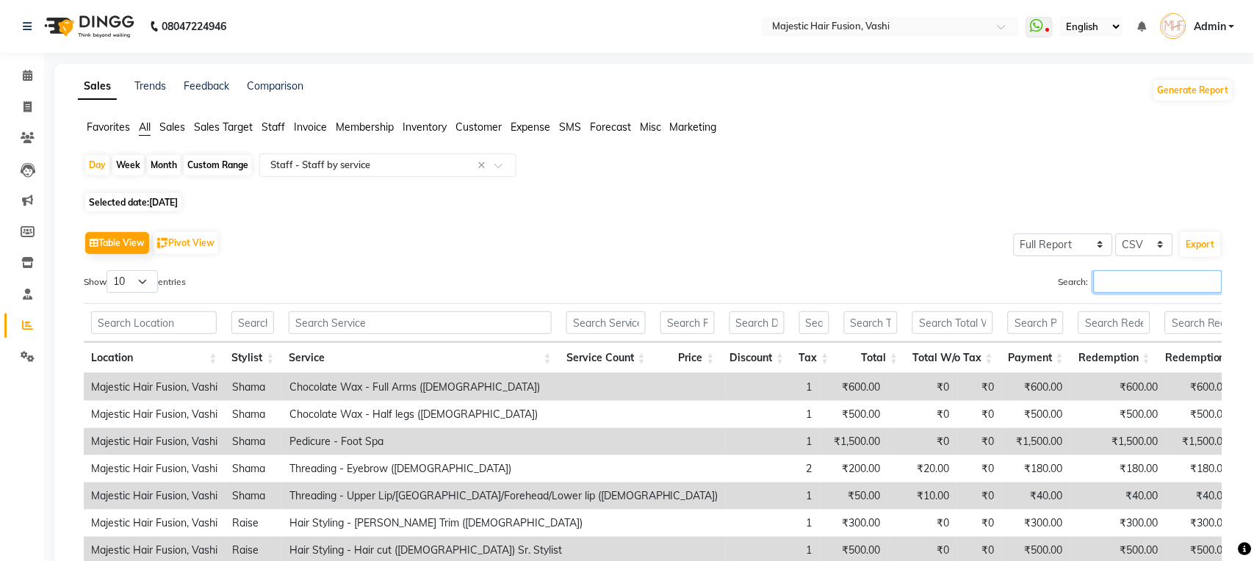
click at [1123, 281] on input "Search:" at bounding box center [1158, 281] width 129 height 23
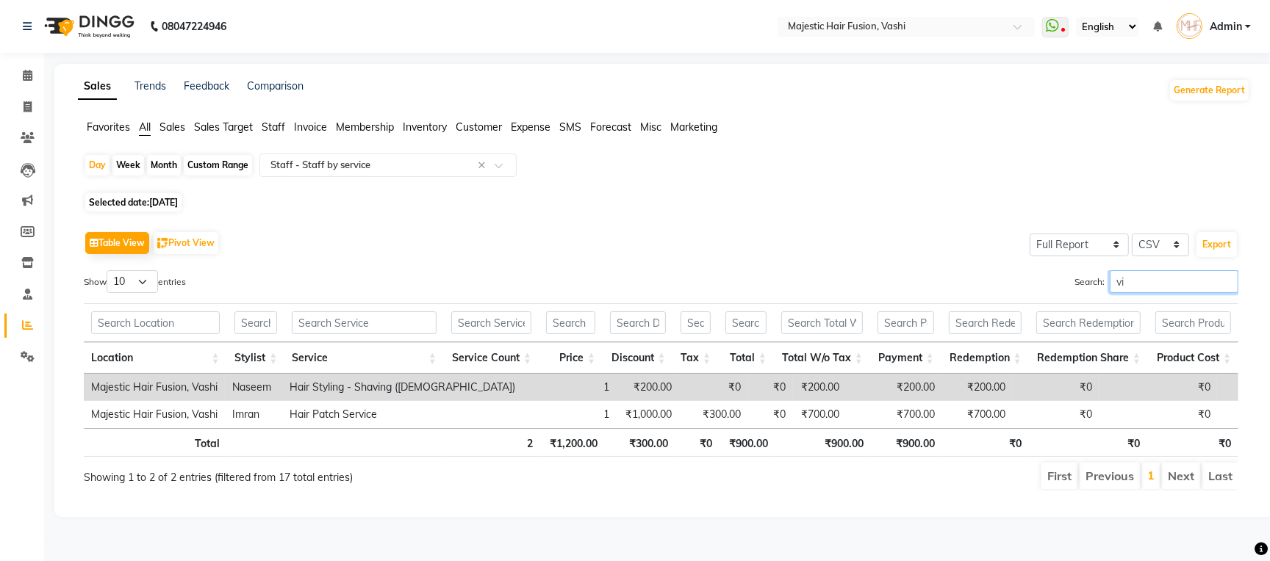
type input "v"
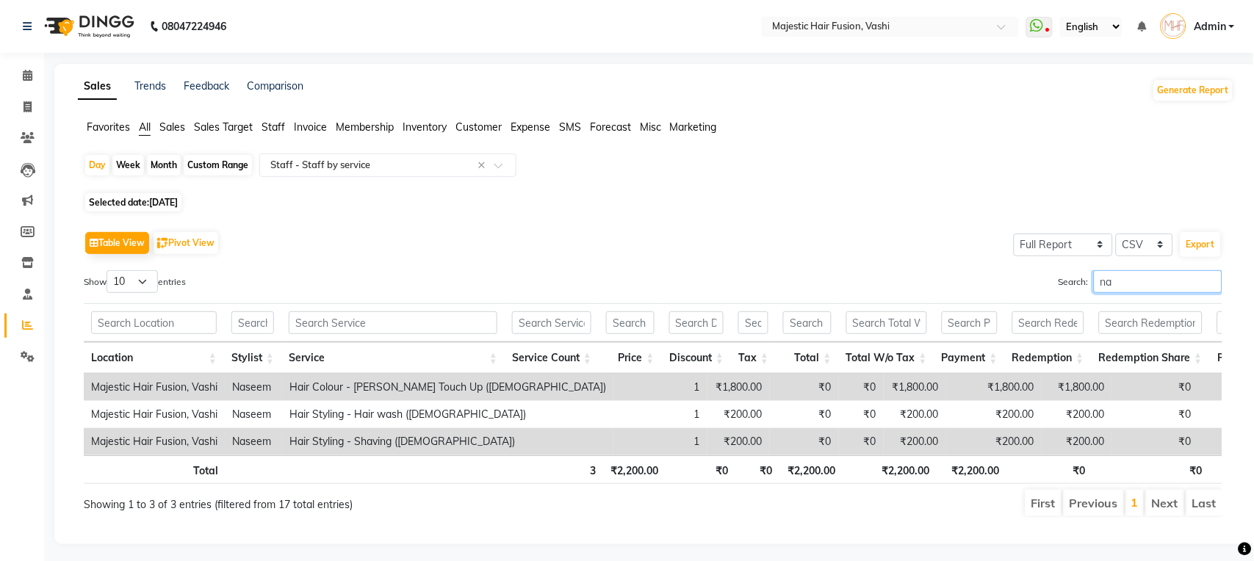
type input "n"
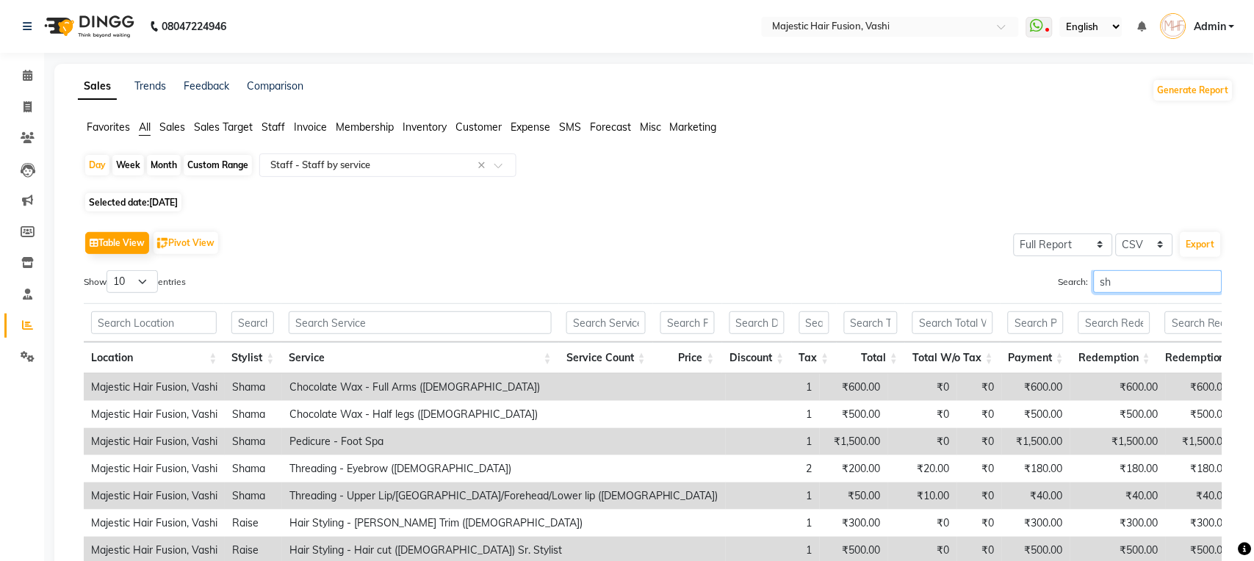
type input "s"
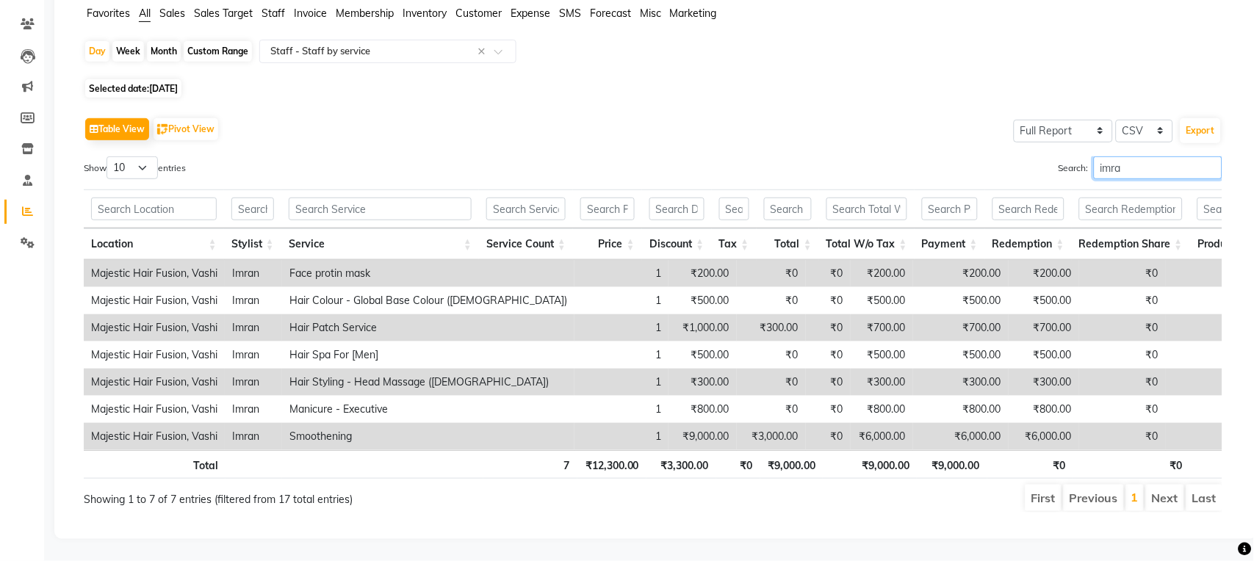
scroll to position [145, 0]
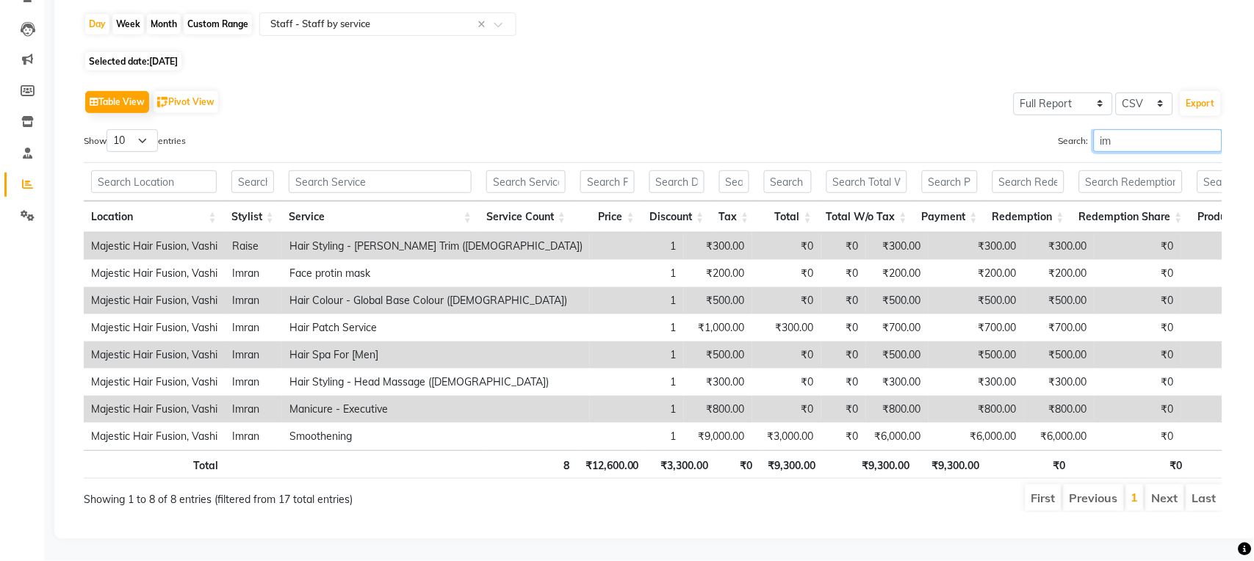
type input "i"
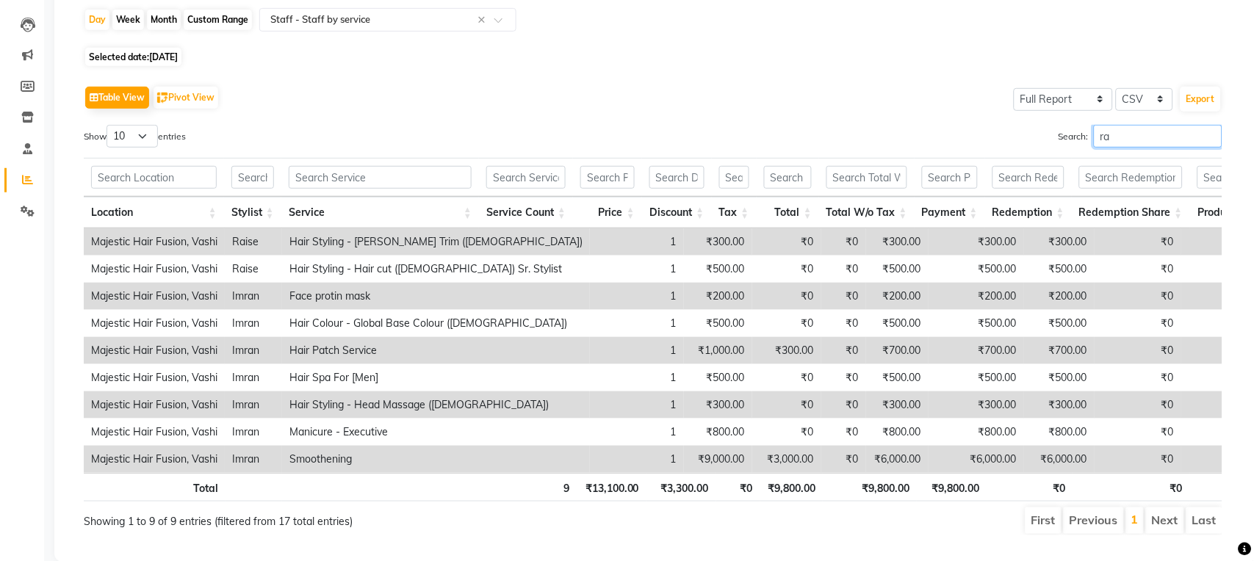
type input "r"
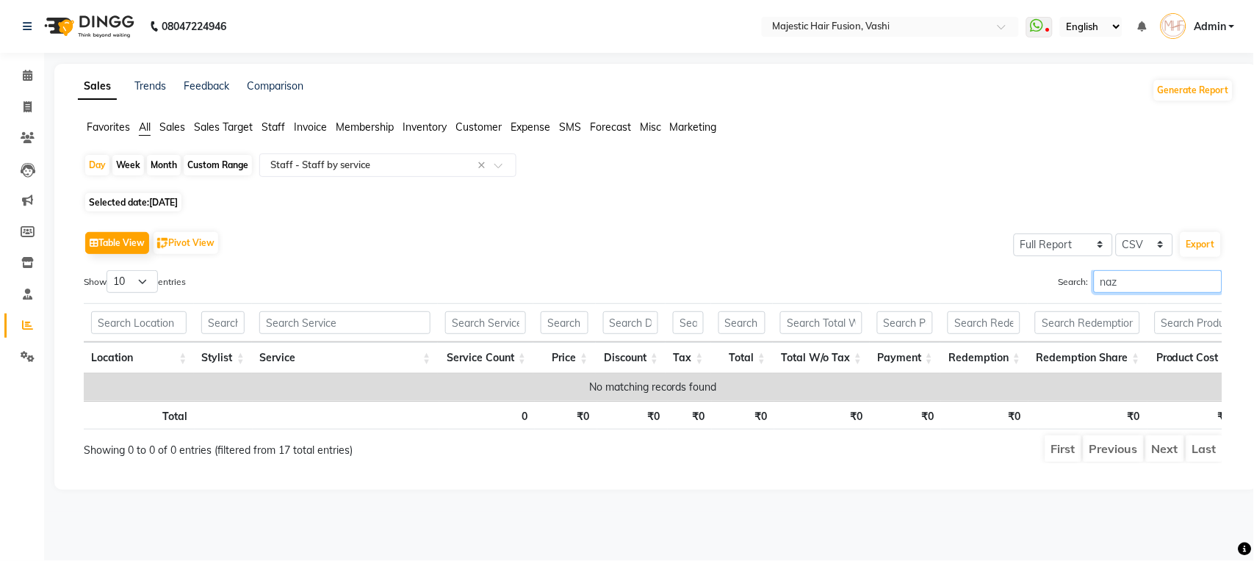
scroll to position [0, 0]
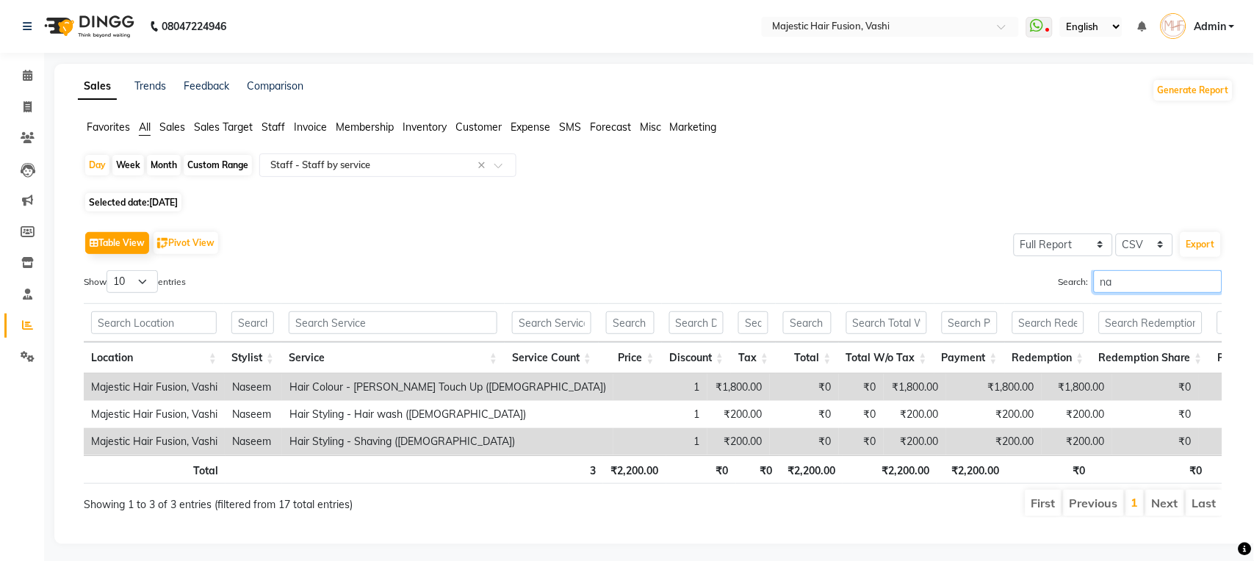
type input "n"
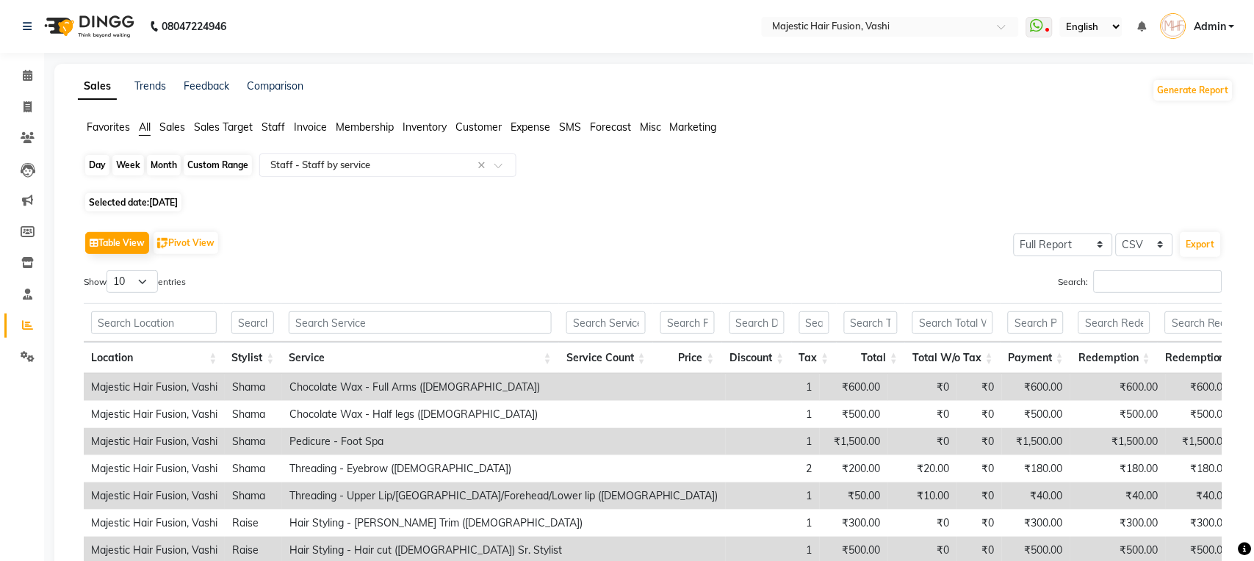
click at [97, 162] on div "Day" at bounding box center [97, 165] width 24 height 21
select select "8"
select select "2025"
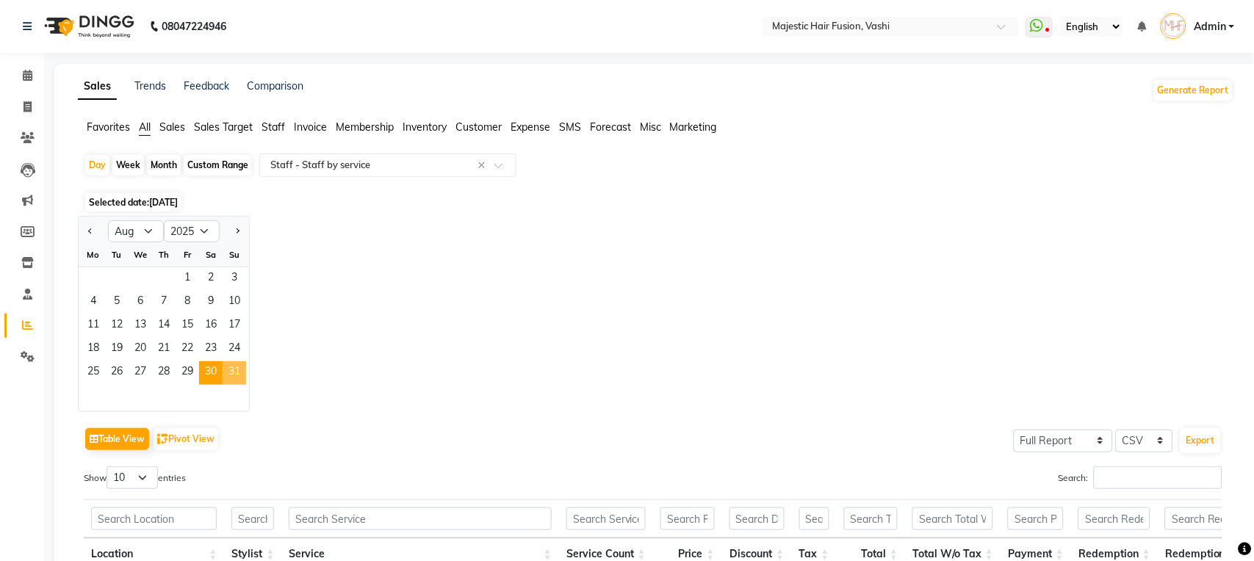
click at [228, 375] on span "31" at bounding box center [235, 373] width 24 height 24
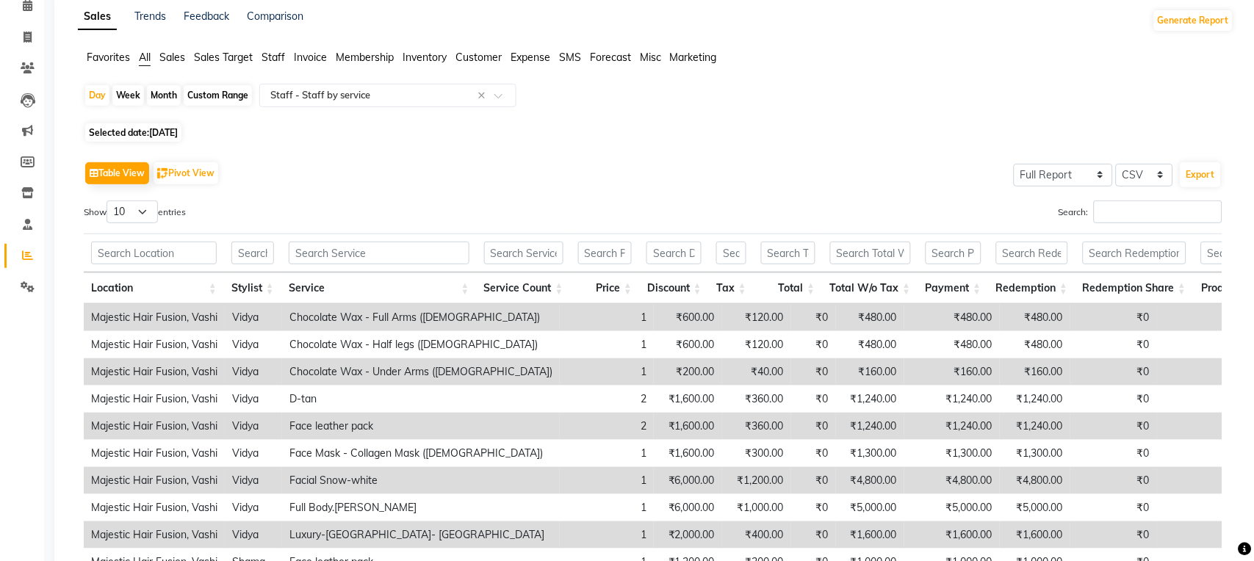
scroll to position [130, 0]
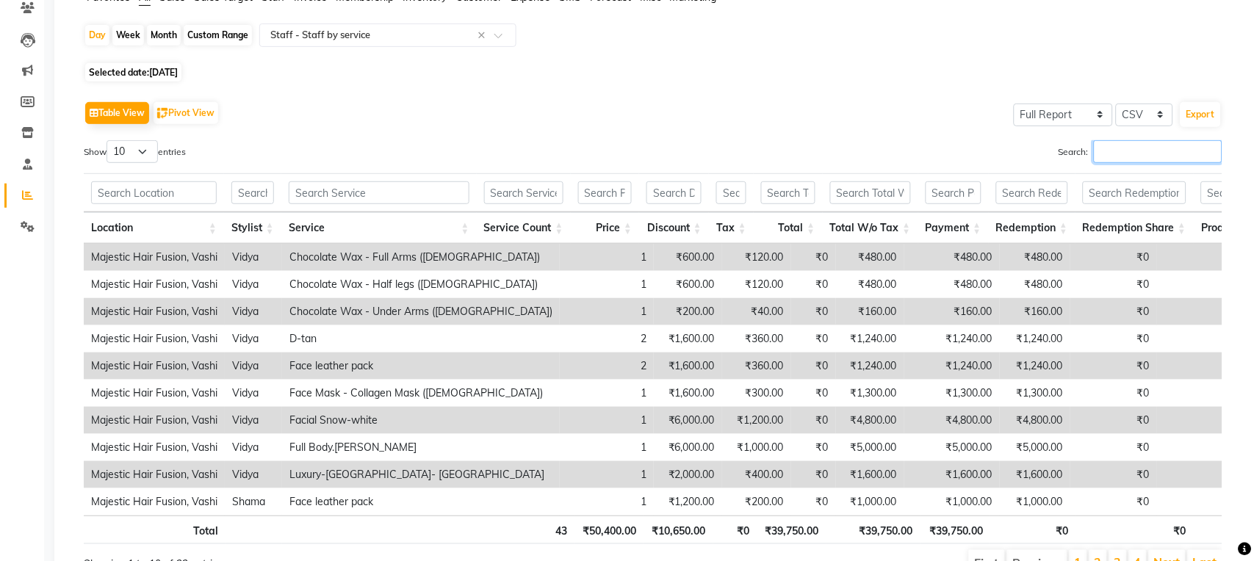
click at [1108, 149] on input "Search:" at bounding box center [1158, 151] width 129 height 23
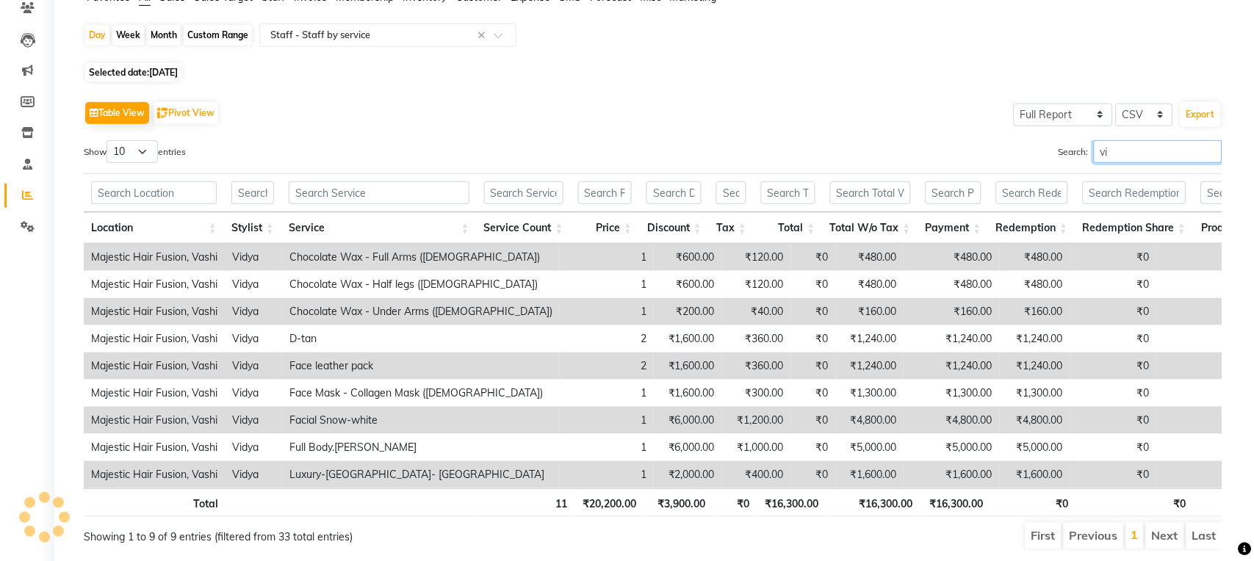
type input "v"
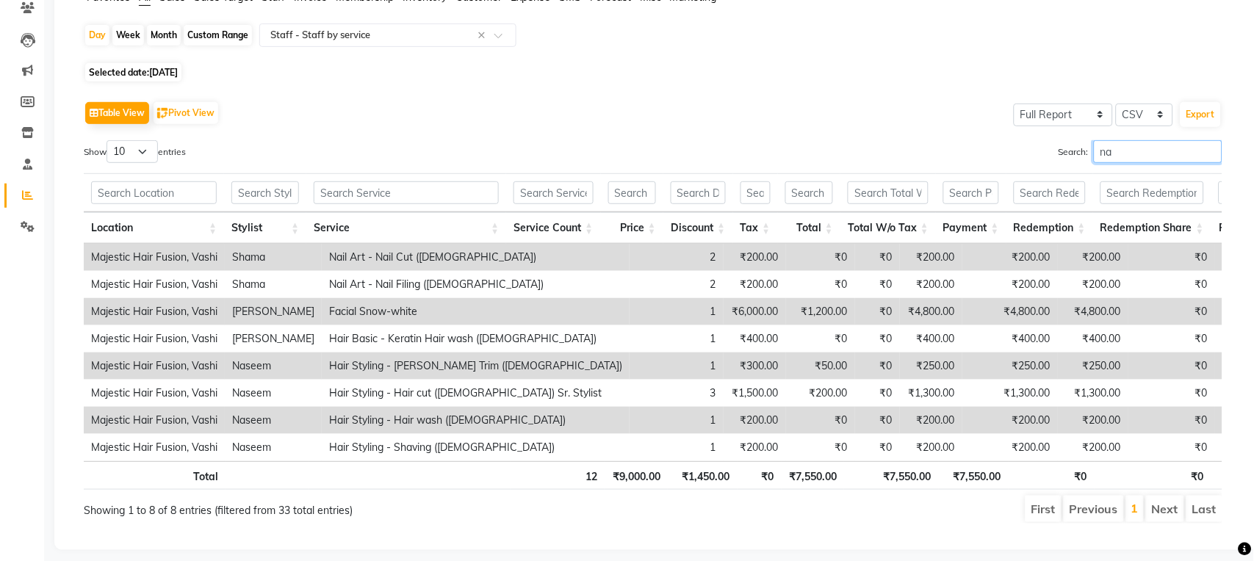
type input "n"
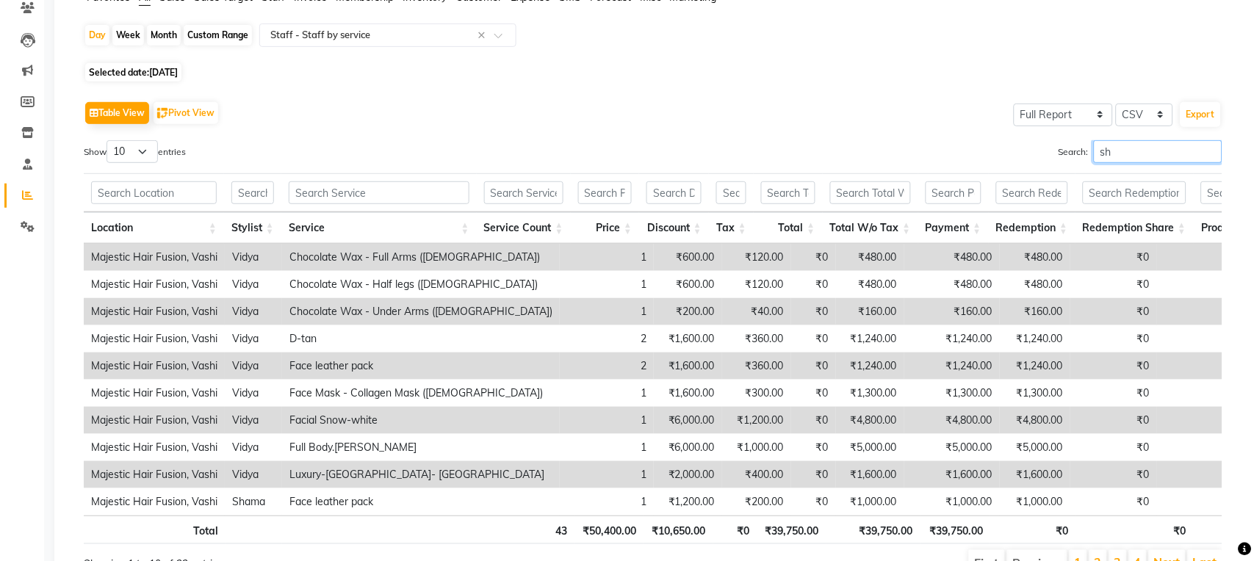
type input "s"
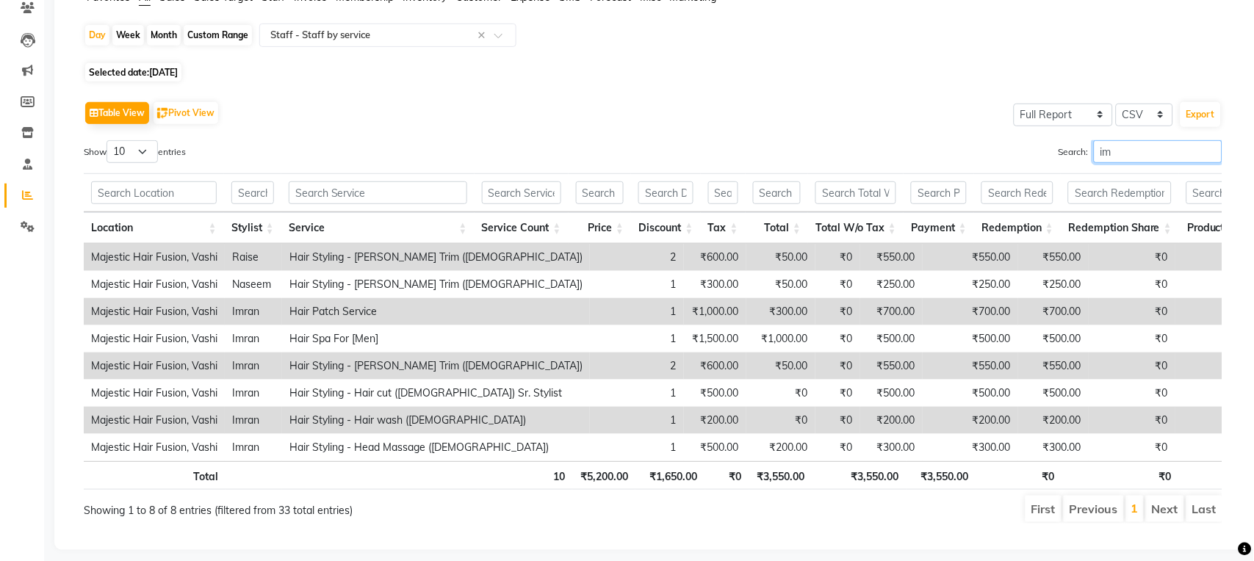
type input "i"
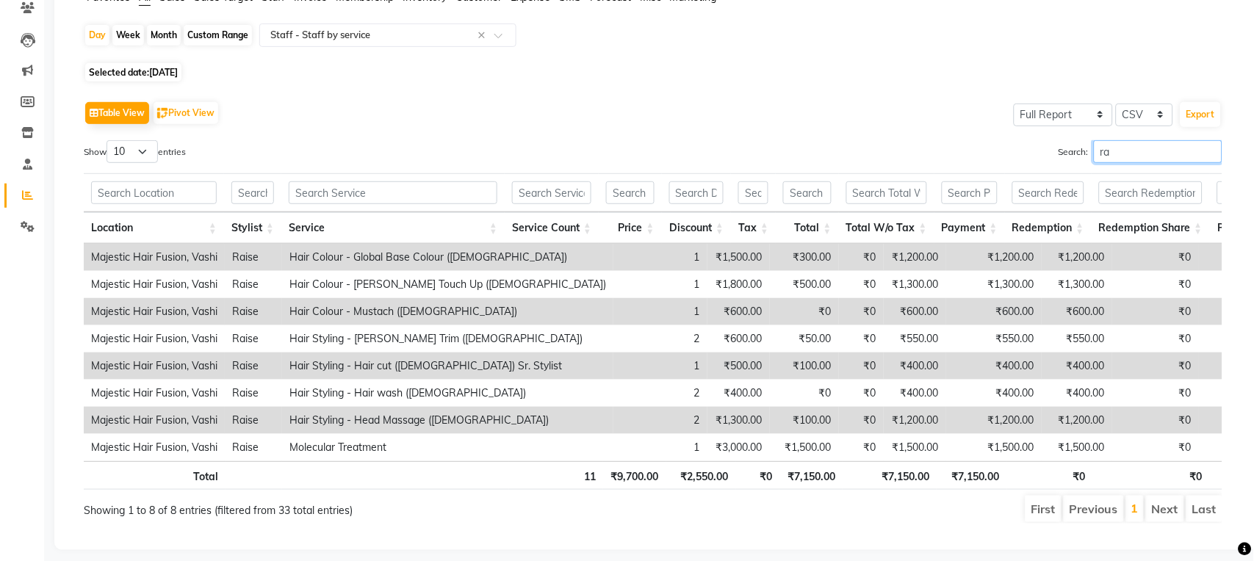
type input "r"
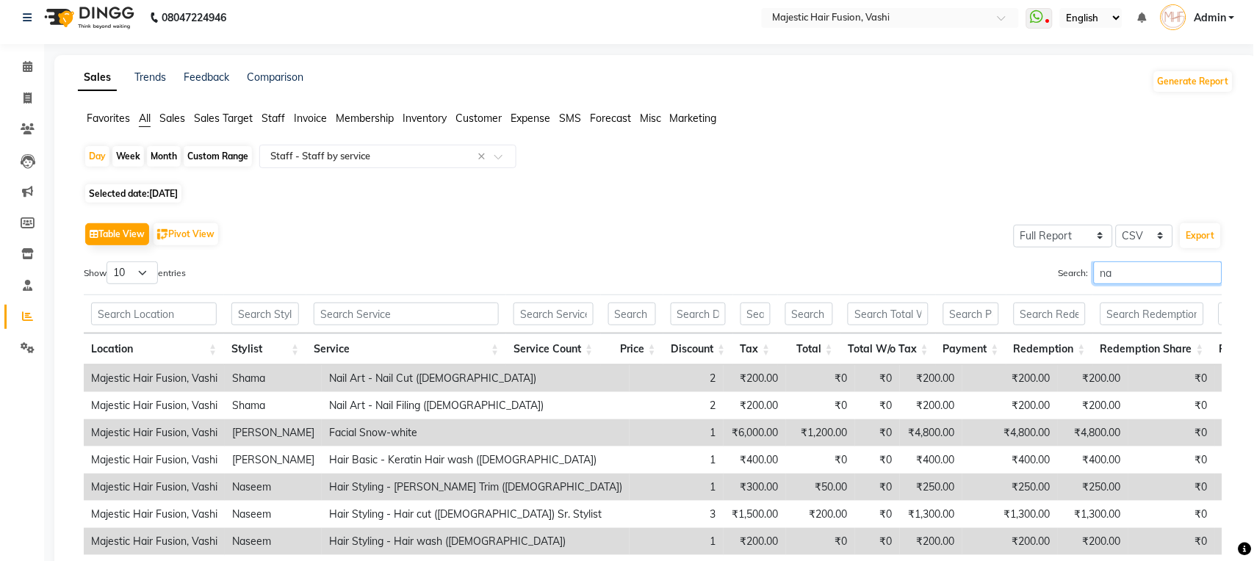
scroll to position [97, 0]
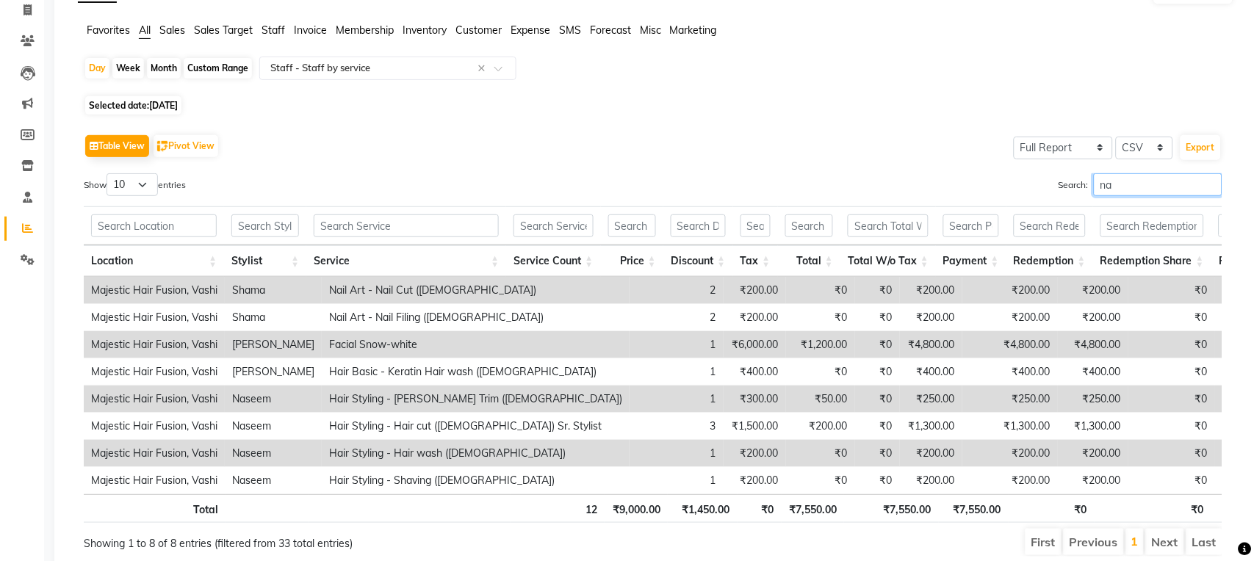
type input "n"
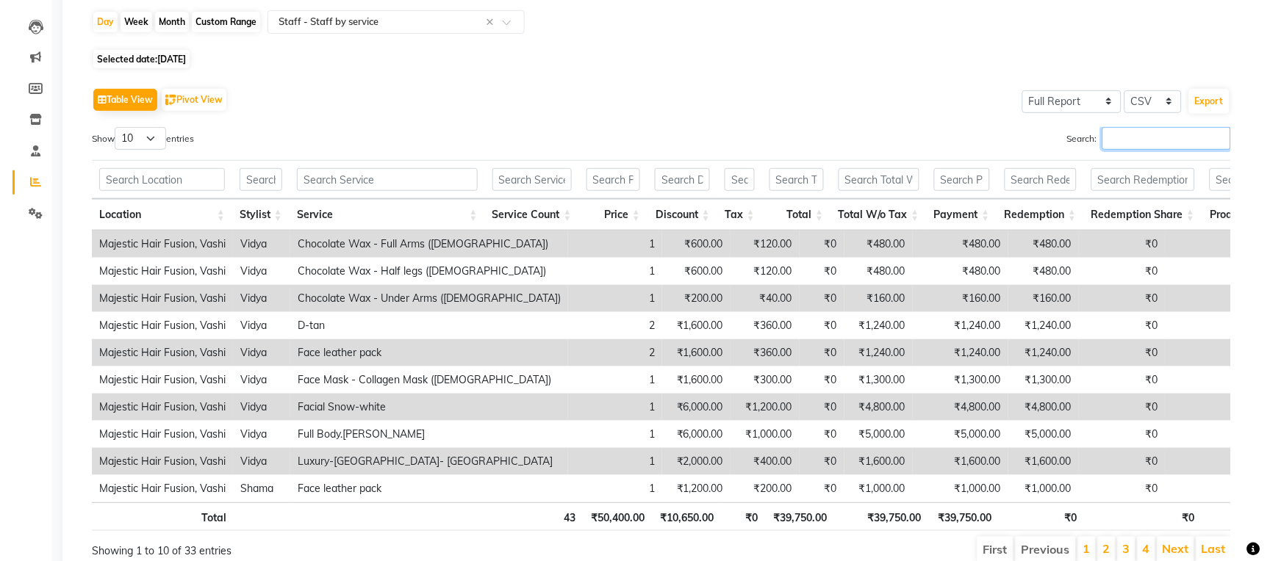
scroll to position [0, 0]
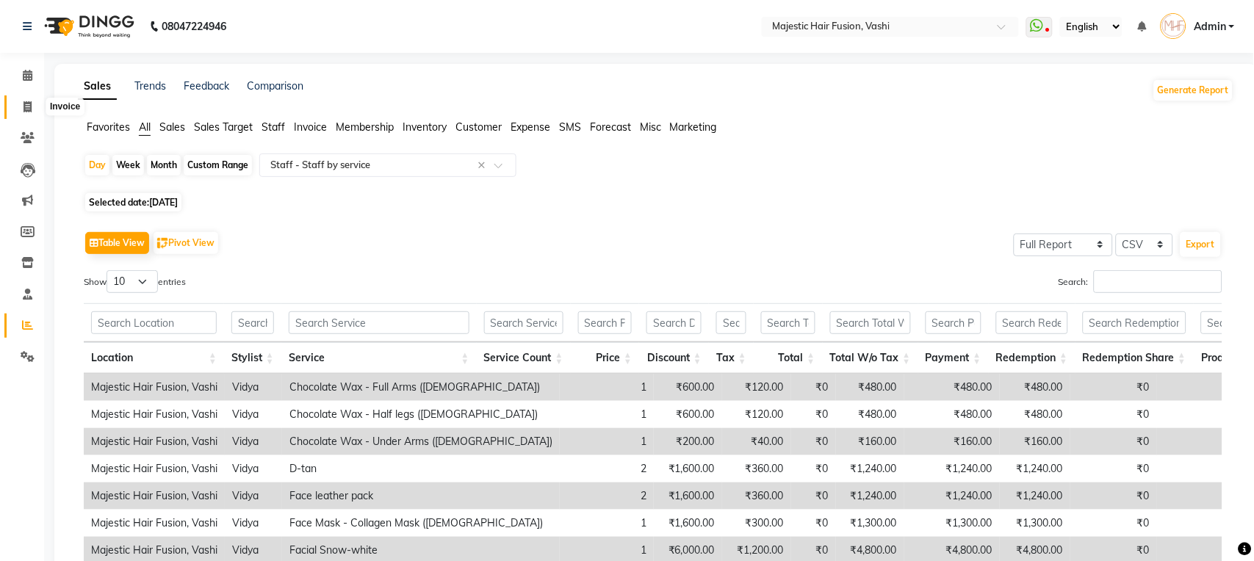
click at [25, 99] on span at bounding box center [28, 107] width 26 height 17
select select "service"
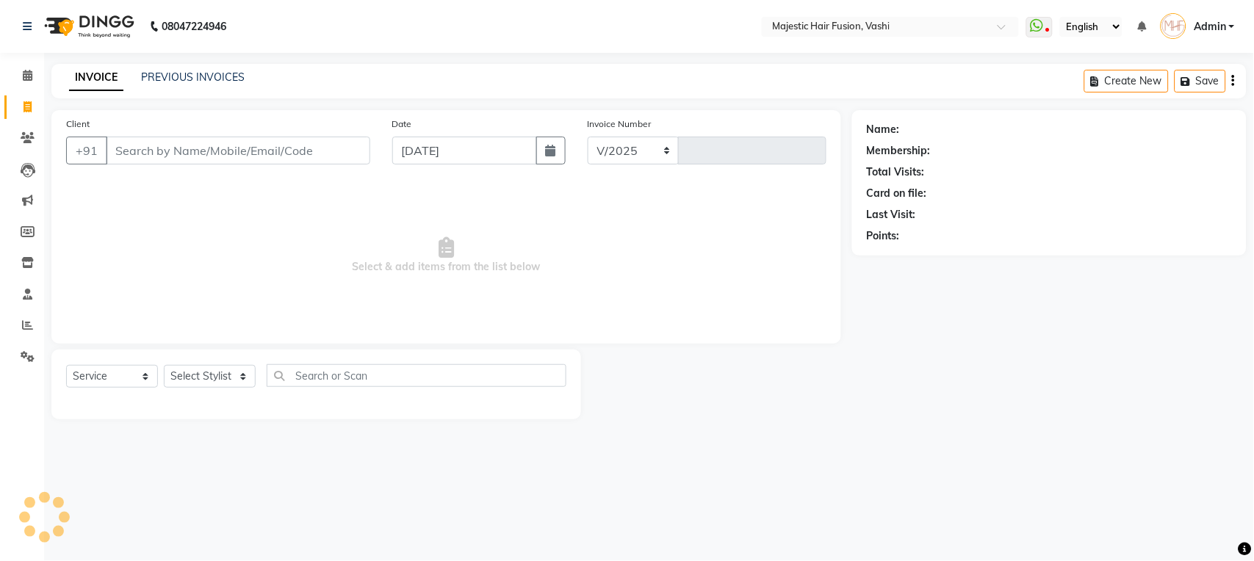
select select "559"
type input "1059"
